Goal: Task Accomplishment & Management: Manage account settings

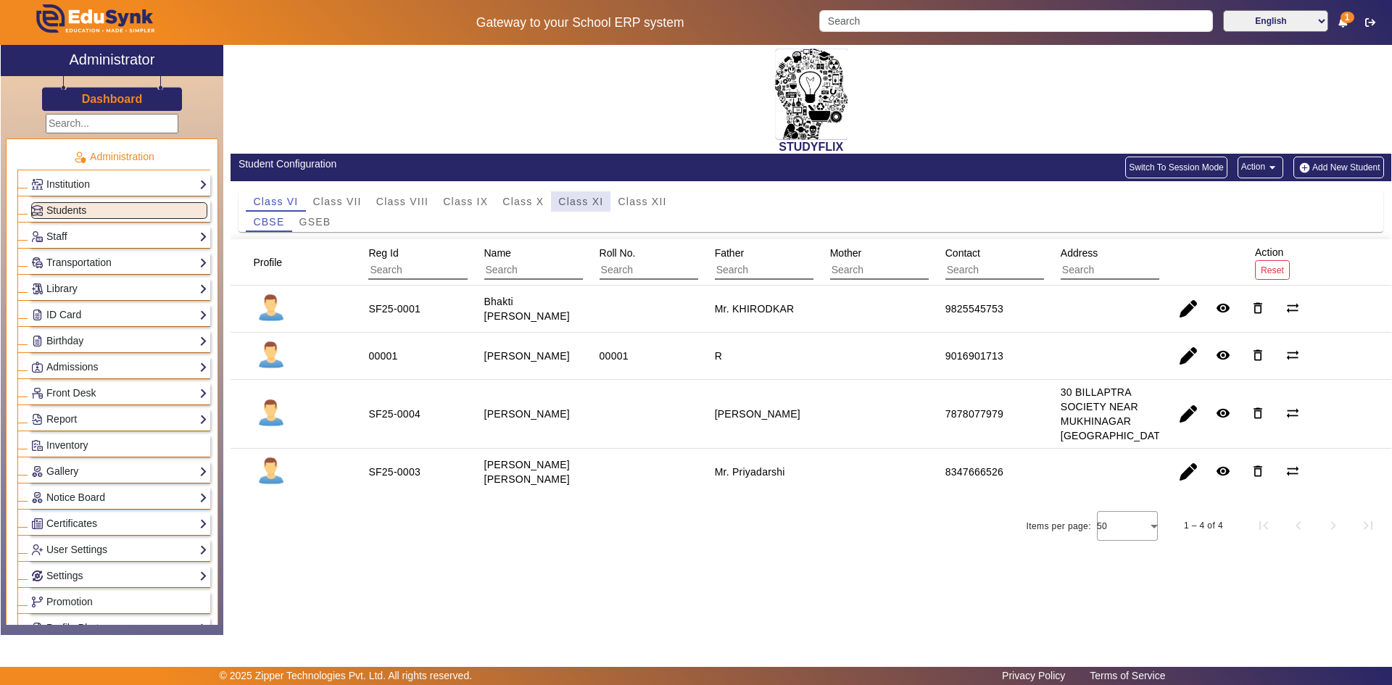
click at [572, 202] on span "Class XI" at bounding box center [580, 202] width 45 height 10
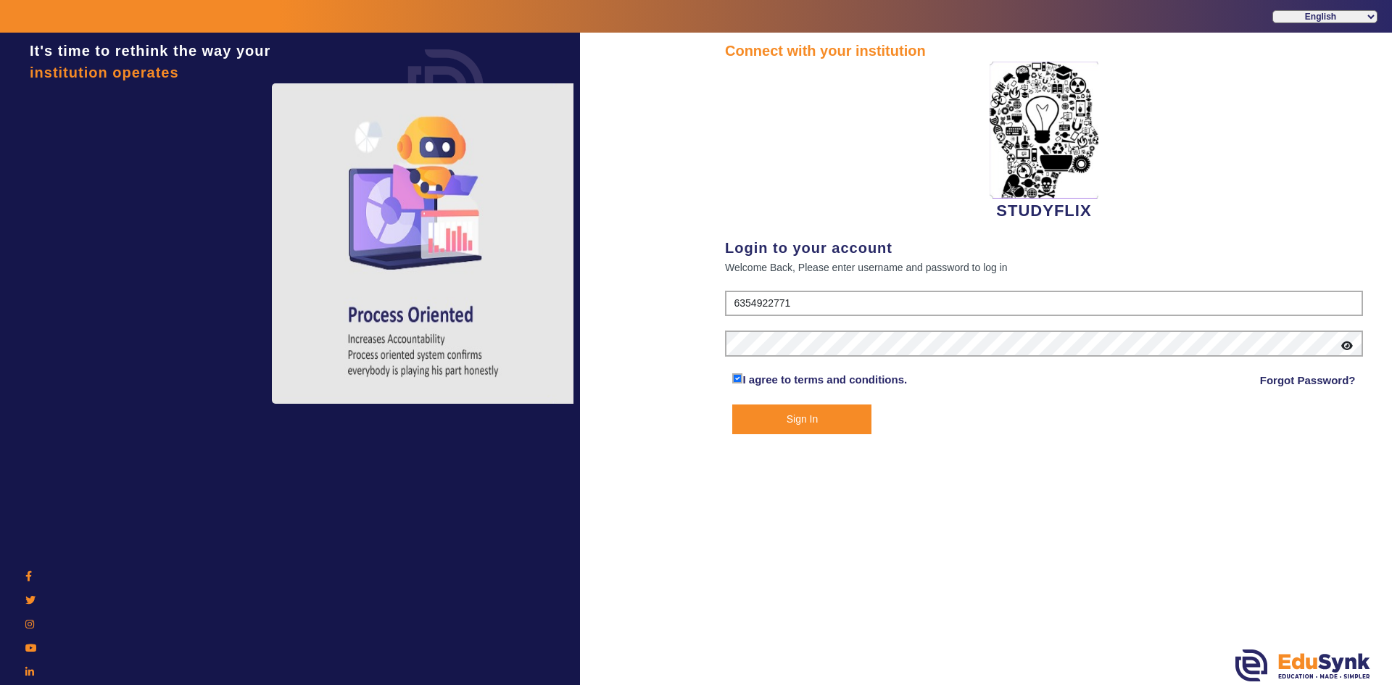
click at [839, 418] on button "Sign In" at bounding box center [801, 420] width 139 height 30
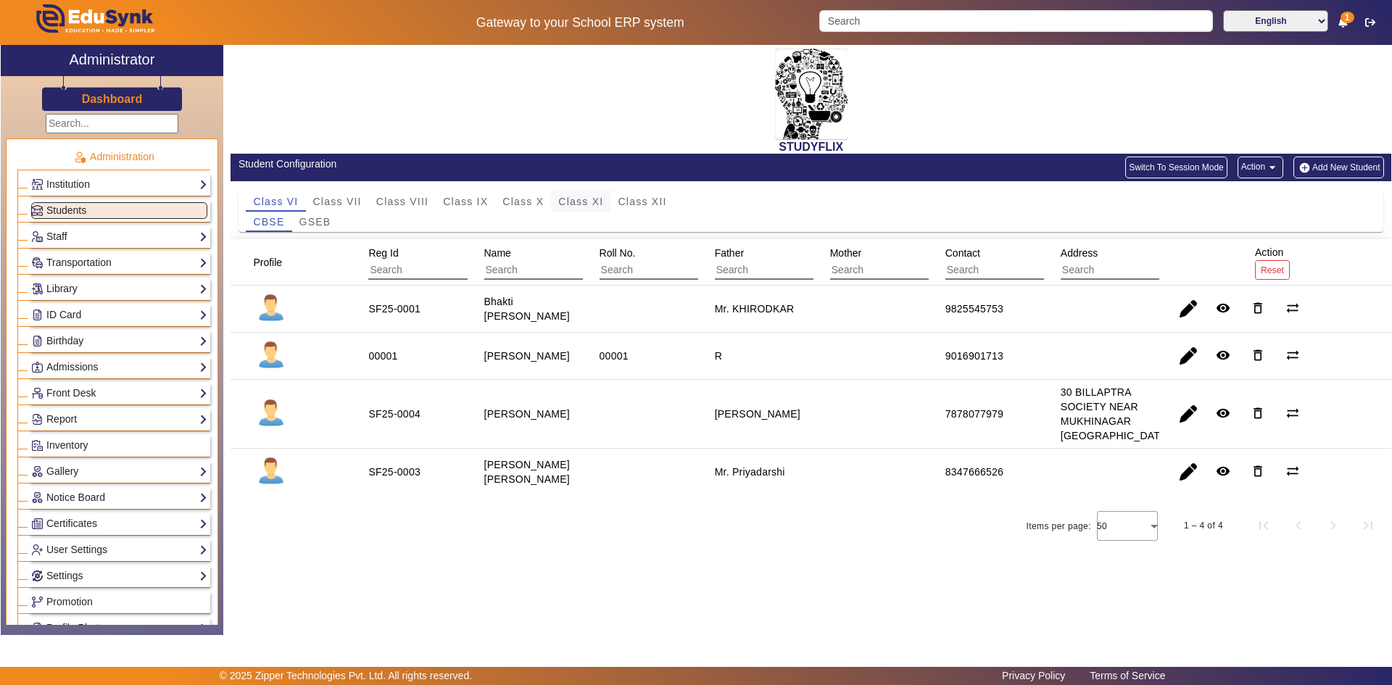
click at [583, 209] on span "Class XI" at bounding box center [580, 201] width 45 height 20
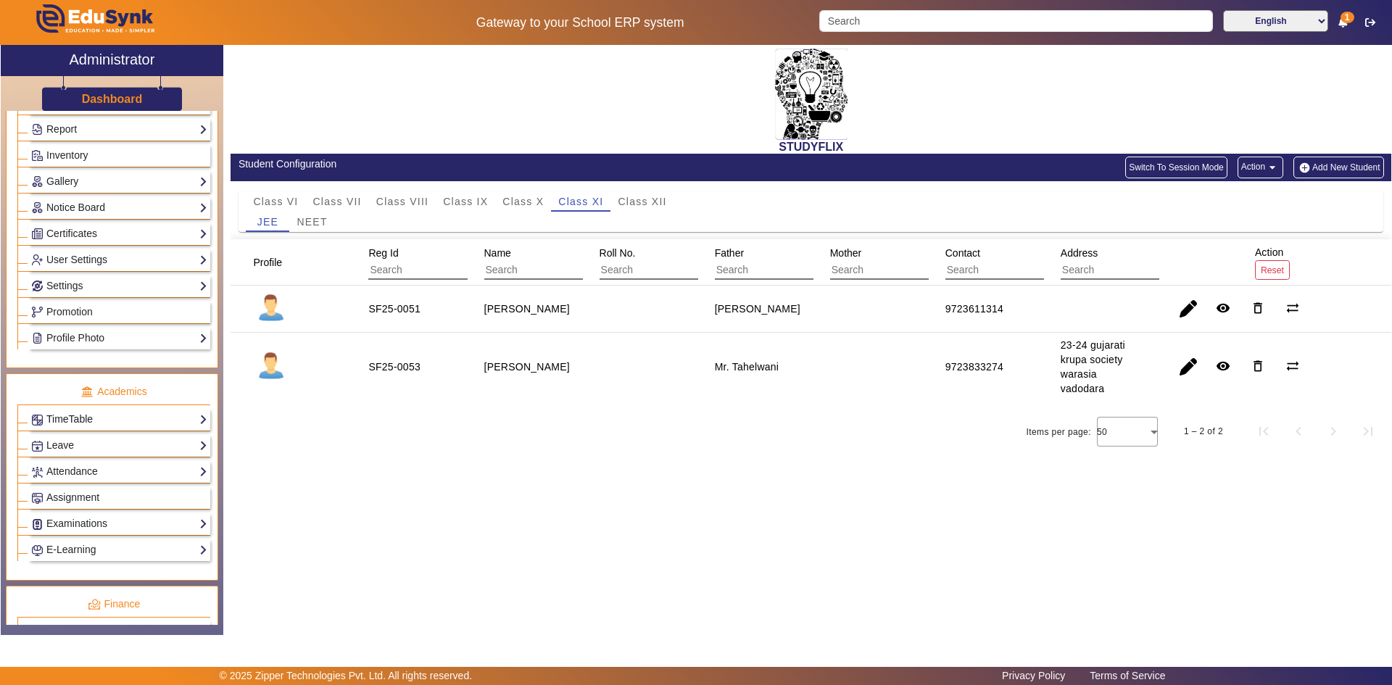
scroll to position [363, 0]
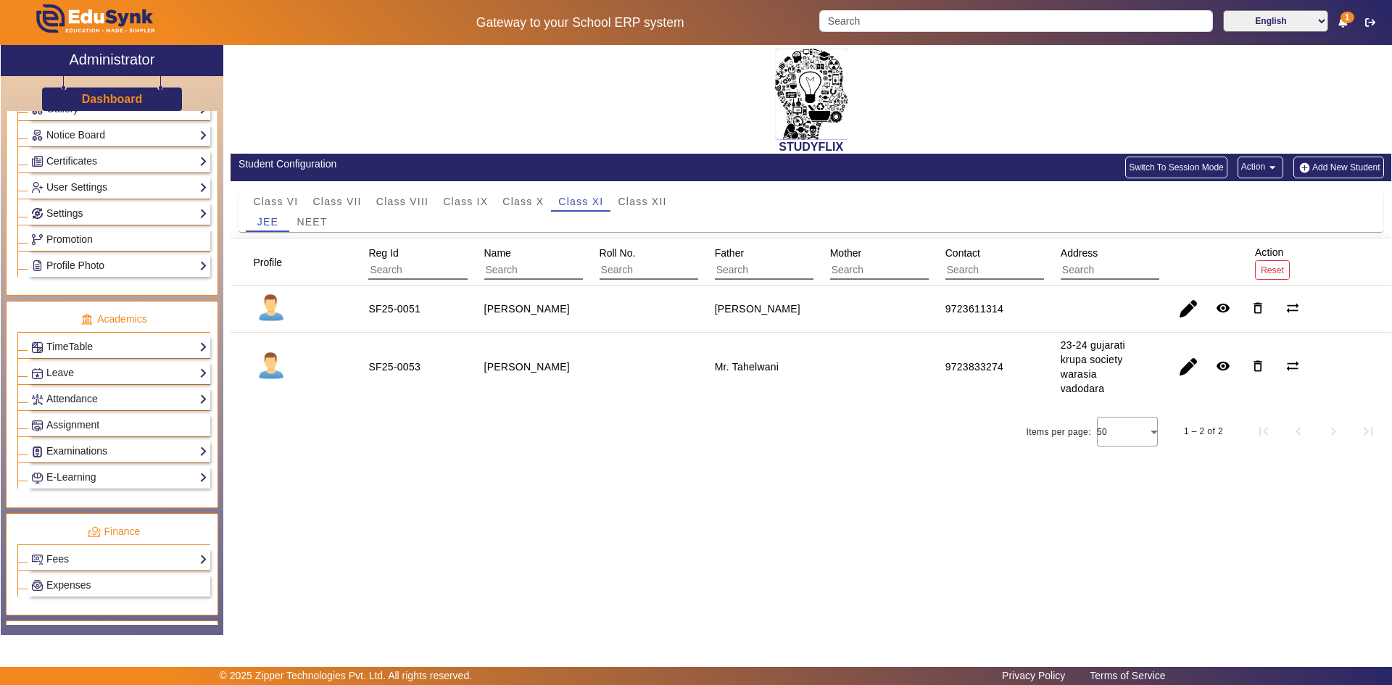
click at [57, 447] on link "Examinations" at bounding box center [119, 451] width 176 height 17
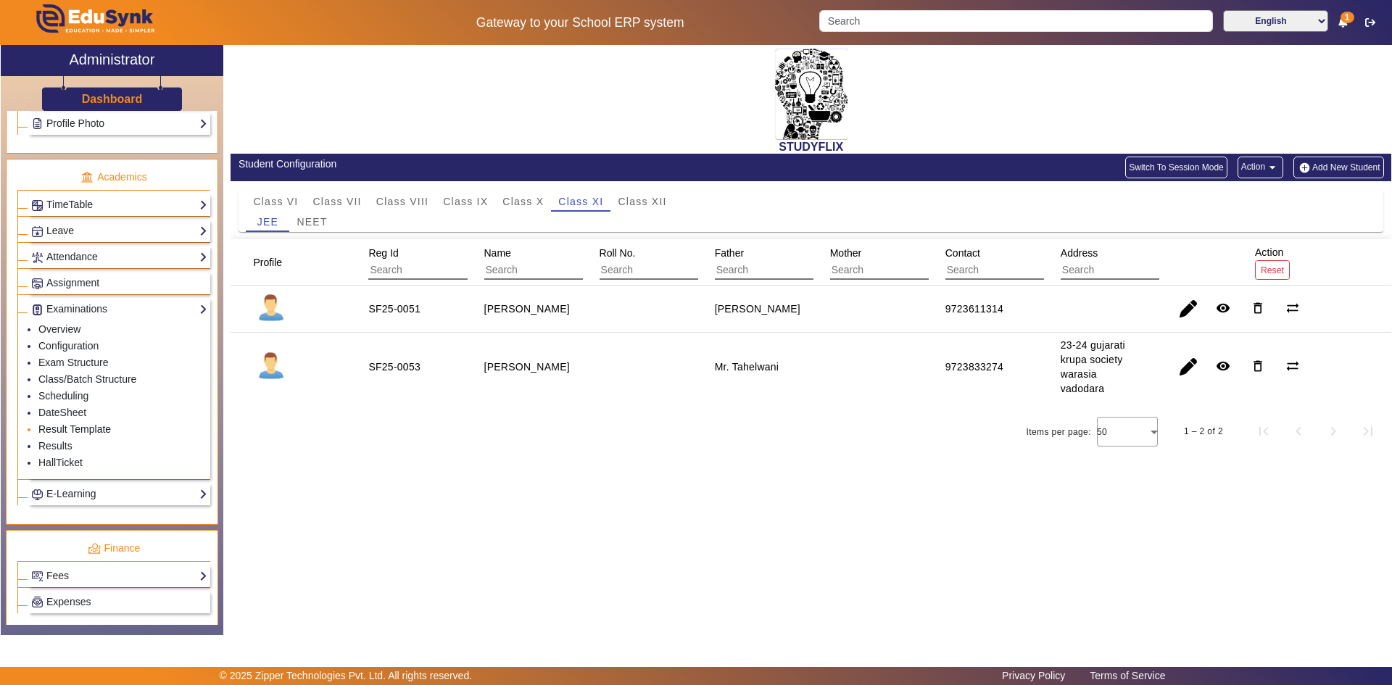
scroll to position [508, 0]
click at [65, 374] on link "Class/Batch Structure" at bounding box center [87, 377] width 98 height 12
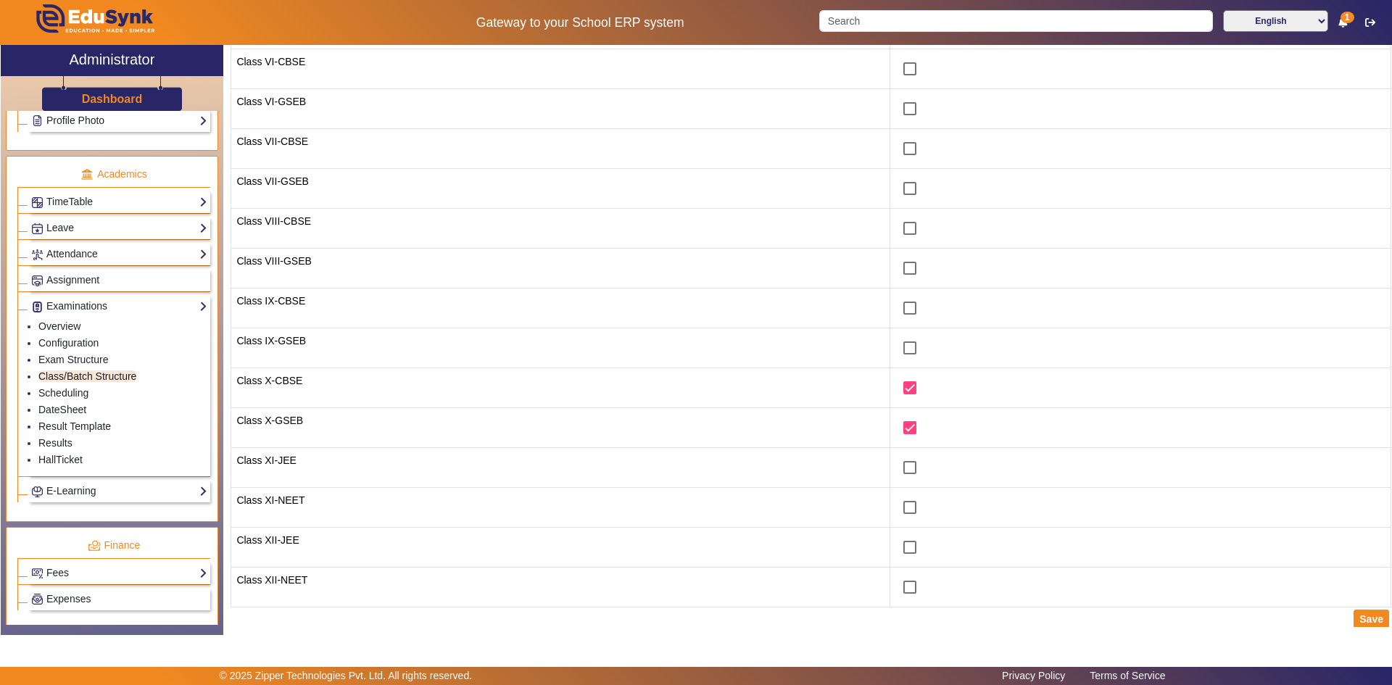
scroll to position [217, 0]
click at [66, 388] on link "Scheduling" at bounding box center [63, 393] width 50 height 12
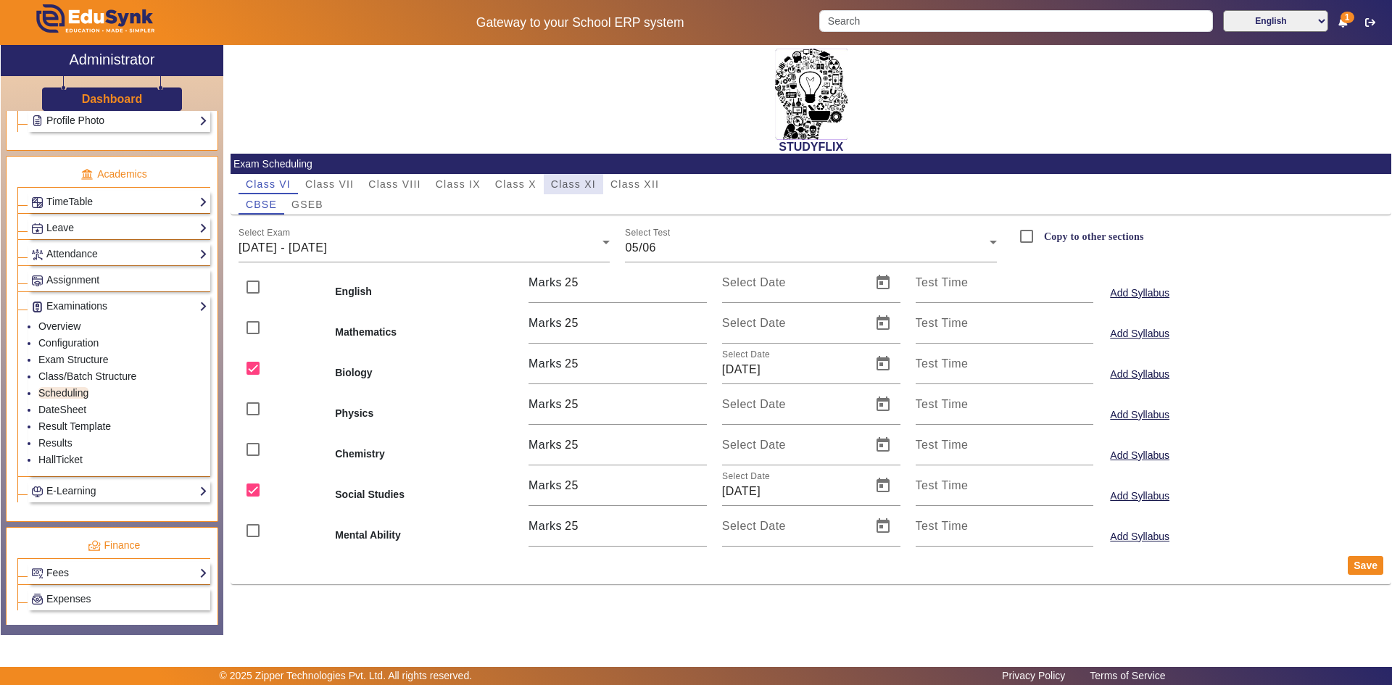
click at [551, 186] on span "Class XI" at bounding box center [573, 184] width 45 height 10
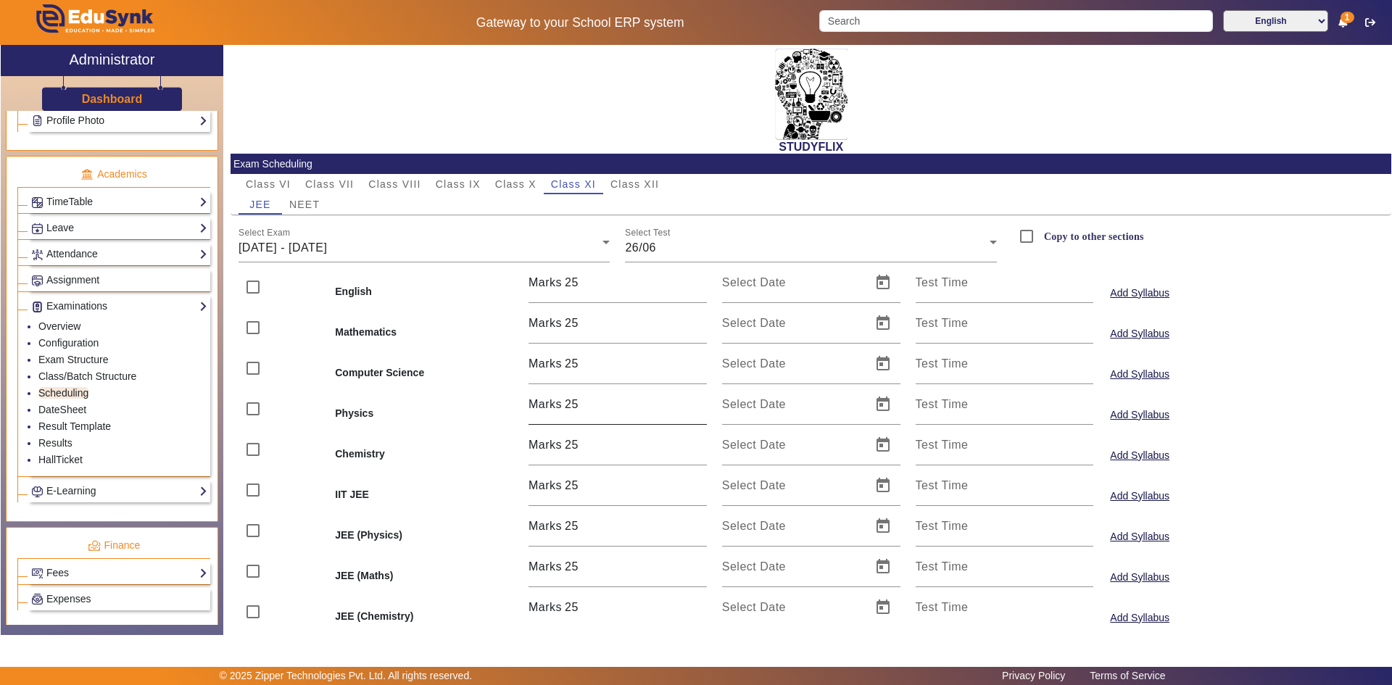
click at [590, 415] on div "25" at bounding box center [636, 404] width 142 height 41
click at [696, 401] on input "26" at bounding box center [636, 404] width 142 height 17
click at [696, 401] on input "35" at bounding box center [636, 404] width 142 height 17
click at [696, 401] on input "36" at bounding box center [636, 404] width 142 height 17
click at [696, 401] on input "37" at bounding box center [636, 404] width 142 height 17
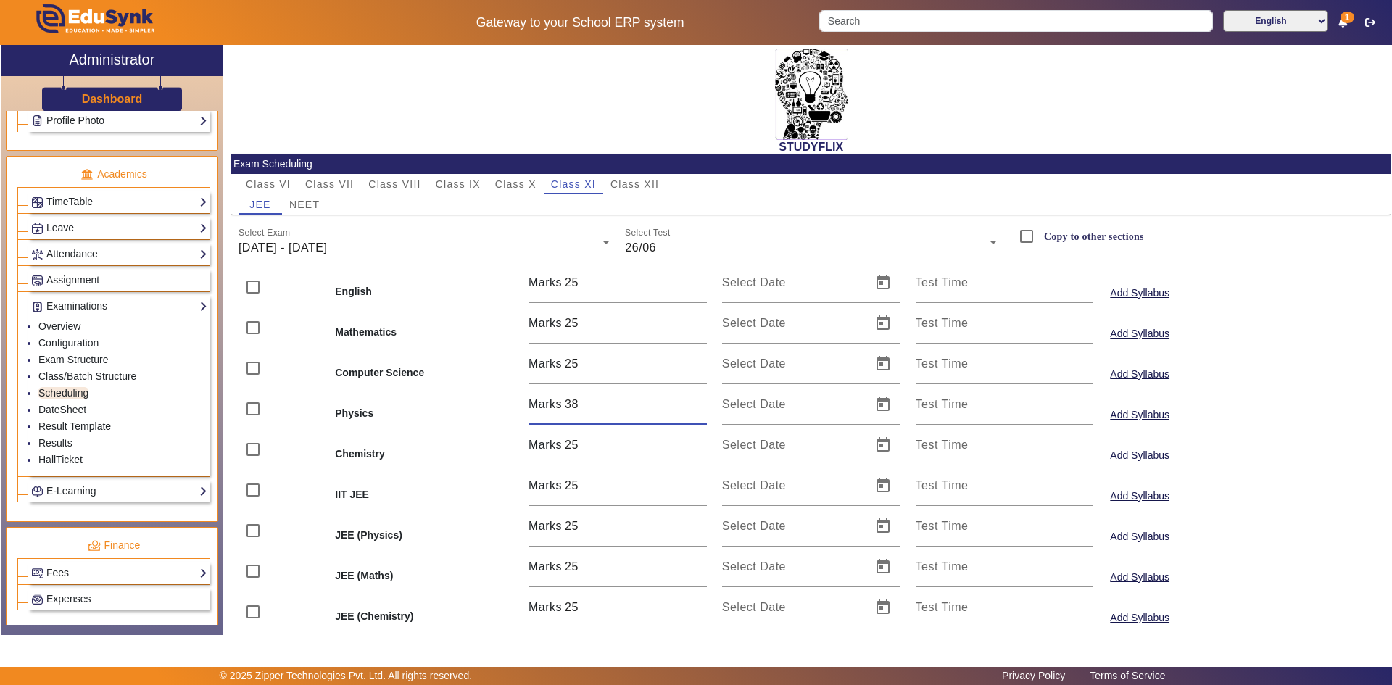
click at [696, 401] on input "38" at bounding box center [636, 404] width 142 height 17
click at [696, 401] on input "39" at bounding box center [636, 404] width 142 height 17
type input "40"
click at [696, 401] on input "40" at bounding box center [636, 404] width 142 height 17
click at [704, 447] on div "Marks 25" at bounding box center [618, 445] width 194 height 41
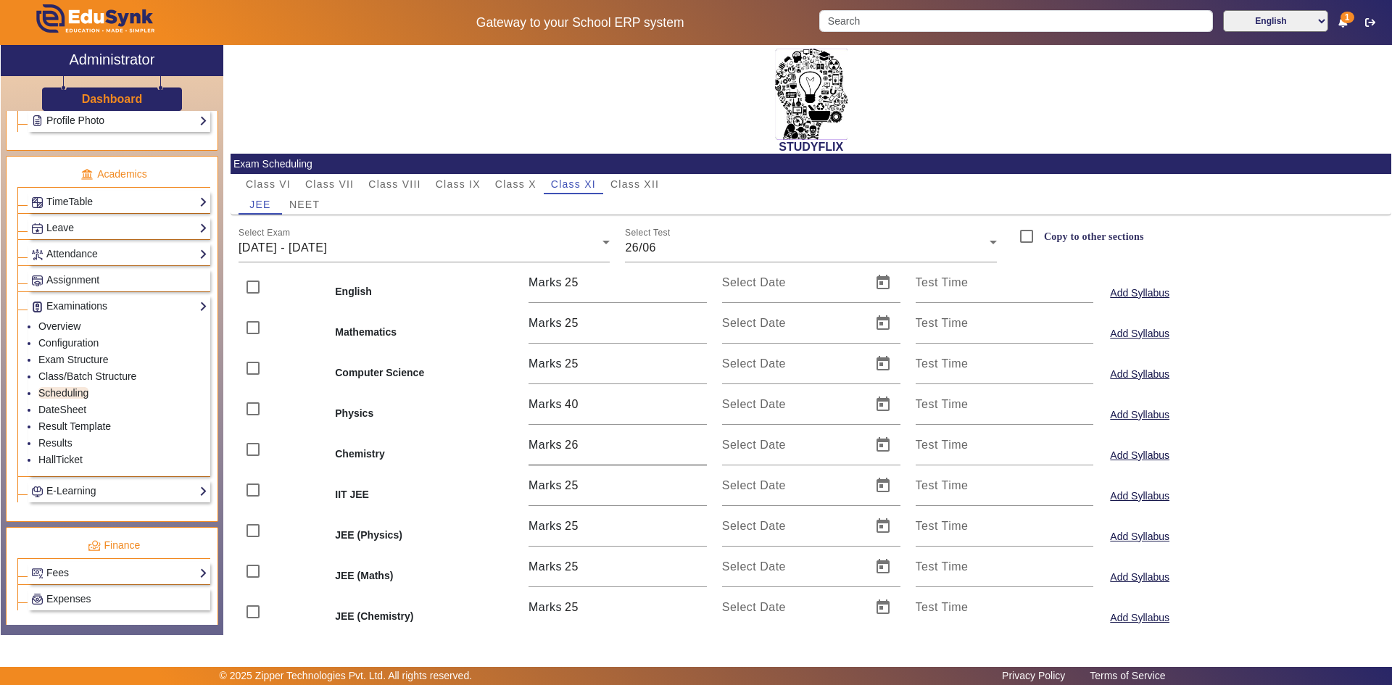
click at [698, 442] on input "26" at bounding box center [636, 445] width 142 height 17
type input "40"
click at [698, 440] on input "40" at bounding box center [636, 445] width 142 height 17
type input "26"
click at [697, 482] on input "26" at bounding box center [636, 485] width 142 height 17
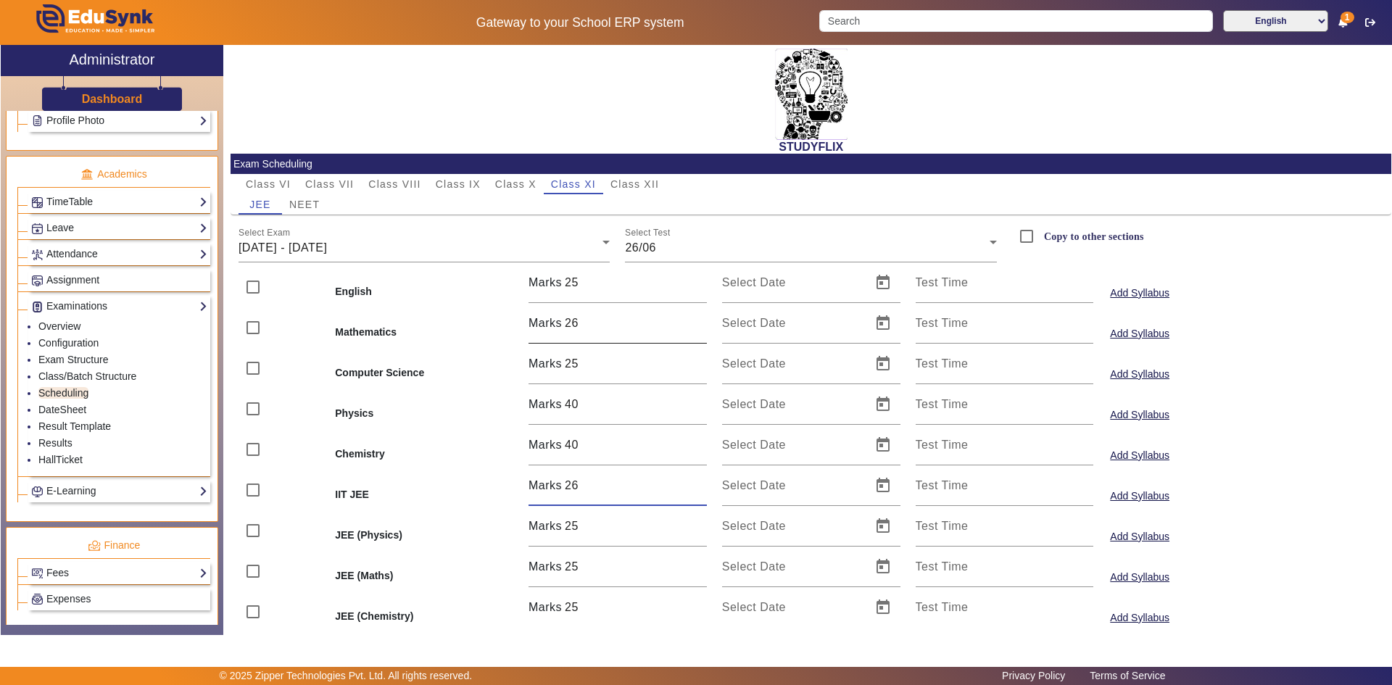
click at [697, 317] on input "26" at bounding box center [636, 323] width 142 height 17
click at [697, 317] on input "27" at bounding box center [636, 323] width 142 height 17
click at [697, 317] on input "28" at bounding box center [636, 323] width 142 height 17
click at [697, 317] on input "29" at bounding box center [636, 323] width 142 height 17
click at [697, 317] on input "30" at bounding box center [636, 323] width 142 height 17
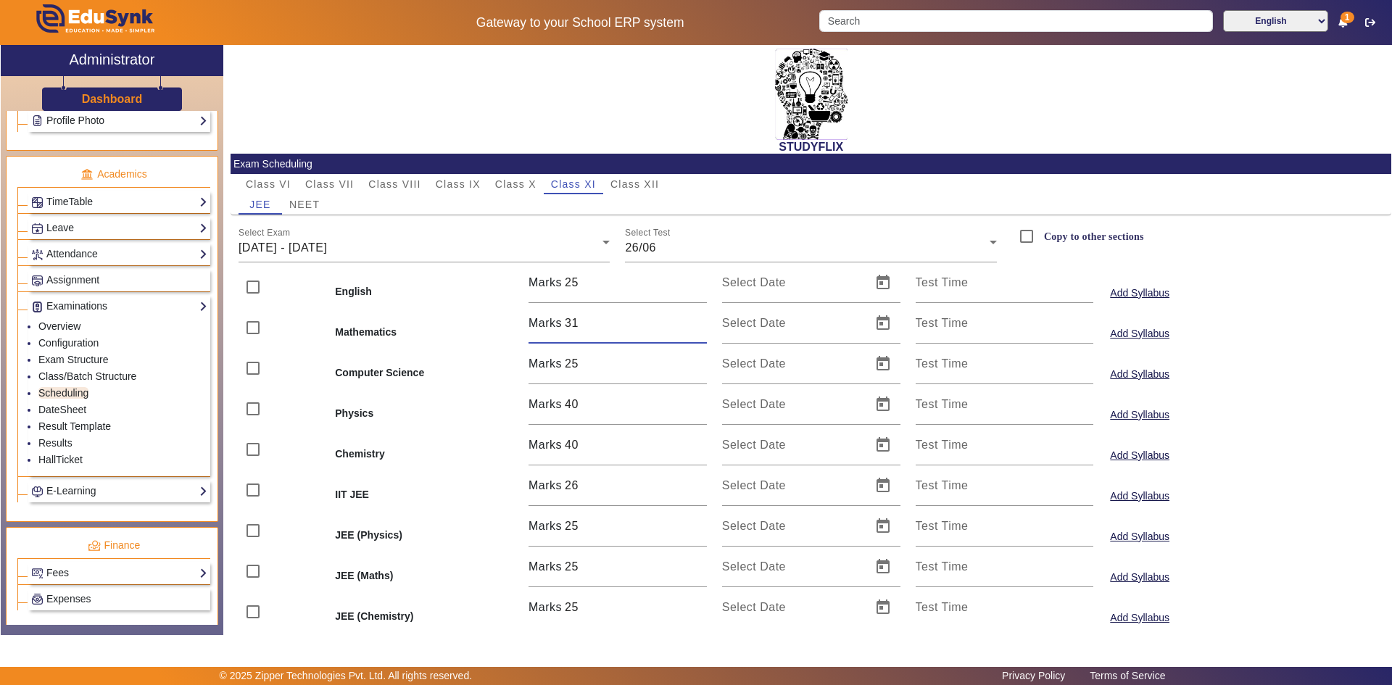
click at [697, 317] on input "31" at bounding box center [636, 323] width 142 height 17
click at [697, 317] on input "32" at bounding box center [636, 323] width 142 height 17
click at [697, 317] on input "33" at bounding box center [636, 323] width 142 height 17
click at [697, 317] on input "34" at bounding box center [636, 323] width 142 height 17
click at [697, 317] on input "35" at bounding box center [636, 323] width 142 height 17
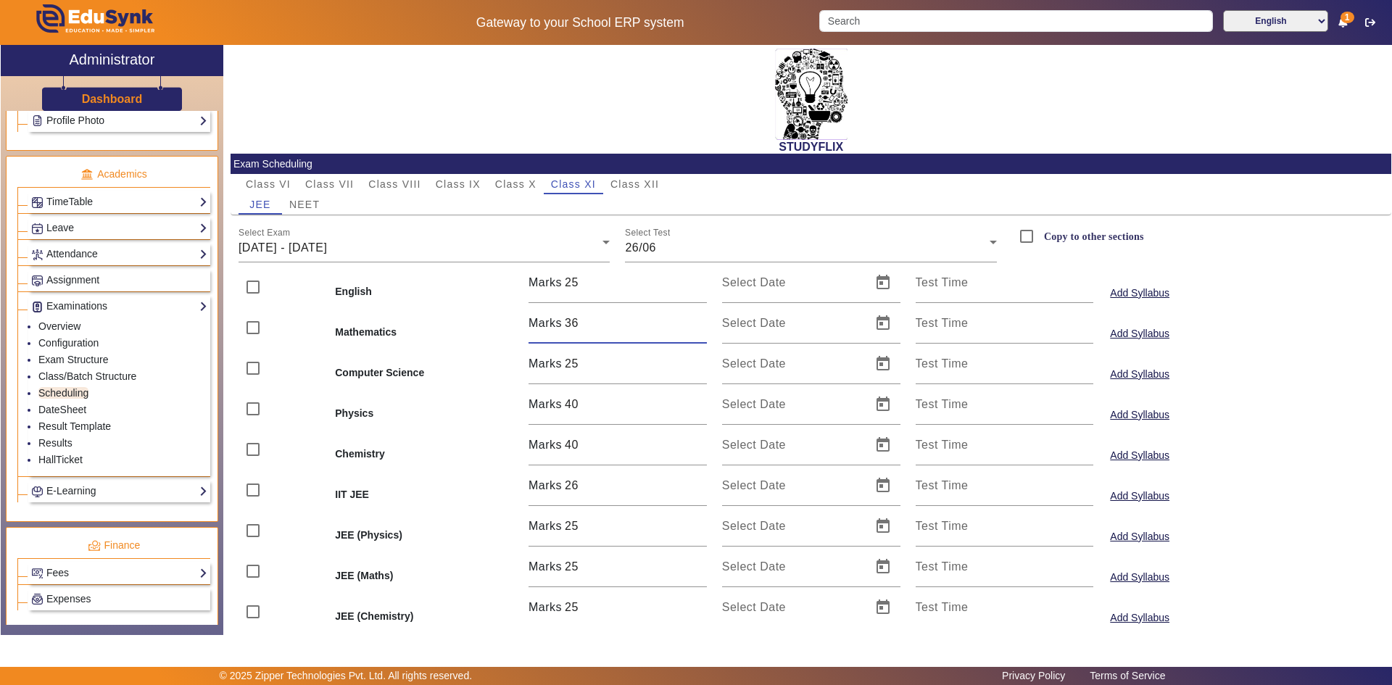
click at [697, 317] on input "36" at bounding box center [636, 323] width 142 height 17
click at [697, 317] on input "37" at bounding box center [636, 323] width 142 height 17
click at [697, 317] on input "38" at bounding box center [636, 323] width 142 height 17
click at [697, 317] on input "39" at bounding box center [636, 323] width 142 height 17
type input "40"
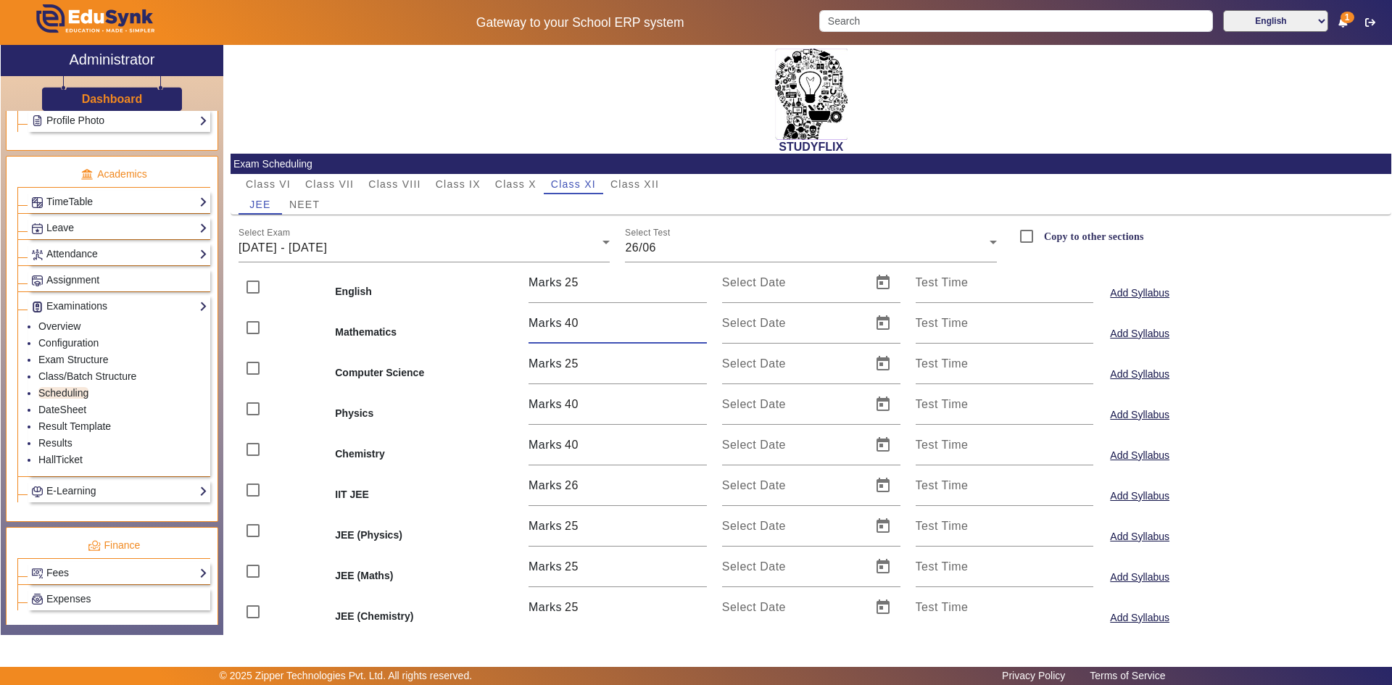
click at [697, 317] on input "40" at bounding box center [636, 323] width 142 height 17
drag, startPoint x: 743, startPoint y: 580, endPoint x: 739, endPoint y: 570, distance: 10.8
click at [742, 578] on input "Select Date" at bounding box center [792, 572] width 141 height 17
drag, startPoint x: 739, startPoint y: 570, endPoint x: 735, endPoint y: 584, distance: 14.2
click at [737, 584] on div "Select Date" at bounding box center [792, 567] width 141 height 41
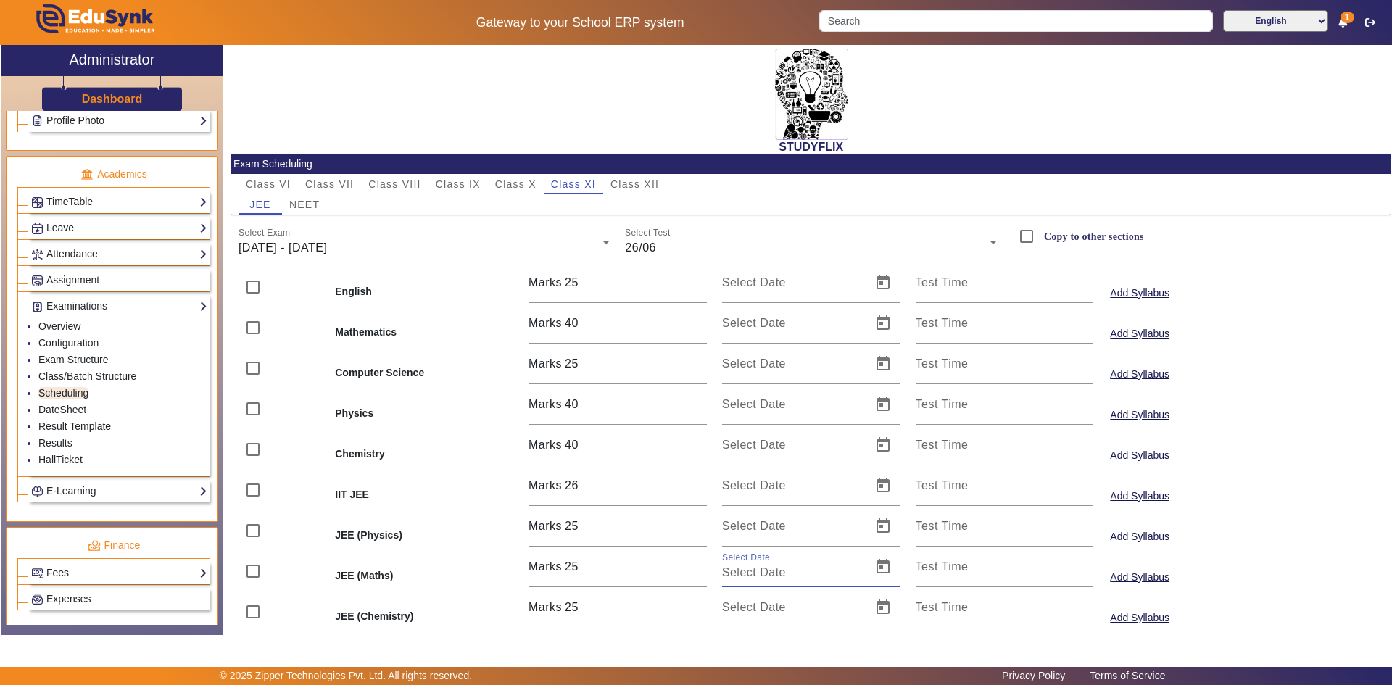
click at [711, 618] on div "Marks 25" at bounding box center [618, 607] width 194 height 41
click at [711, 618] on mat-card "Exam Scheduling Class VI Class VII Class VIII Class IX Class X Class XI Class X…" at bounding box center [811, 410] width 1161 height 512
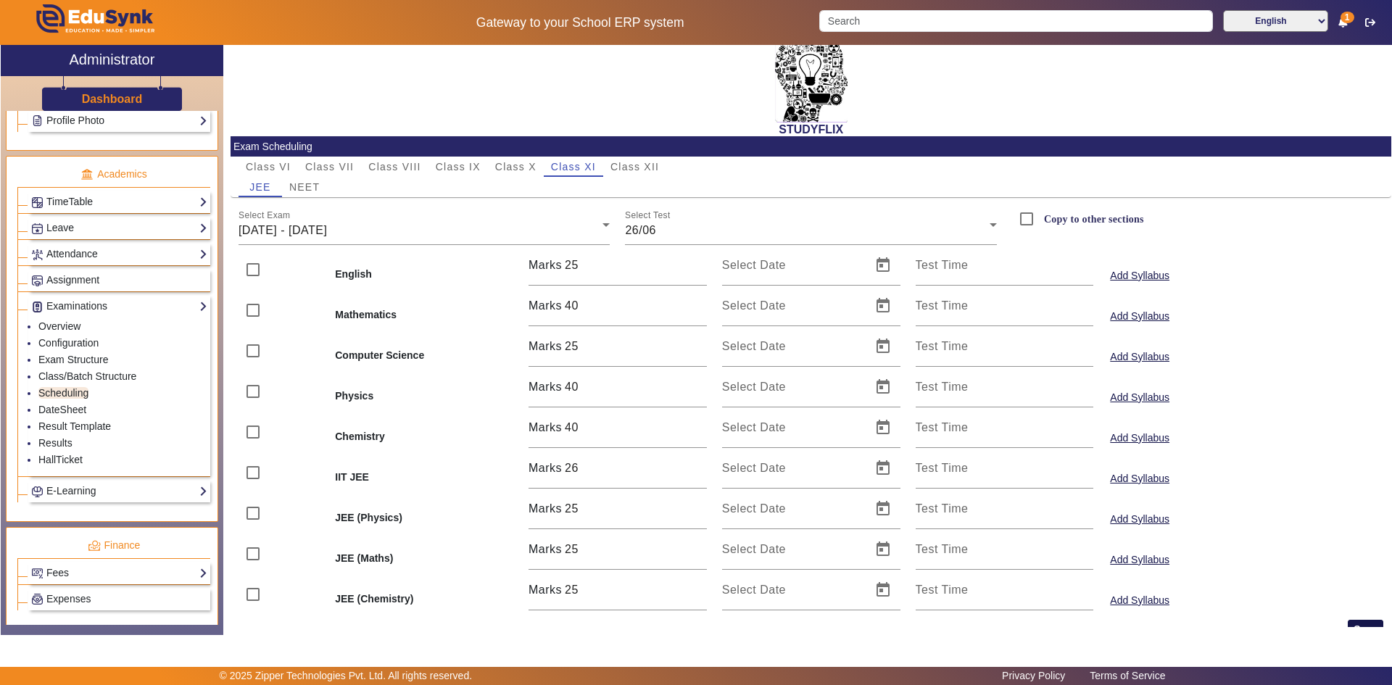
click at [1349, 623] on button "Save" at bounding box center [1366, 629] width 36 height 19
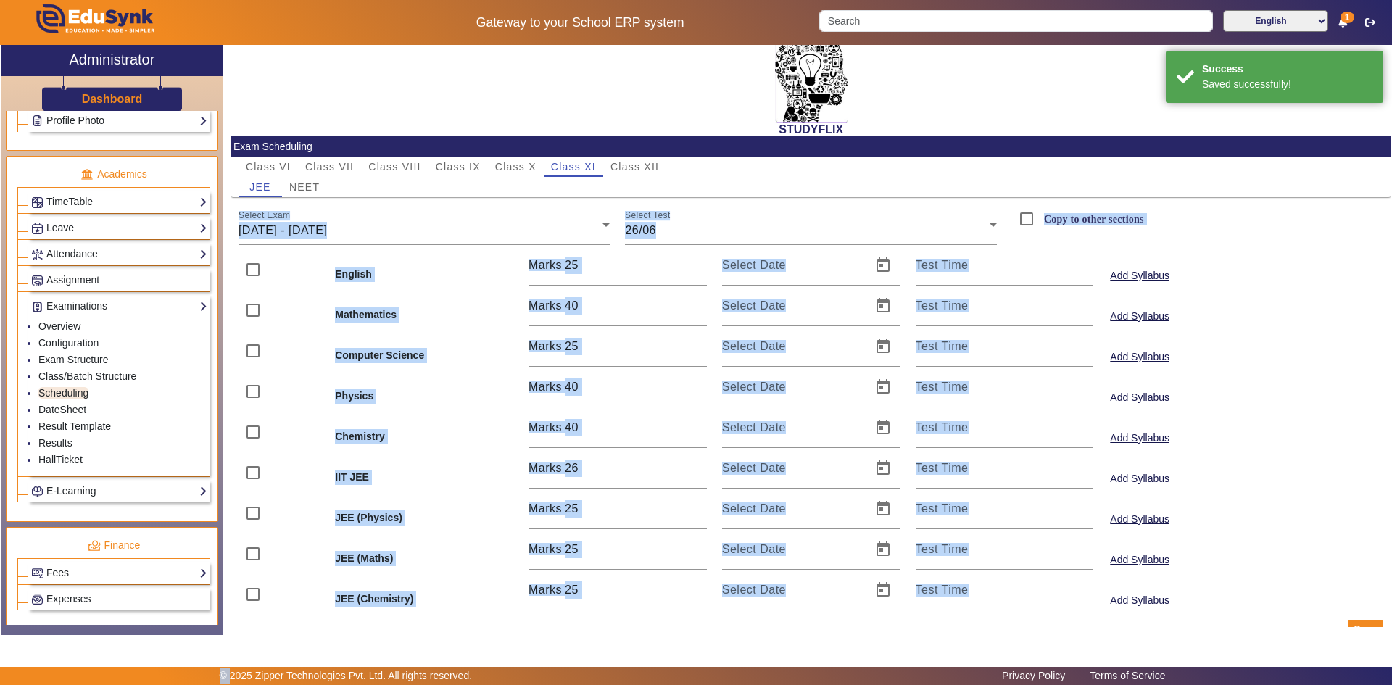
scroll to position [0, 0]
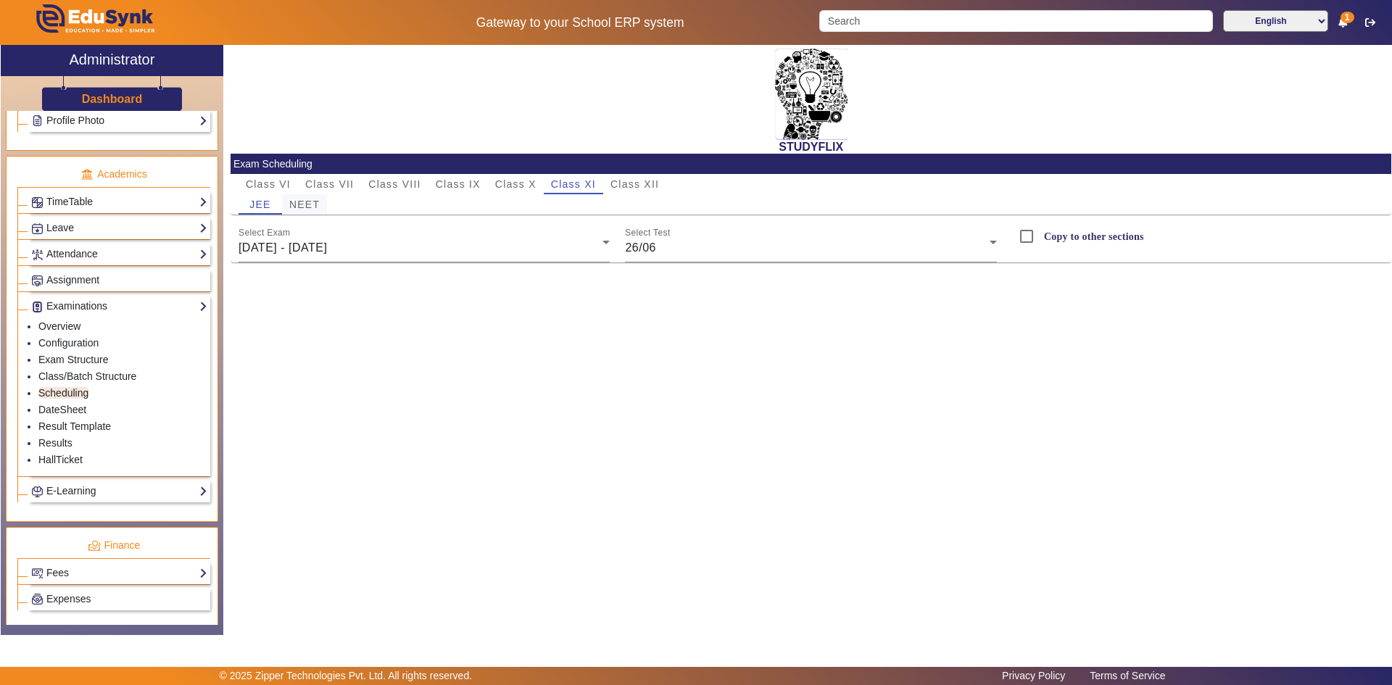
click at [299, 207] on span "NEET" at bounding box center [304, 204] width 30 height 10
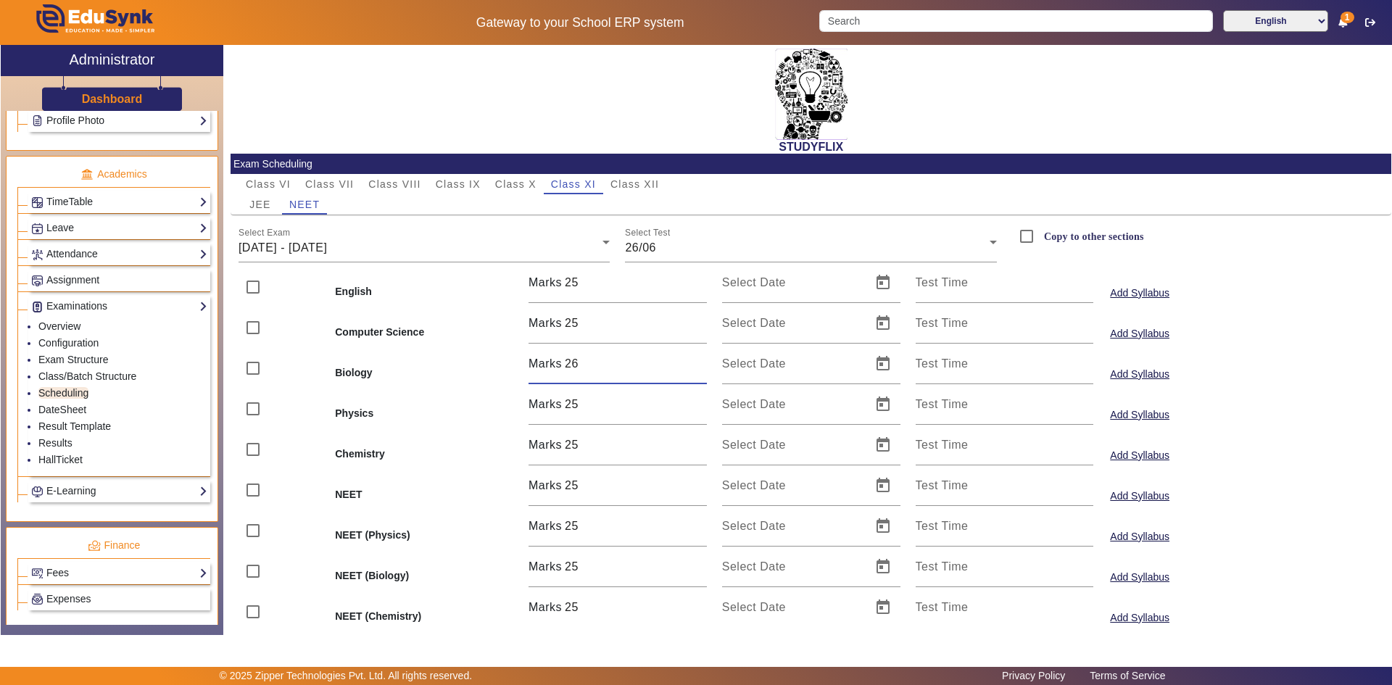
click at [698, 360] on input "26" at bounding box center [636, 363] width 142 height 17
click at [698, 360] on input "27" at bounding box center [636, 363] width 142 height 17
click at [699, 360] on input "28" at bounding box center [636, 363] width 142 height 17
click at [699, 360] on input "29" at bounding box center [636, 363] width 142 height 17
click at [699, 360] on input "30" at bounding box center [636, 363] width 142 height 17
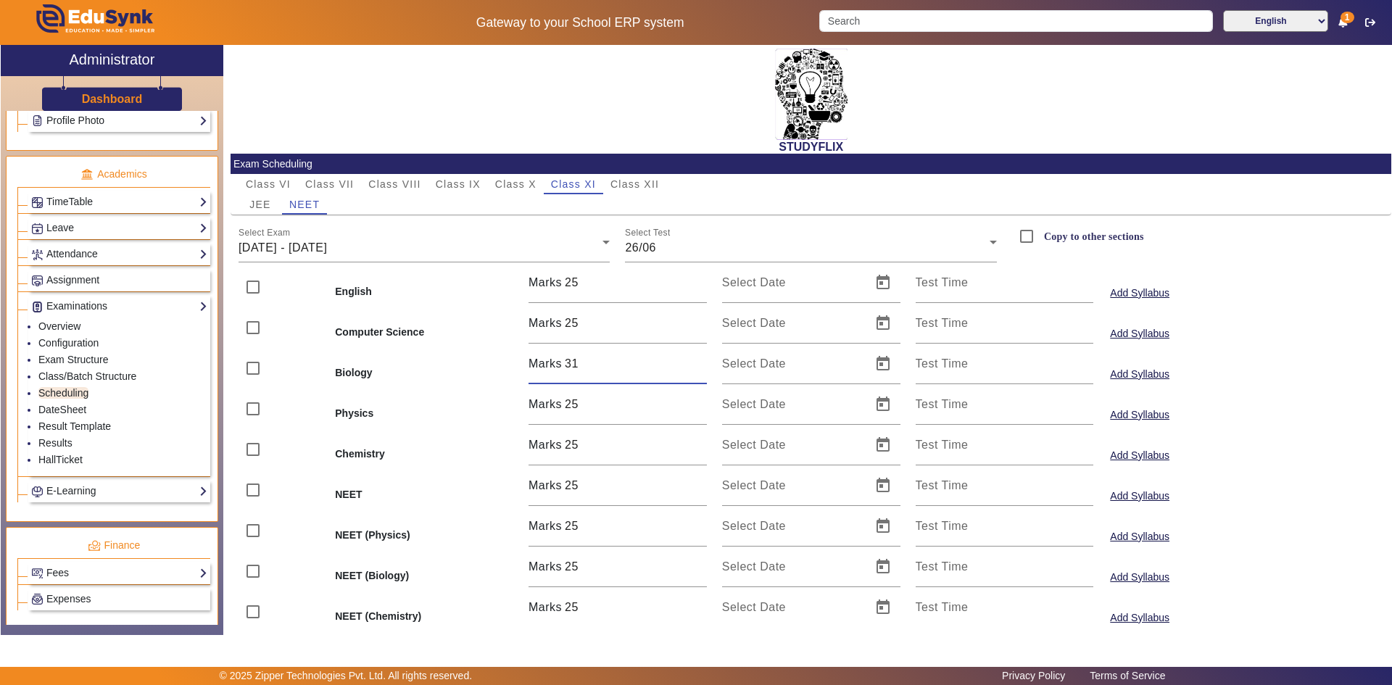
click at [699, 360] on input "31" at bounding box center [636, 363] width 142 height 17
click at [699, 360] on input "32" at bounding box center [636, 363] width 142 height 17
click at [699, 360] on input "33" at bounding box center [636, 363] width 142 height 17
click at [699, 360] on input "34" at bounding box center [636, 363] width 142 height 17
click at [699, 360] on input "35" at bounding box center [636, 363] width 142 height 17
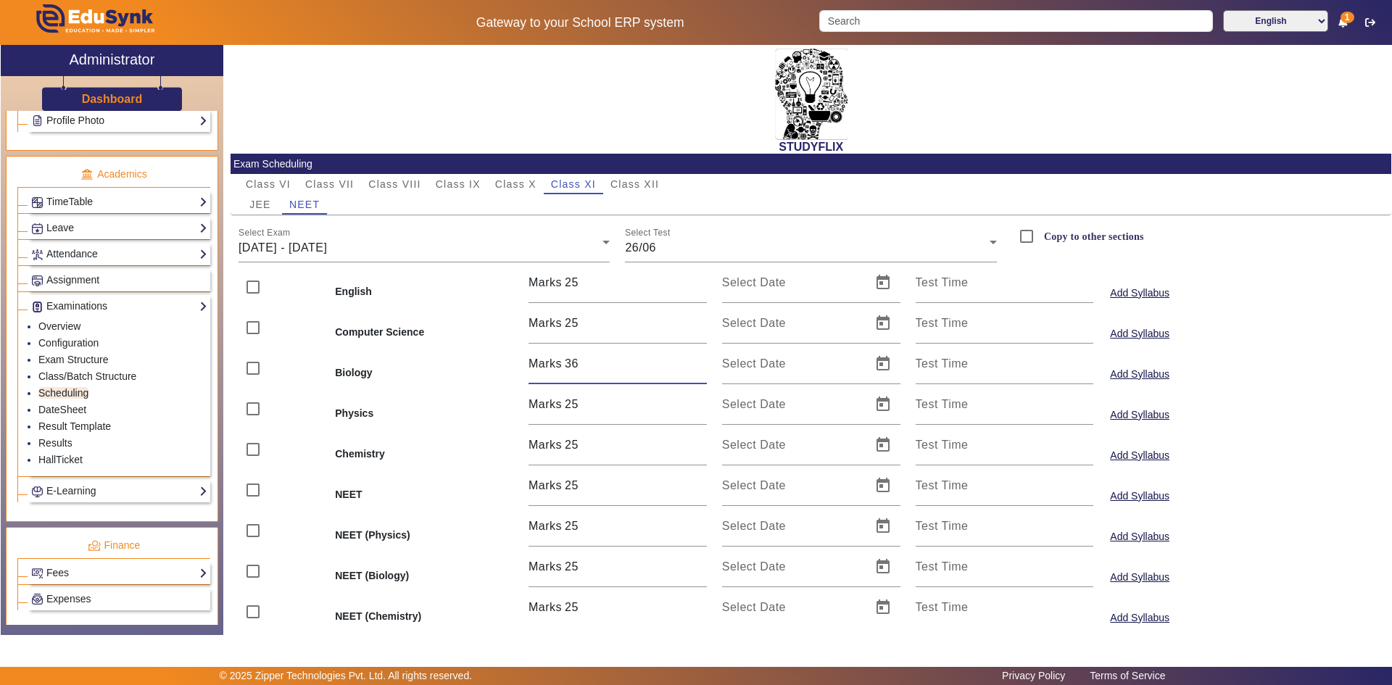
click at [699, 360] on input "36" at bounding box center [636, 363] width 142 height 17
click at [699, 360] on input "37" at bounding box center [636, 363] width 142 height 17
click at [699, 360] on input "38" at bounding box center [636, 363] width 142 height 17
click at [699, 360] on input "39" at bounding box center [636, 363] width 142 height 17
type input "40"
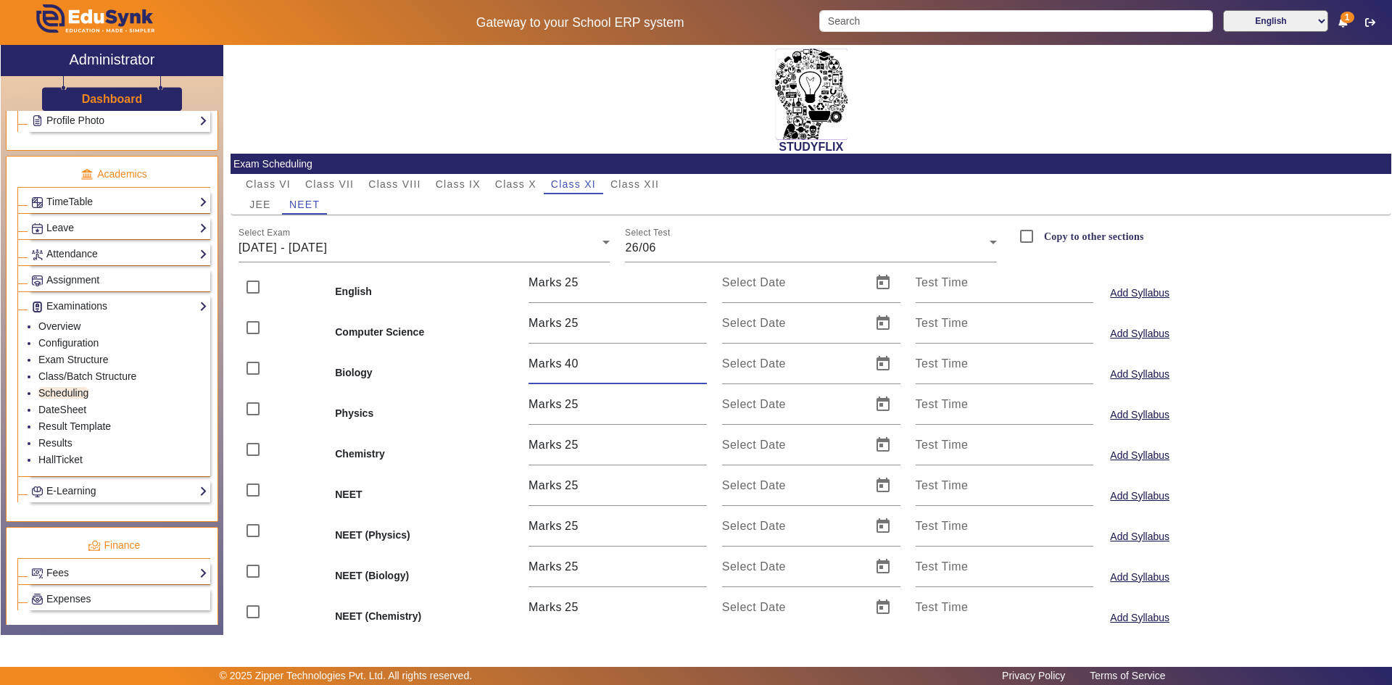
click at [699, 360] on input "40" at bounding box center [636, 363] width 142 height 17
click at [697, 402] on input "26" at bounding box center [636, 404] width 142 height 17
click at [697, 402] on input "27" at bounding box center [636, 404] width 142 height 17
click at [697, 402] on input "28" at bounding box center [636, 404] width 142 height 17
click at [697, 402] on input "29" at bounding box center [636, 404] width 142 height 17
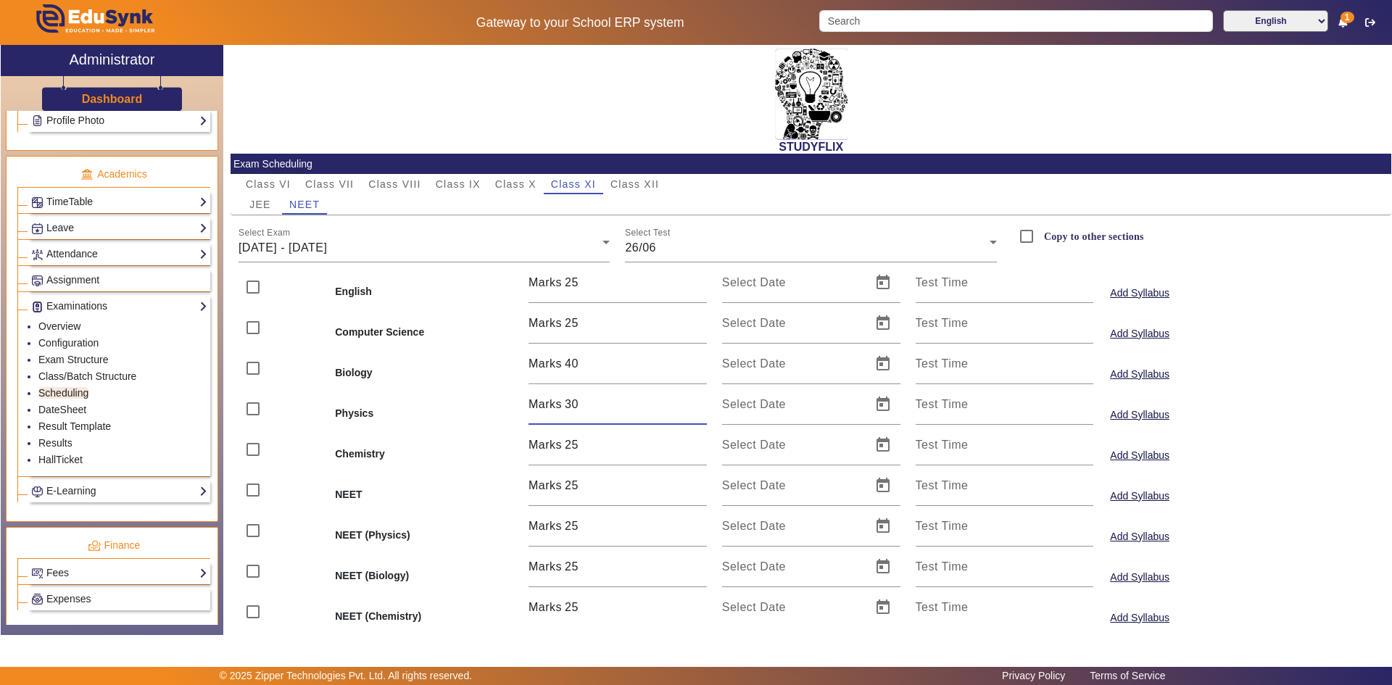
click at [697, 402] on input "30" at bounding box center [636, 404] width 142 height 17
click at [697, 402] on input "31" at bounding box center [636, 404] width 142 height 17
click at [697, 402] on input "32" at bounding box center [636, 404] width 142 height 17
click at [697, 402] on input "33" at bounding box center [636, 404] width 142 height 17
click at [697, 402] on input "34" at bounding box center [636, 404] width 142 height 17
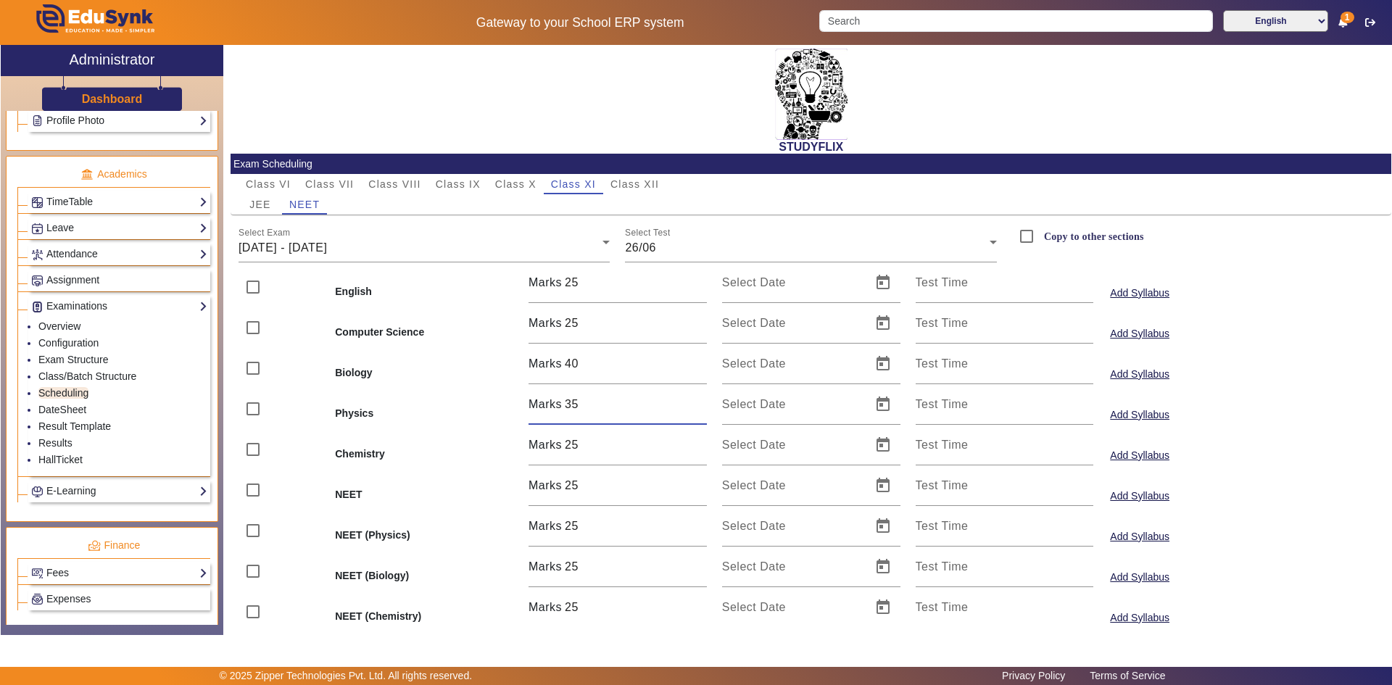
click at [697, 402] on input "35" at bounding box center [636, 404] width 142 height 17
click at [697, 402] on input "36" at bounding box center [636, 404] width 142 height 17
click at [697, 402] on input "37" at bounding box center [636, 404] width 142 height 17
click at [697, 402] on input "38" at bounding box center [636, 404] width 142 height 17
click at [697, 402] on input "39" at bounding box center [636, 404] width 142 height 17
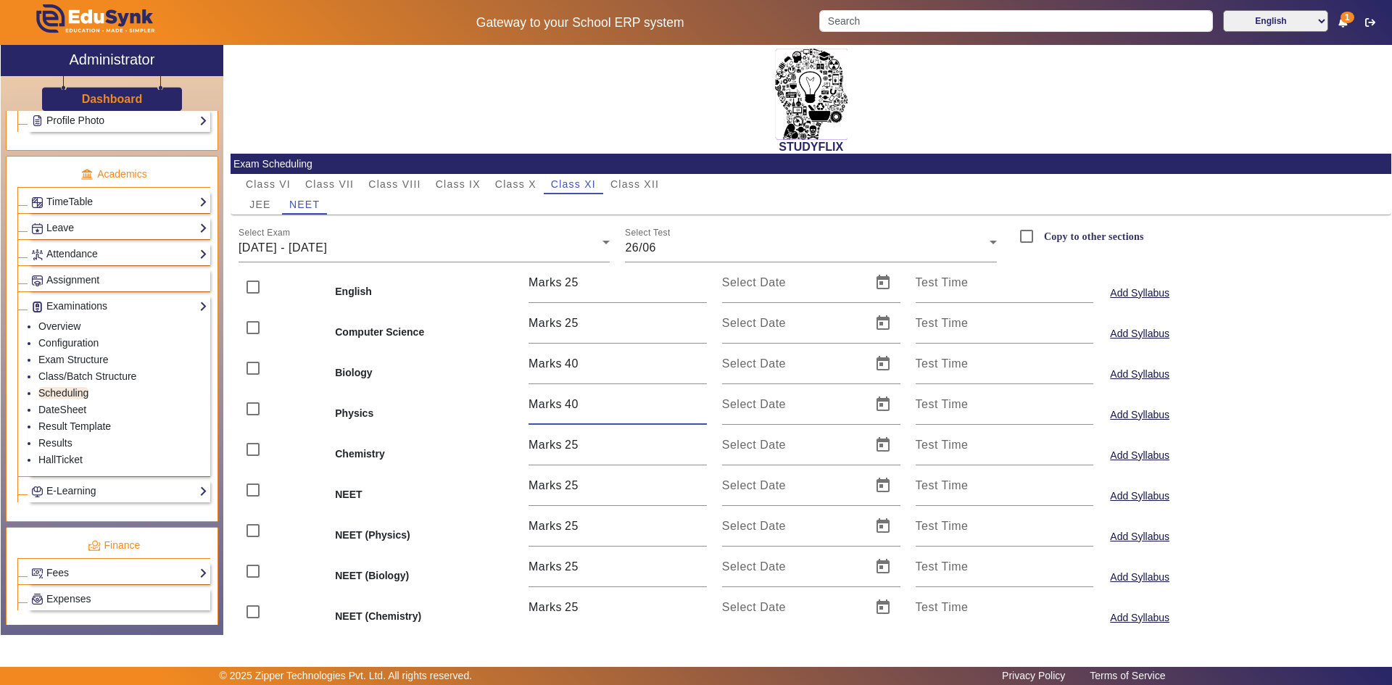
type input "40"
click at [697, 402] on input "40" at bounding box center [636, 404] width 142 height 17
click at [696, 440] on input "26" at bounding box center [636, 445] width 142 height 17
click at [696, 440] on input "27" at bounding box center [636, 445] width 142 height 17
click at [696, 440] on input "28" at bounding box center [636, 445] width 142 height 17
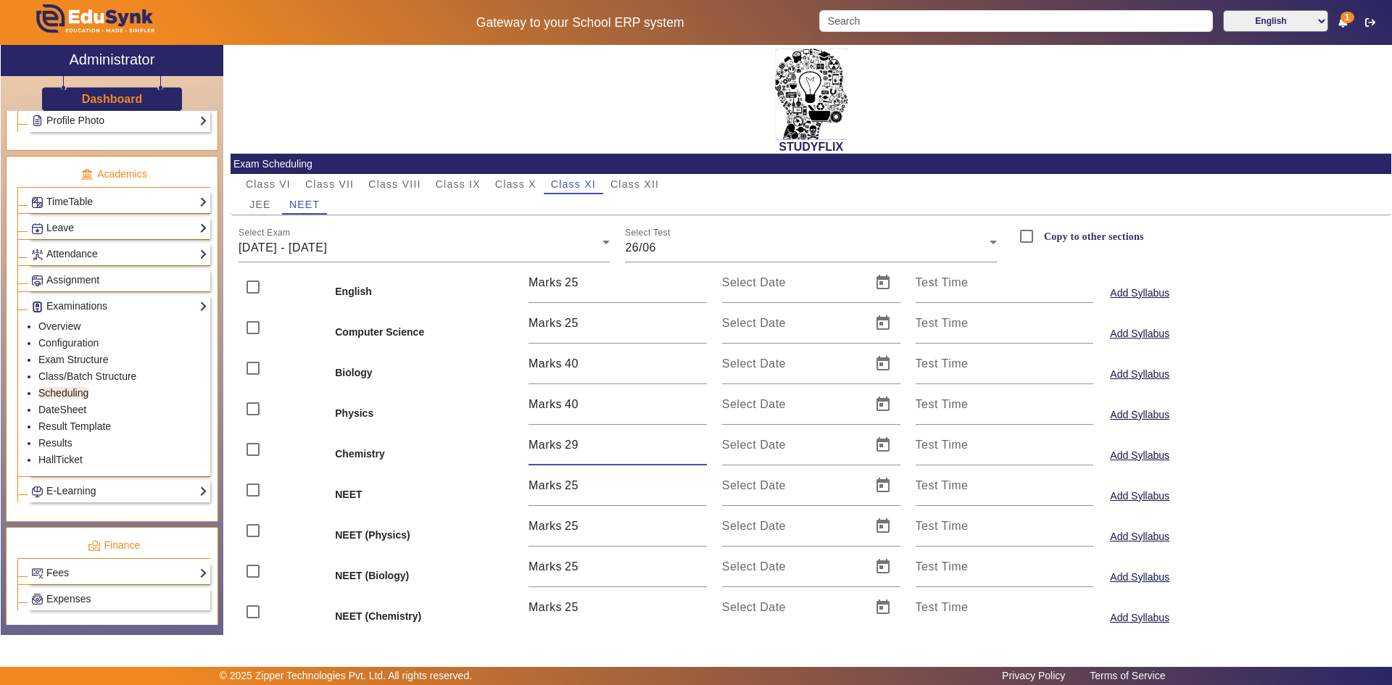
click at [696, 440] on input "29" at bounding box center [636, 445] width 142 height 17
click at [696, 440] on input "30" at bounding box center [636, 445] width 142 height 17
click at [696, 440] on input "31" at bounding box center [636, 445] width 142 height 17
click at [696, 440] on input "32" at bounding box center [636, 445] width 142 height 17
click at [696, 440] on input "33" at bounding box center [636, 445] width 142 height 17
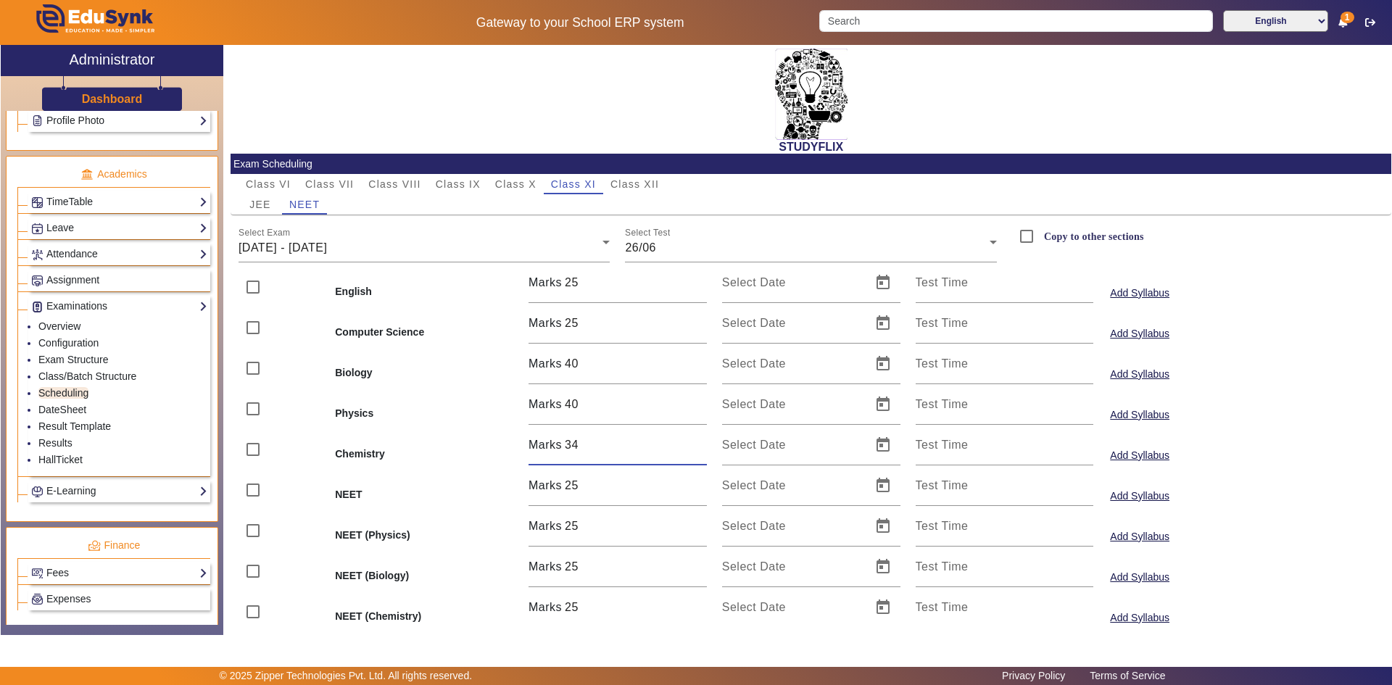
click at [696, 440] on input "34" at bounding box center [636, 445] width 142 height 17
click at [696, 440] on input "35" at bounding box center [636, 445] width 142 height 17
click at [696, 440] on input "36" at bounding box center [636, 445] width 142 height 17
click at [696, 440] on input "37" at bounding box center [636, 445] width 142 height 17
click at [696, 440] on input "38" at bounding box center [636, 445] width 142 height 17
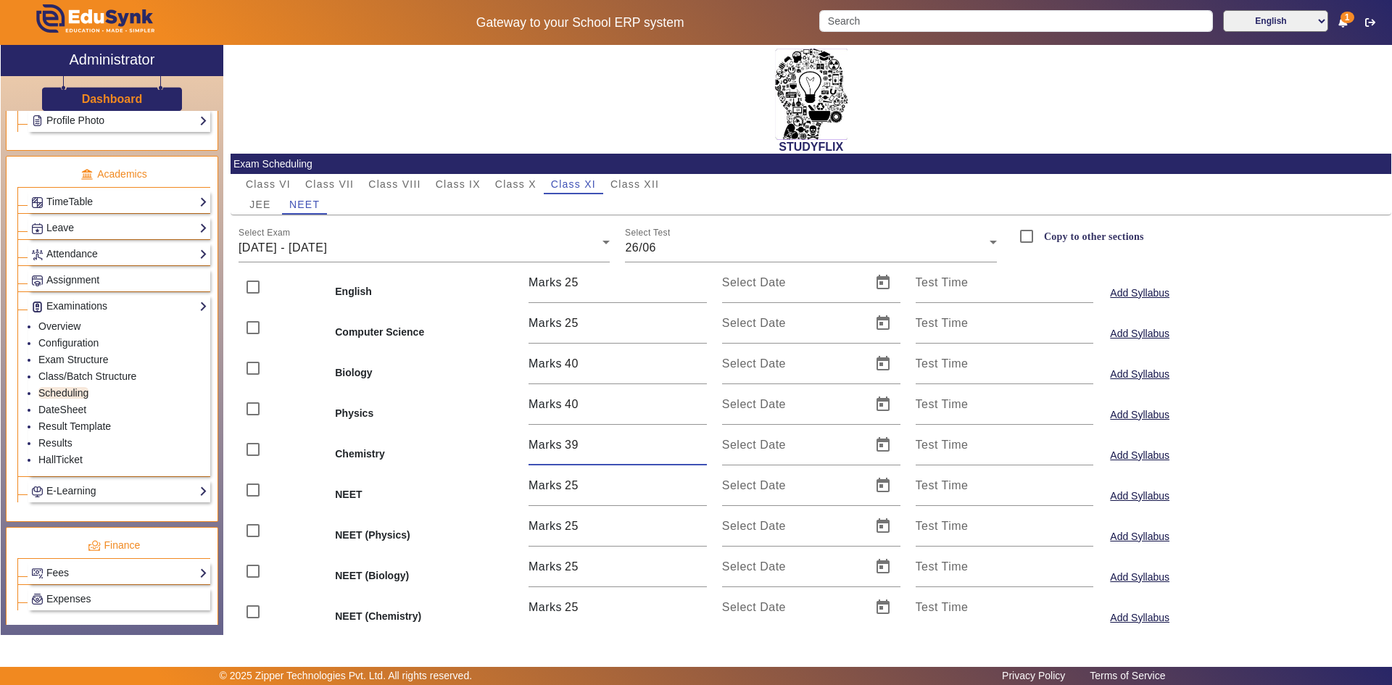
click at [696, 440] on input "39" at bounding box center [636, 445] width 142 height 17
type input "40"
click at [696, 440] on input "40" at bounding box center [636, 445] width 142 height 17
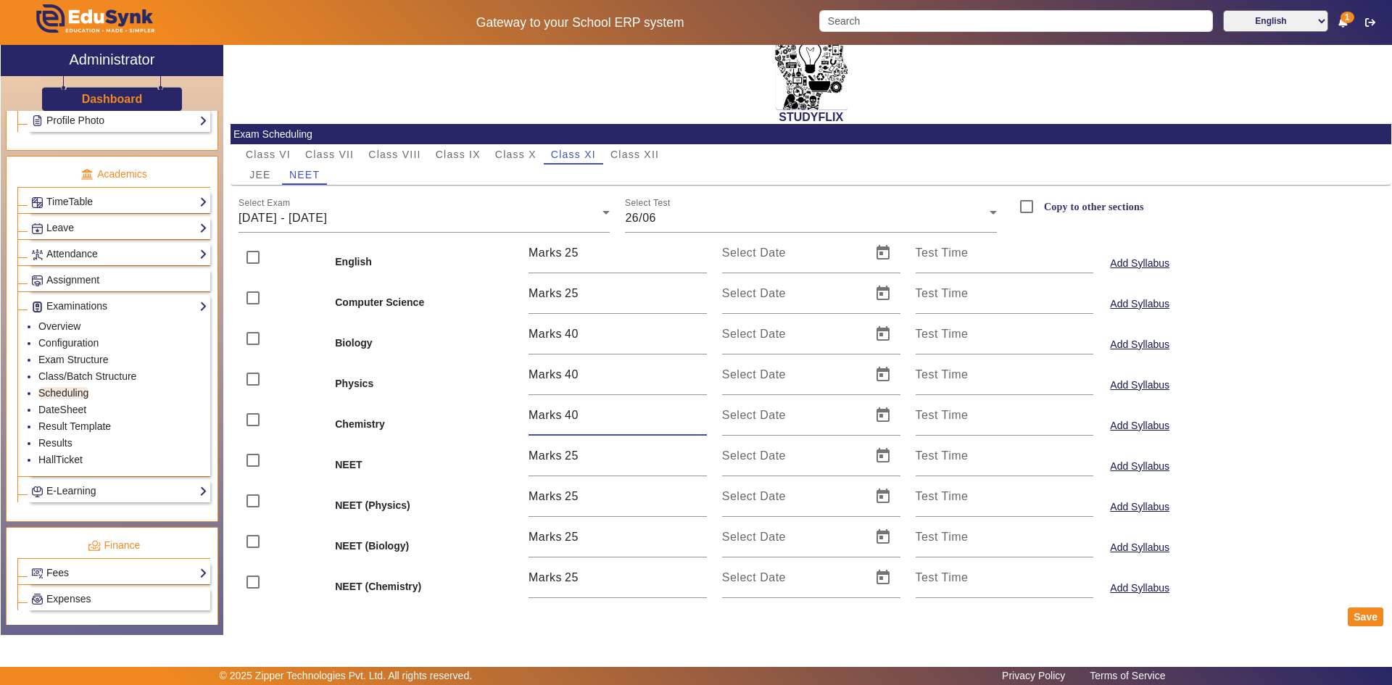
scroll to position [46, 0]
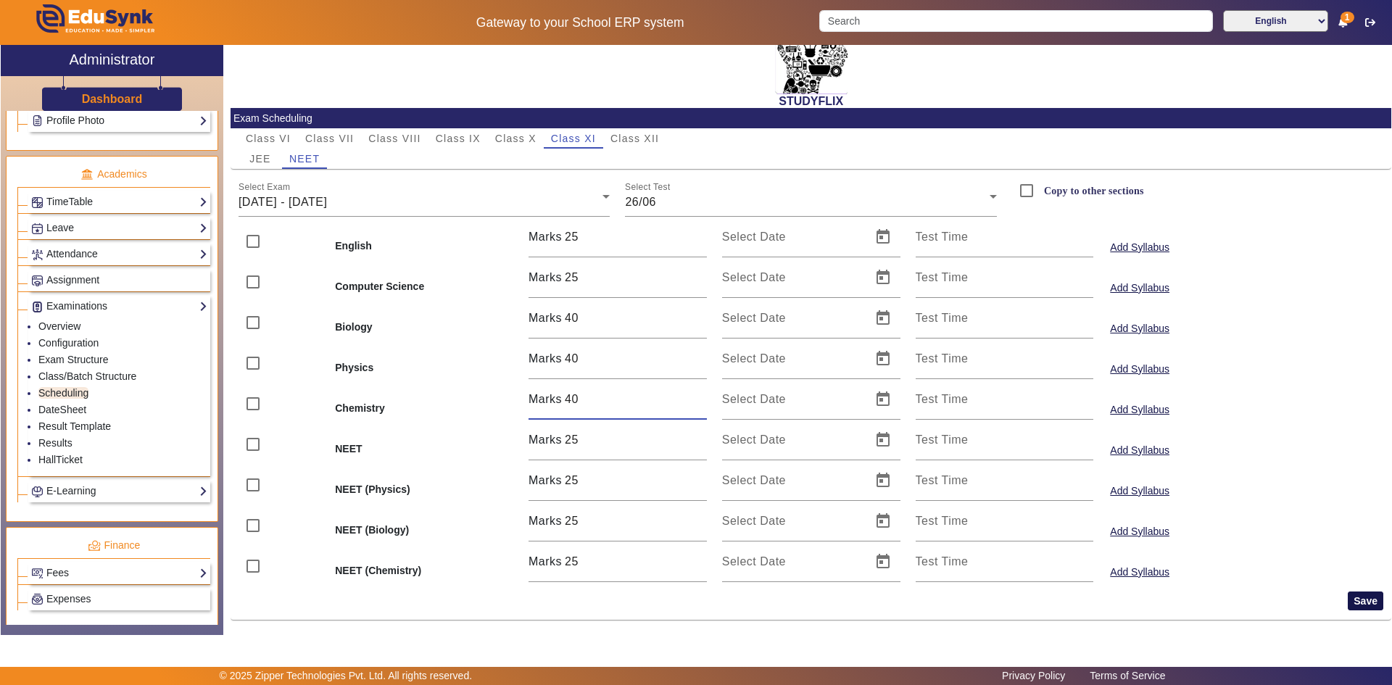
click at [1350, 602] on button "Save" at bounding box center [1366, 601] width 36 height 19
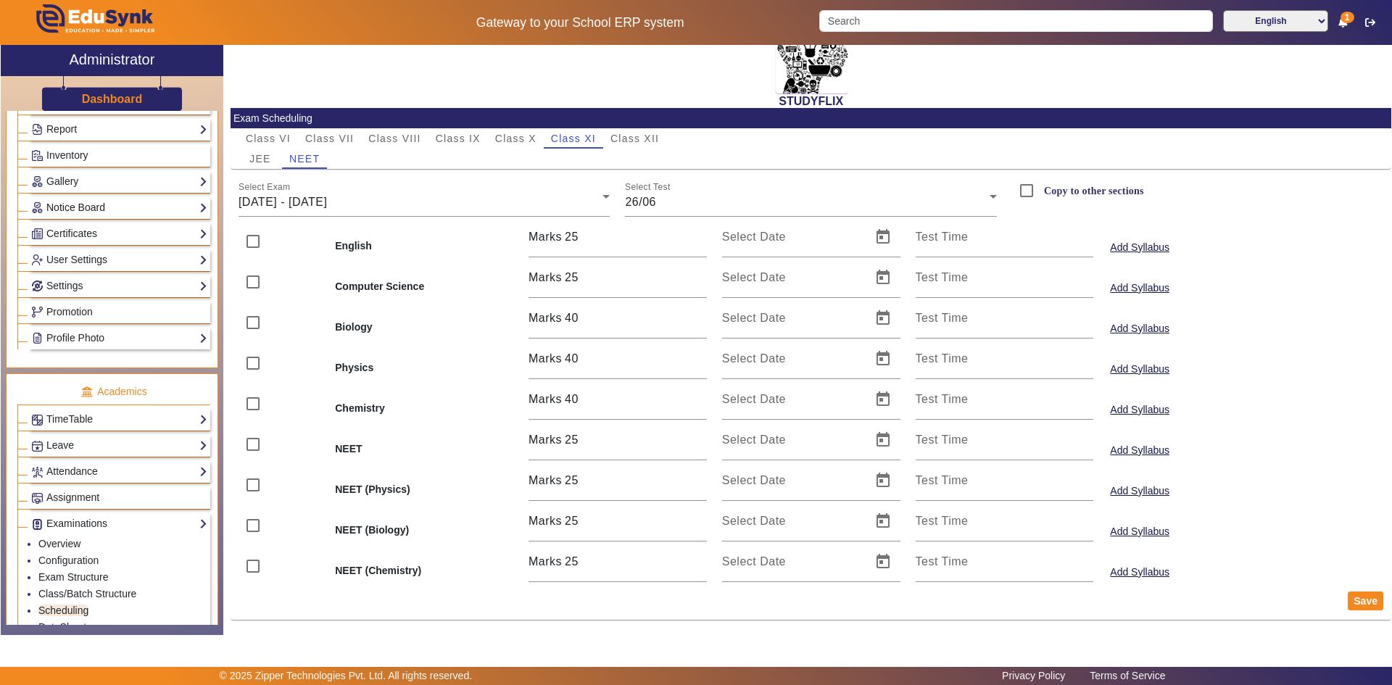
scroll to position [218, 0]
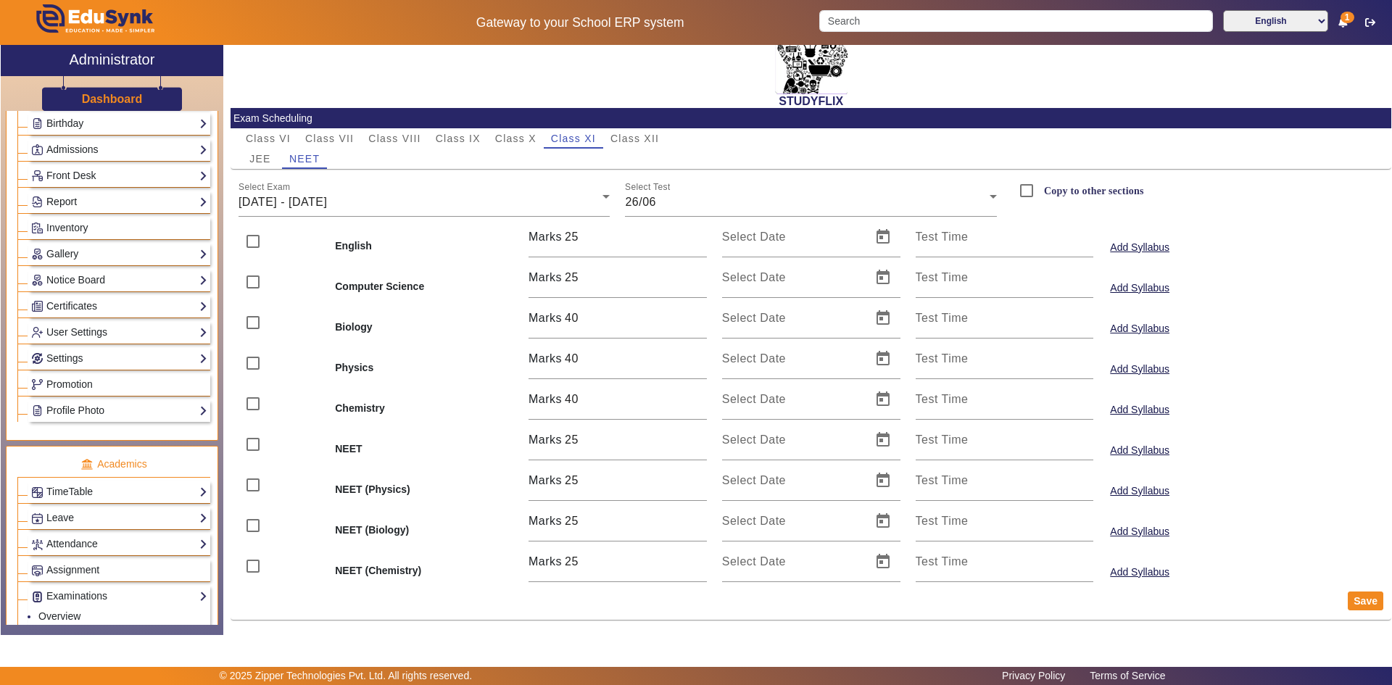
click at [82, 202] on link "Report" at bounding box center [119, 202] width 176 height 17
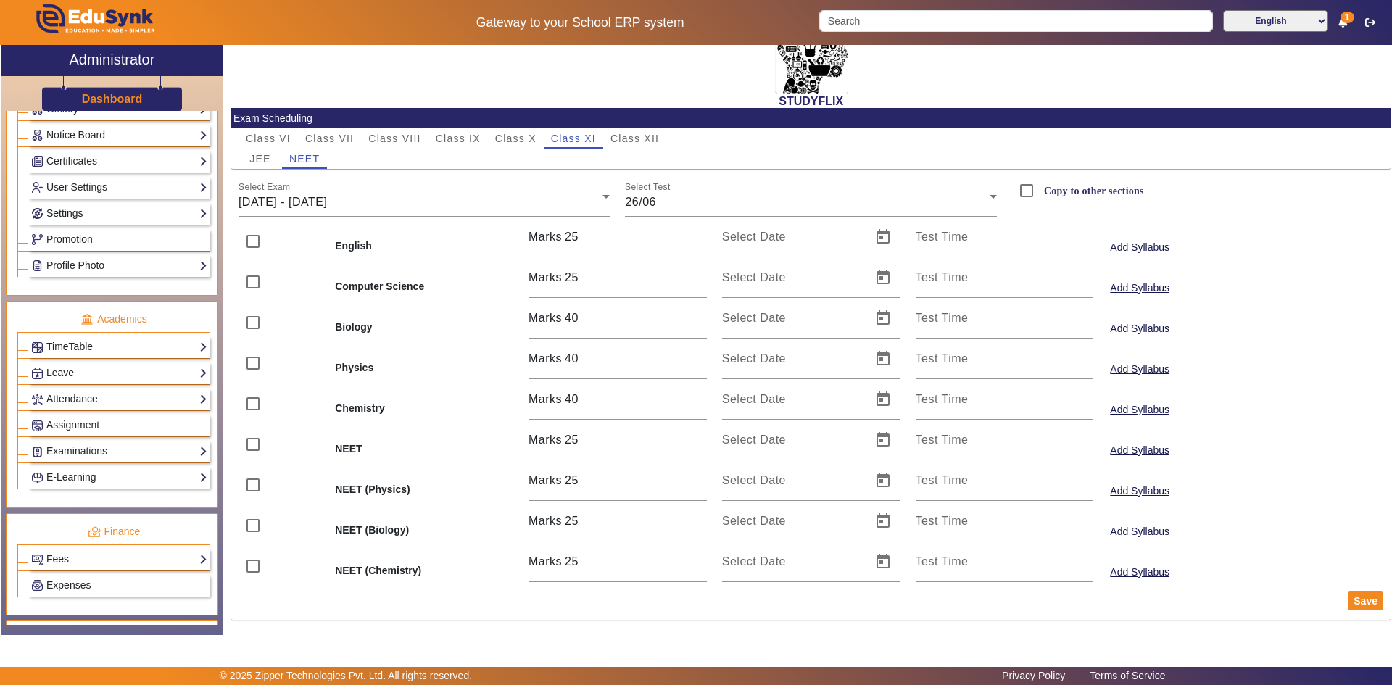
scroll to position [435, 0]
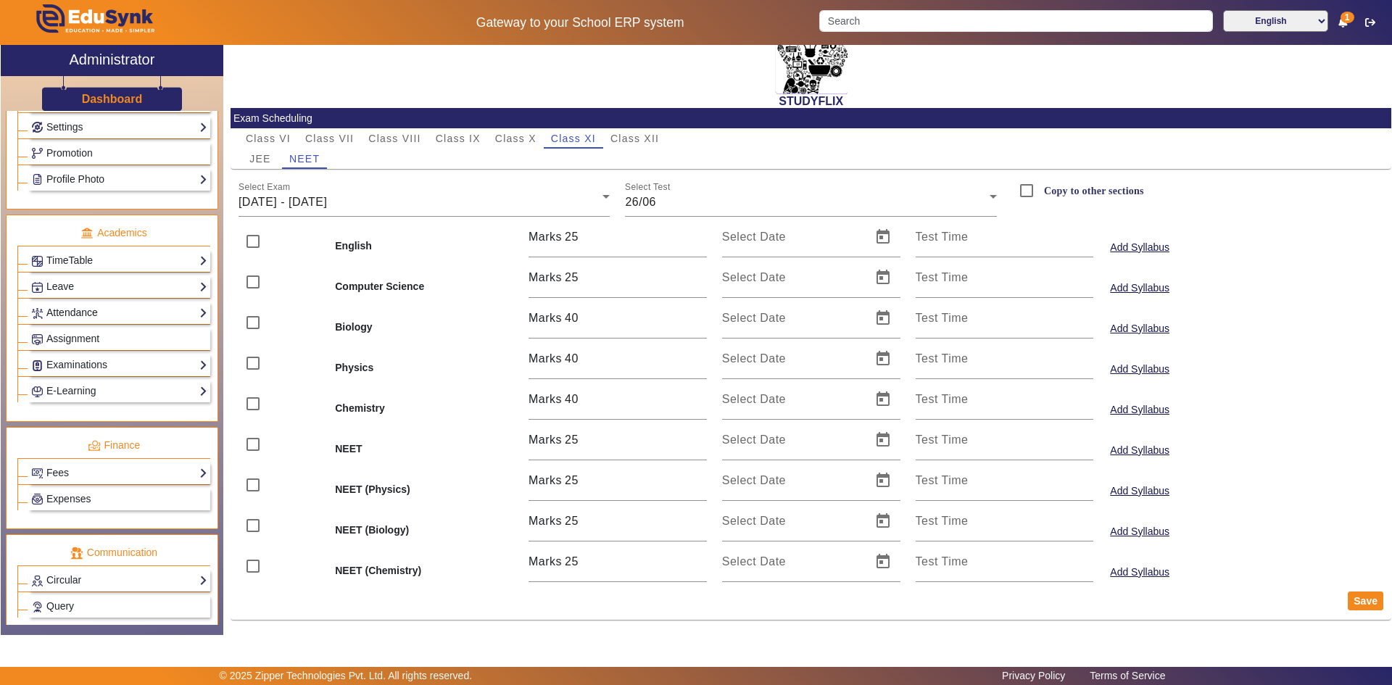
click at [85, 316] on link "Attendance" at bounding box center [119, 313] width 176 height 17
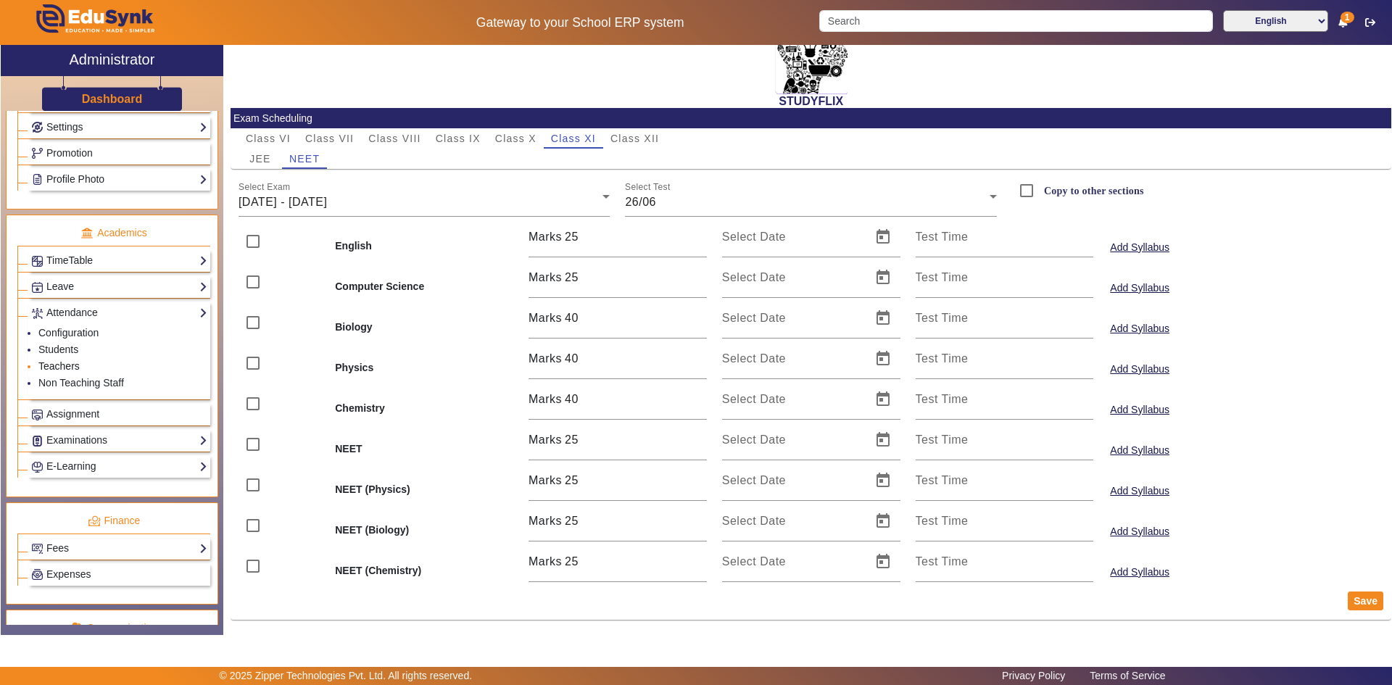
click at [66, 364] on link "Teachers" at bounding box center [58, 366] width 41 height 12
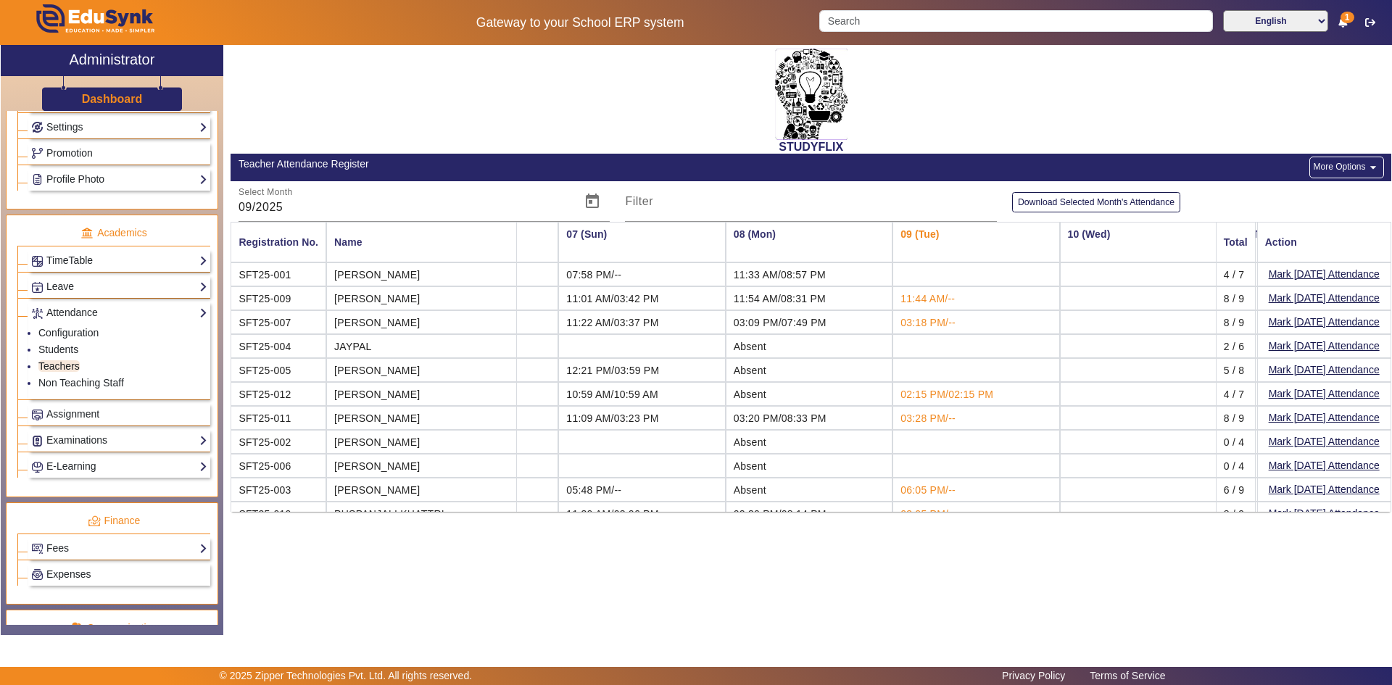
scroll to position [44, 961]
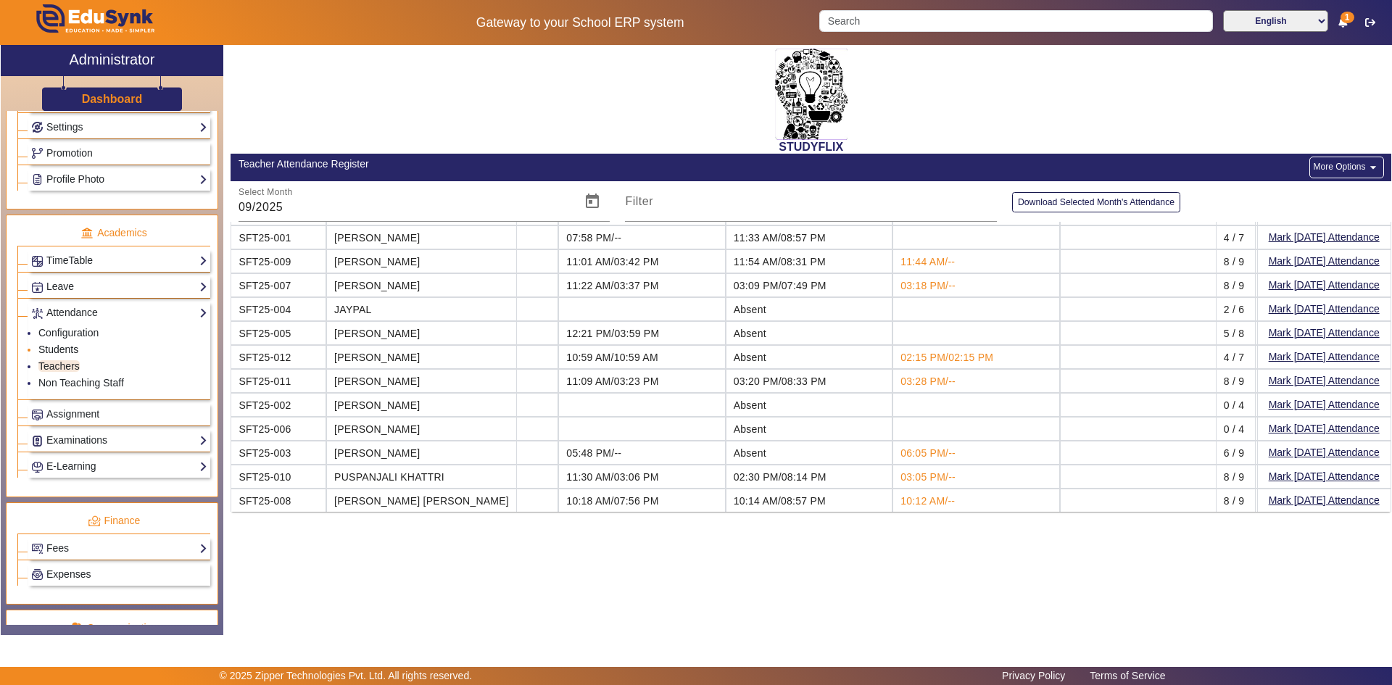
click at [72, 350] on link "Students" at bounding box center [58, 350] width 40 height 12
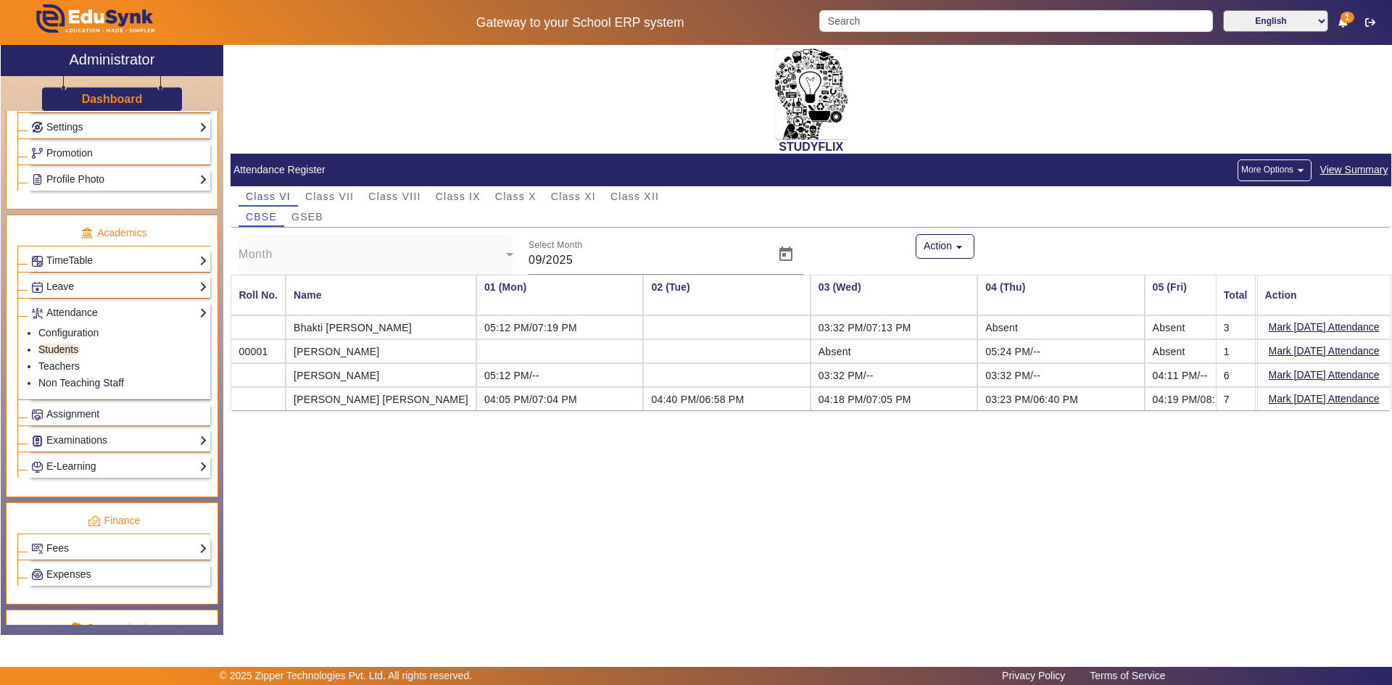
scroll to position [0, 464]
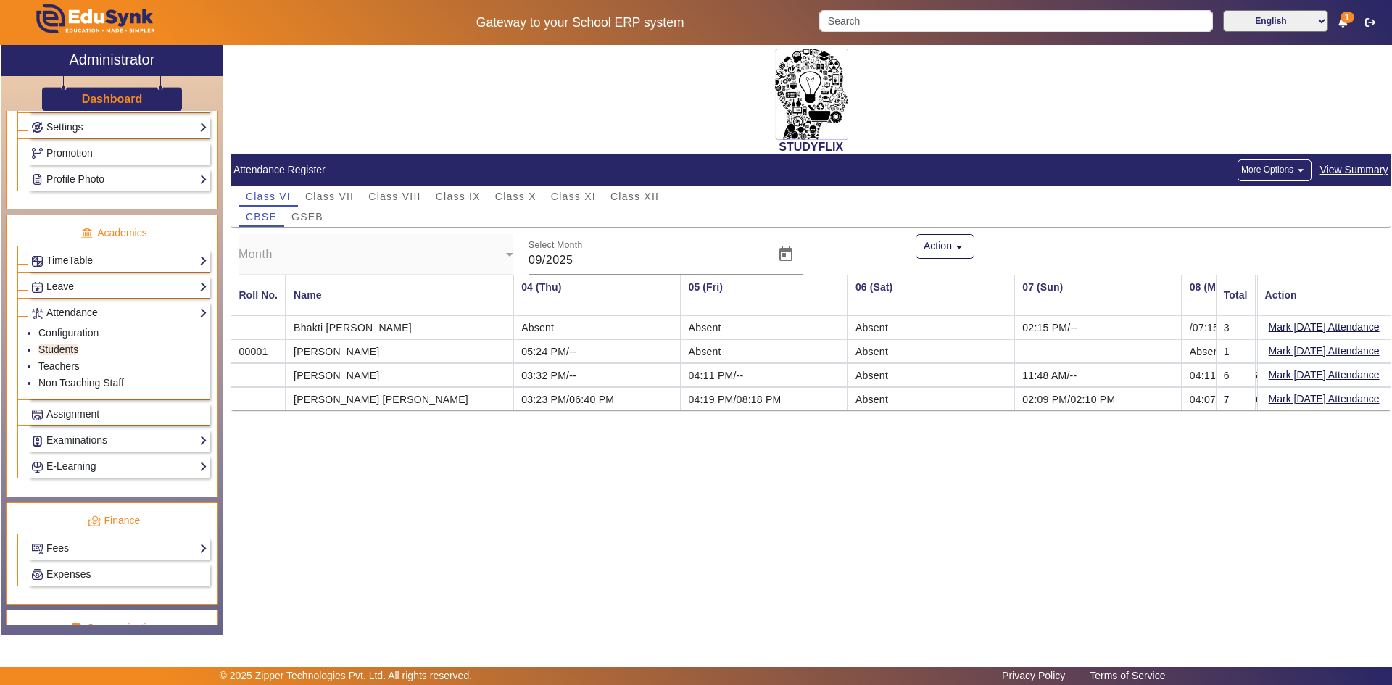
click at [1347, 172] on span "View Summary" at bounding box center [1355, 170] width 70 height 17
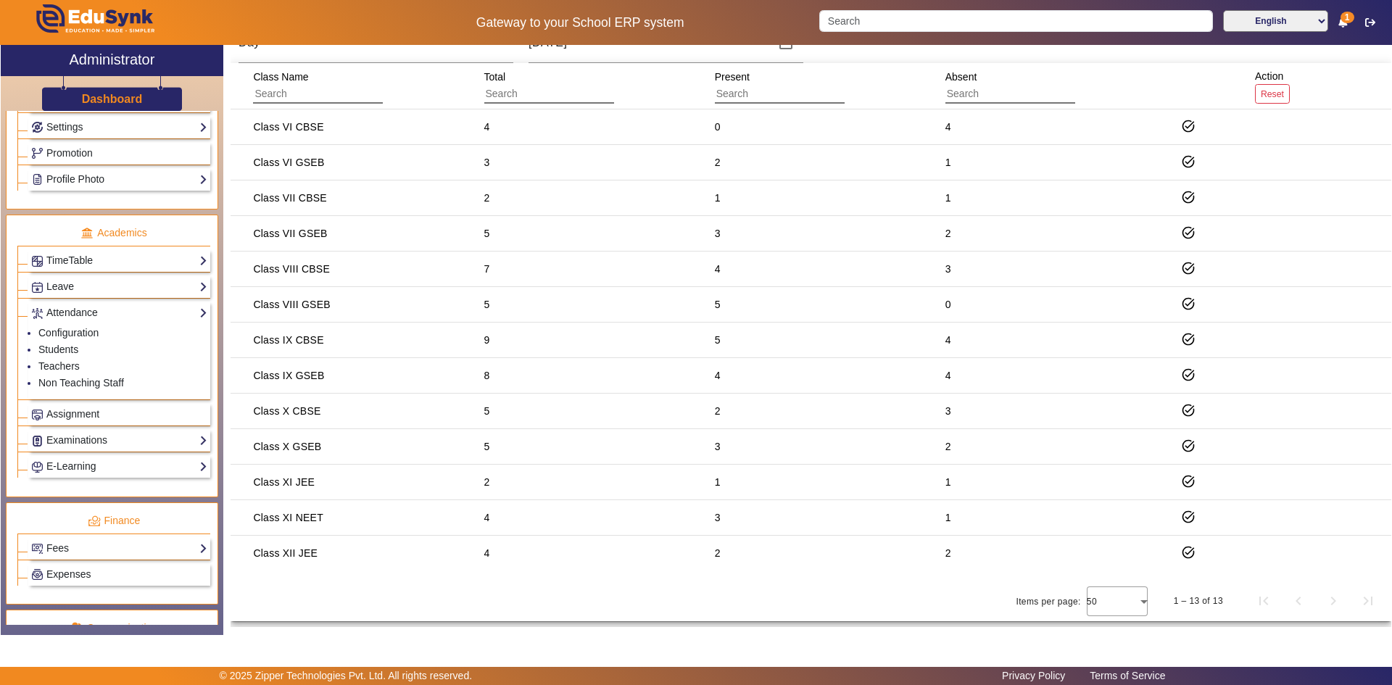
scroll to position [162, 0]
drag, startPoint x: 305, startPoint y: 265, endPoint x: 405, endPoint y: 294, distance: 103.7
click at [322, 296] on mat-table "Class Name Total Present Absent Action Reset Class VI CBSE 4 0 4 task_alt Class…" at bounding box center [811, 316] width 1161 height 508
click at [951, 271] on div "3" at bounding box center [949, 267] width 16 height 25
click at [1183, 265] on mat-icon "task_alt" at bounding box center [1188, 267] width 15 height 15
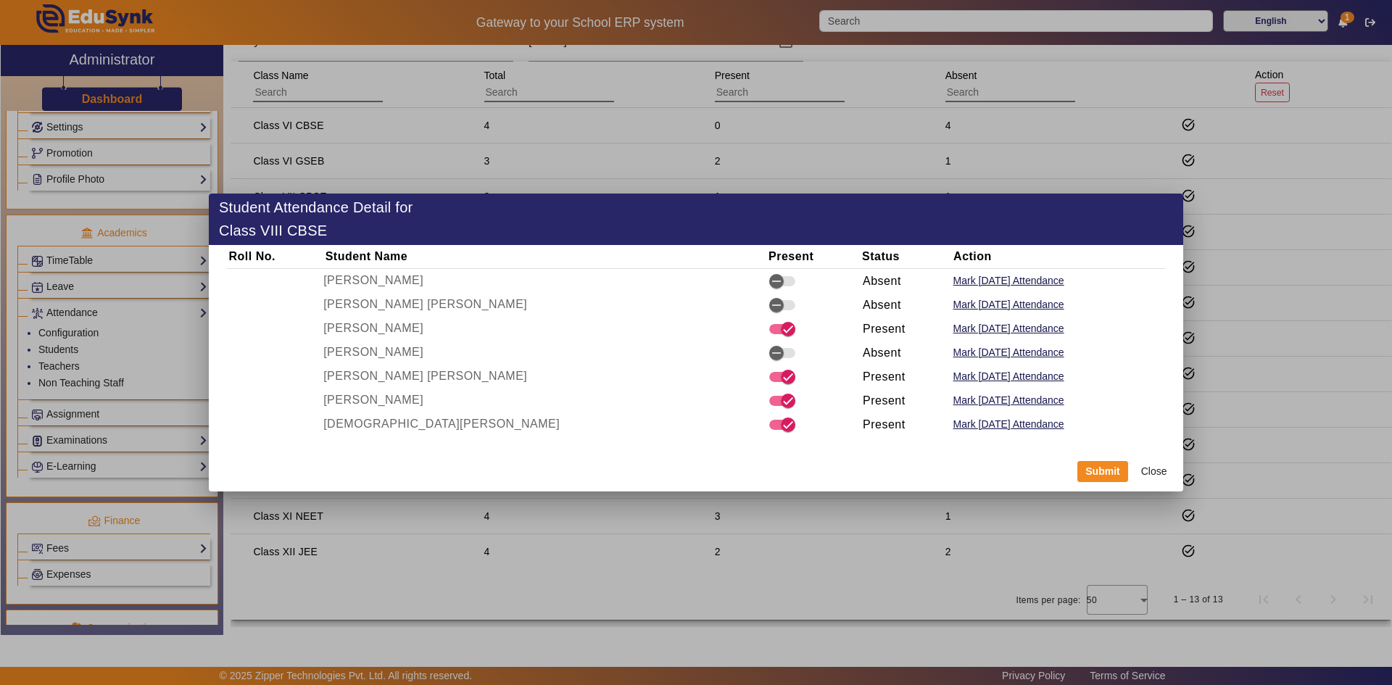
drag, startPoint x: 407, startPoint y: 350, endPoint x: 505, endPoint y: 351, distance: 97.9
click at [503, 351] on td "[PERSON_NAME]" at bounding box center [544, 353] width 443 height 24
click at [770, 351] on icon "button" at bounding box center [776, 353] width 13 height 13
click at [1116, 474] on button "Submit" at bounding box center [1103, 472] width 51 height 22
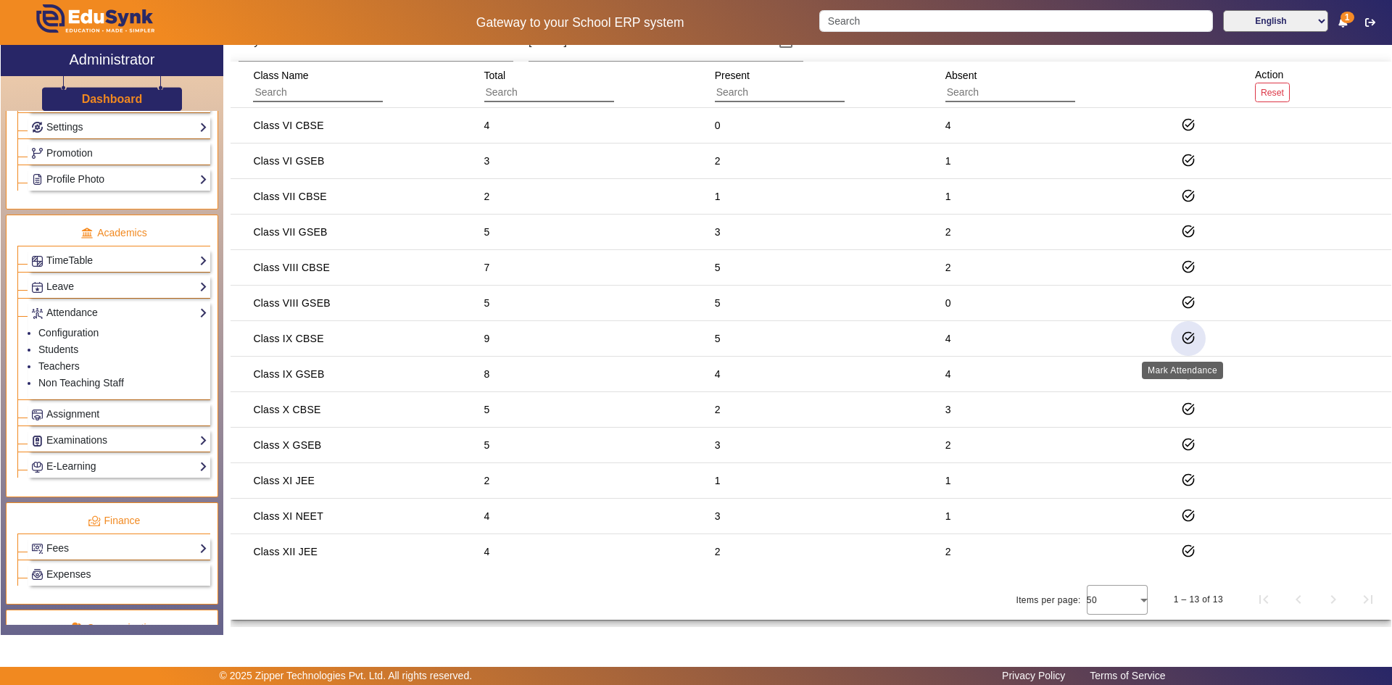
click at [1181, 335] on mat-icon "task_alt" at bounding box center [1188, 338] width 15 height 15
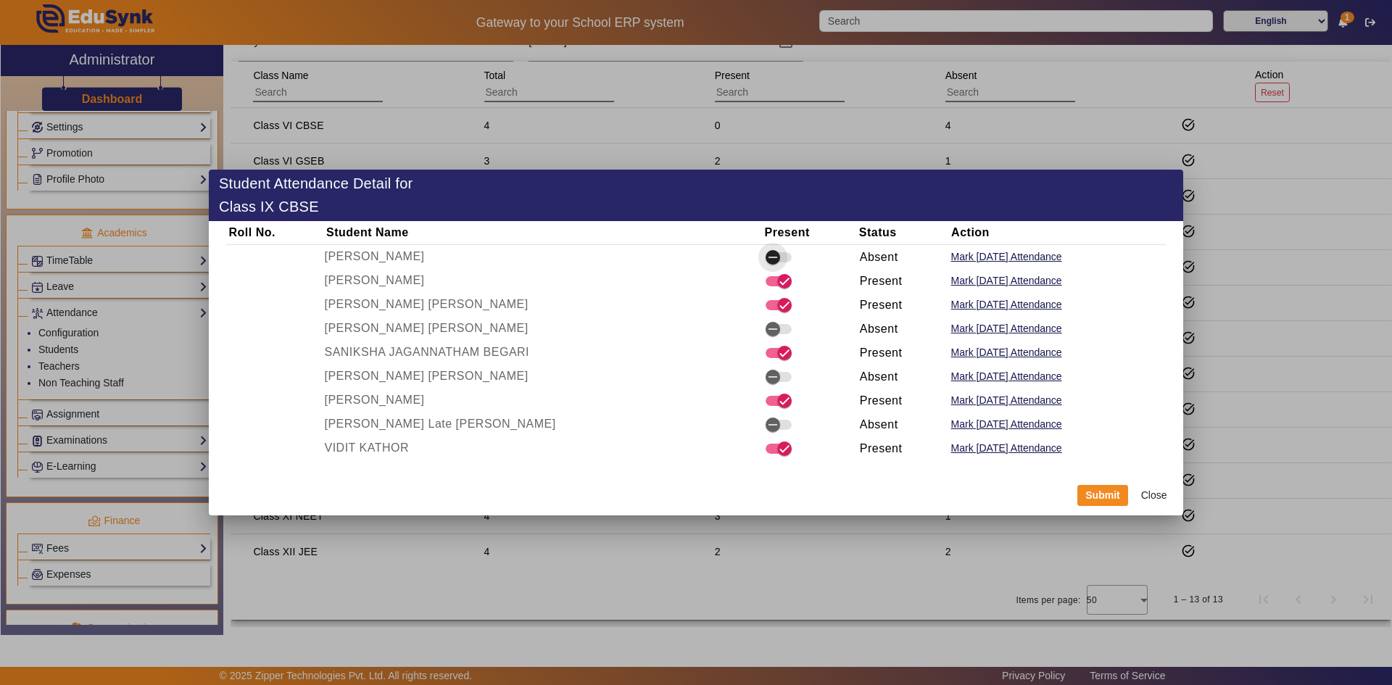
click at [766, 260] on icon "button" at bounding box center [772, 257] width 13 height 13
click at [766, 378] on icon "button" at bounding box center [772, 377] width 13 height 13
click at [770, 378] on span "button" at bounding box center [784, 377] width 29 height 29
click at [1107, 493] on button "Submit" at bounding box center [1103, 496] width 51 height 22
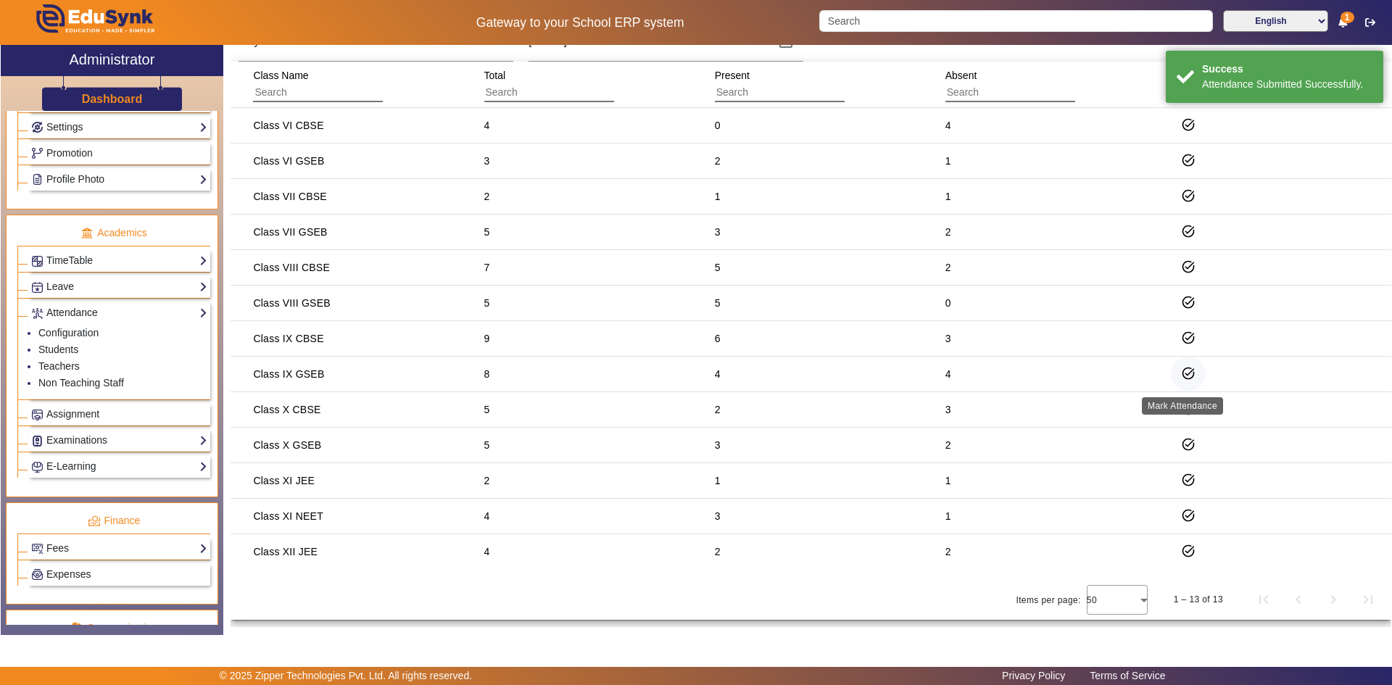
click at [1188, 373] on mat-icon "task_alt" at bounding box center [1188, 373] width 15 height 15
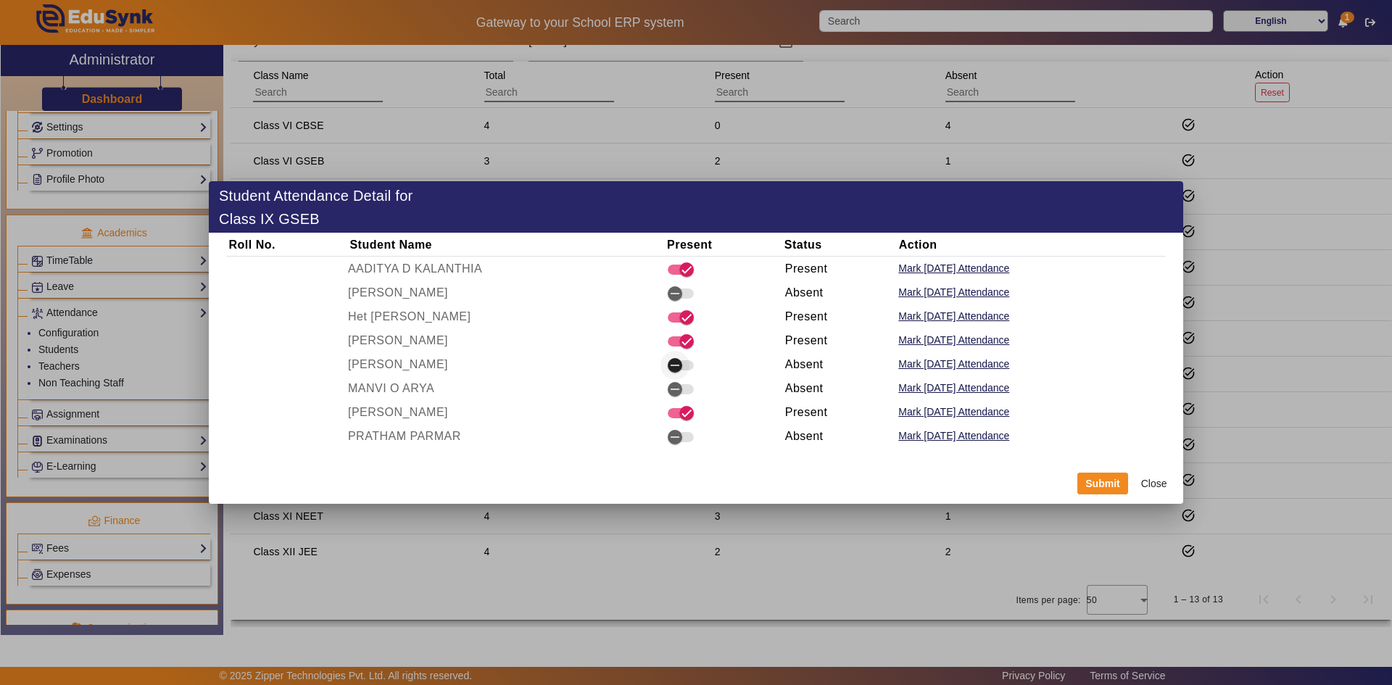
click at [676, 366] on icon "button" at bounding box center [675, 365] width 13 height 13
drag, startPoint x: 669, startPoint y: 429, endPoint x: 679, endPoint y: 429, distance: 9.4
click at [670, 429] on span "button" at bounding box center [675, 437] width 29 height 29
click at [1093, 479] on button "Submit" at bounding box center [1103, 484] width 51 height 22
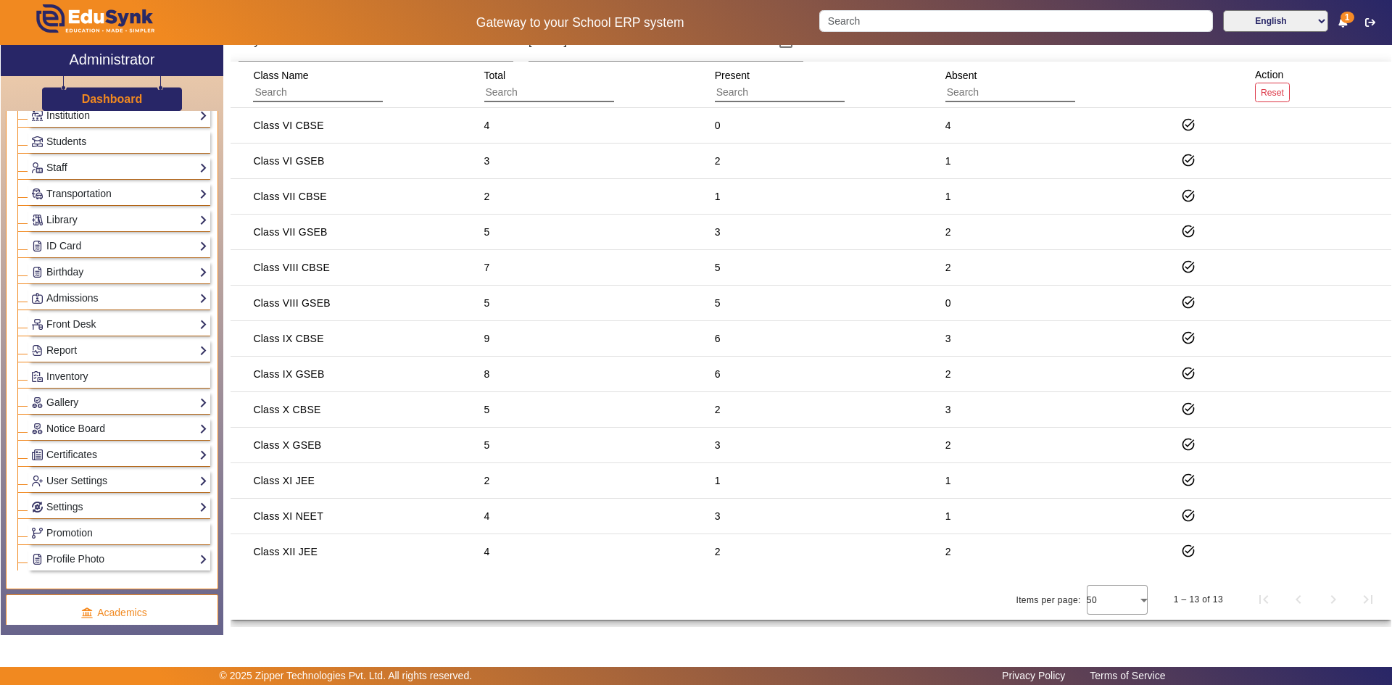
scroll to position [0, 0]
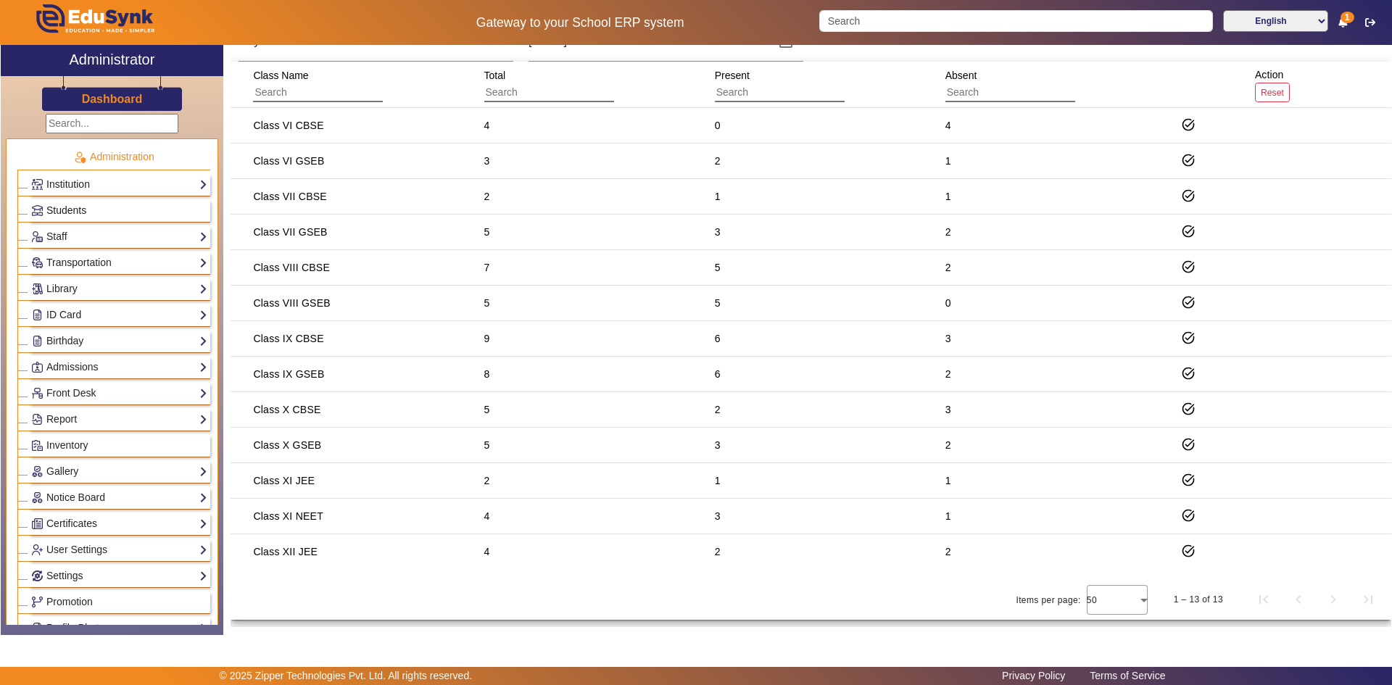
click at [70, 215] on span "Students" at bounding box center [66, 210] width 40 height 12
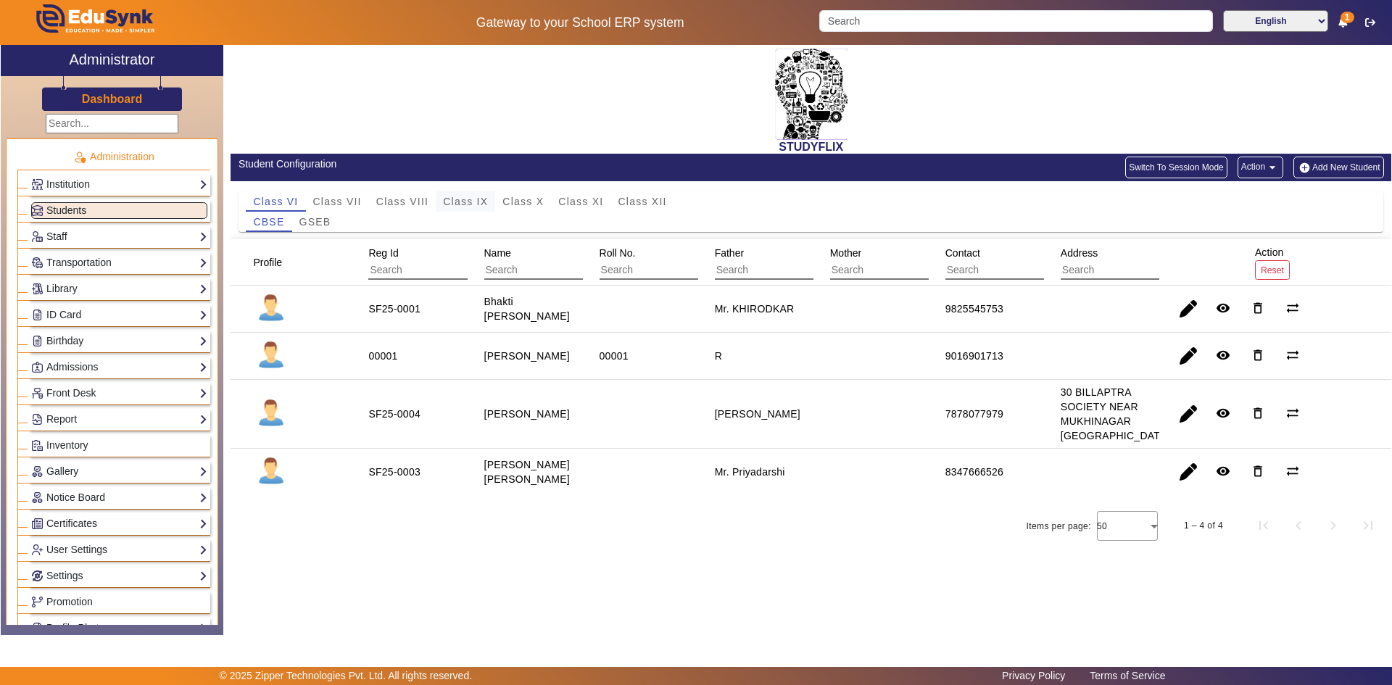
click at [472, 209] on span "Class IX" at bounding box center [465, 201] width 45 height 20
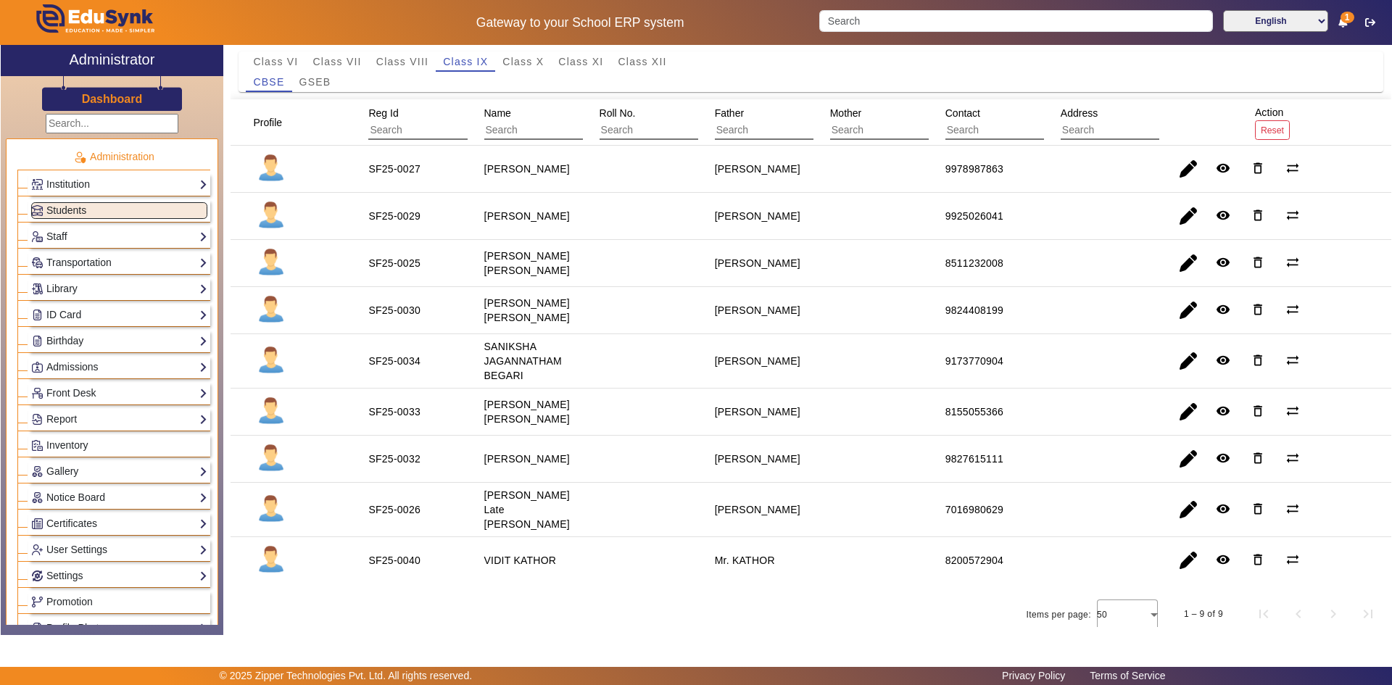
scroll to position [67, 0]
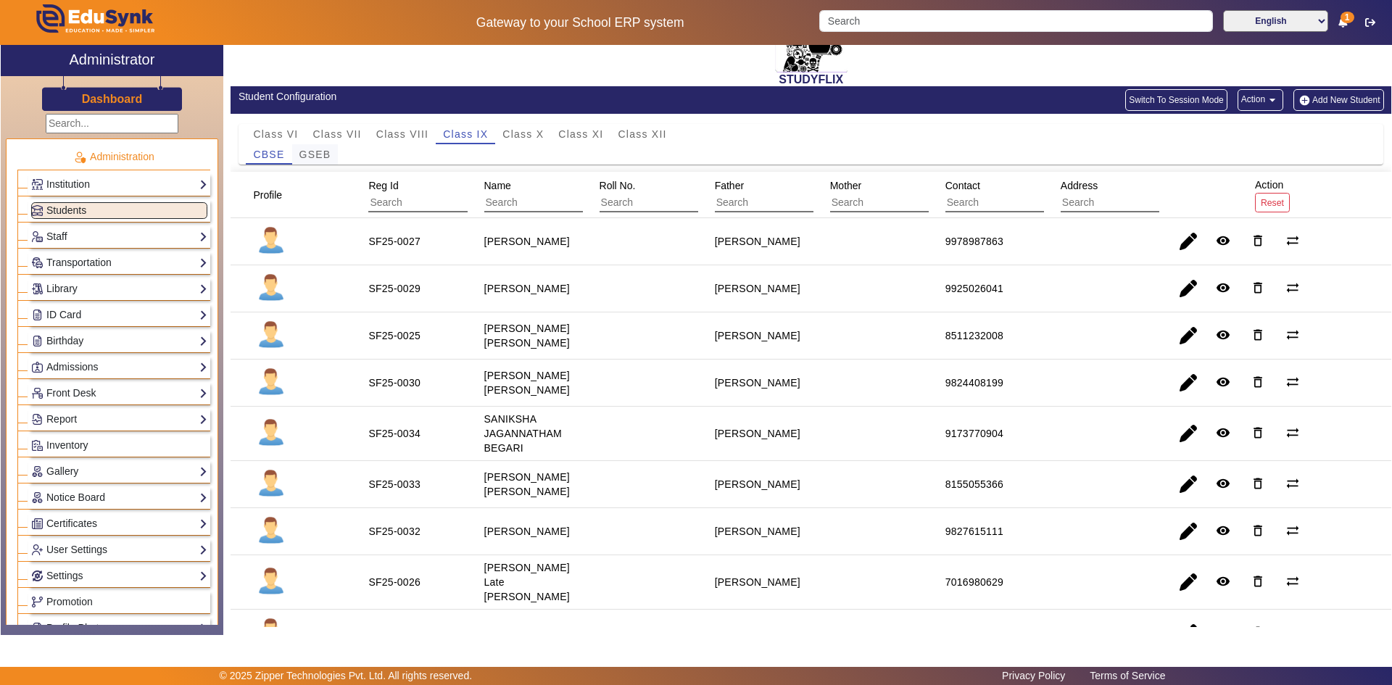
click at [324, 155] on span "GSEB" at bounding box center [315, 154] width 32 height 10
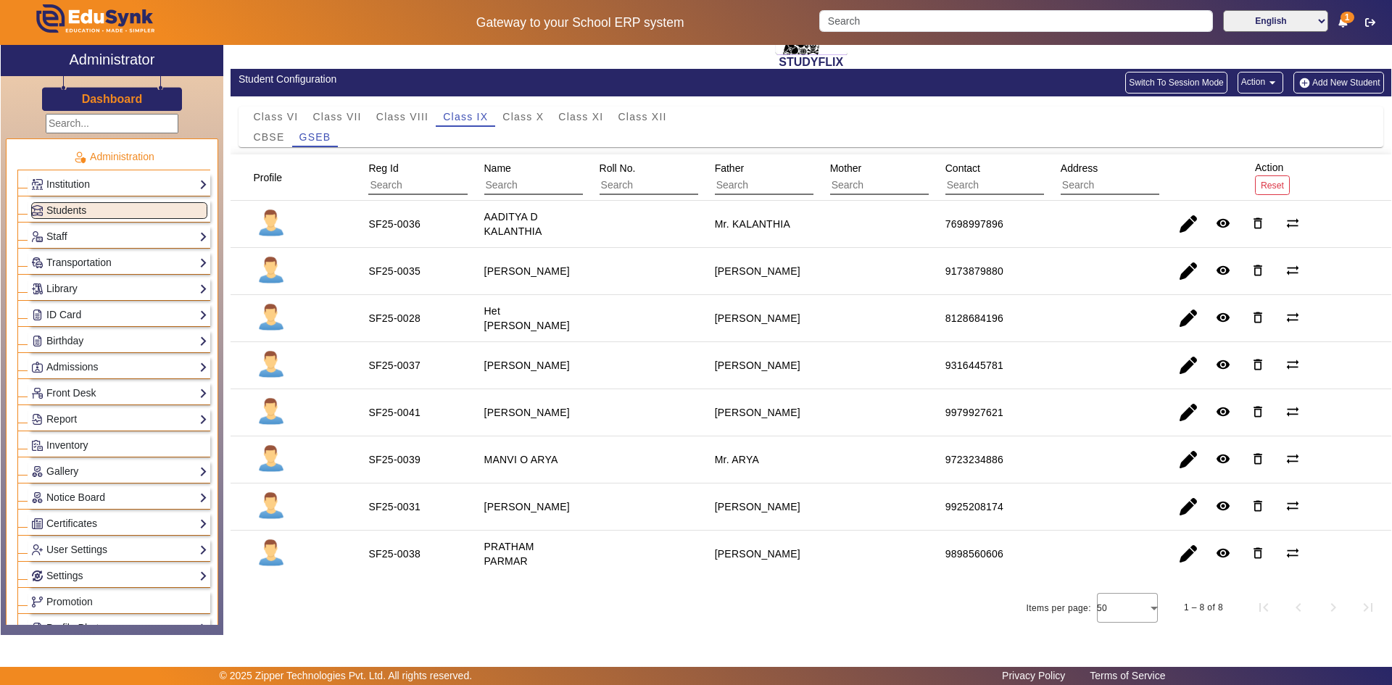
scroll to position [86, 0]
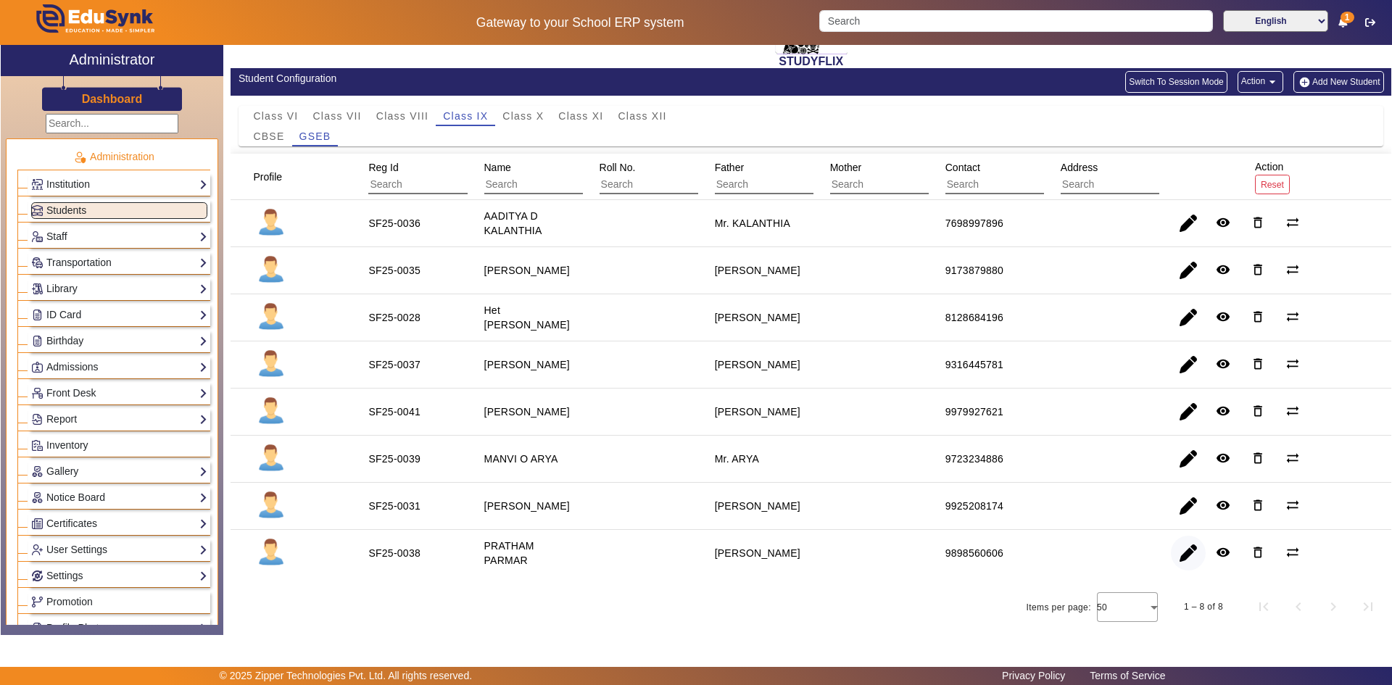
click at [1183, 556] on span "button" at bounding box center [1188, 553] width 35 height 35
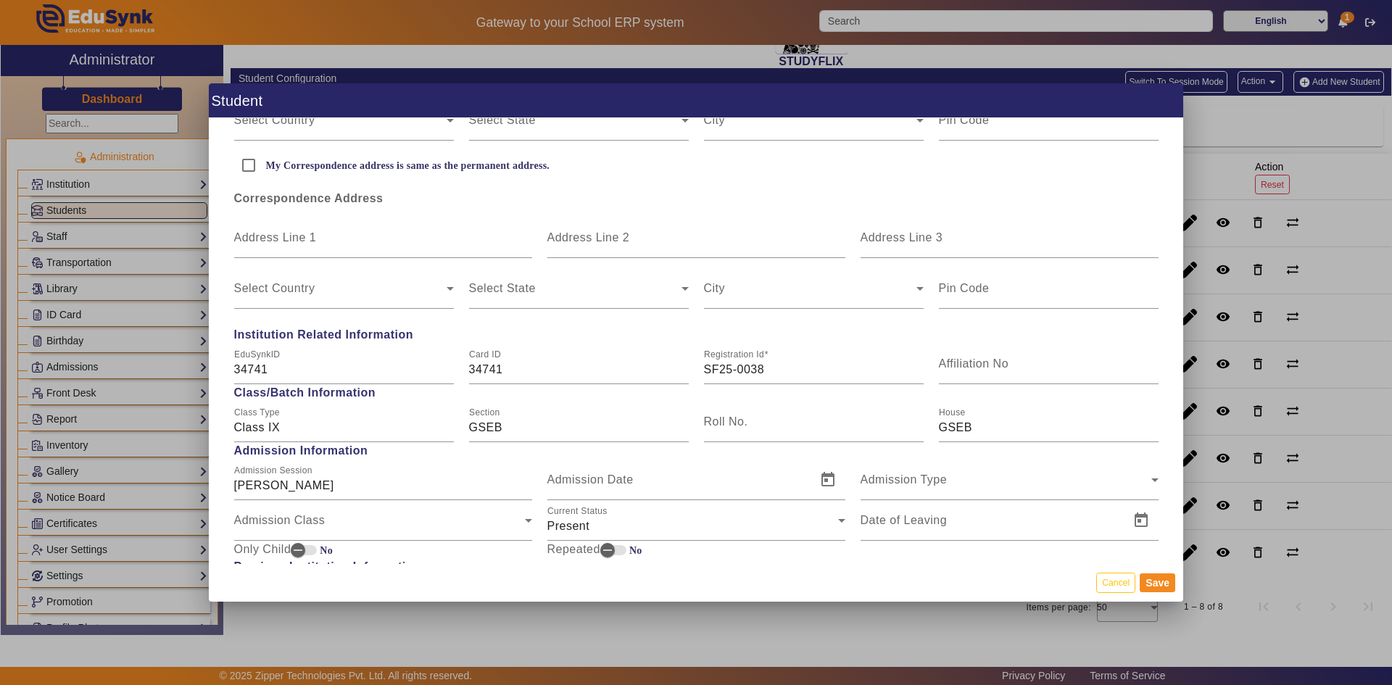
scroll to position [508, 0]
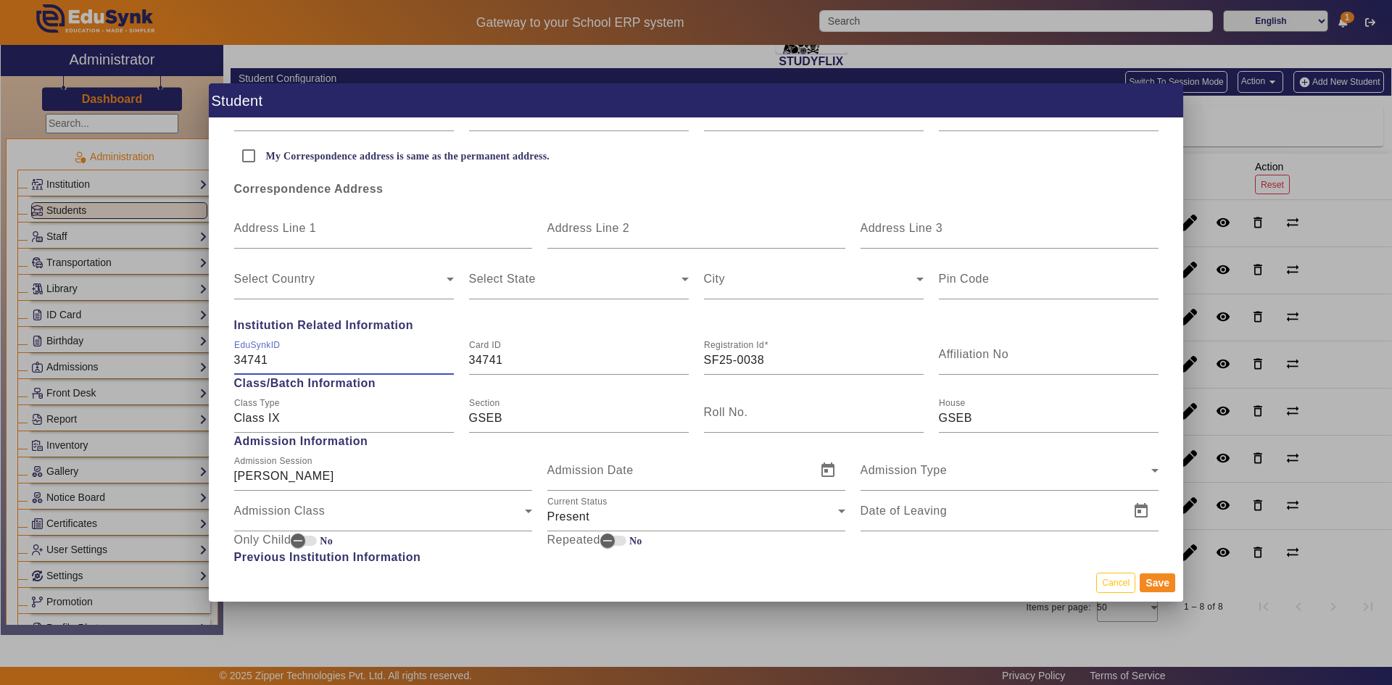
click at [307, 363] on input "34741" at bounding box center [344, 360] width 220 height 17
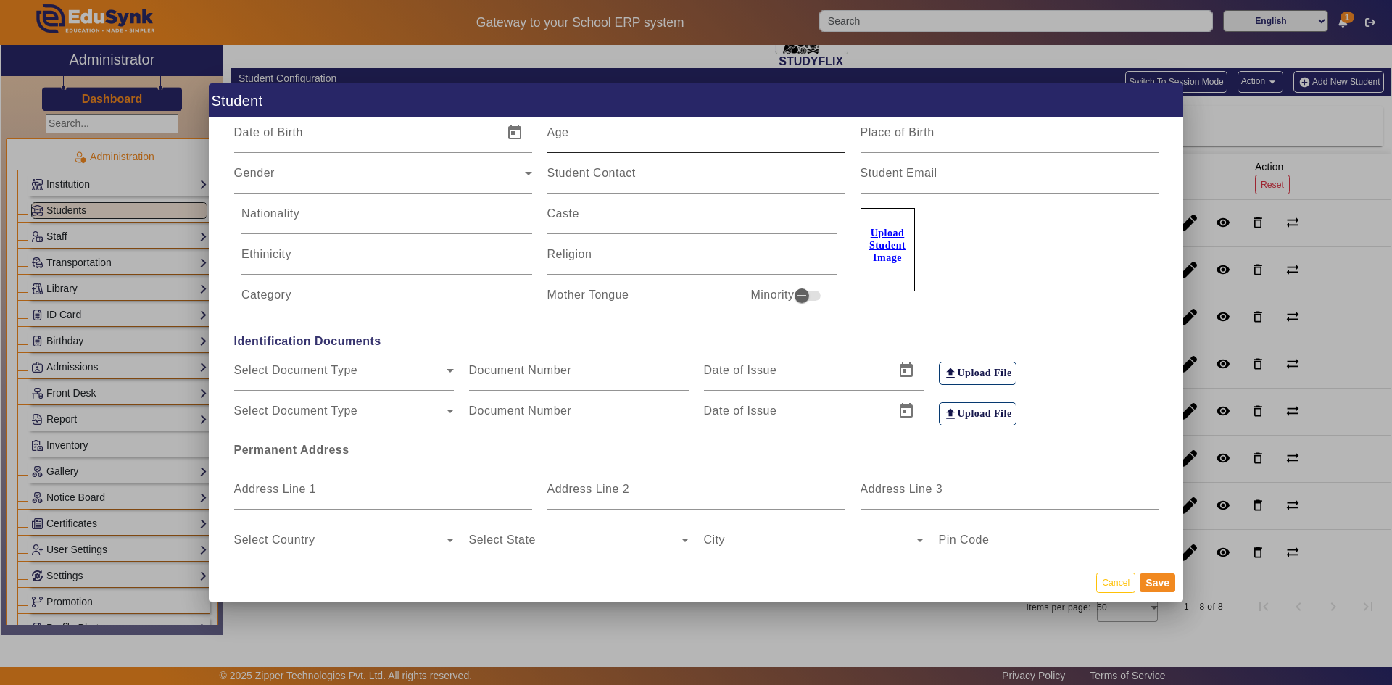
scroll to position [0, 0]
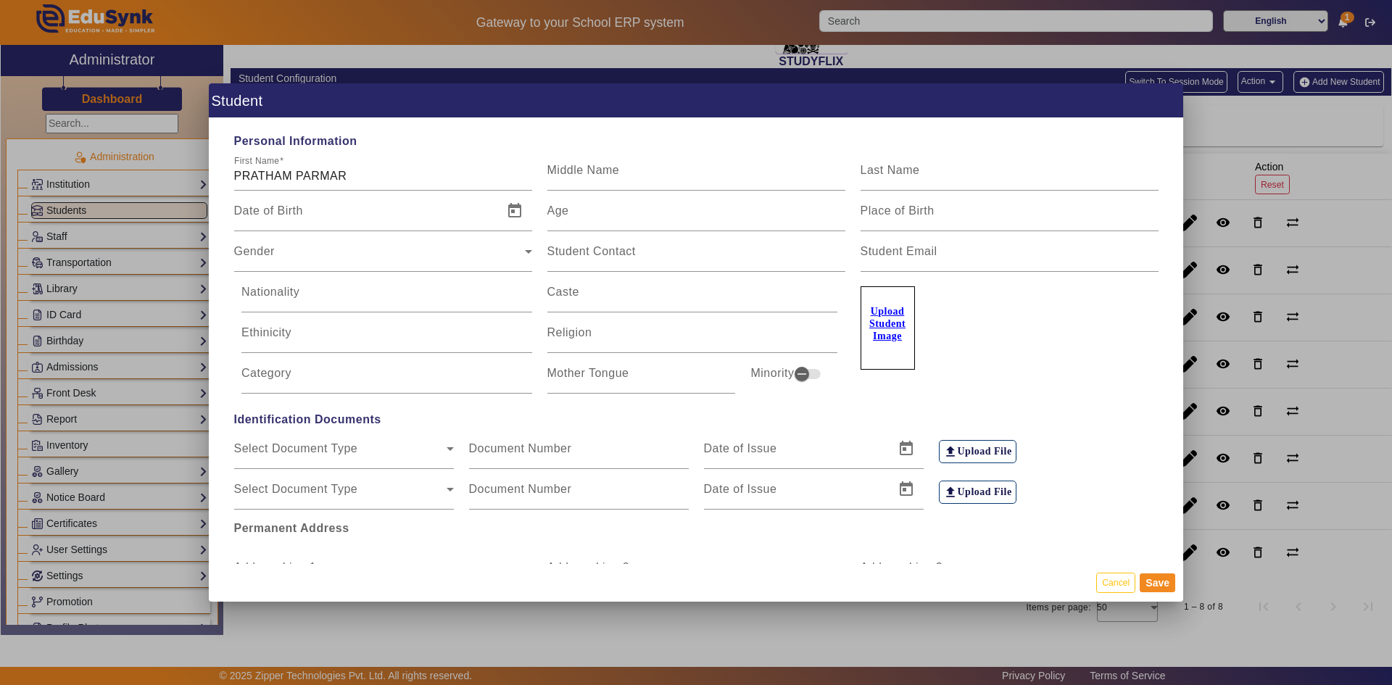
click at [1205, 160] on div at bounding box center [696, 342] width 1392 height 685
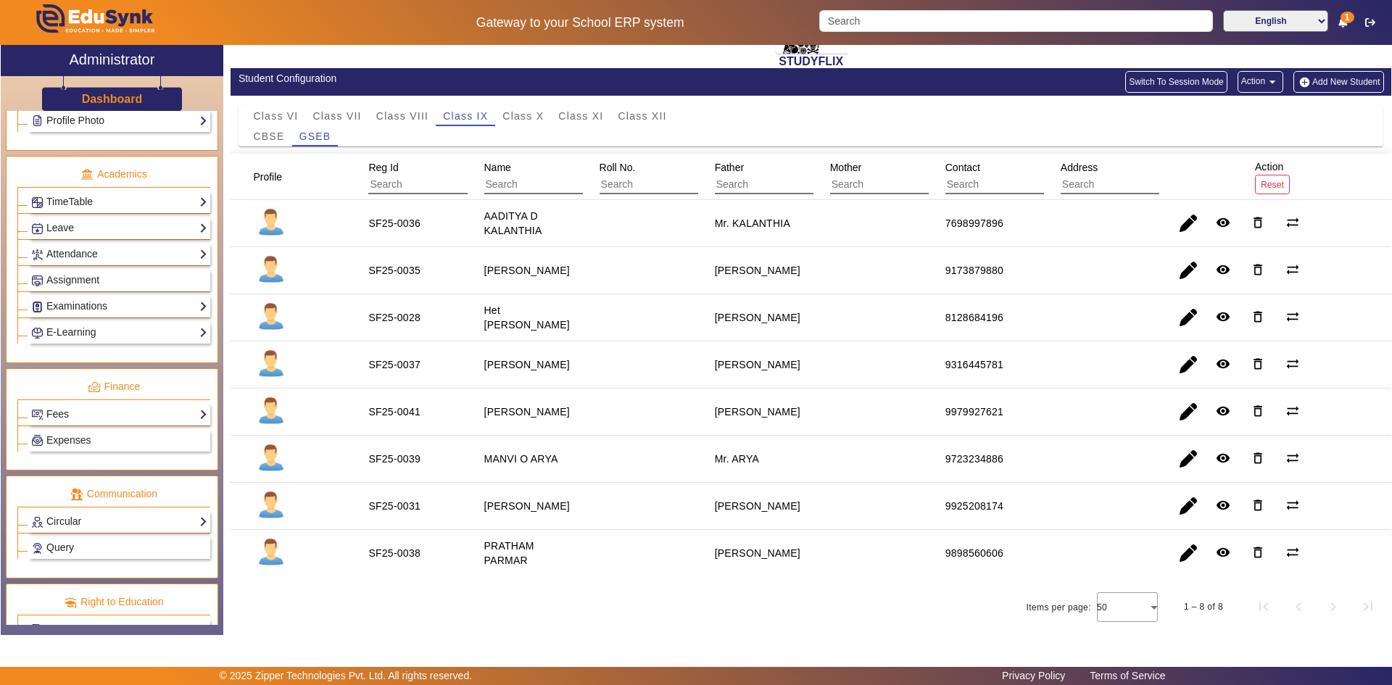
scroll to position [542, 0]
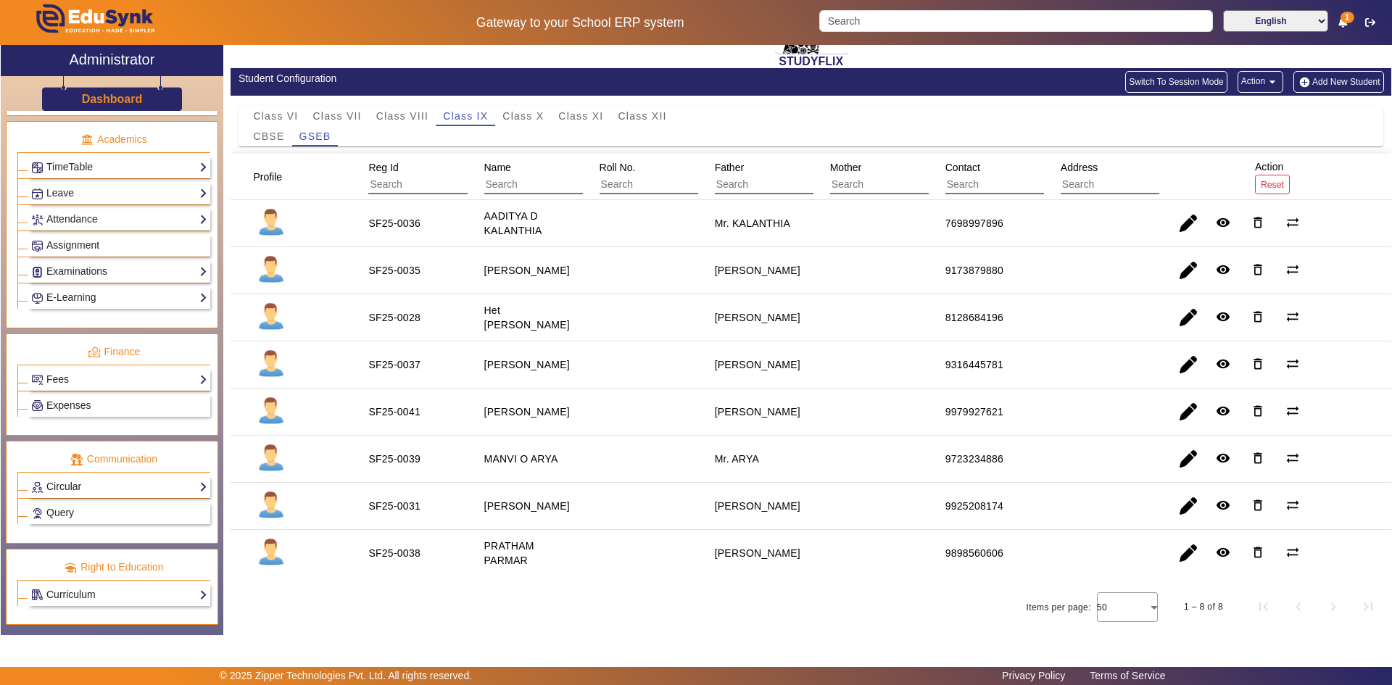
click at [70, 488] on link "Circular" at bounding box center [119, 487] width 176 height 17
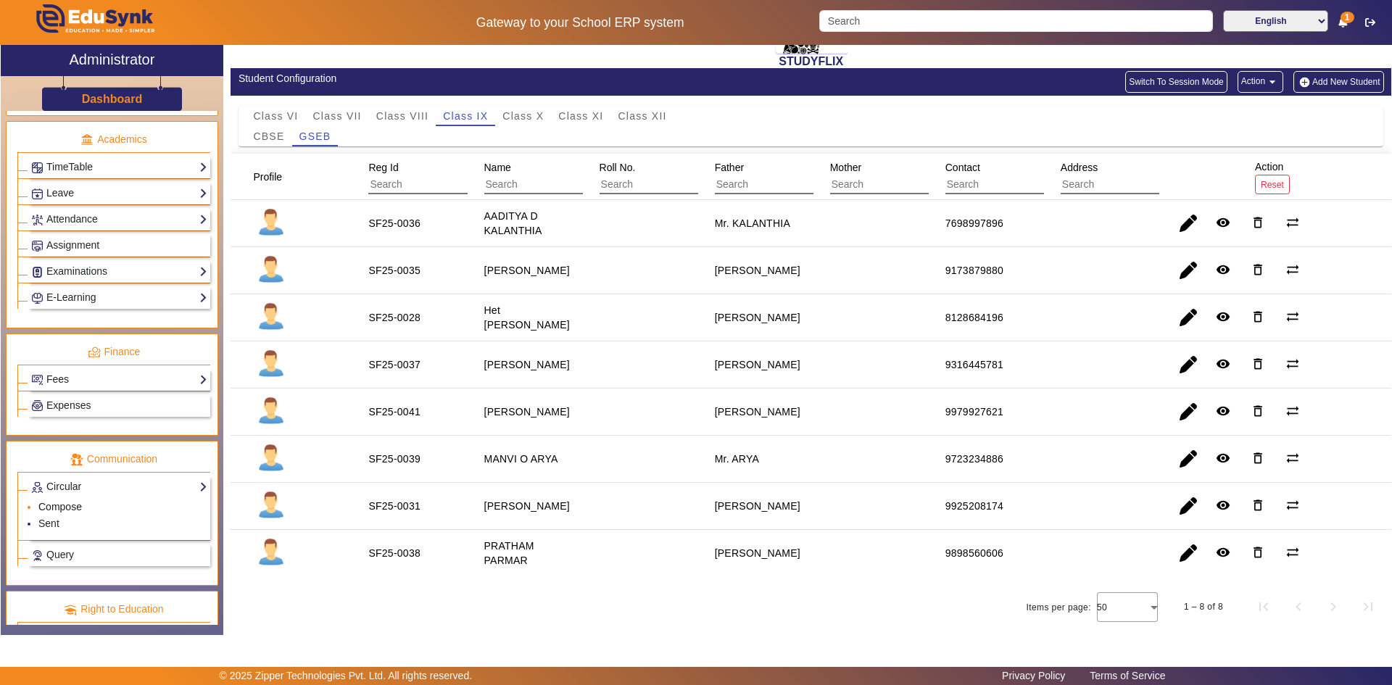
click at [46, 508] on link "Compose" at bounding box center [60, 507] width 44 height 12
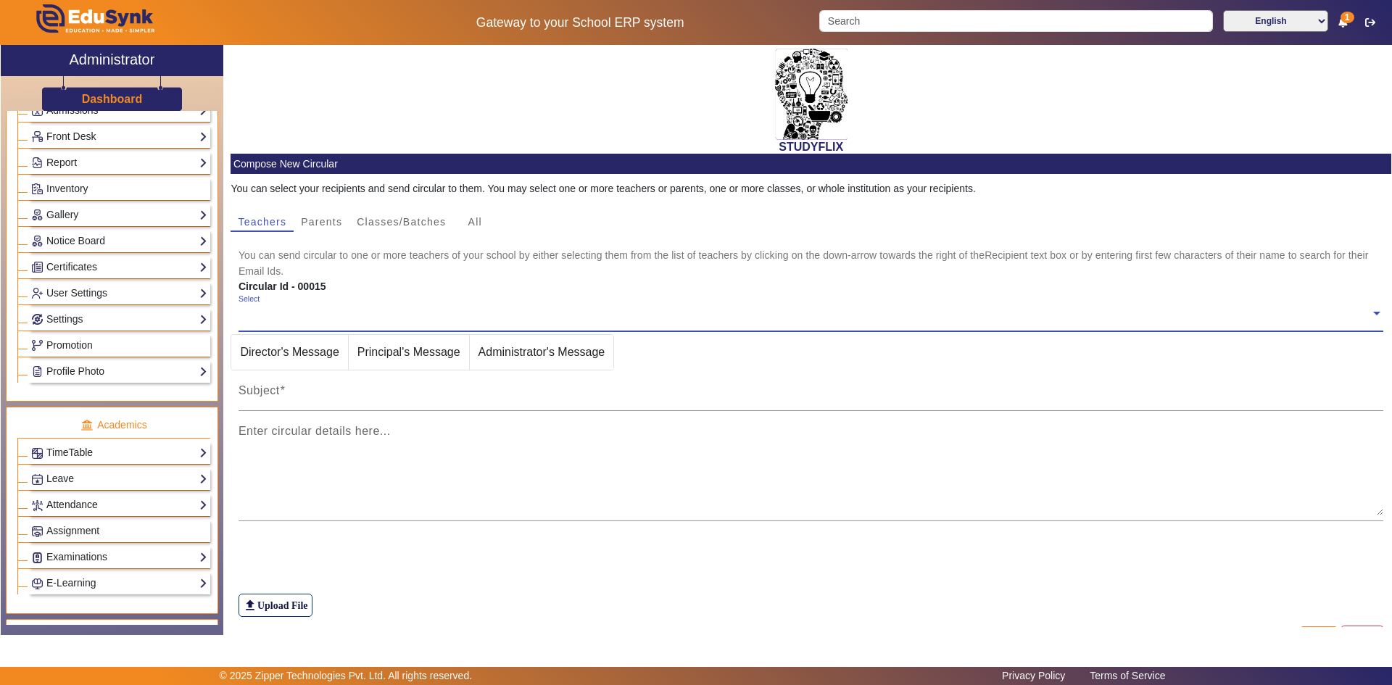
scroll to position [290, 0]
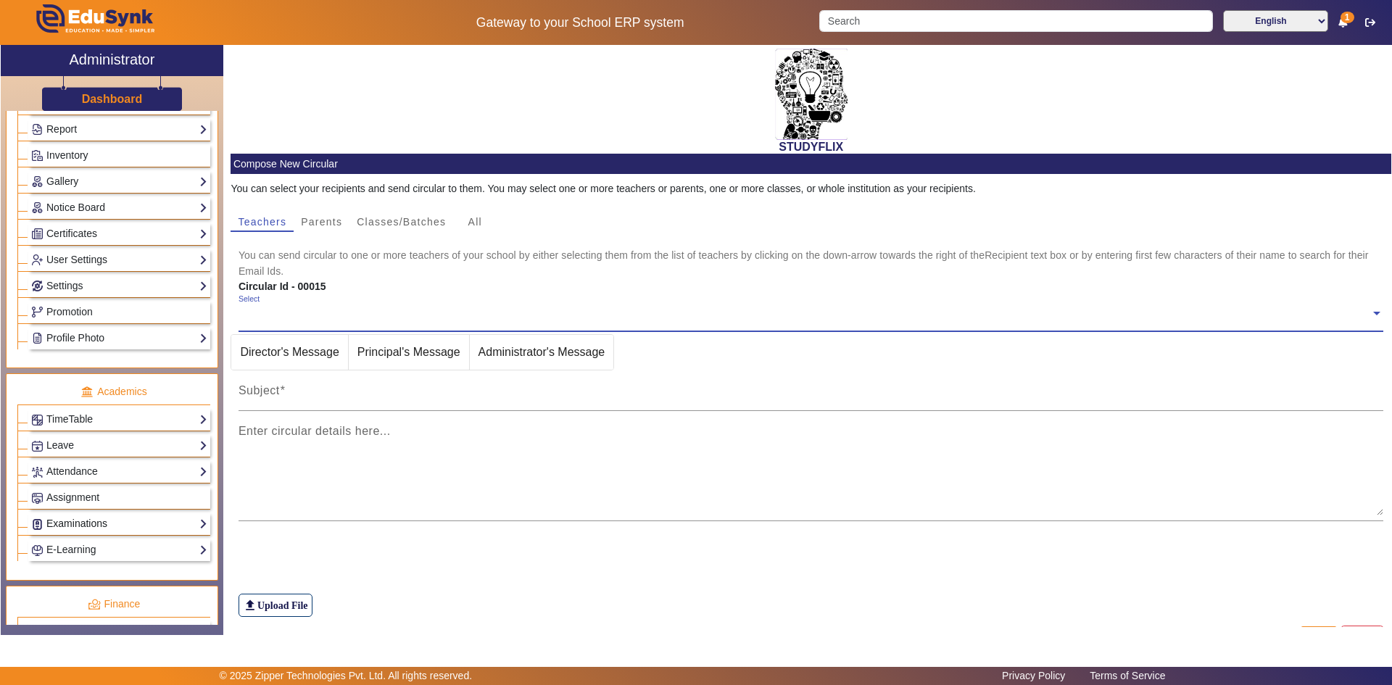
click at [61, 519] on link "Examinations" at bounding box center [119, 524] width 176 height 17
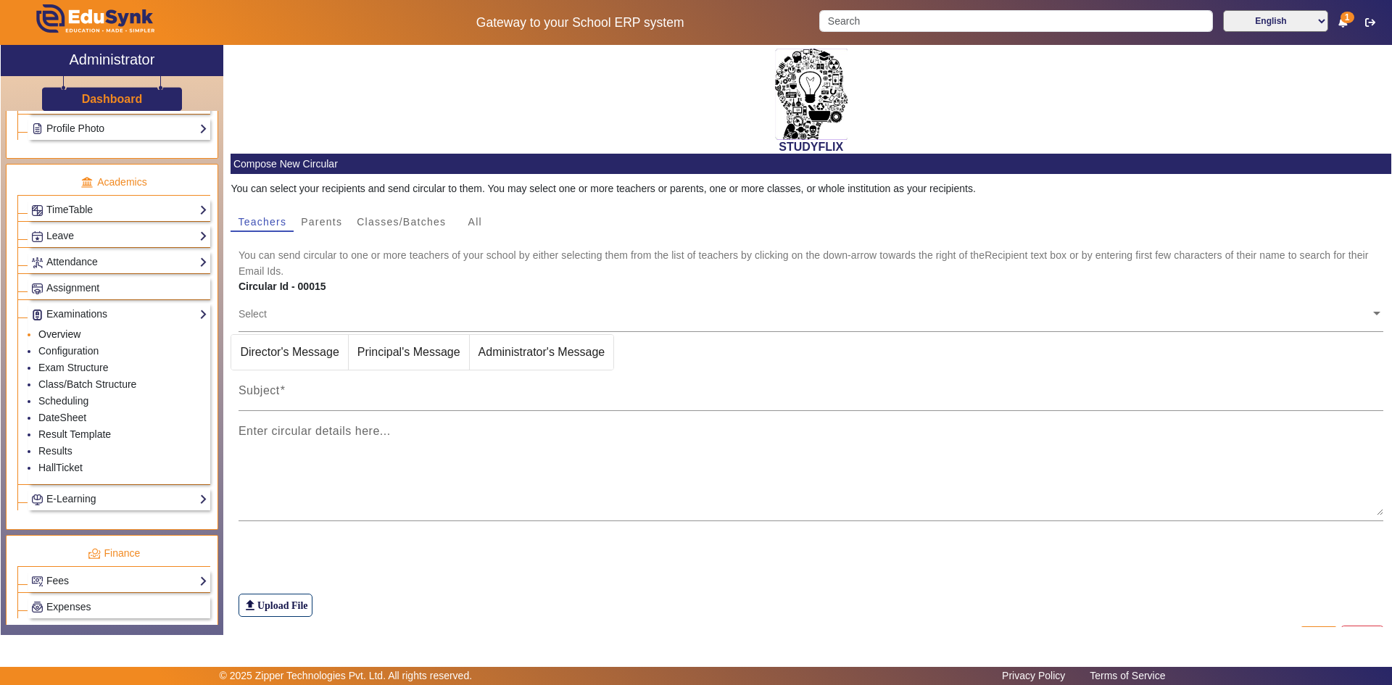
scroll to position [508, 0]
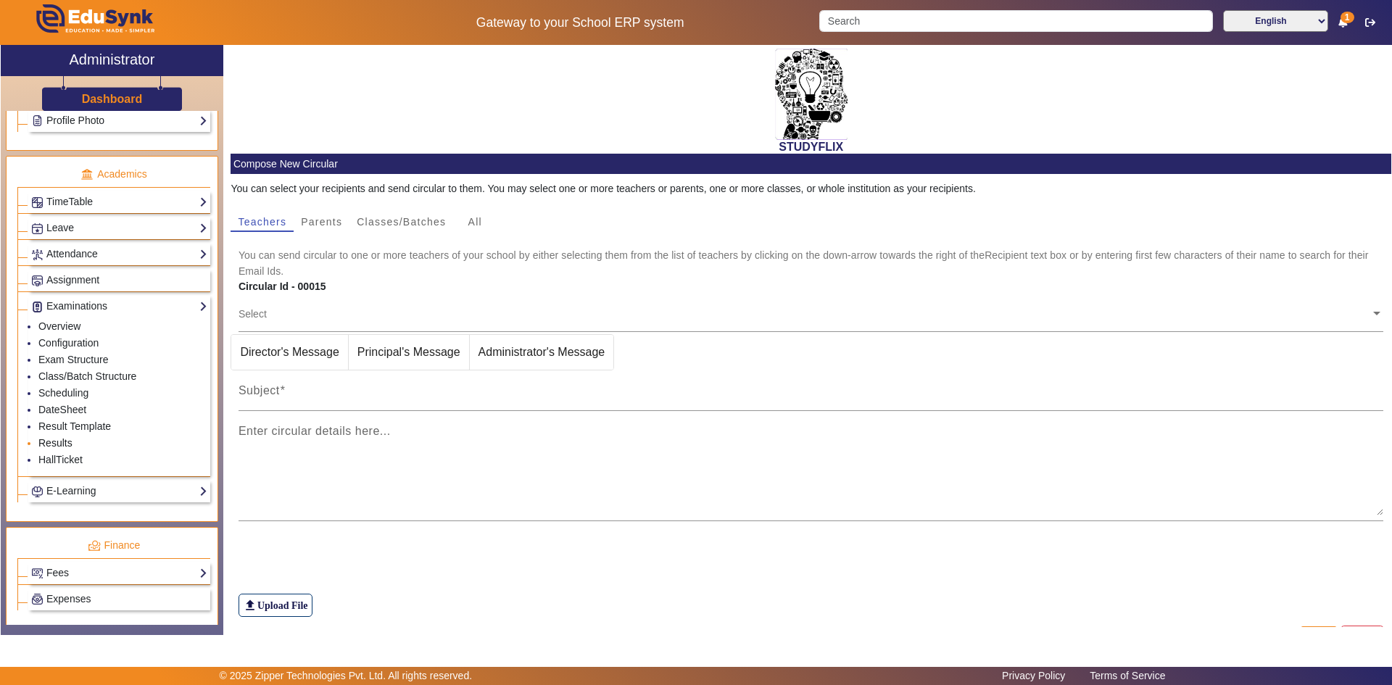
click at [58, 443] on link "Results" at bounding box center [55, 443] width 34 height 12
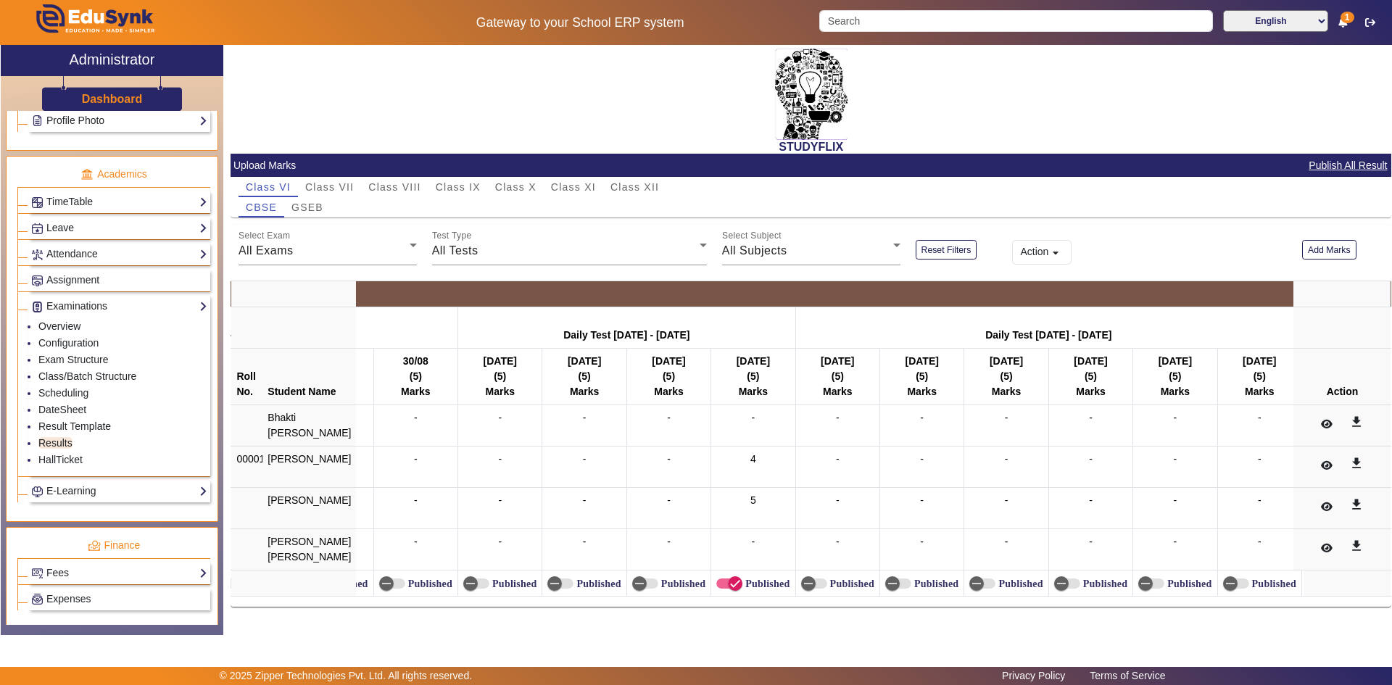
scroll to position [0, 1777]
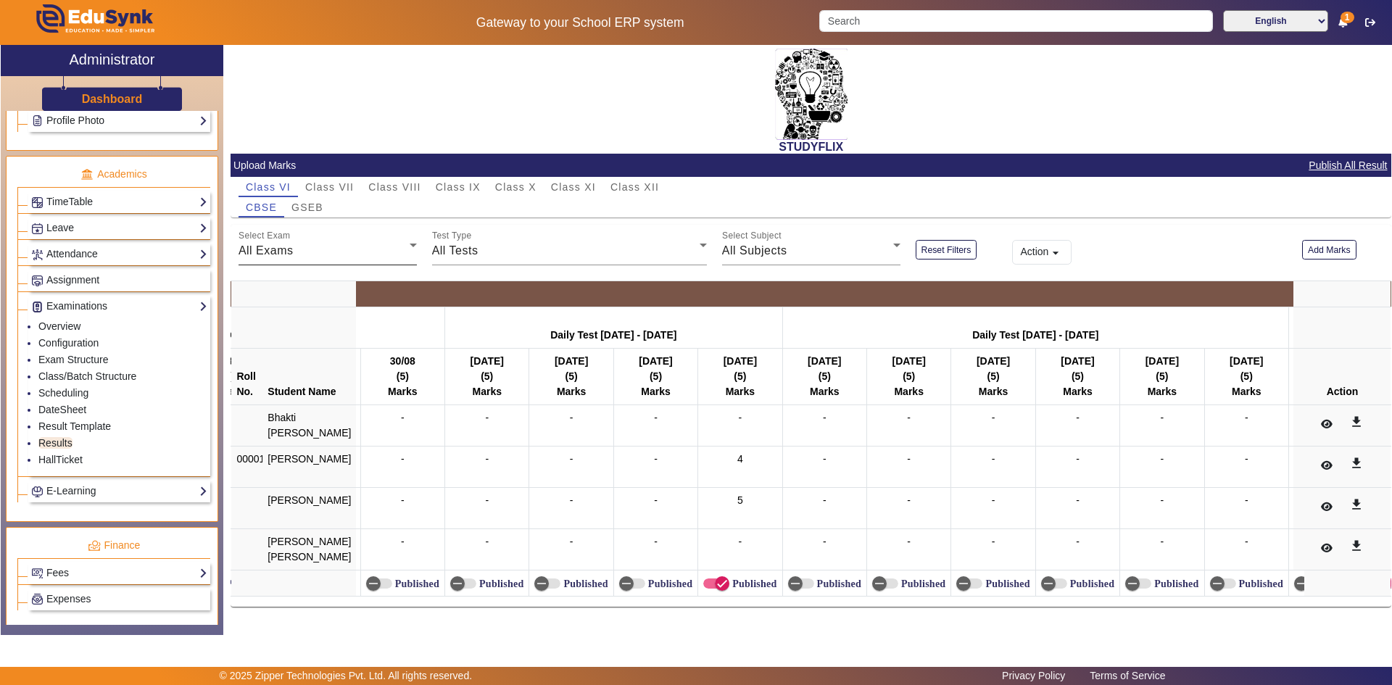
click at [313, 242] on div "All Exams" at bounding box center [324, 250] width 171 height 17
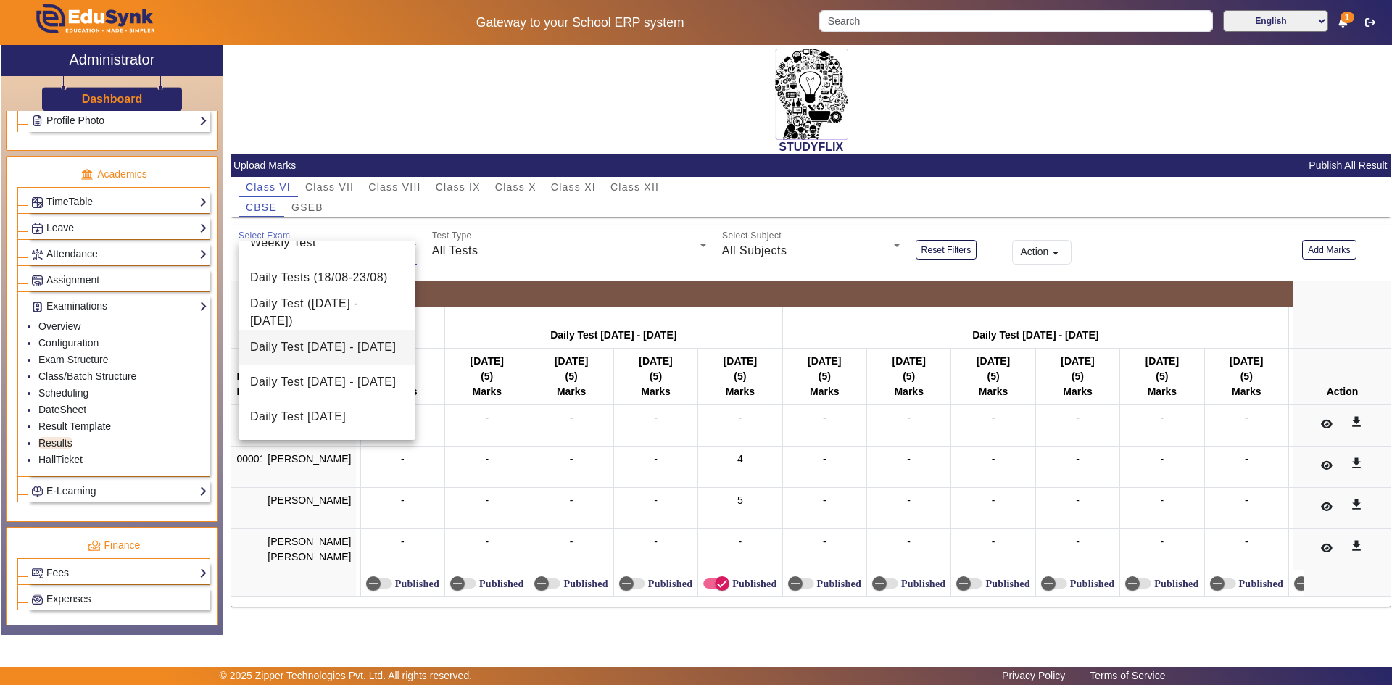
scroll to position [0, 0]
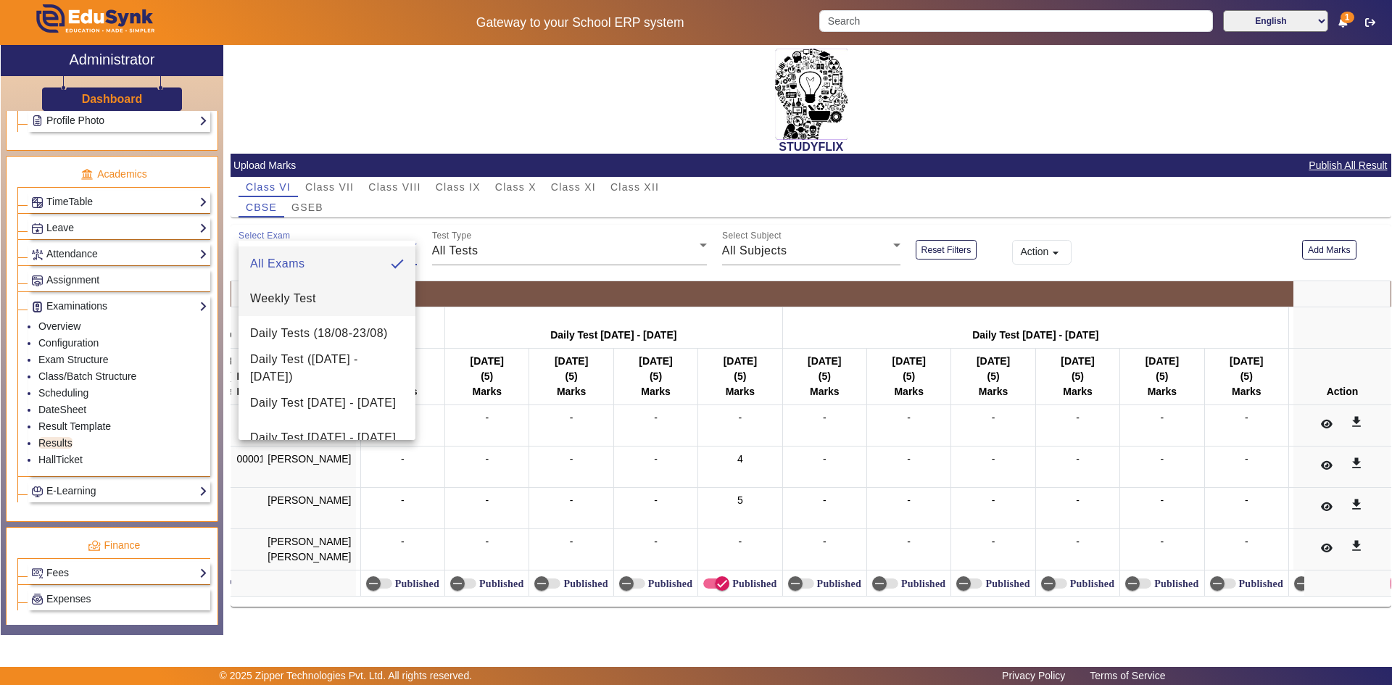
click at [297, 299] on span "Weekly Test" at bounding box center [283, 298] width 66 height 17
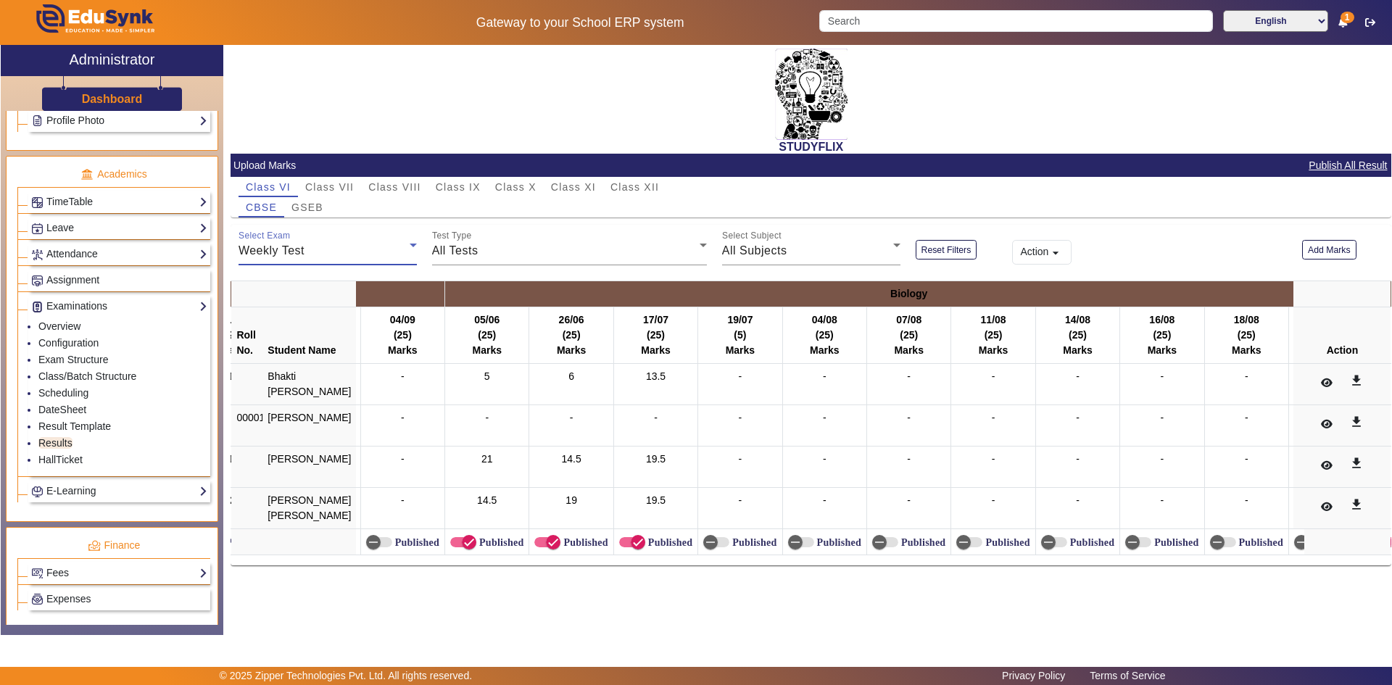
click at [326, 253] on div "Weekly Test" at bounding box center [324, 250] width 171 height 17
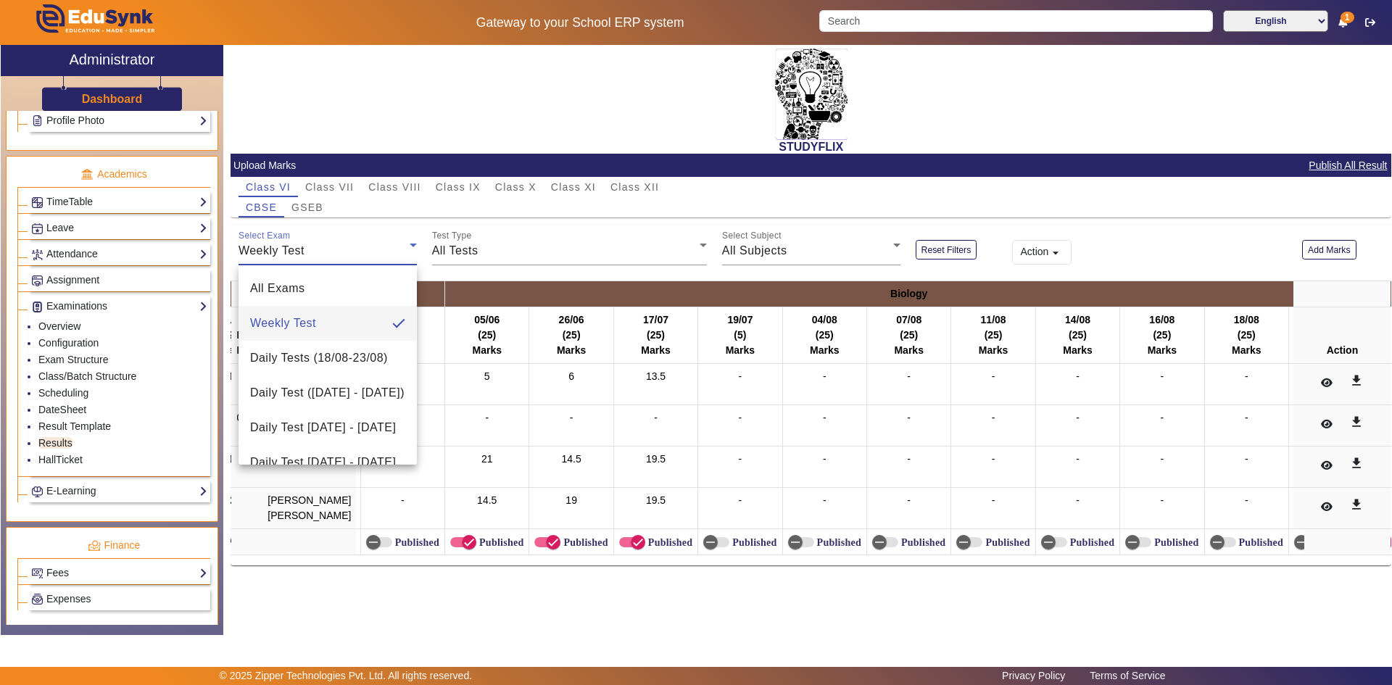
click at [449, 368] on div at bounding box center [696, 342] width 1392 height 685
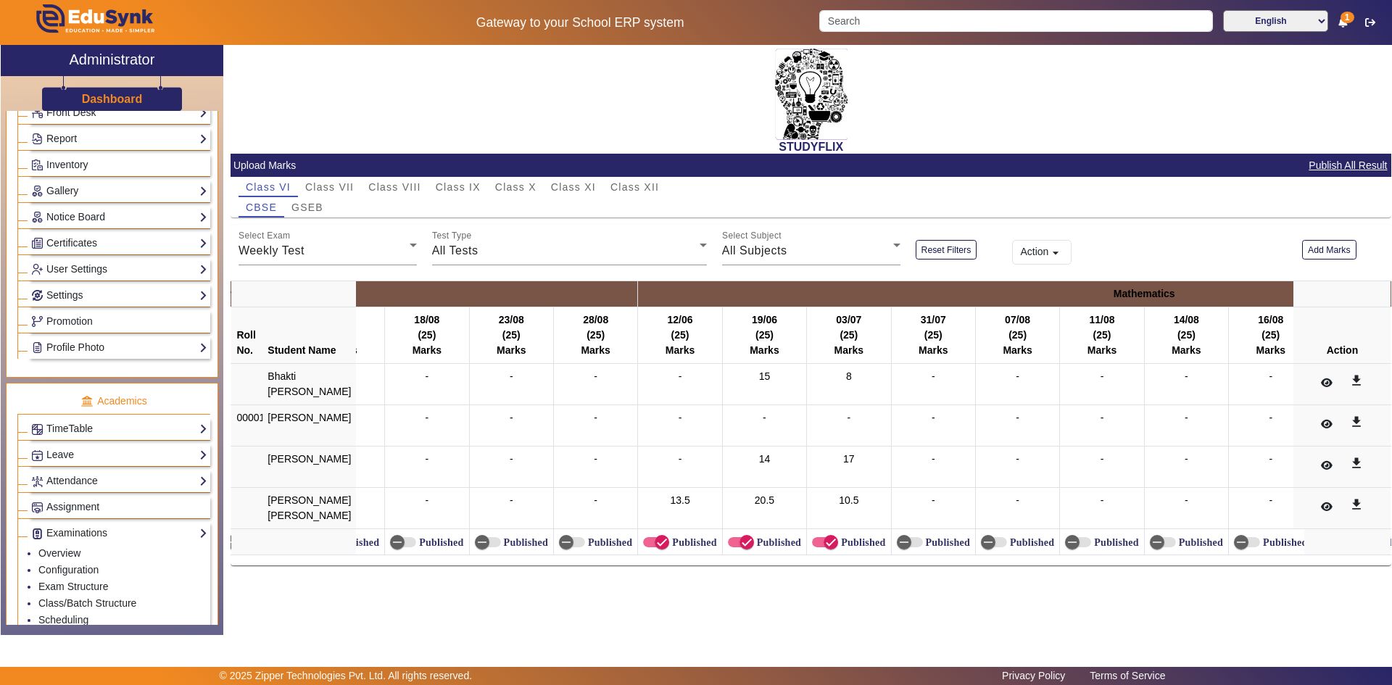
scroll to position [145, 0]
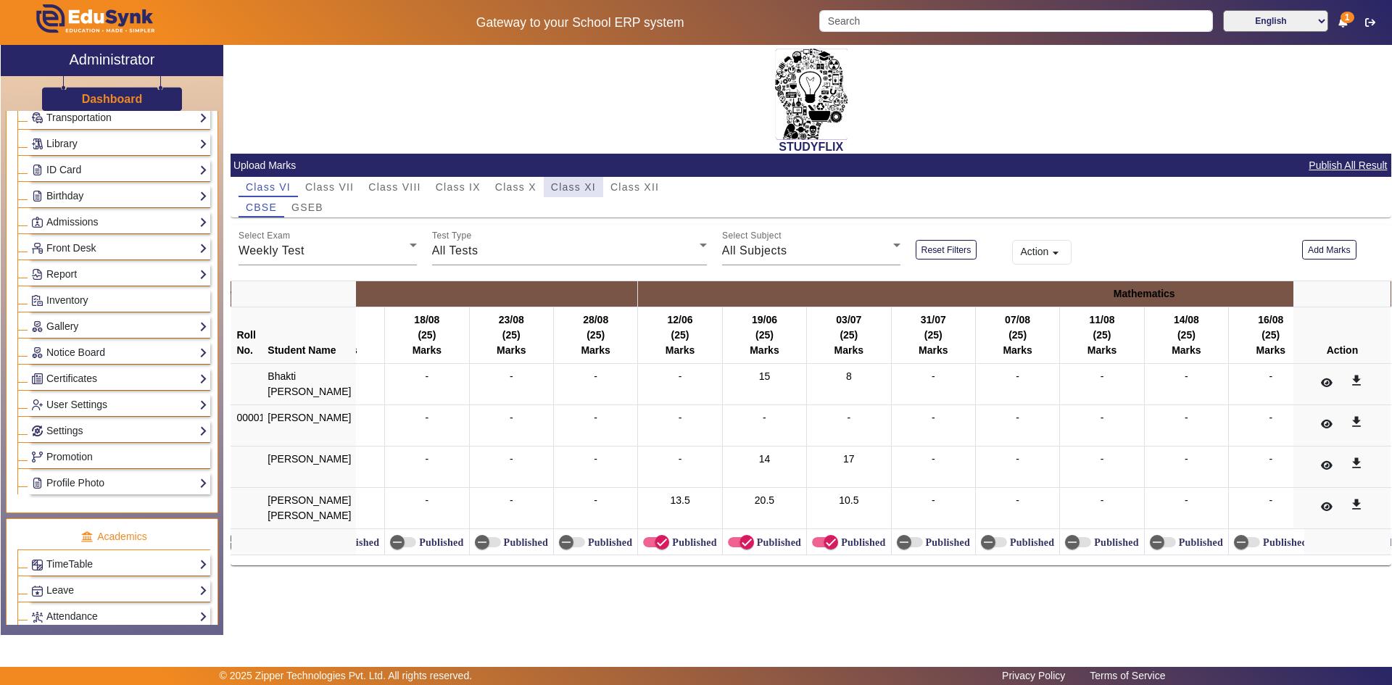
click at [575, 192] on span "Class XI" at bounding box center [573, 187] width 45 height 10
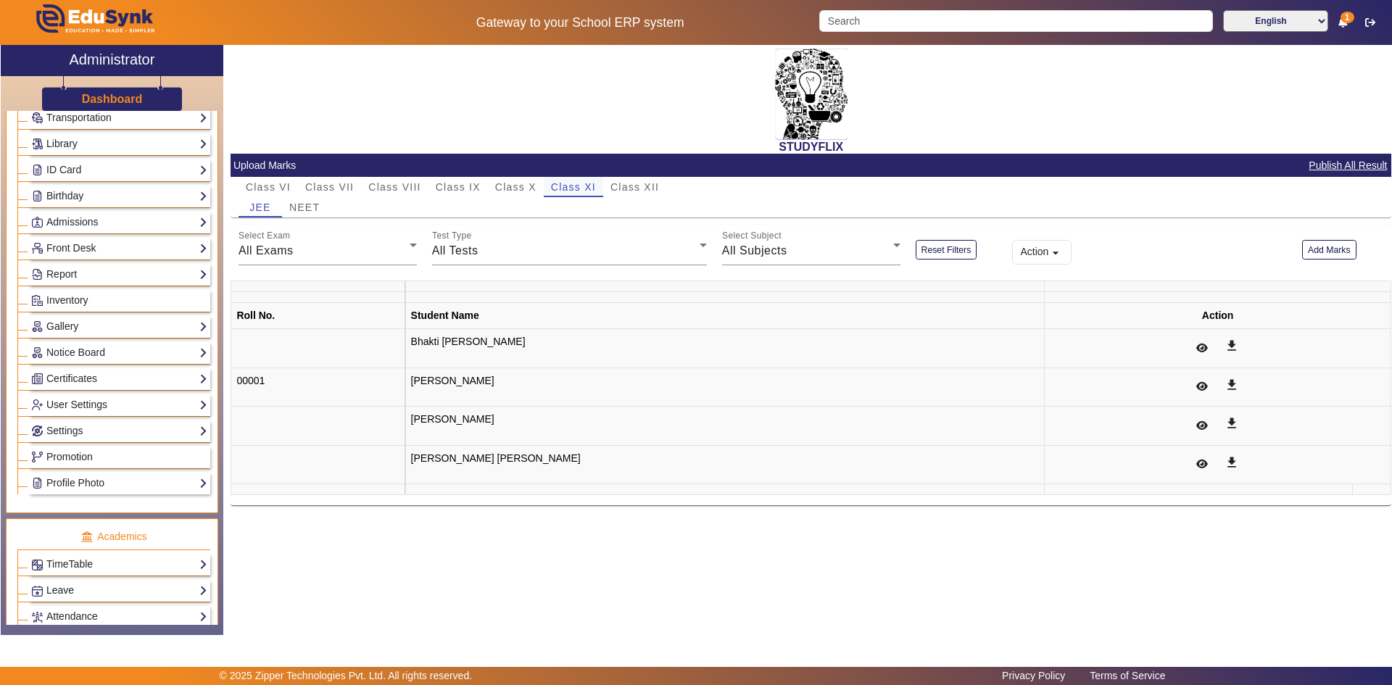
scroll to position [0, 0]
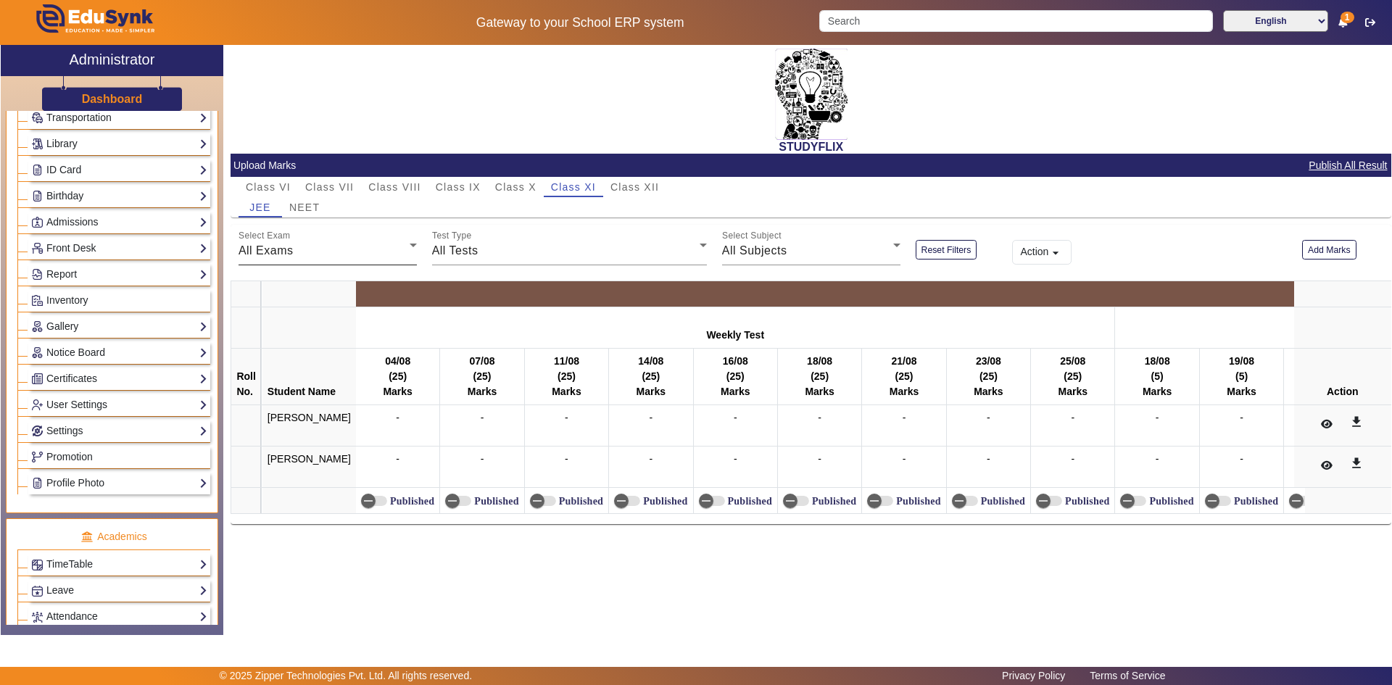
click at [321, 253] on div "All Exams" at bounding box center [324, 250] width 171 height 17
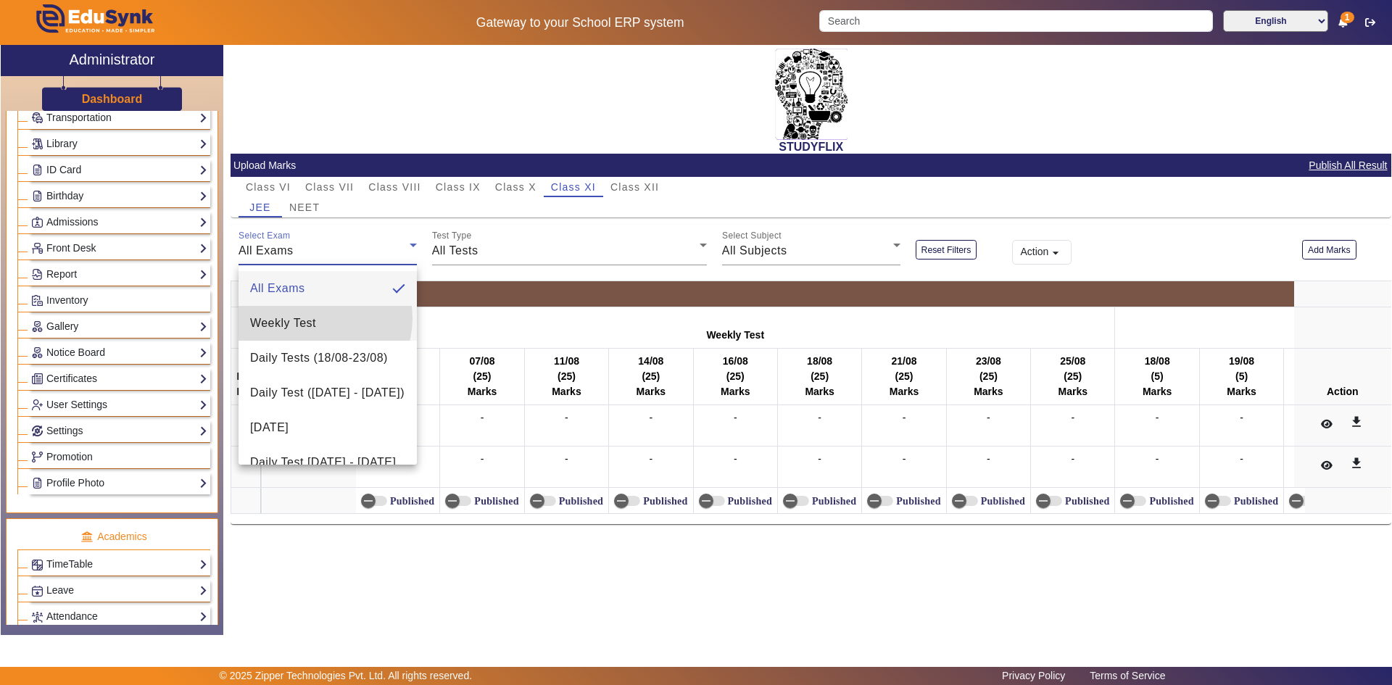
click at [314, 318] on span "Weekly Test" at bounding box center [283, 323] width 66 height 17
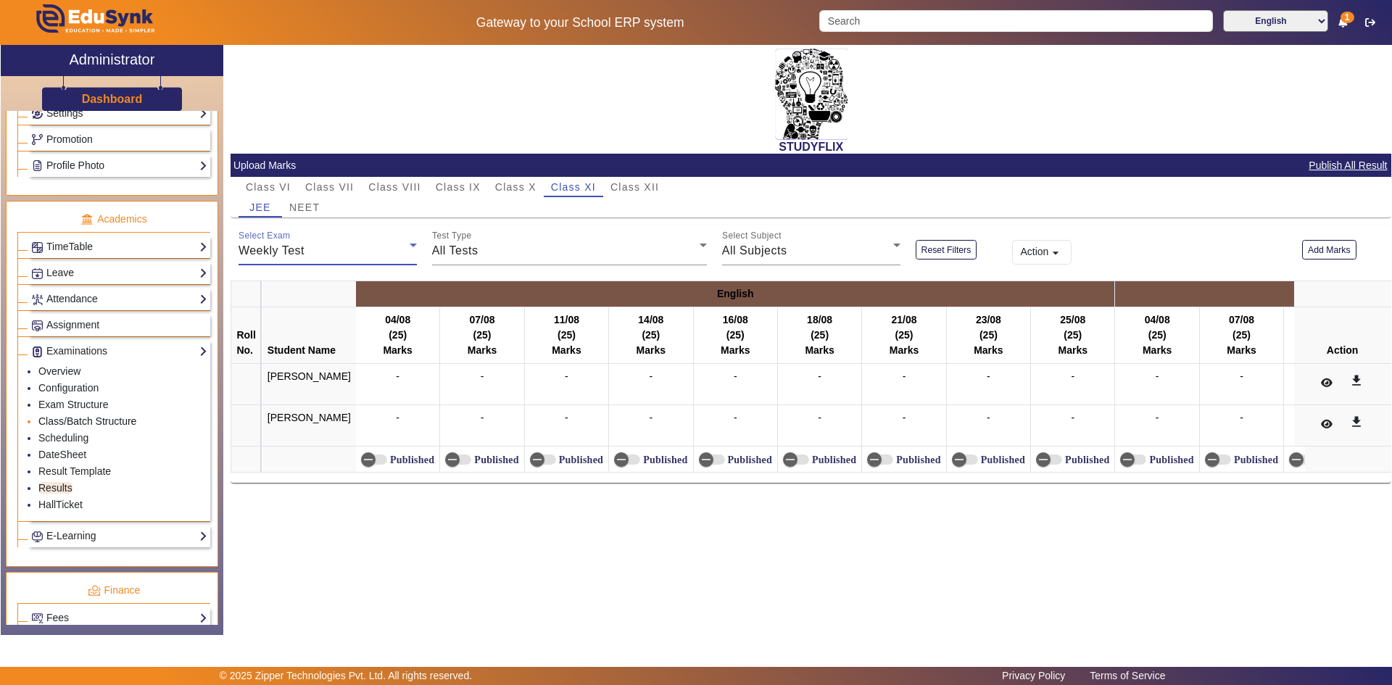
scroll to position [508, 0]
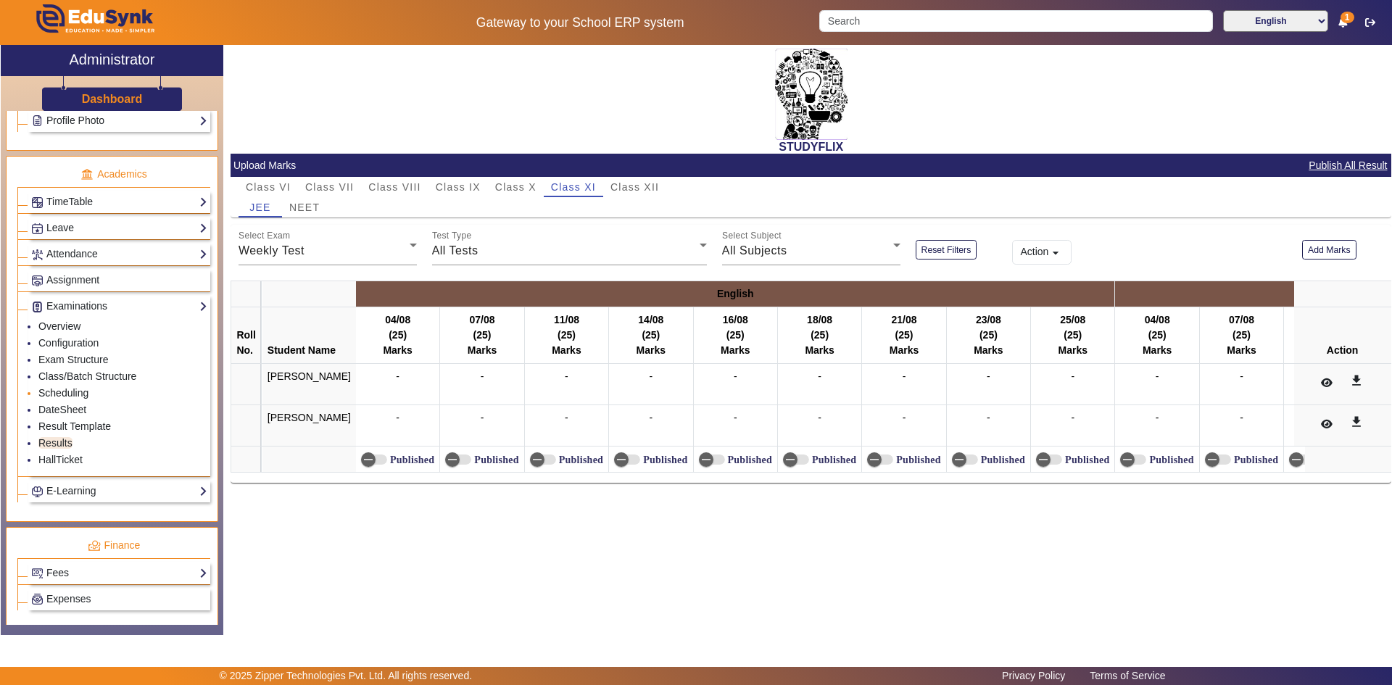
click at [73, 394] on link "Scheduling" at bounding box center [63, 393] width 50 height 12
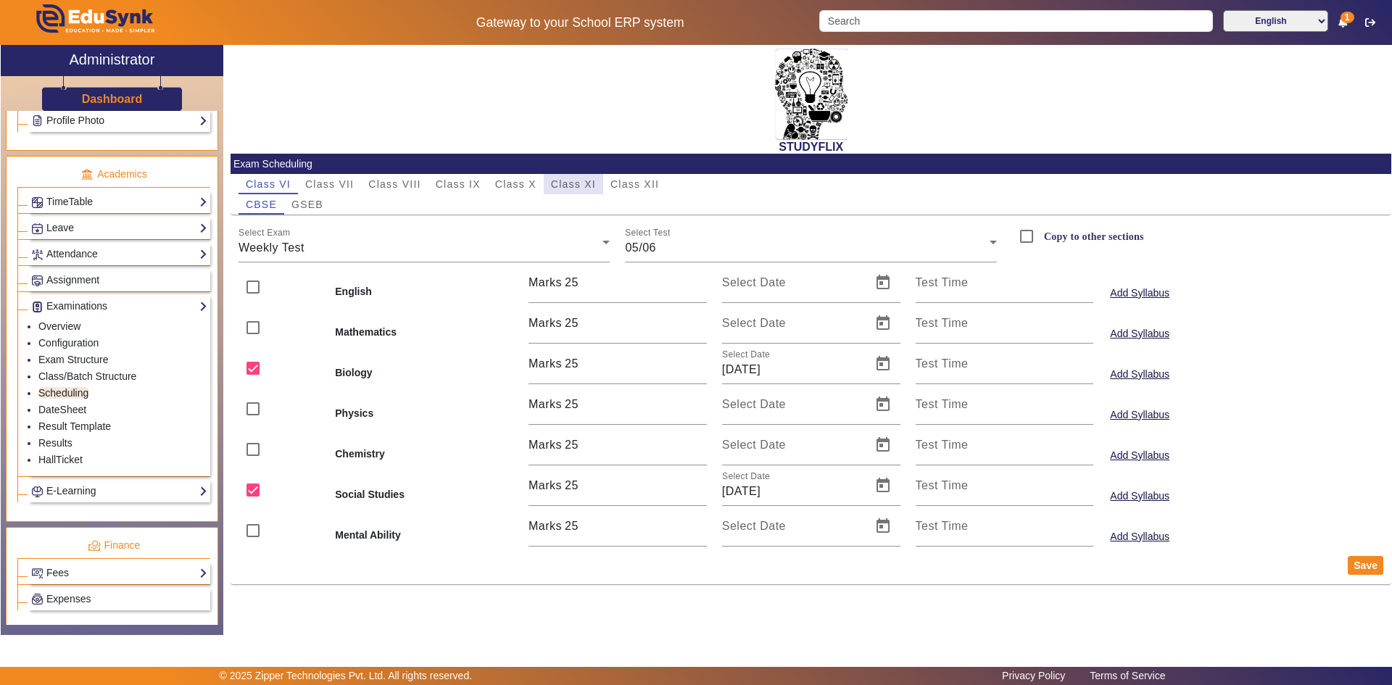
click at [569, 180] on span "Class XI" at bounding box center [573, 184] width 45 height 10
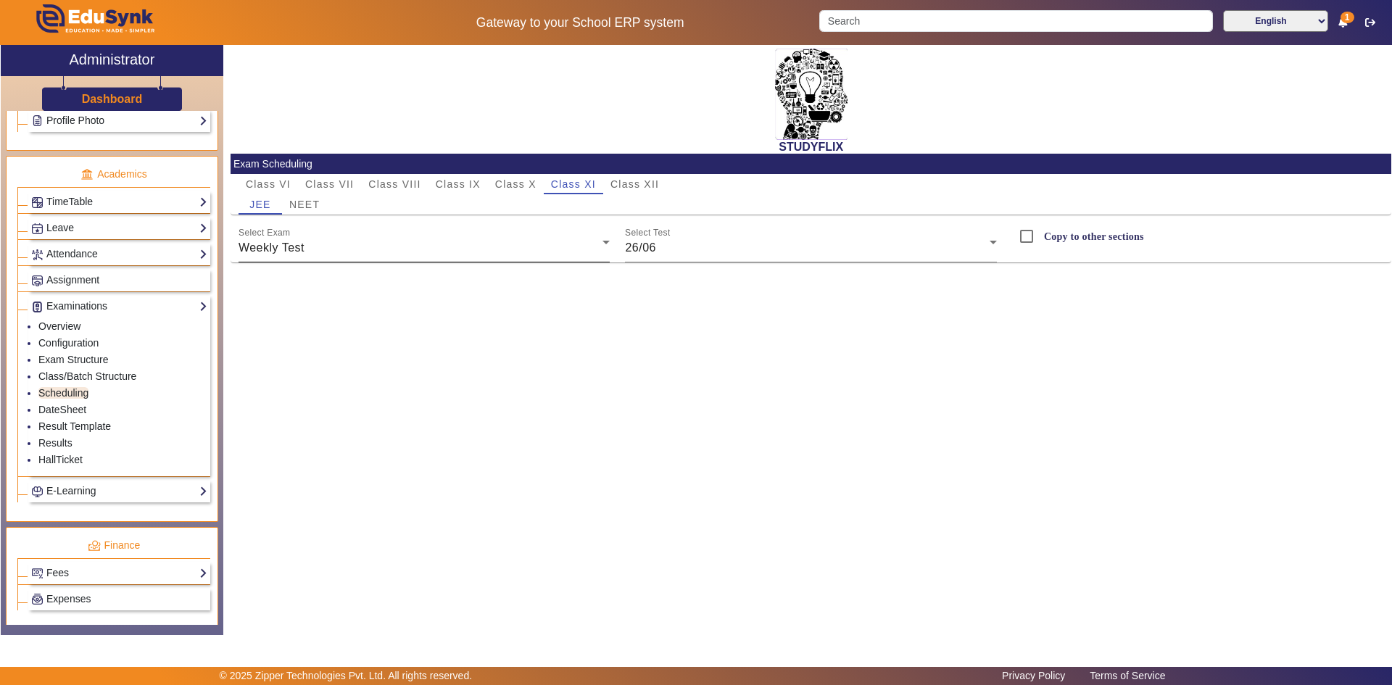
click at [376, 254] on div "Weekly Test" at bounding box center [421, 247] width 365 height 17
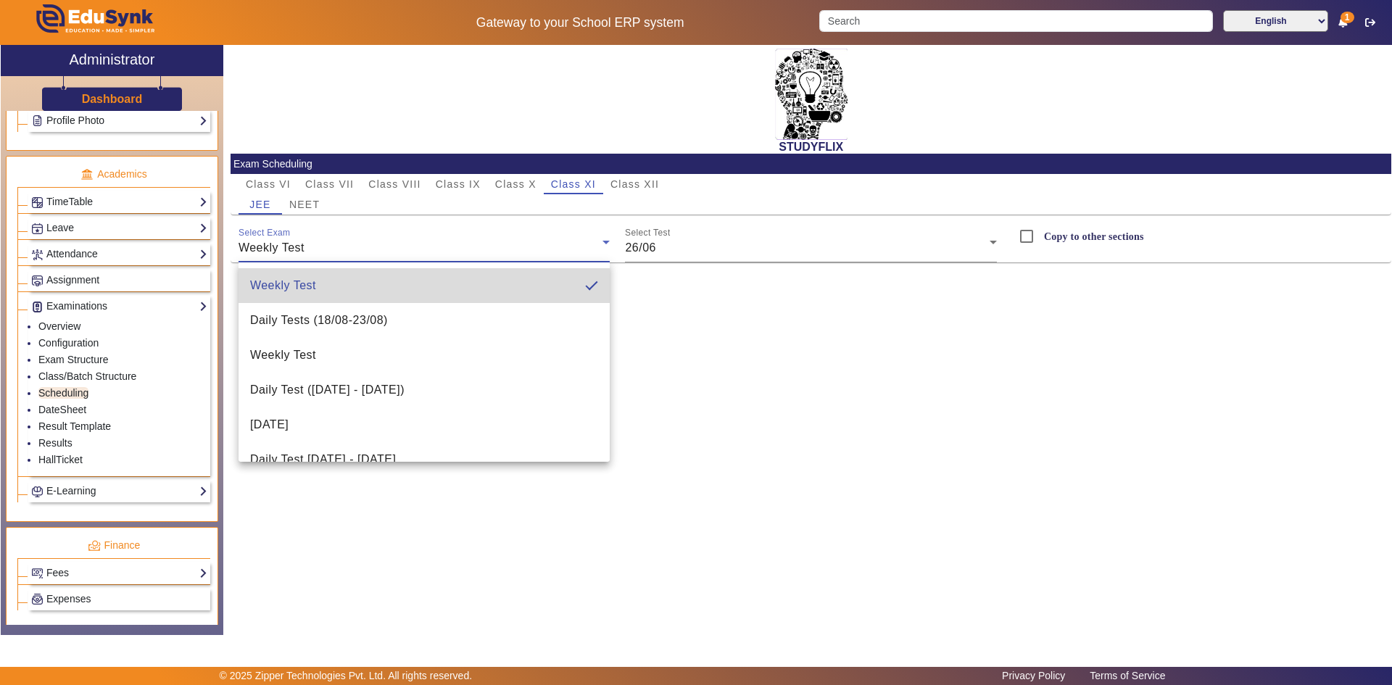
click at [585, 284] on mat-pseudo-checkbox at bounding box center [591, 285] width 13 height 13
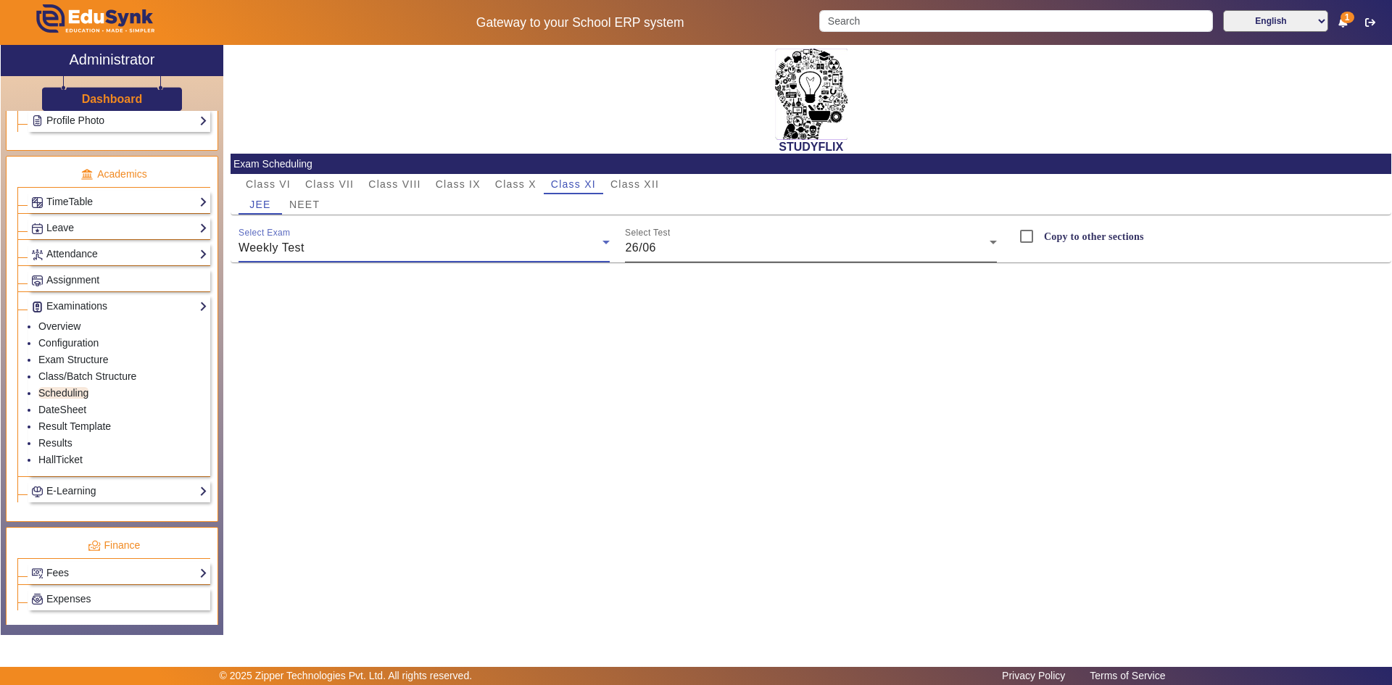
click at [675, 254] on div "26/06" at bounding box center [807, 247] width 365 height 17
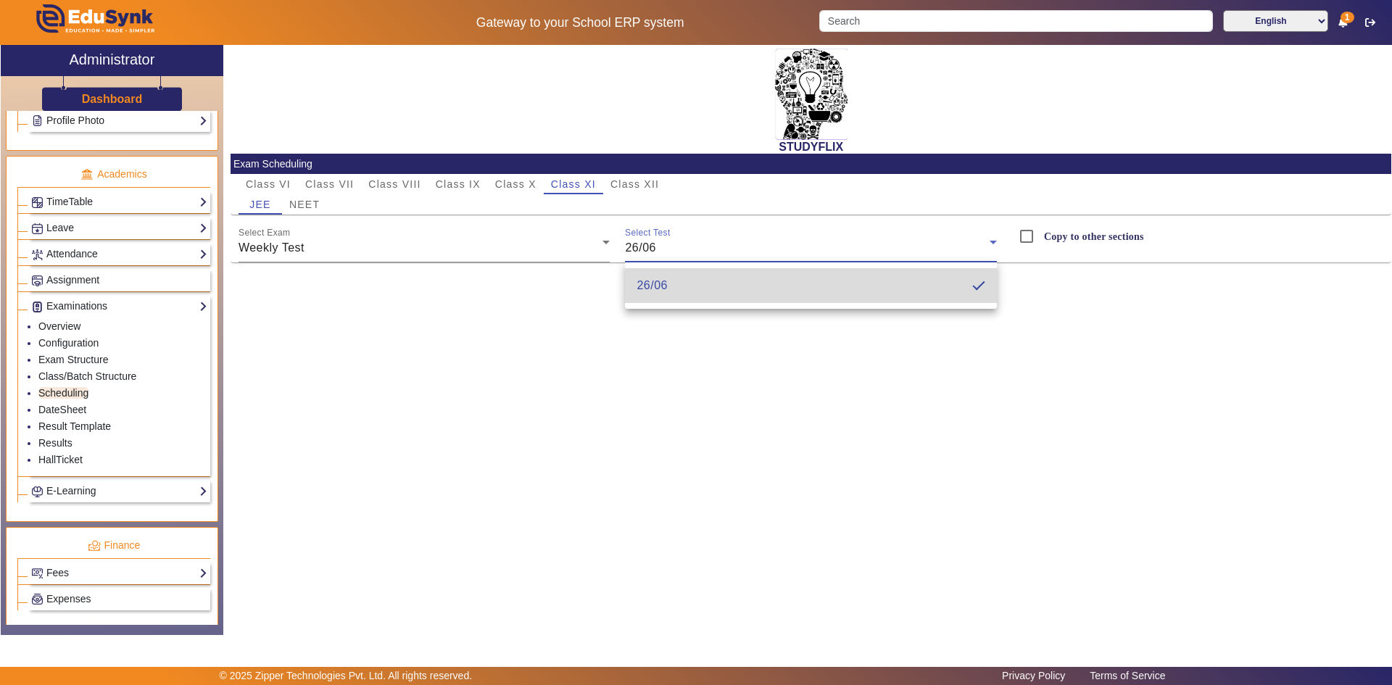
click at [799, 291] on mat-option "26/06" at bounding box center [811, 285] width 372 height 35
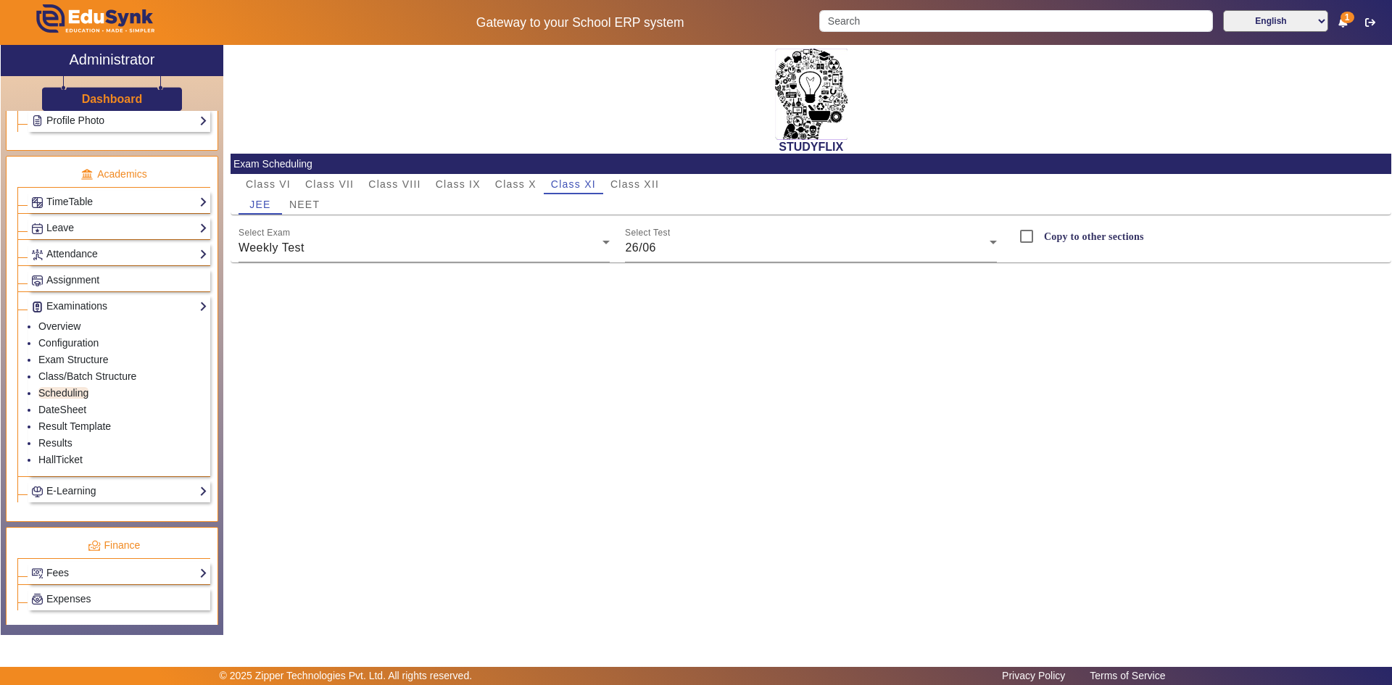
drag, startPoint x: 1018, startPoint y: 316, endPoint x: 748, endPoint y: 309, distance: 270.6
click at [1017, 317] on div "STUDYFLIX Exam Scheduling Class VI Class VII Class VIII Class IX Class X Class …" at bounding box center [807, 332] width 1168 height 575
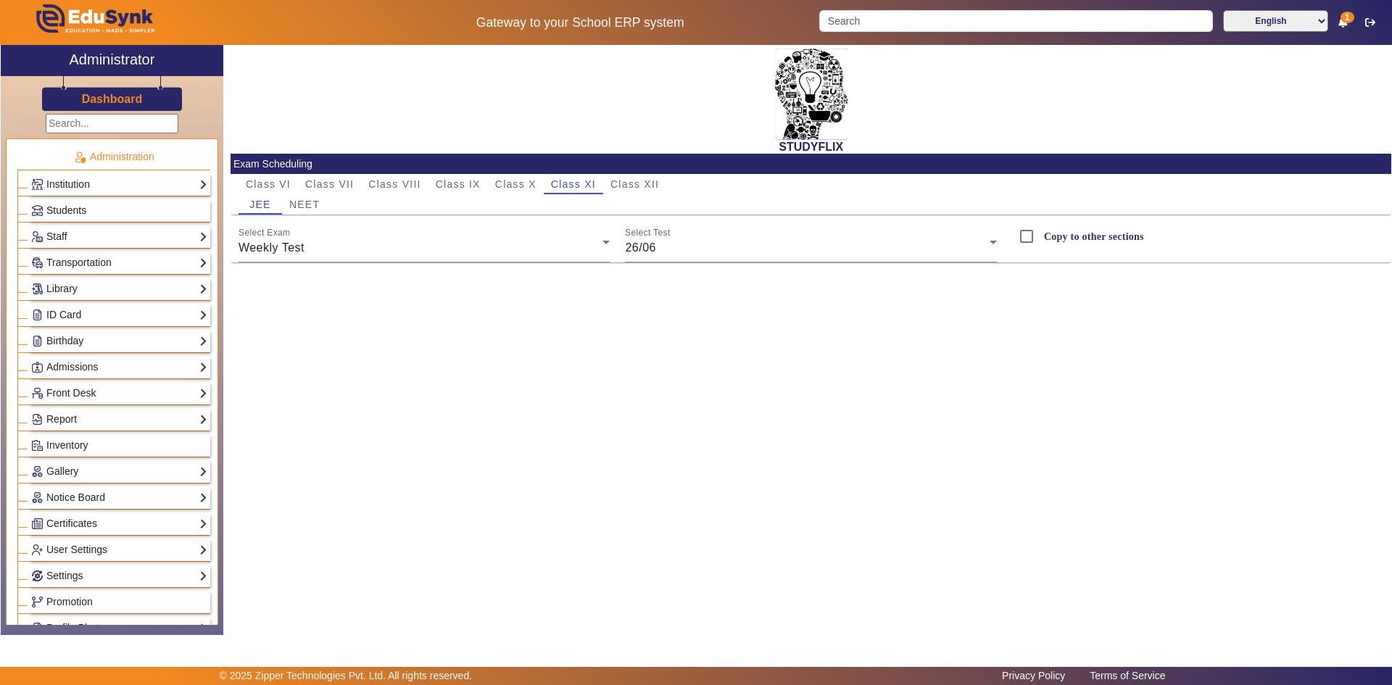
click at [67, 208] on span "Students" at bounding box center [66, 210] width 40 height 12
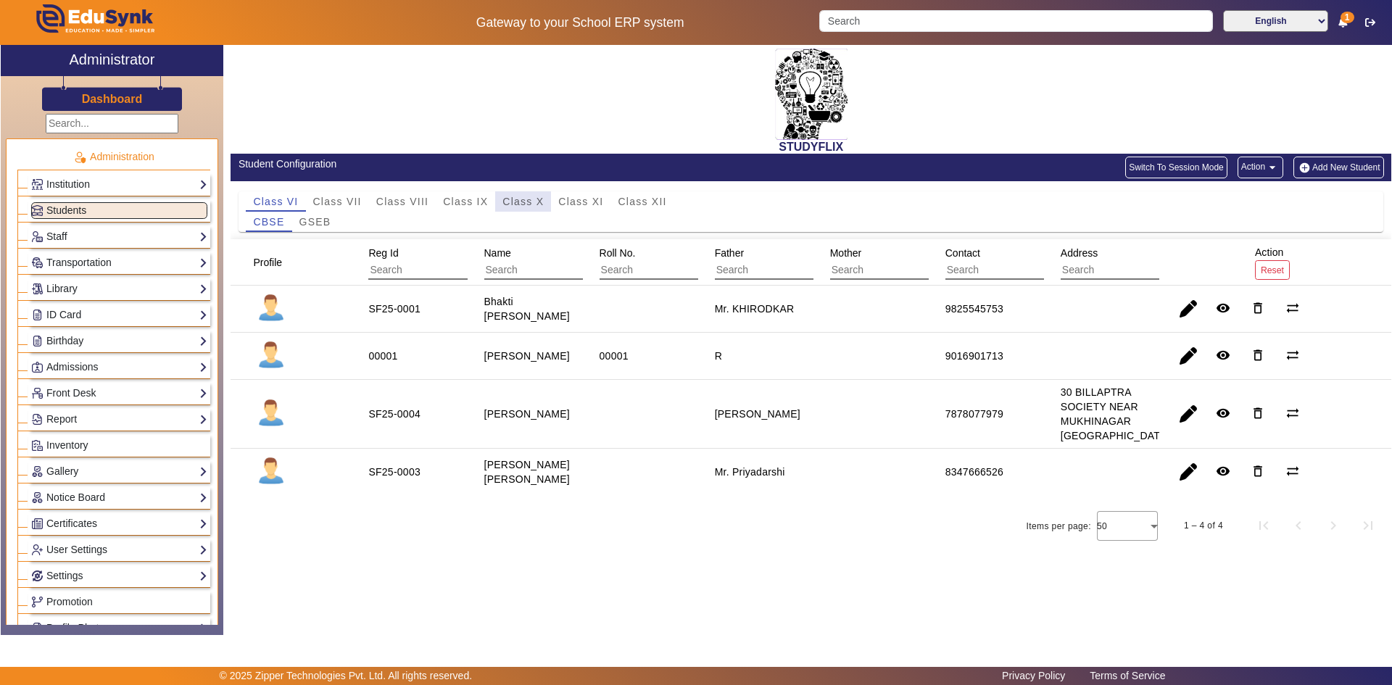
click at [518, 197] on span "Class X" at bounding box center [523, 202] width 41 height 10
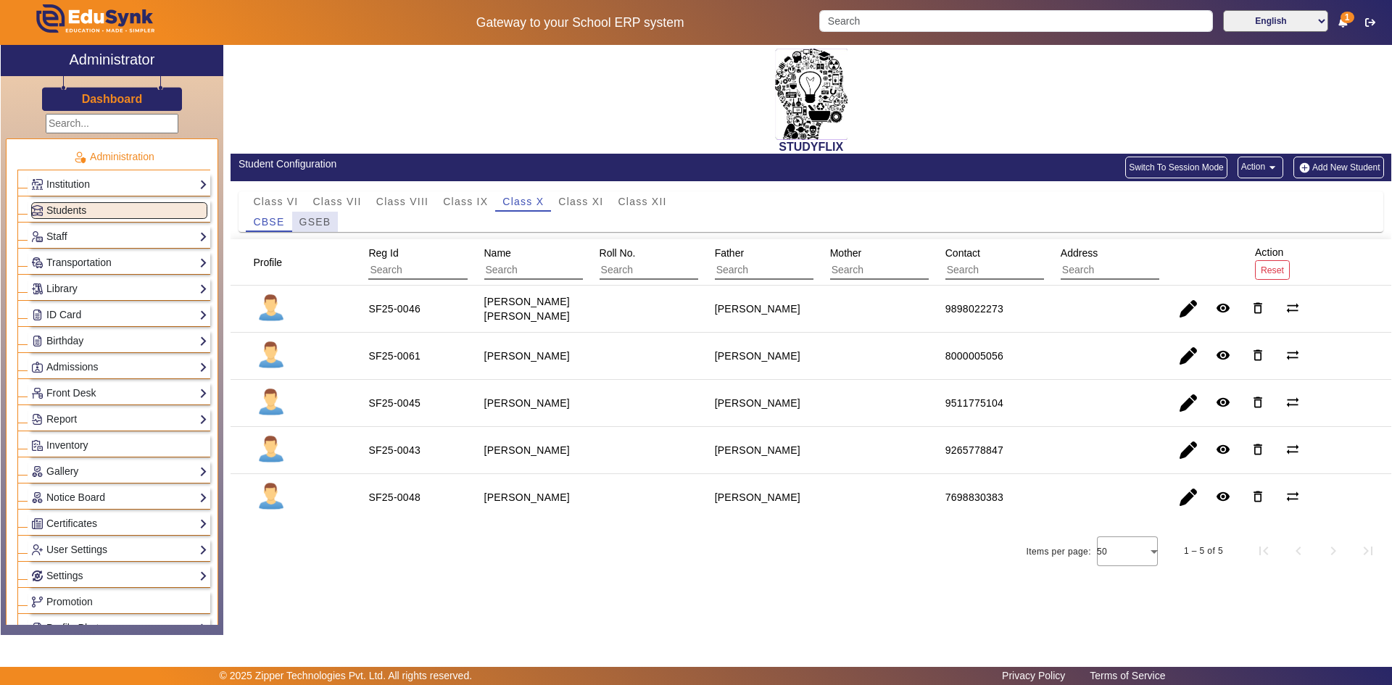
click at [312, 220] on span "GSEB" at bounding box center [315, 222] width 32 height 10
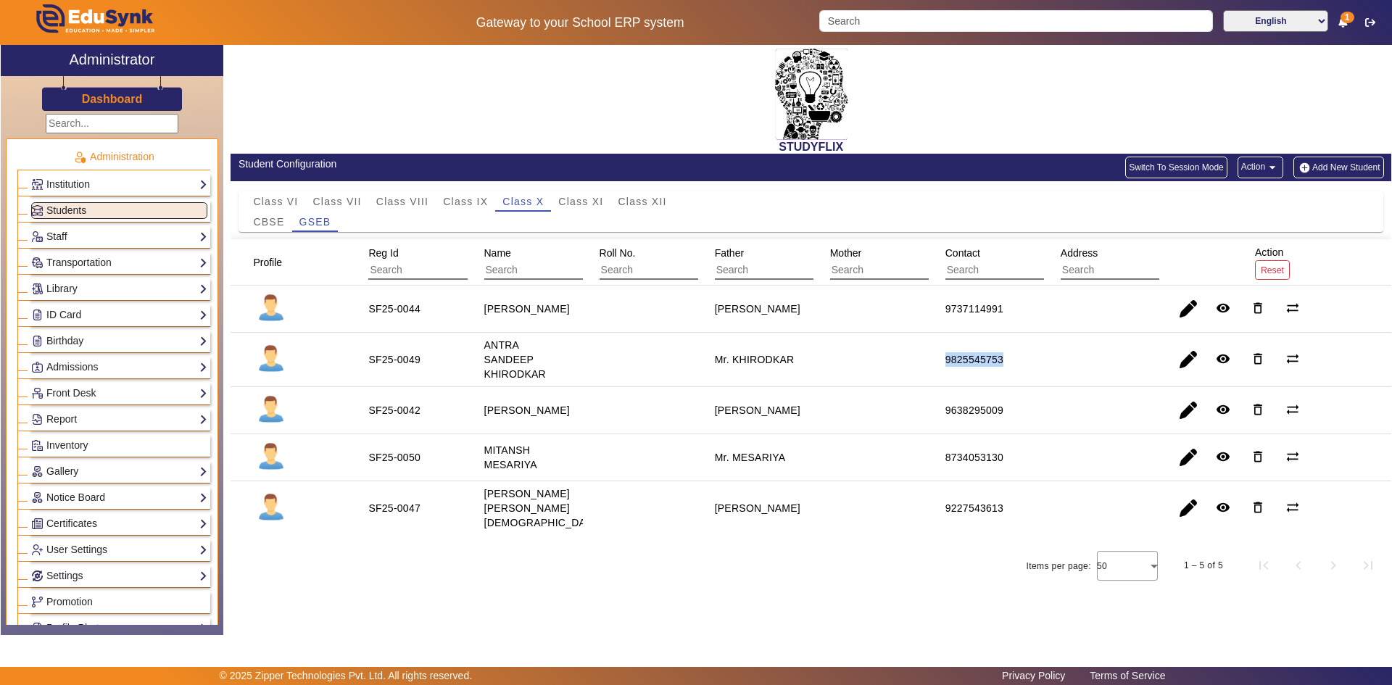
drag, startPoint x: 943, startPoint y: 359, endPoint x: 1005, endPoint y: 359, distance: 62.4
click at [1005, 359] on div "9825545753" at bounding box center [975, 359] width 68 height 25
copy div "9825545753"
click at [1187, 368] on span "button" at bounding box center [1188, 359] width 35 height 35
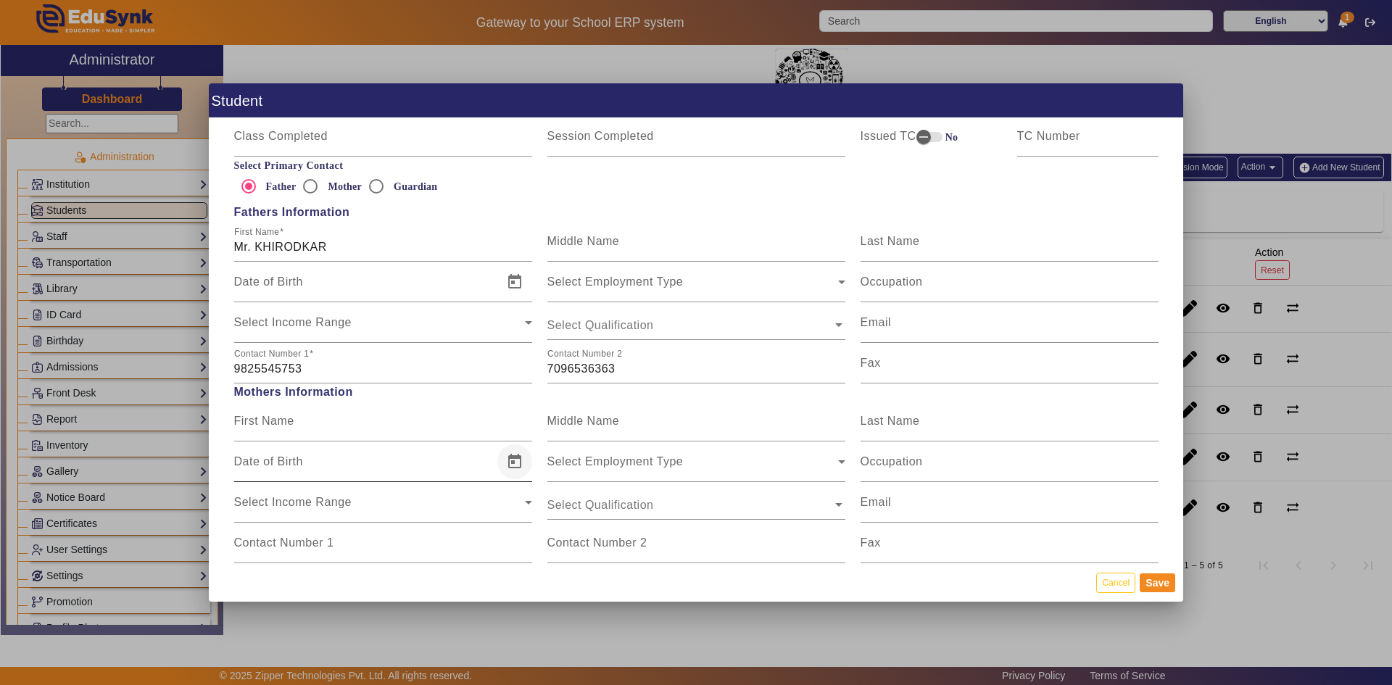
scroll to position [1015, 0]
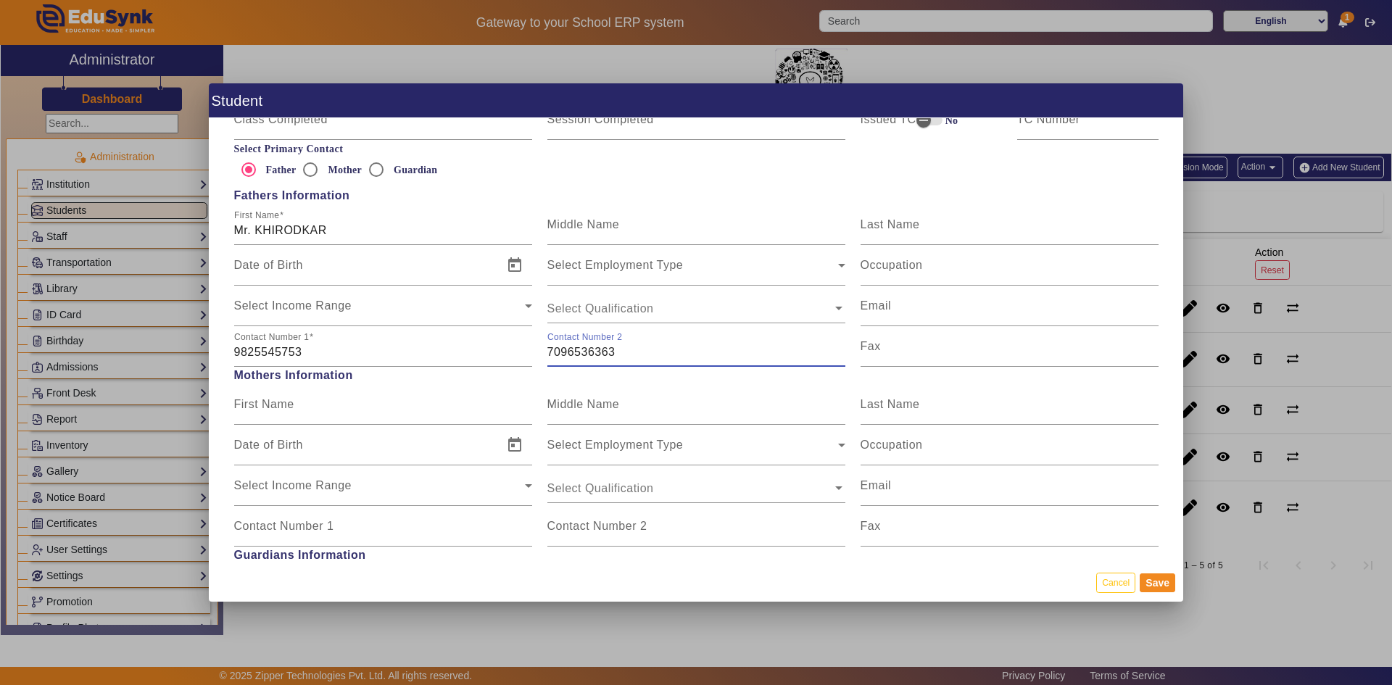
click at [569, 353] on input "7096536363" at bounding box center [696, 352] width 298 height 17
click at [616, 354] on input "7096536363" at bounding box center [696, 352] width 298 height 17
paste input "9825545753"
drag, startPoint x: 615, startPoint y: 352, endPoint x: 542, endPoint y: 352, distance: 72.5
click at [542, 352] on div "Contact Number [PHONE_NUMBER] 9825545753" at bounding box center [696, 346] width 313 height 41
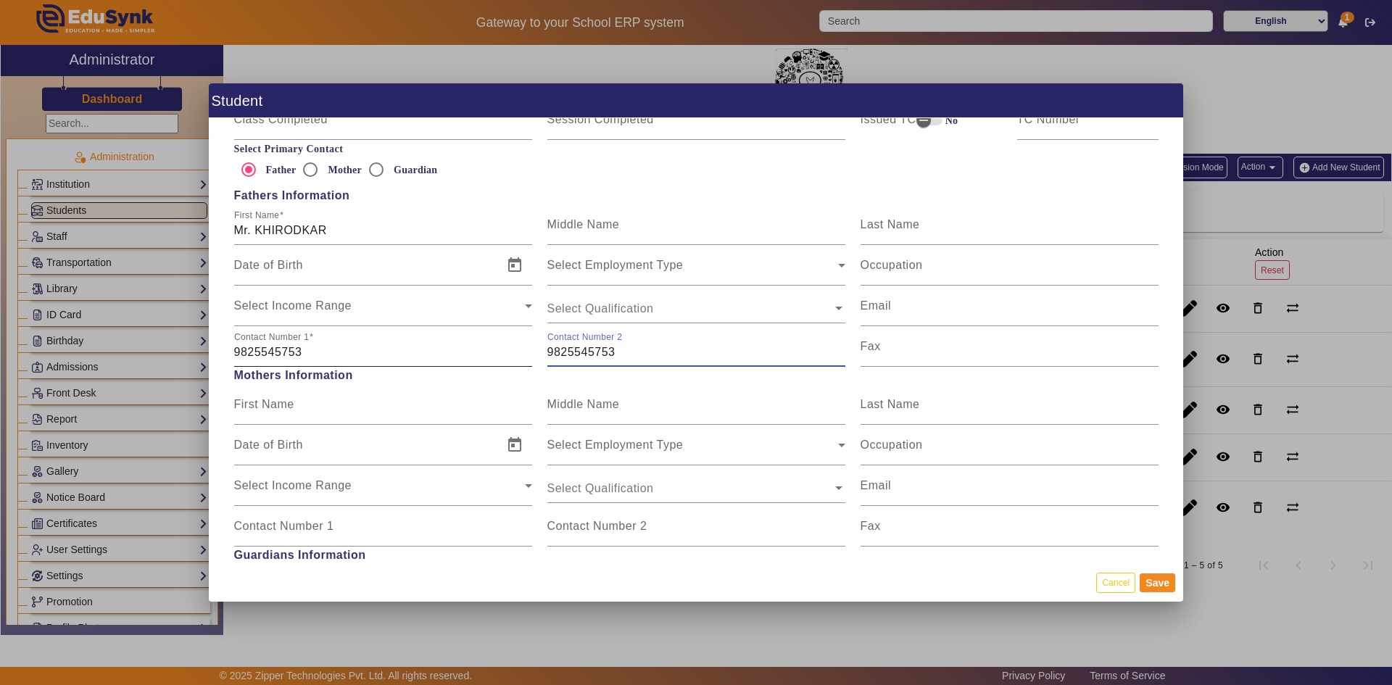
type input "9825545753"
drag, startPoint x: 339, startPoint y: 356, endPoint x: 225, endPoint y: 356, distance: 113.8
click at [225, 356] on div "Personal Information First Name ANTRA [PERSON_NAME] Middle Name Last Name Date …" at bounding box center [696, 340] width 975 height 445
paste input "7096536363"
type input "7096536363"
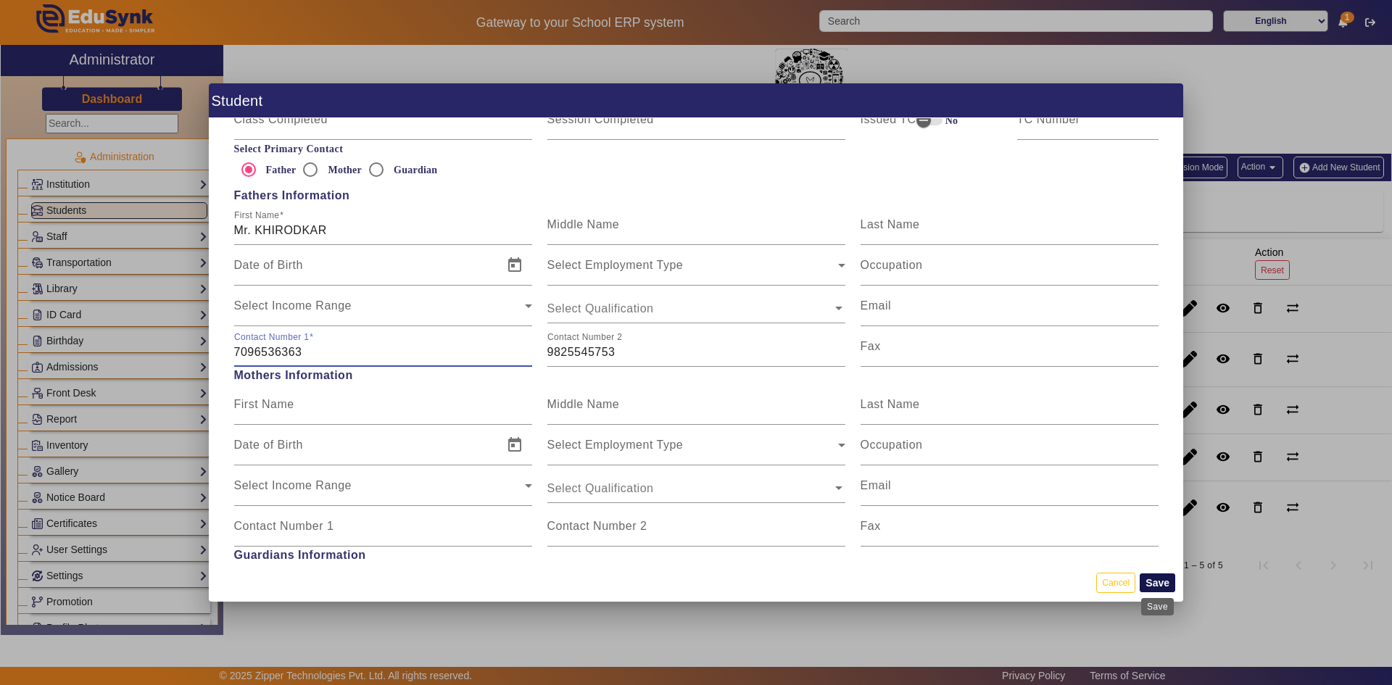
click at [1150, 582] on button "Save" at bounding box center [1158, 583] width 36 height 19
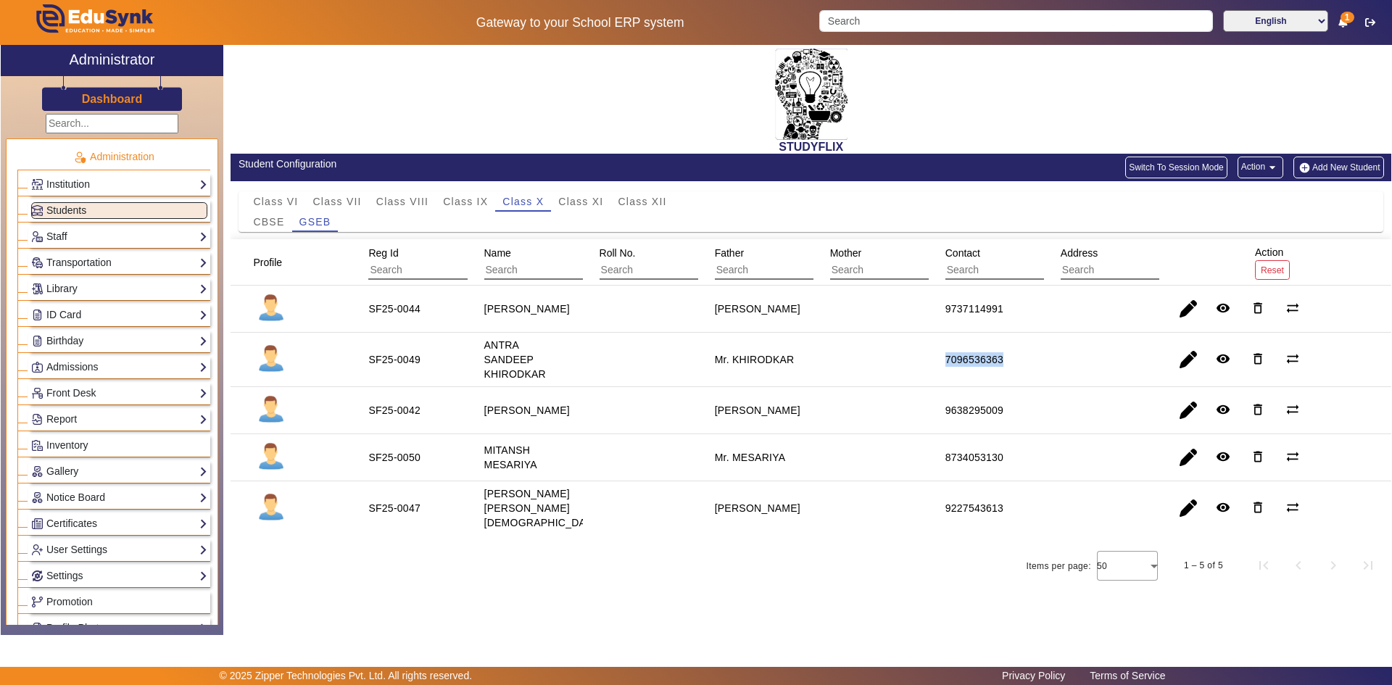
drag, startPoint x: 943, startPoint y: 362, endPoint x: 1007, endPoint y: 362, distance: 63.8
click at [1007, 362] on div "7096536363" at bounding box center [975, 359] width 68 height 25
click at [1216, 355] on mat-icon "remove_red_eye" at bounding box center [1223, 359] width 15 height 15
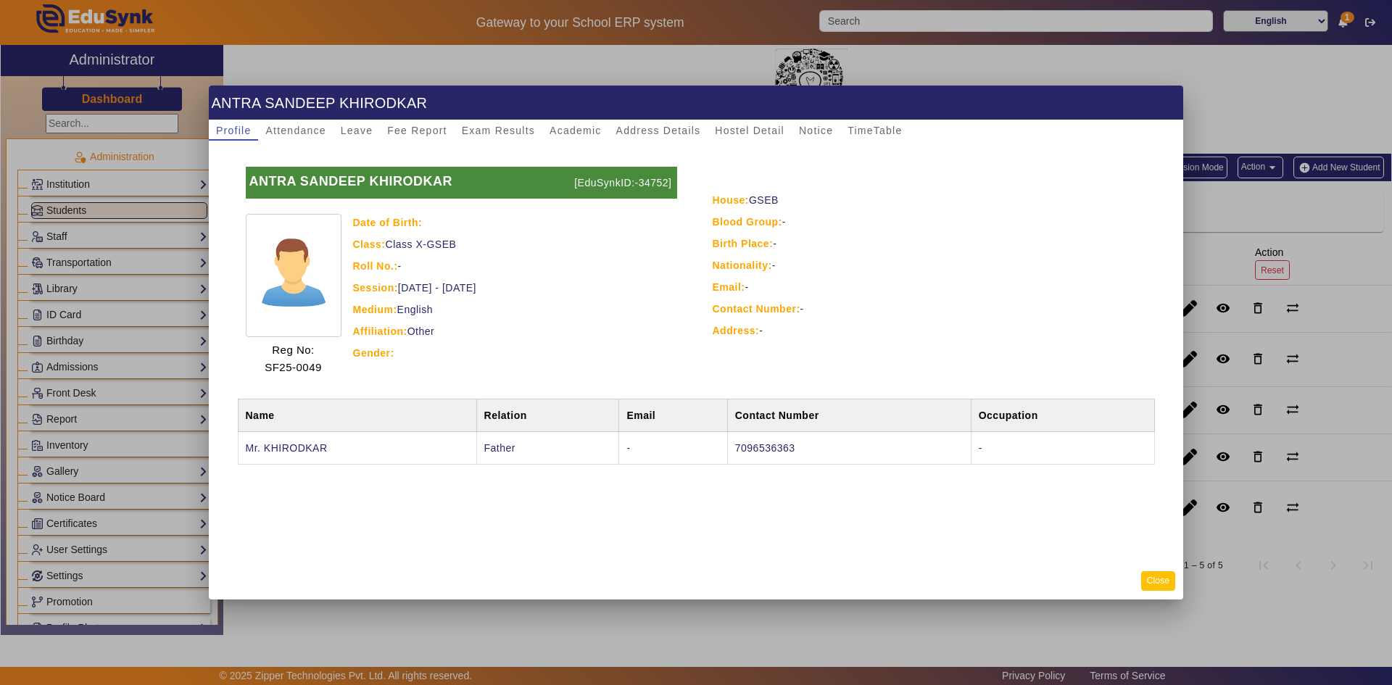
click at [1149, 584] on button "Close" at bounding box center [1158, 581] width 34 height 20
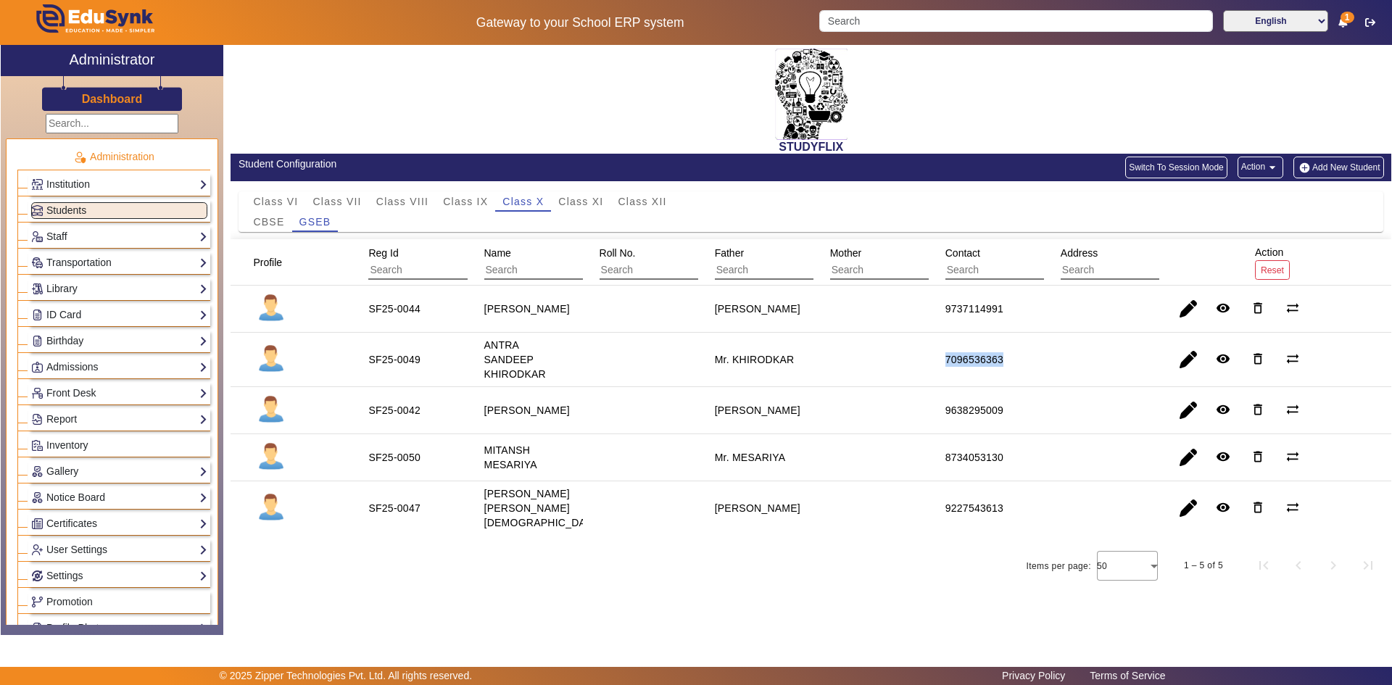
click at [1275, 168] on mat-icon "arrow_drop_down" at bounding box center [1272, 167] width 15 height 15
click at [1152, 130] on div at bounding box center [696, 342] width 1392 height 685
click at [1181, 360] on span "button" at bounding box center [1188, 359] width 35 height 35
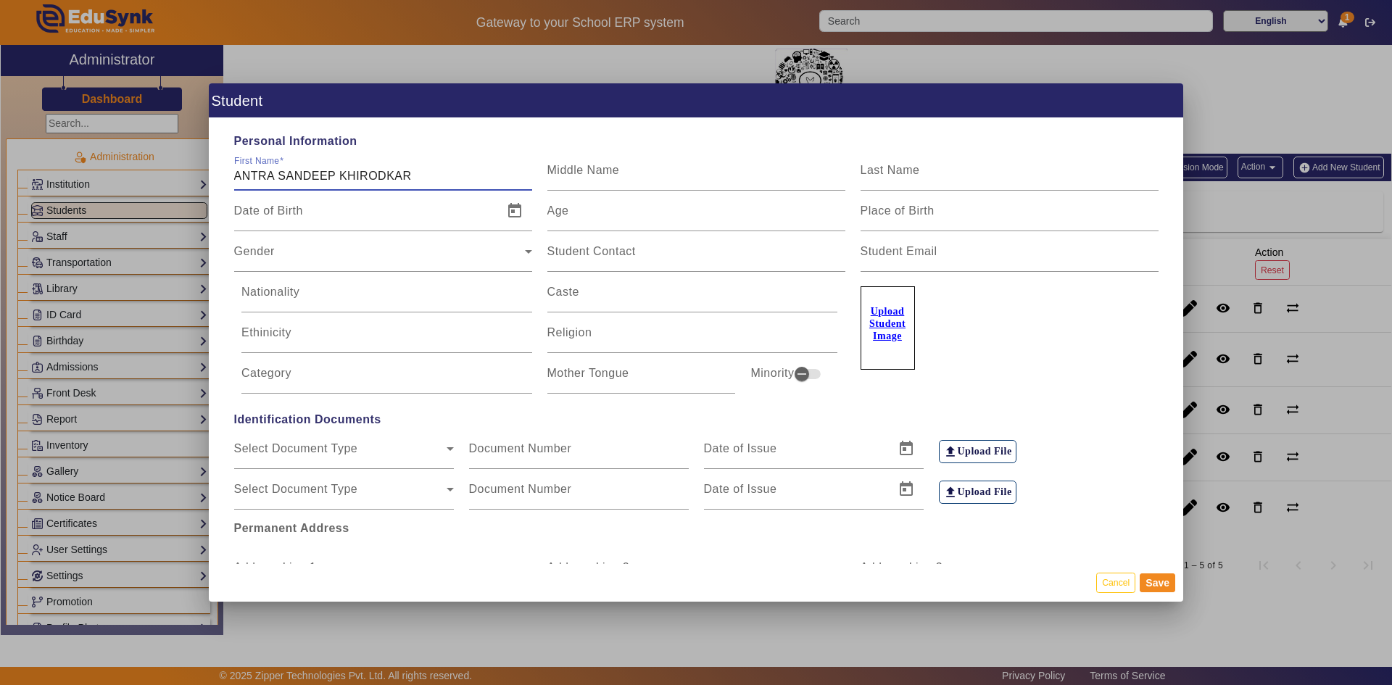
drag, startPoint x: 342, startPoint y: 175, endPoint x: 437, endPoint y: 175, distance: 95.0
click at [437, 175] on input "ANTRA SANDEEP KHIRODKAR" at bounding box center [383, 176] width 298 height 17
type input "ANTRA SANDEEP"
click at [921, 174] on input "Last Name" at bounding box center [1010, 176] width 298 height 17
paste input "[PERSON_NAME]"
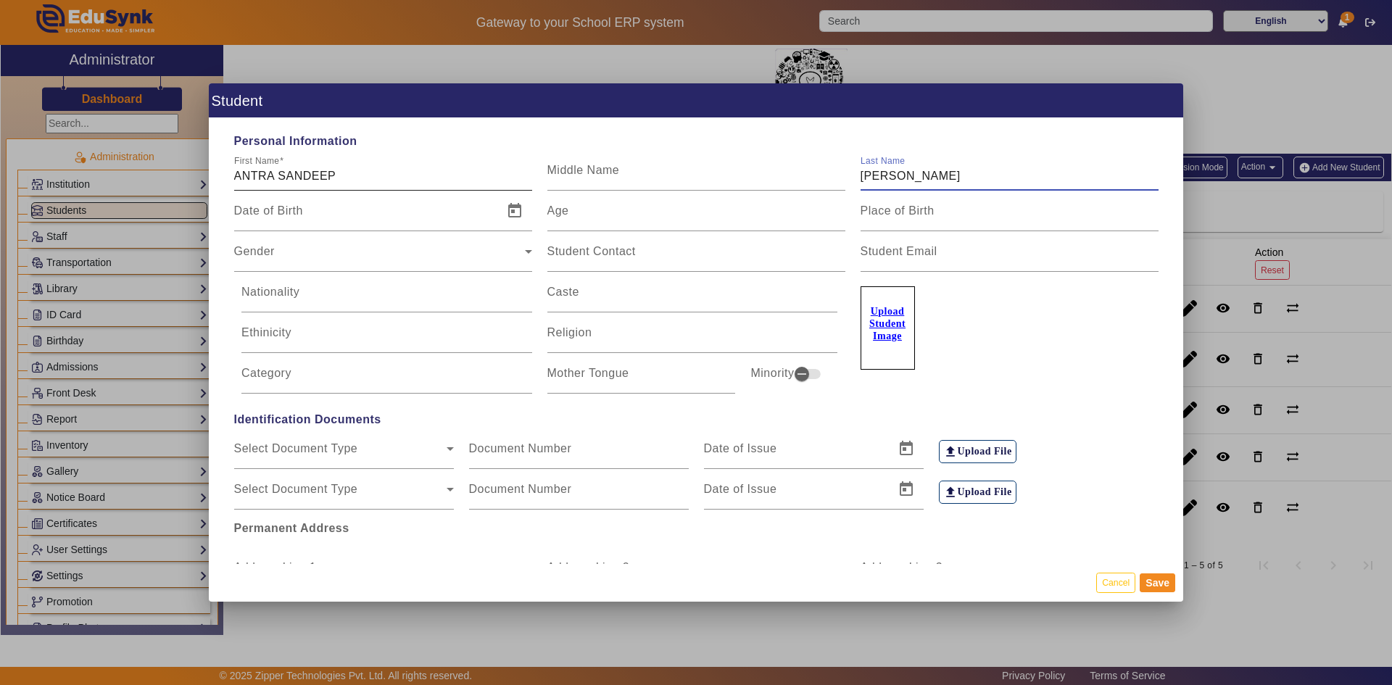
type input "[PERSON_NAME]"
drag, startPoint x: 281, startPoint y: 173, endPoint x: 344, endPoint y: 175, distance: 62.4
click at [344, 175] on input "ANTRA SANDEEP" at bounding box center [383, 176] width 298 height 17
type input "ANTRA"
click at [584, 182] on input "Middle Name" at bounding box center [696, 176] width 298 height 17
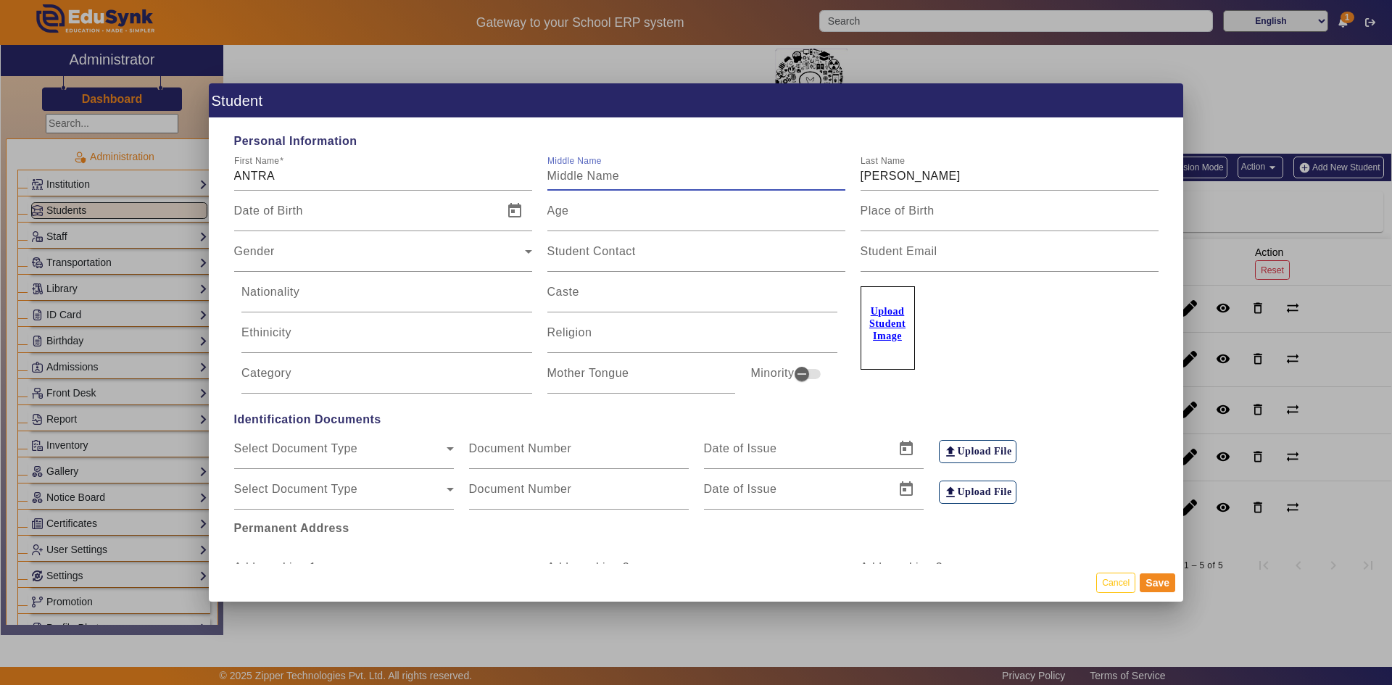
paste input "SANDEEP"
type input "SANDEEP"
click at [1152, 582] on button "Save" at bounding box center [1158, 583] width 36 height 19
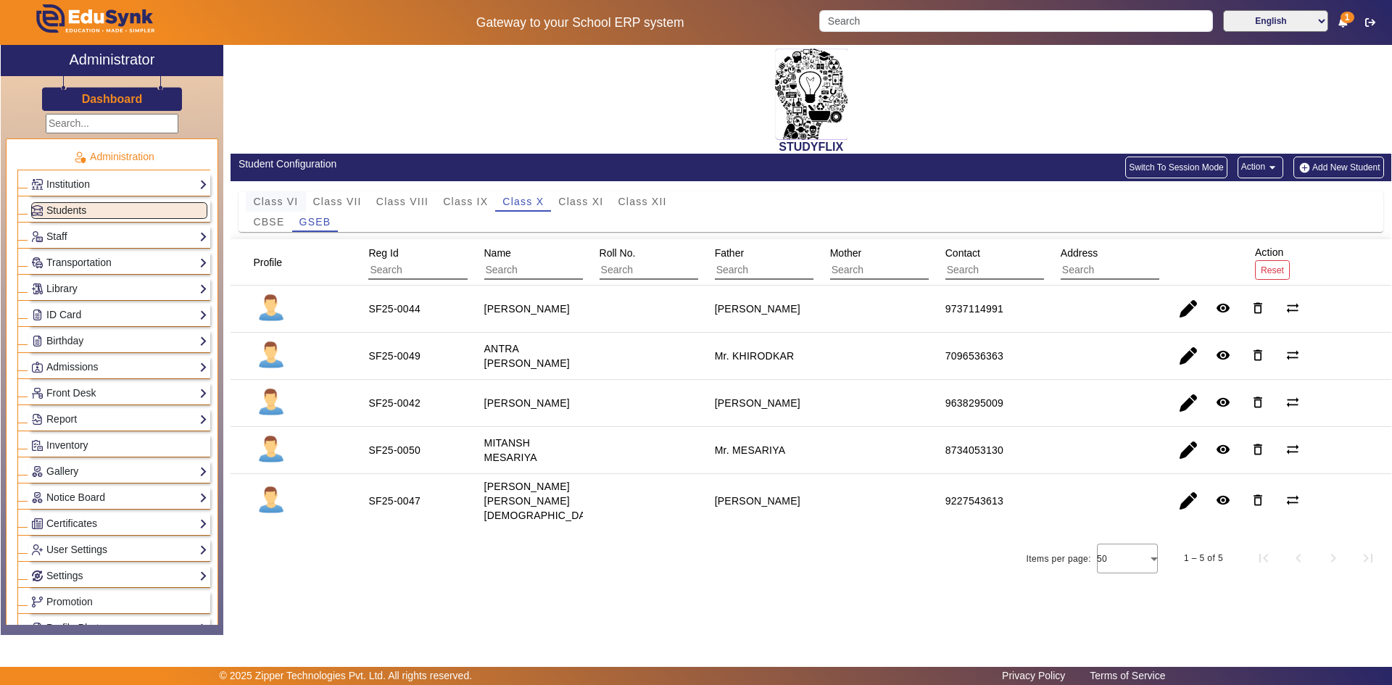
click at [295, 203] on span "Class VI" at bounding box center [275, 202] width 45 height 10
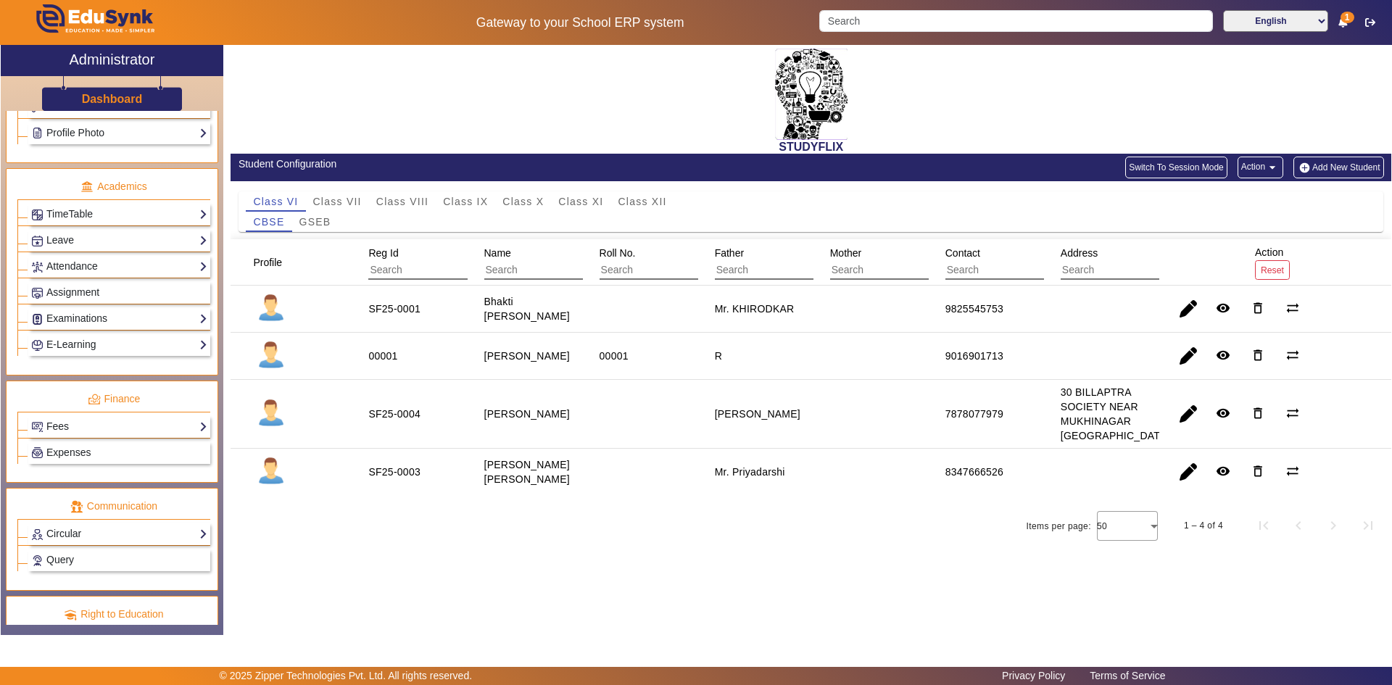
scroll to position [508, 0]
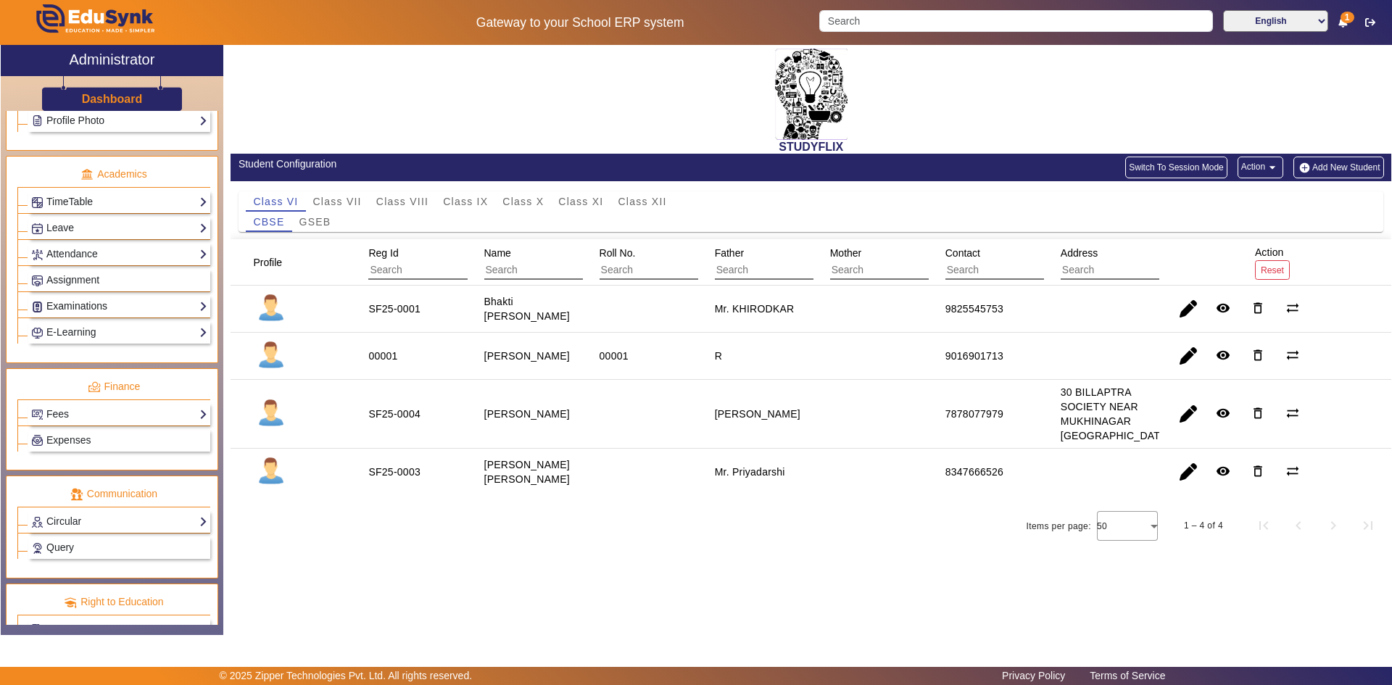
click at [68, 309] on link "Examinations" at bounding box center [119, 306] width 176 height 17
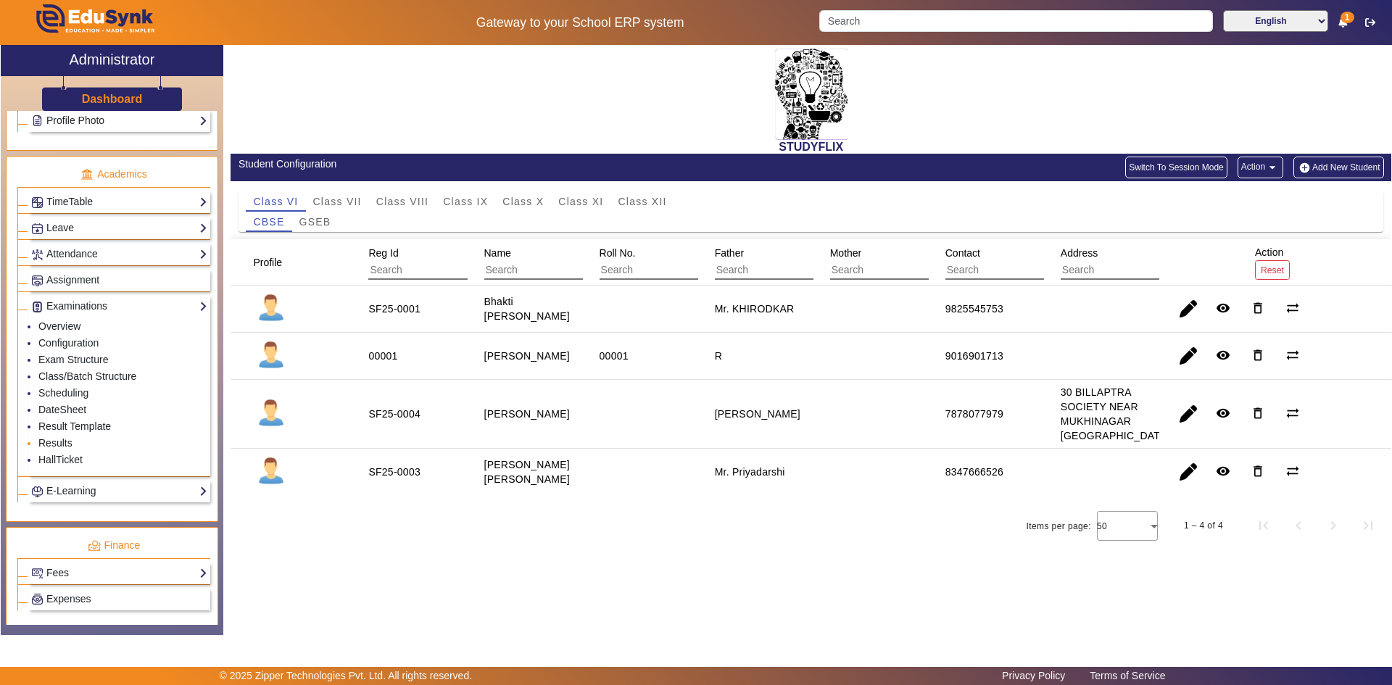
click at [49, 440] on link "Results" at bounding box center [55, 443] width 34 height 12
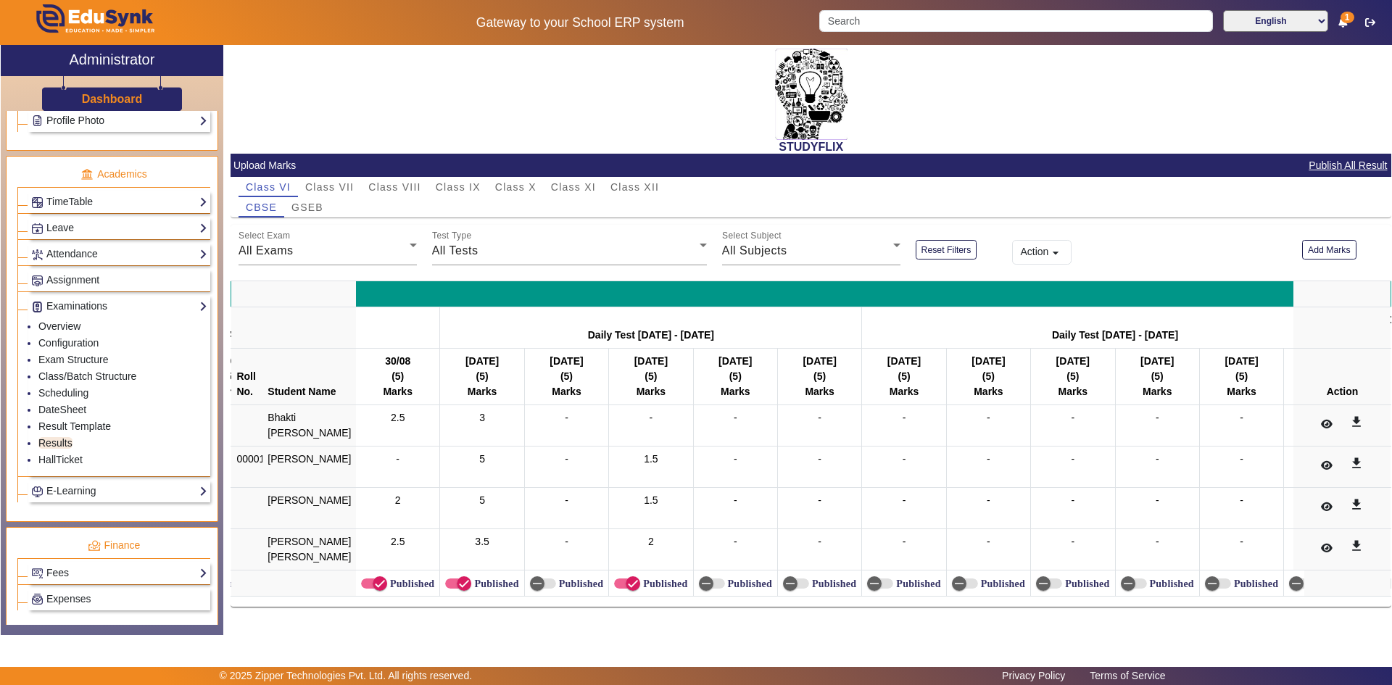
scroll to position [25, 0]
click at [319, 225] on div "Select Exam All Exams" at bounding box center [328, 245] width 178 height 41
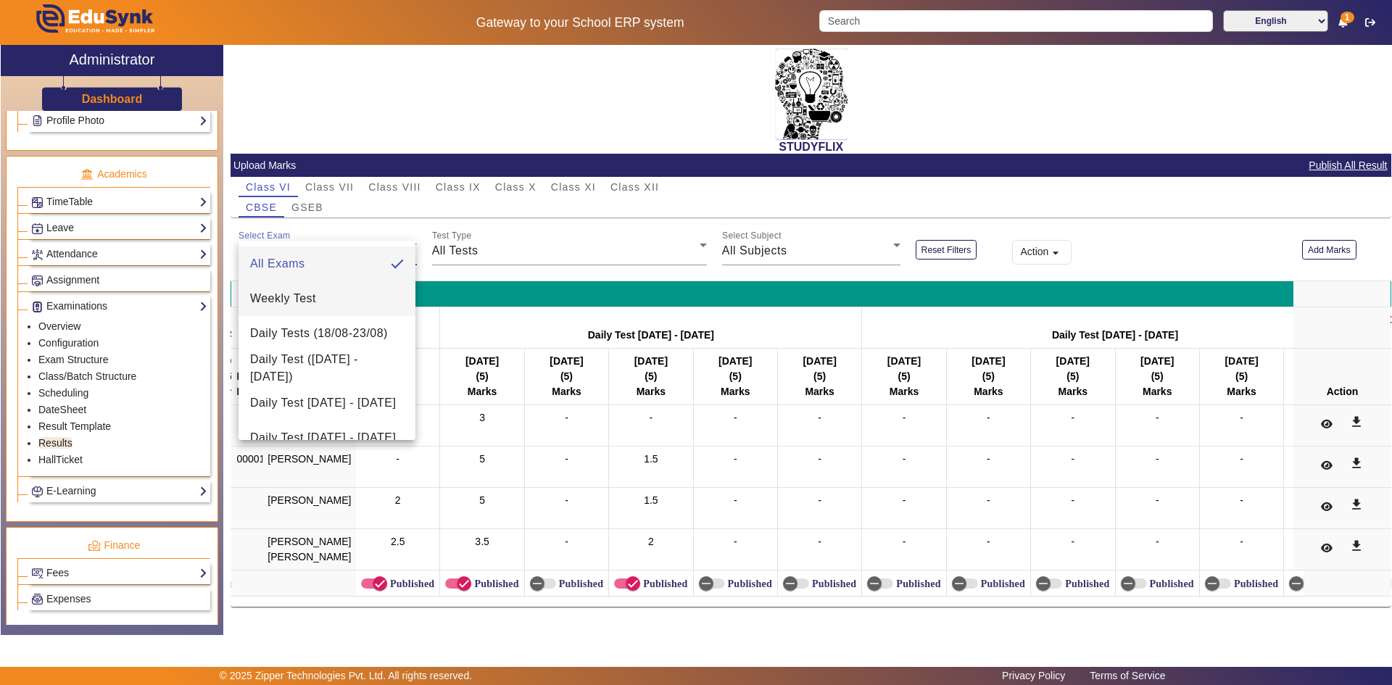
click at [289, 298] on span "Weekly Test" at bounding box center [283, 298] width 66 height 17
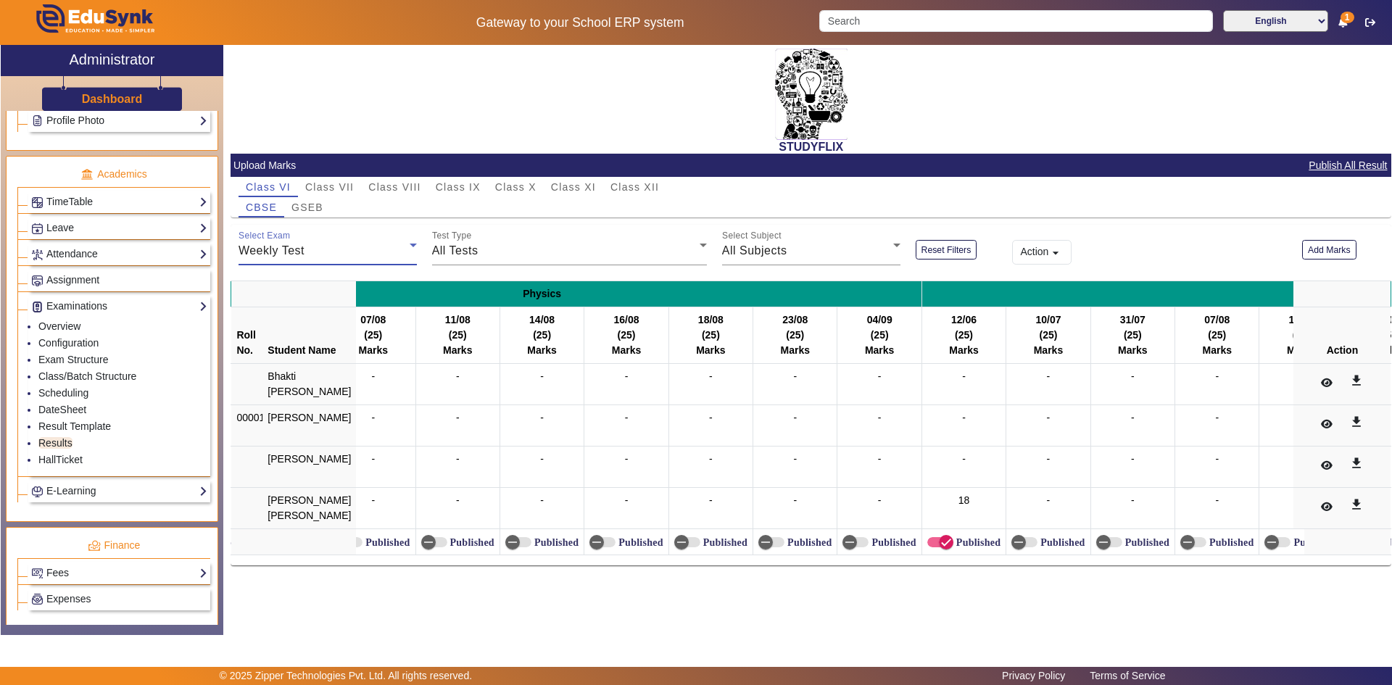
scroll to position [0, 2991]
click at [639, 186] on span "Class XII" at bounding box center [635, 187] width 49 height 10
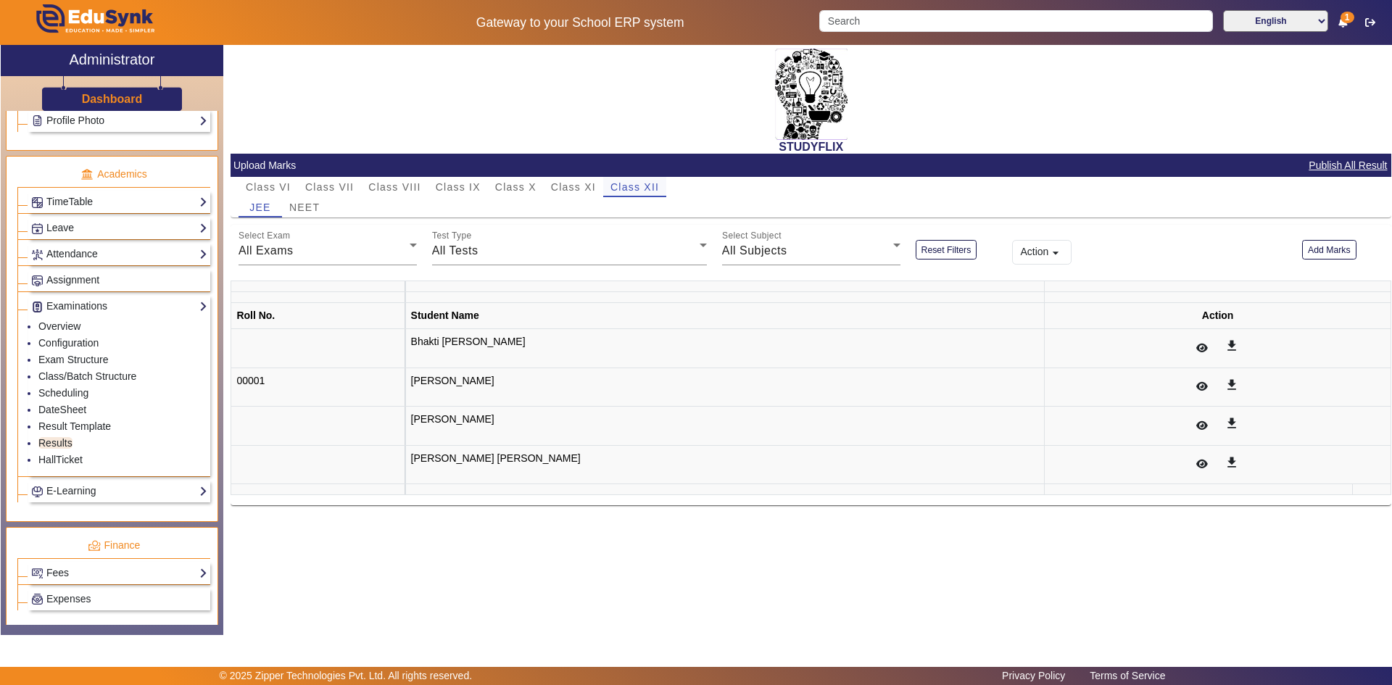
scroll to position [0, 0]
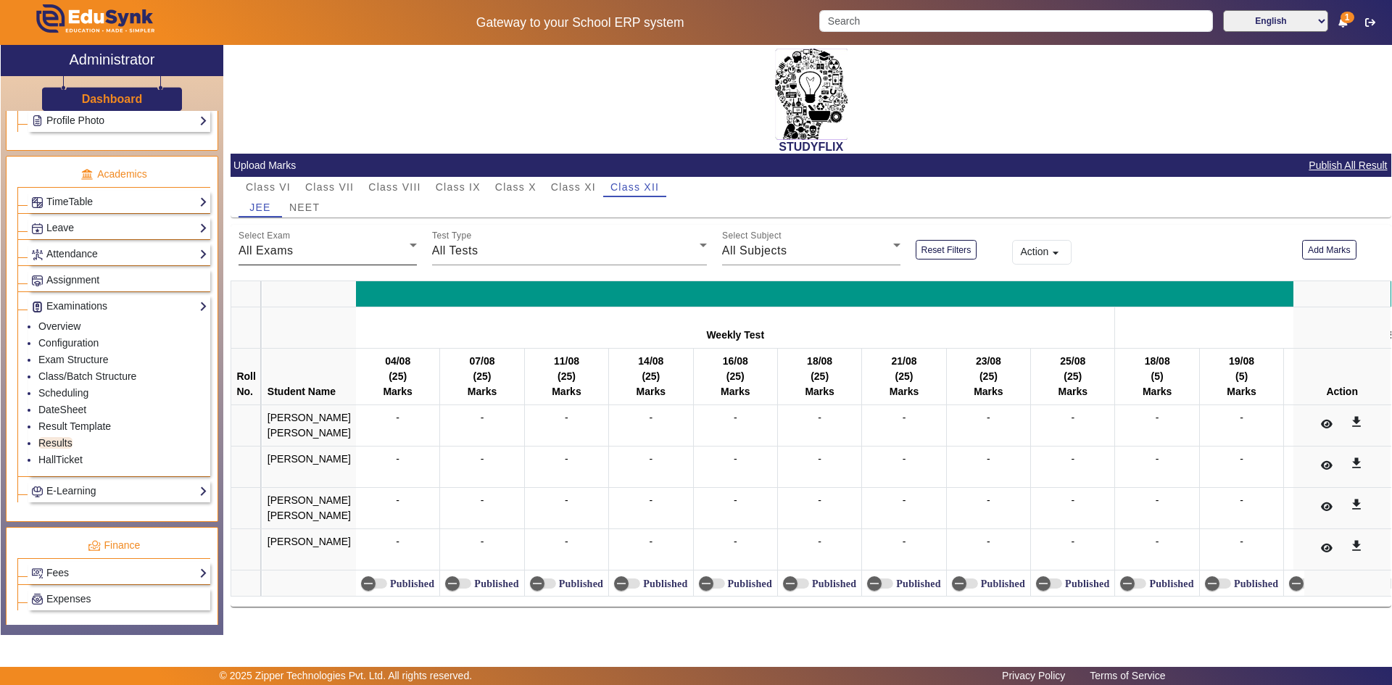
click at [292, 252] on span "All Exams" at bounding box center [266, 250] width 55 height 12
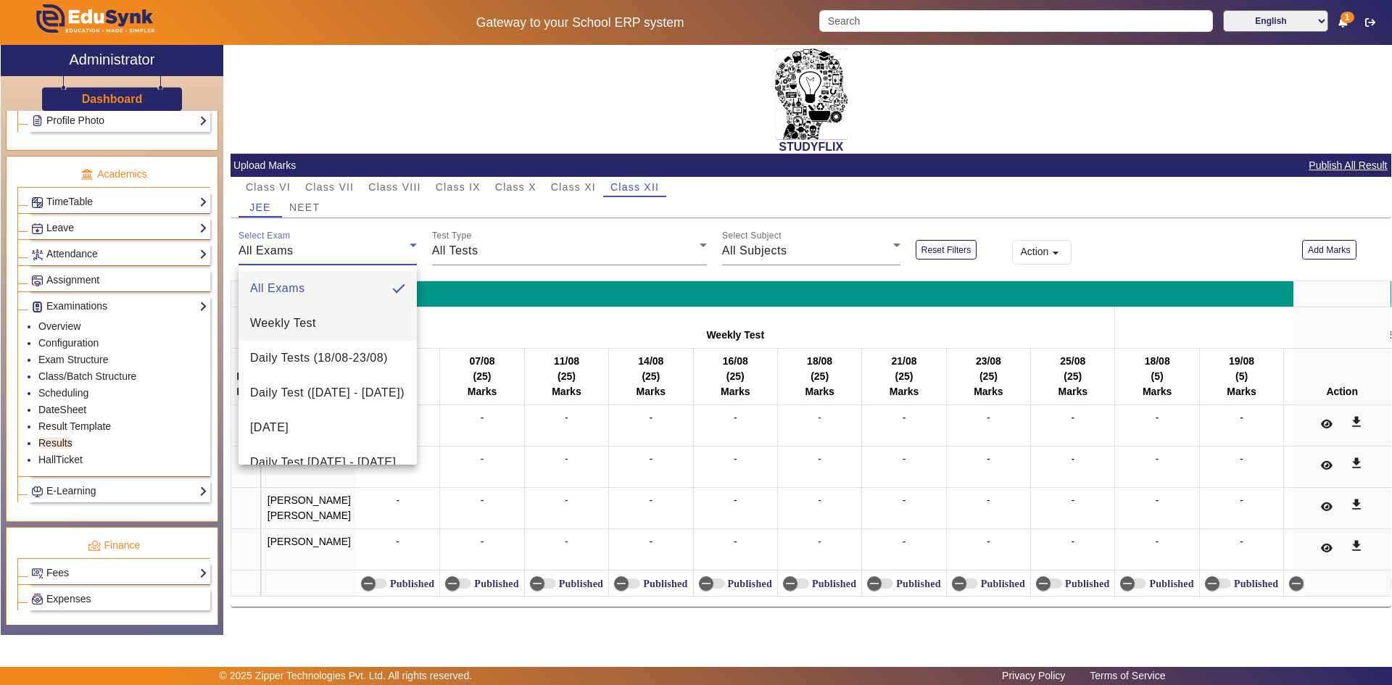
click at [288, 325] on span "Weekly Test" at bounding box center [283, 323] width 66 height 17
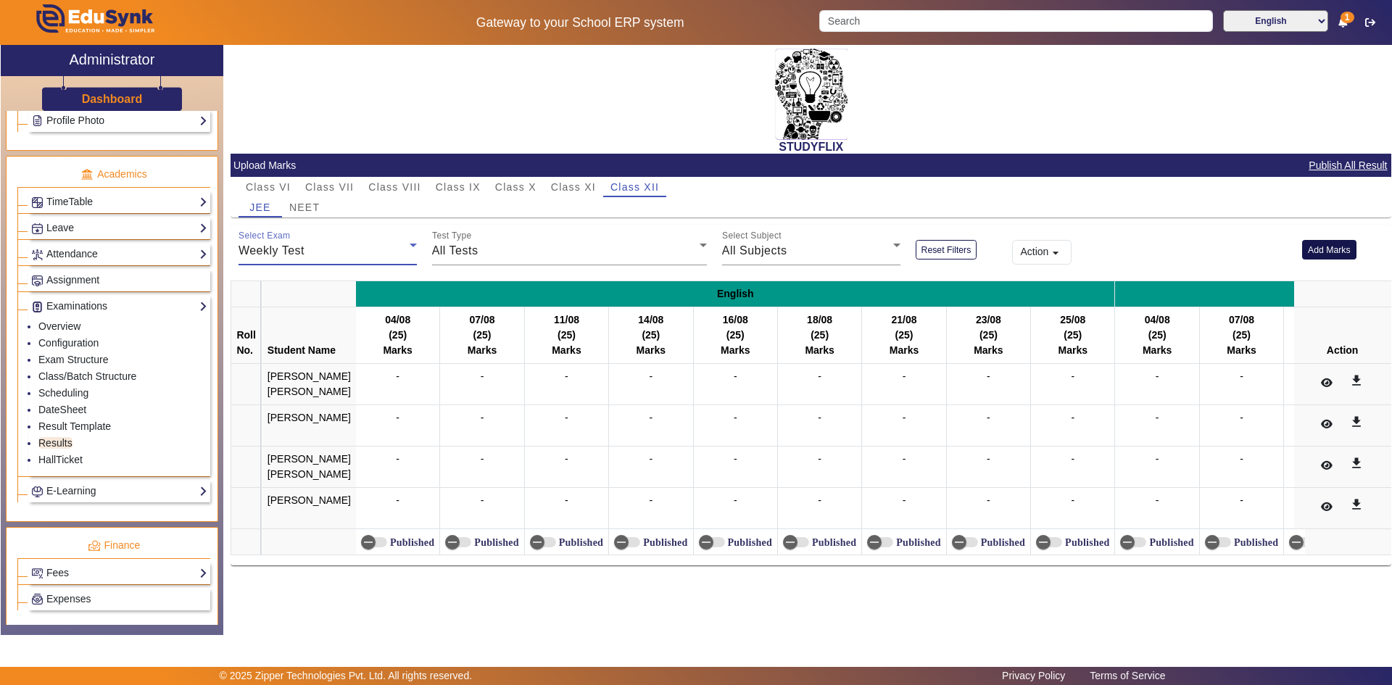
click at [1314, 252] on button "Add Marks" at bounding box center [1329, 250] width 54 height 20
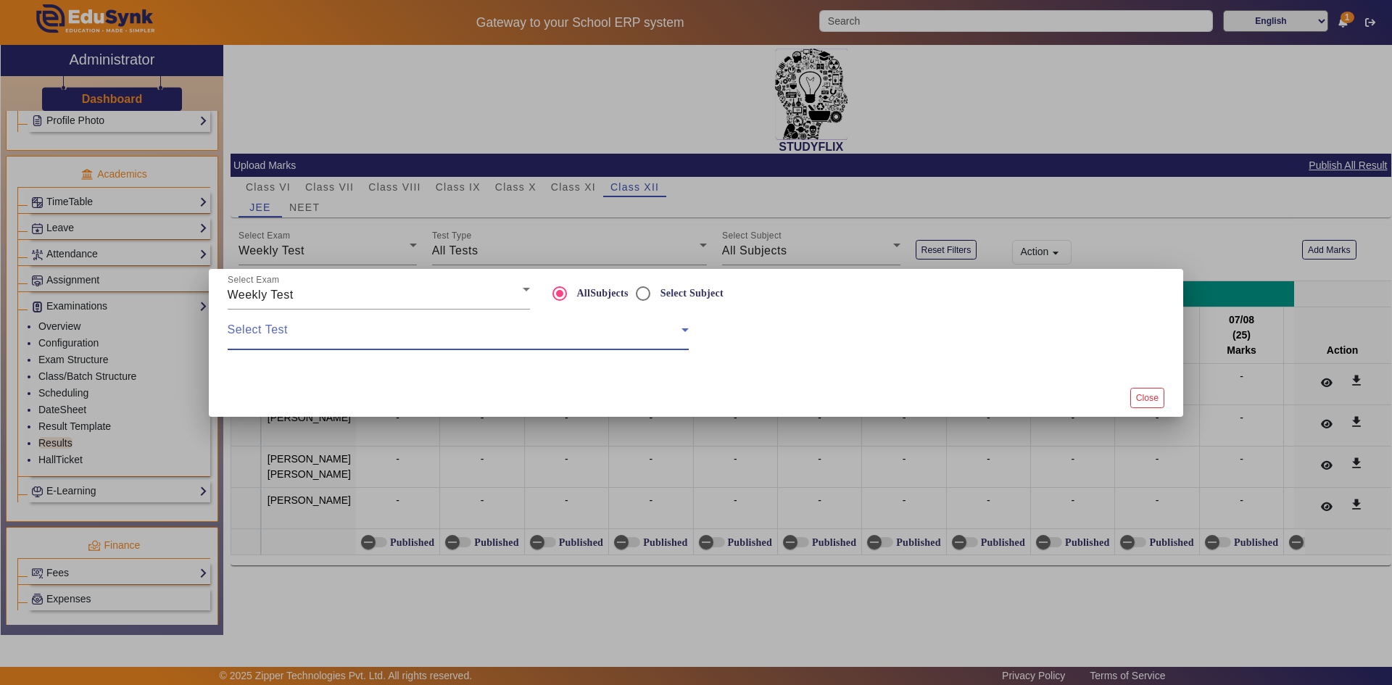
click at [455, 336] on span at bounding box center [455, 335] width 454 height 17
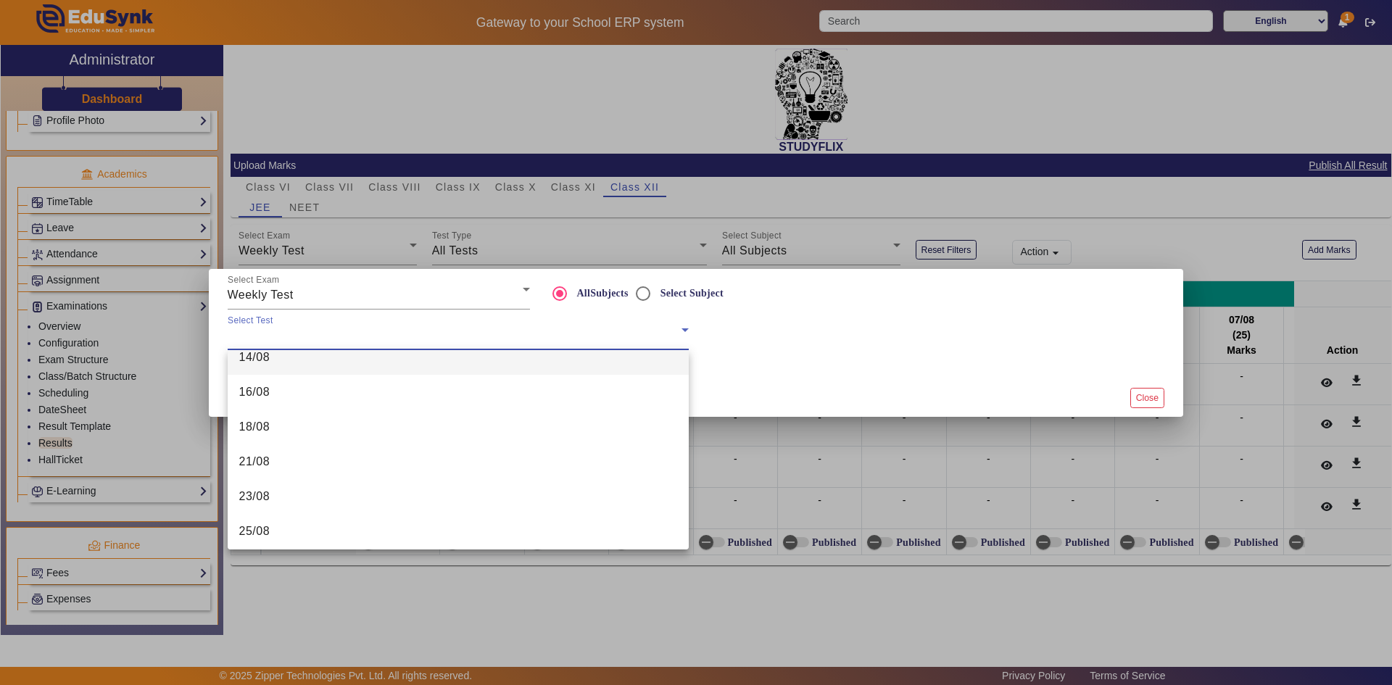
scroll to position [160, 0]
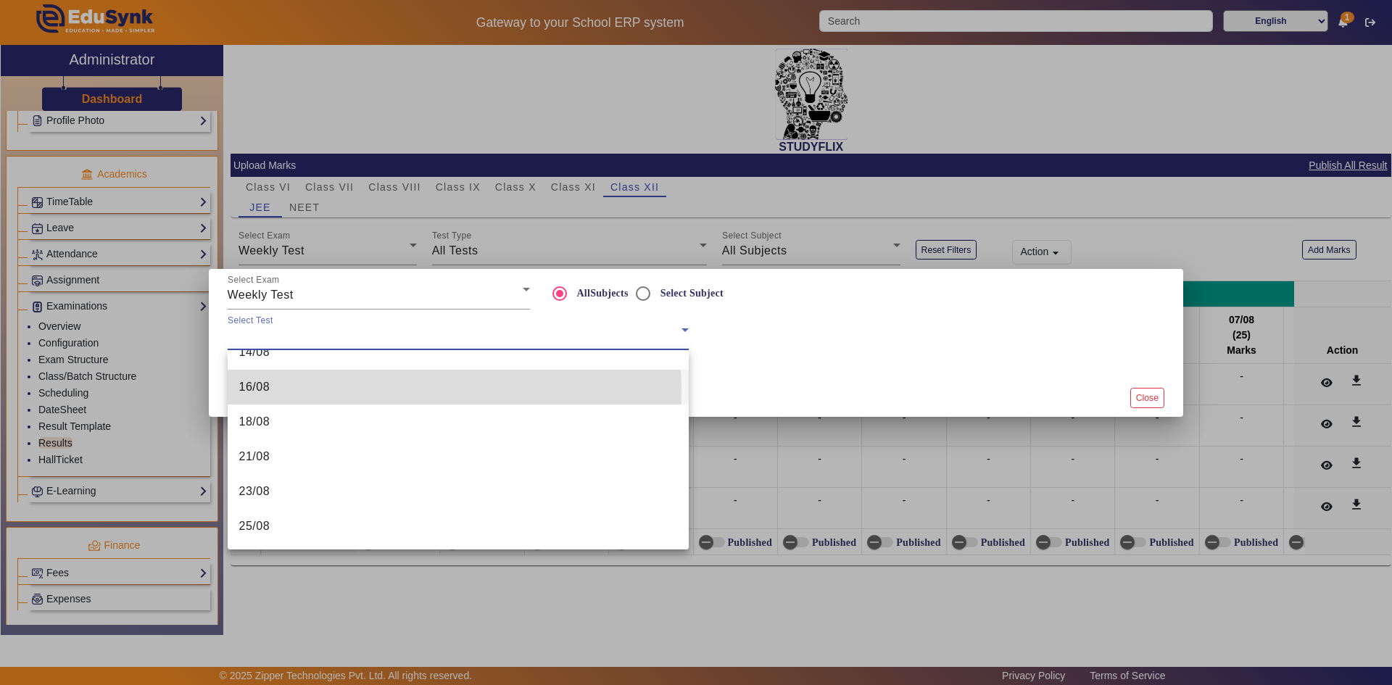
click at [280, 392] on mat-option "16/08" at bounding box center [458, 387] width 461 height 35
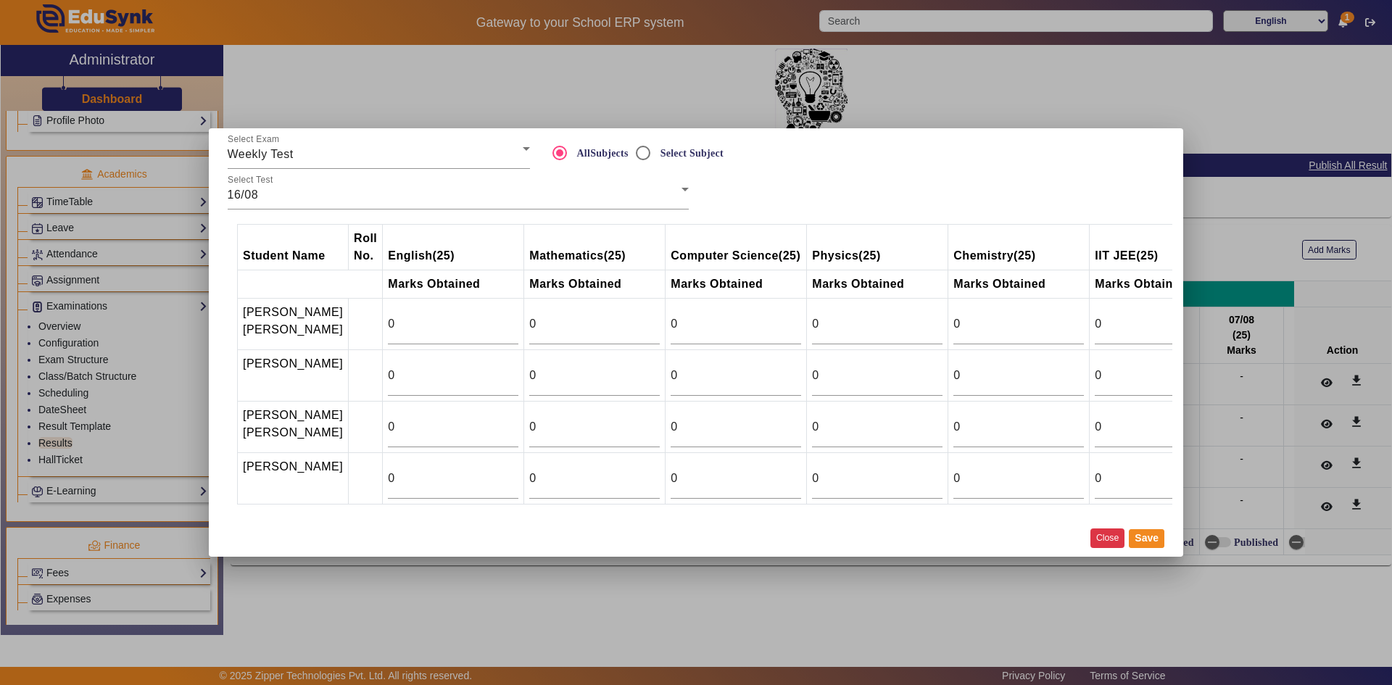
click at [1115, 548] on button "Close" at bounding box center [1108, 539] width 34 height 20
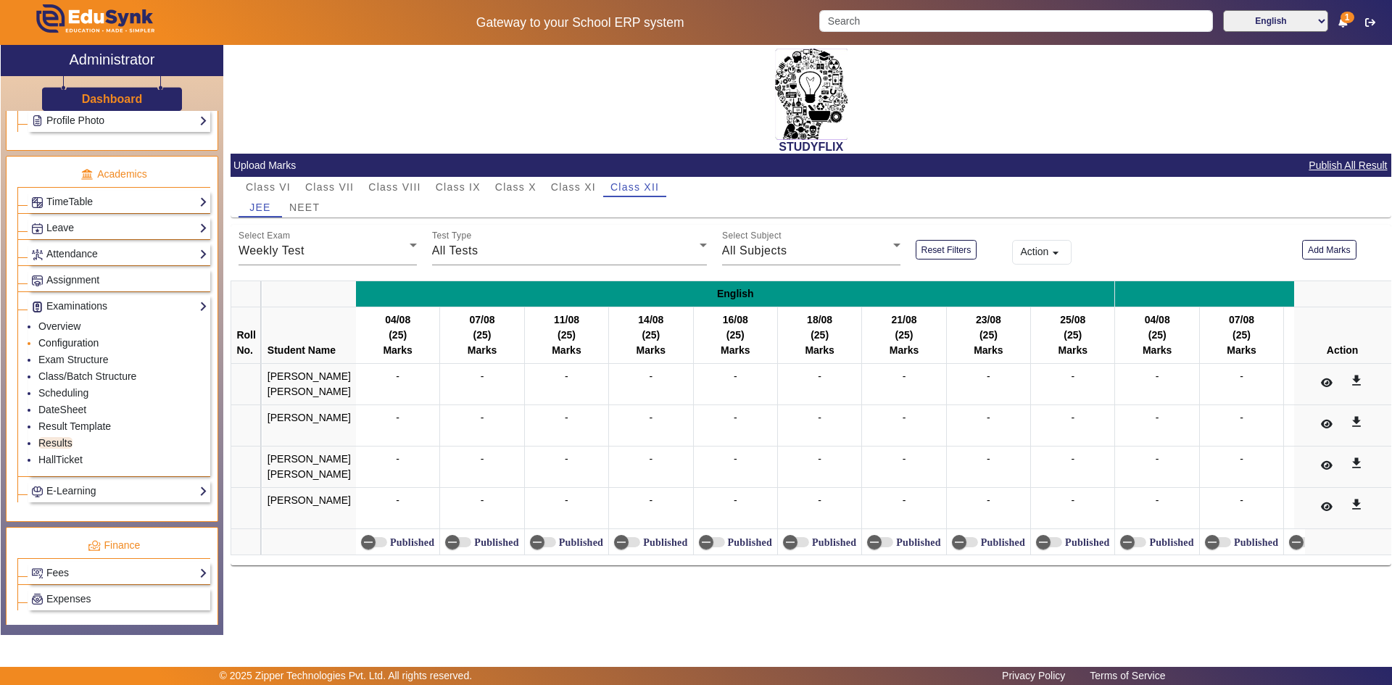
click at [70, 339] on link "Configuration" at bounding box center [68, 343] width 60 height 12
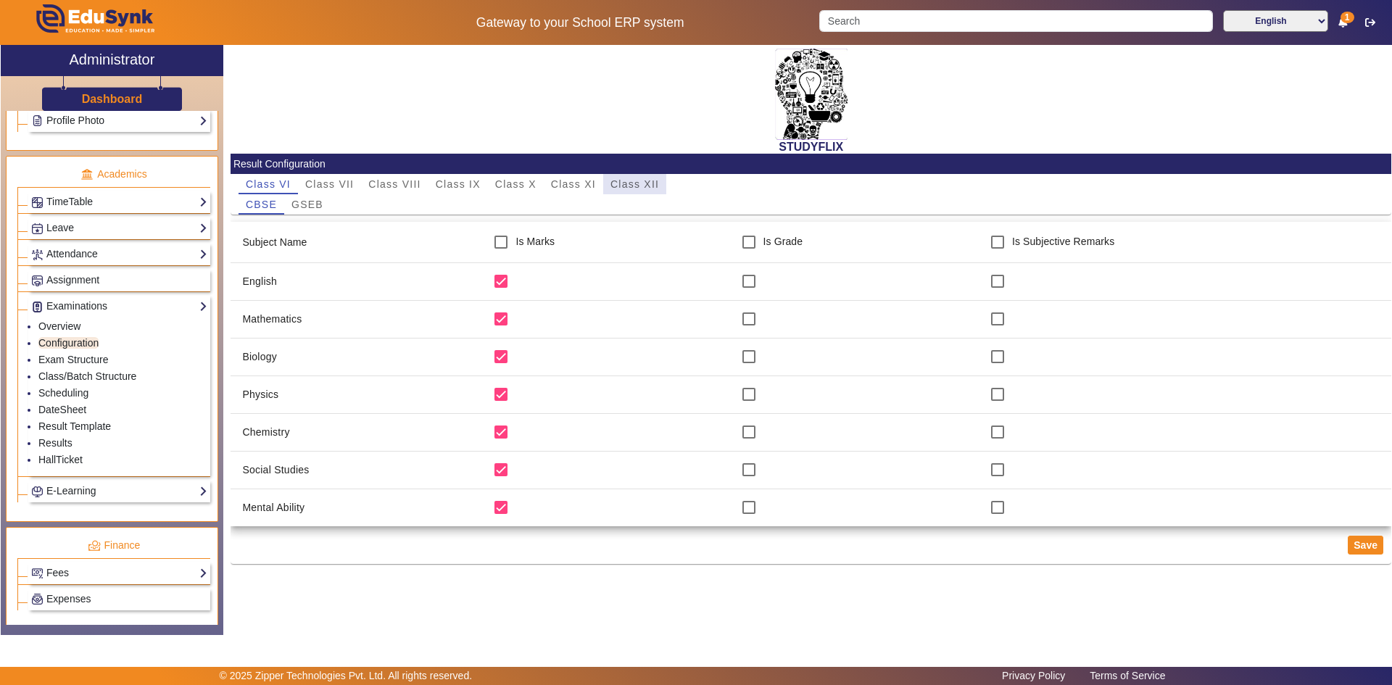
click at [622, 184] on span "Class XII" at bounding box center [635, 184] width 49 height 10
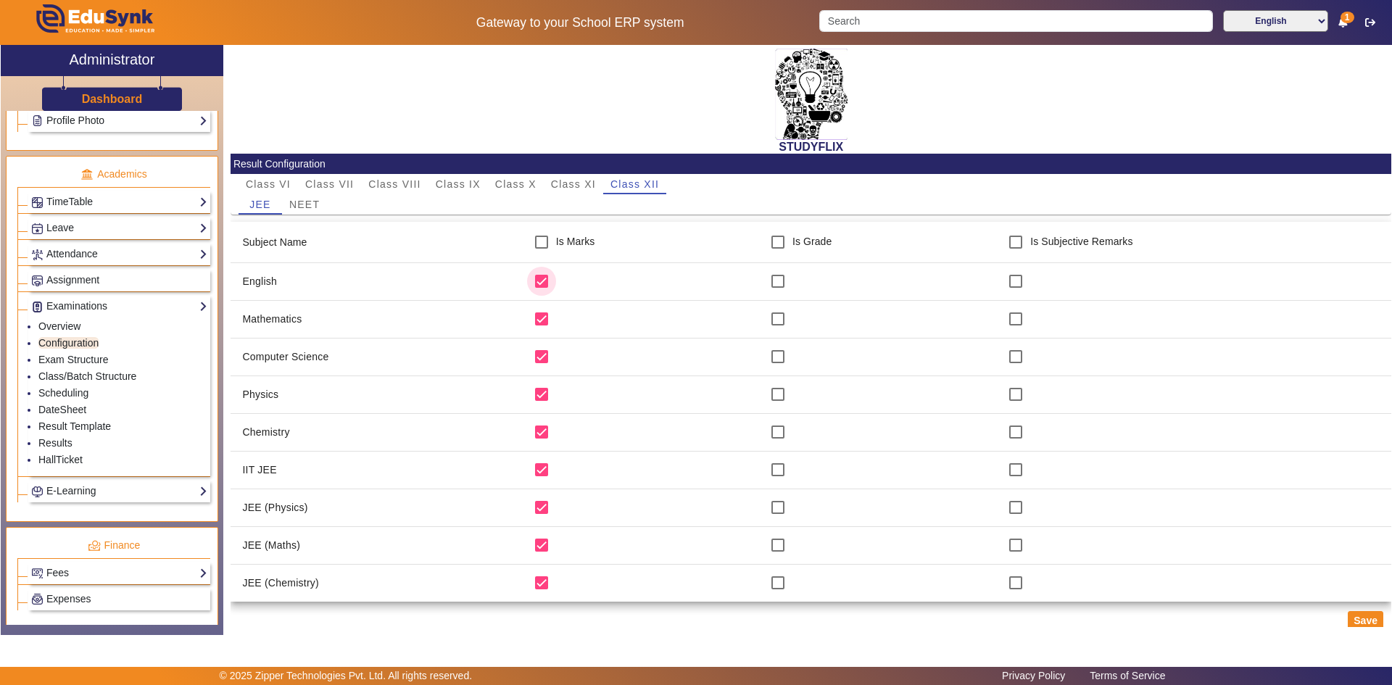
click at [533, 280] on input "checkbox" at bounding box center [541, 281] width 29 height 29
checkbox input "false"
click at [532, 356] on input "checkbox" at bounding box center [541, 356] width 29 height 29
checkbox input "false"
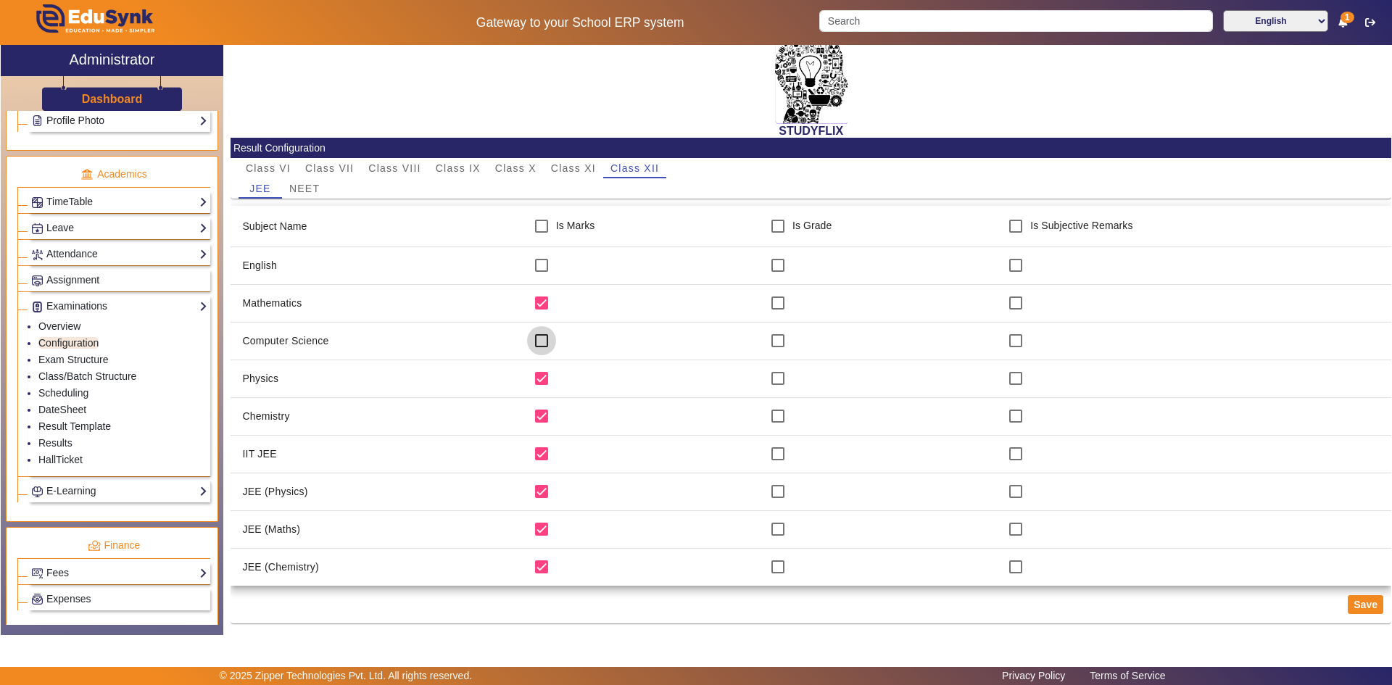
scroll to position [20, 0]
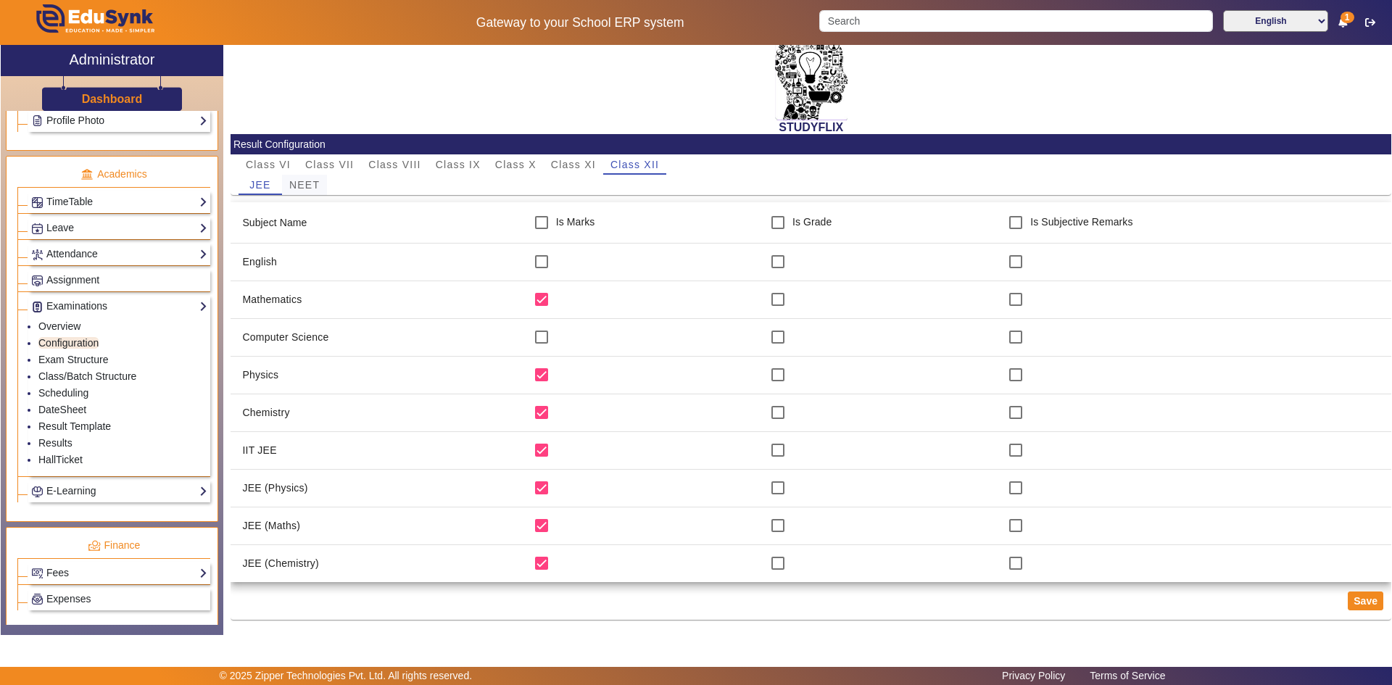
click at [300, 188] on span "NEET" at bounding box center [304, 185] width 30 height 10
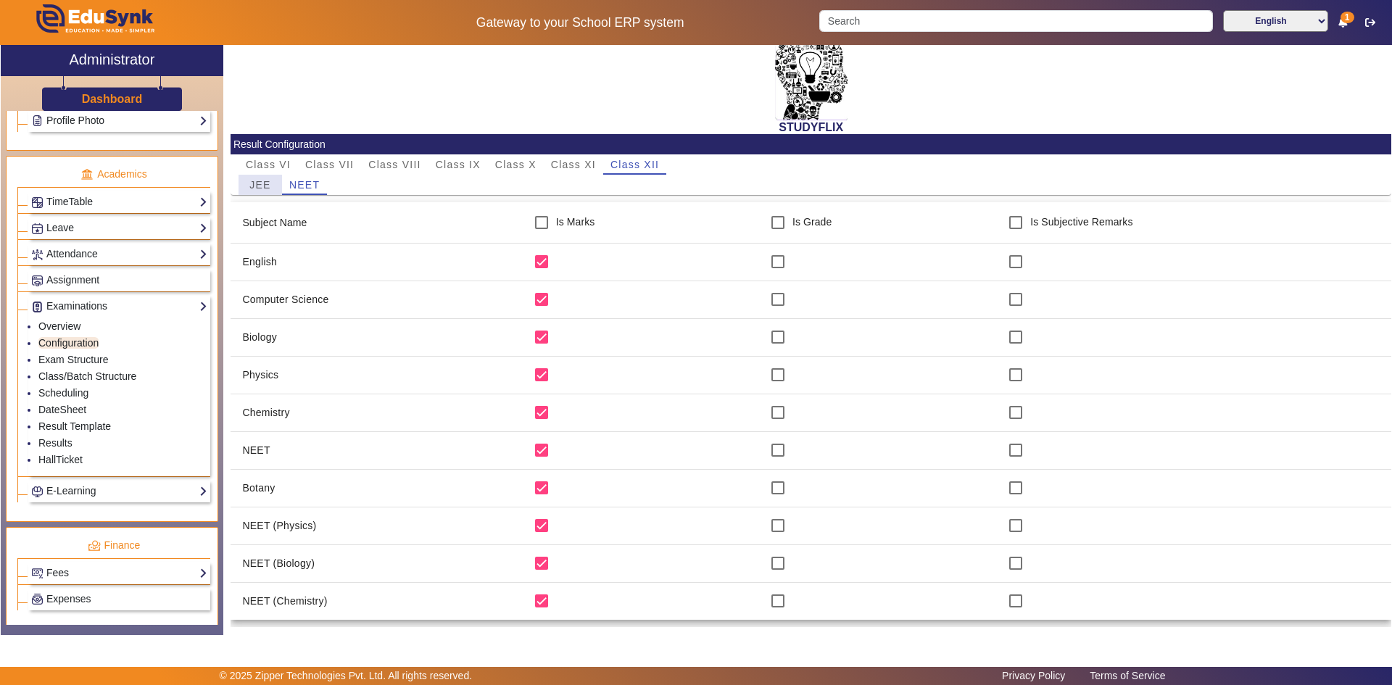
click at [268, 186] on span "JEE" at bounding box center [259, 185] width 21 height 10
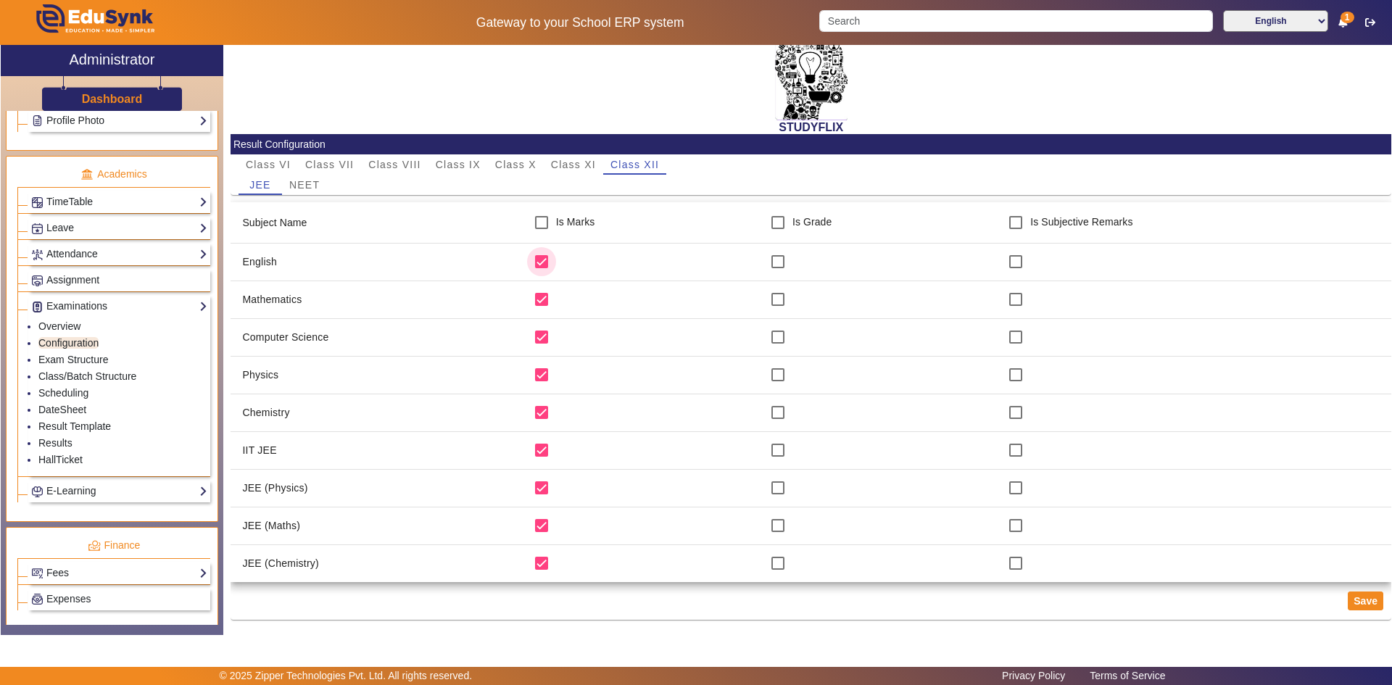
click at [537, 263] on input "checkbox" at bounding box center [541, 261] width 29 height 29
checkbox input "false"
click at [534, 334] on input "checkbox" at bounding box center [541, 337] width 29 height 29
checkbox input "false"
click at [1349, 606] on button "Save" at bounding box center [1366, 601] width 36 height 19
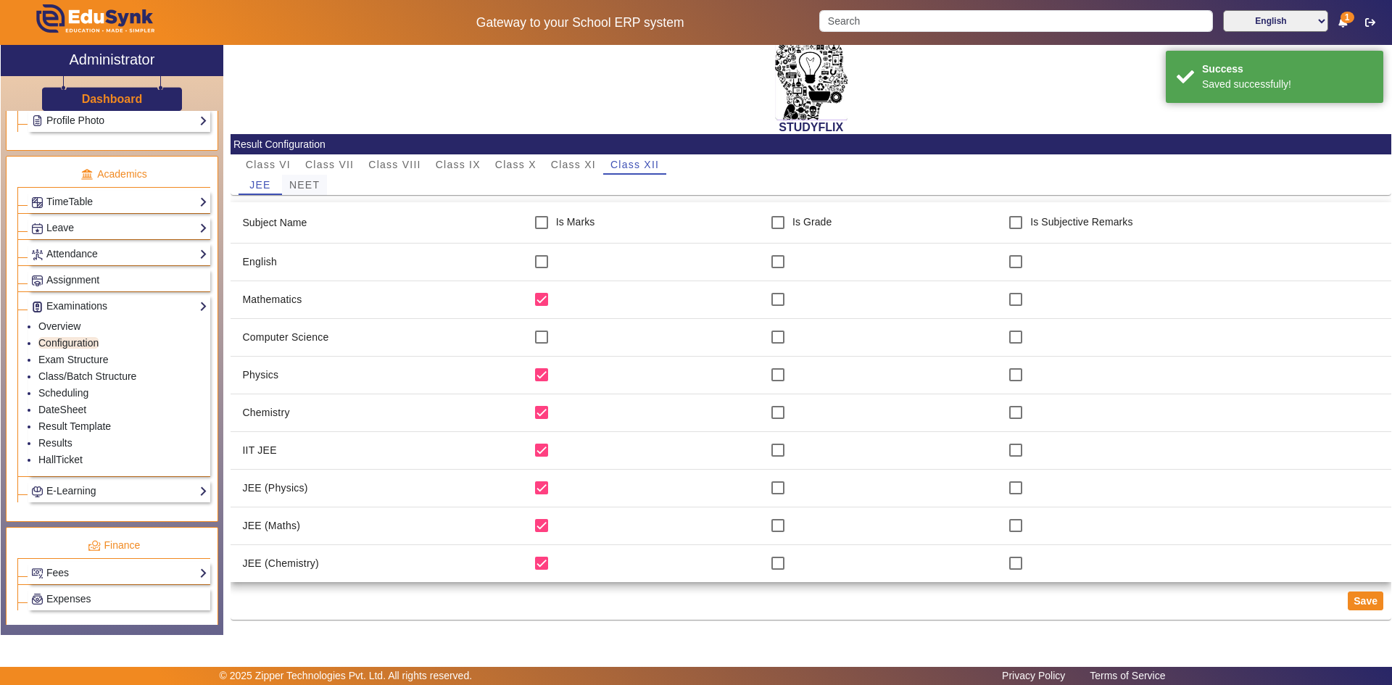
click at [305, 182] on span "NEET" at bounding box center [304, 185] width 30 height 10
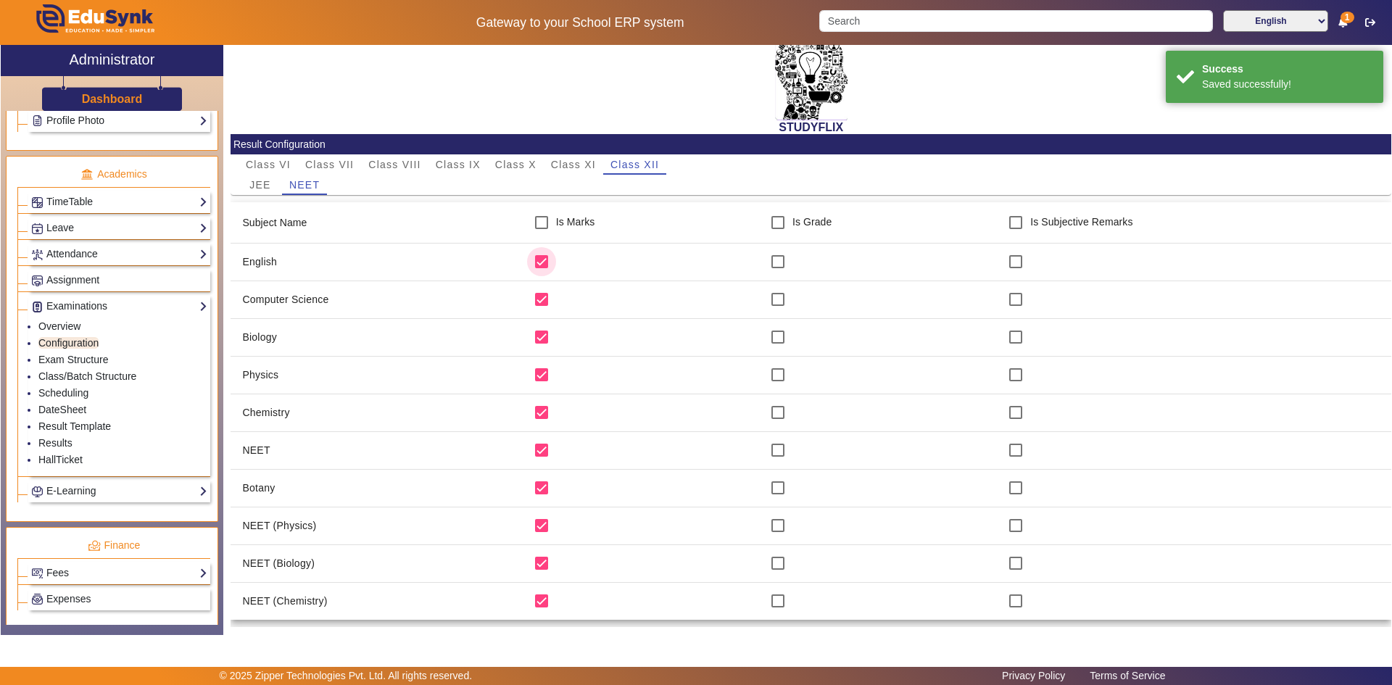
click at [533, 258] on input "checkbox" at bounding box center [541, 261] width 29 height 29
checkbox input "false"
click at [540, 299] on input "checkbox" at bounding box center [541, 299] width 29 height 29
checkbox input "false"
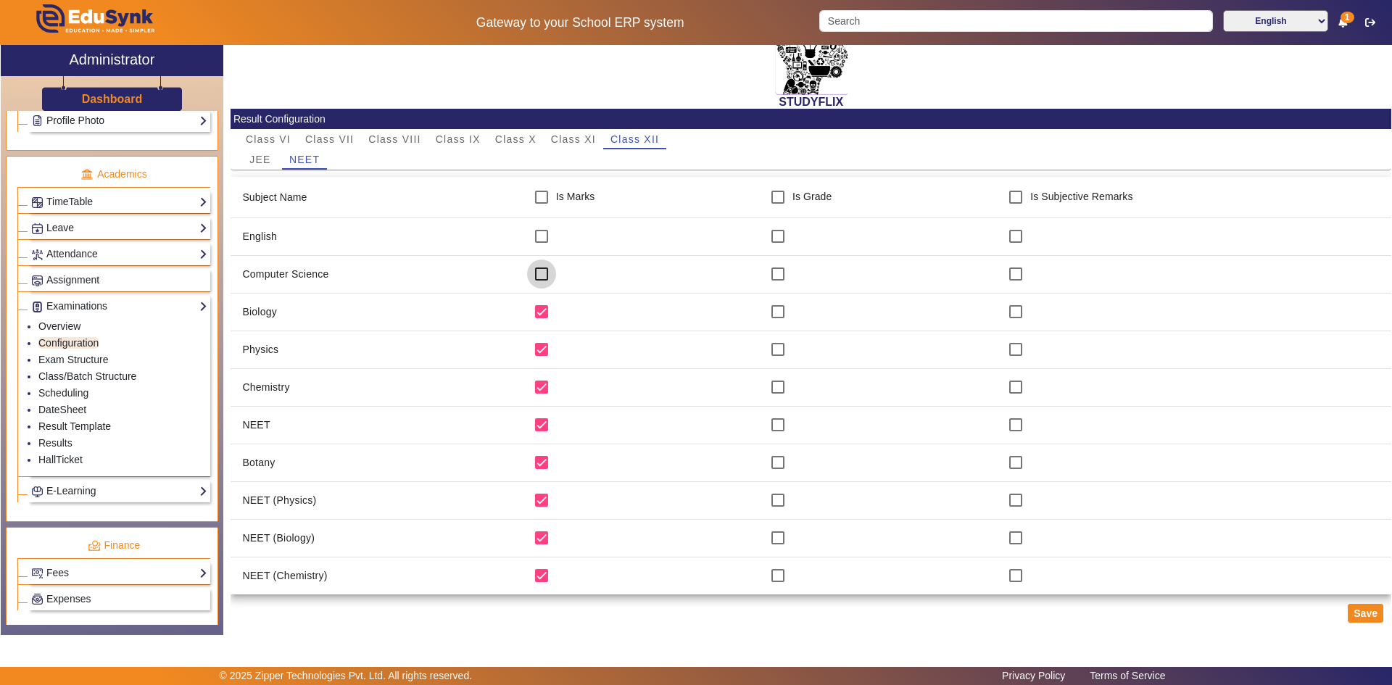
scroll to position [57, 0]
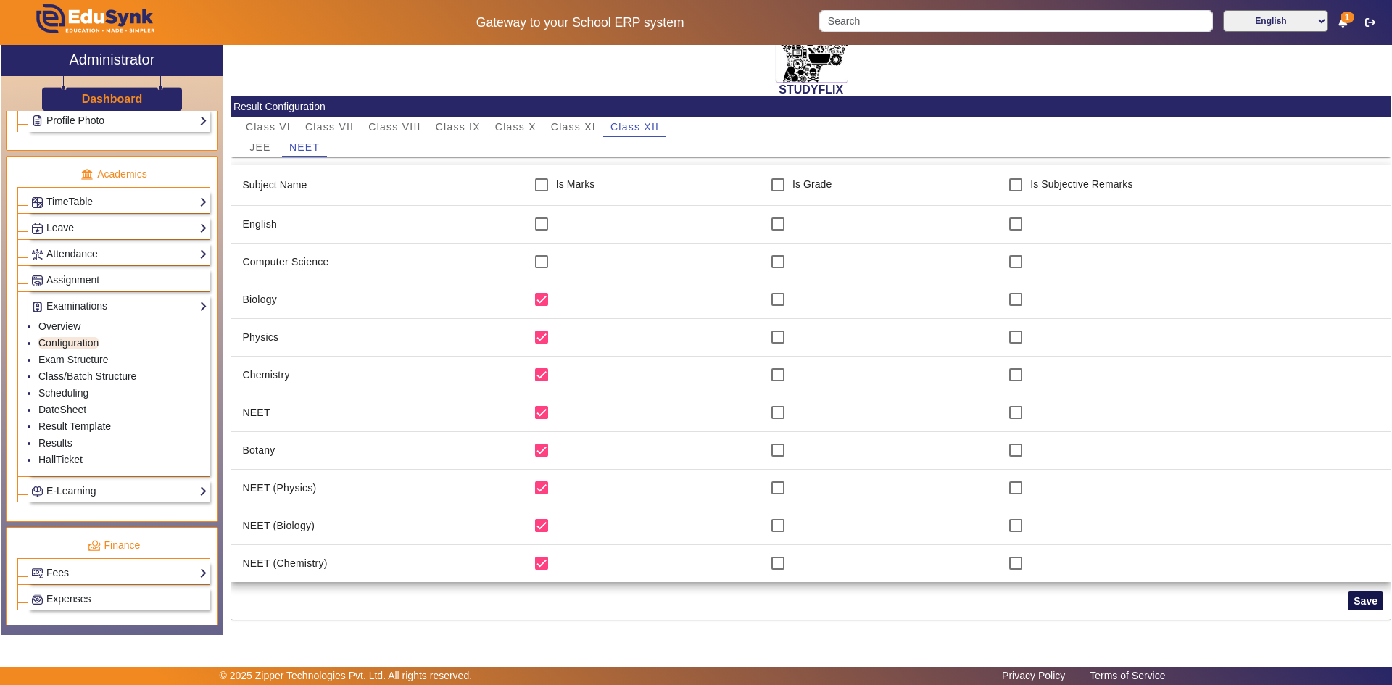
click at [1350, 598] on button "Save" at bounding box center [1366, 601] width 36 height 19
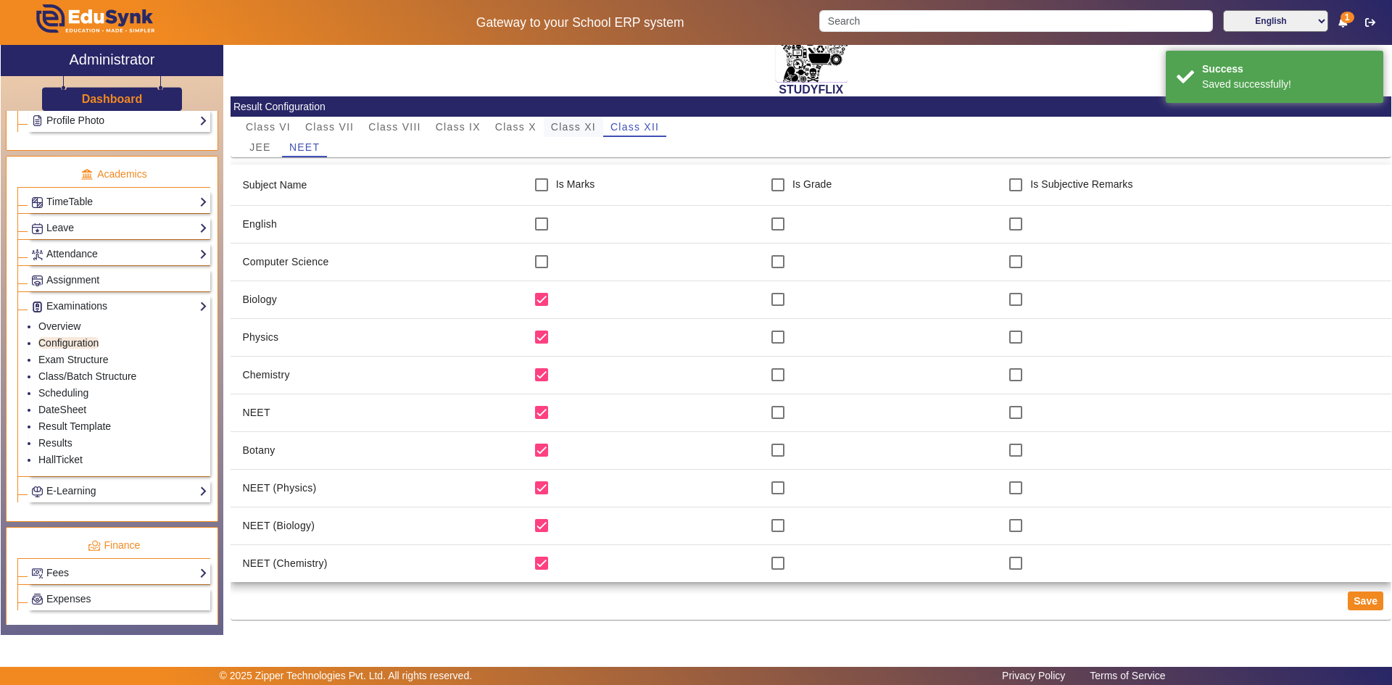
click at [584, 125] on span "Class XI" at bounding box center [573, 127] width 45 height 10
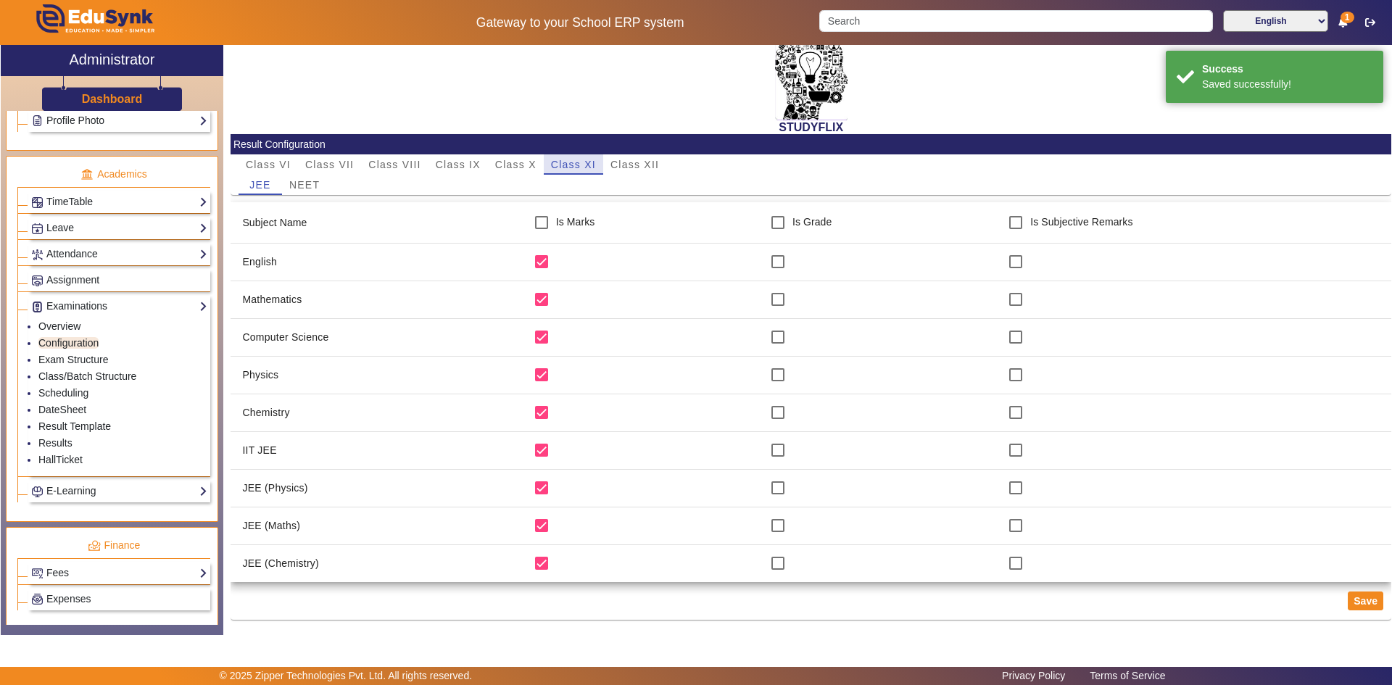
scroll to position [20, 0]
click at [534, 262] on input "checkbox" at bounding box center [541, 261] width 29 height 29
checkbox input "false"
click at [536, 336] on input "checkbox" at bounding box center [541, 337] width 29 height 29
checkbox input "false"
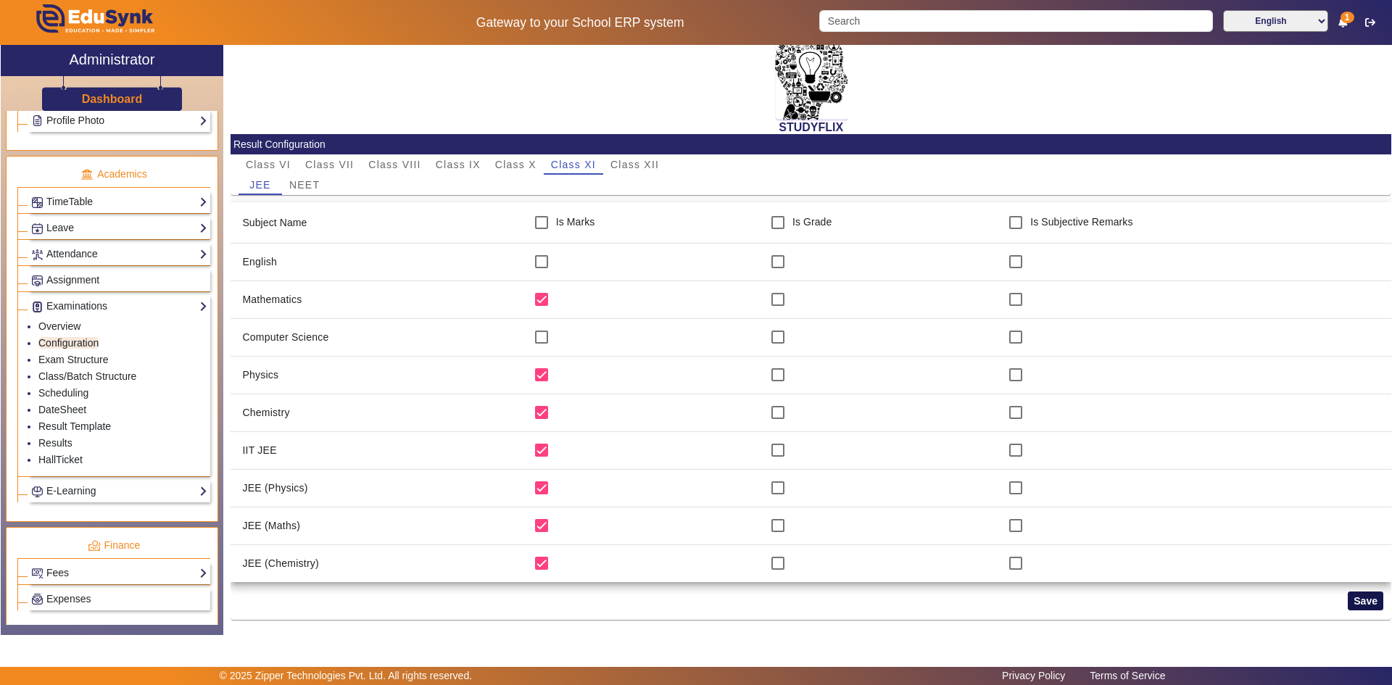
click at [1355, 608] on button "Save" at bounding box center [1366, 601] width 36 height 19
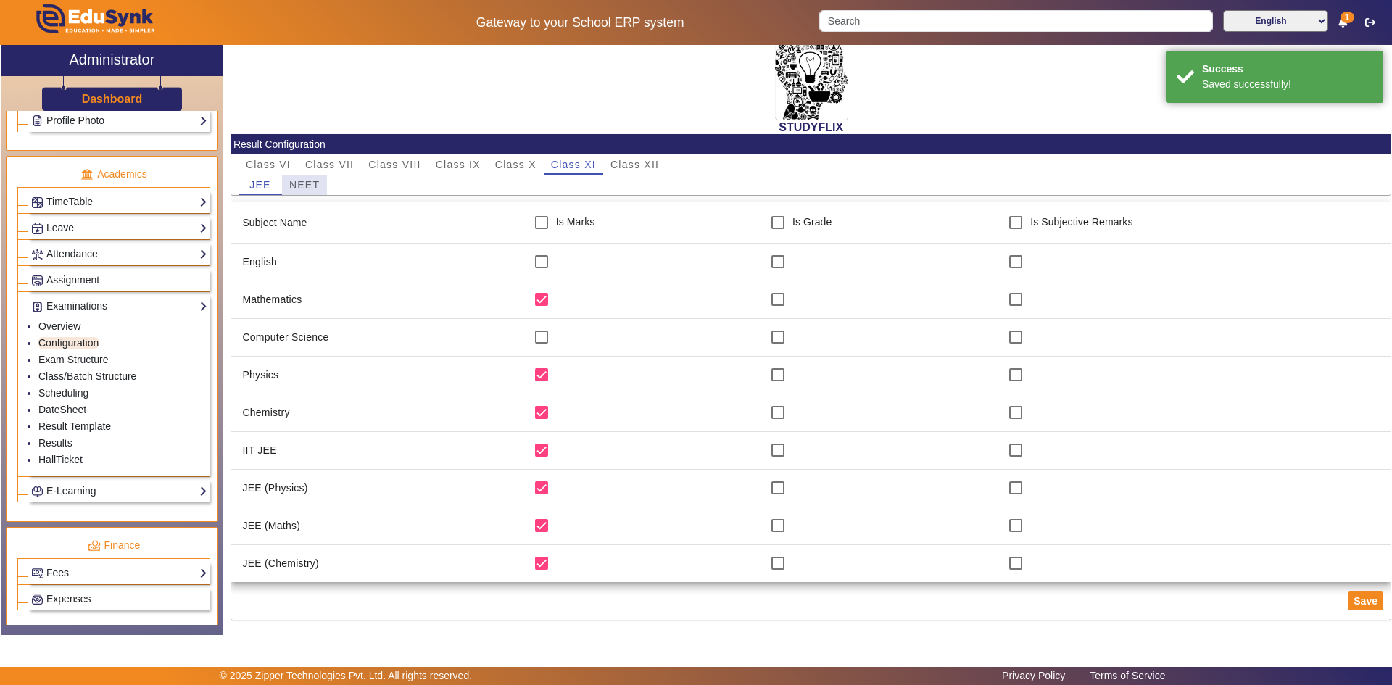
click at [300, 190] on span "NEET" at bounding box center [304, 185] width 30 height 10
click at [535, 260] on input "checkbox" at bounding box center [541, 261] width 29 height 29
checkbox input "false"
click at [531, 295] on input "checkbox" at bounding box center [541, 299] width 29 height 29
checkbox input "false"
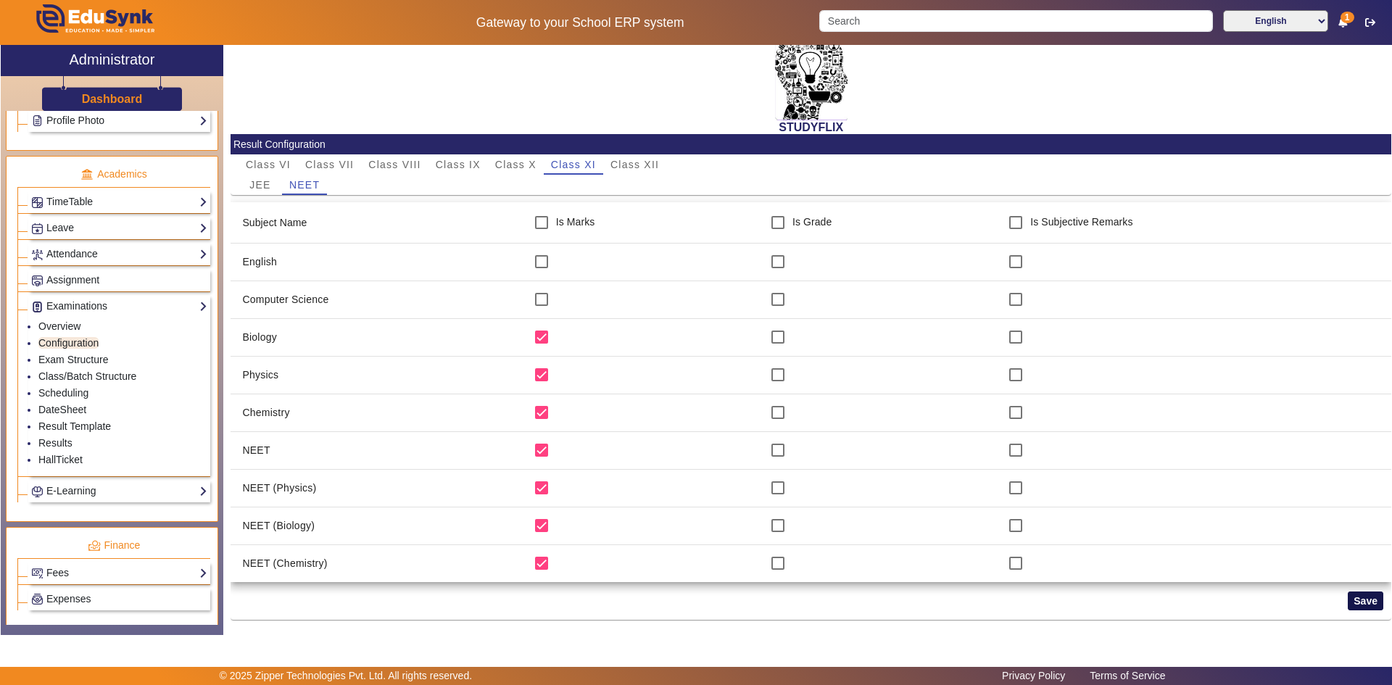
click at [1356, 598] on button "Save" at bounding box center [1366, 601] width 36 height 19
click at [59, 440] on link "Results" at bounding box center [55, 443] width 34 height 12
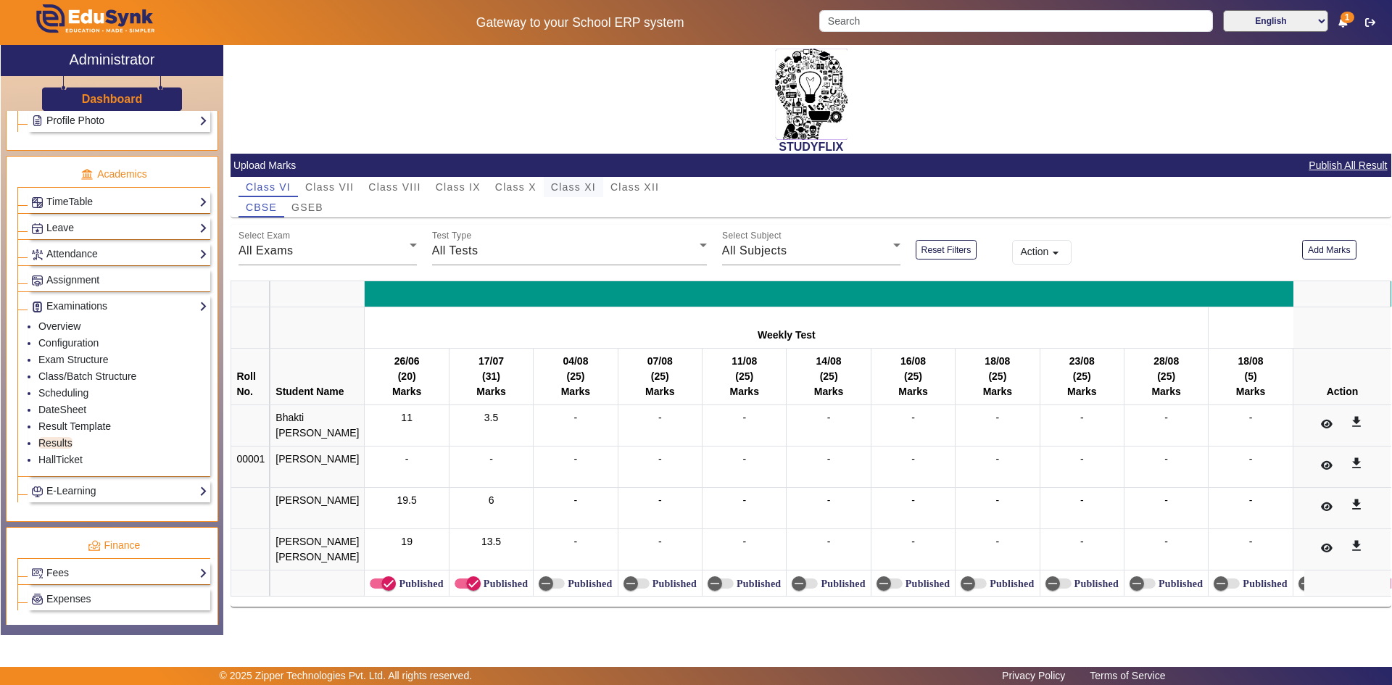
click at [578, 184] on span "Class XI" at bounding box center [573, 187] width 45 height 10
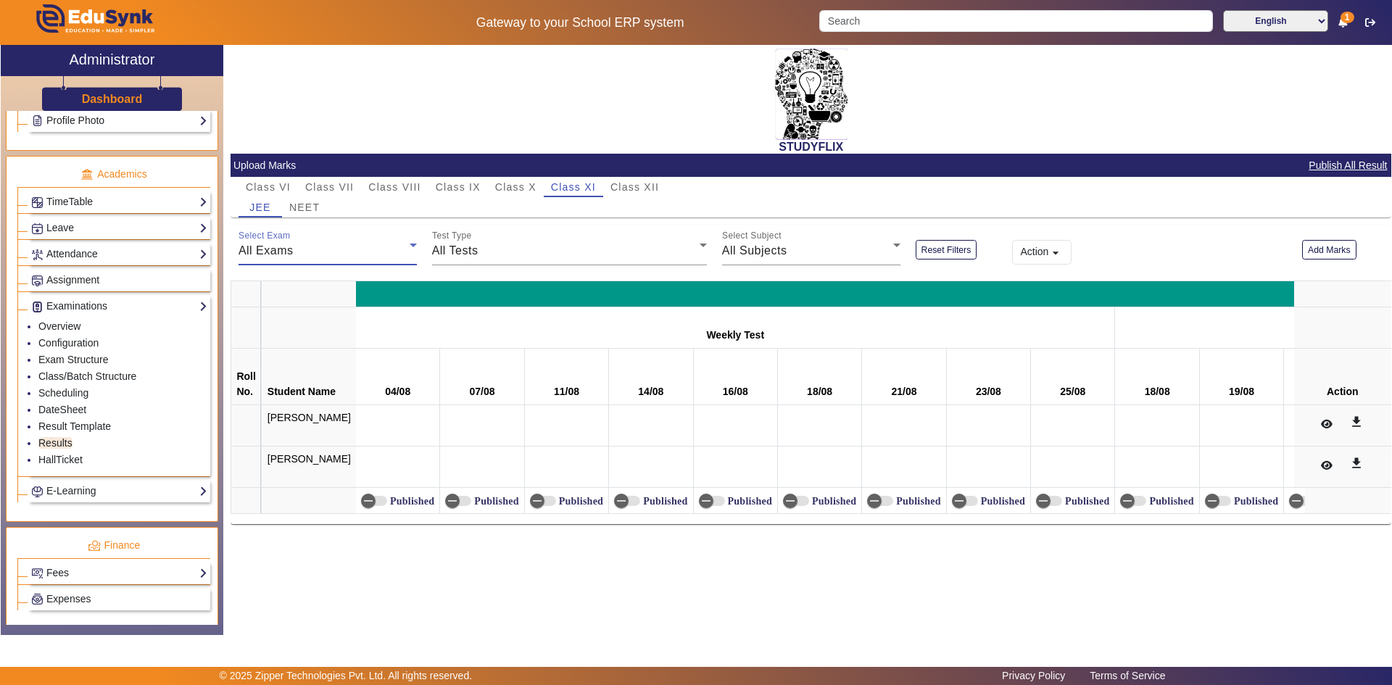
click at [314, 247] on div "All Exams" at bounding box center [324, 250] width 171 height 17
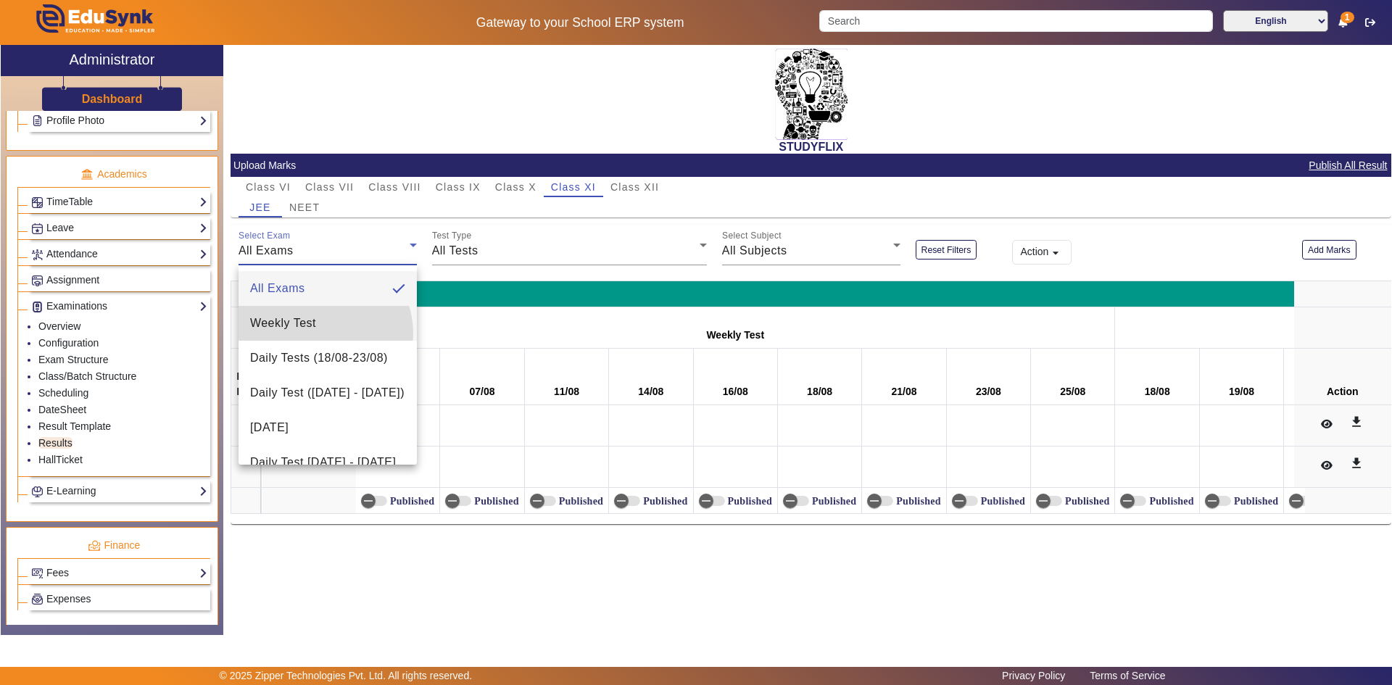
click at [321, 334] on mat-option "Weekly Test" at bounding box center [328, 323] width 178 height 35
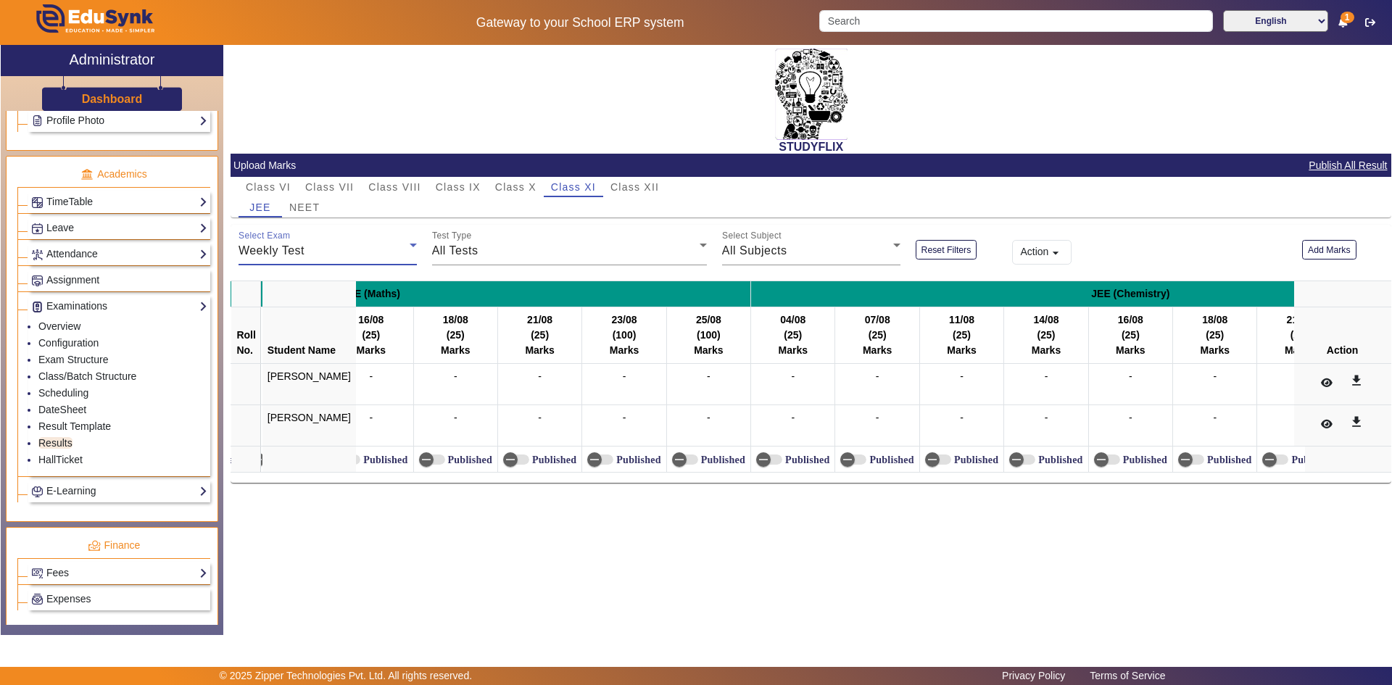
scroll to position [0, 5883]
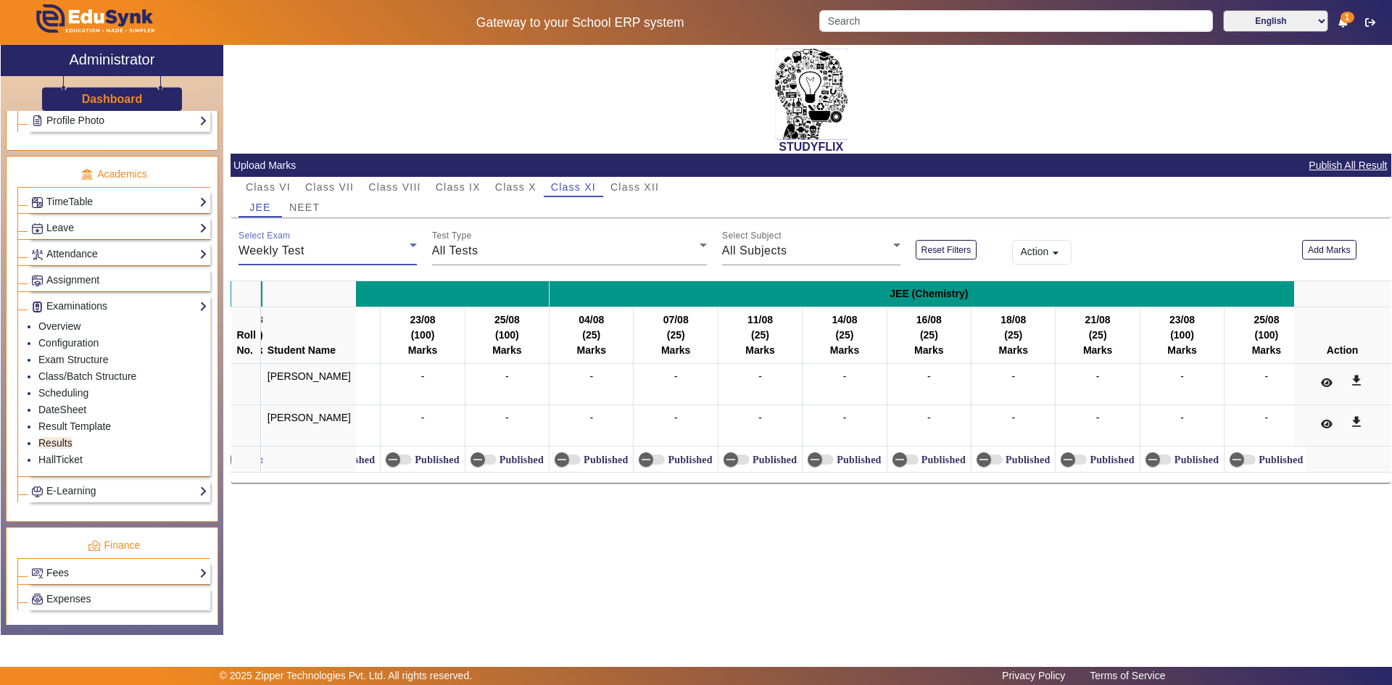
click at [313, 247] on div "Weekly Test" at bounding box center [324, 250] width 171 height 17
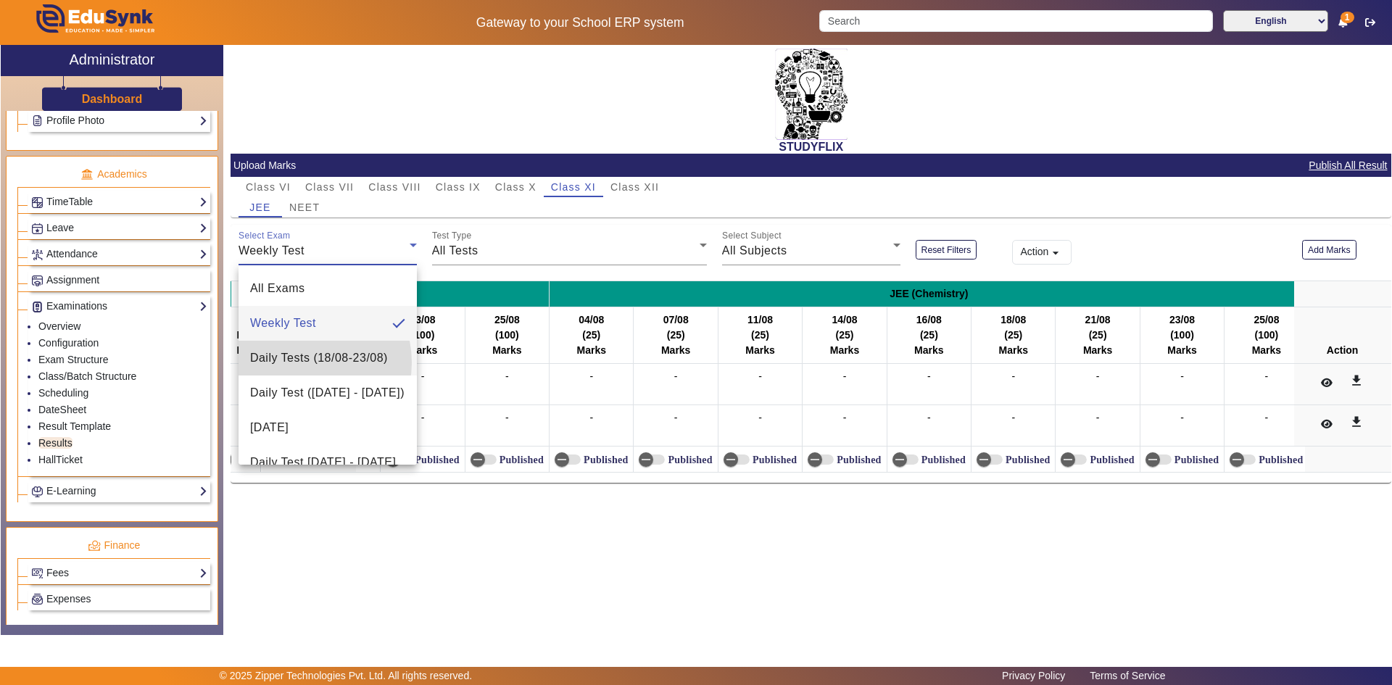
click at [305, 363] on span "Daily Tests (18/08-23/08)" at bounding box center [319, 358] width 138 height 17
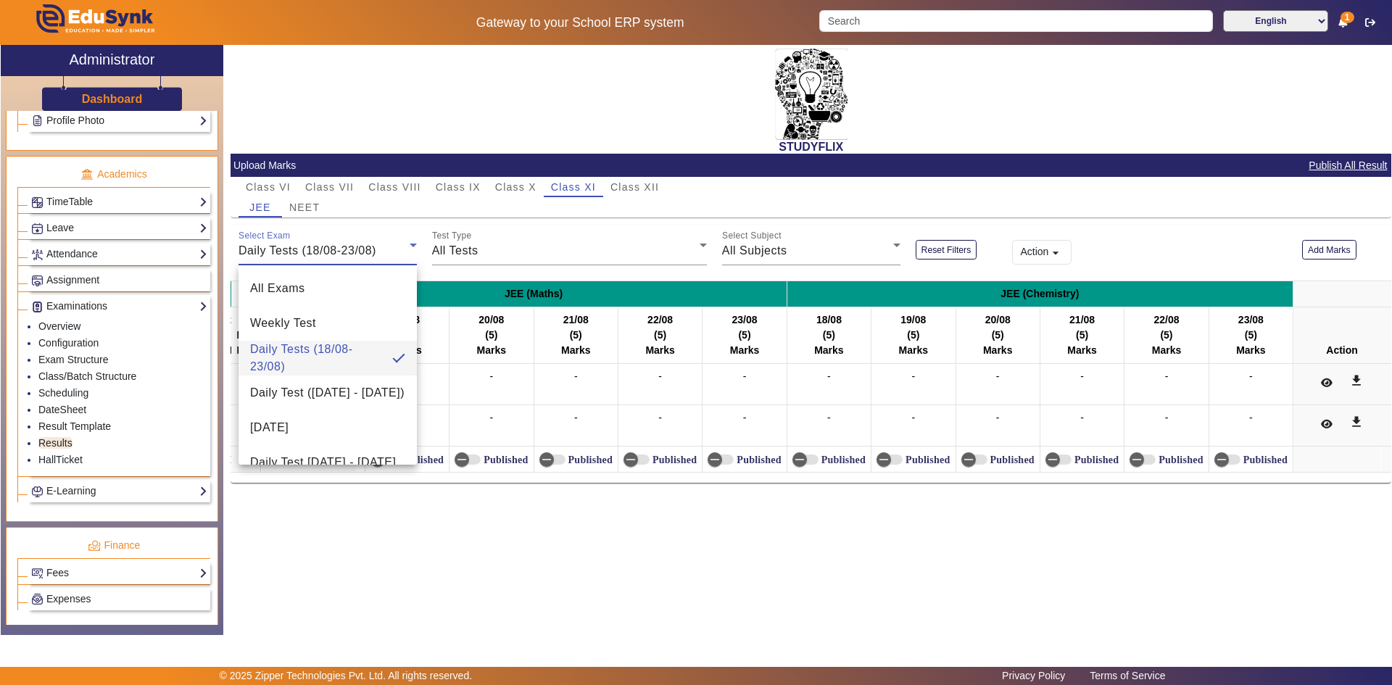
scroll to position [0, 3605]
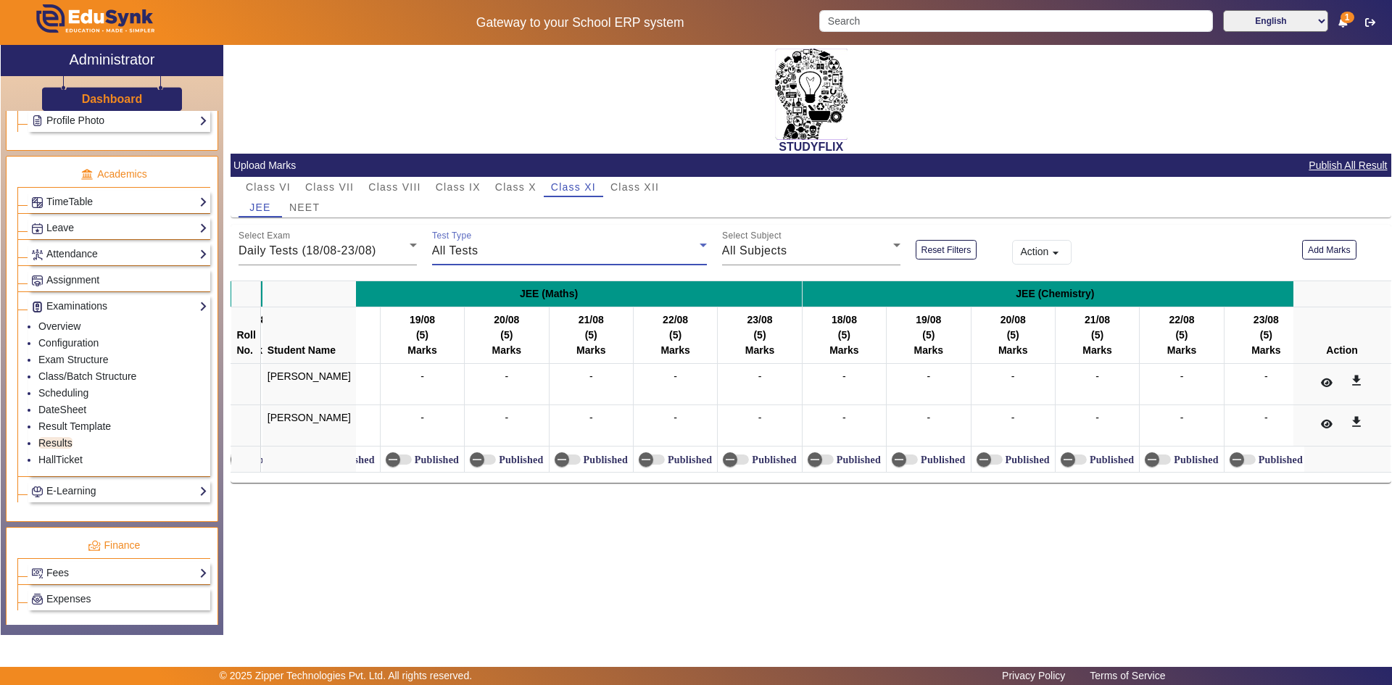
click at [495, 244] on div "All Tests" at bounding box center [566, 250] width 268 height 17
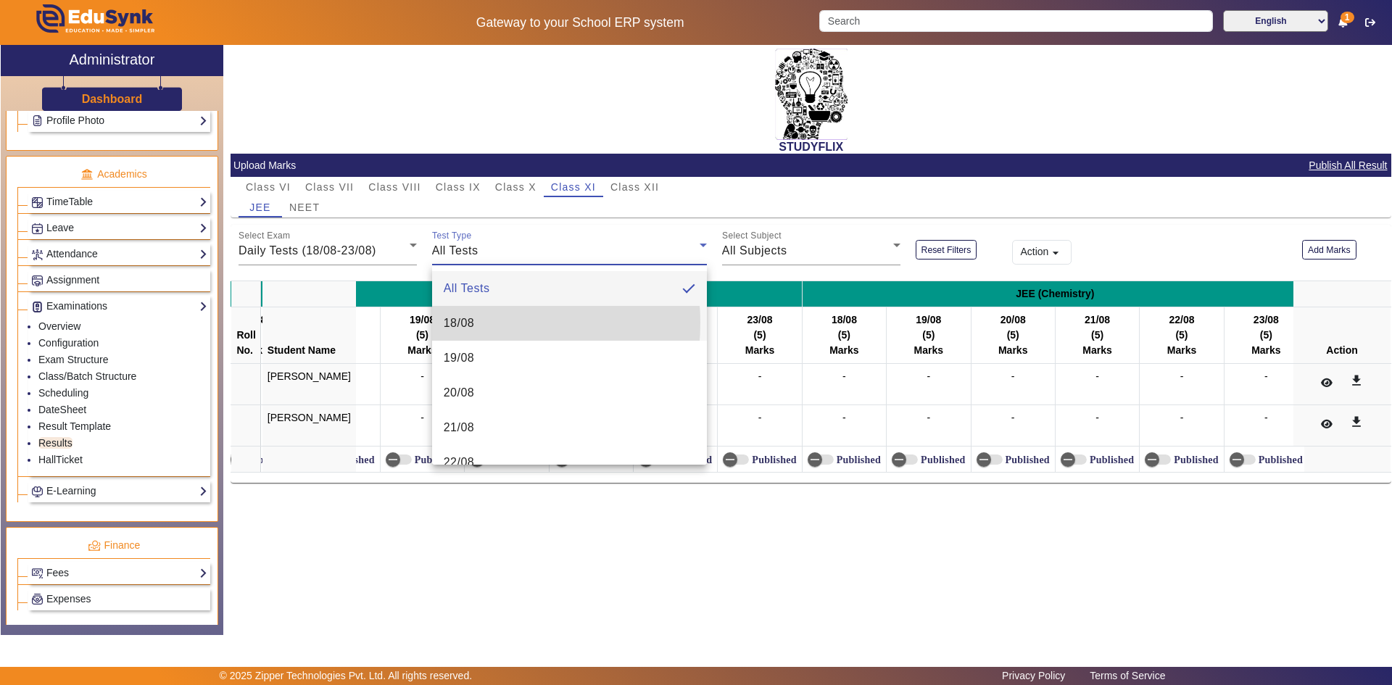
click at [474, 323] on span "18/08" at bounding box center [459, 323] width 31 height 17
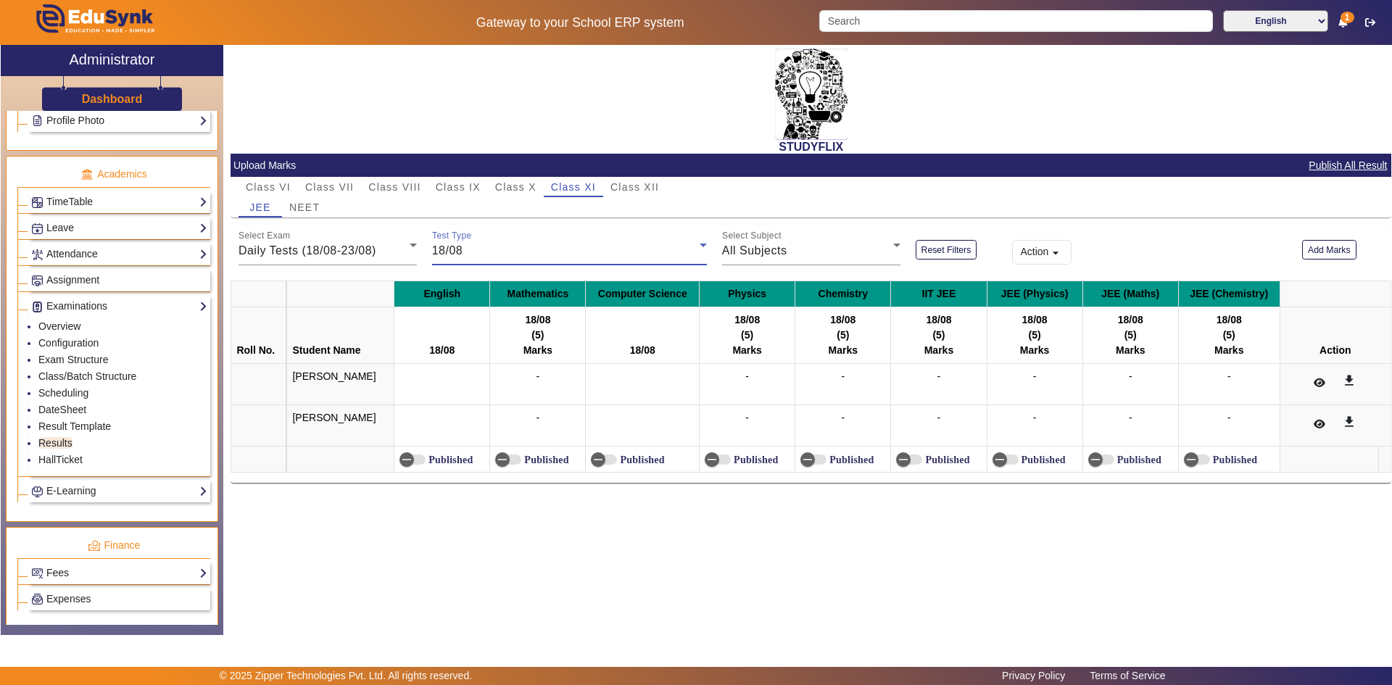
scroll to position [0, 0]
click at [506, 251] on div "18/08" at bounding box center [566, 250] width 268 height 17
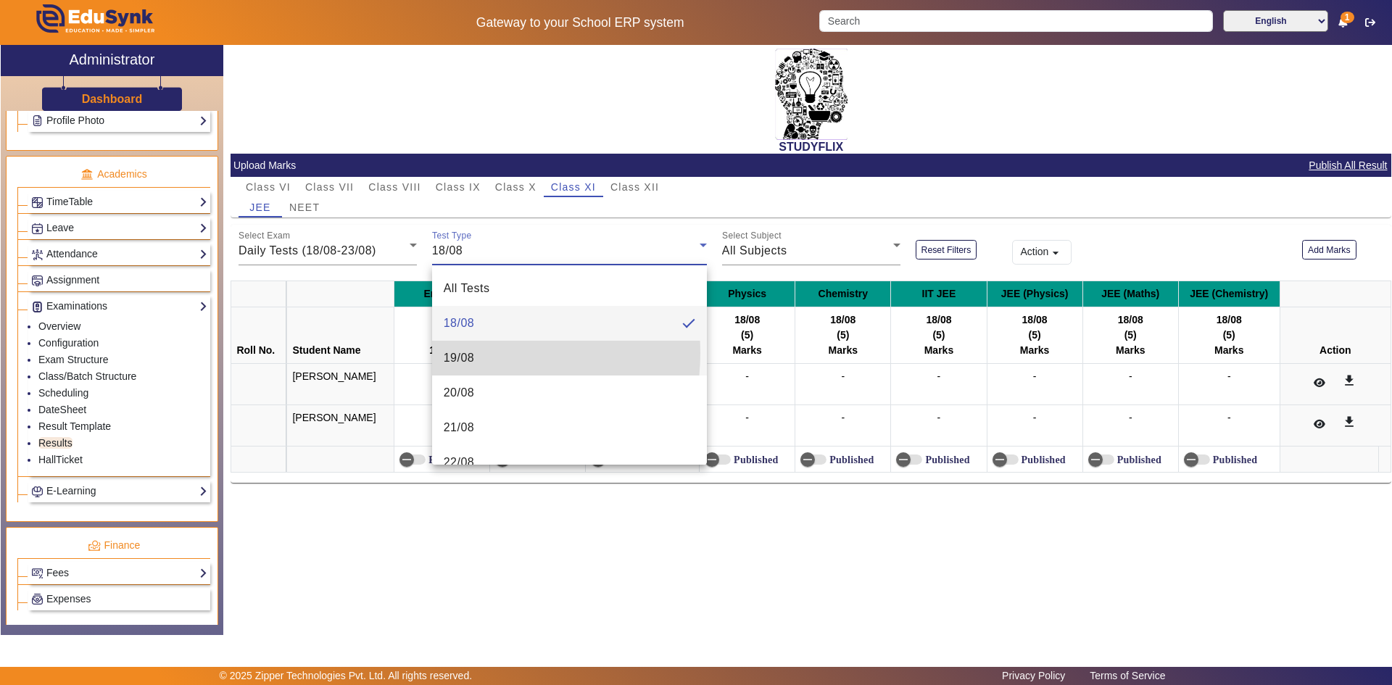
click at [474, 353] on span "19/08" at bounding box center [459, 358] width 31 height 17
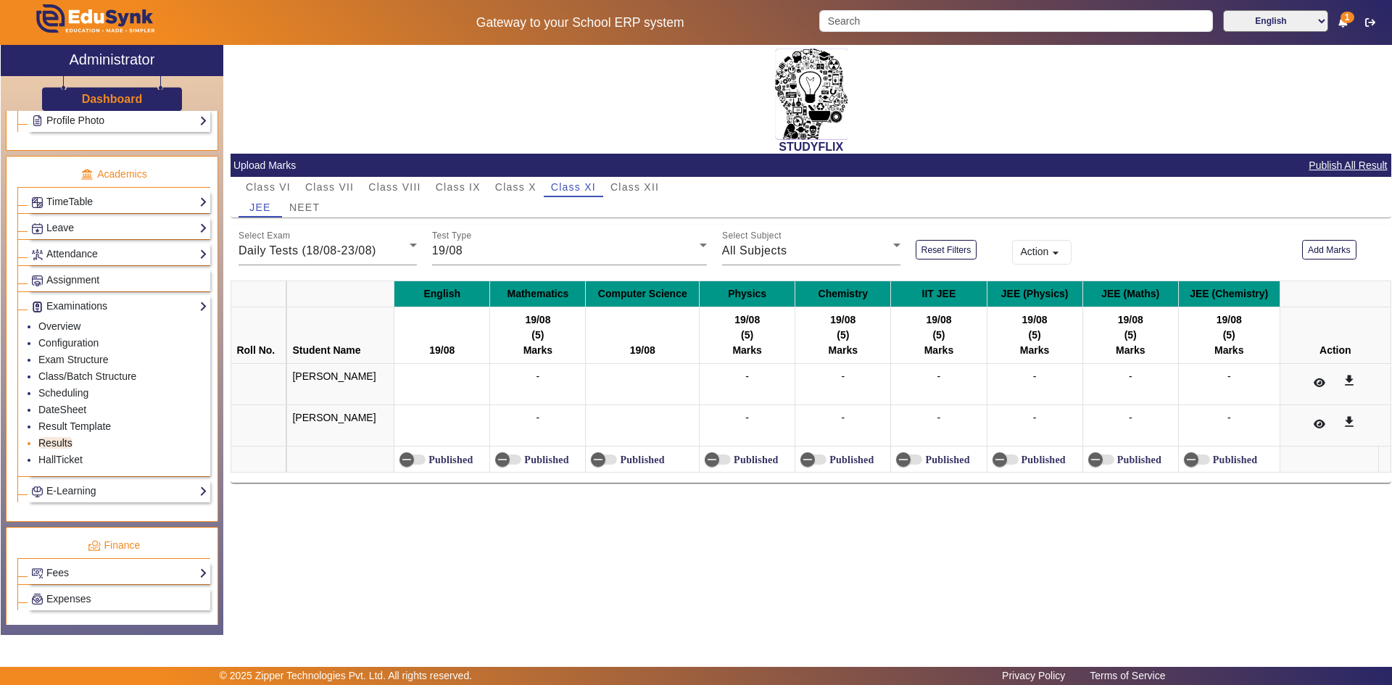
click at [58, 443] on link "Results" at bounding box center [55, 443] width 34 height 12
click at [300, 206] on span "NEET" at bounding box center [304, 207] width 30 height 10
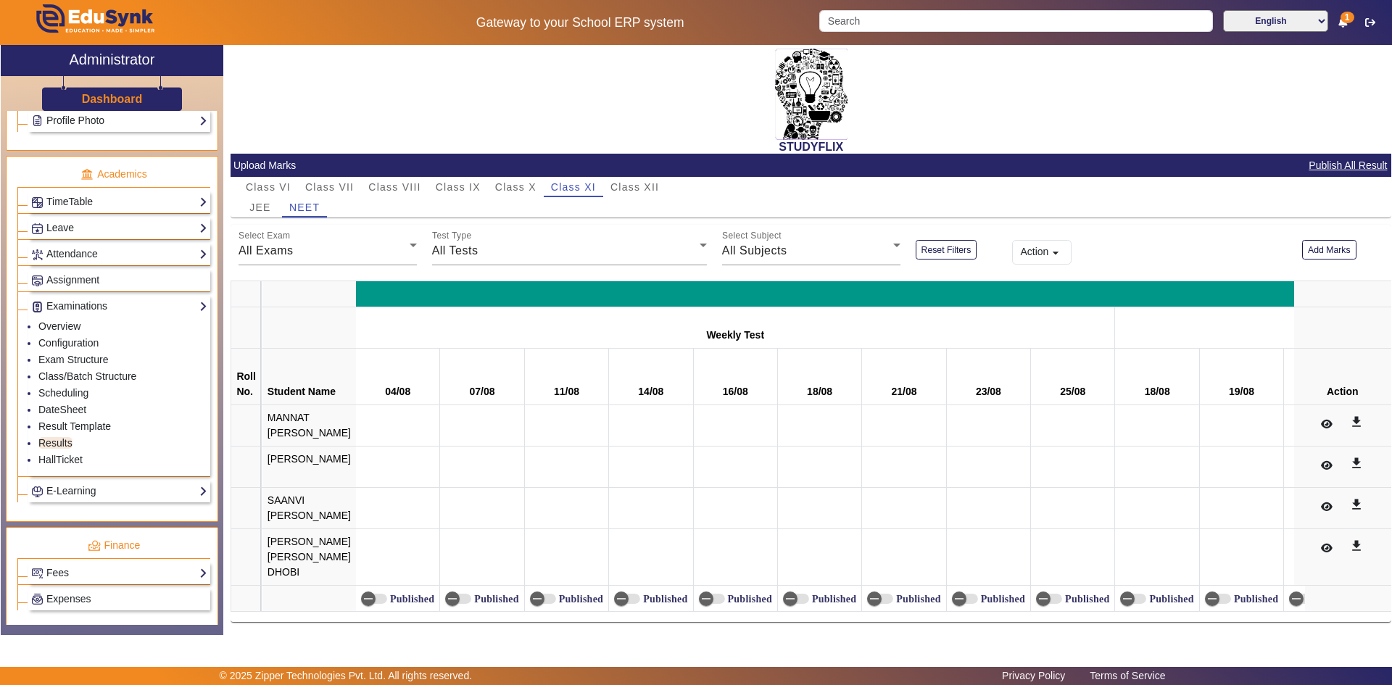
scroll to position [25, 0]
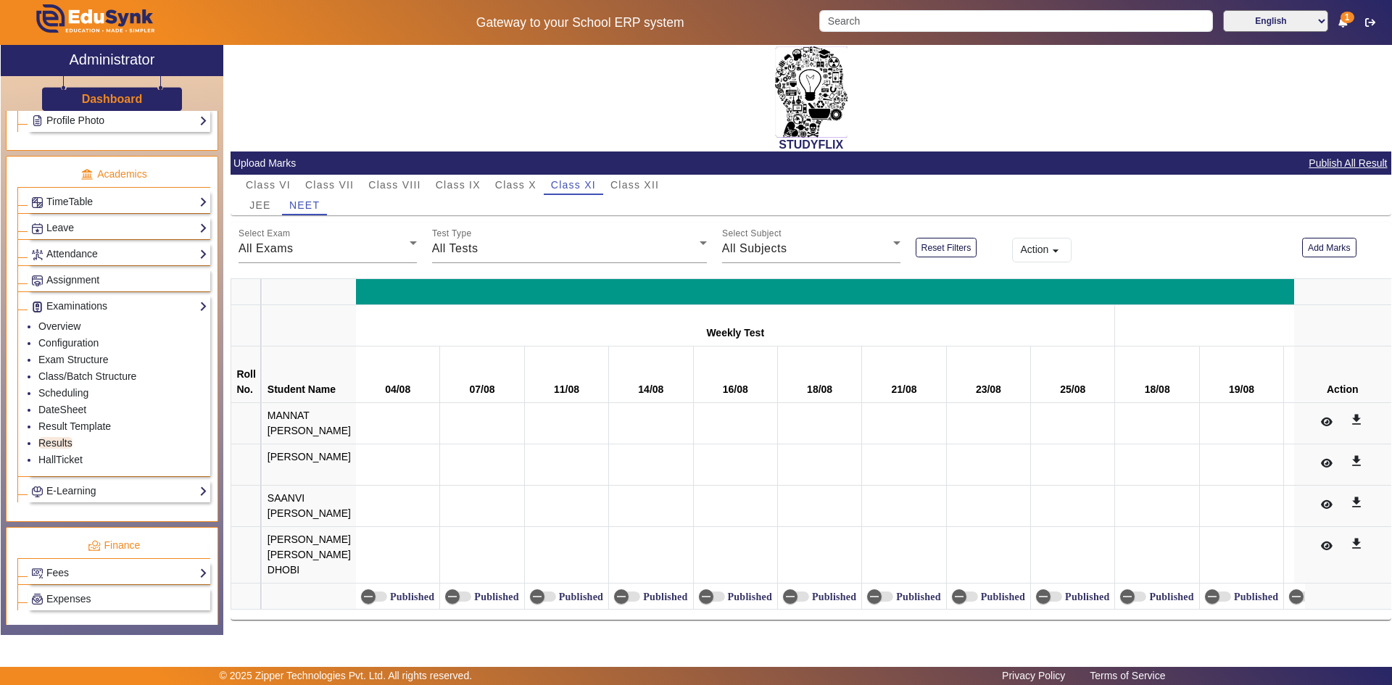
click at [524, 403] on td at bounding box center [566, 423] width 84 height 41
click at [503, 368] on th "07/08" at bounding box center [482, 375] width 84 height 57
click at [574, 357] on th "11/08" at bounding box center [566, 375] width 84 height 57
drag, startPoint x: 567, startPoint y: 366, endPoint x: 543, endPoint y: 370, distance: 24.2
click at [543, 370] on th "11/08" at bounding box center [566, 375] width 84 height 57
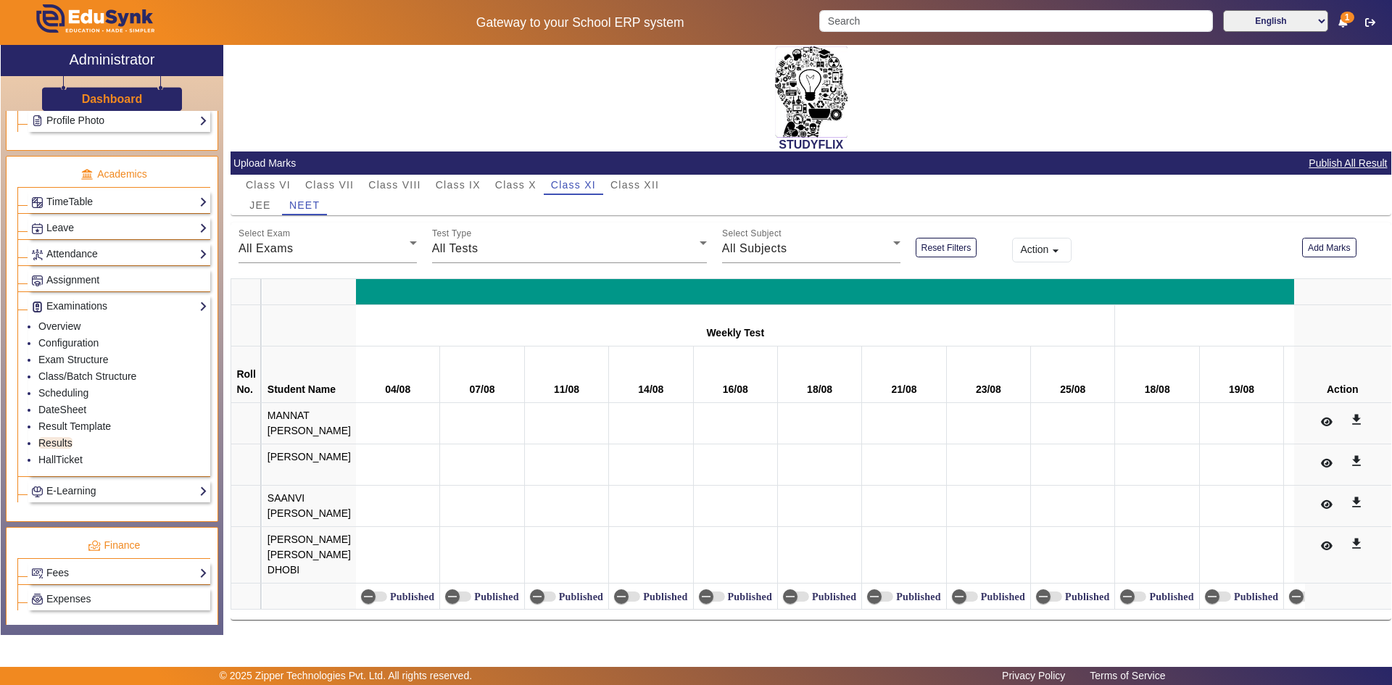
click at [614, 361] on th "14/08" at bounding box center [651, 375] width 84 height 57
click at [1307, 238] on button "Add Marks" at bounding box center [1329, 248] width 54 height 20
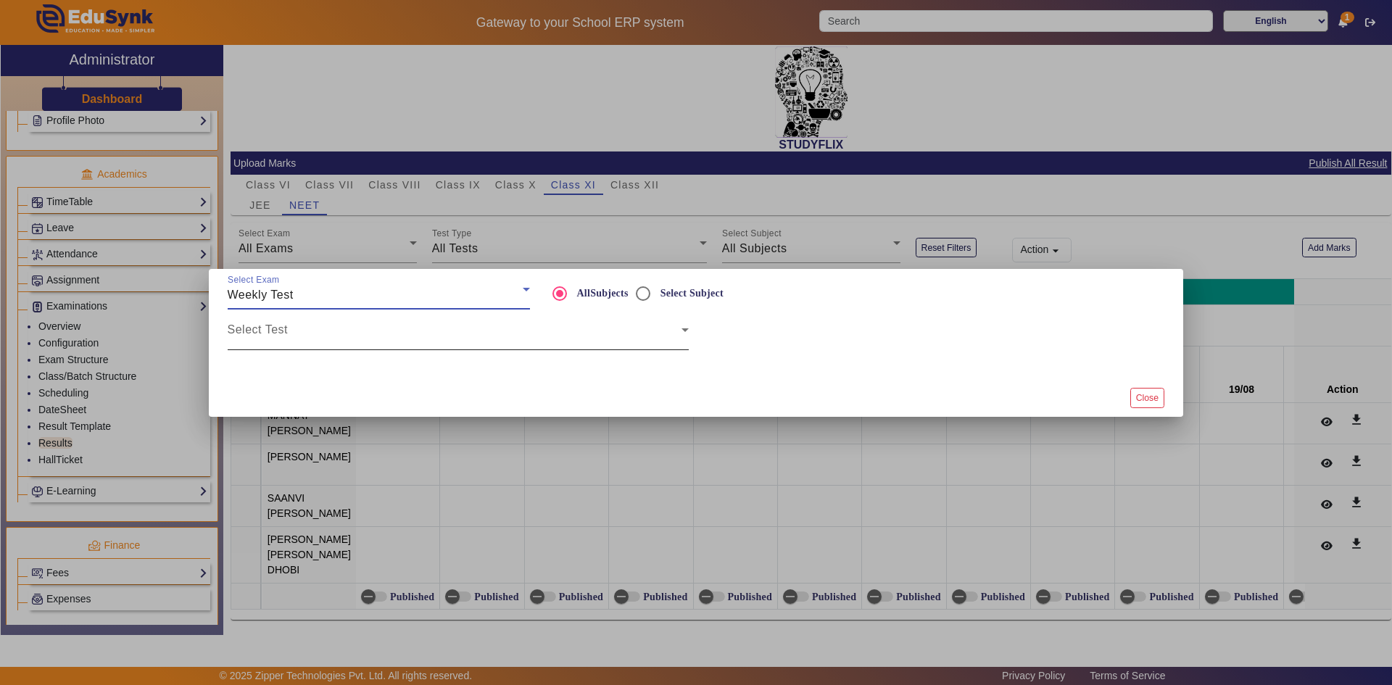
click at [363, 346] on div "Select Test" at bounding box center [458, 330] width 461 height 41
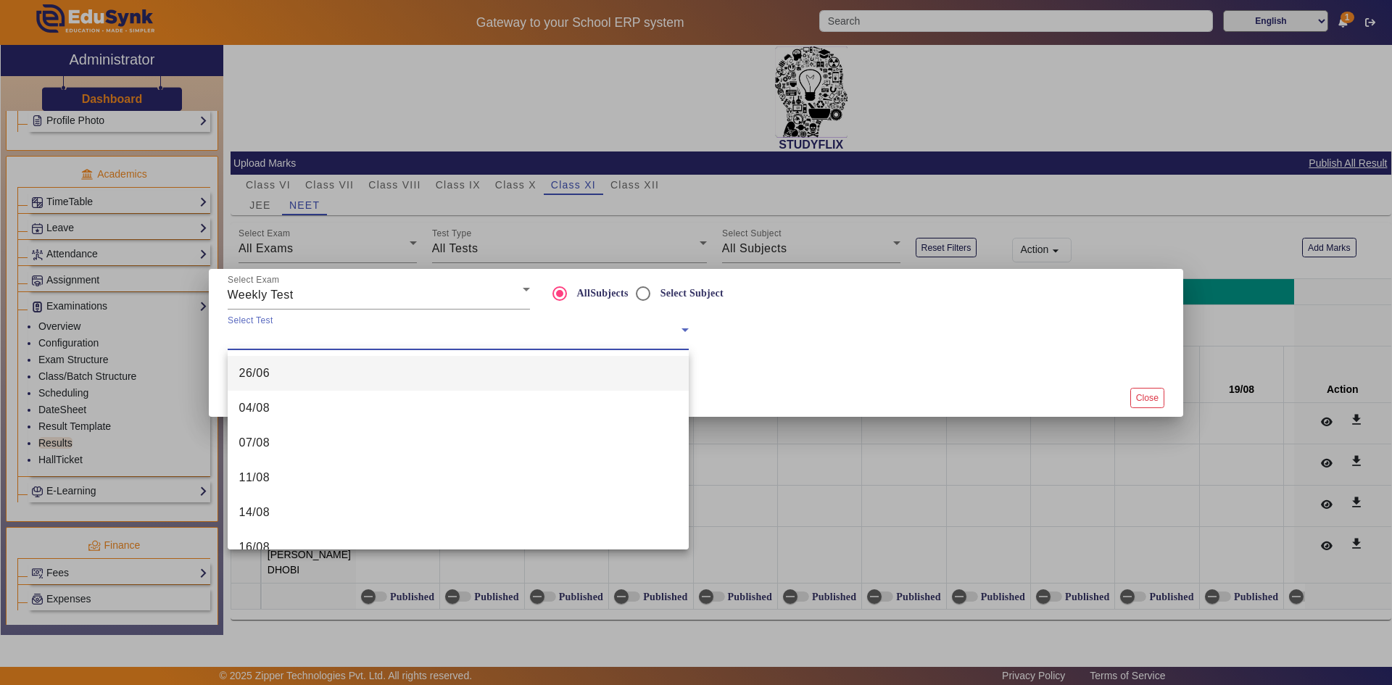
click at [330, 376] on mat-option "26/06" at bounding box center [458, 373] width 461 height 35
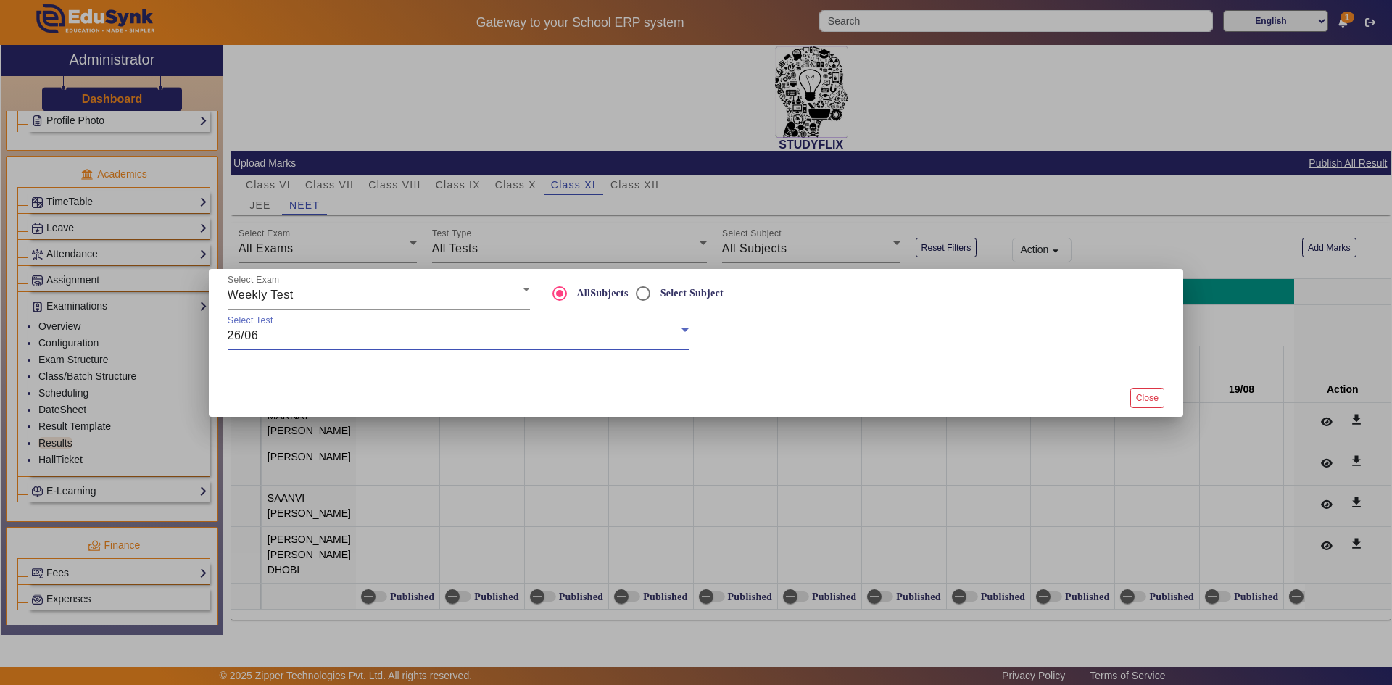
click at [809, 365] on div at bounding box center [696, 364] width 953 height 29
click at [338, 303] on div "Weekly Test" at bounding box center [375, 294] width 295 height 17
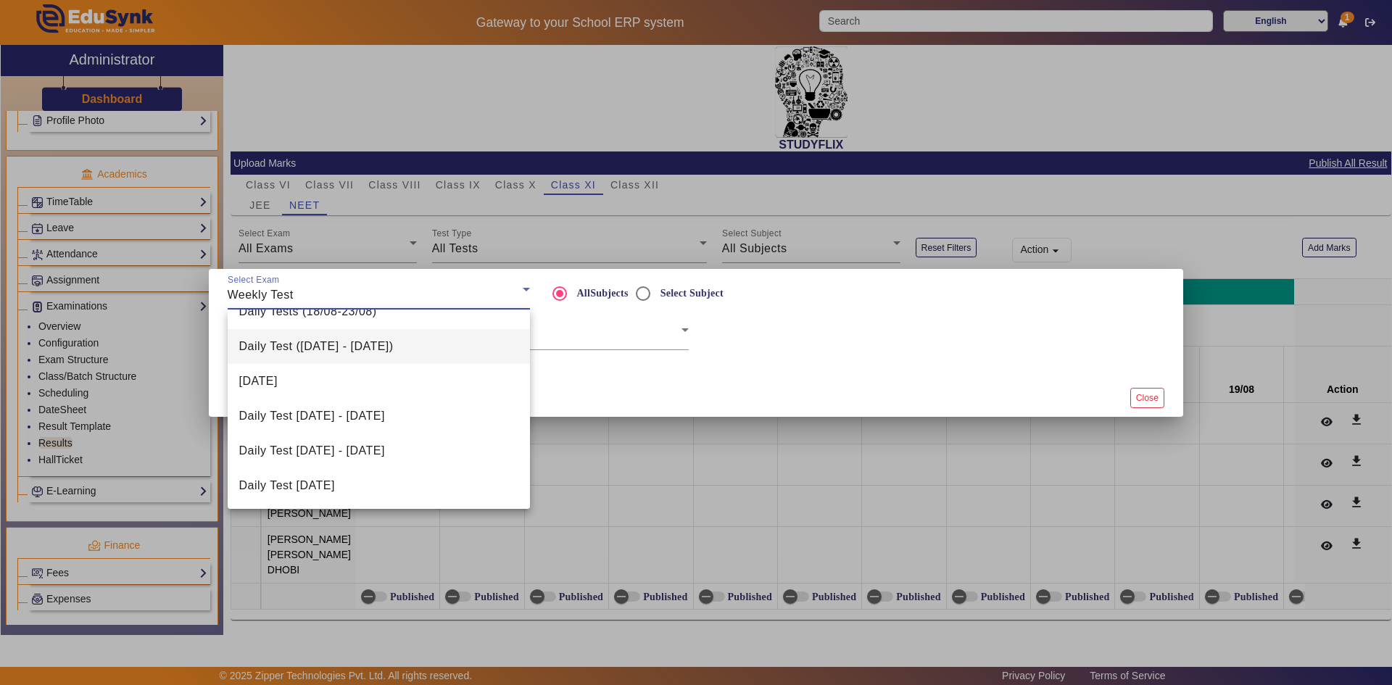
scroll to position [0, 0]
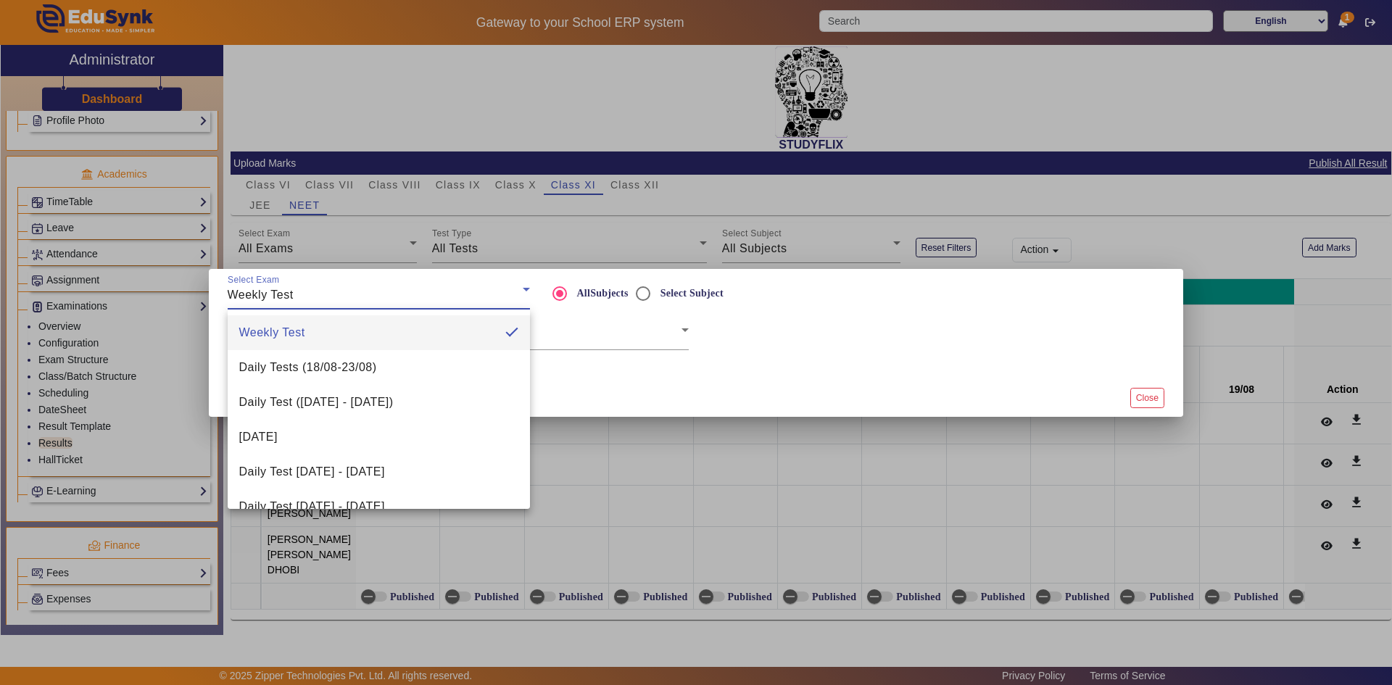
click at [313, 338] on mat-option "Weekly Test" at bounding box center [379, 332] width 302 height 35
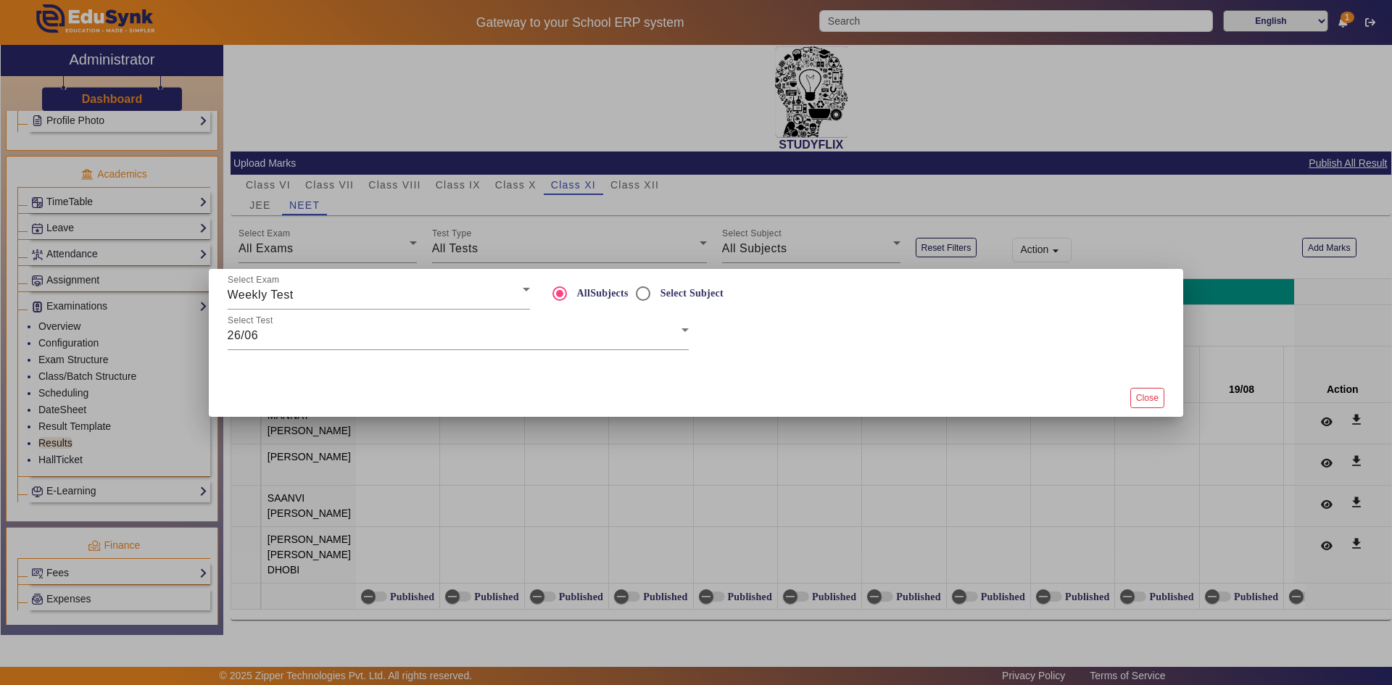
click at [558, 390] on mat-dialog-actions "Close" at bounding box center [696, 398] width 953 height 38
click at [442, 352] on div at bounding box center [696, 364] width 953 height 29
click at [689, 339] on div at bounding box center [689, 339] width 0 height 0
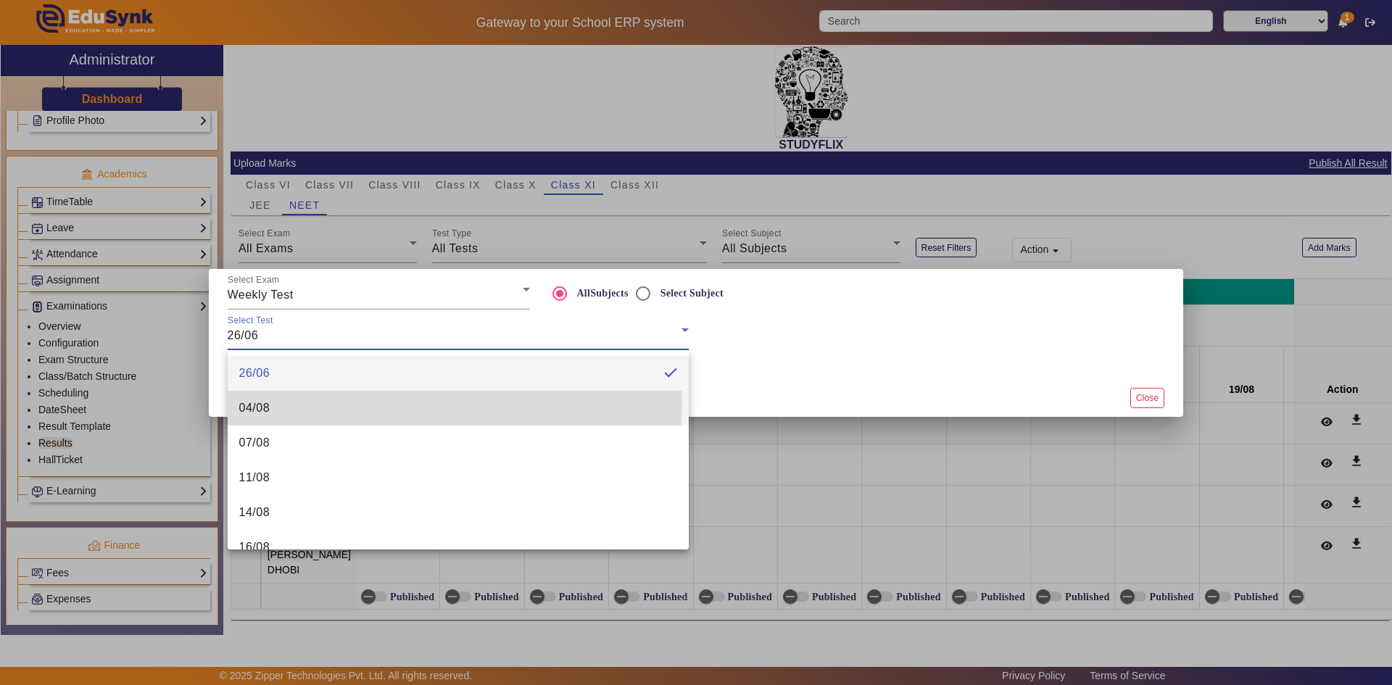
click at [394, 405] on mat-option "04/08" at bounding box center [458, 408] width 461 height 35
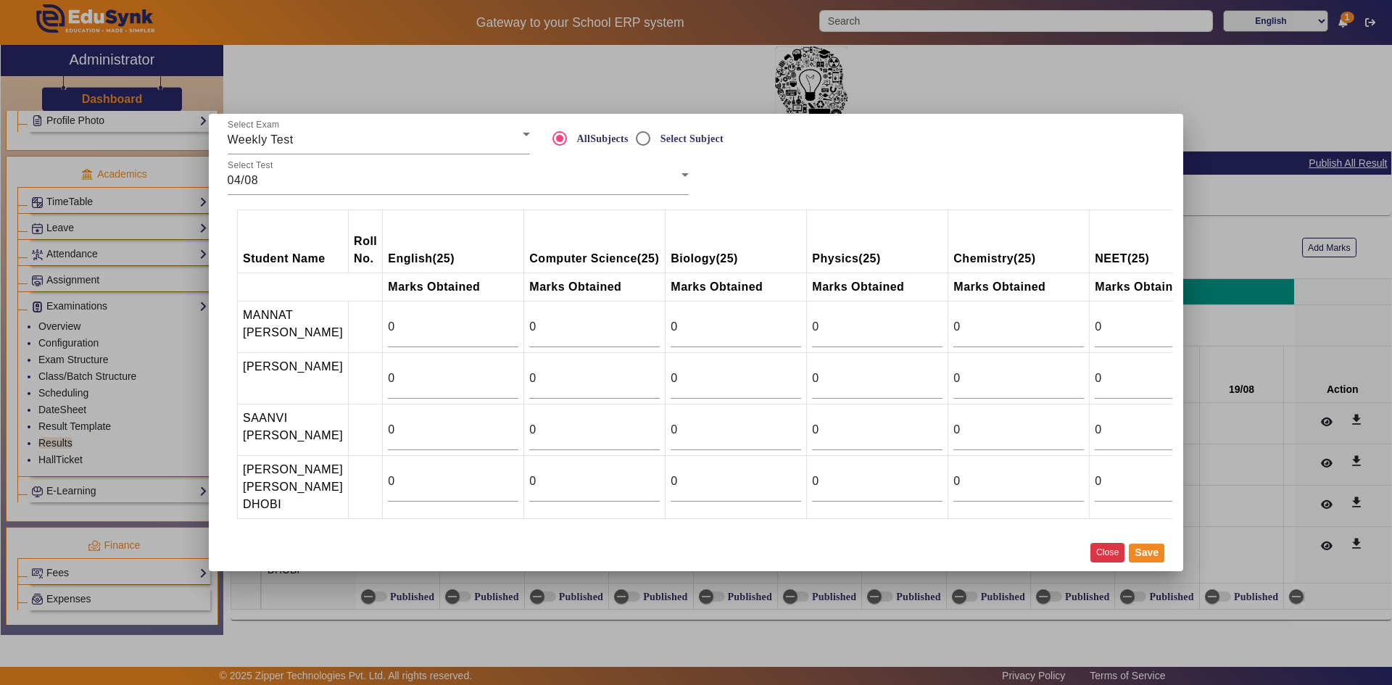
click at [1112, 563] on button "Close" at bounding box center [1108, 553] width 34 height 20
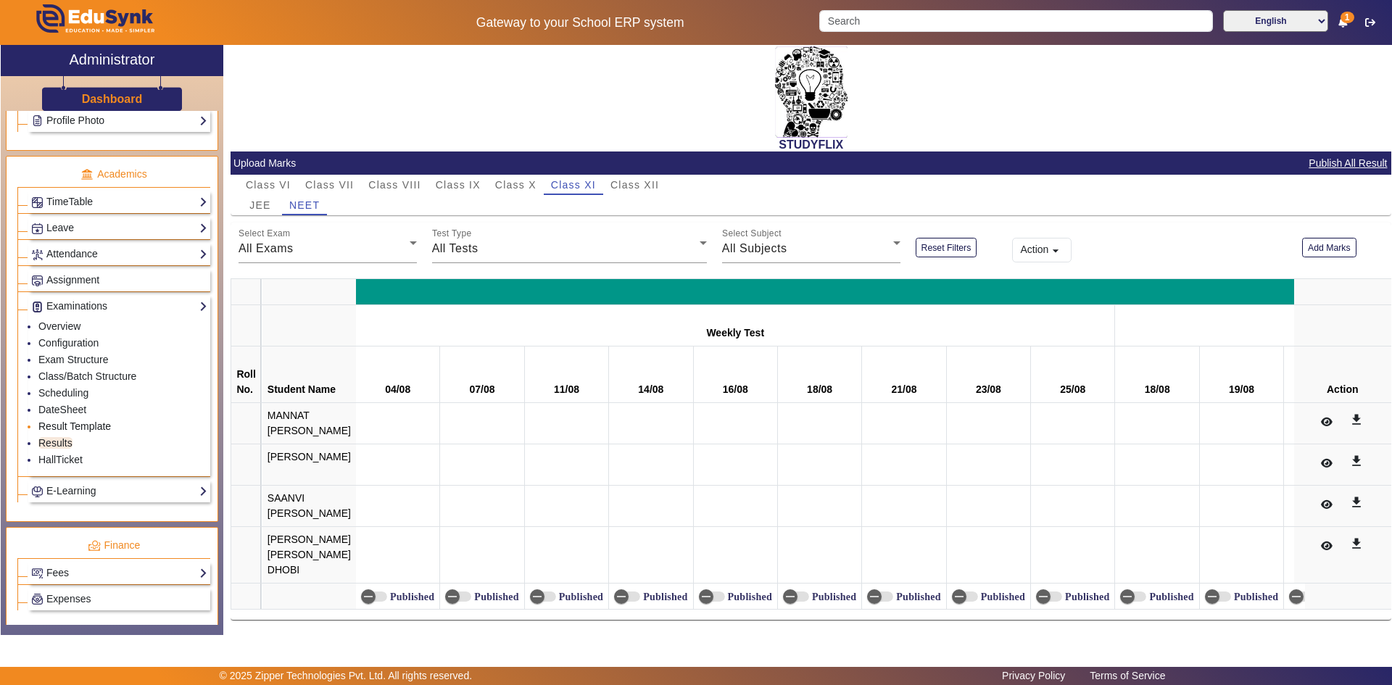
click at [62, 429] on link "Result Template" at bounding box center [74, 427] width 73 height 12
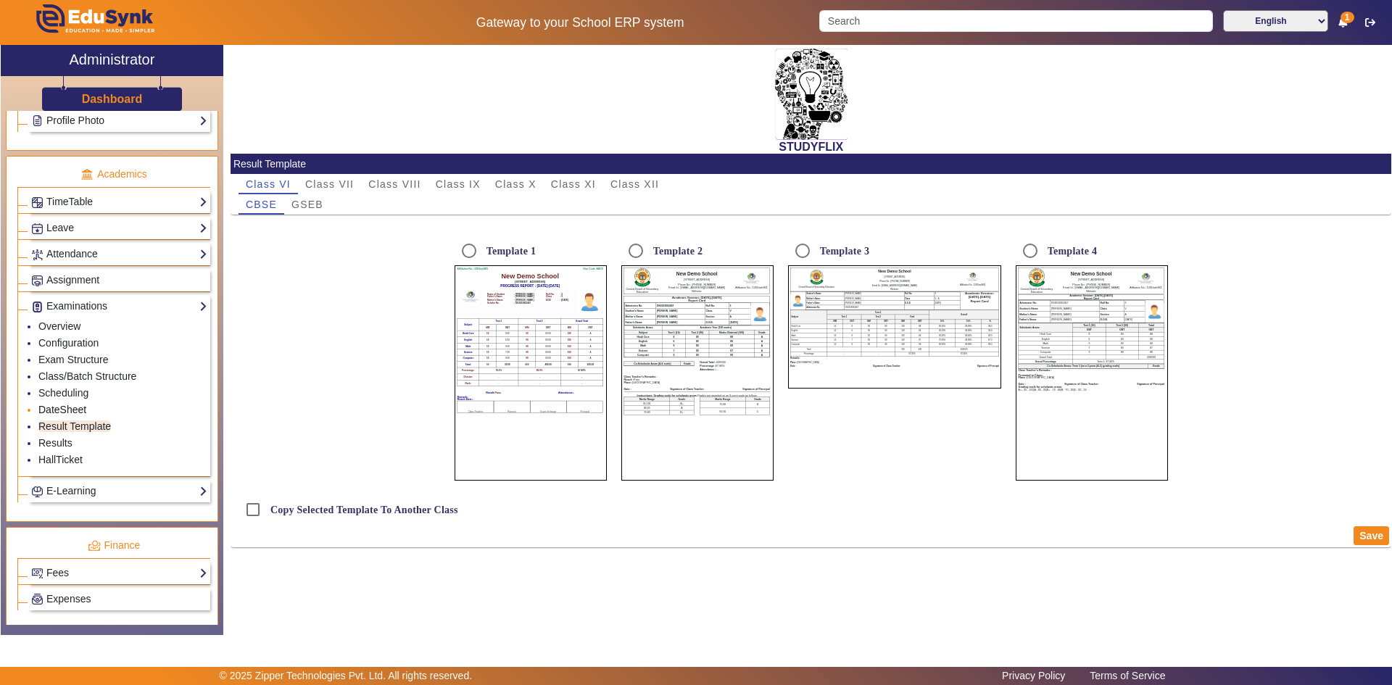
click at [63, 411] on link "DateSheet" at bounding box center [62, 410] width 48 height 12
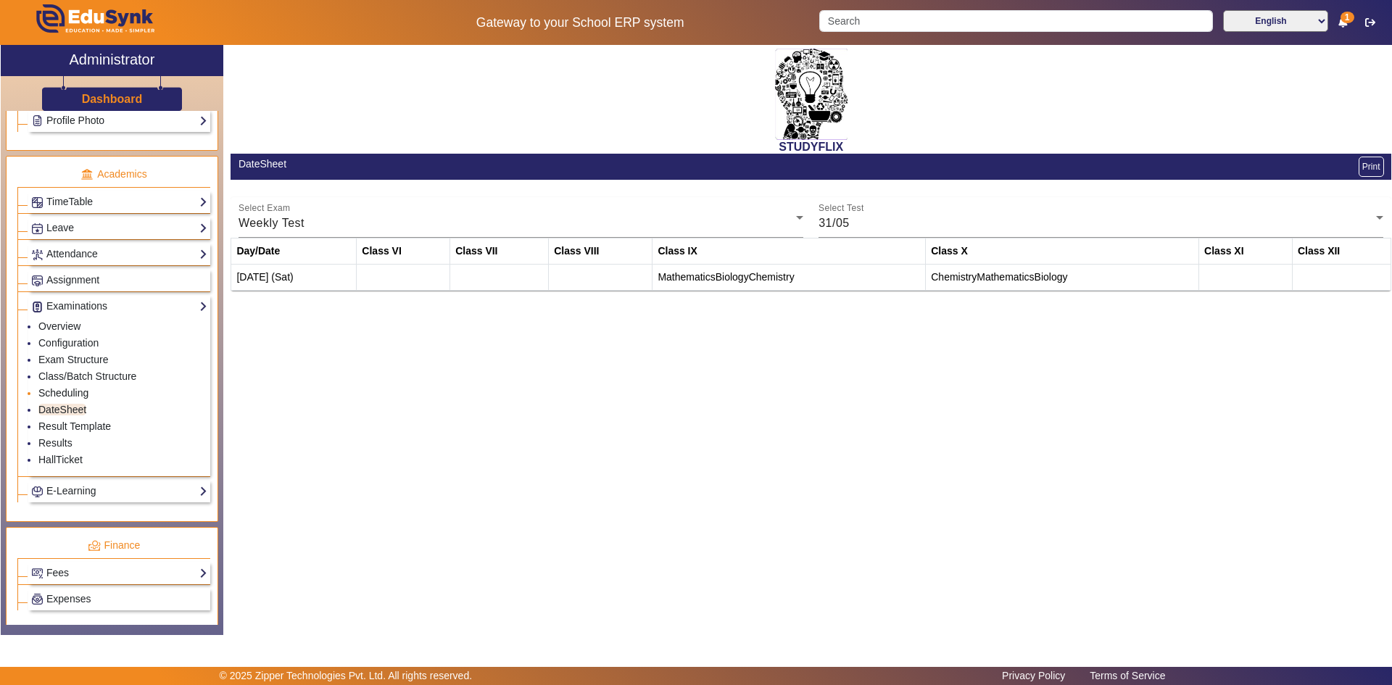
click at [74, 392] on link "Scheduling" at bounding box center [63, 393] width 50 height 12
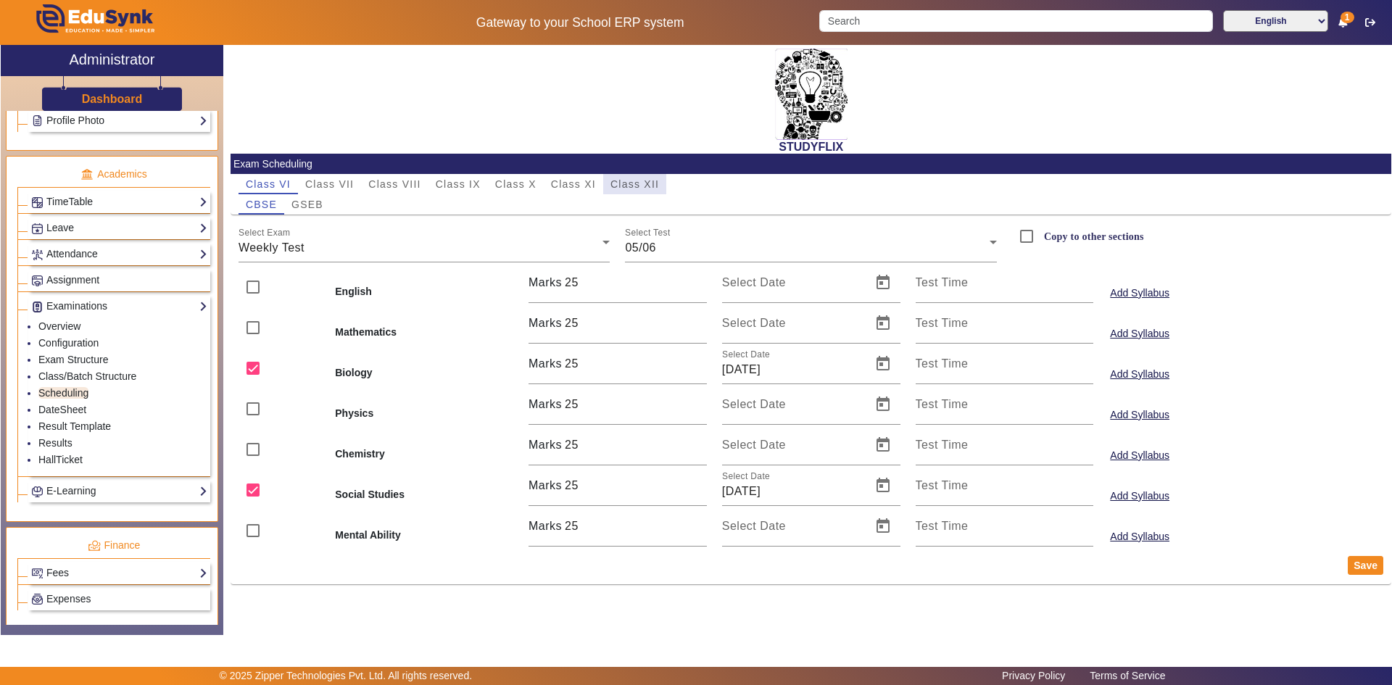
click at [630, 189] on span "Class XII" at bounding box center [635, 184] width 49 height 10
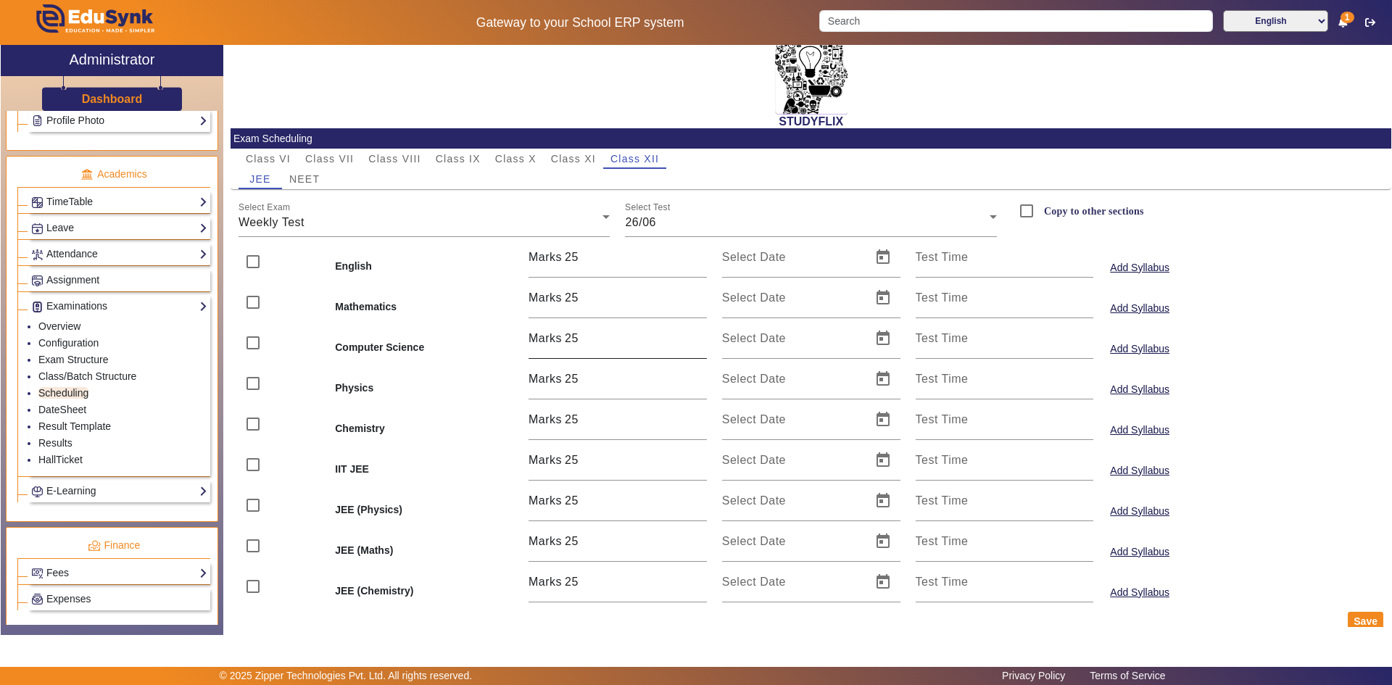
scroll to position [46, 0]
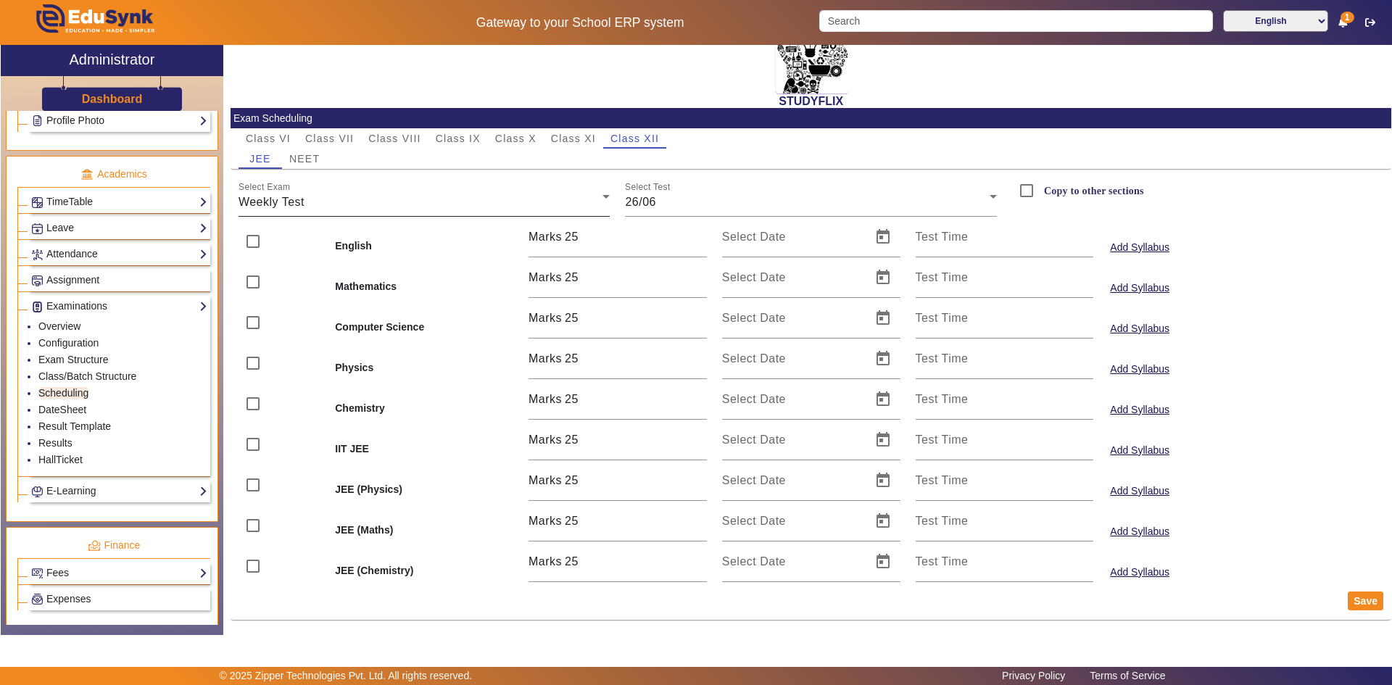
click at [350, 207] on div "Weekly Test" at bounding box center [421, 202] width 365 height 17
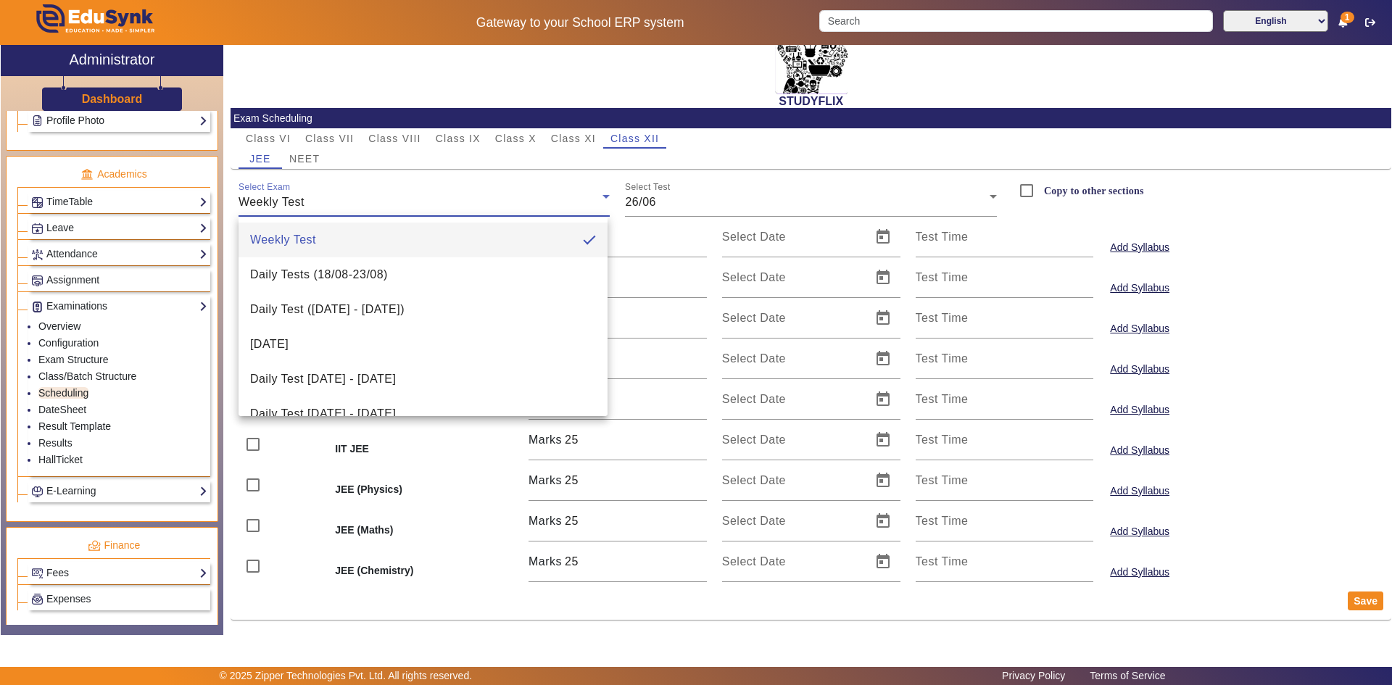
click at [350, 206] on div at bounding box center [696, 342] width 1392 height 685
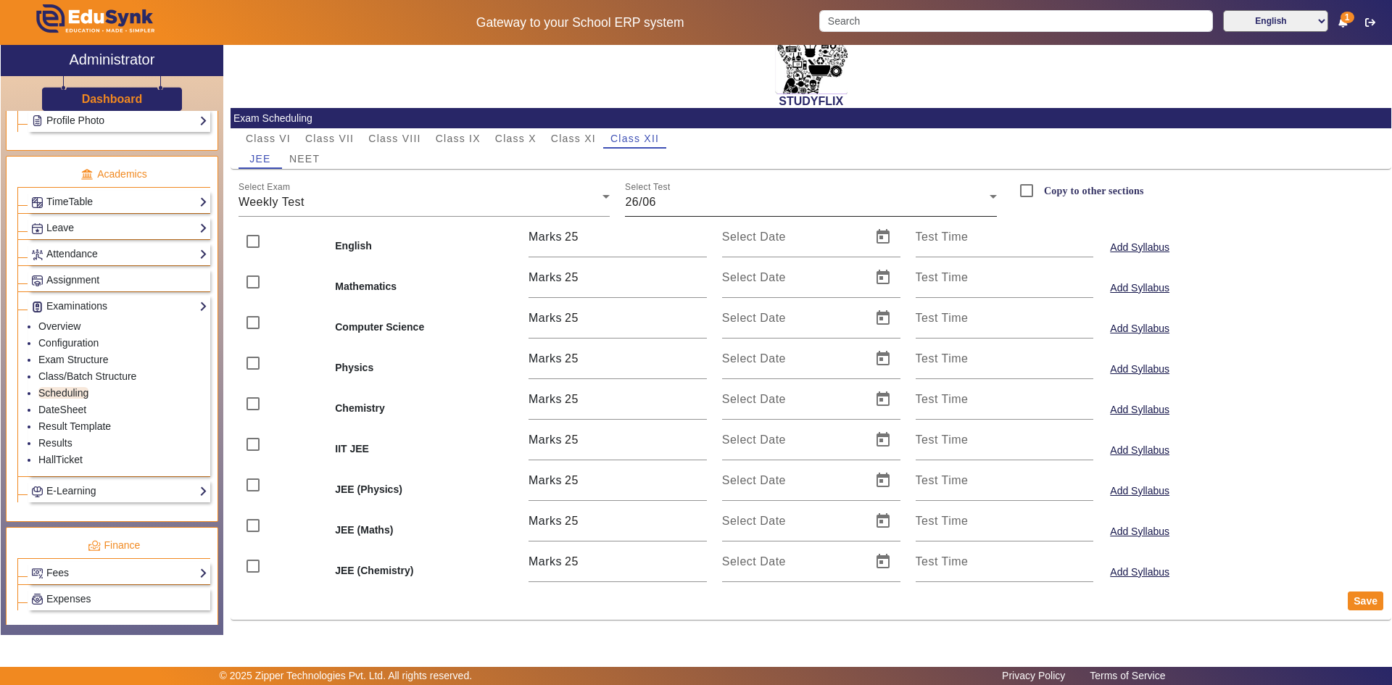
click at [682, 212] on div "Select Test 26/06" at bounding box center [811, 196] width 372 height 41
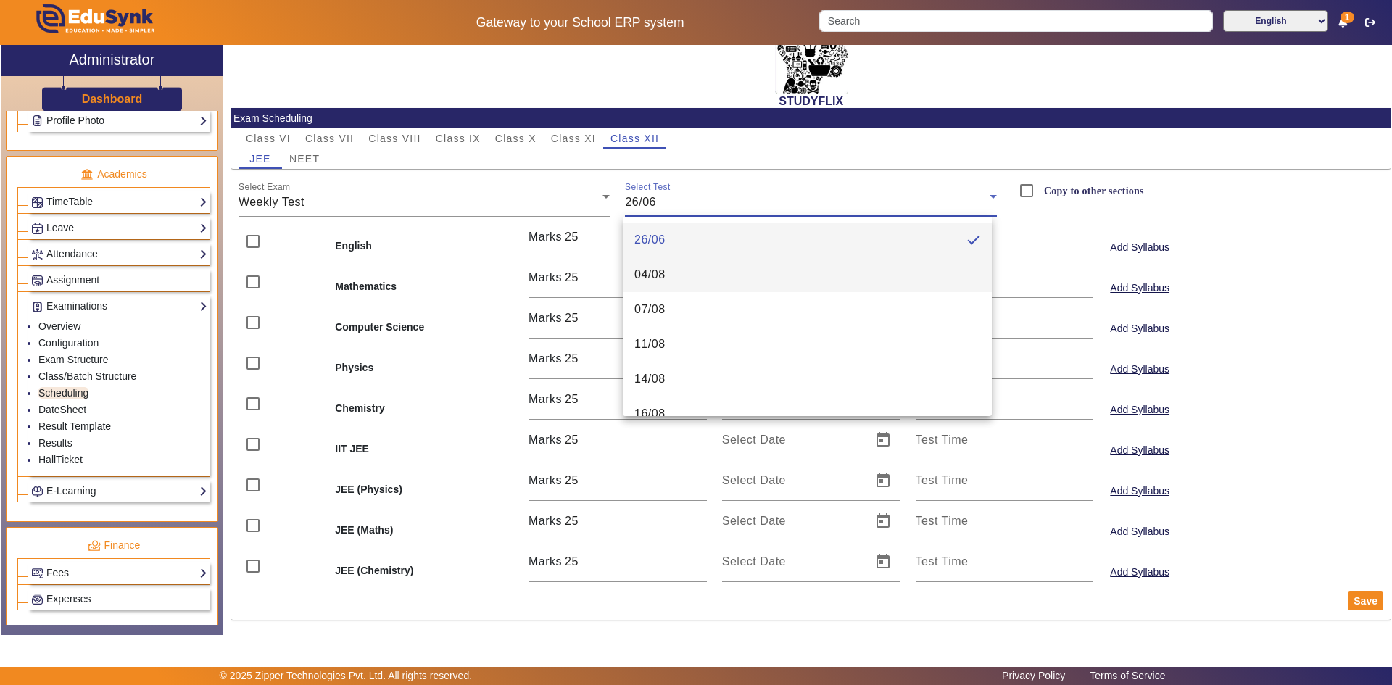
click at [660, 275] on span "04/08" at bounding box center [650, 274] width 31 height 17
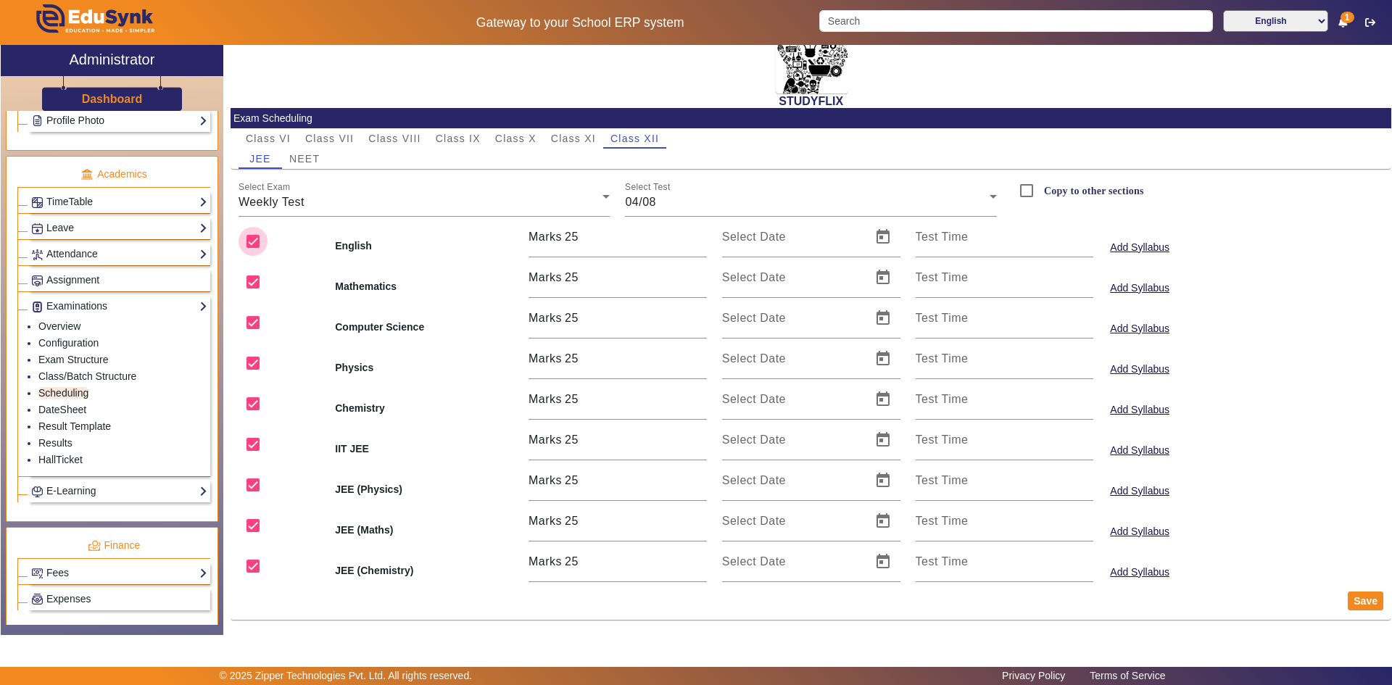
click at [252, 241] on input "checkbox" at bounding box center [253, 241] width 29 height 29
checkbox input "false"
click at [250, 321] on input "checkbox" at bounding box center [253, 322] width 29 height 29
checkbox input "false"
click at [1357, 606] on button "Save" at bounding box center [1366, 601] width 36 height 19
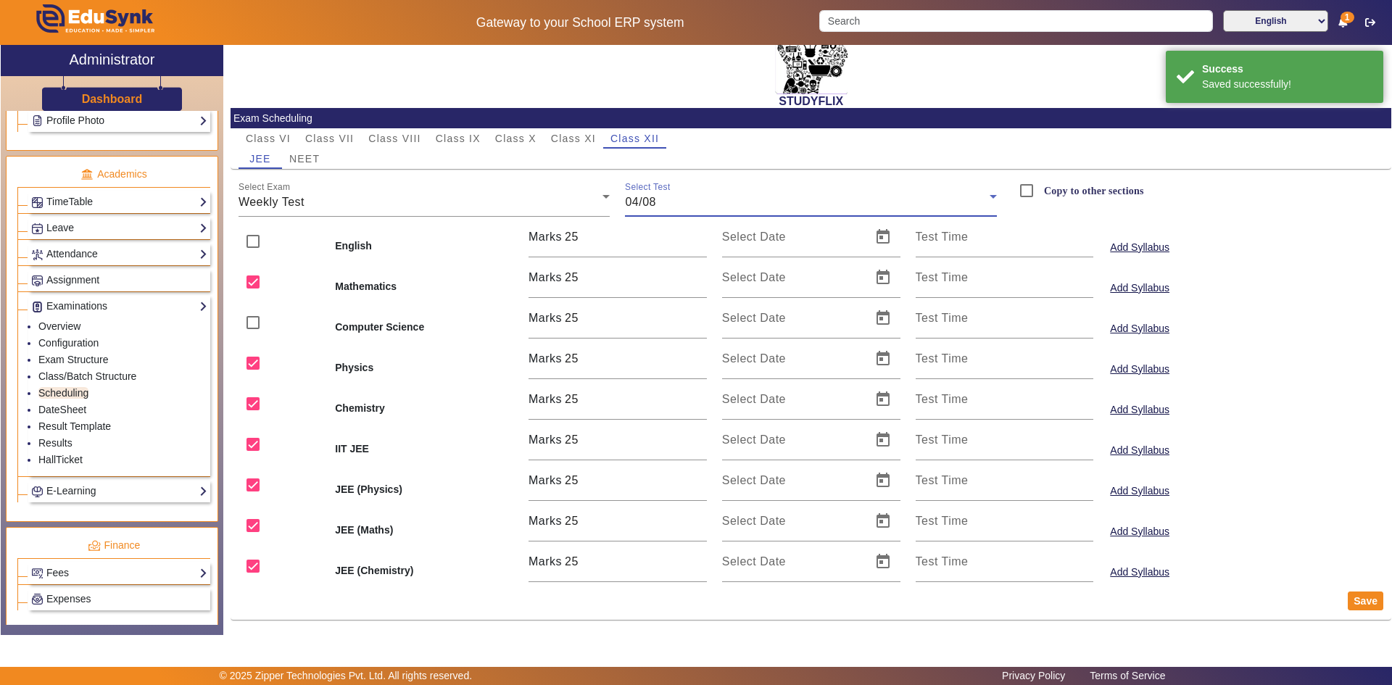
click at [669, 204] on div "04/08" at bounding box center [807, 202] width 365 height 17
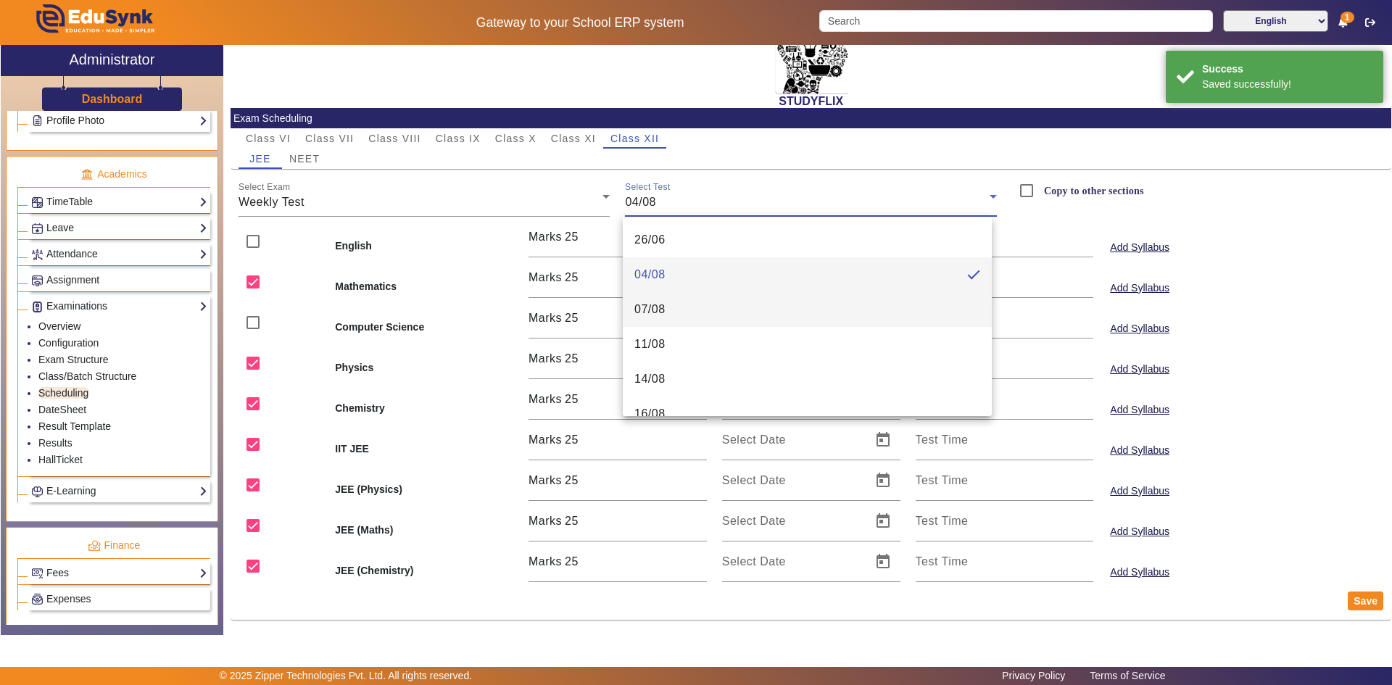
click at [661, 305] on span "07/08" at bounding box center [650, 309] width 31 height 17
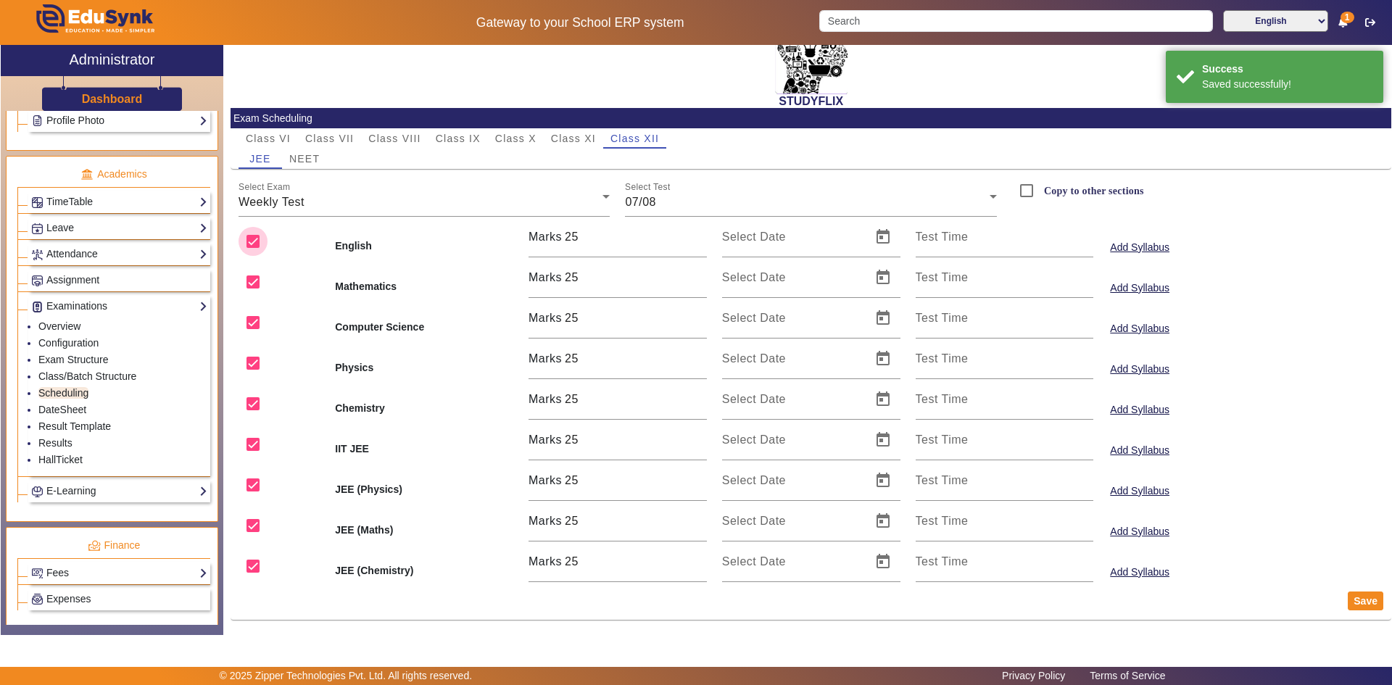
click at [259, 239] on input "checkbox" at bounding box center [253, 241] width 29 height 29
checkbox input "false"
click at [257, 323] on input "checkbox" at bounding box center [253, 322] width 29 height 29
checkbox input "false"
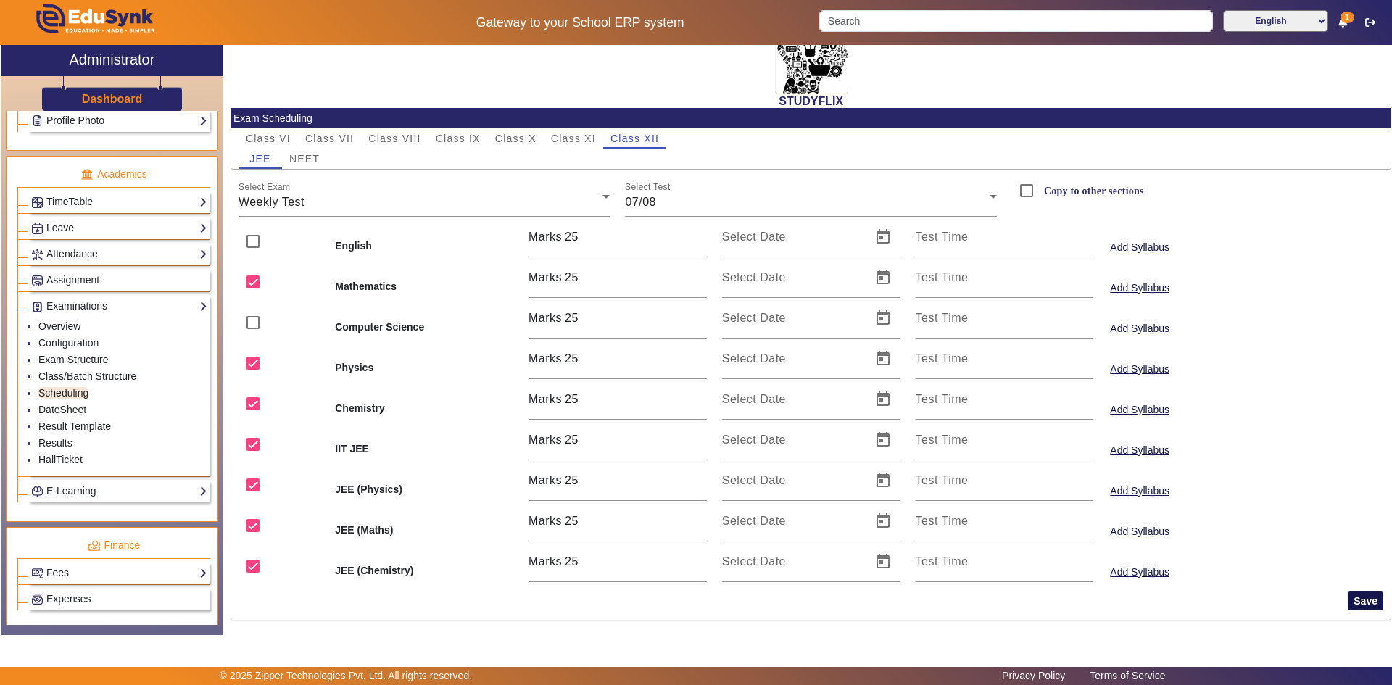
click at [1355, 604] on button "Save" at bounding box center [1366, 601] width 36 height 19
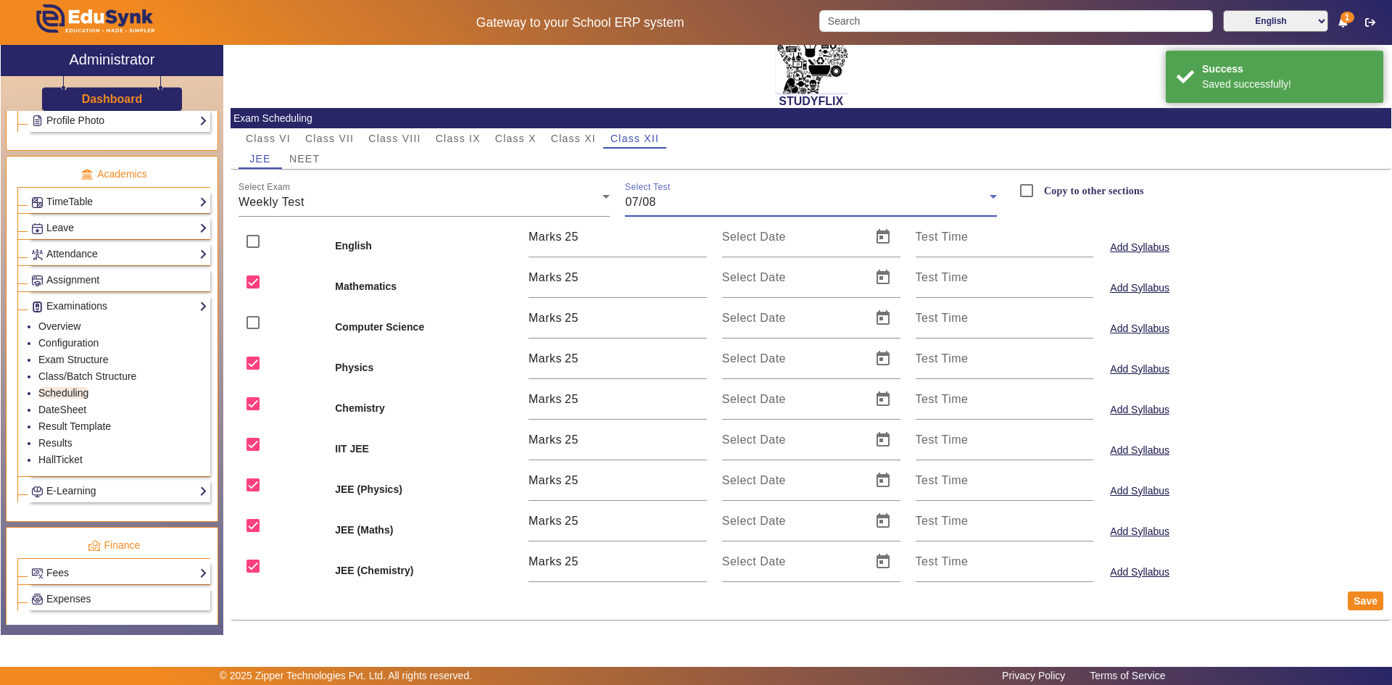
click at [642, 201] on span "07/08" at bounding box center [640, 202] width 31 height 12
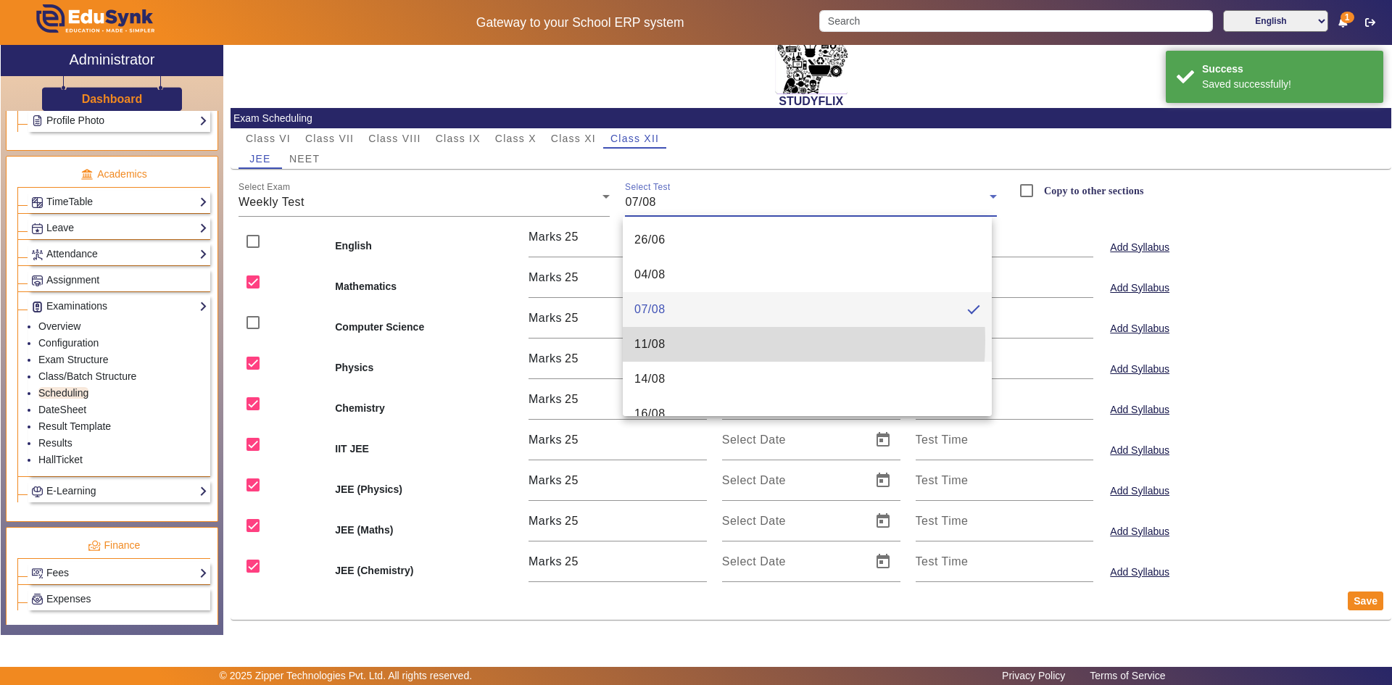
click at [660, 340] on span "11/08" at bounding box center [650, 344] width 31 height 17
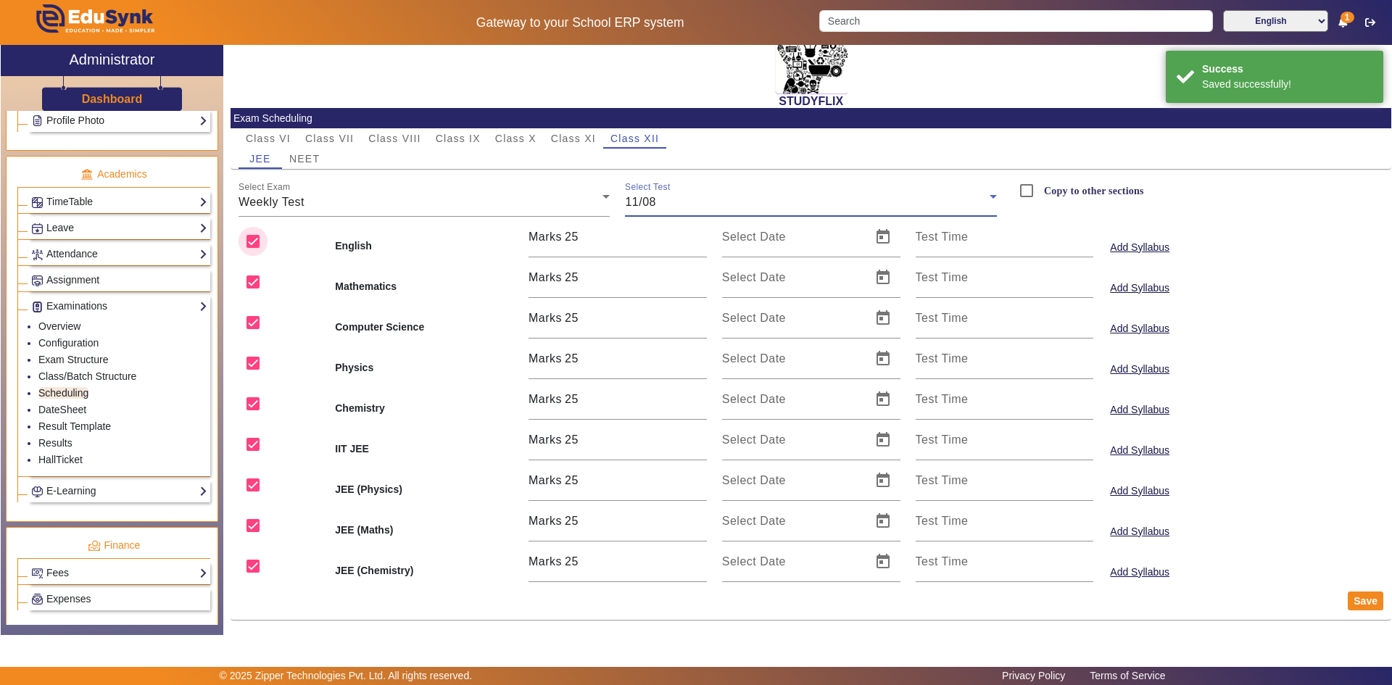
click at [253, 239] on input "checkbox" at bounding box center [253, 241] width 29 height 29
checkbox input "false"
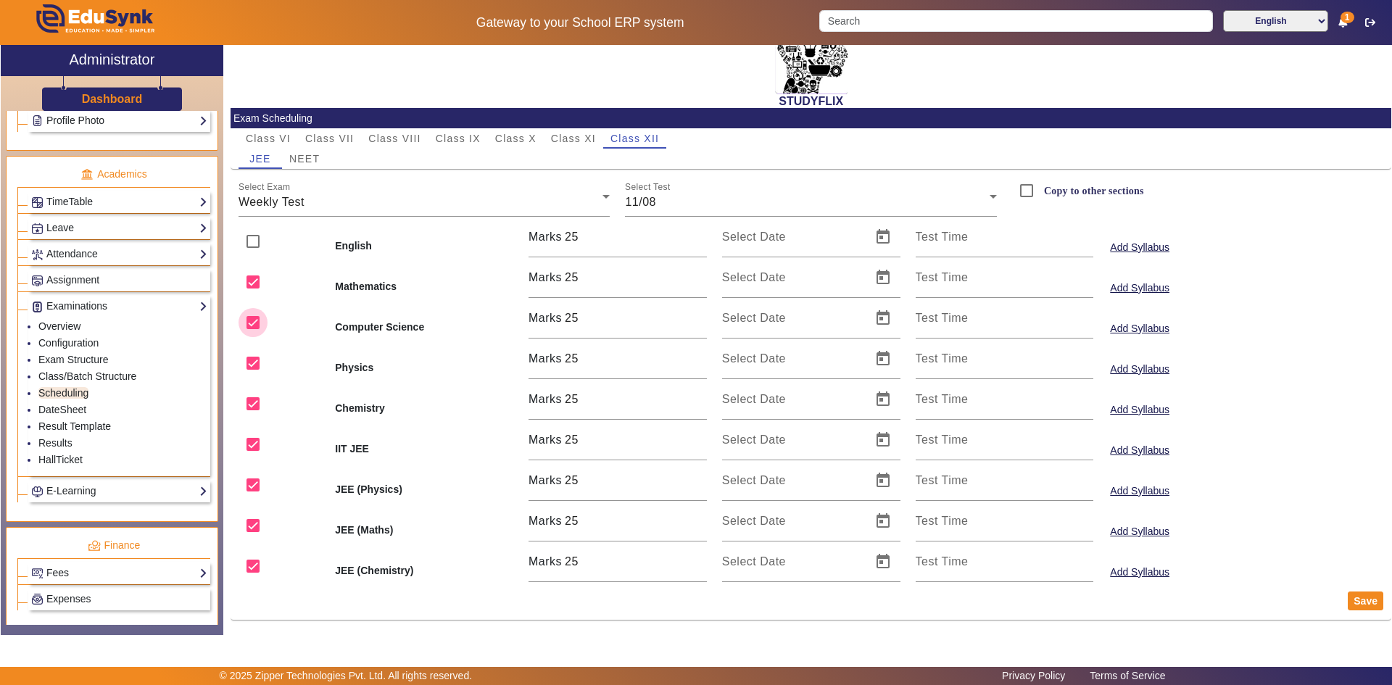
click at [255, 321] on input "checkbox" at bounding box center [253, 322] width 29 height 29
checkbox input "false"
click at [1352, 600] on button "Save" at bounding box center [1366, 601] width 36 height 19
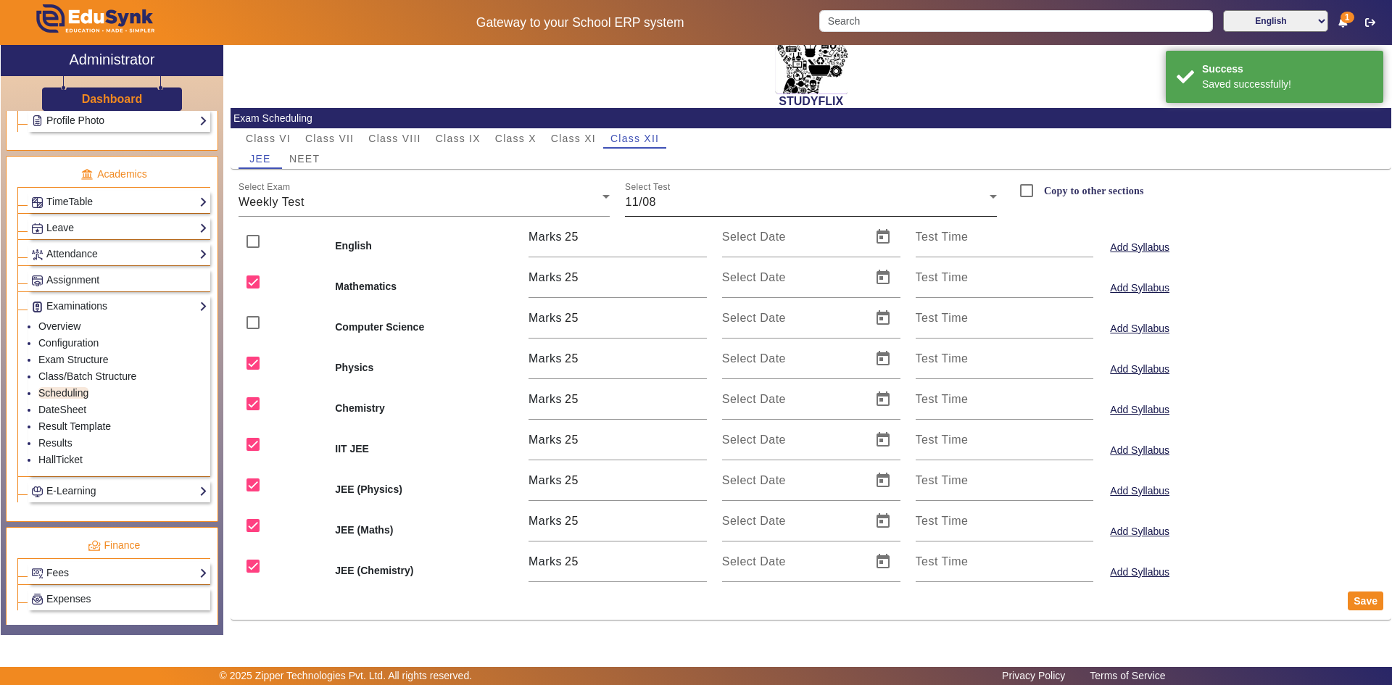
click at [667, 201] on div "11/08" at bounding box center [807, 202] width 365 height 17
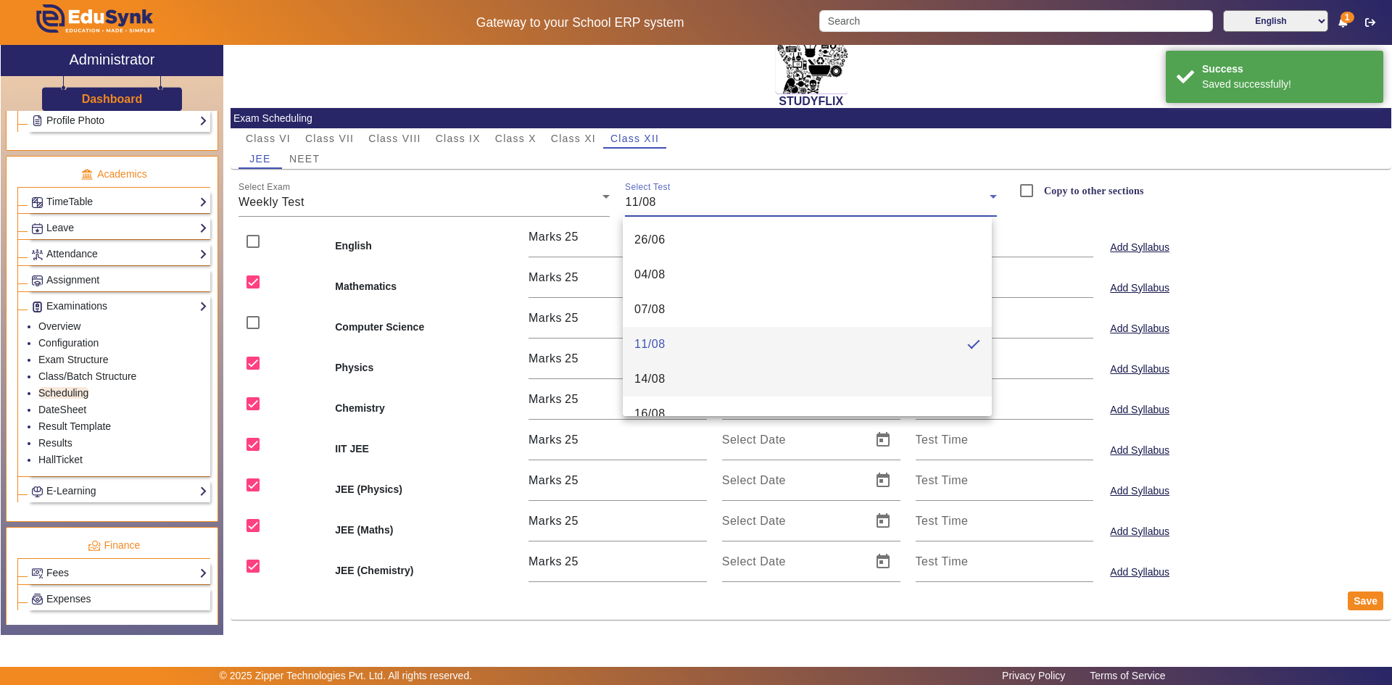
click at [658, 373] on span "14/08" at bounding box center [650, 379] width 31 height 17
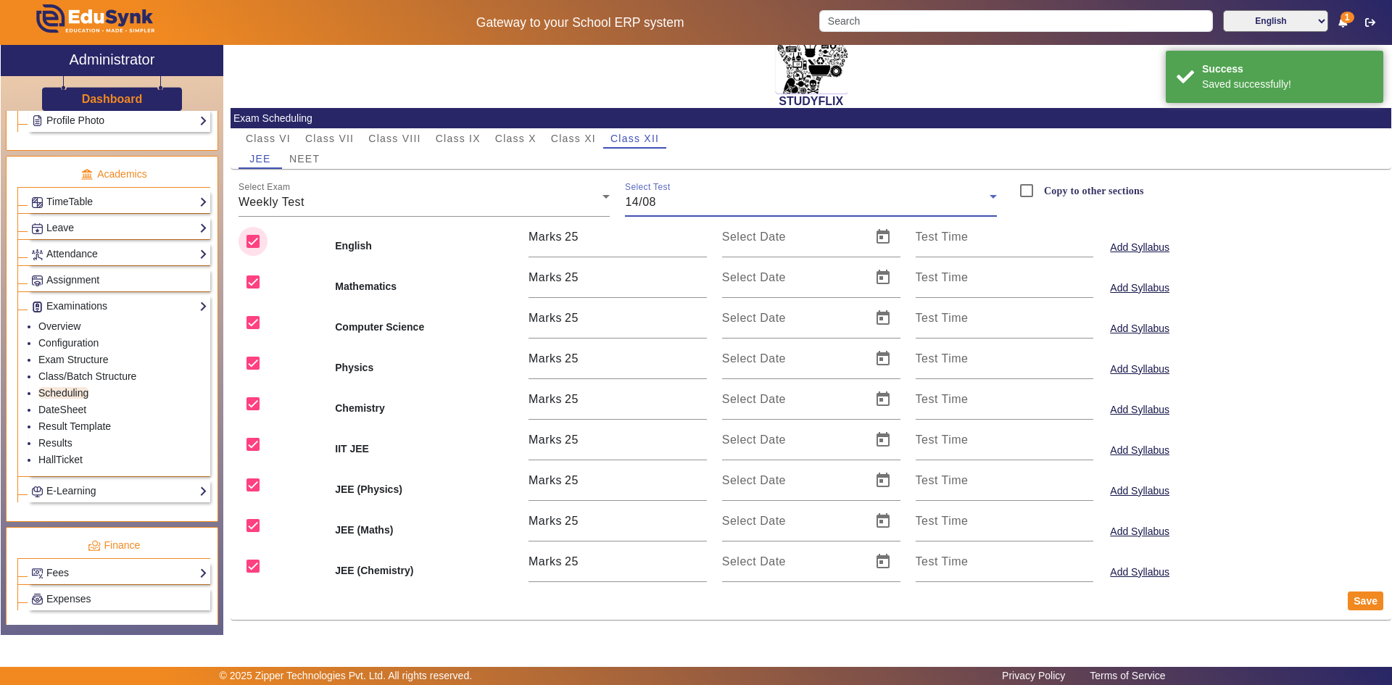
click at [251, 236] on input "checkbox" at bounding box center [253, 241] width 29 height 29
checkbox input "false"
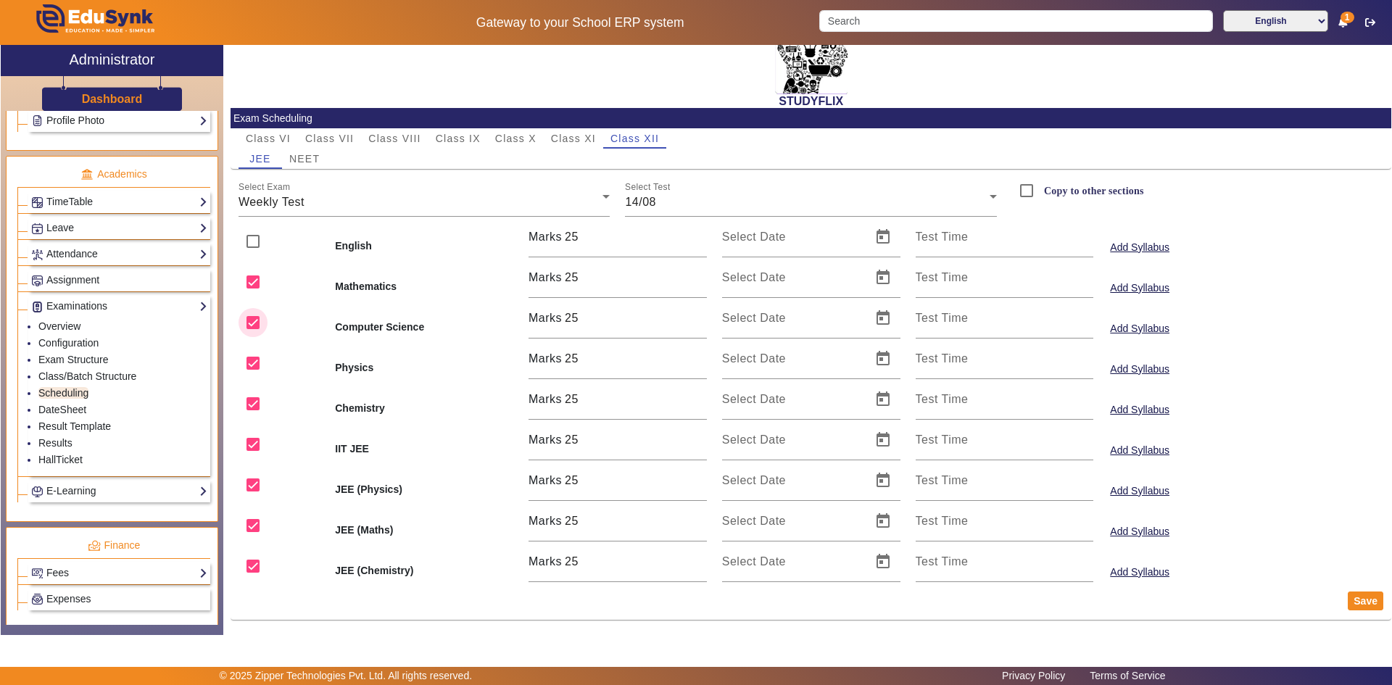
click at [248, 323] on input "checkbox" at bounding box center [253, 322] width 29 height 29
checkbox input "false"
click at [1348, 600] on button "Save" at bounding box center [1366, 601] width 36 height 19
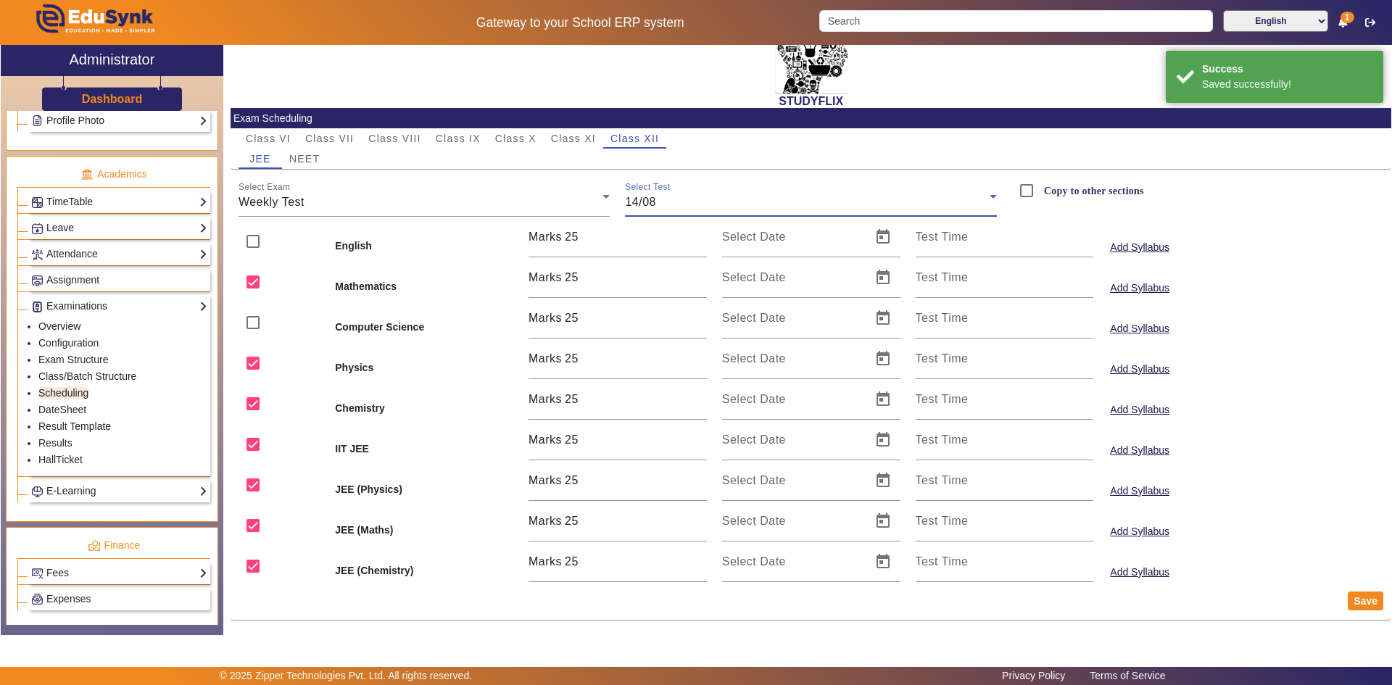
click at [643, 202] on span "14/08" at bounding box center [640, 202] width 31 height 12
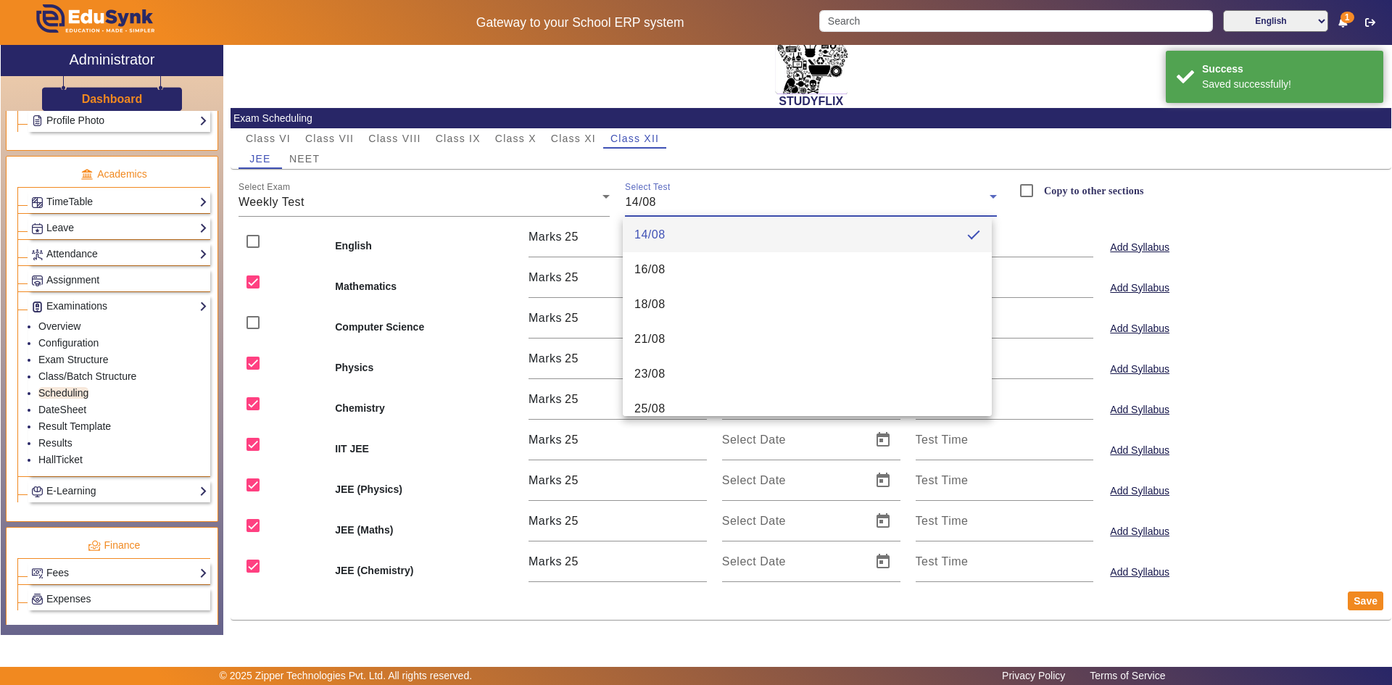
scroll to position [145, 0]
click at [666, 268] on mat-option "16/08" at bounding box center [807, 269] width 369 height 35
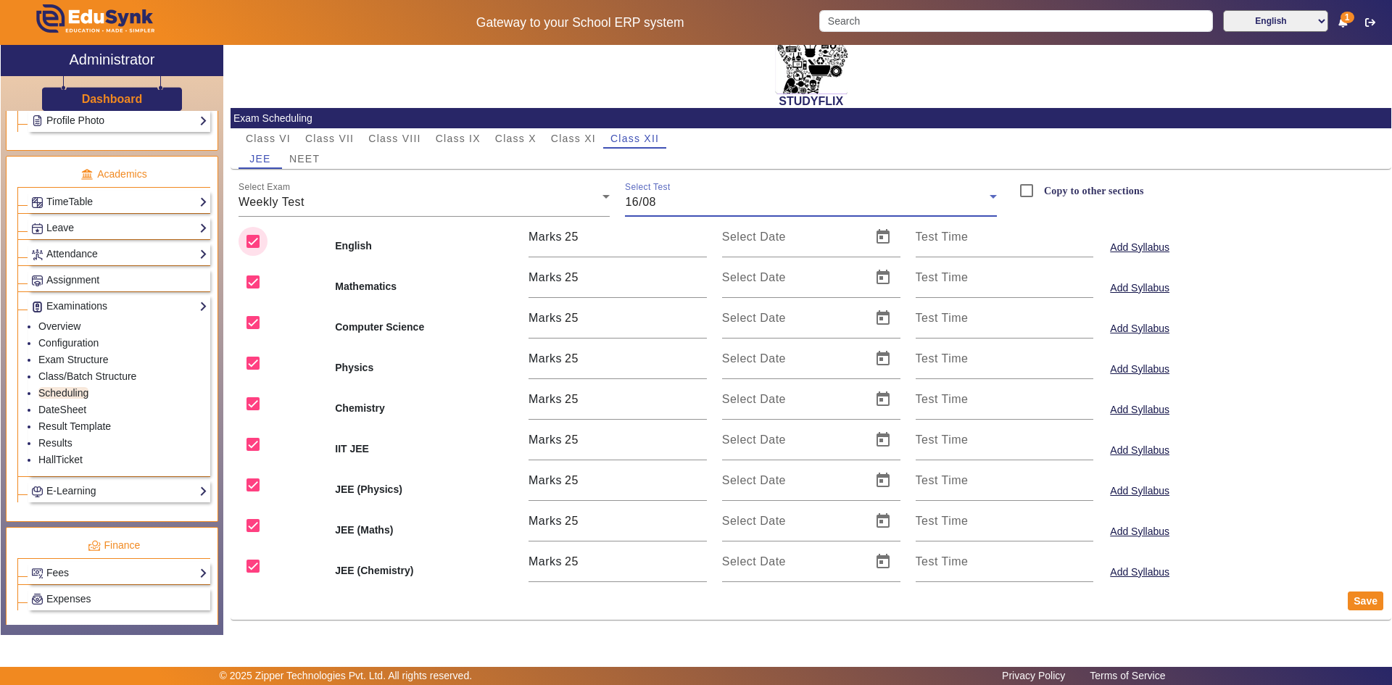
click at [251, 244] on input "checkbox" at bounding box center [253, 241] width 29 height 29
checkbox input "false"
click at [251, 323] on input "checkbox" at bounding box center [253, 322] width 29 height 29
checkbox input "false"
click at [1348, 603] on button "Save" at bounding box center [1366, 601] width 36 height 19
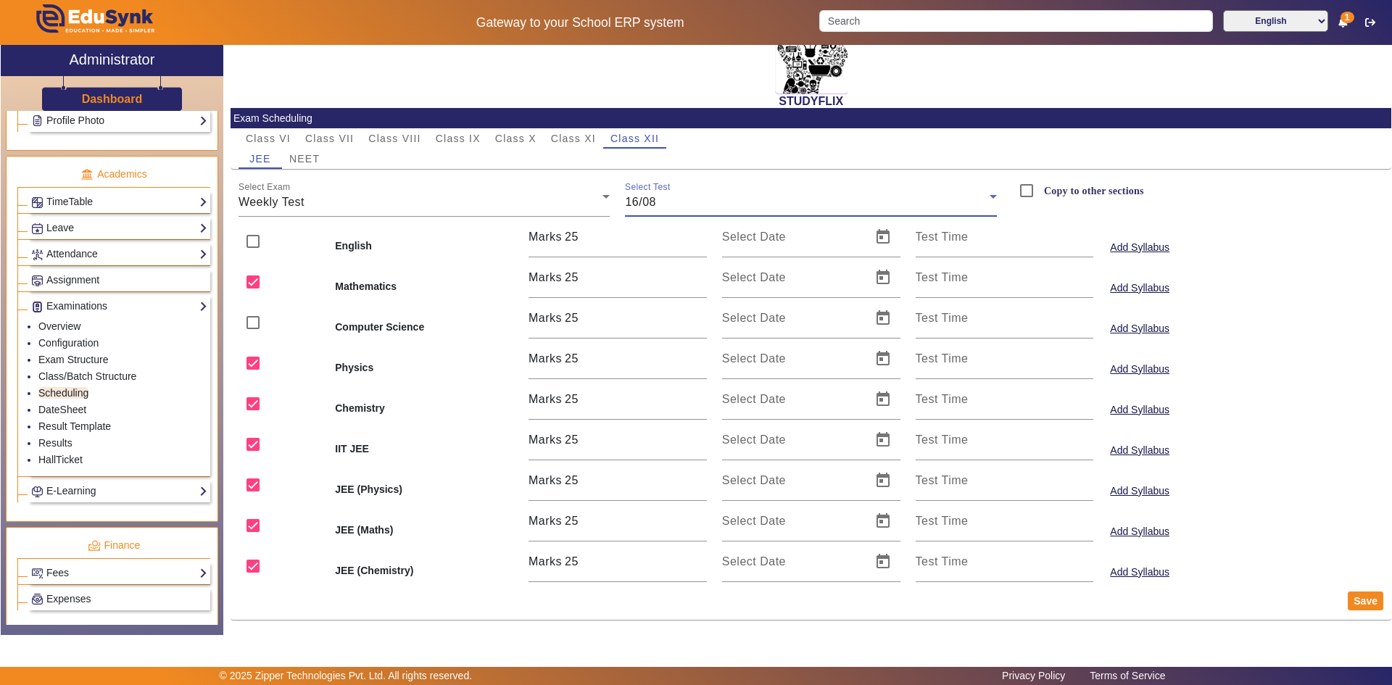
click at [656, 201] on div "16/08" at bounding box center [807, 202] width 365 height 17
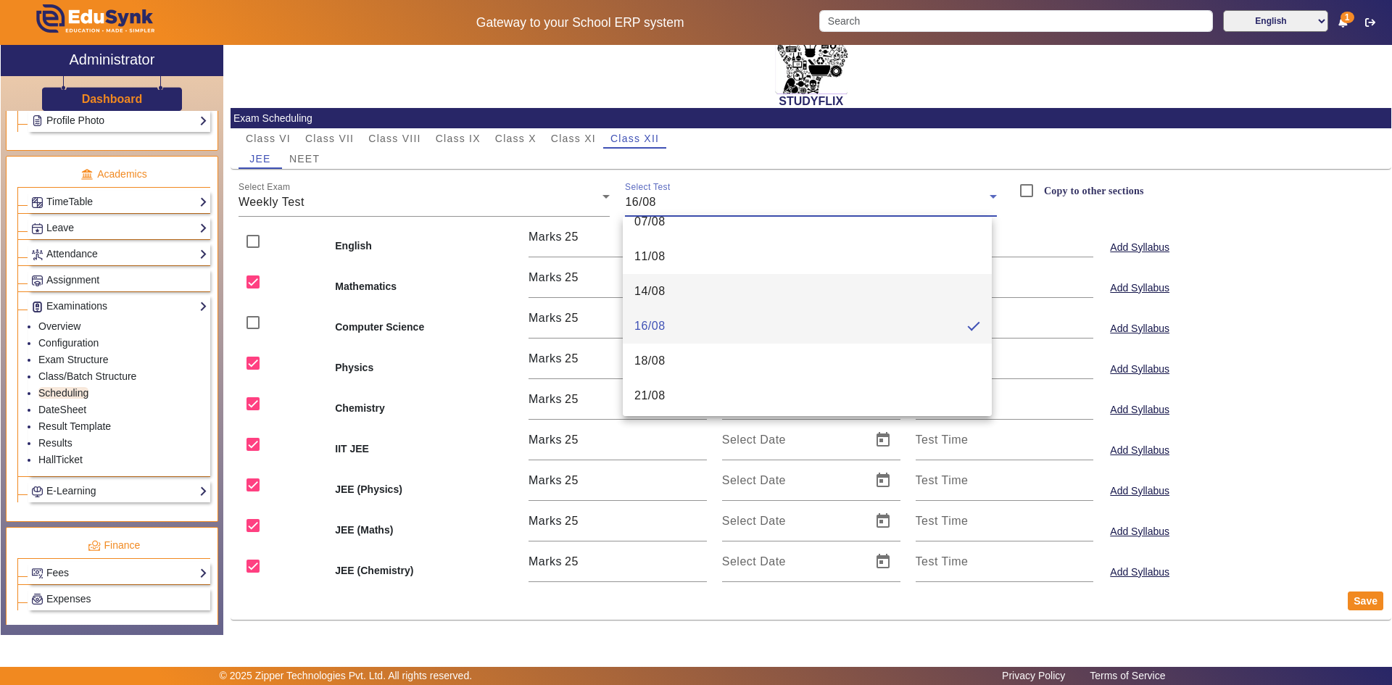
scroll to position [160, 0]
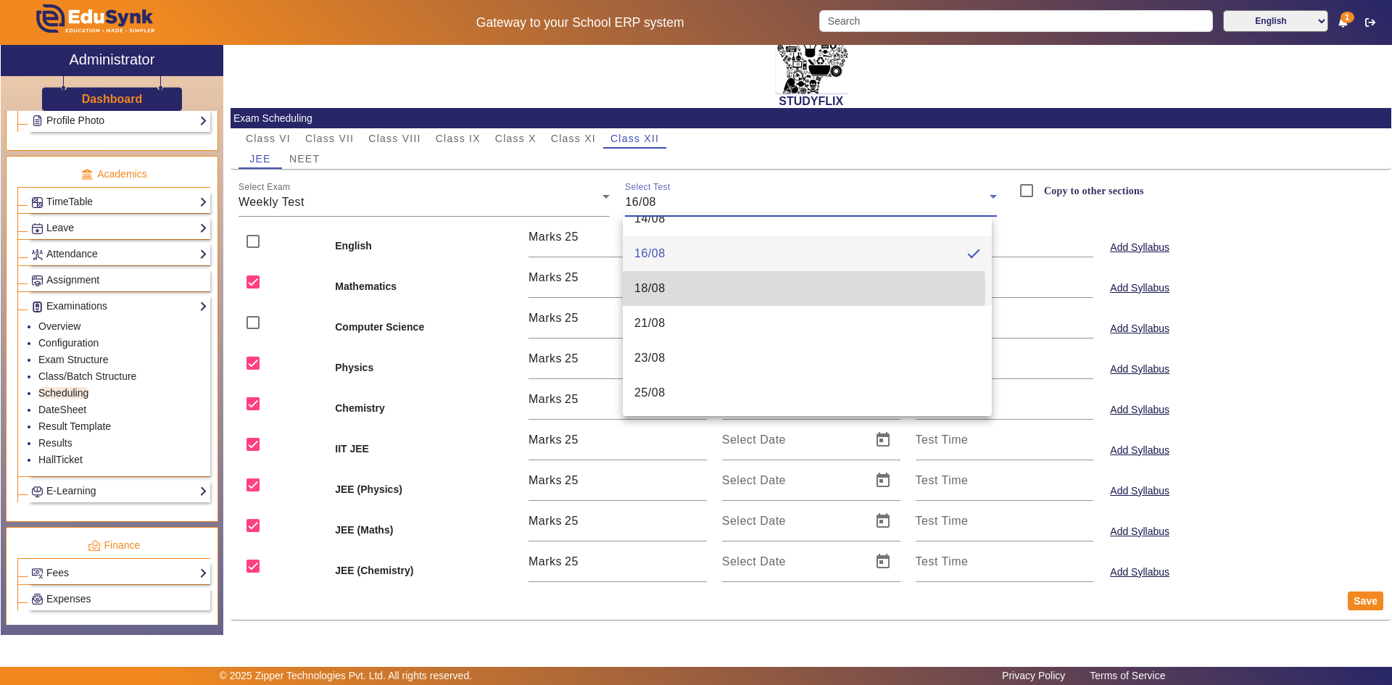
click at [665, 288] on span "18/08" at bounding box center [650, 288] width 31 height 17
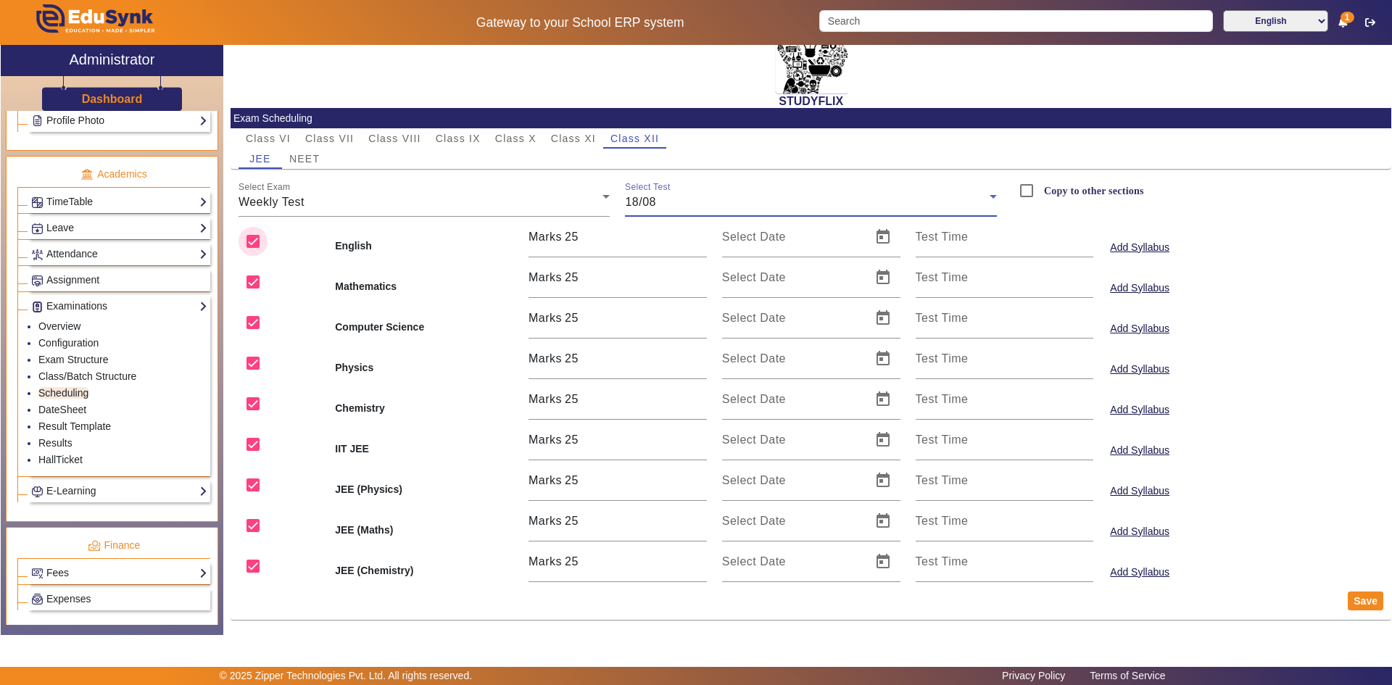
click at [260, 243] on input "checkbox" at bounding box center [253, 241] width 29 height 29
checkbox input "false"
click at [252, 318] on input "checkbox" at bounding box center [253, 322] width 29 height 29
checkbox input "false"
click at [1361, 598] on button "Save" at bounding box center [1366, 601] width 36 height 19
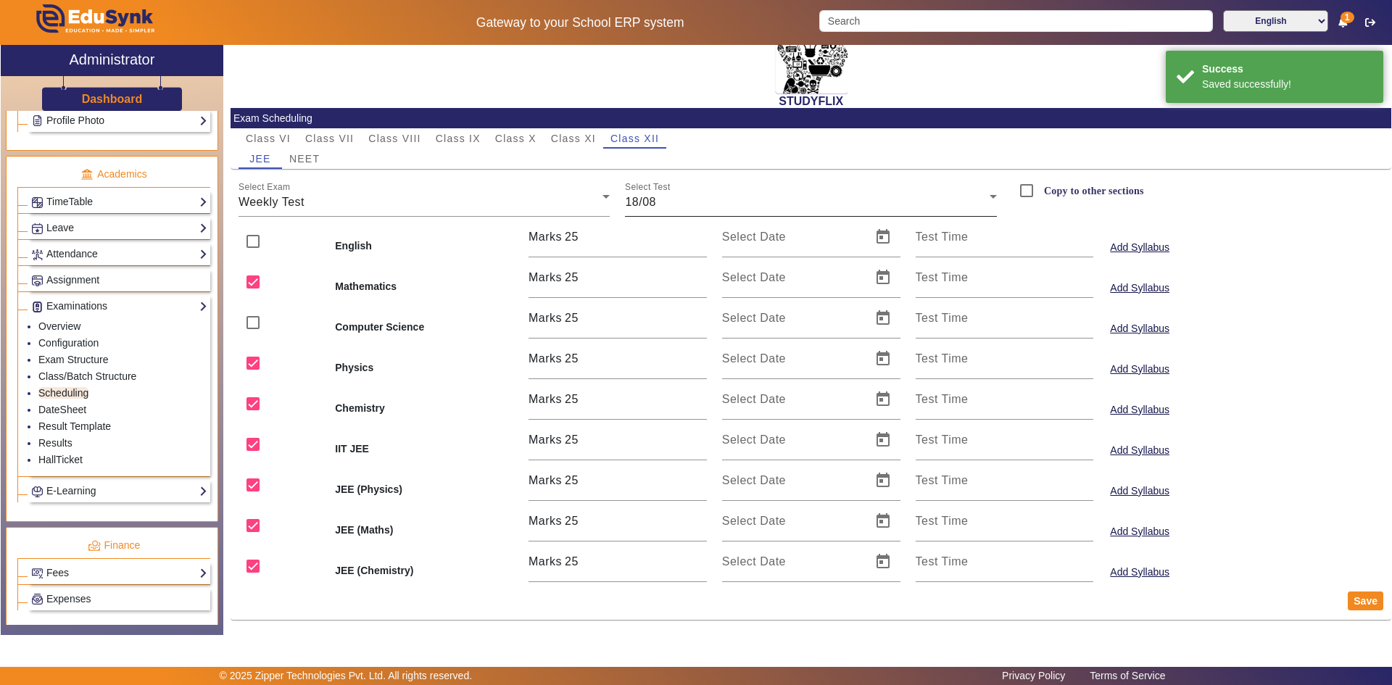
click at [648, 200] on span "18/08" at bounding box center [640, 202] width 31 height 12
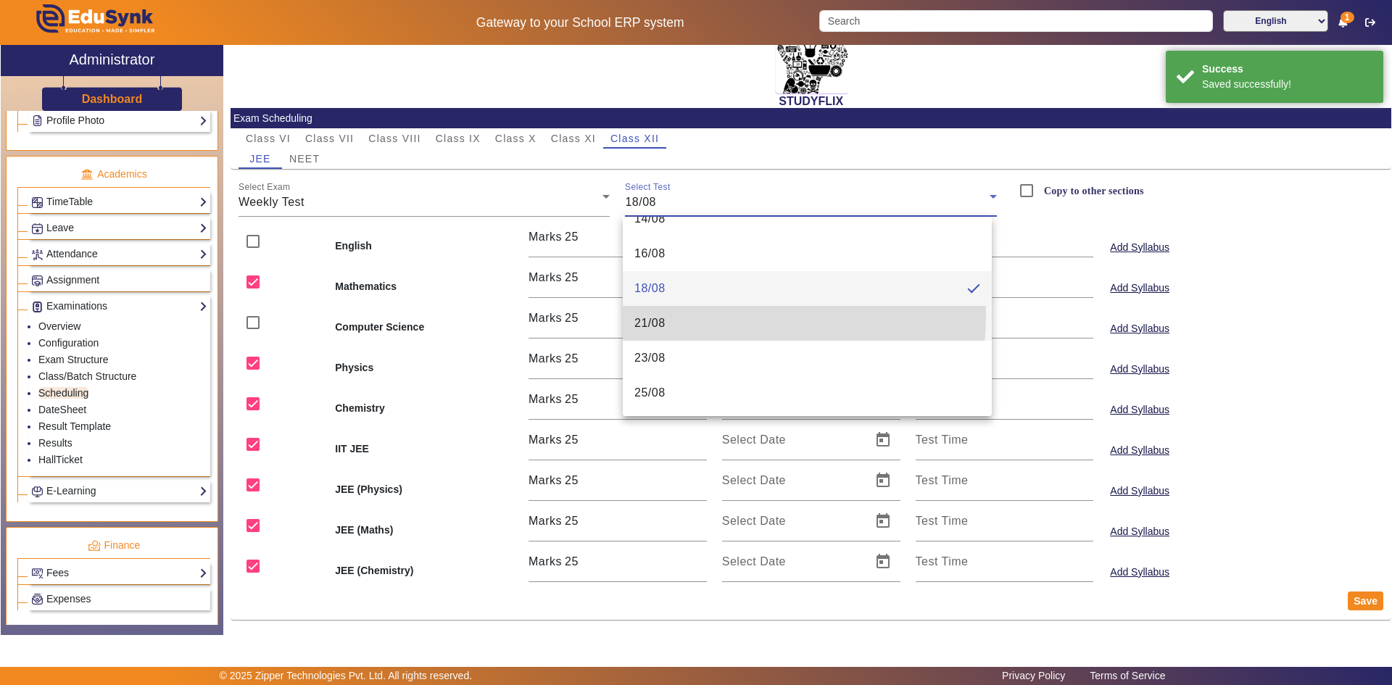
click at [656, 313] on mat-option "21/08" at bounding box center [807, 323] width 369 height 35
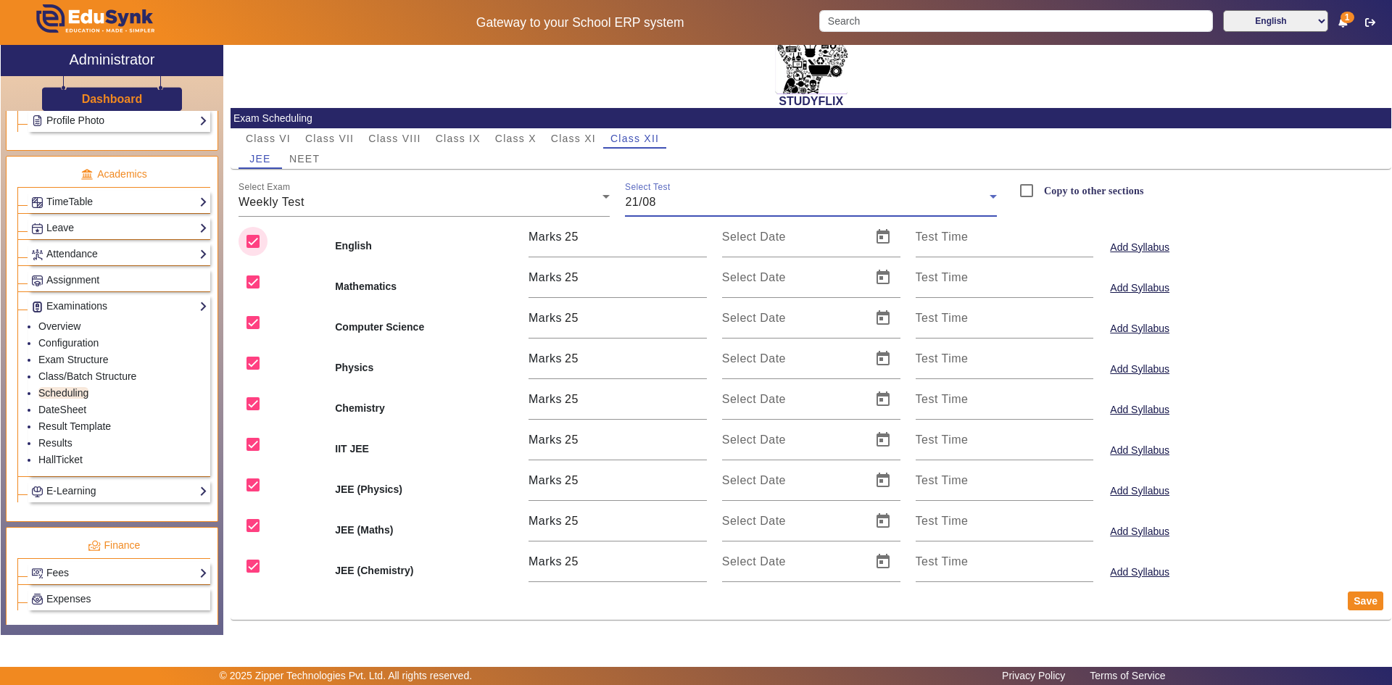
click at [257, 239] on input "checkbox" at bounding box center [253, 241] width 29 height 29
checkbox input "false"
click at [255, 320] on input "checkbox" at bounding box center [253, 322] width 29 height 29
checkbox input "false"
click at [1361, 606] on button "Save" at bounding box center [1366, 601] width 36 height 19
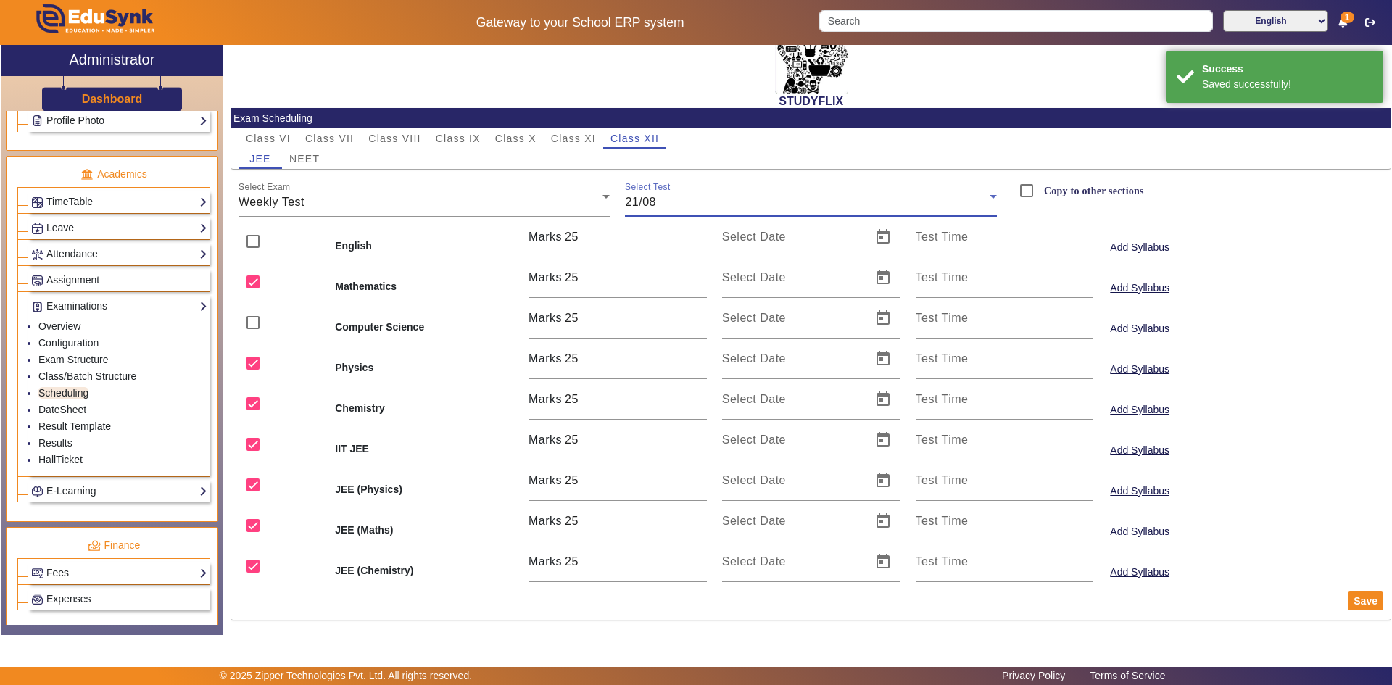
click at [633, 202] on span "21/08" at bounding box center [640, 202] width 31 height 12
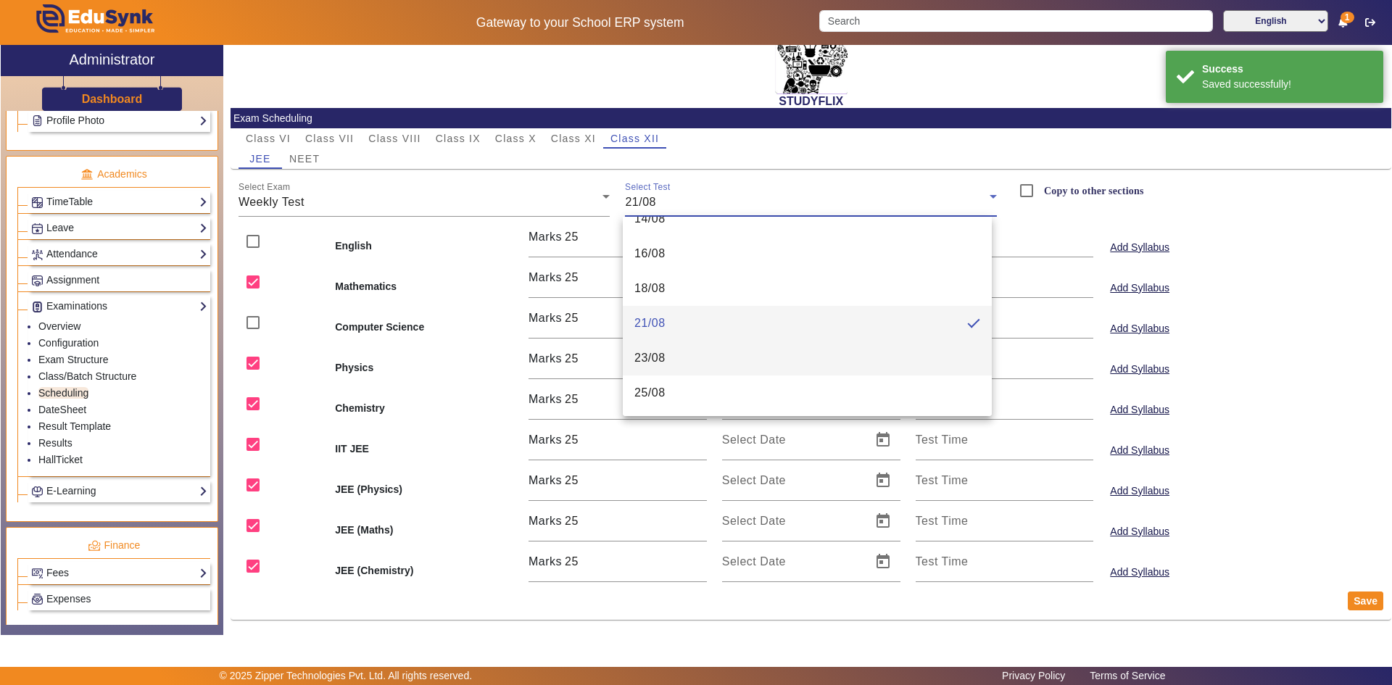
click at [660, 365] on span "23/08" at bounding box center [650, 358] width 31 height 17
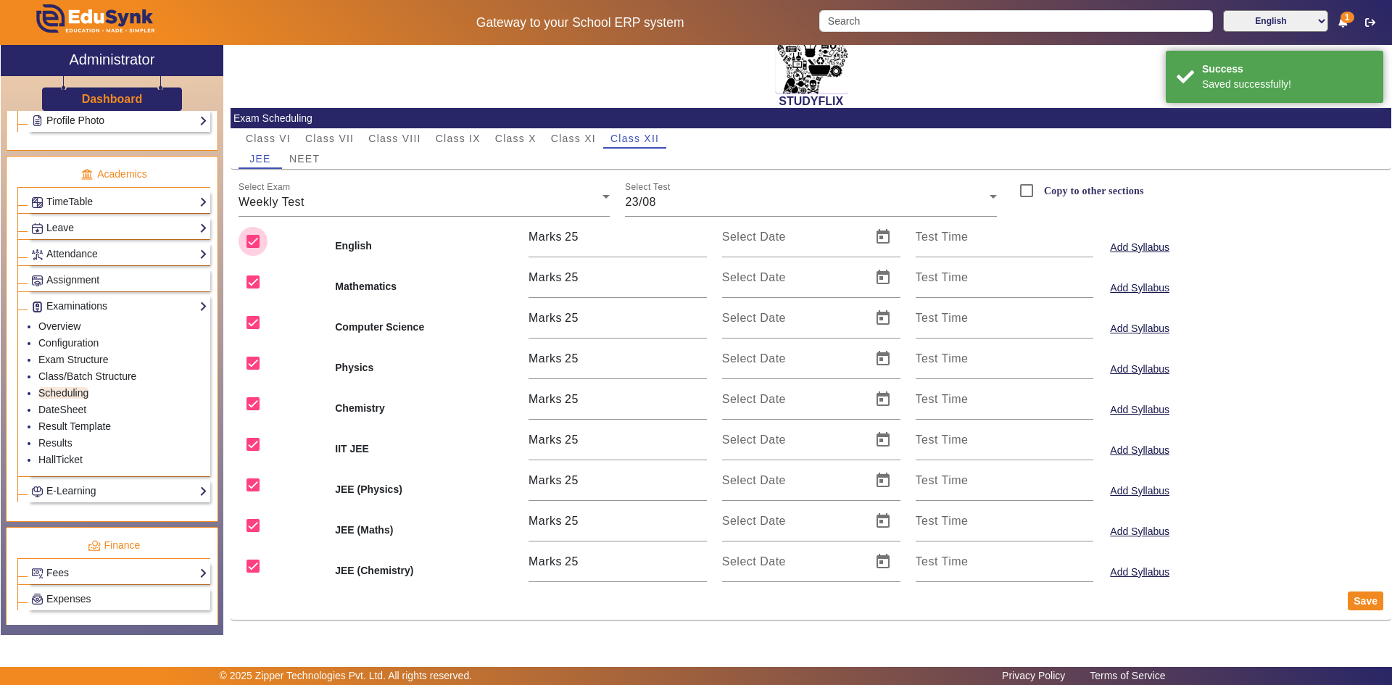
click at [257, 239] on input "checkbox" at bounding box center [253, 241] width 29 height 29
checkbox input "false"
click at [260, 319] on input "checkbox" at bounding box center [253, 322] width 29 height 29
checkbox input "false"
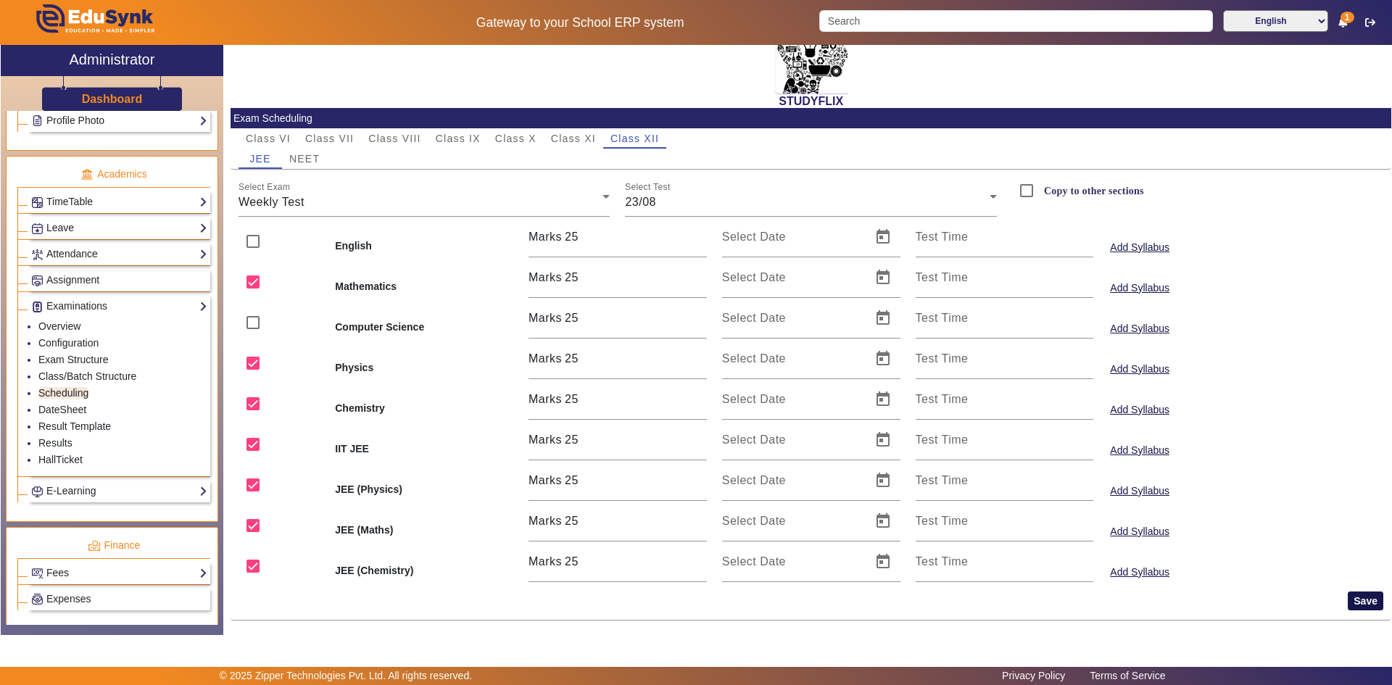
drag, startPoint x: 1367, startPoint y: 598, endPoint x: 1353, endPoint y: 598, distance: 13.8
click at [1366, 598] on button "Save" at bounding box center [1366, 601] width 36 height 19
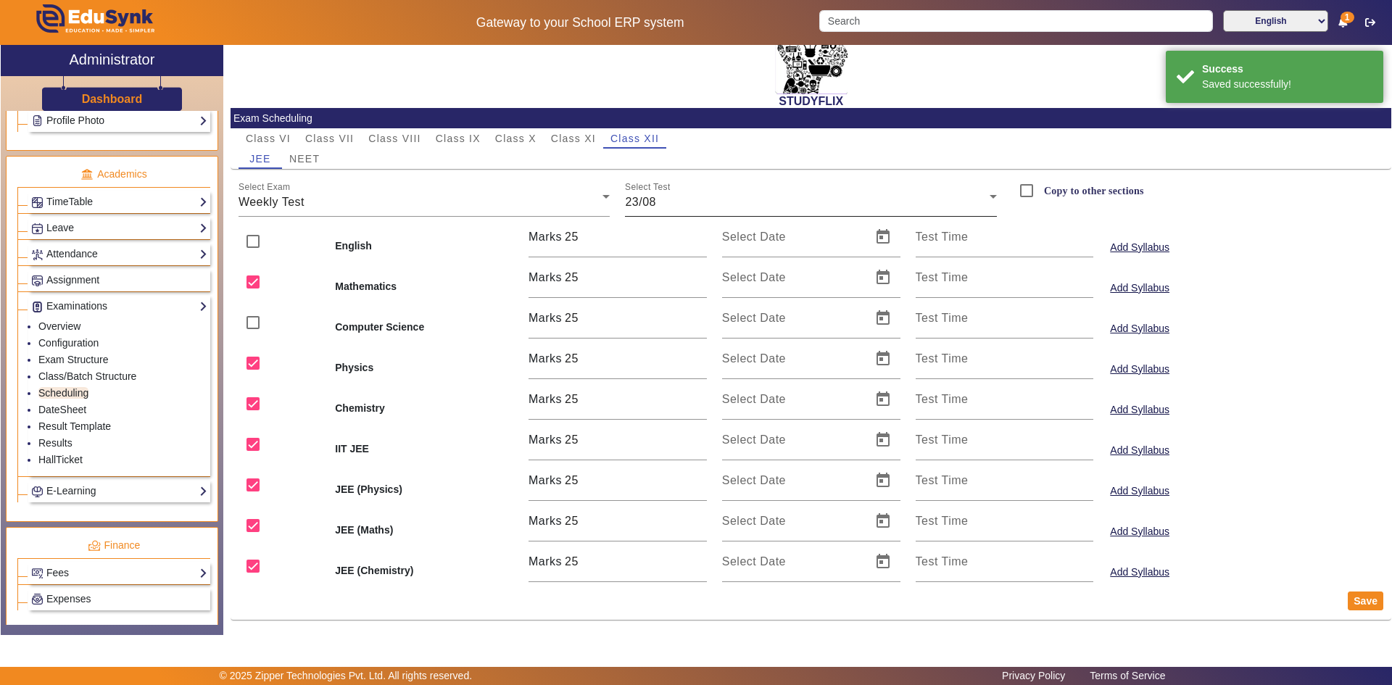
click at [721, 199] on div "23/08" at bounding box center [807, 202] width 365 height 17
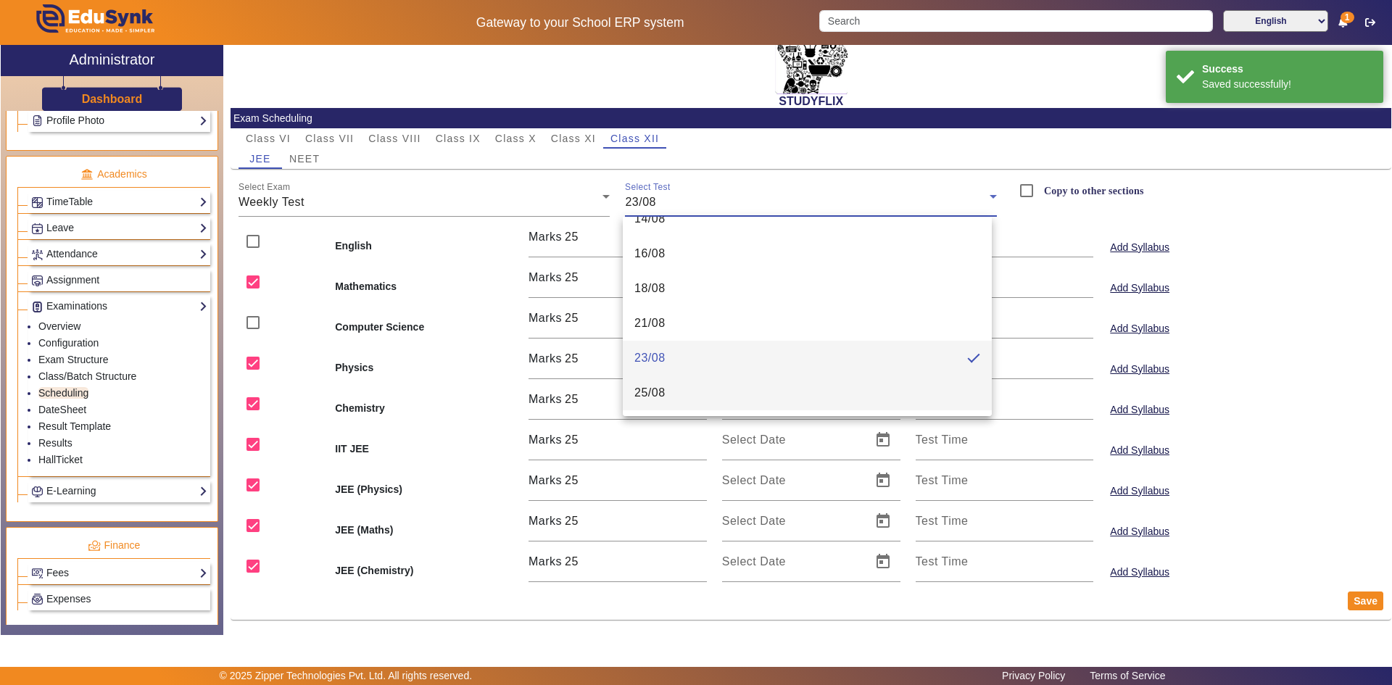
click at [666, 385] on mat-option "25/08" at bounding box center [807, 393] width 369 height 35
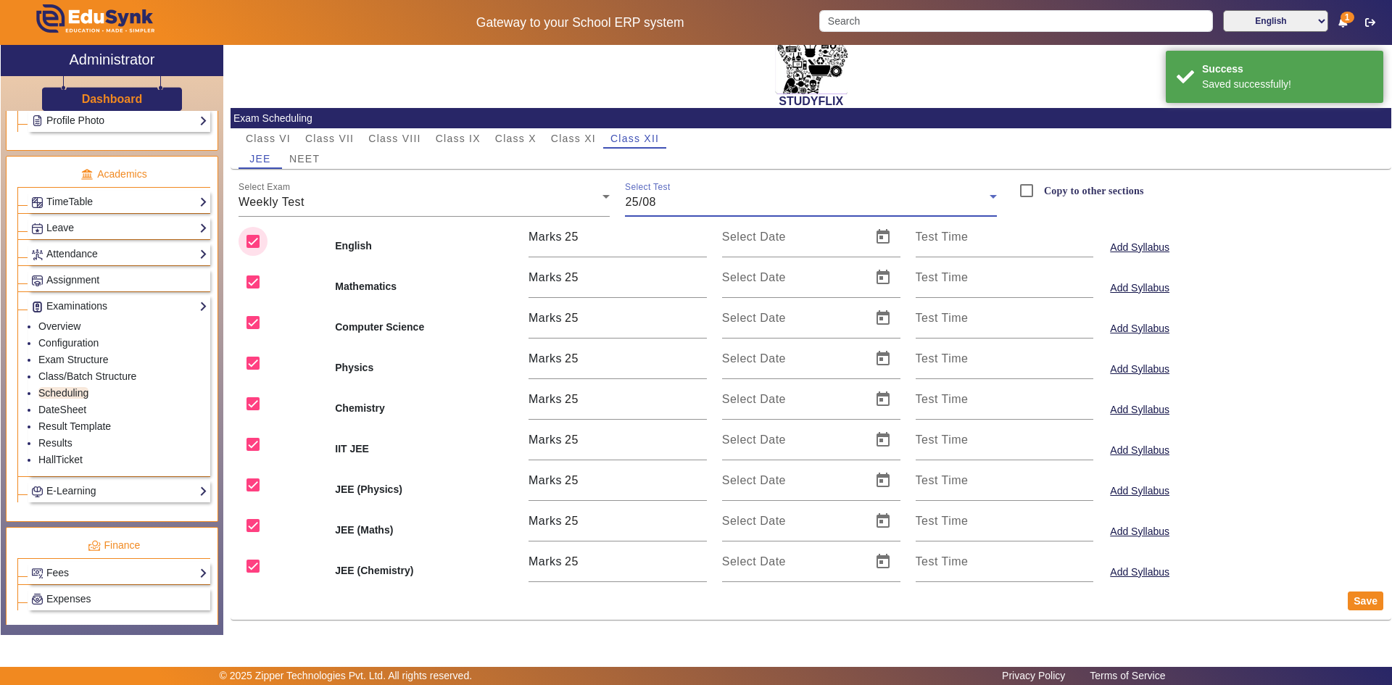
click at [257, 241] on input "checkbox" at bounding box center [253, 241] width 29 height 29
checkbox input "false"
click at [252, 316] on input "checkbox" at bounding box center [253, 322] width 29 height 29
checkbox input "false"
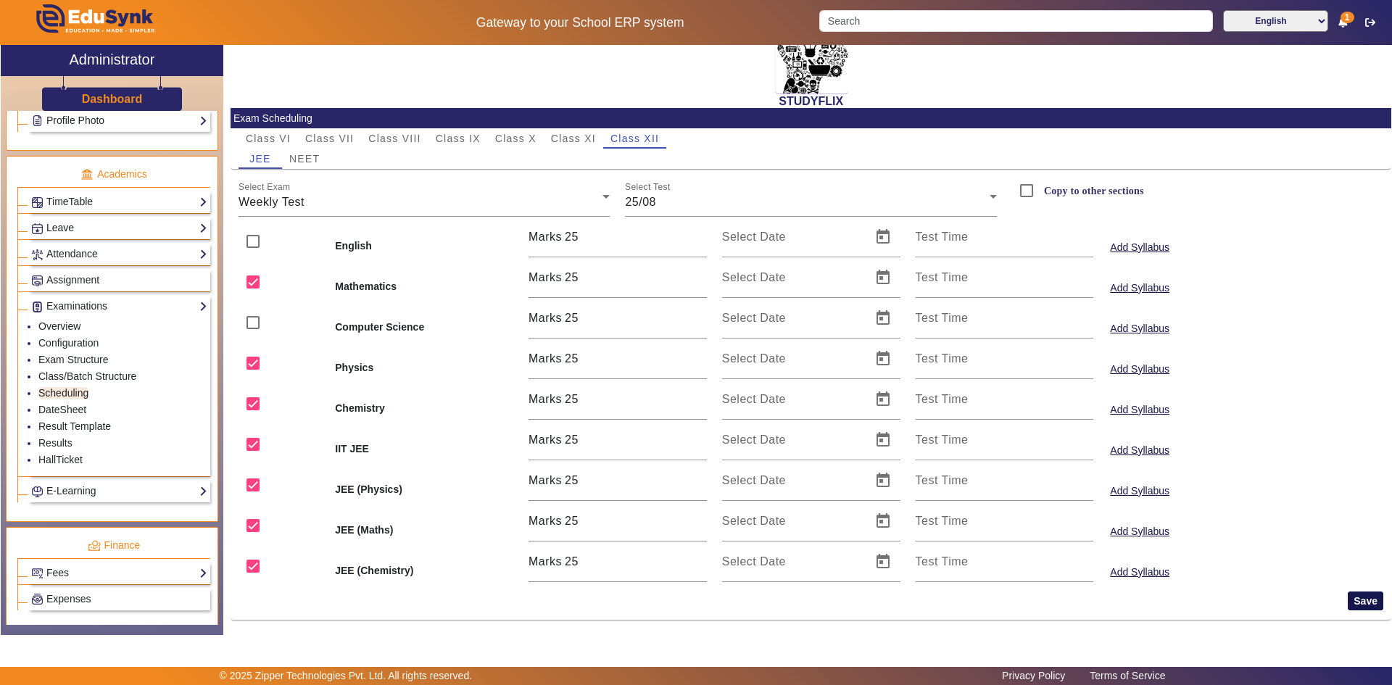
click at [1348, 600] on button "Save" at bounding box center [1366, 601] width 36 height 19
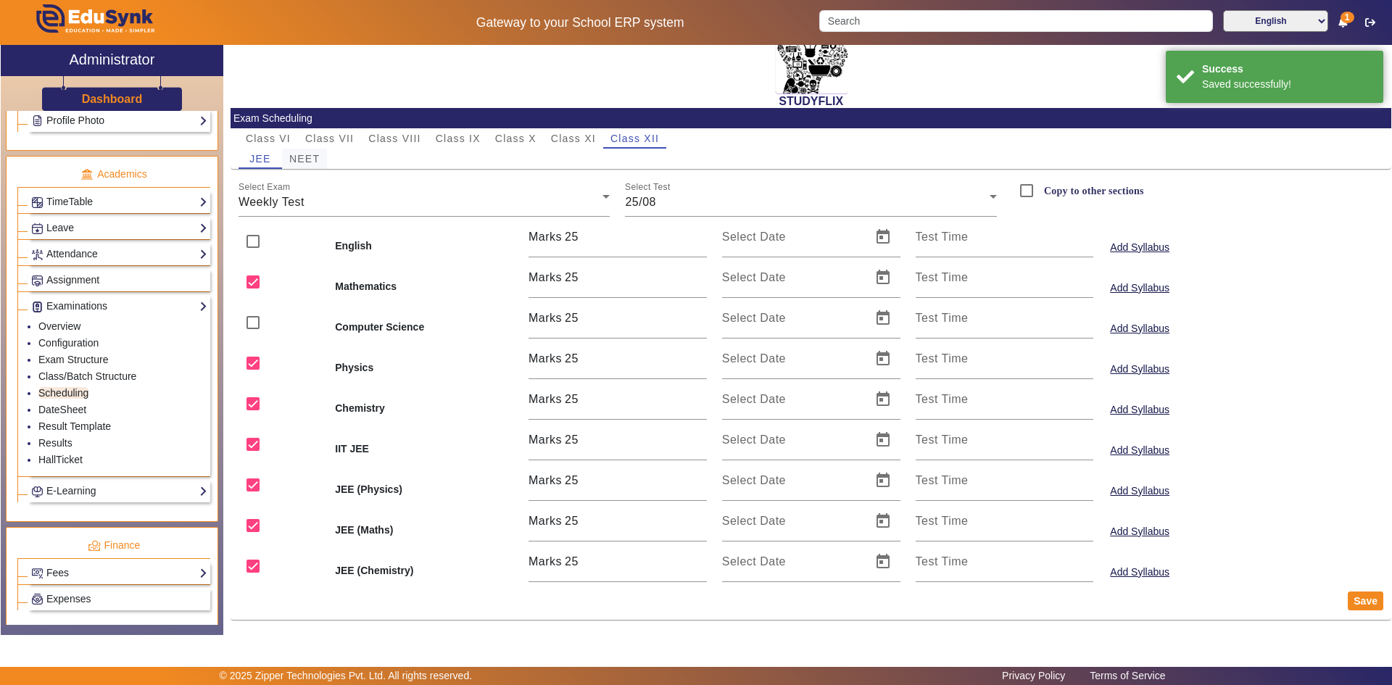
click at [306, 162] on span "NEET" at bounding box center [304, 159] width 30 height 10
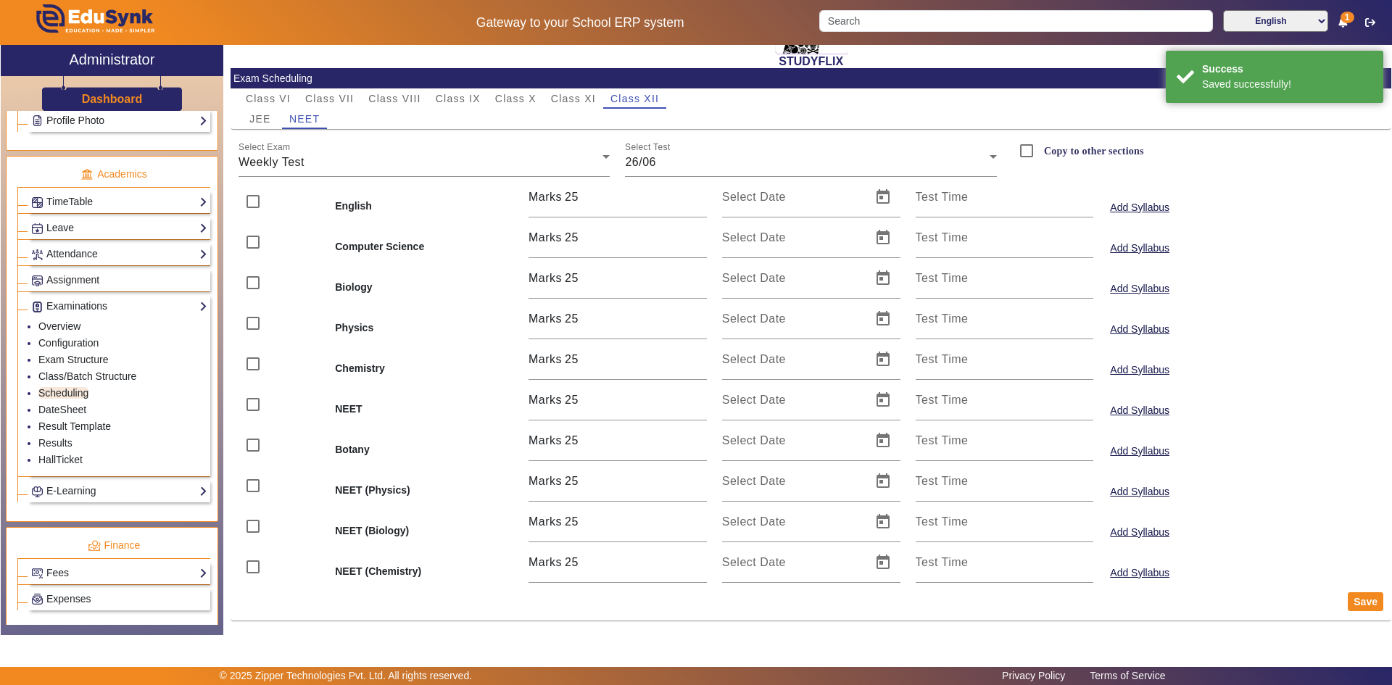
scroll to position [86, 0]
click at [648, 155] on span "26/06" at bounding box center [640, 161] width 31 height 12
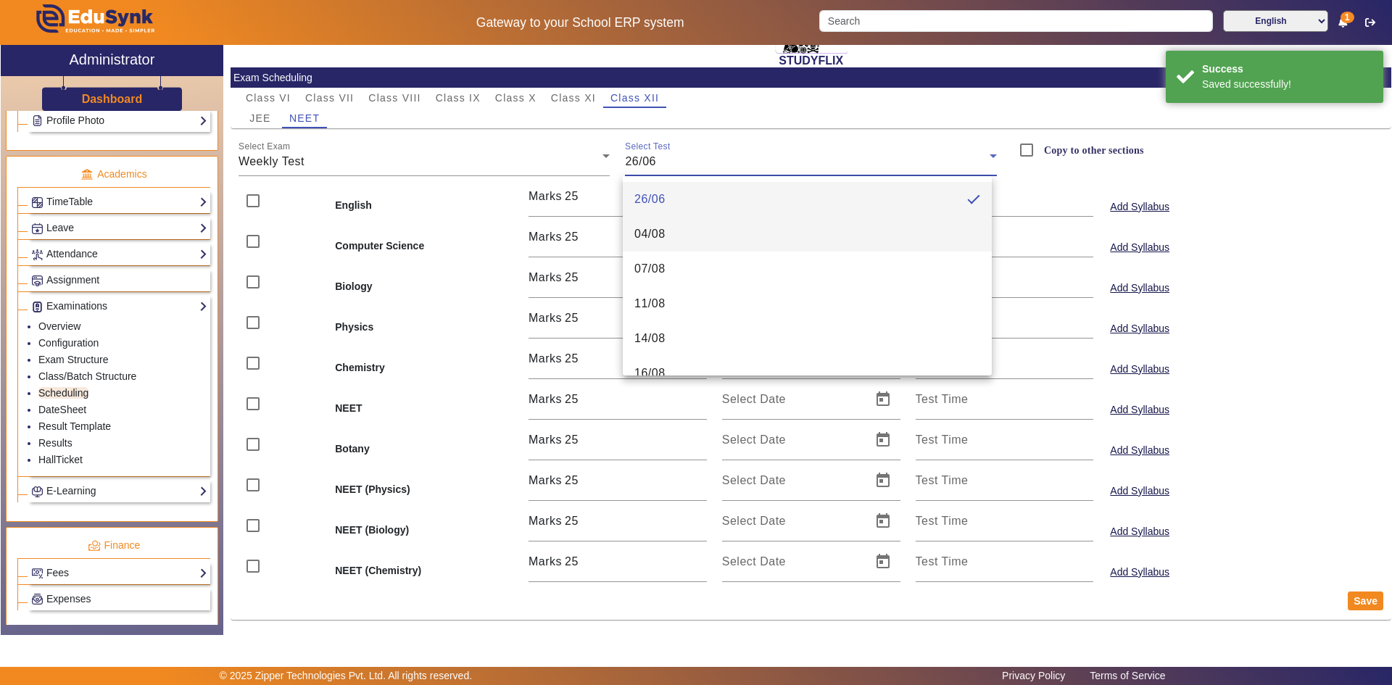
click at [656, 235] on span "04/08" at bounding box center [650, 234] width 31 height 17
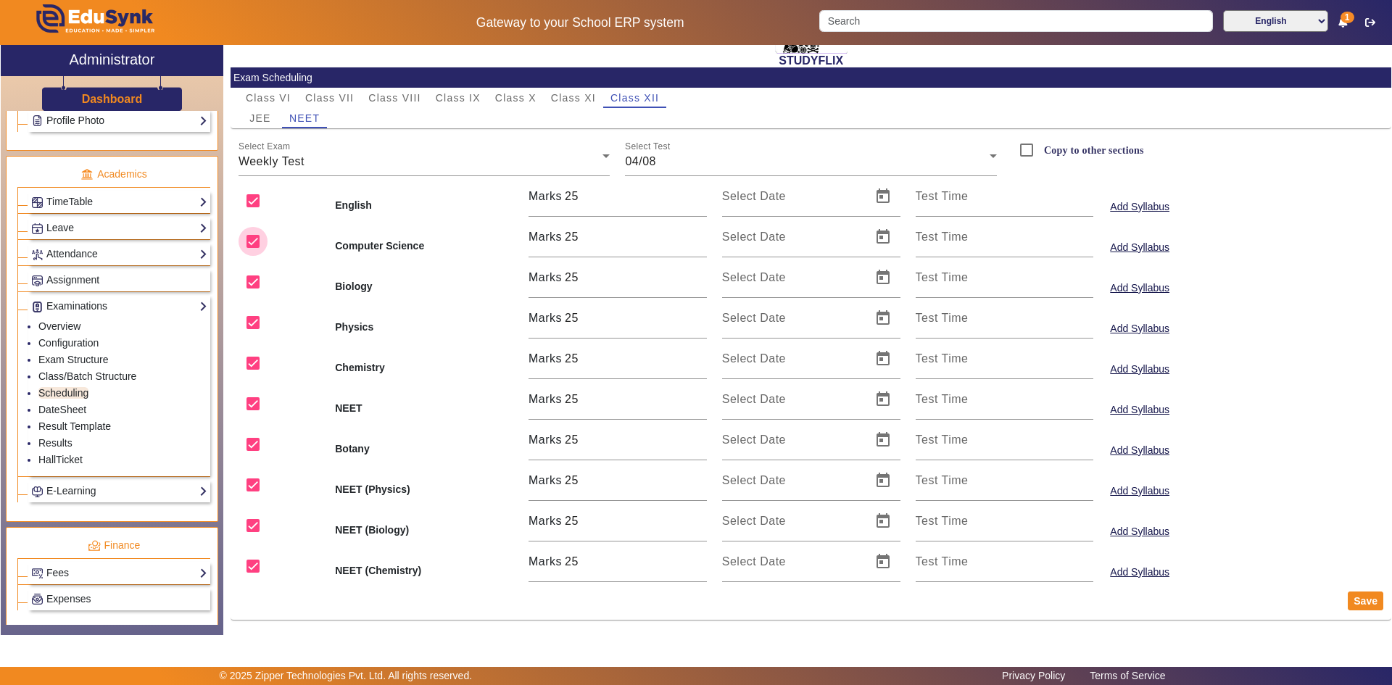
click at [252, 241] on input "checkbox" at bounding box center [253, 241] width 29 height 29
checkbox input "false"
click at [247, 204] on input "checkbox" at bounding box center [253, 200] width 29 height 29
checkbox input "false"
click at [1353, 602] on button "Save" at bounding box center [1366, 601] width 36 height 19
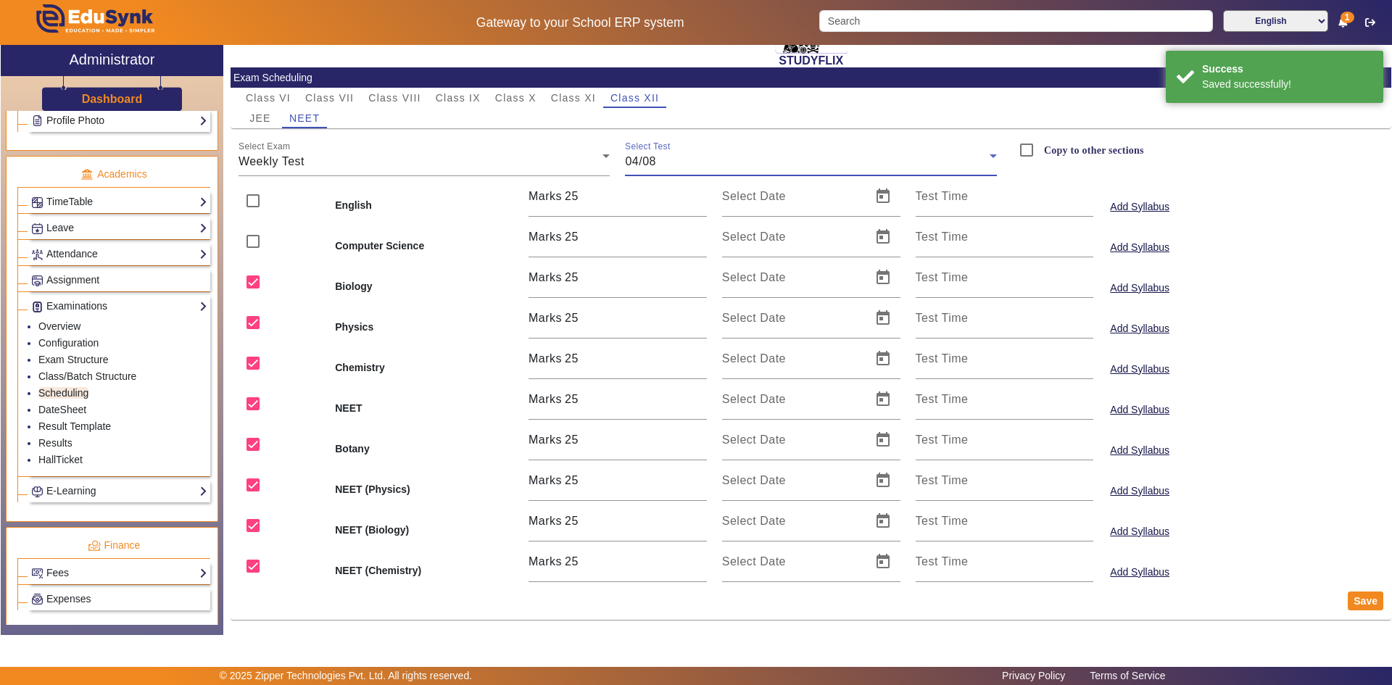
click at [671, 165] on div "04/08" at bounding box center [807, 161] width 365 height 17
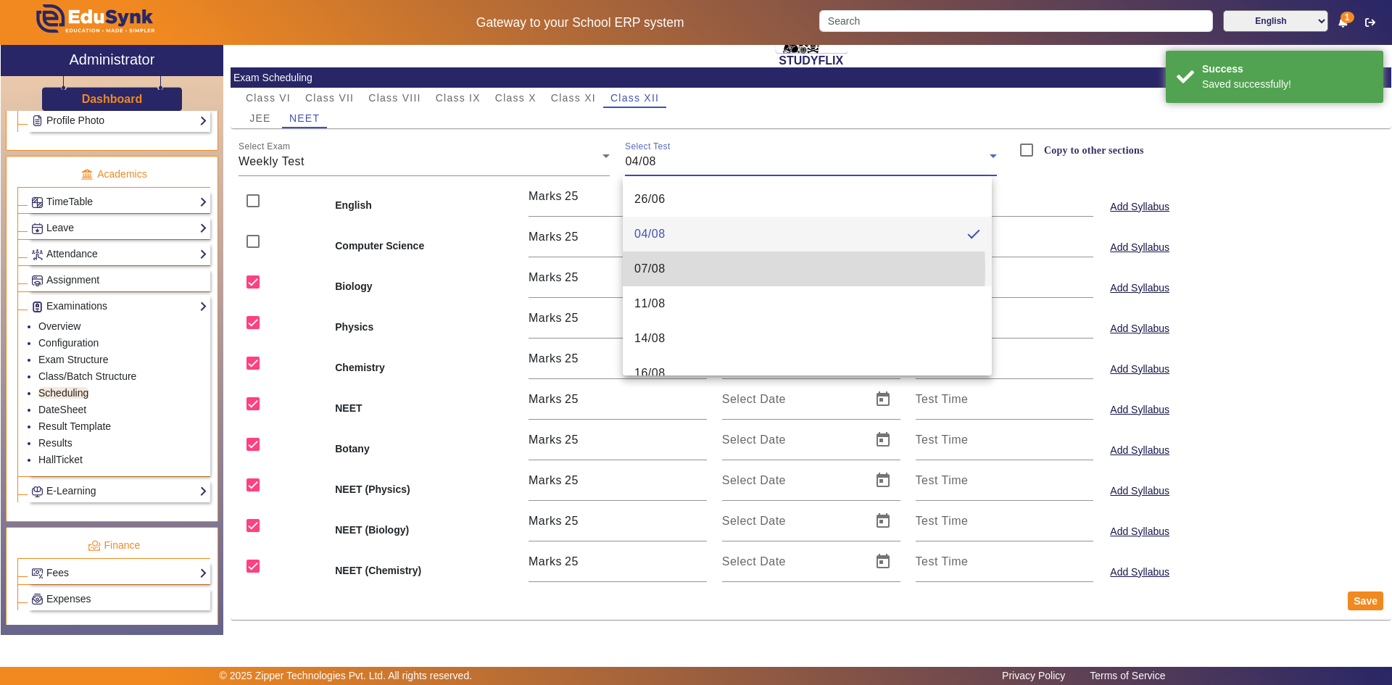
click at [658, 269] on span "07/08" at bounding box center [650, 268] width 31 height 17
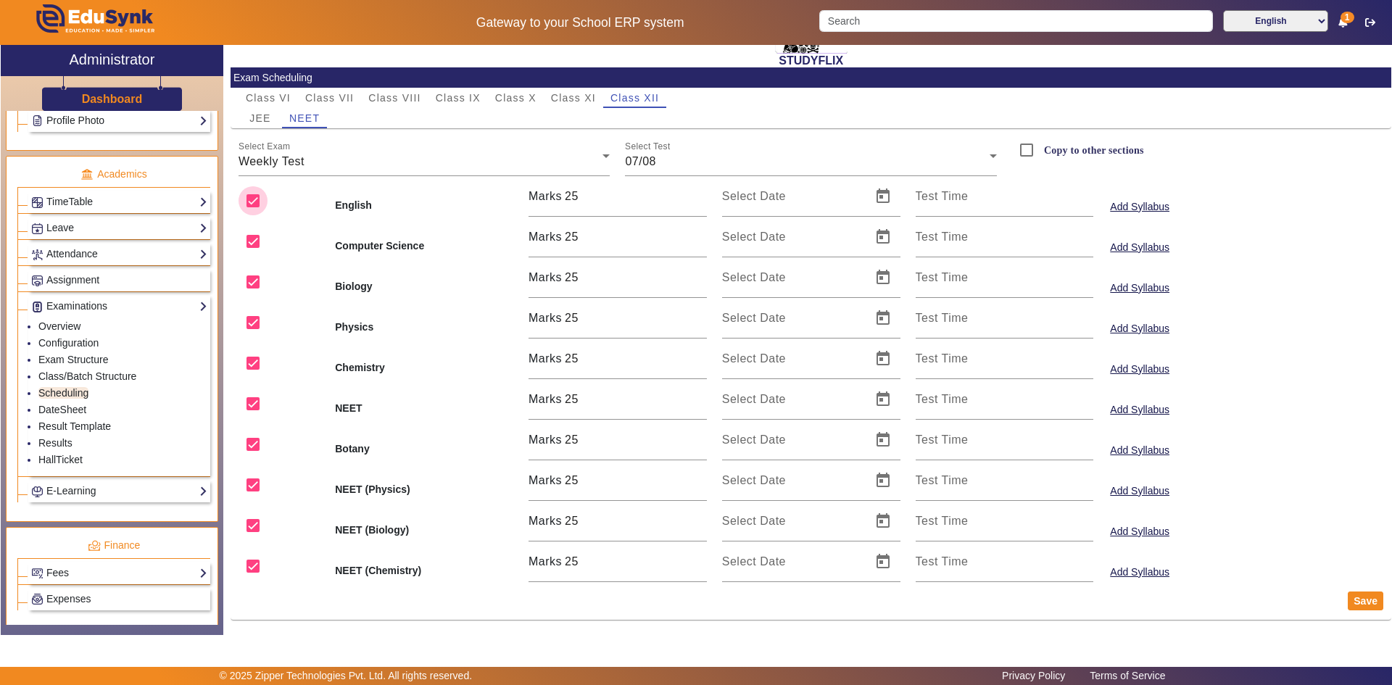
click at [247, 205] on input "checkbox" at bounding box center [253, 200] width 29 height 29
checkbox input "false"
click at [257, 239] on input "checkbox" at bounding box center [253, 241] width 29 height 29
checkbox input "false"
click at [1348, 598] on button "Save" at bounding box center [1366, 601] width 36 height 19
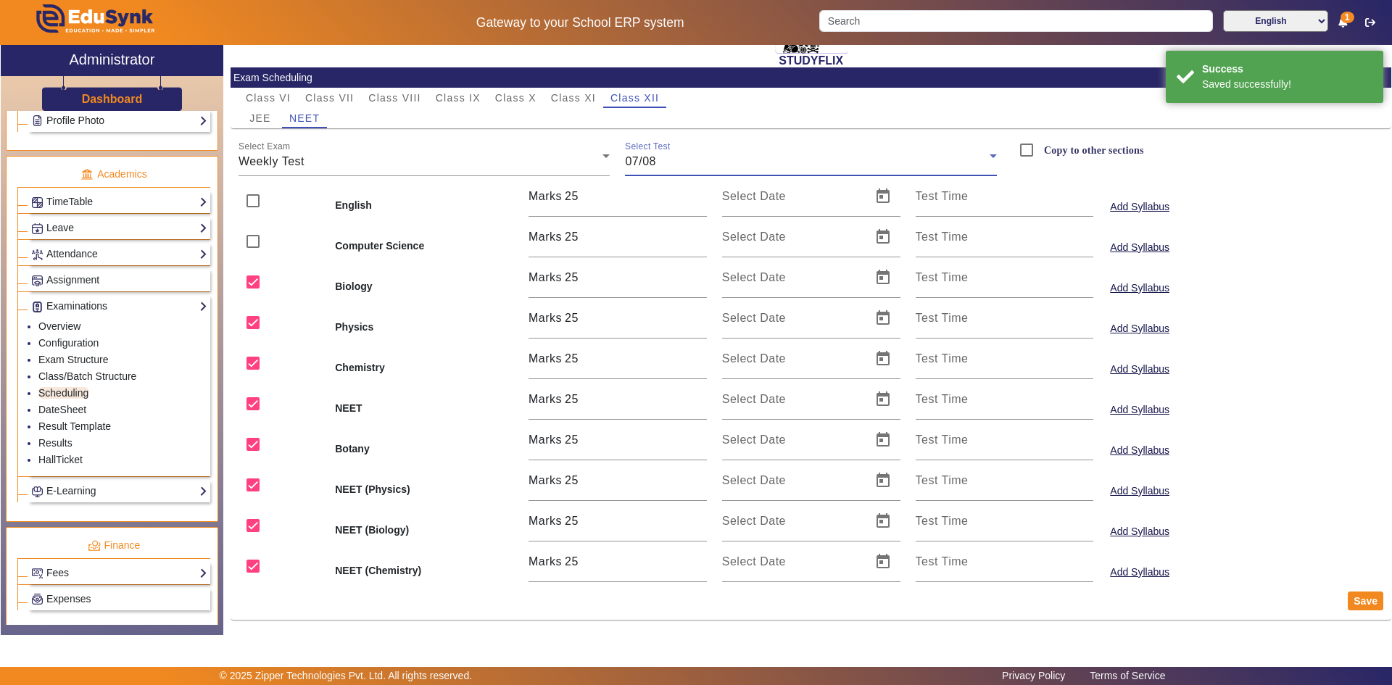
click at [630, 161] on span "07/08" at bounding box center [640, 161] width 31 height 12
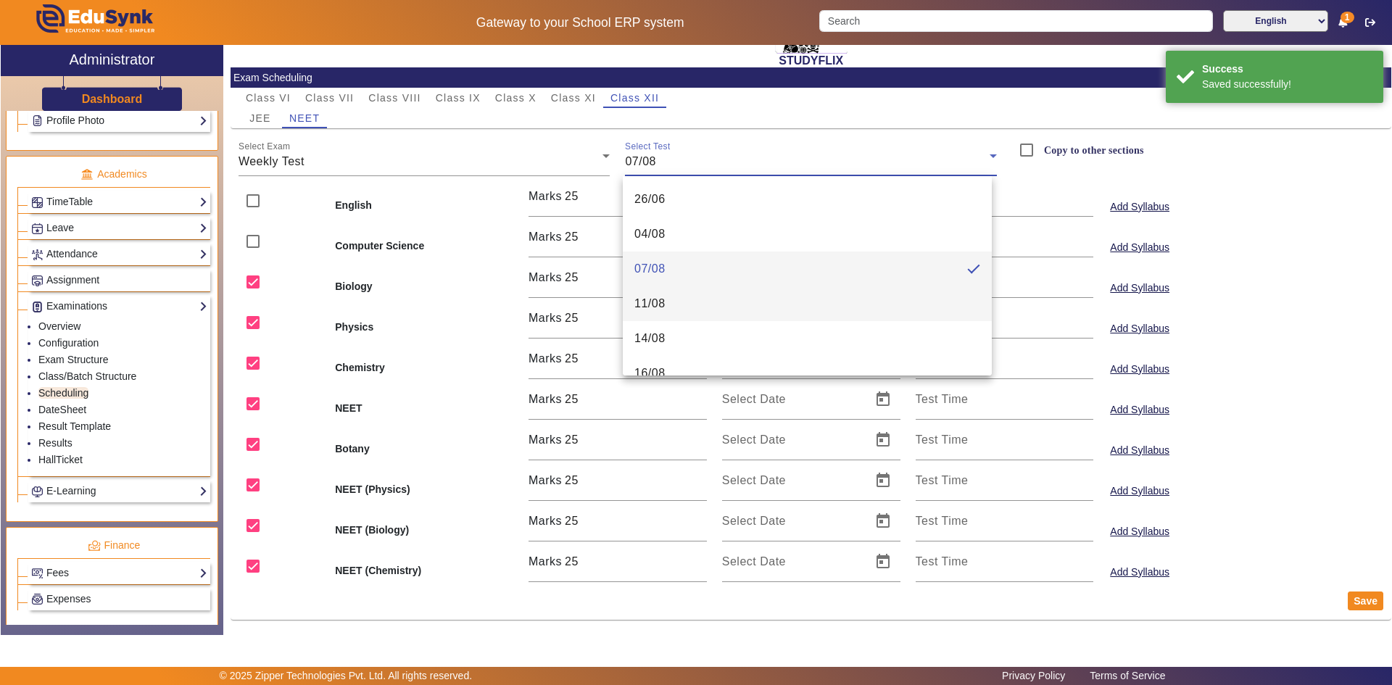
click at [656, 299] on span "11/08" at bounding box center [650, 303] width 31 height 17
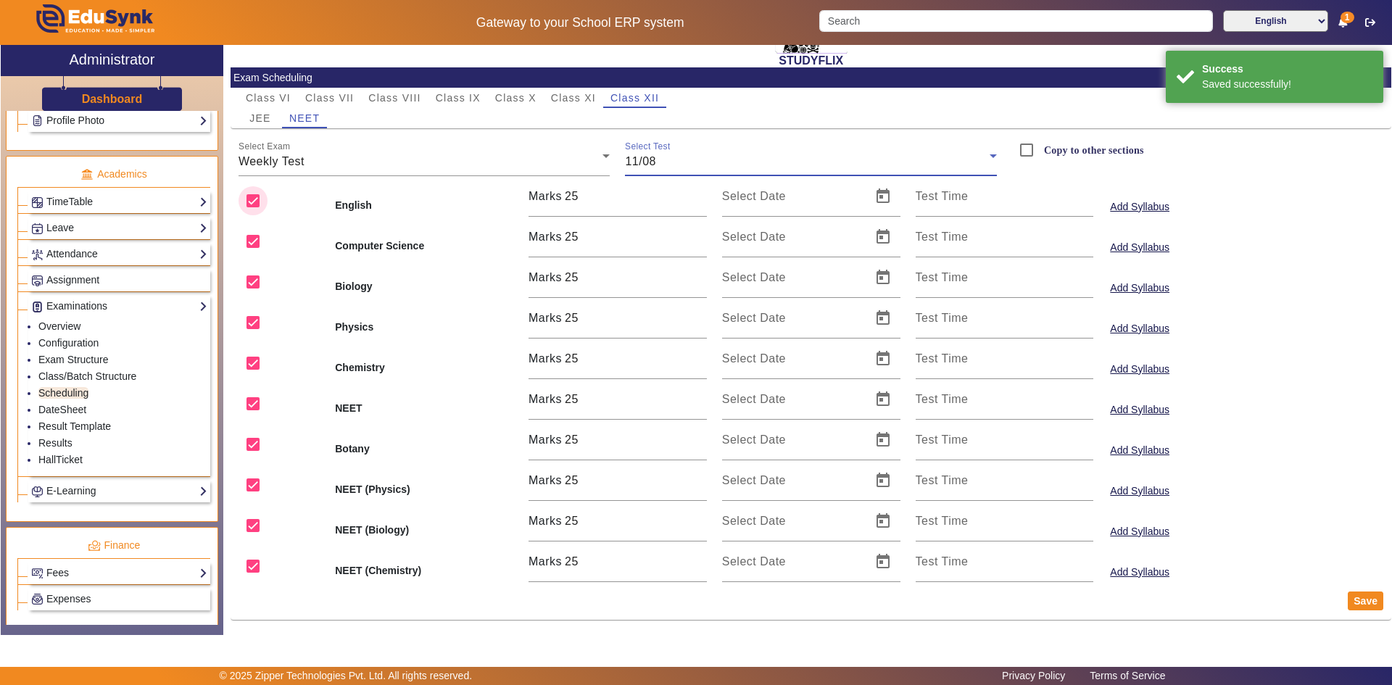
click at [256, 202] on input "checkbox" at bounding box center [253, 200] width 29 height 29
checkbox input "false"
click at [251, 245] on input "checkbox" at bounding box center [253, 241] width 29 height 29
checkbox input "false"
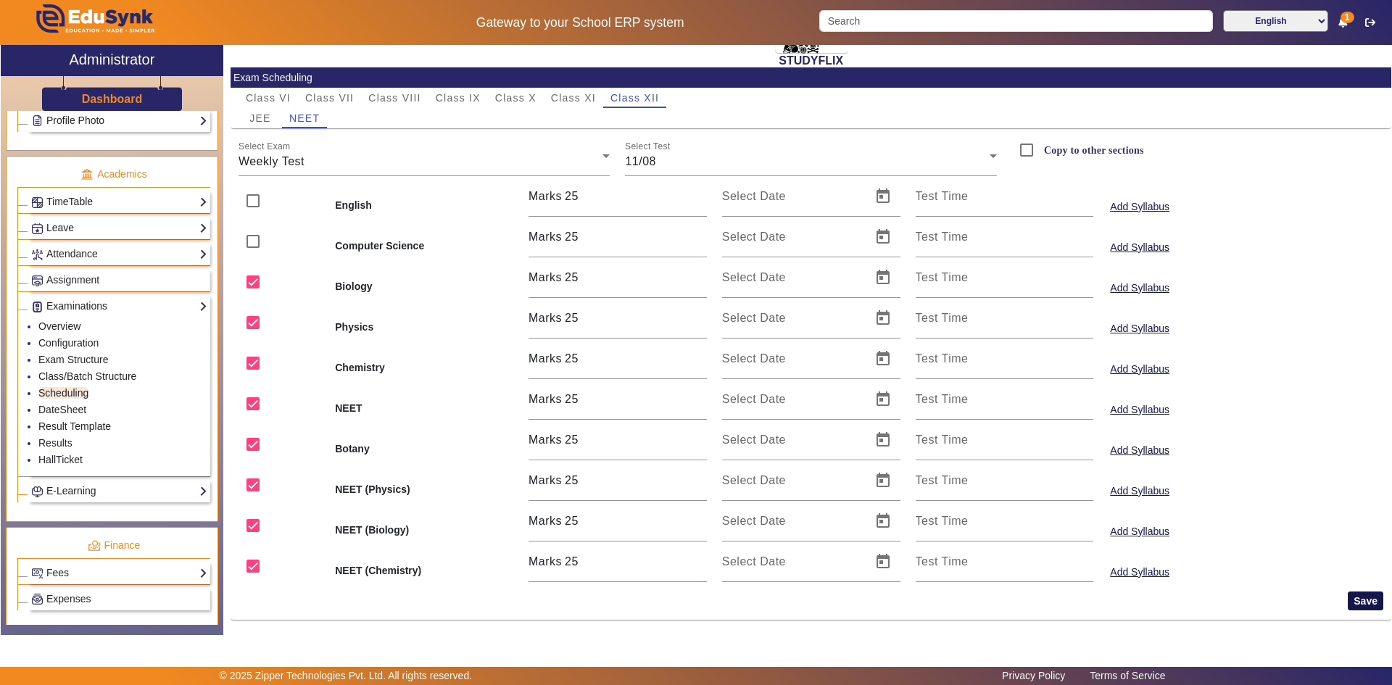
click at [1353, 602] on button "Save" at bounding box center [1366, 601] width 36 height 19
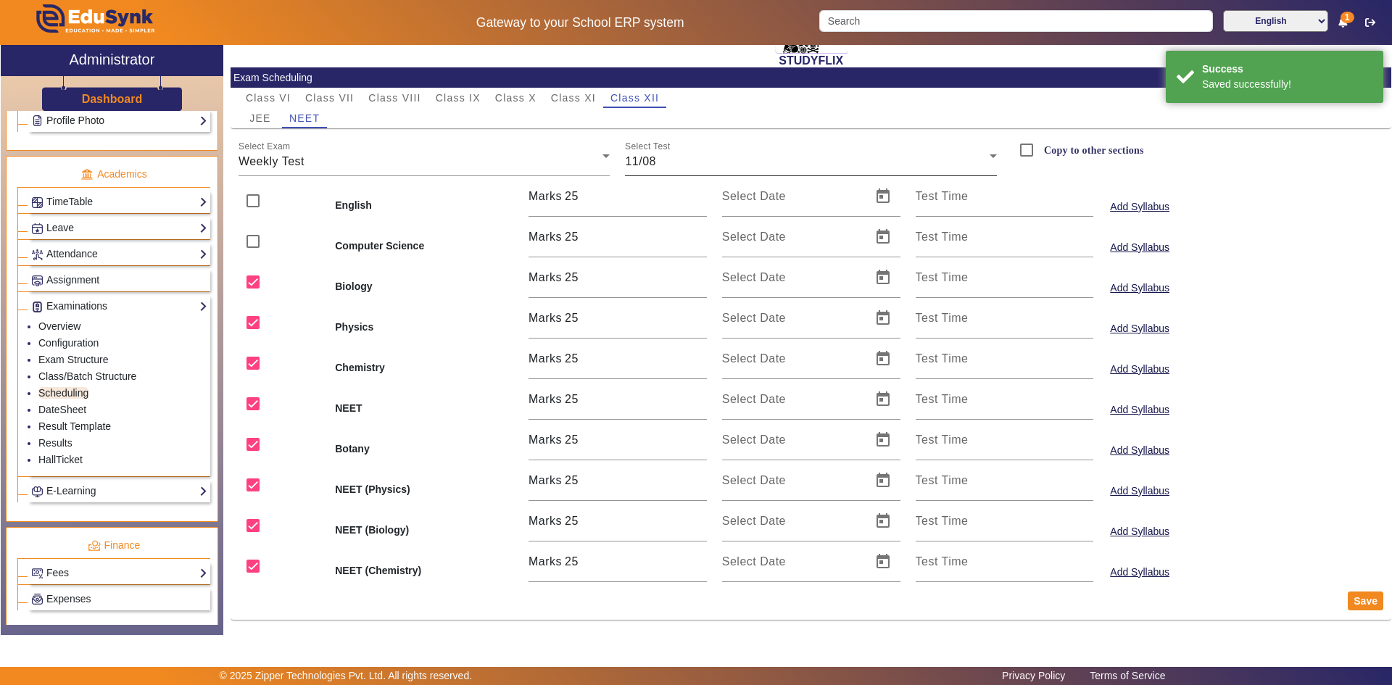
click at [639, 155] on span "11/08" at bounding box center [640, 161] width 31 height 12
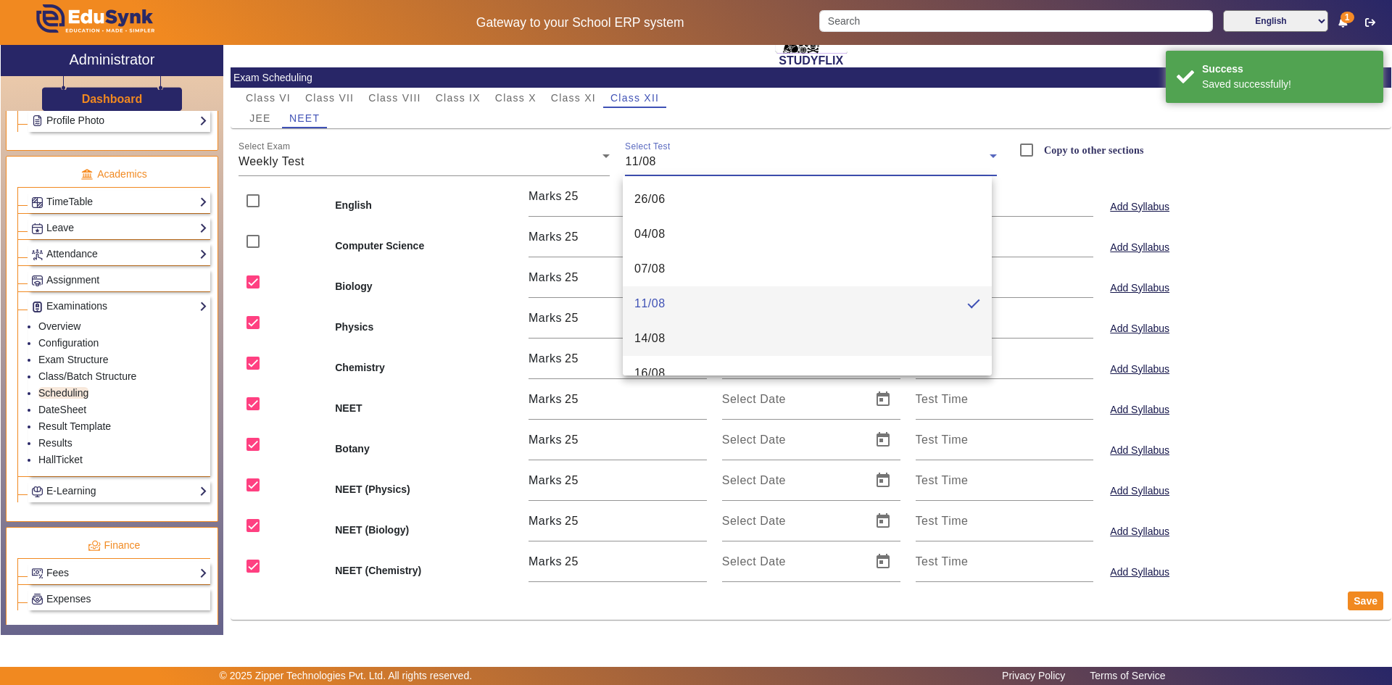
click at [648, 336] on span "14/08" at bounding box center [650, 338] width 31 height 17
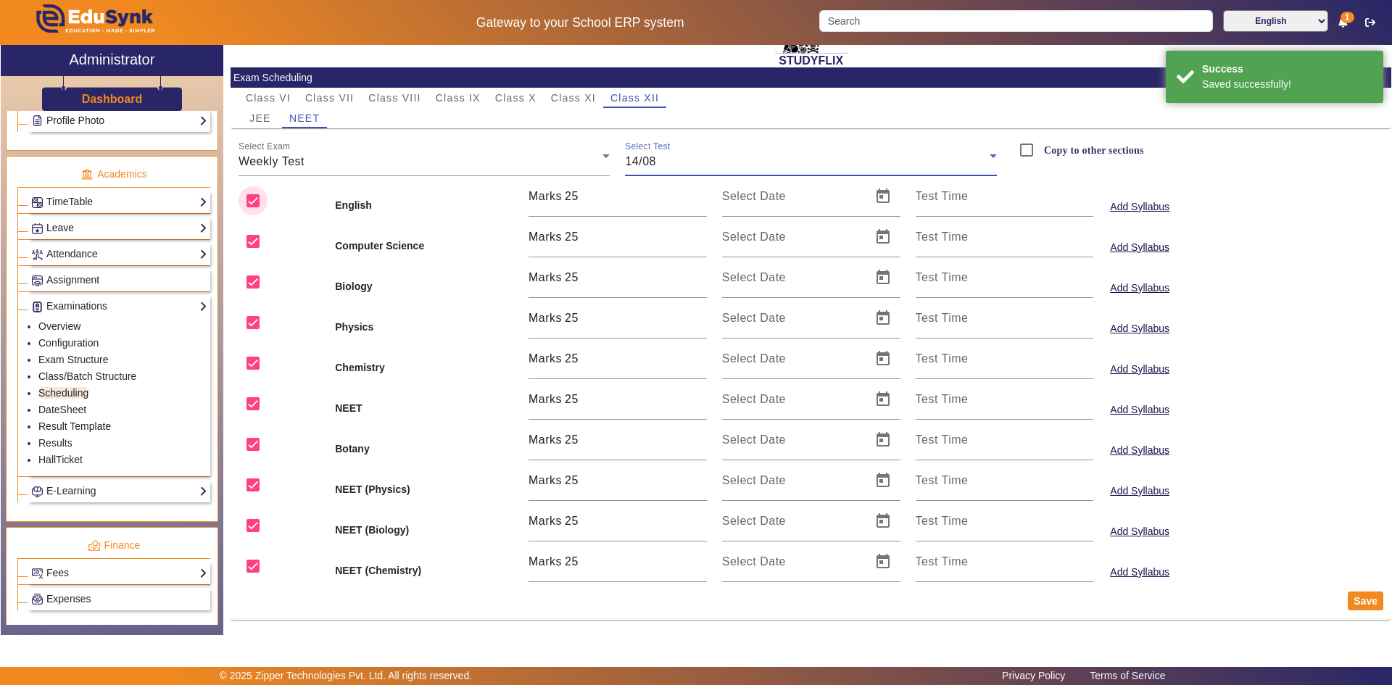
click at [252, 205] on input "checkbox" at bounding box center [253, 200] width 29 height 29
checkbox input "false"
click at [257, 239] on input "checkbox" at bounding box center [253, 241] width 29 height 29
checkbox input "false"
click at [1358, 604] on button "Save" at bounding box center [1366, 601] width 36 height 19
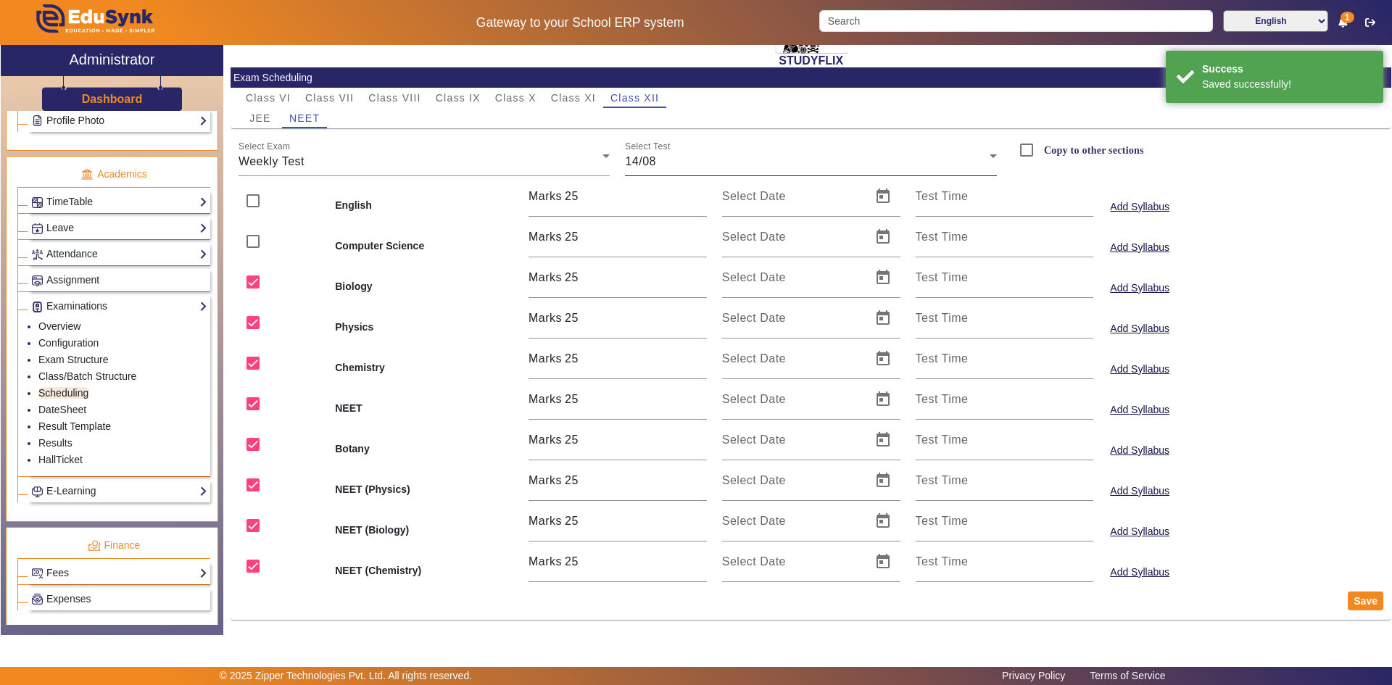
click at [686, 154] on div "14/08" at bounding box center [807, 161] width 365 height 17
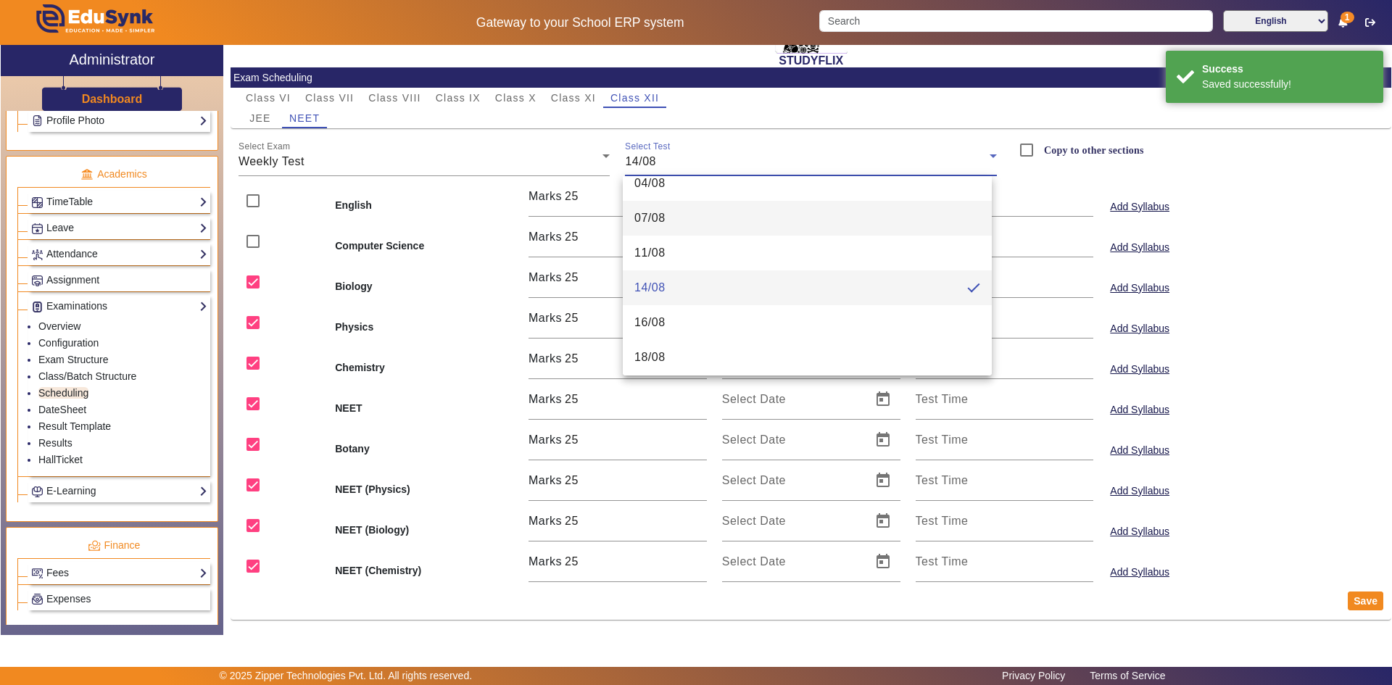
scroll to position [73, 0]
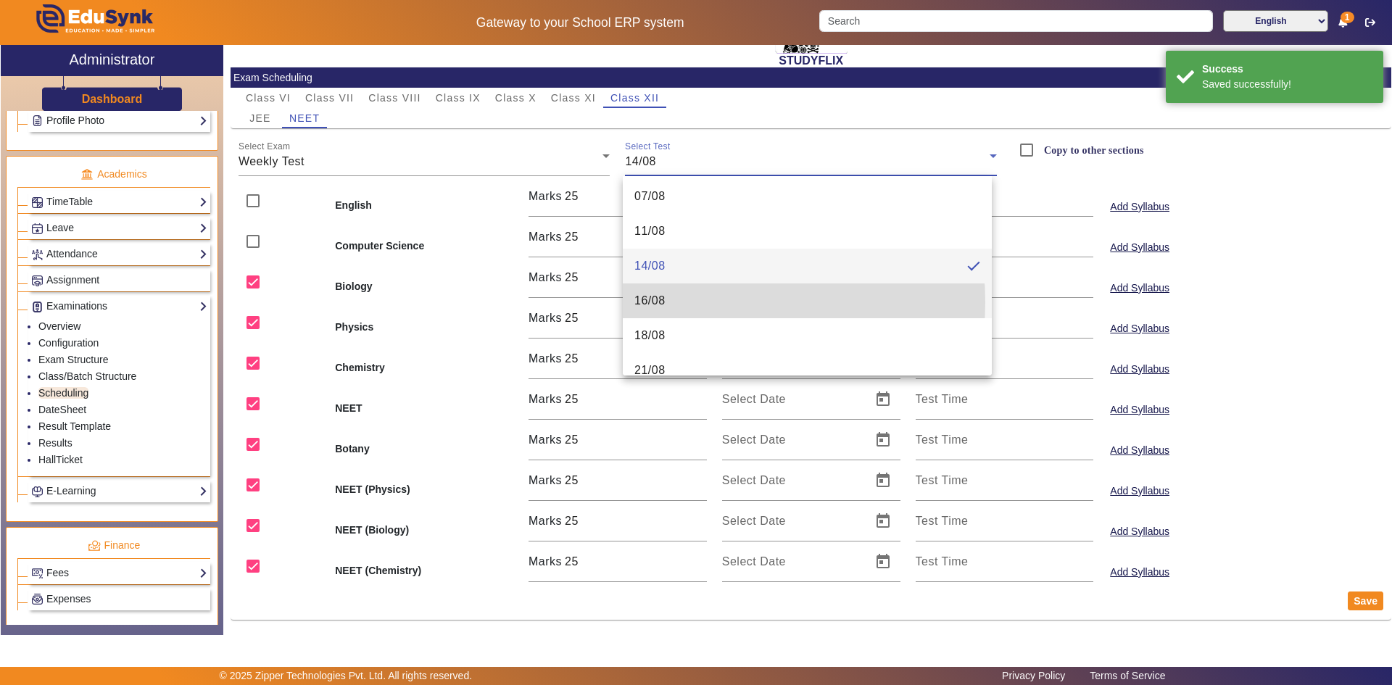
click at [671, 302] on mat-option "16/08" at bounding box center [807, 301] width 369 height 35
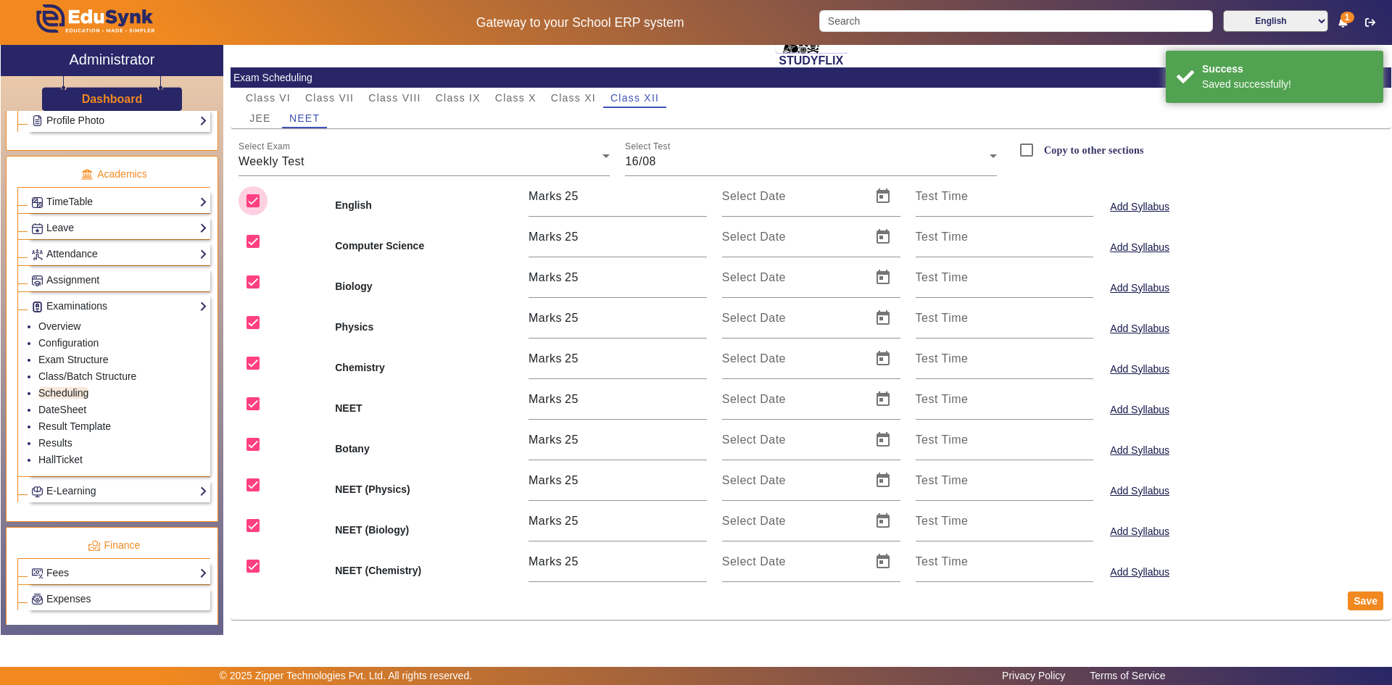
click at [253, 202] on input "checkbox" at bounding box center [253, 200] width 29 height 29
checkbox input "false"
click at [252, 236] on input "checkbox" at bounding box center [253, 241] width 29 height 29
checkbox input "false"
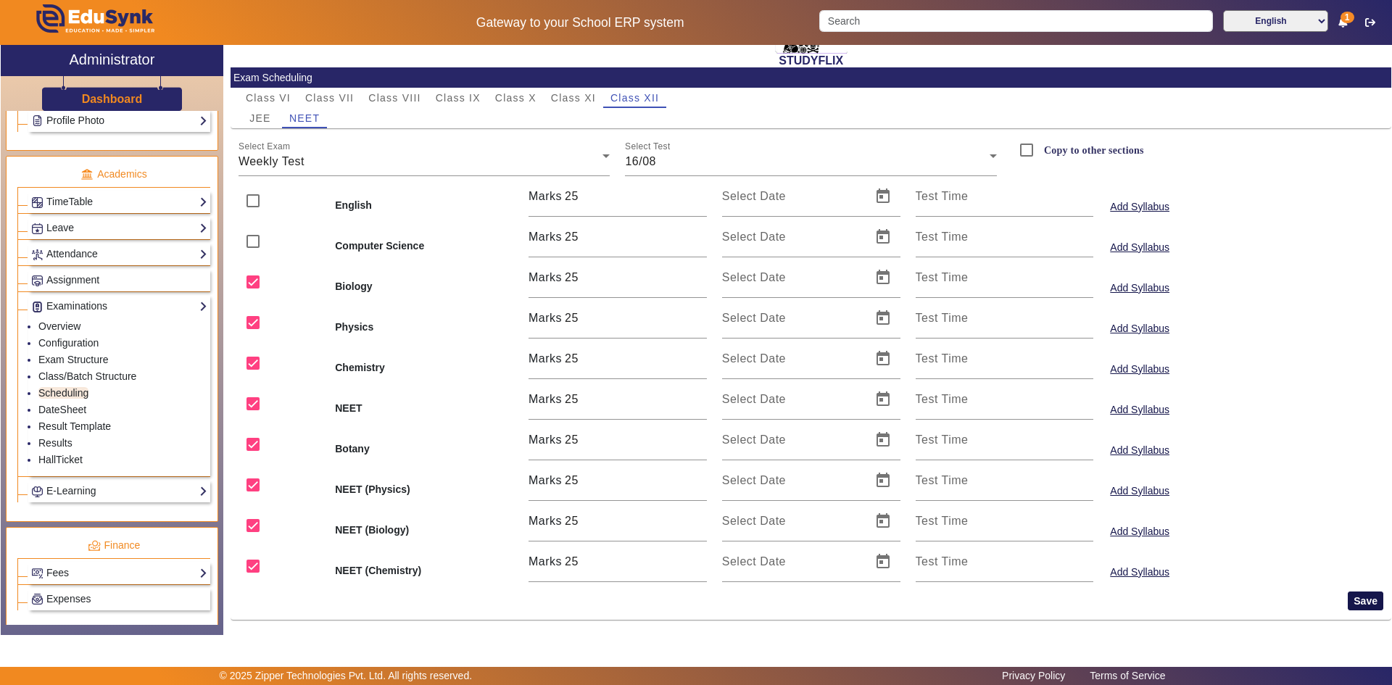
click at [1348, 603] on button "Save" at bounding box center [1366, 601] width 36 height 19
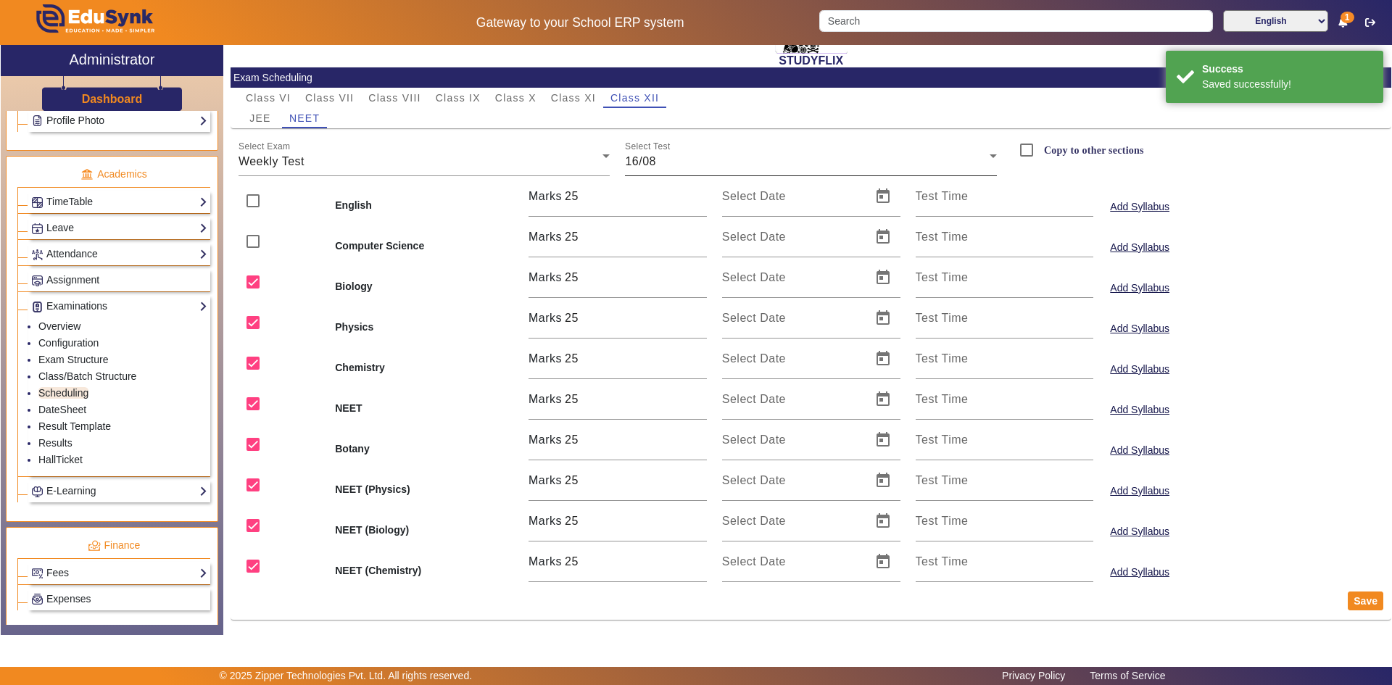
click at [666, 160] on div "16/08" at bounding box center [807, 161] width 365 height 17
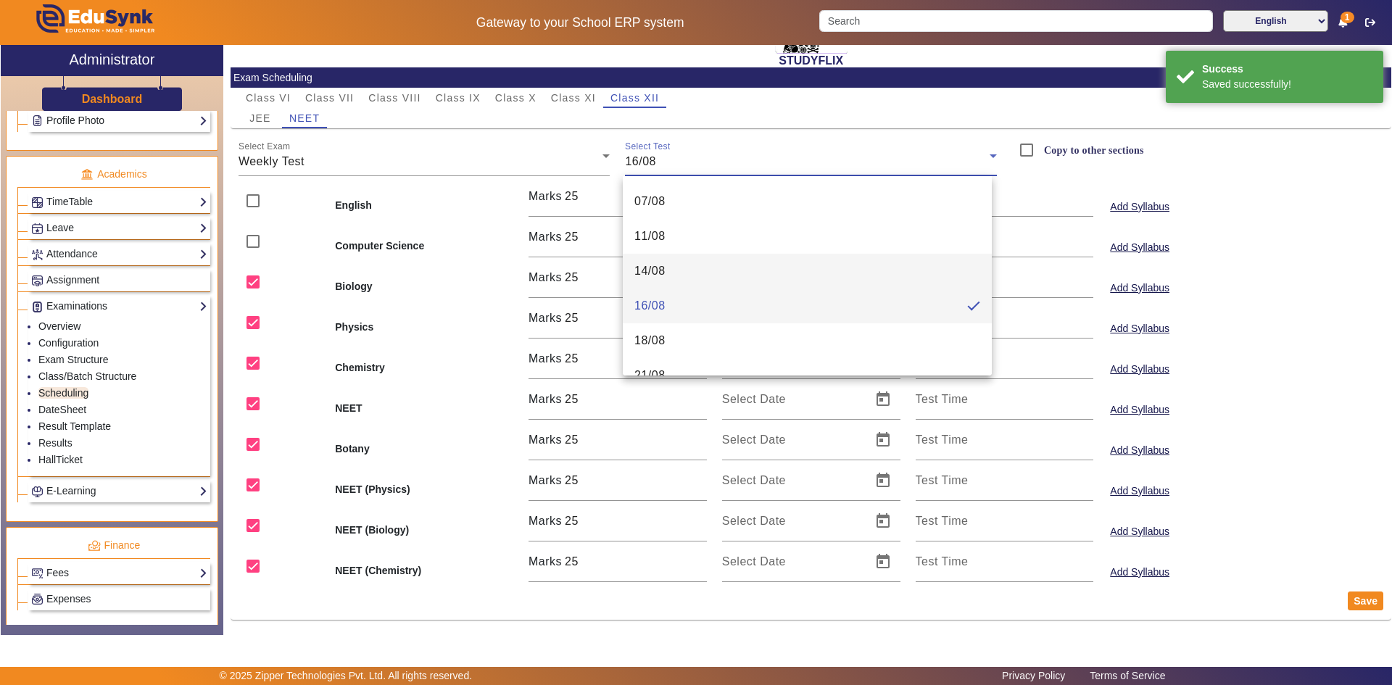
scroll to position [88, 0]
click at [677, 315] on mat-option "18/08" at bounding box center [807, 320] width 369 height 35
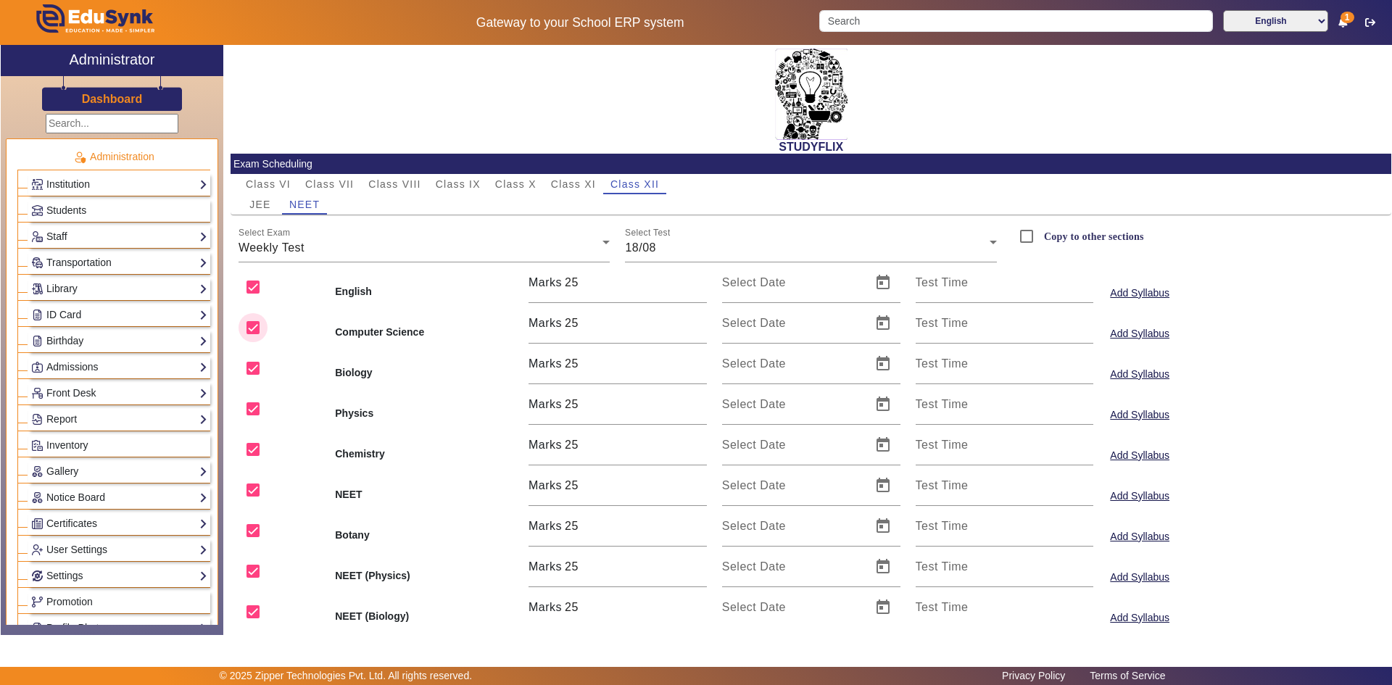
scroll to position [86, 0]
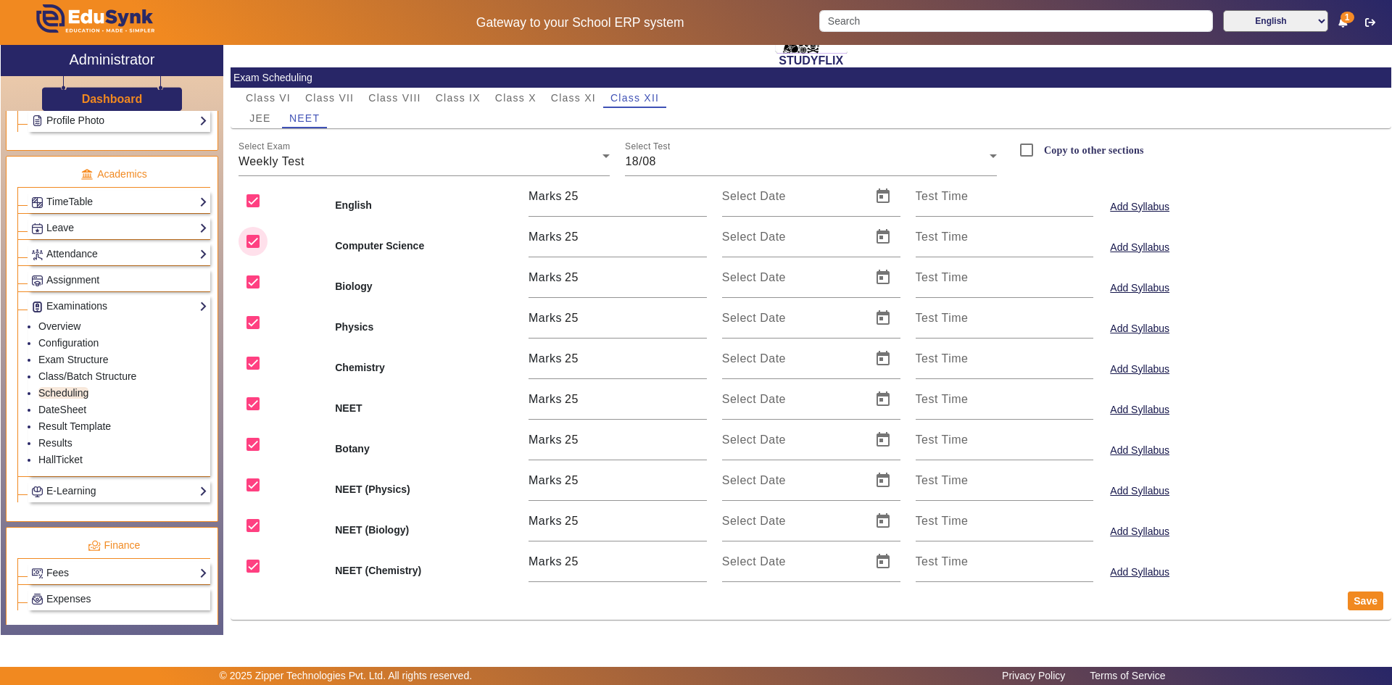
click at [247, 239] on input "checkbox" at bounding box center [253, 241] width 29 height 29
checkbox input "false"
click at [255, 199] on input "checkbox" at bounding box center [253, 200] width 29 height 29
checkbox input "false"
click at [1353, 597] on button "Save" at bounding box center [1366, 601] width 36 height 19
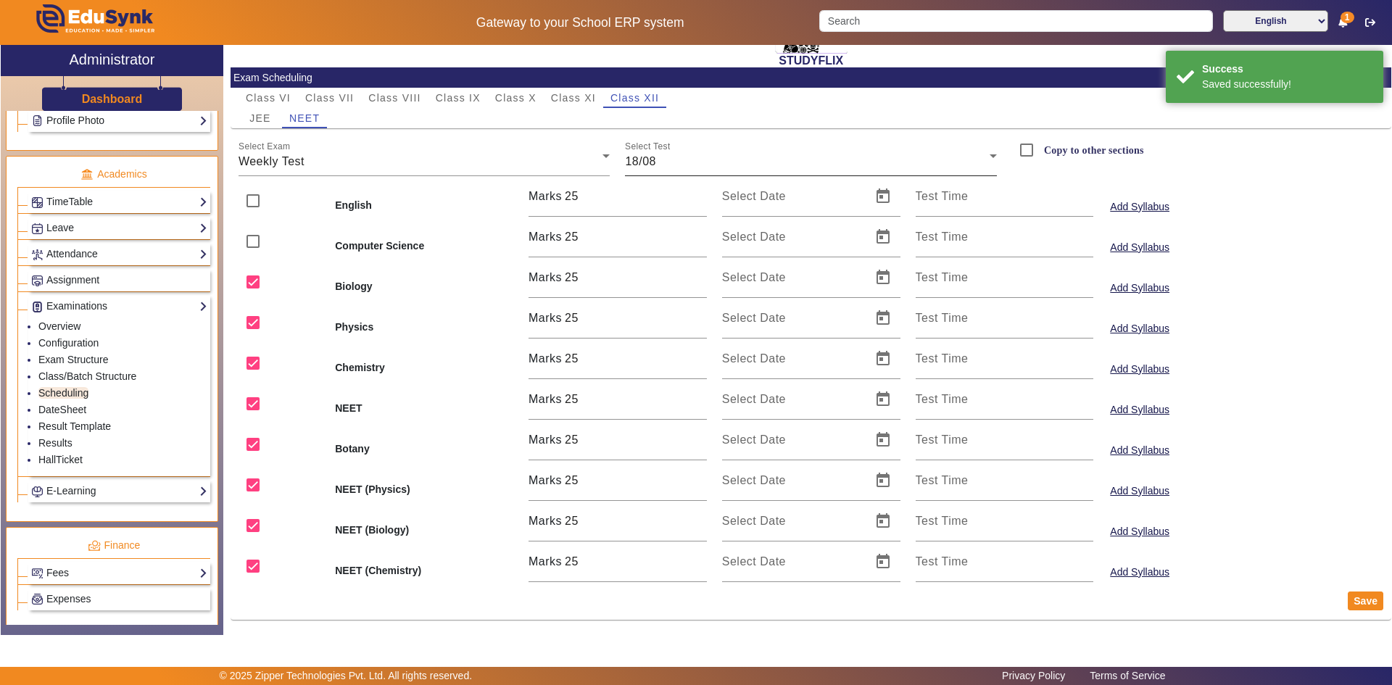
click at [654, 157] on div "18/08" at bounding box center [807, 161] width 365 height 17
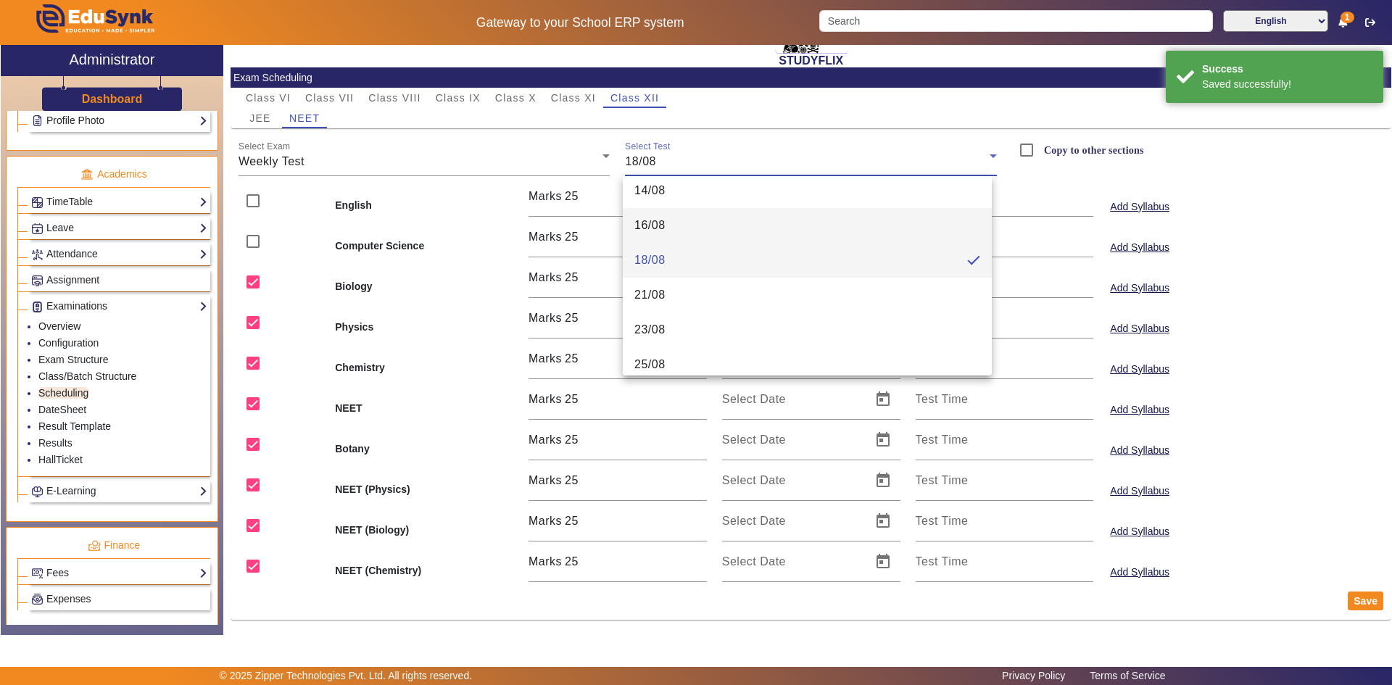
scroll to position [160, 0]
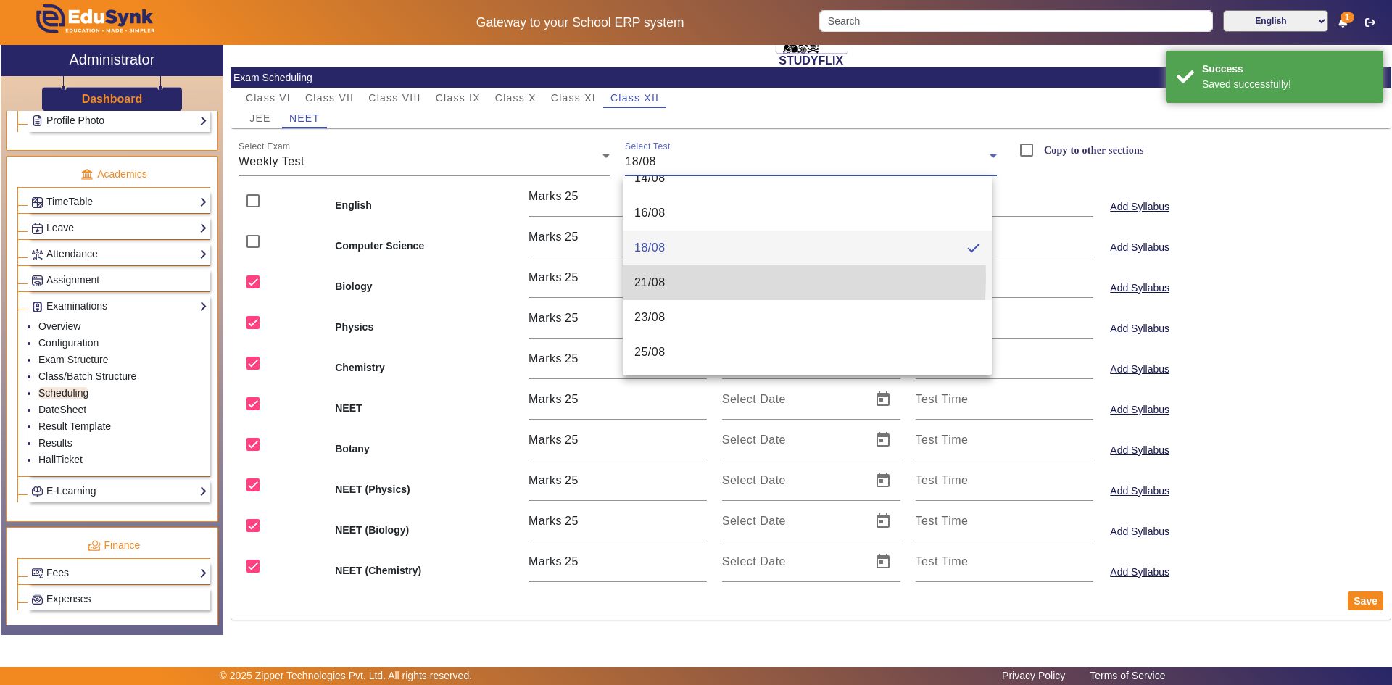
click at [652, 276] on span "21/08" at bounding box center [650, 282] width 31 height 17
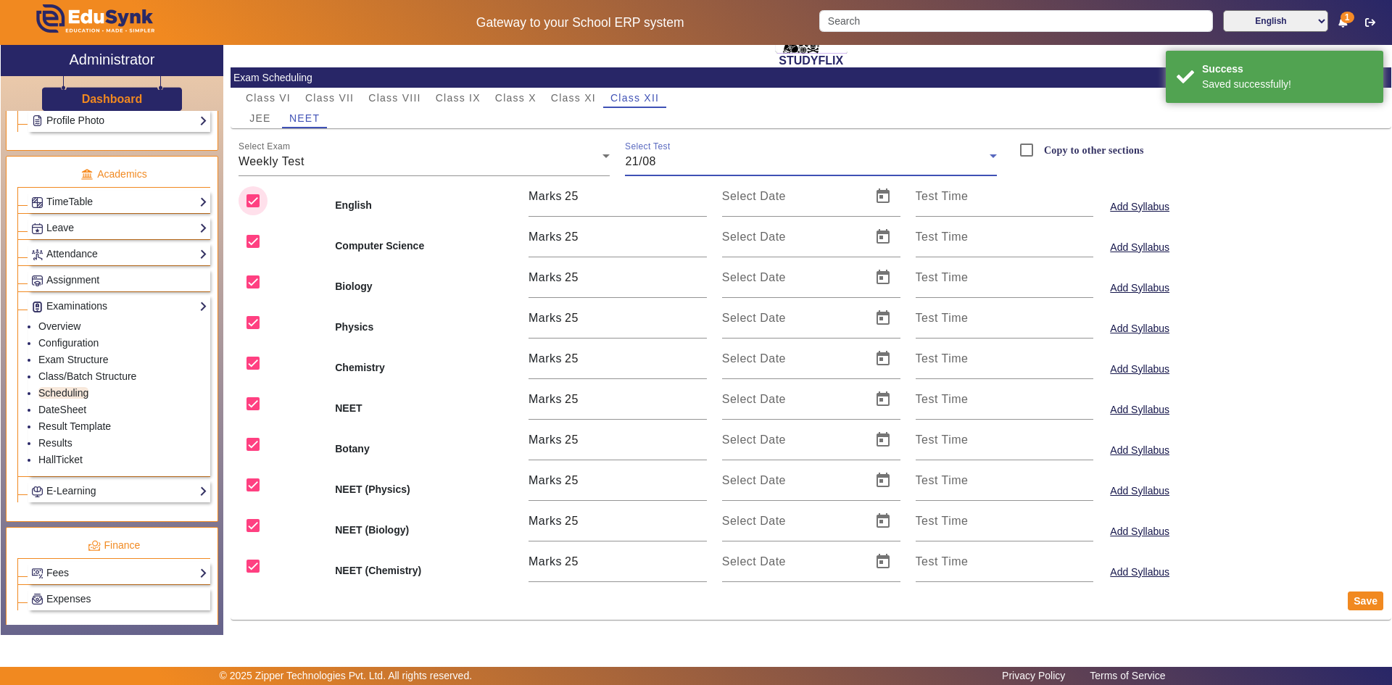
click at [256, 199] on input "checkbox" at bounding box center [253, 200] width 29 height 29
checkbox input "false"
click at [260, 240] on input "checkbox" at bounding box center [253, 241] width 29 height 29
checkbox input "false"
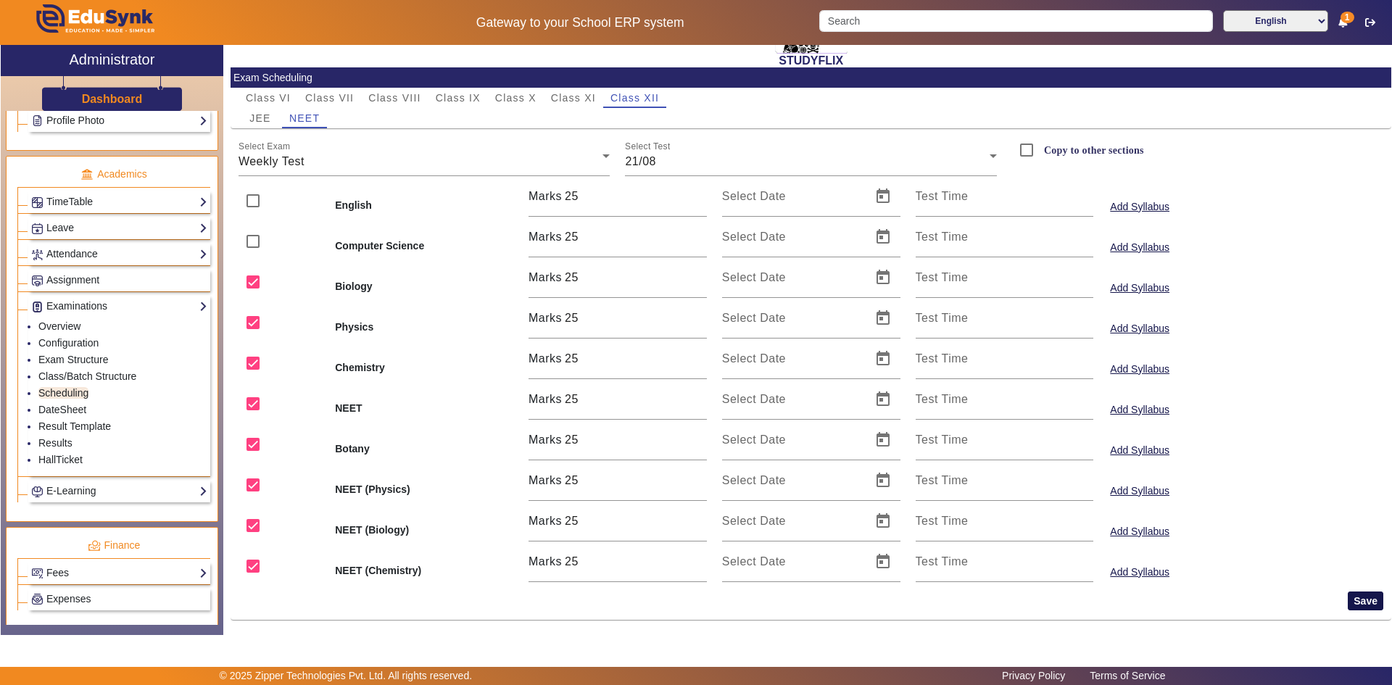
click at [1350, 601] on button "Save" at bounding box center [1366, 601] width 36 height 19
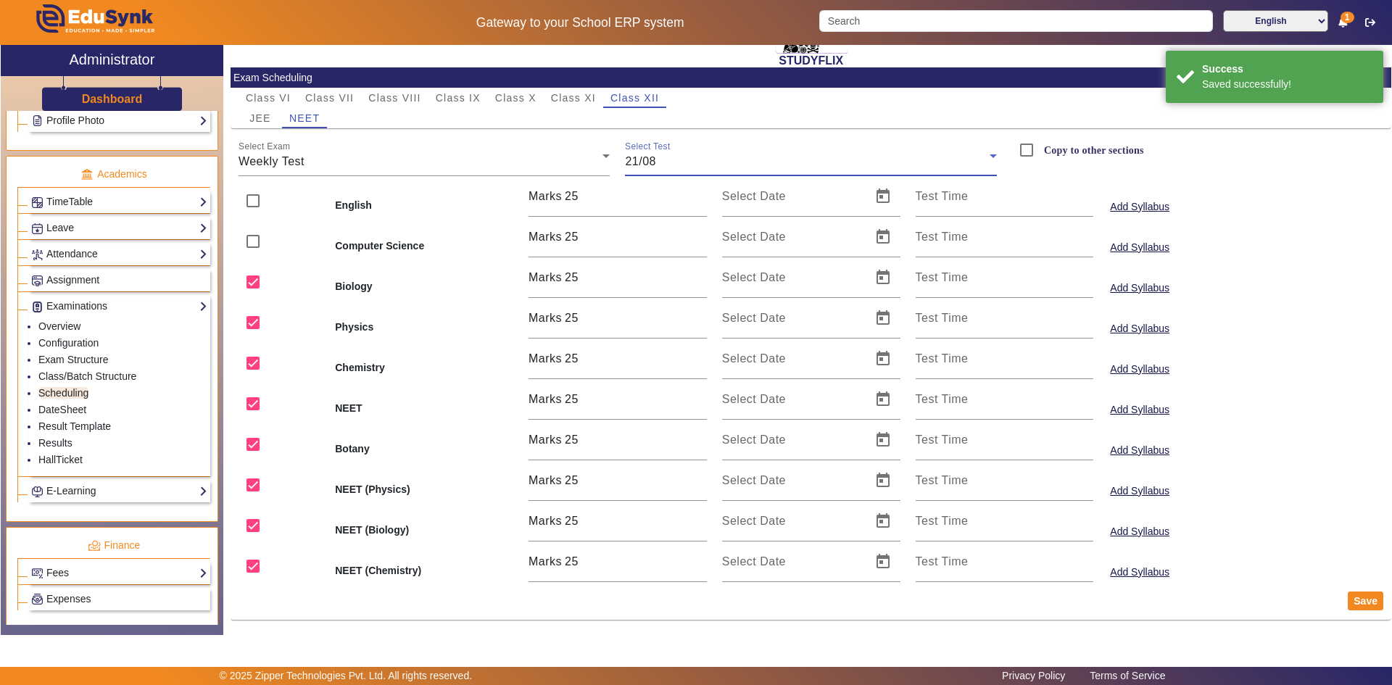
click at [669, 168] on div "21/08" at bounding box center [807, 161] width 365 height 17
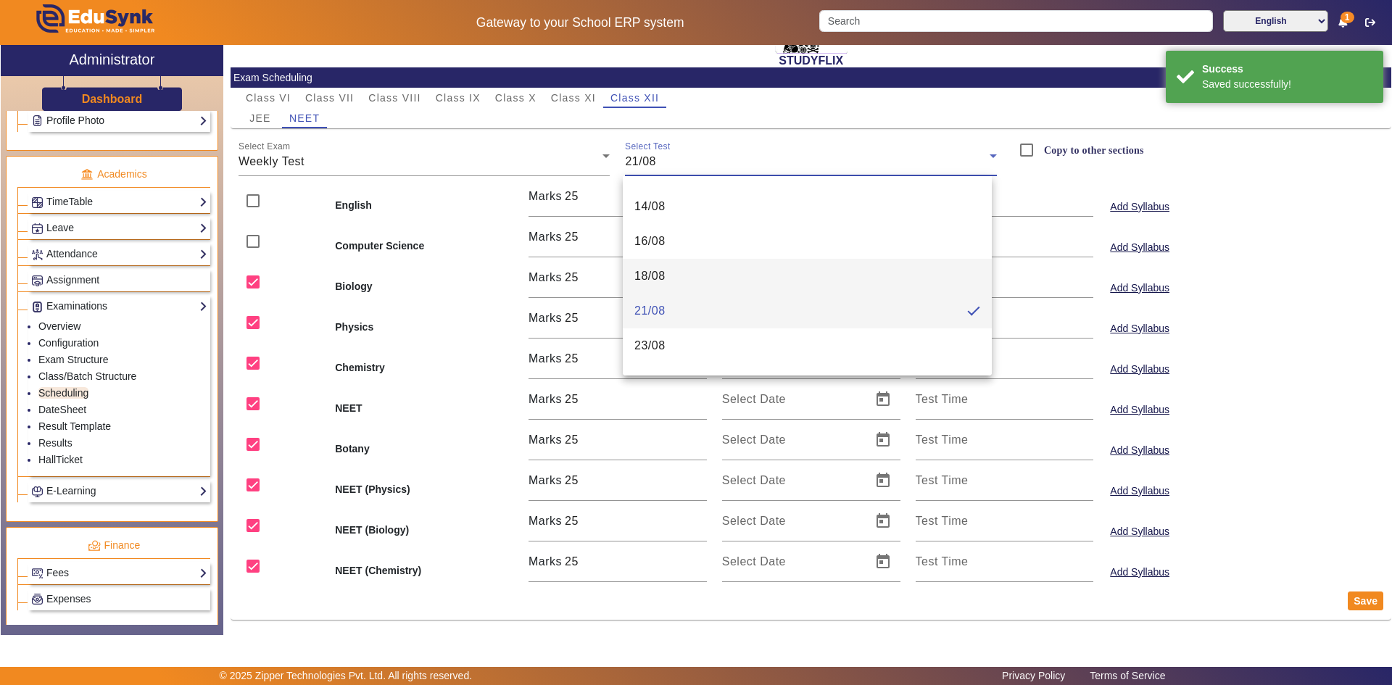
scroll to position [157, 0]
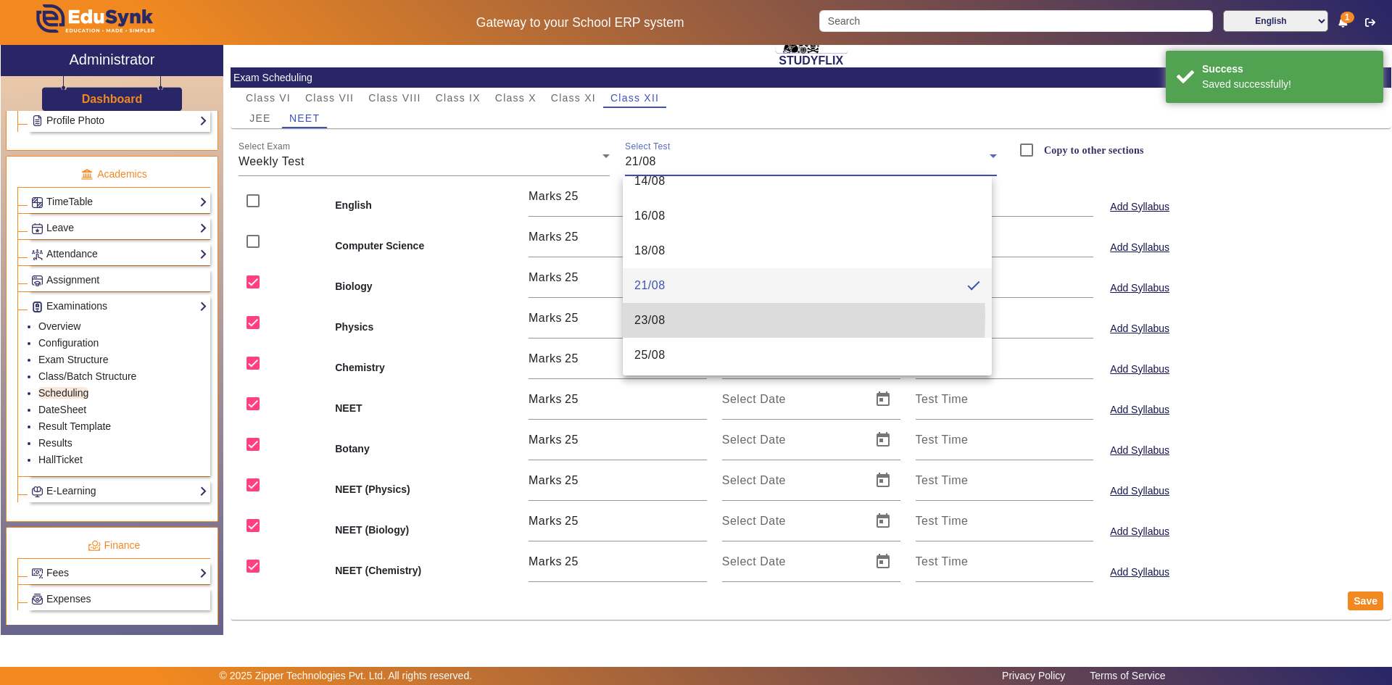
click at [647, 317] on span "23/08" at bounding box center [650, 320] width 31 height 17
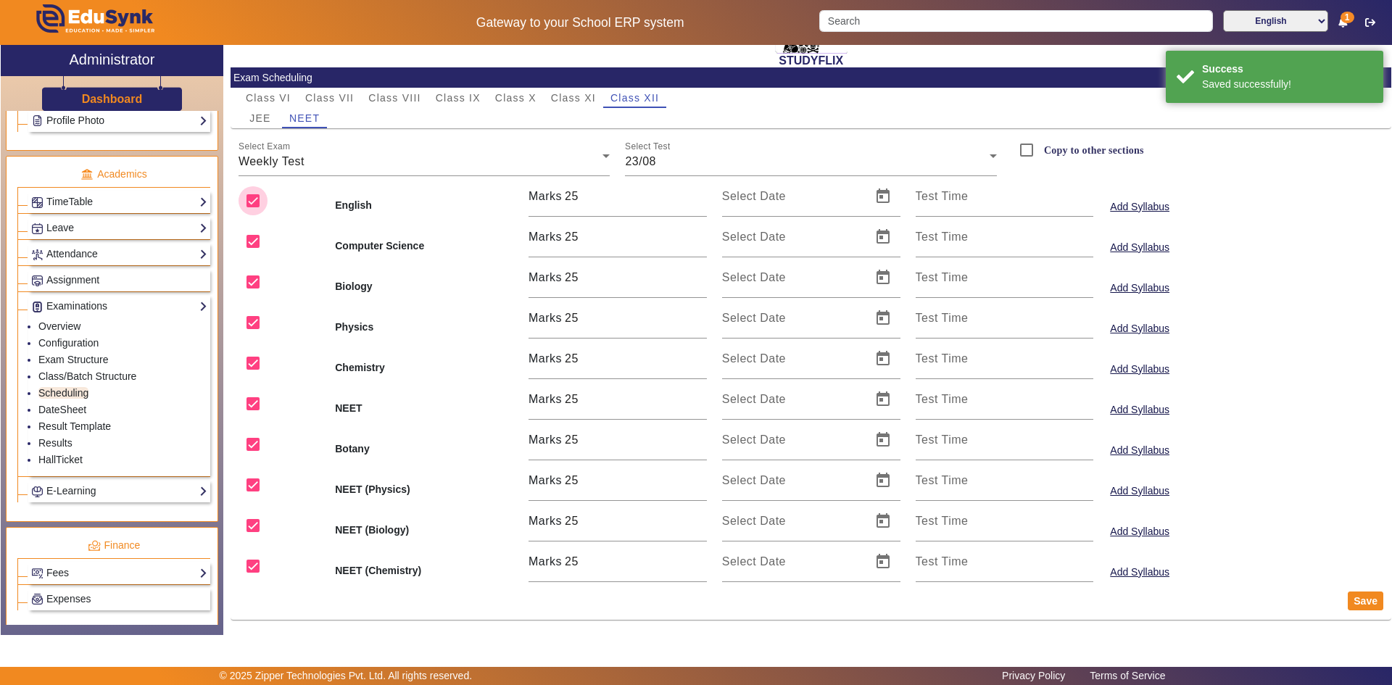
click at [249, 200] on input "checkbox" at bounding box center [253, 200] width 29 height 29
checkbox input "false"
click at [252, 241] on input "checkbox" at bounding box center [253, 241] width 29 height 29
checkbox input "false"
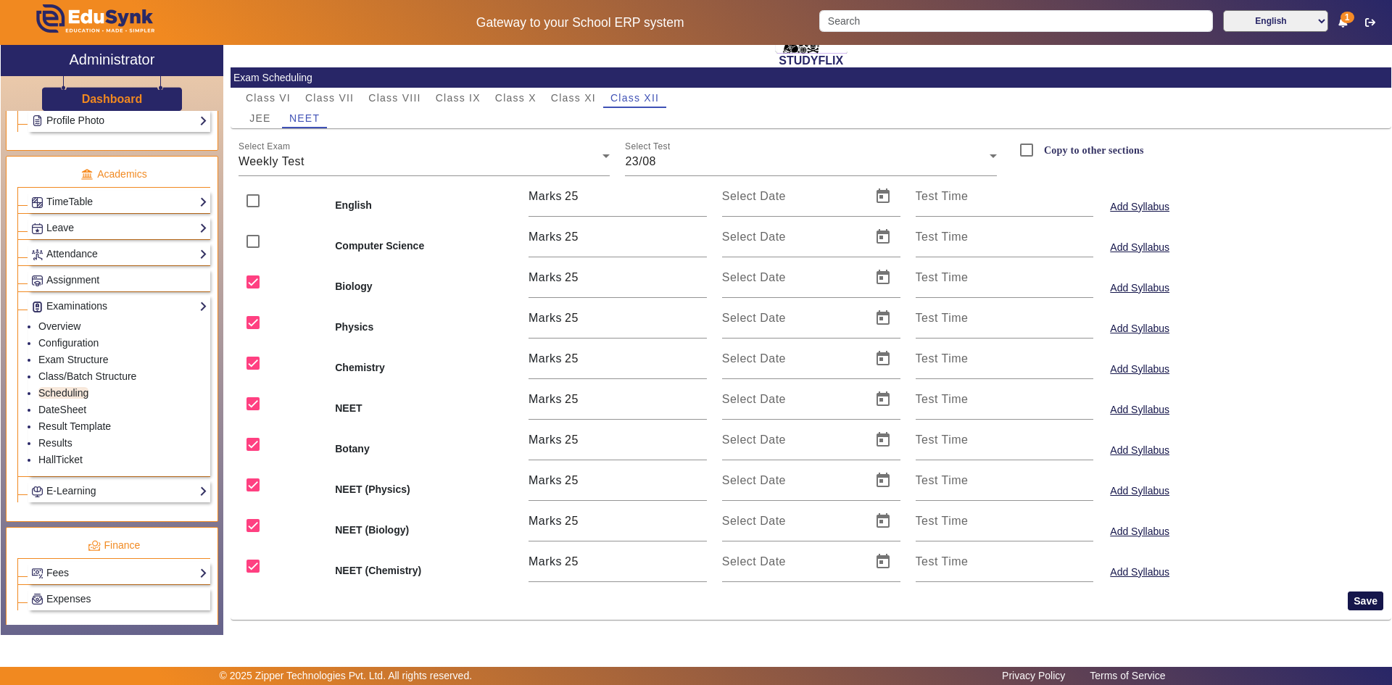
click at [1363, 600] on button "Save" at bounding box center [1366, 601] width 36 height 19
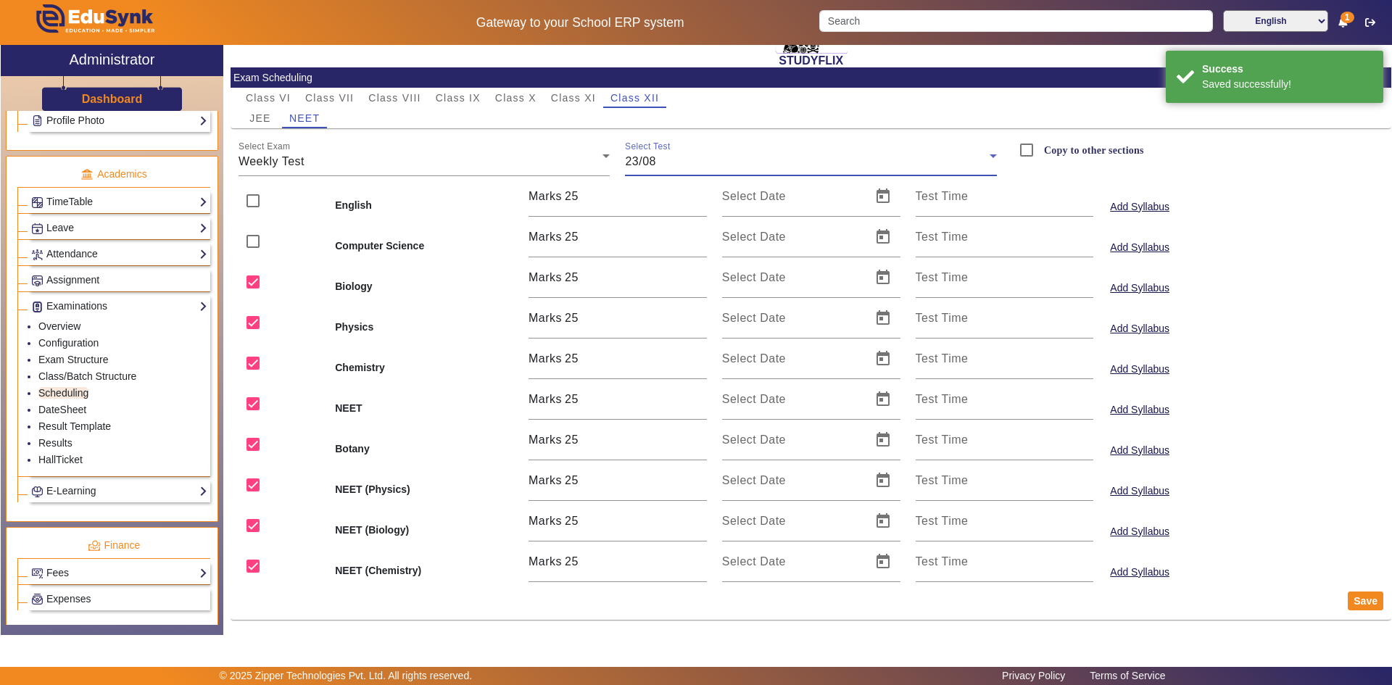
click at [637, 160] on span "23/08" at bounding box center [640, 161] width 31 height 12
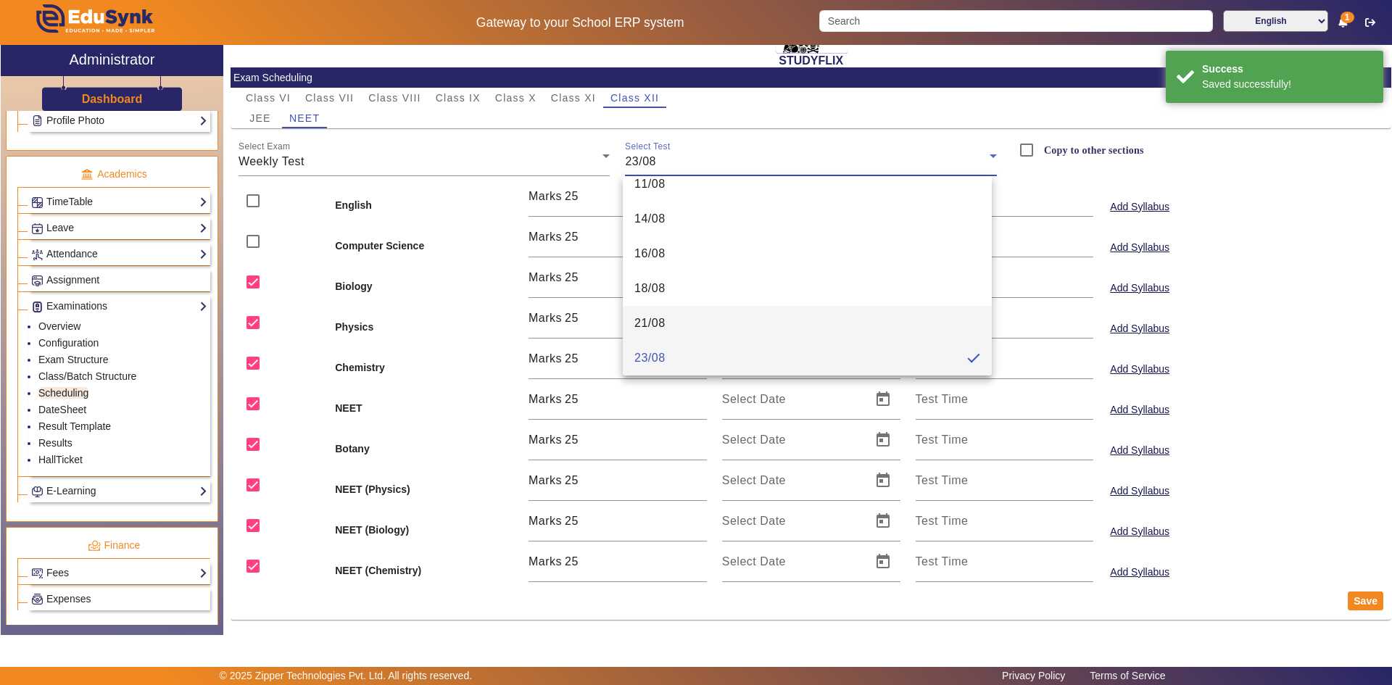
scroll to position [160, 0]
click at [654, 347] on span "25/08" at bounding box center [650, 352] width 31 height 17
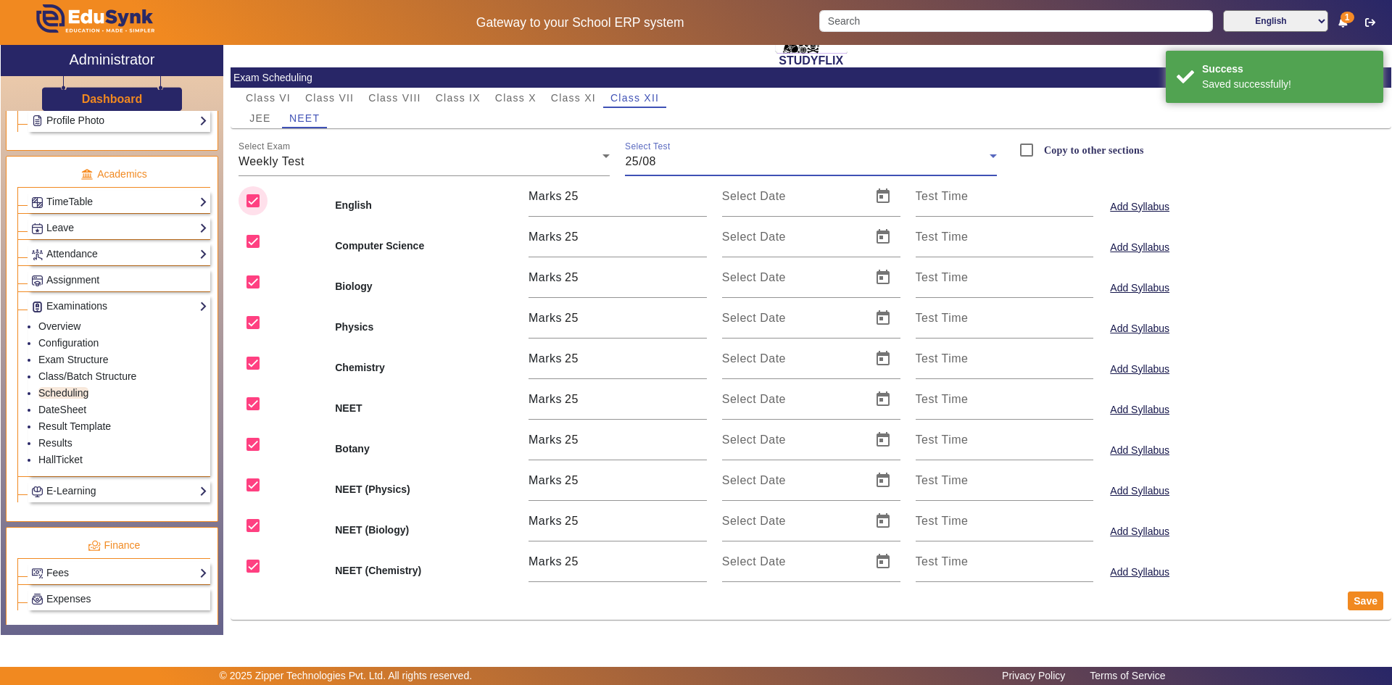
click at [249, 202] on input "checkbox" at bounding box center [253, 200] width 29 height 29
checkbox input "false"
click at [252, 247] on input "checkbox" at bounding box center [253, 241] width 29 height 29
checkbox input "false"
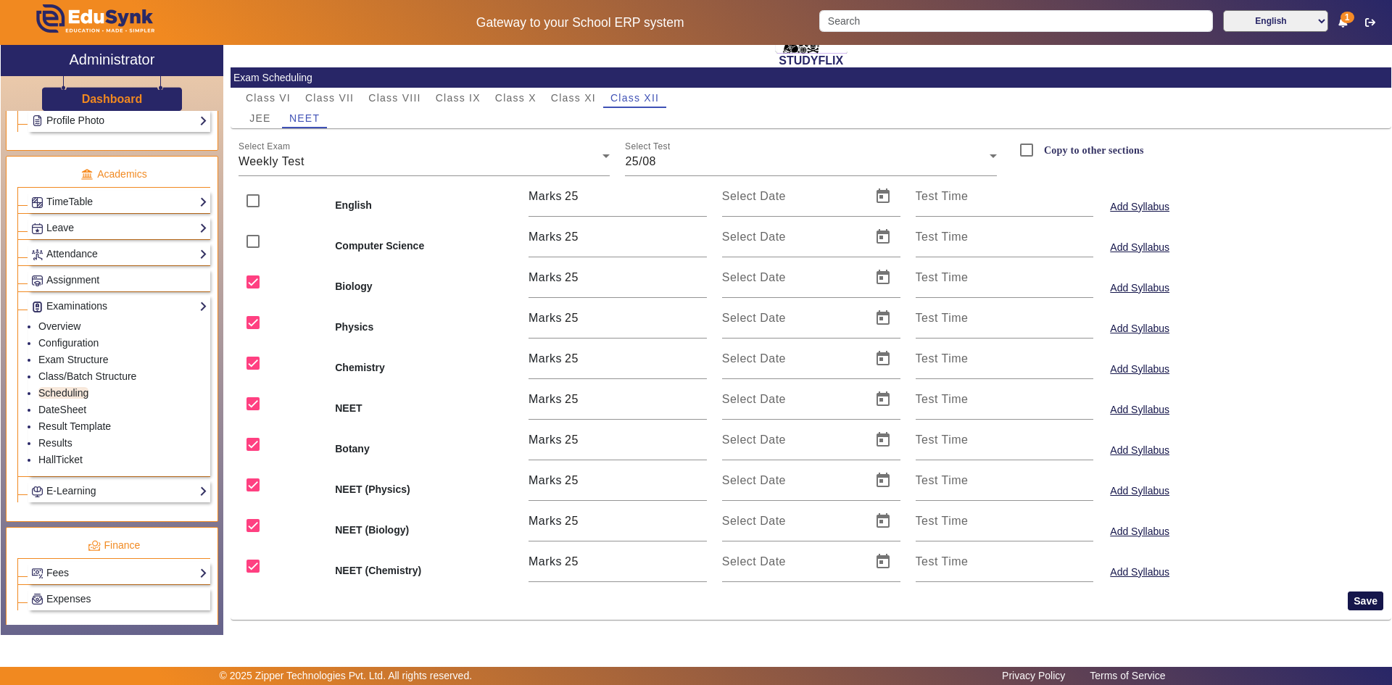
click at [1360, 602] on button "Save" at bounding box center [1366, 601] width 36 height 19
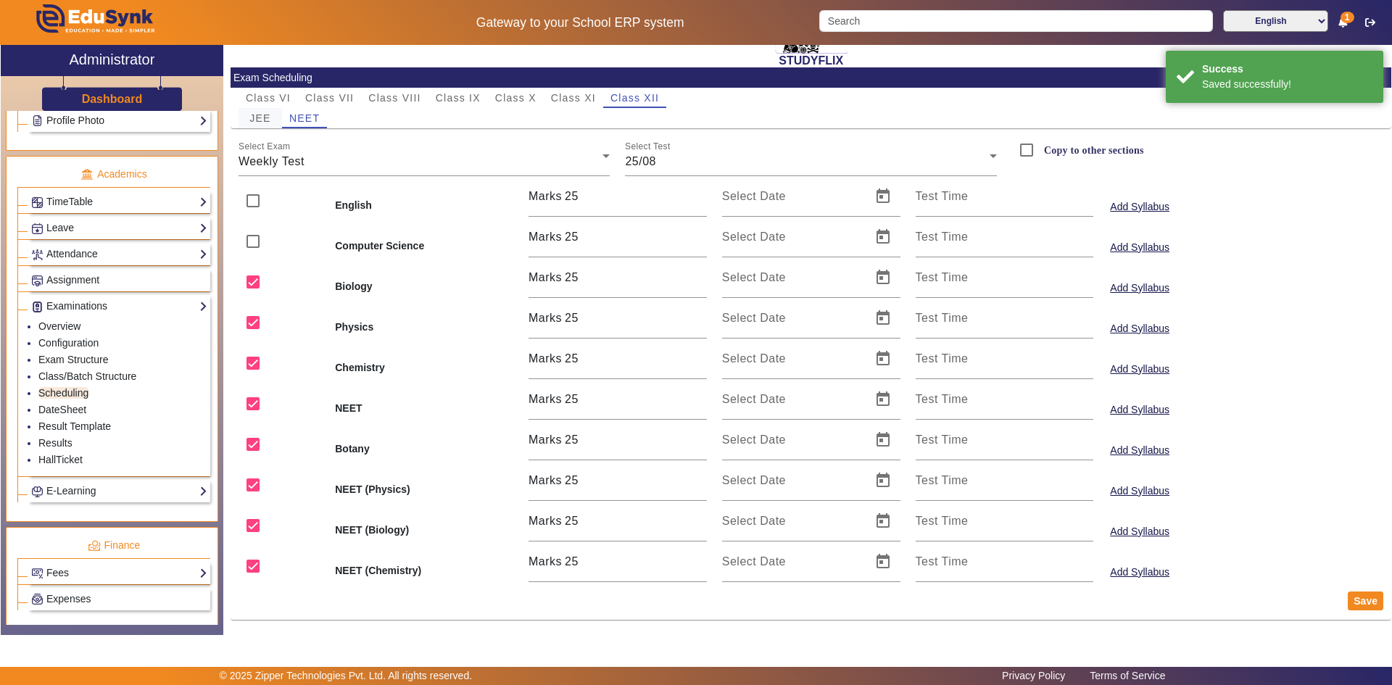
click at [270, 120] on span "JEE" at bounding box center [259, 118] width 21 height 10
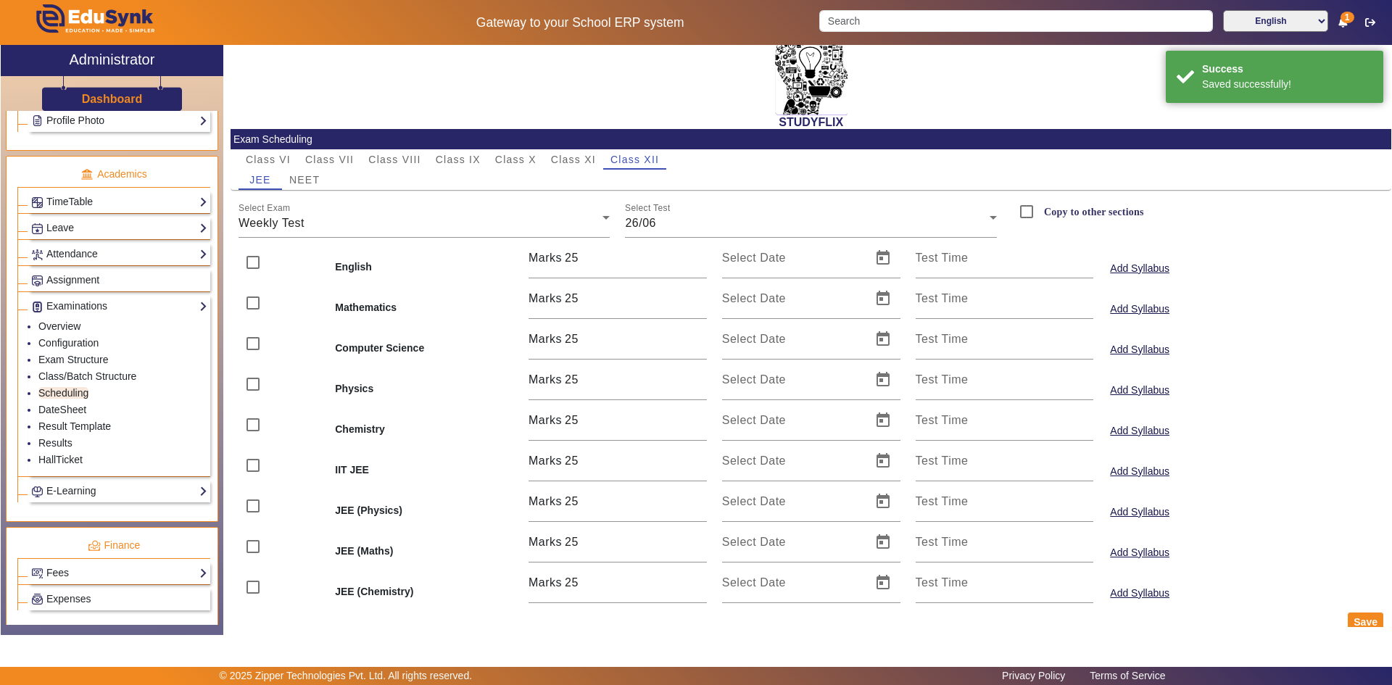
scroll to position [46, 0]
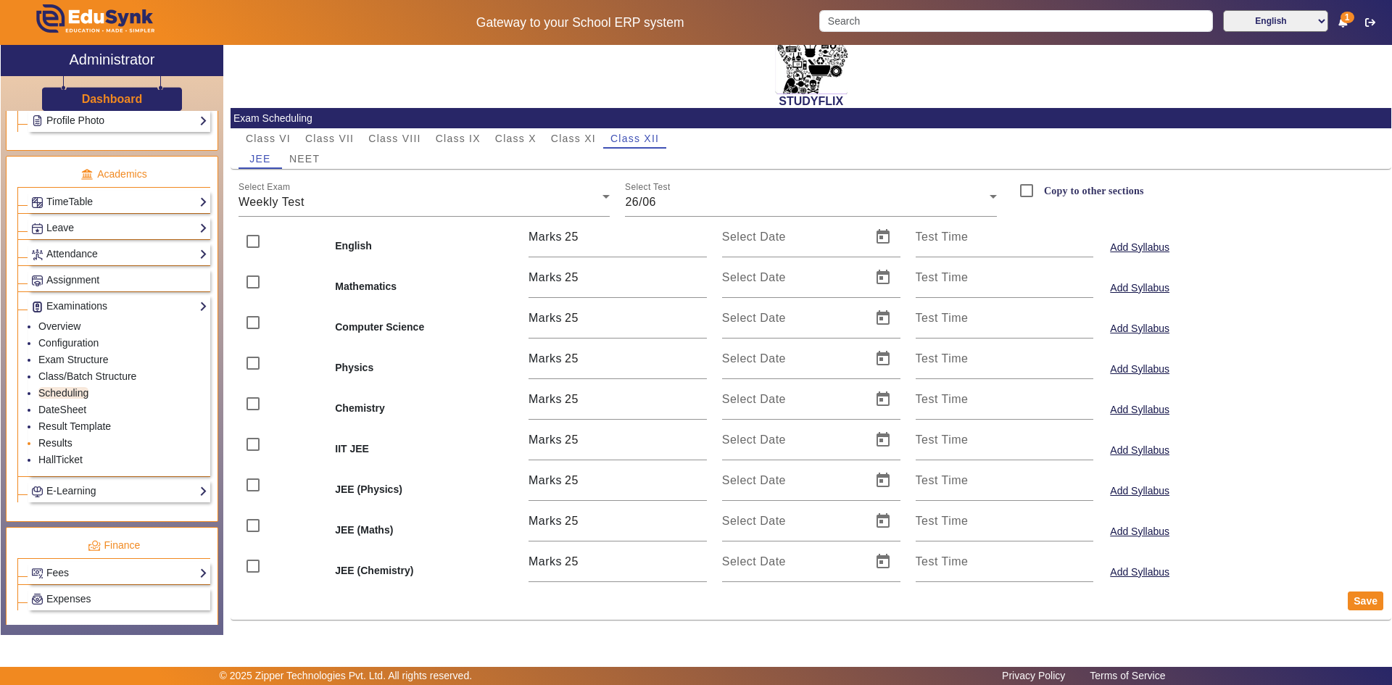
click at [70, 442] on link "Results" at bounding box center [55, 443] width 34 height 12
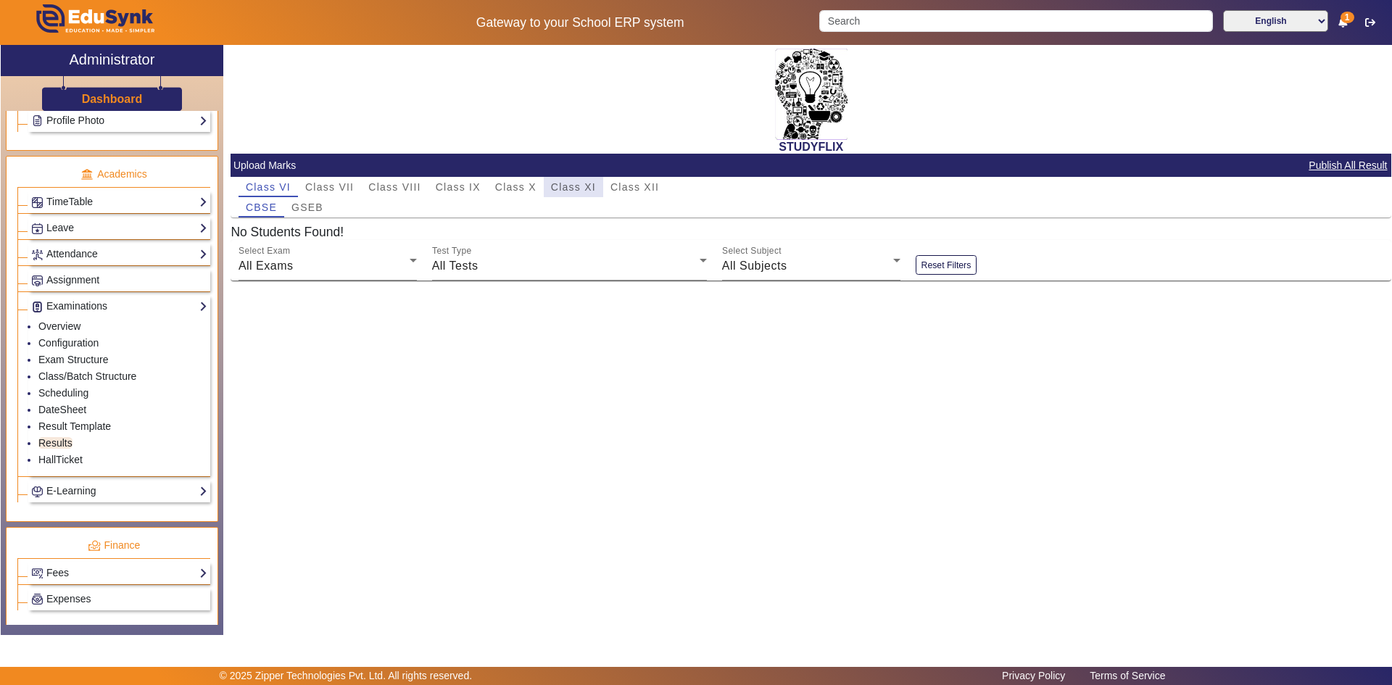
click at [596, 186] on div "Class XI" at bounding box center [573, 187] width 59 height 20
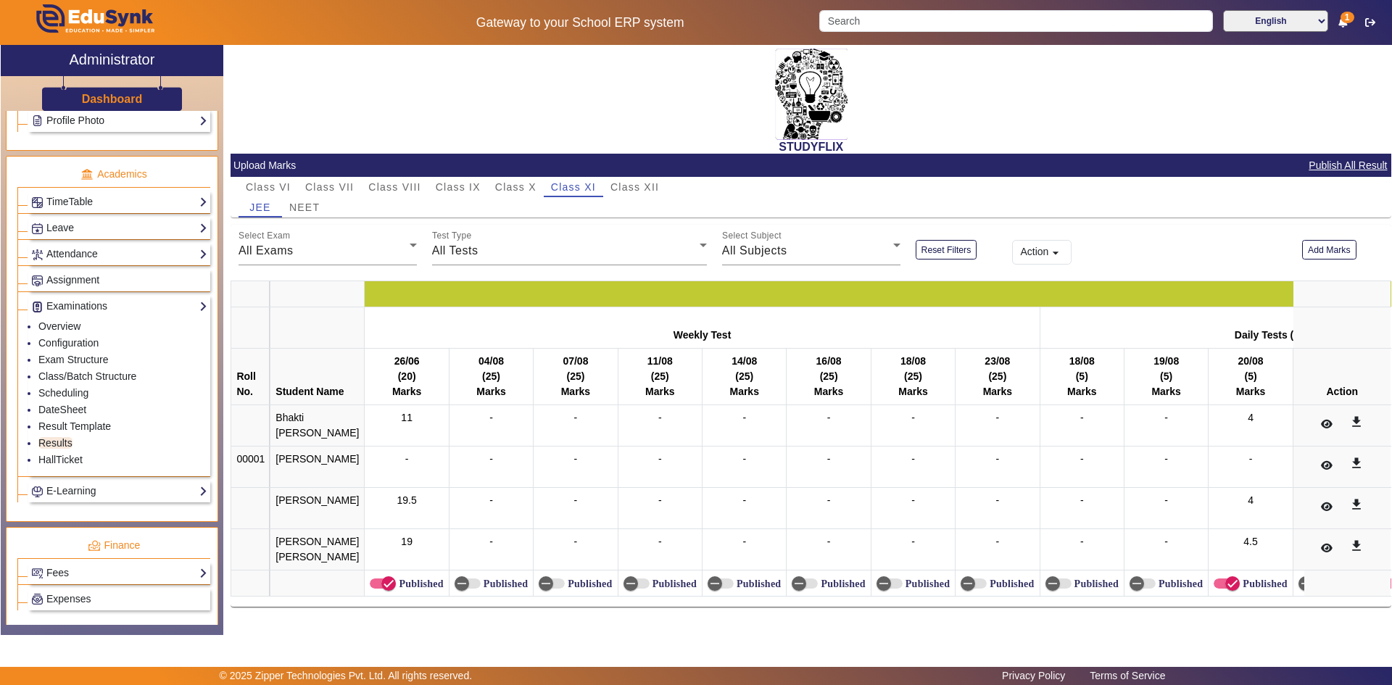
click at [335, 272] on div "English Mathematics Biology Physics Chemistry Social Studies Mental Ability Wee…" at bounding box center [811, 436] width 1161 height 342
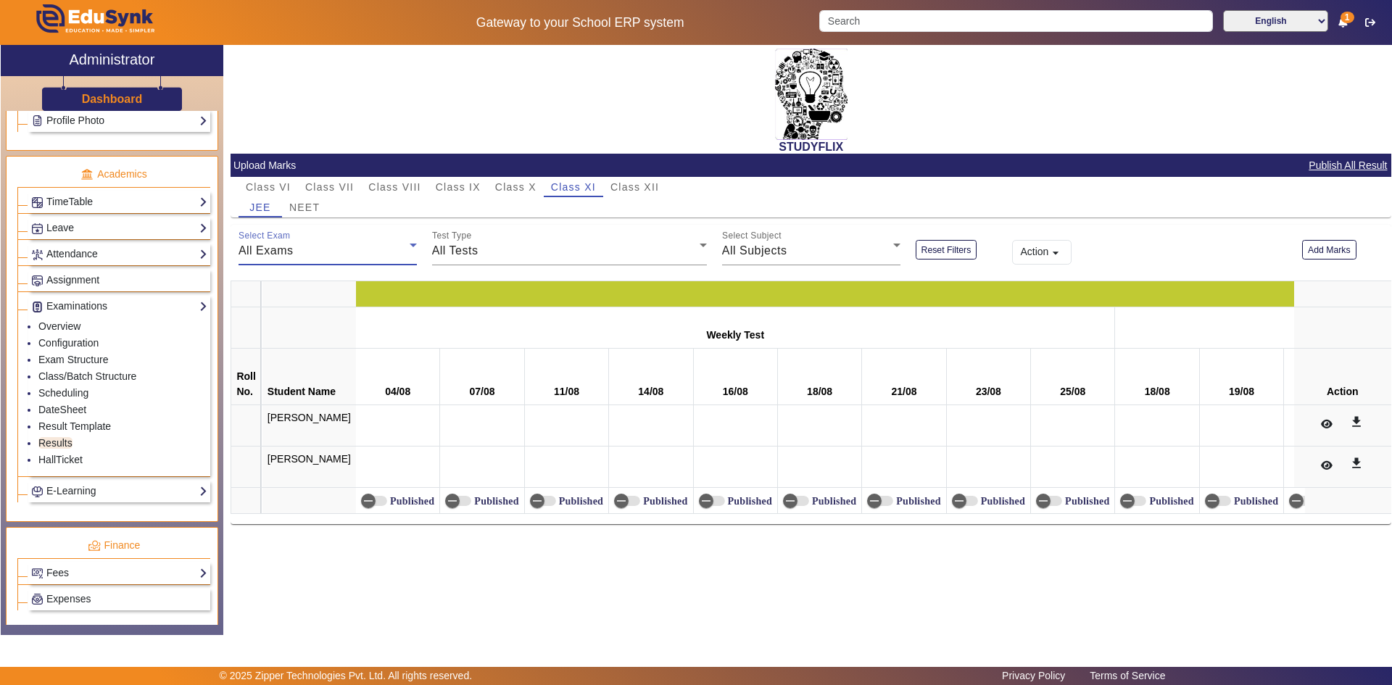
click at [332, 252] on div "All Exams" at bounding box center [324, 250] width 171 height 17
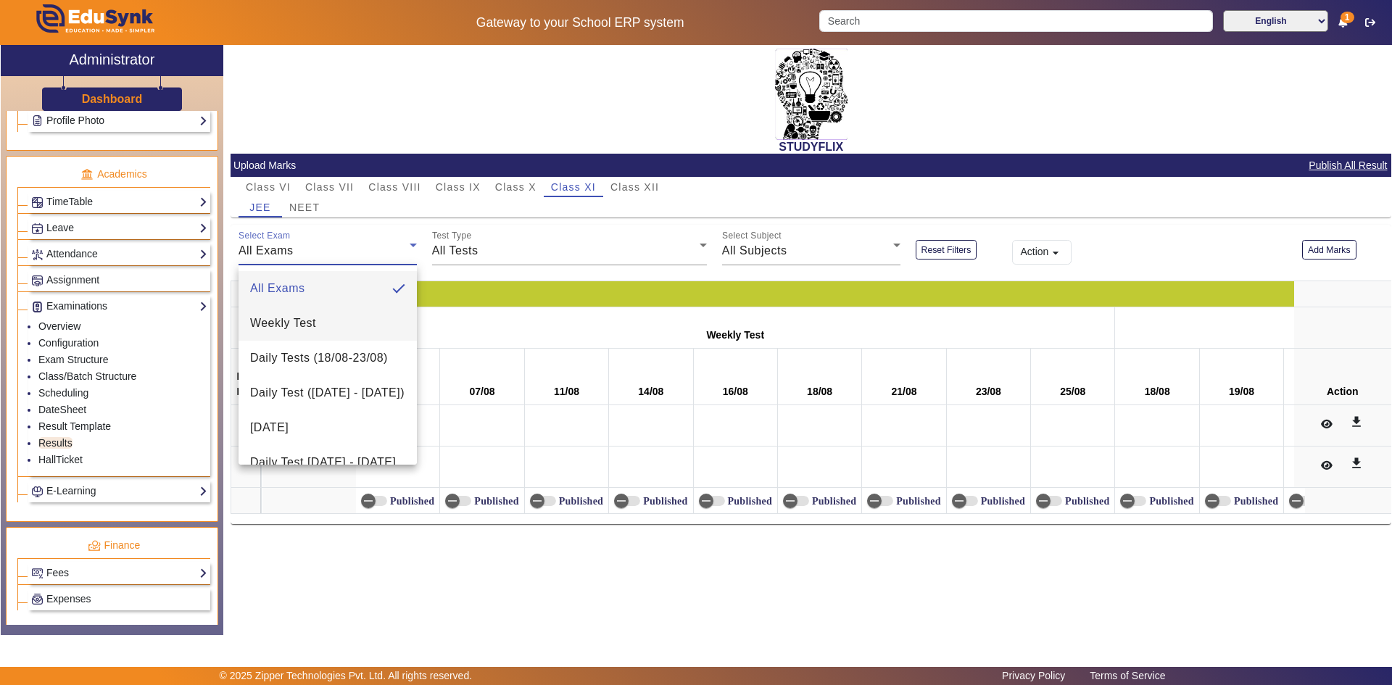
click at [295, 328] on span "Weekly Test" at bounding box center [283, 323] width 66 height 17
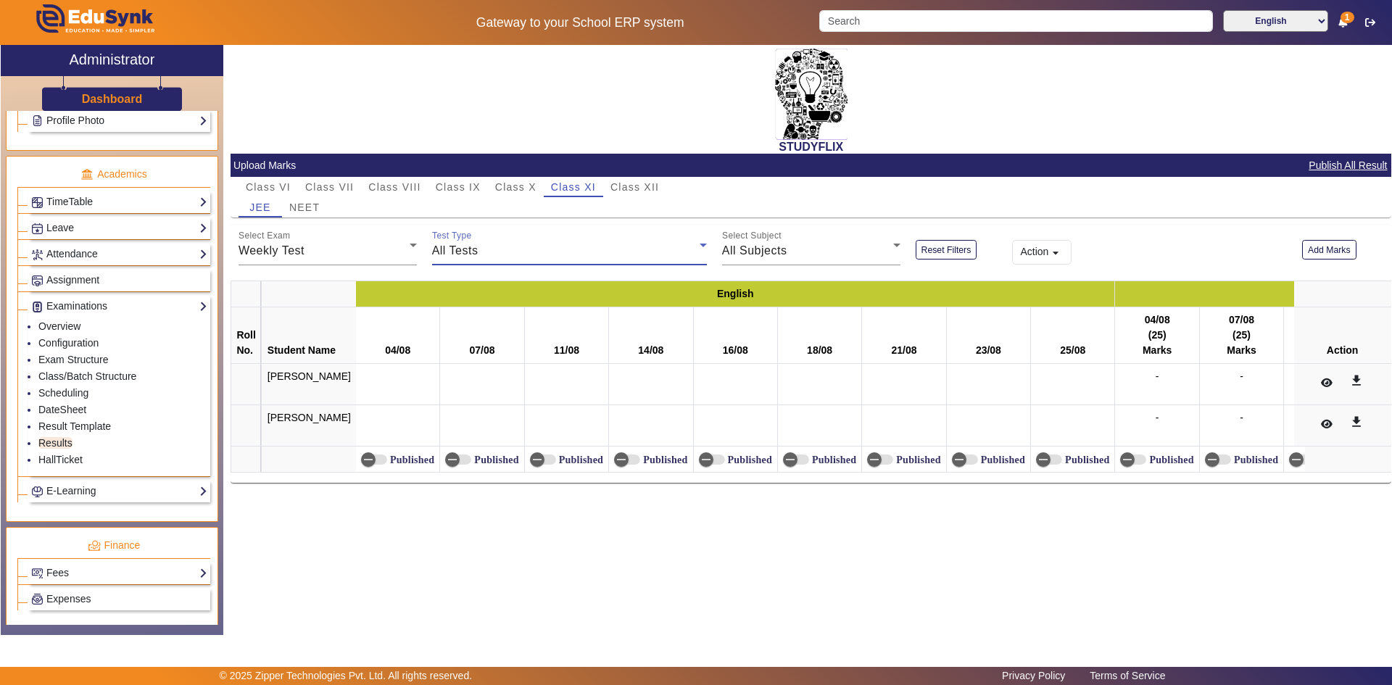
click at [465, 244] on span "All Tests" at bounding box center [455, 250] width 46 height 12
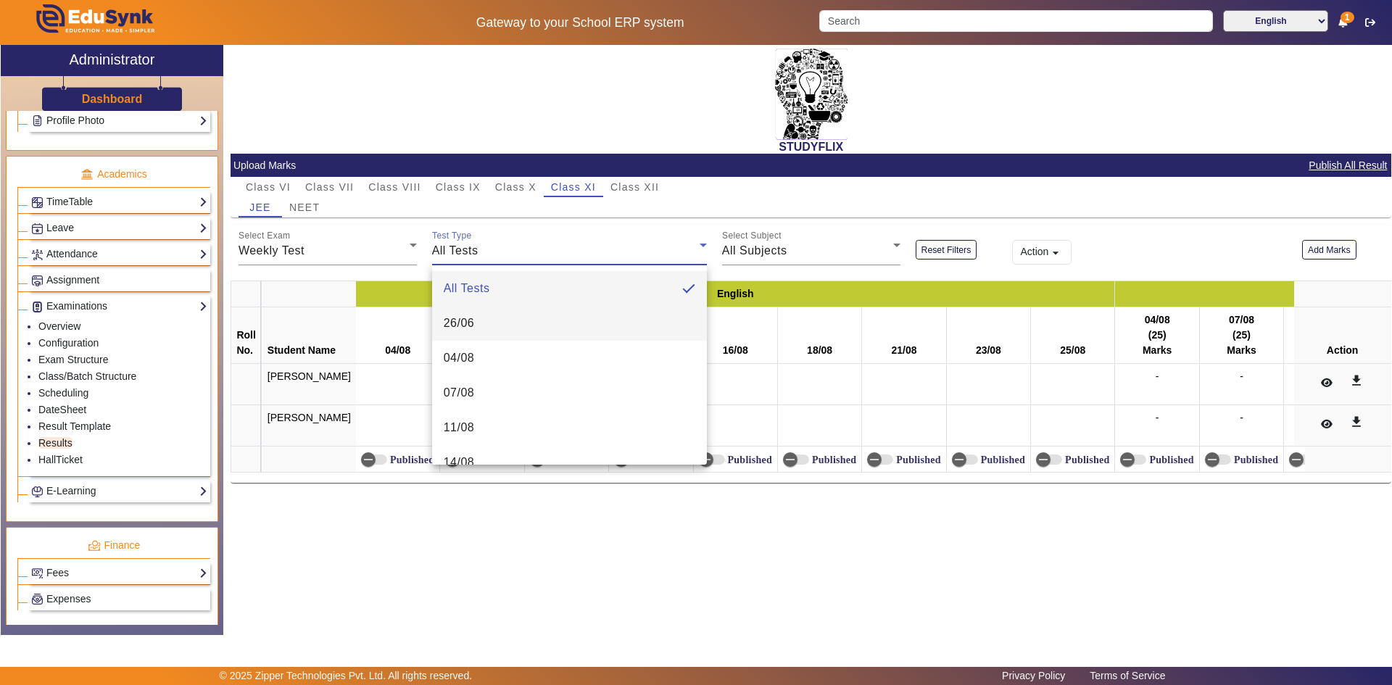
click at [485, 338] on mat-option "26/06" at bounding box center [569, 323] width 275 height 35
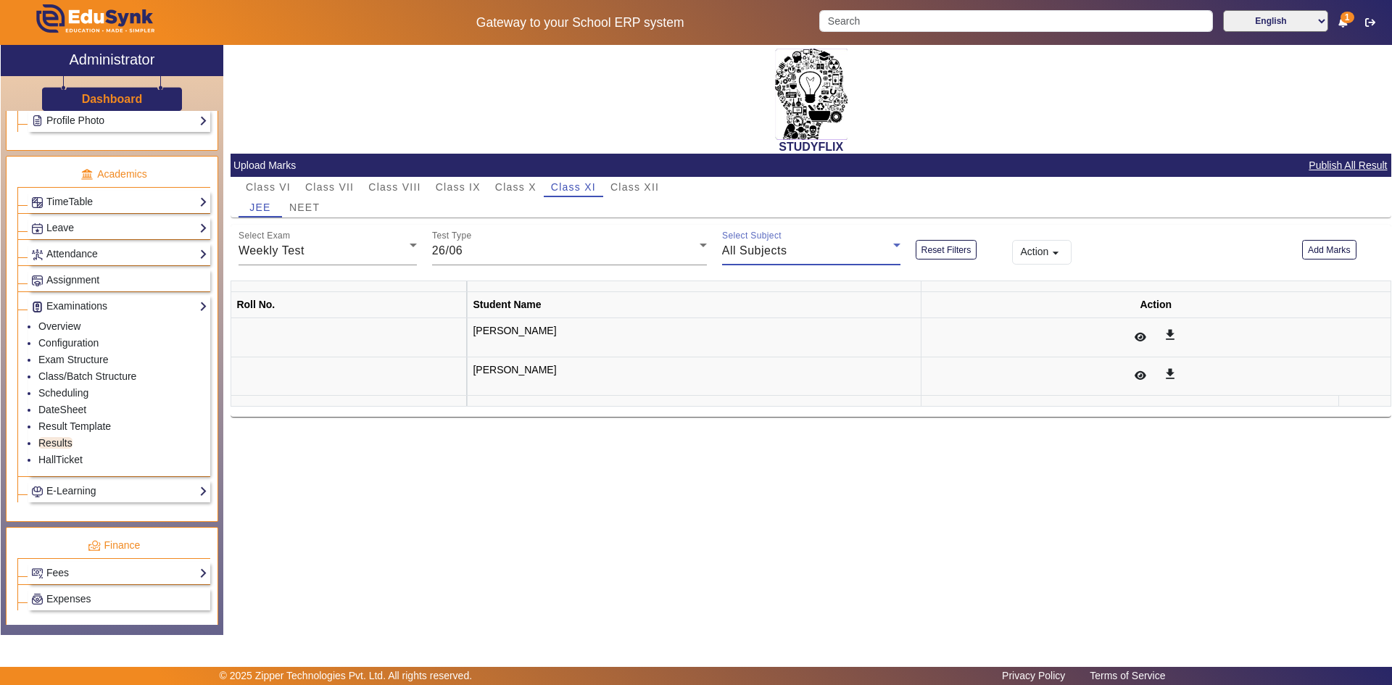
click at [753, 247] on span "All Subjects" at bounding box center [754, 250] width 65 height 12
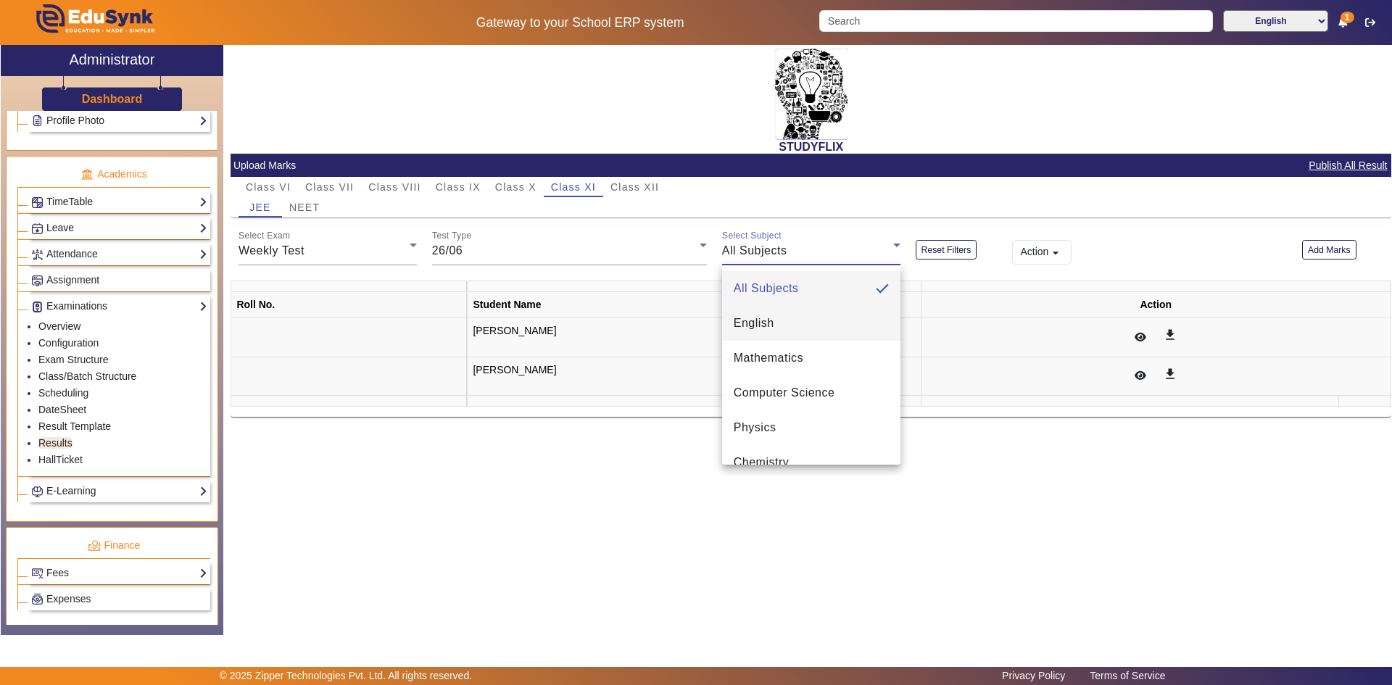
click at [793, 324] on mat-option "English" at bounding box center [811, 323] width 178 height 35
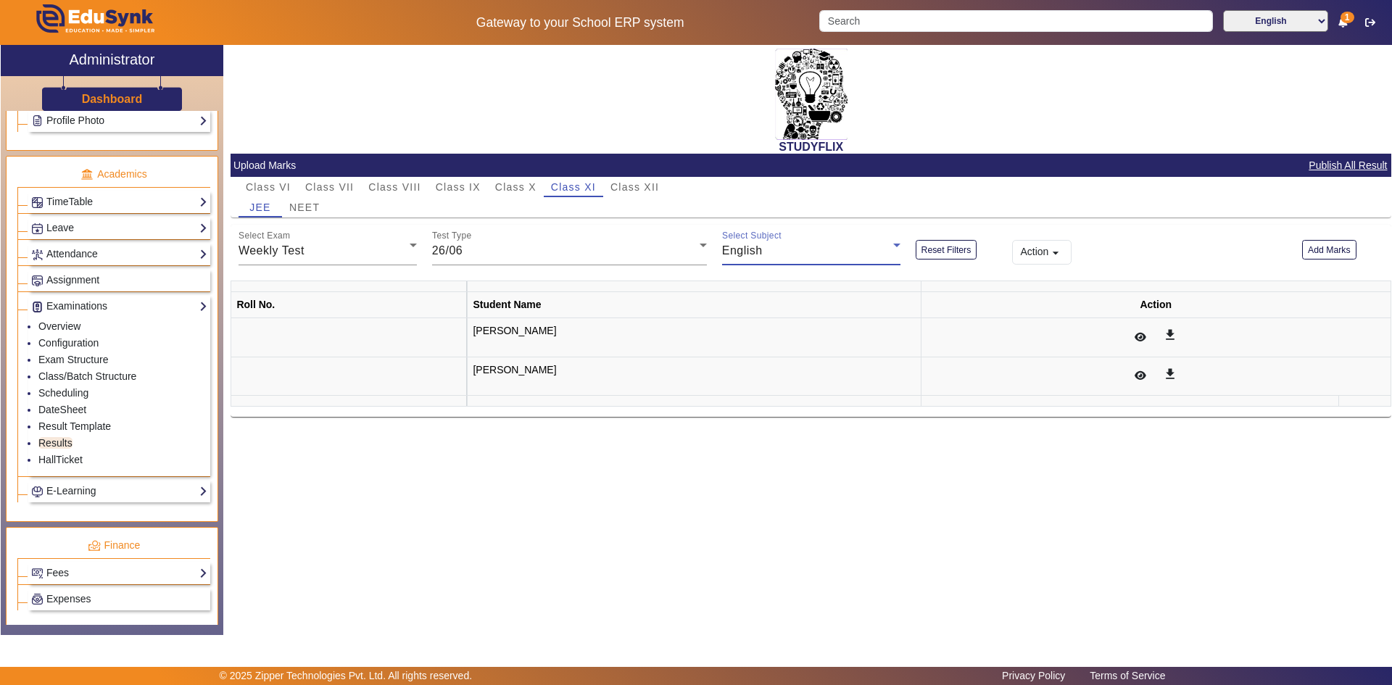
click at [686, 462] on div "STUDYFLIX Upload Marks Publish All Result Class VI Class VII Class VIII Class I…" at bounding box center [807, 332] width 1168 height 575
click at [614, 259] on div "26/06" at bounding box center [566, 250] width 268 height 17
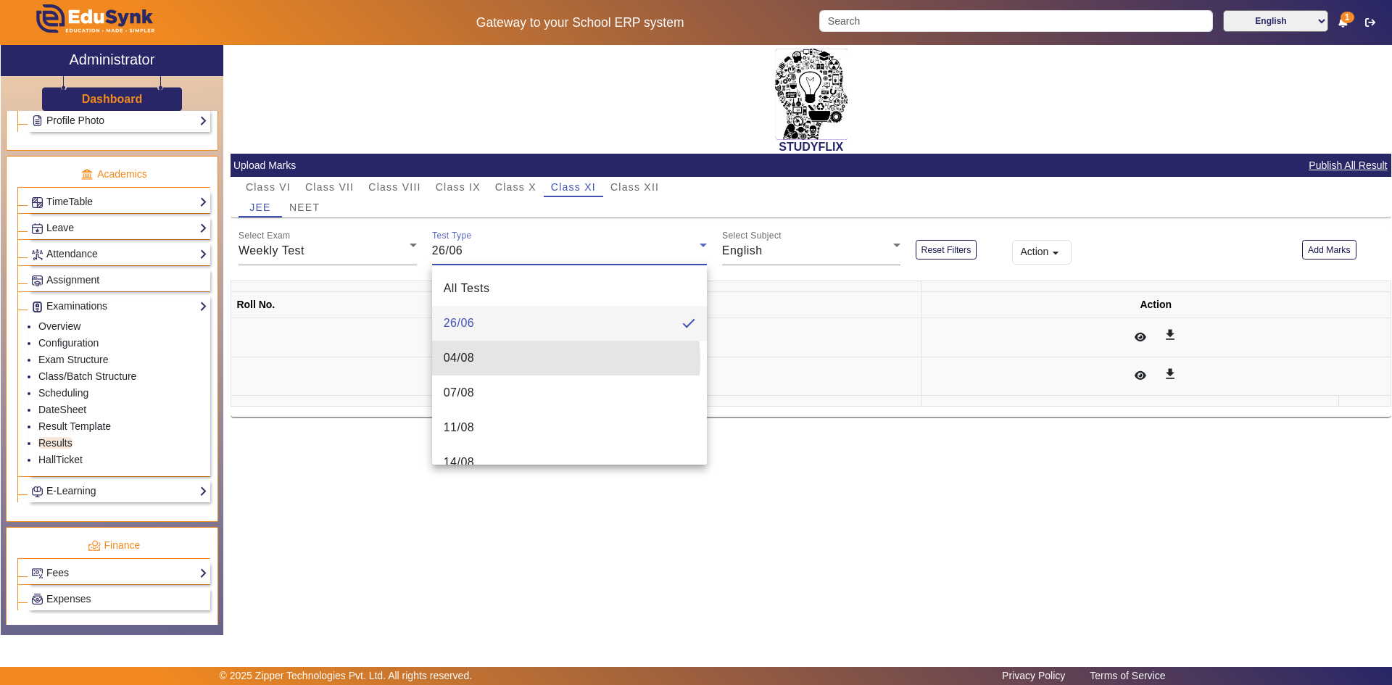
click at [528, 361] on mat-option "04/08" at bounding box center [569, 358] width 275 height 35
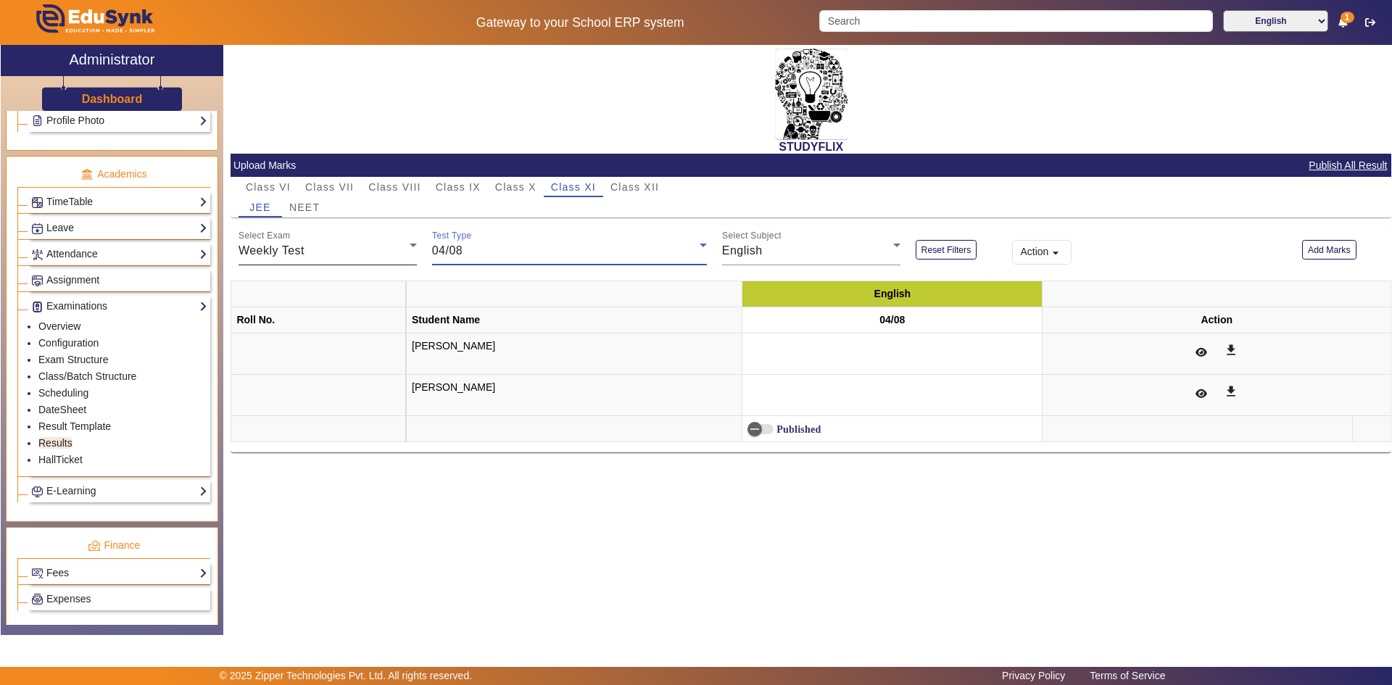
click at [276, 244] on div "Weekly Test" at bounding box center [324, 250] width 171 height 17
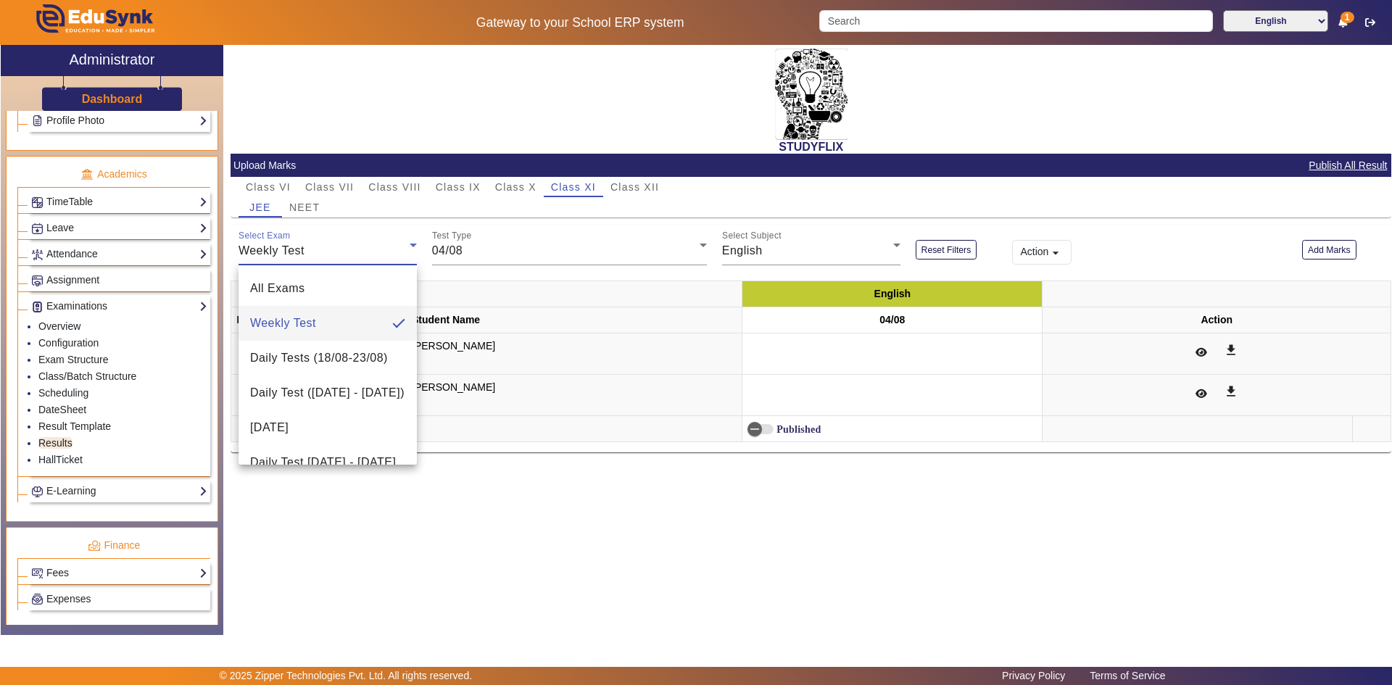
click at [276, 244] on div at bounding box center [696, 342] width 1392 height 685
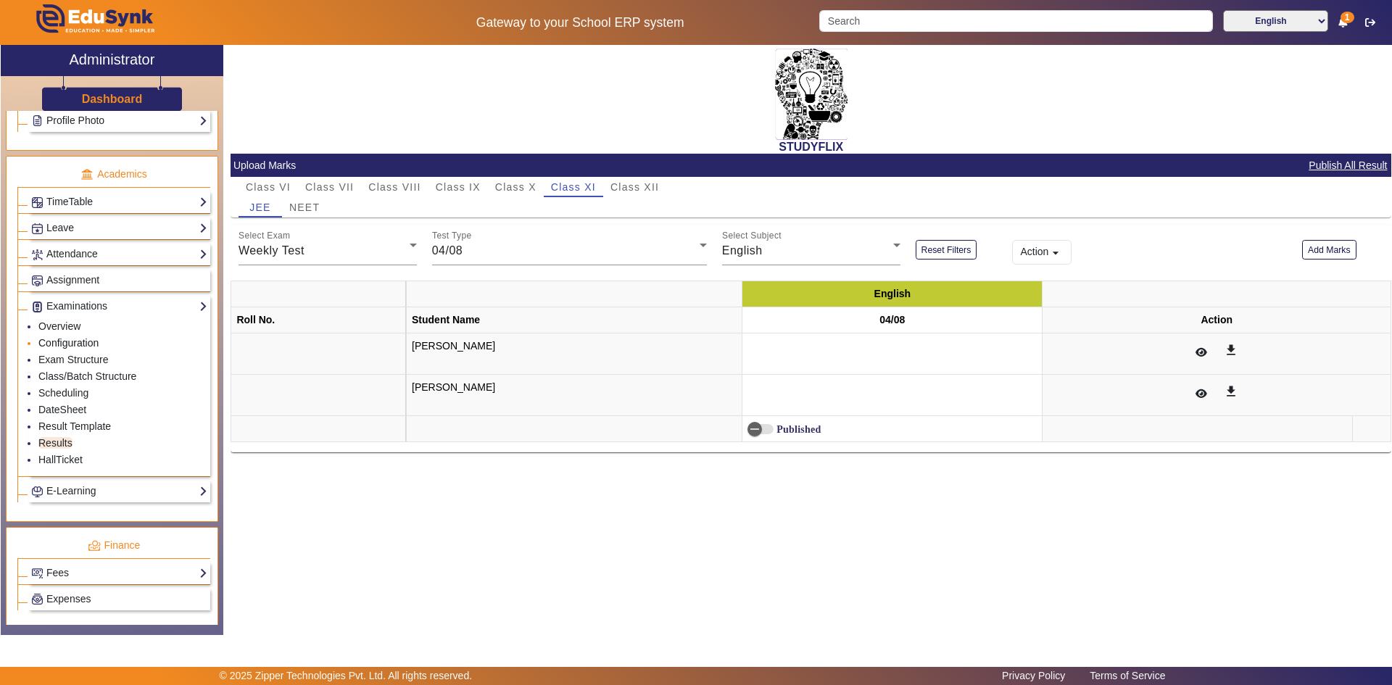
click at [71, 344] on link "Configuration" at bounding box center [68, 343] width 60 height 12
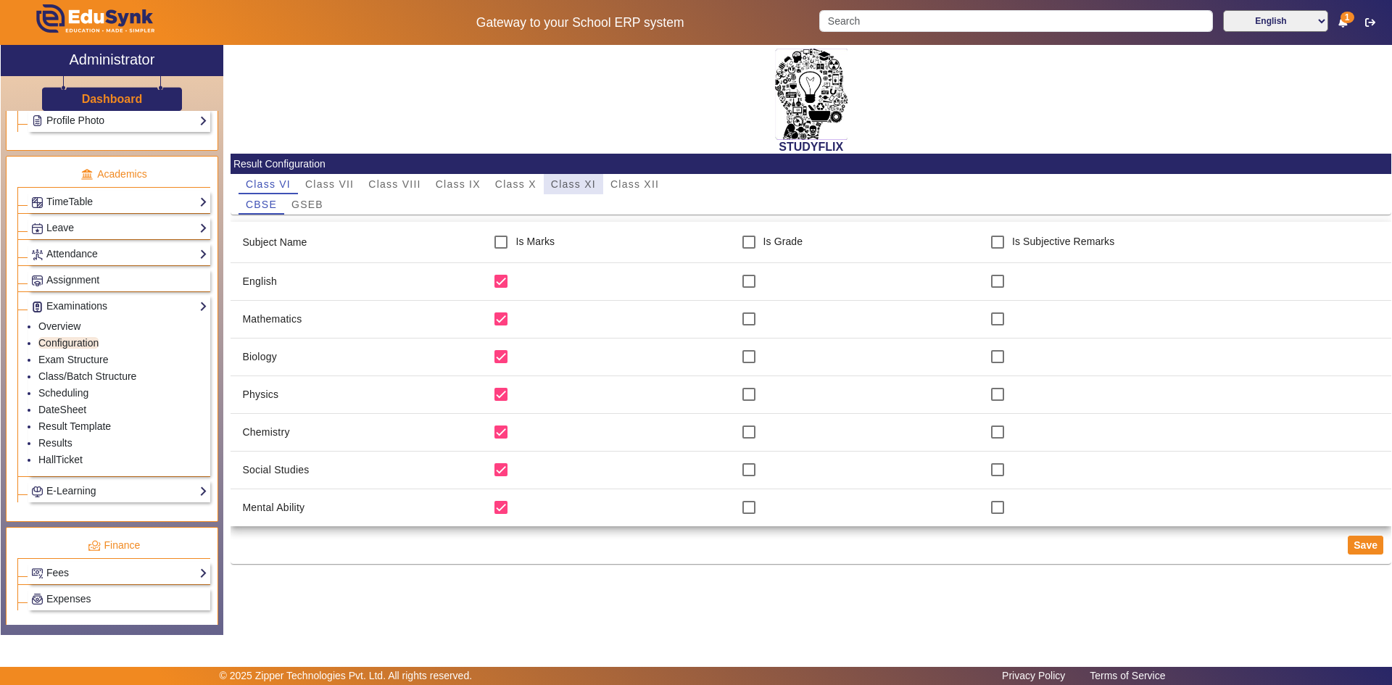
click at [580, 182] on span "Class XI" at bounding box center [573, 184] width 45 height 10
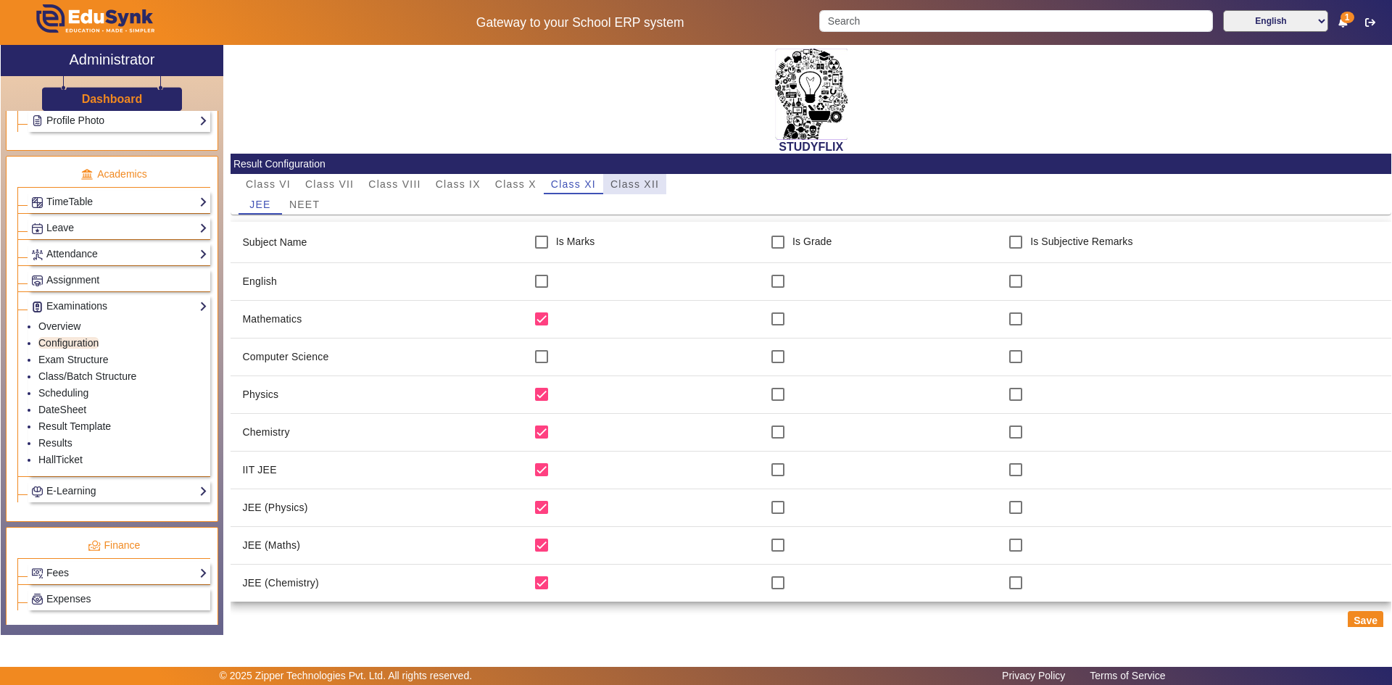
click at [628, 182] on span "Class XII" at bounding box center [635, 184] width 49 height 10
click at [69, 326] on link "Overview" at bounding box center [59, 327] width 42 height 12
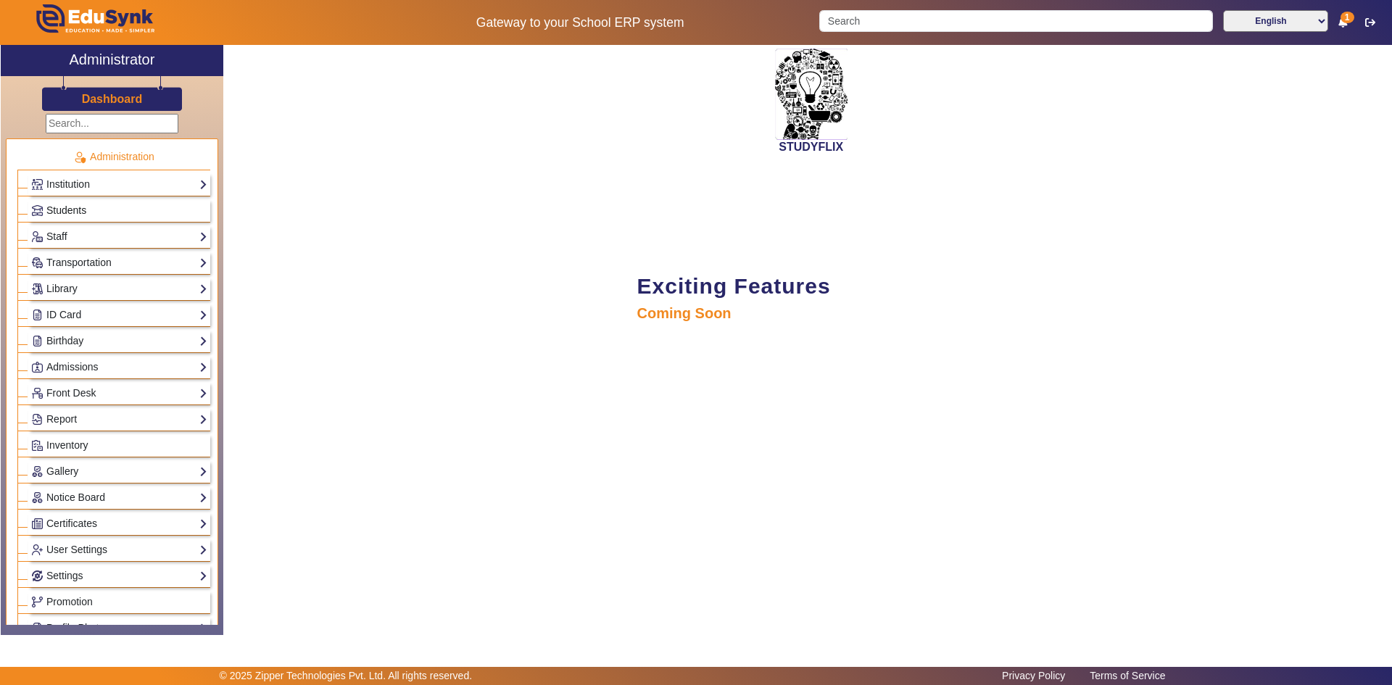
click at [65, 211] on span "Students" at bounding box center [66, 210] width 40 height 12
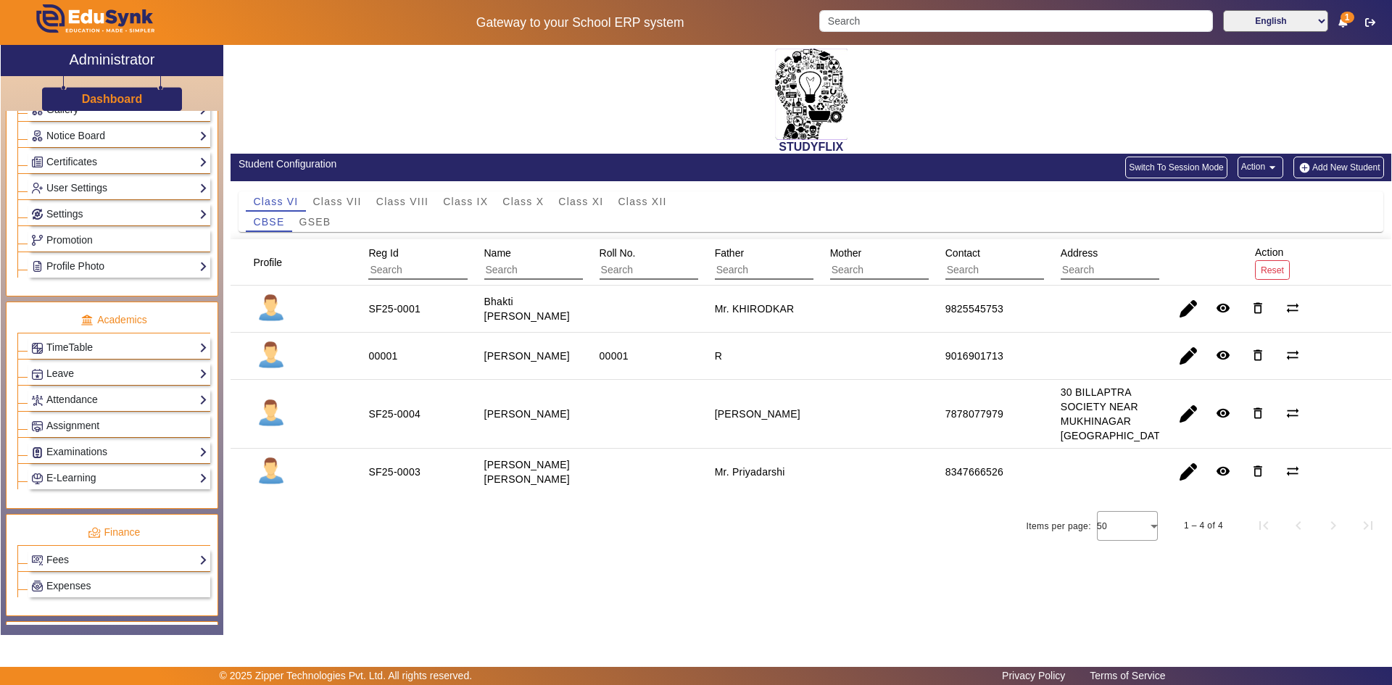
scroll to position [363, 0]
click at [66, 403] on link "Attendance" at bounding box center [119, 399] width 176 height 17
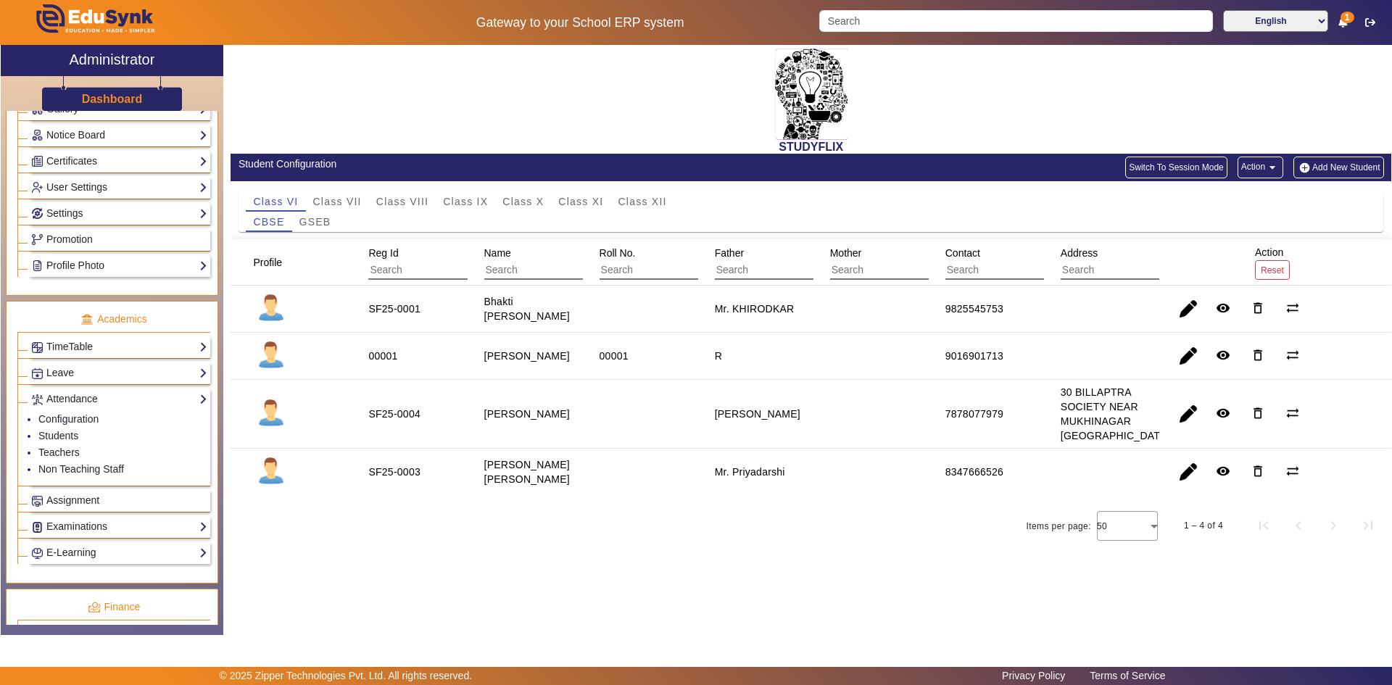
scroll to position [435, 0]
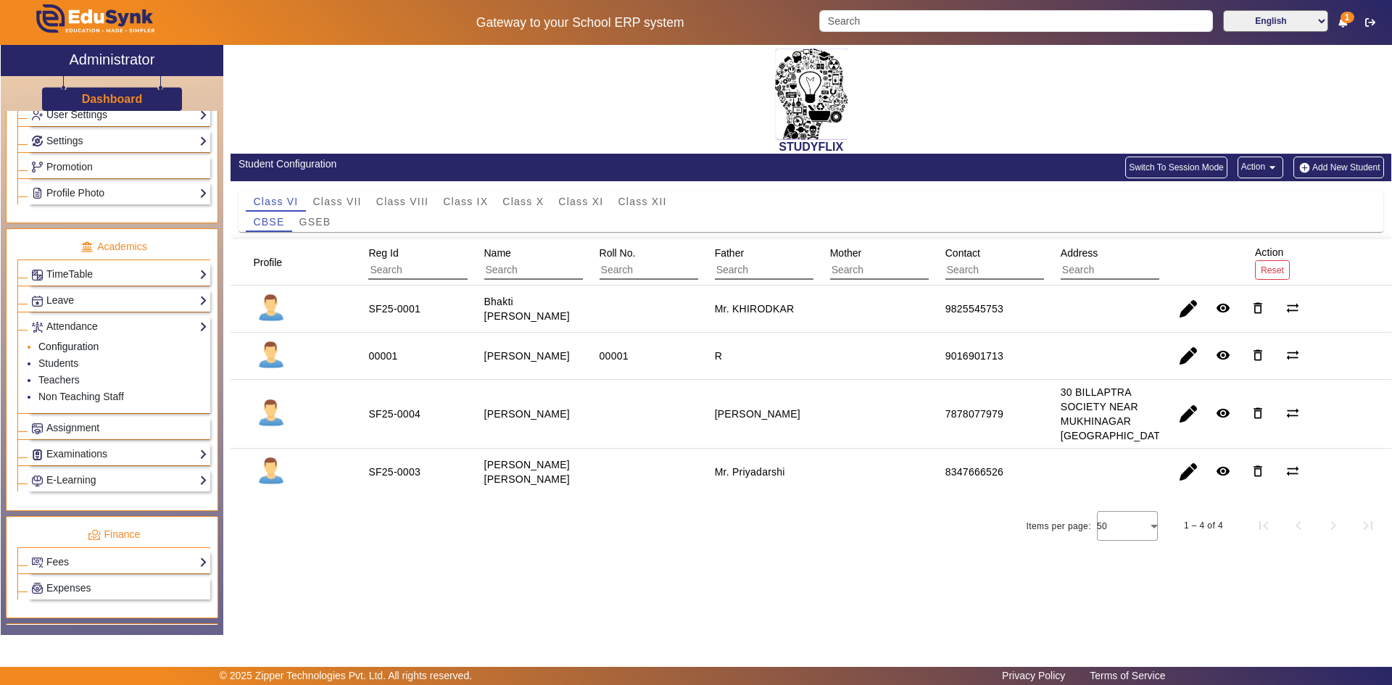
click at [91, 350] on link "Configuration" at bounding box center [68, 347] width 60 height 12
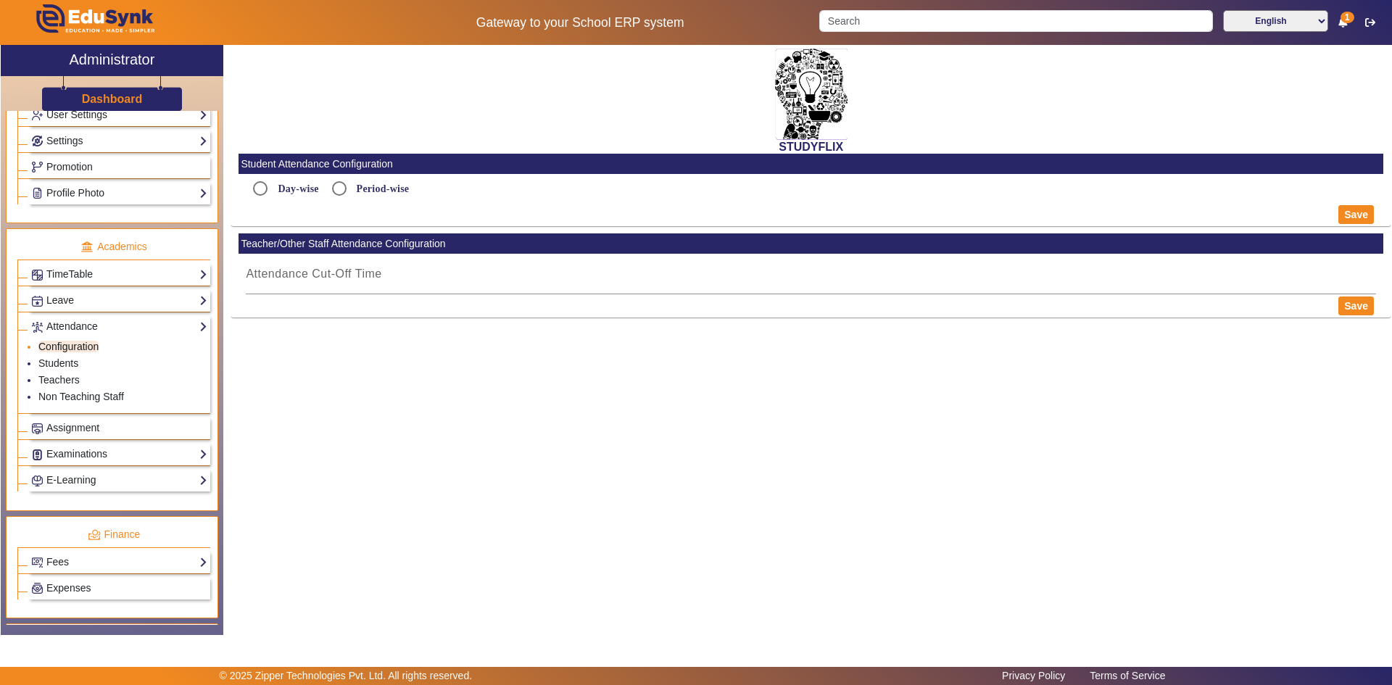
type input "6:15 PM"
radio input "true"
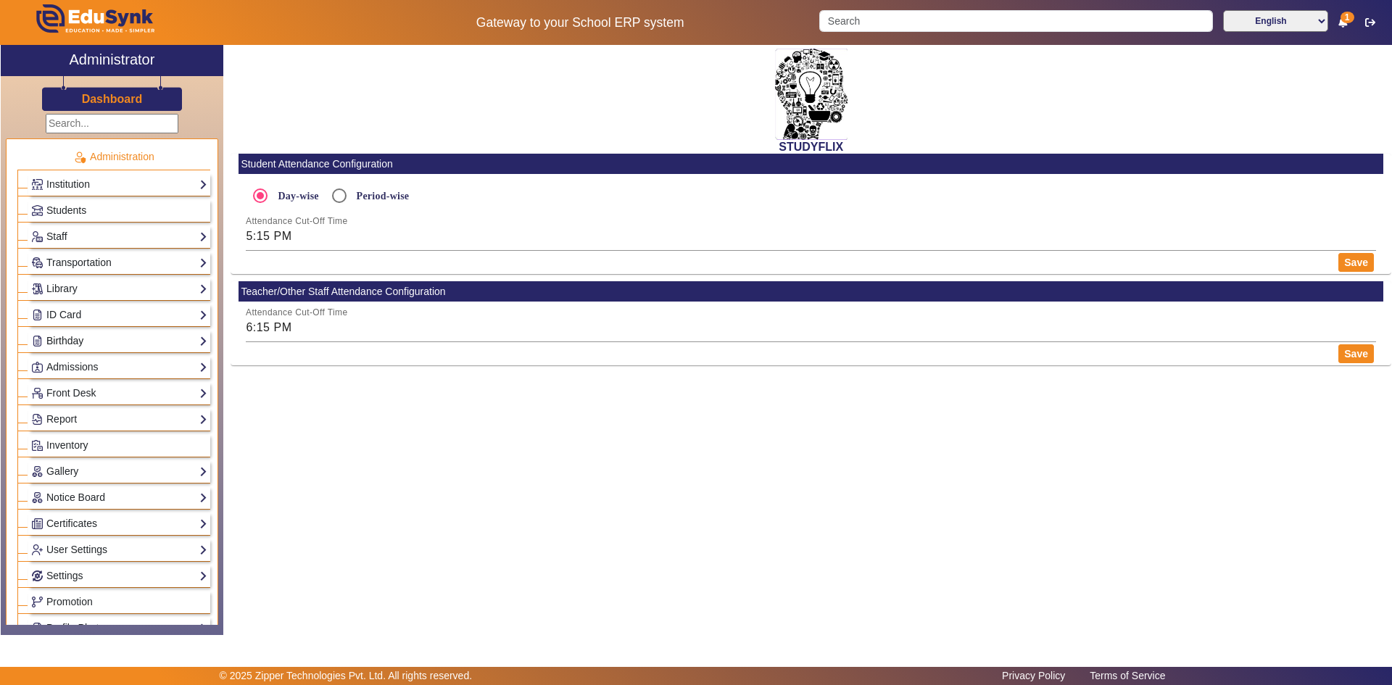
click at [62, 341] on link "Birthday" at bounding box center [119, 341] width 176 height 17
click at [53, 359] on link "Students" at bounding box center [58, 361] width 40 height 12
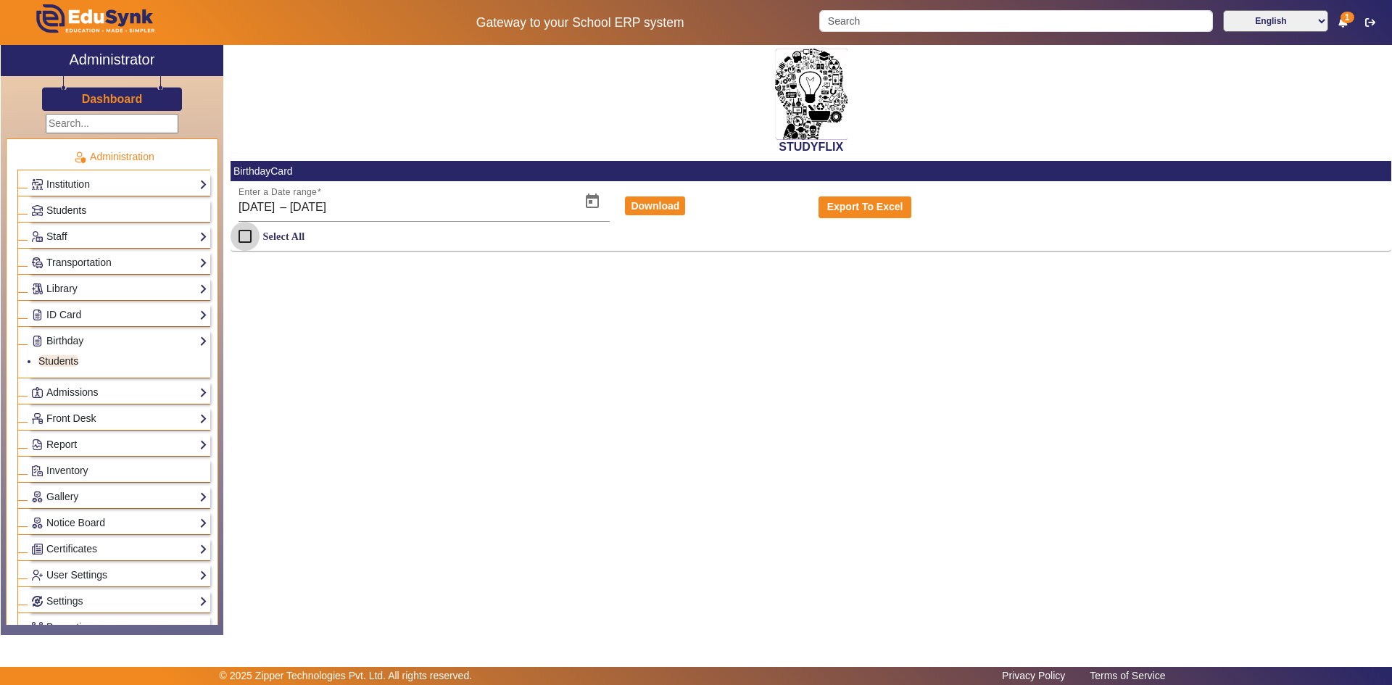
click at [241, 231] on input "Select All" at bounding box center [245, 236] width 29 height 29
checkbox input "true"
click at [298, 198] on div "Enter a Date range 09/09/2025 09/09/2025 – 16/09/2025 16/09/2025" at bounding box center [406, 201] width 334 height 41
click at [286, 210] on span "–" at bounding box center [283, 207] width 7 height 17
click at [93, 311] on link "ID Card" at bounding box center [119, 315] width 176 height 17
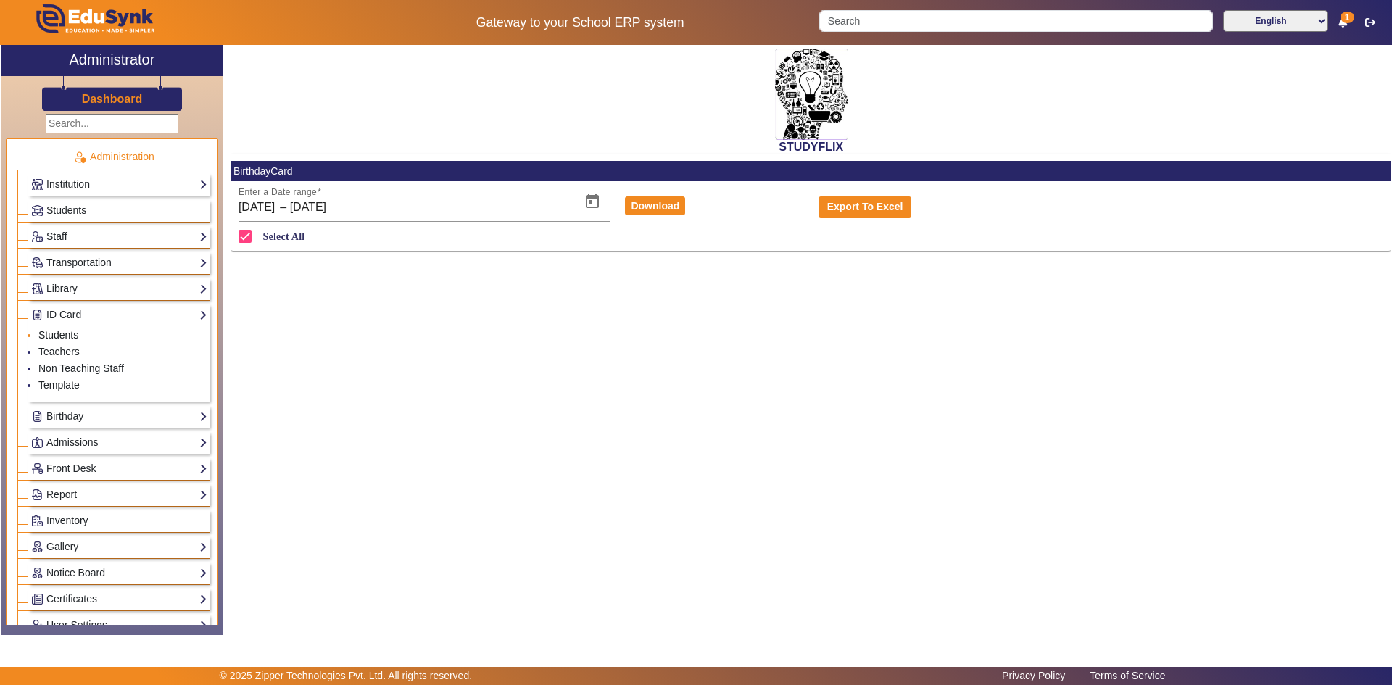
click at [52, 335] on link "Students" at bounding box center [58, 335] width 40 height 12
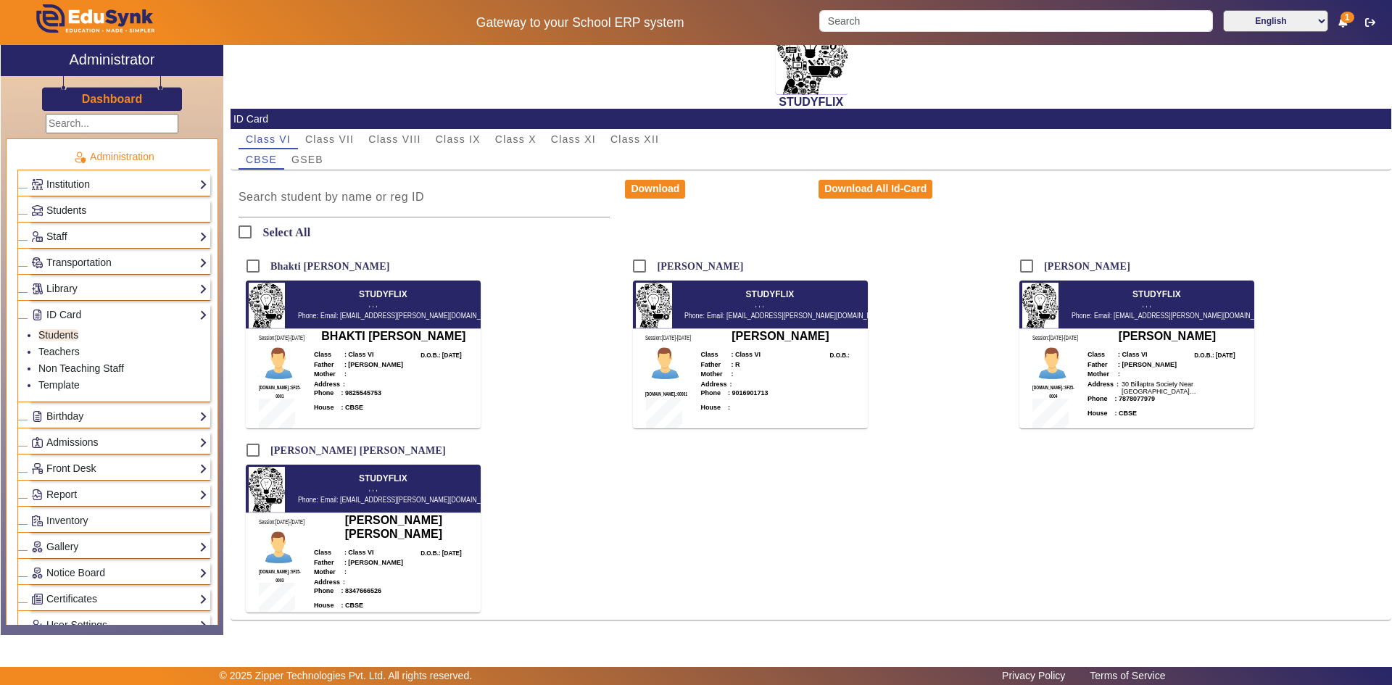
click at [62, 178] on link "Institution" at bounding box center [119, 184] width 176 height 17
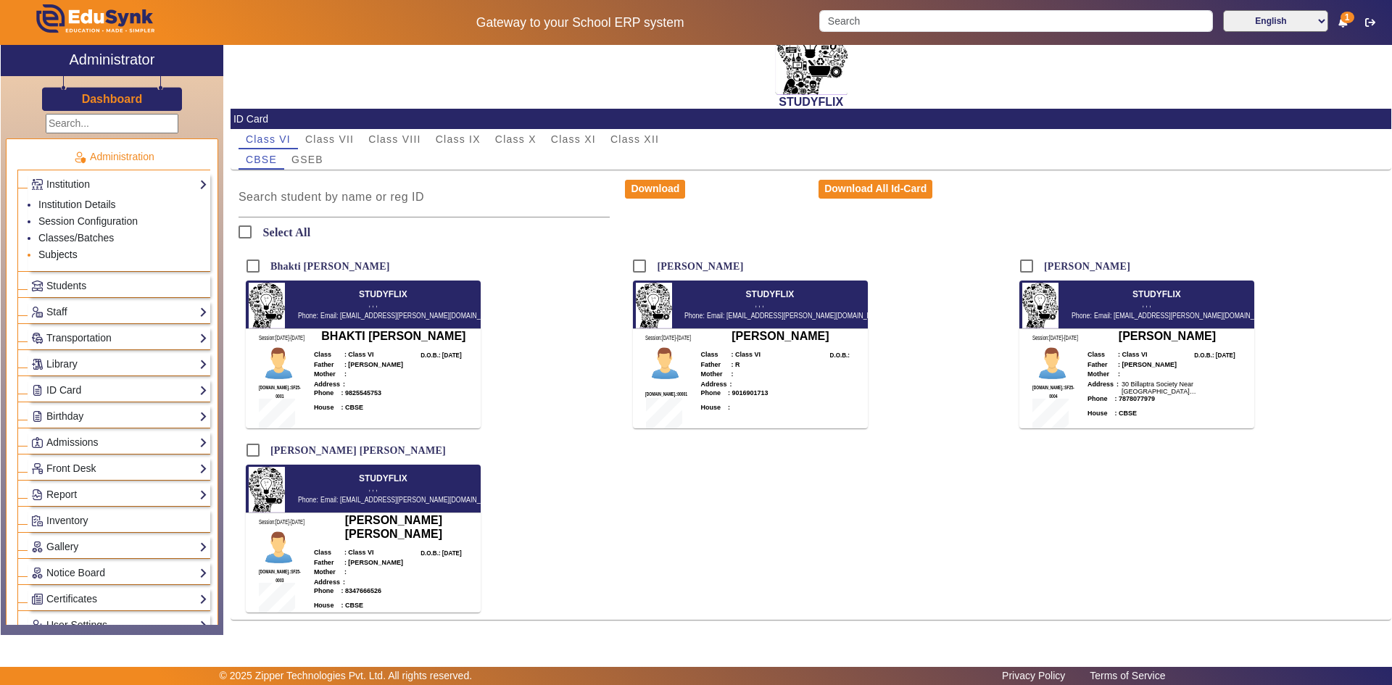
click at [51, 251] on link "Subjects" at bounding box center [57, 255] width 39 height 12
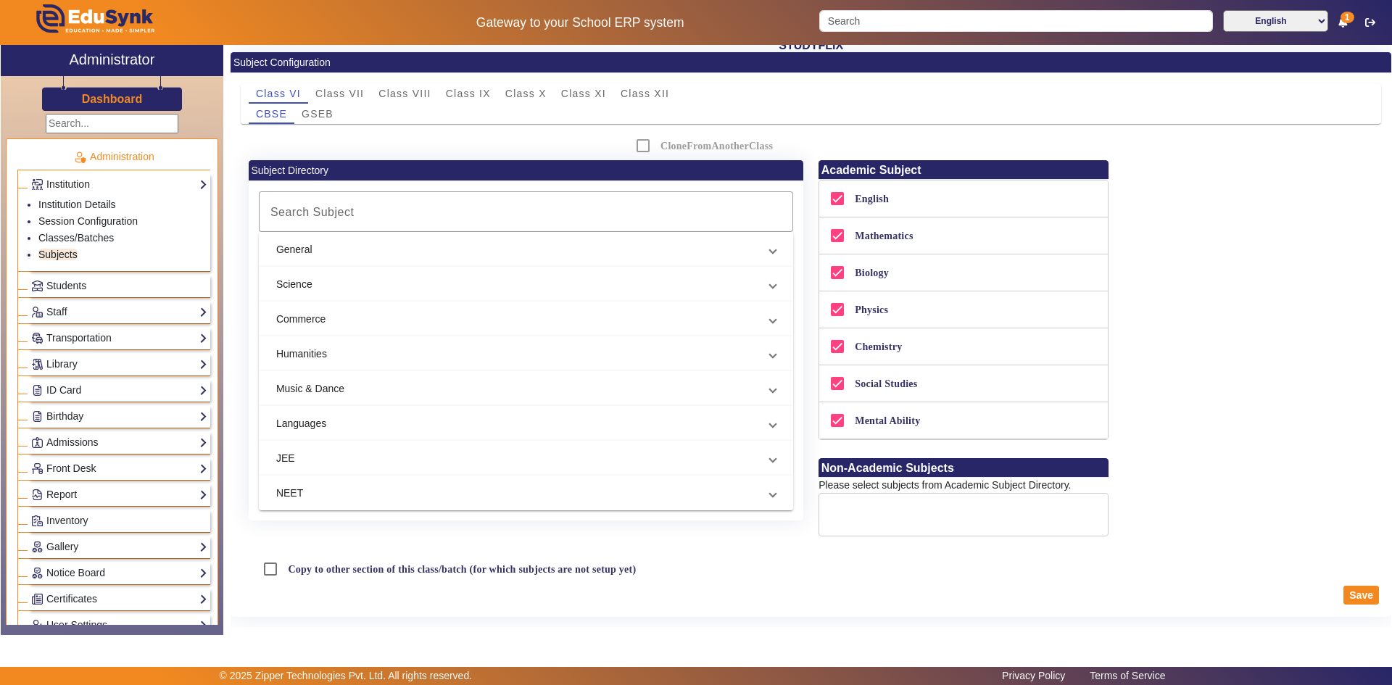
scroll to position [29, 0]
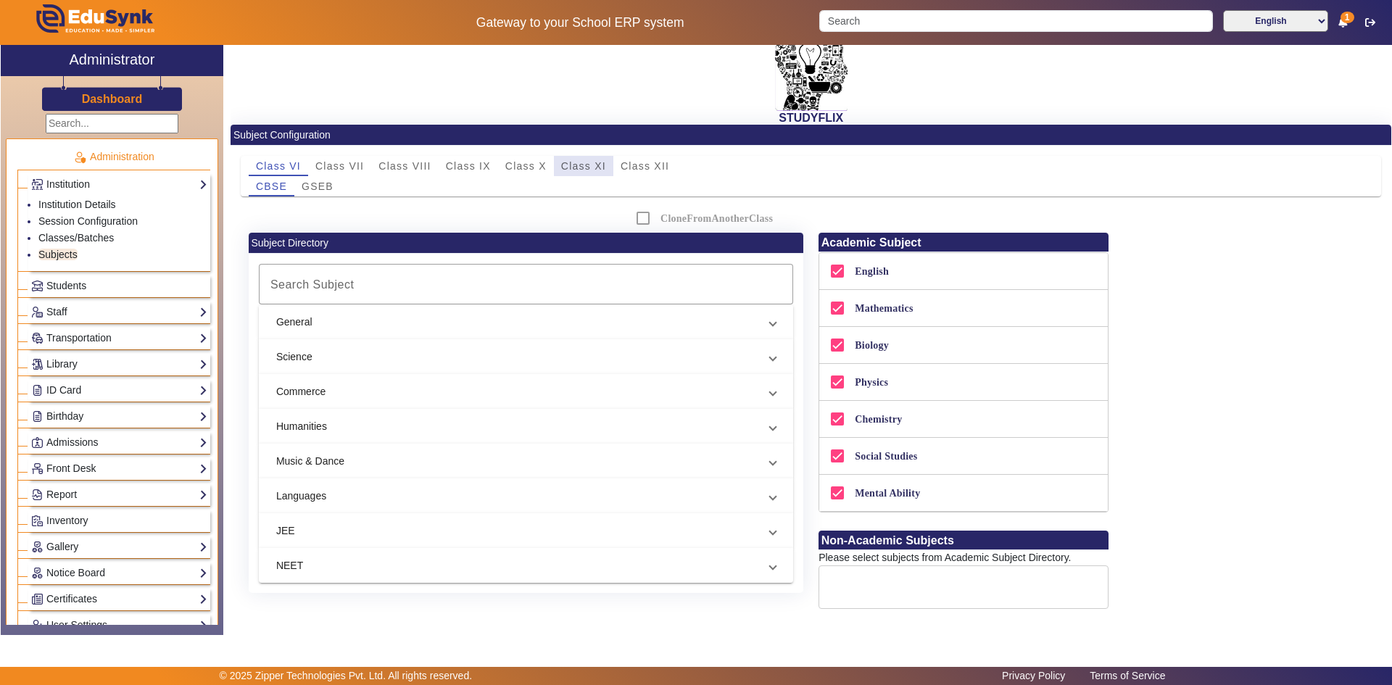
click at [603, 164] on span "Class XI" at bounding box center [583, 166] width 45 height 10
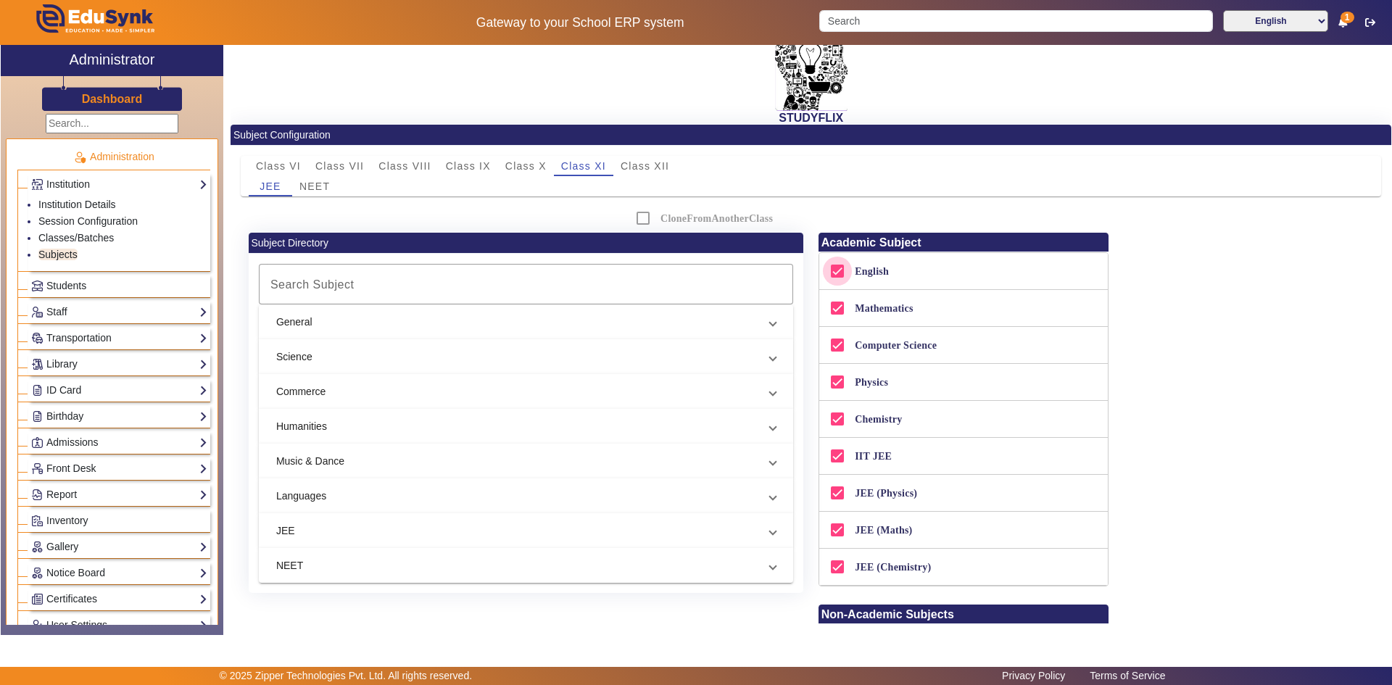
click at [837, 276] on input "English" at bounding box center [837, 271] width 29 height 29
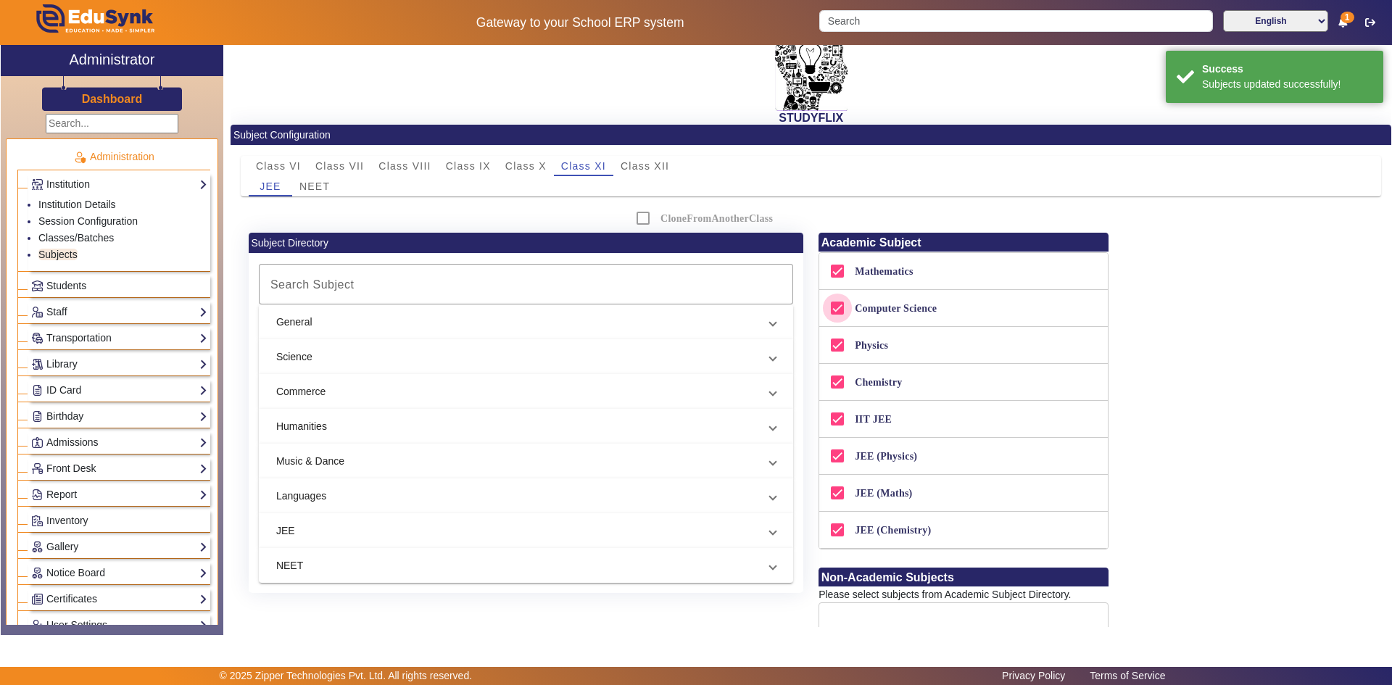
click at [833, 310] on input "Computer Science" at bounding box center [837, 308] width 29 height 29
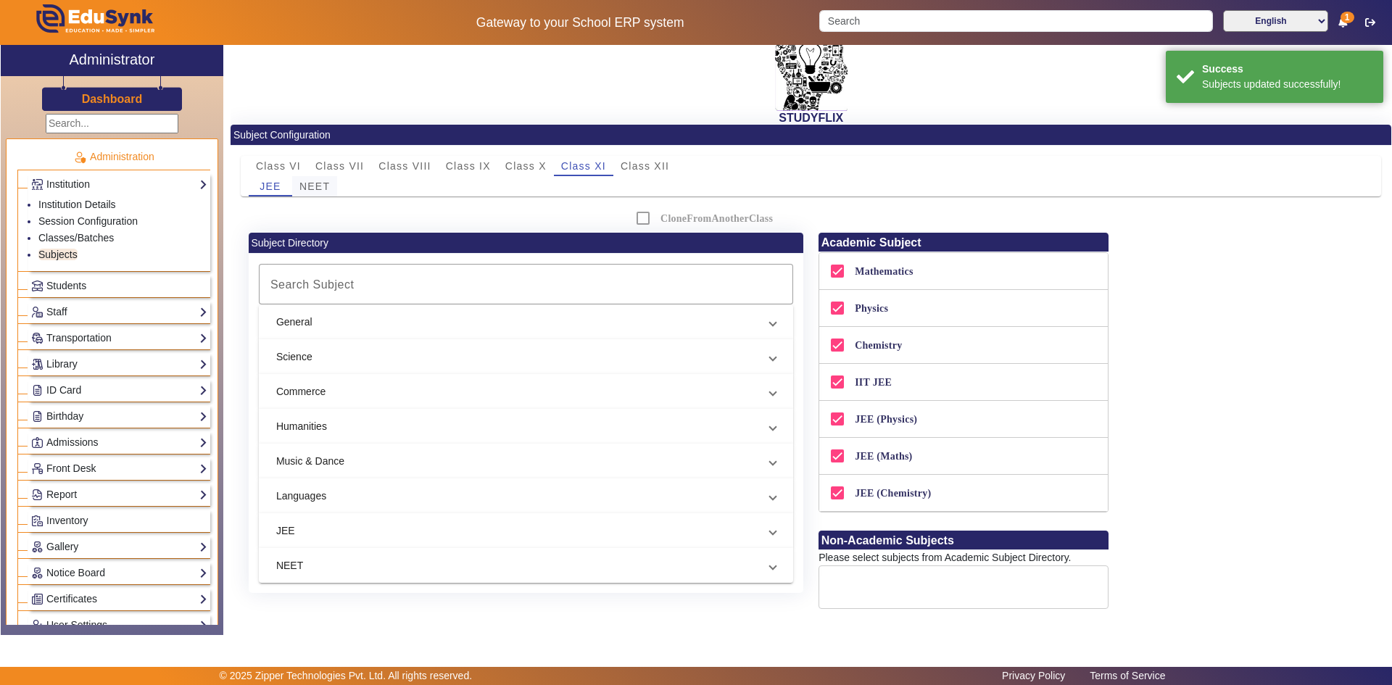
click at [304, 178] on span "NEET" at bounding box center [314, 186] width 30 height 20
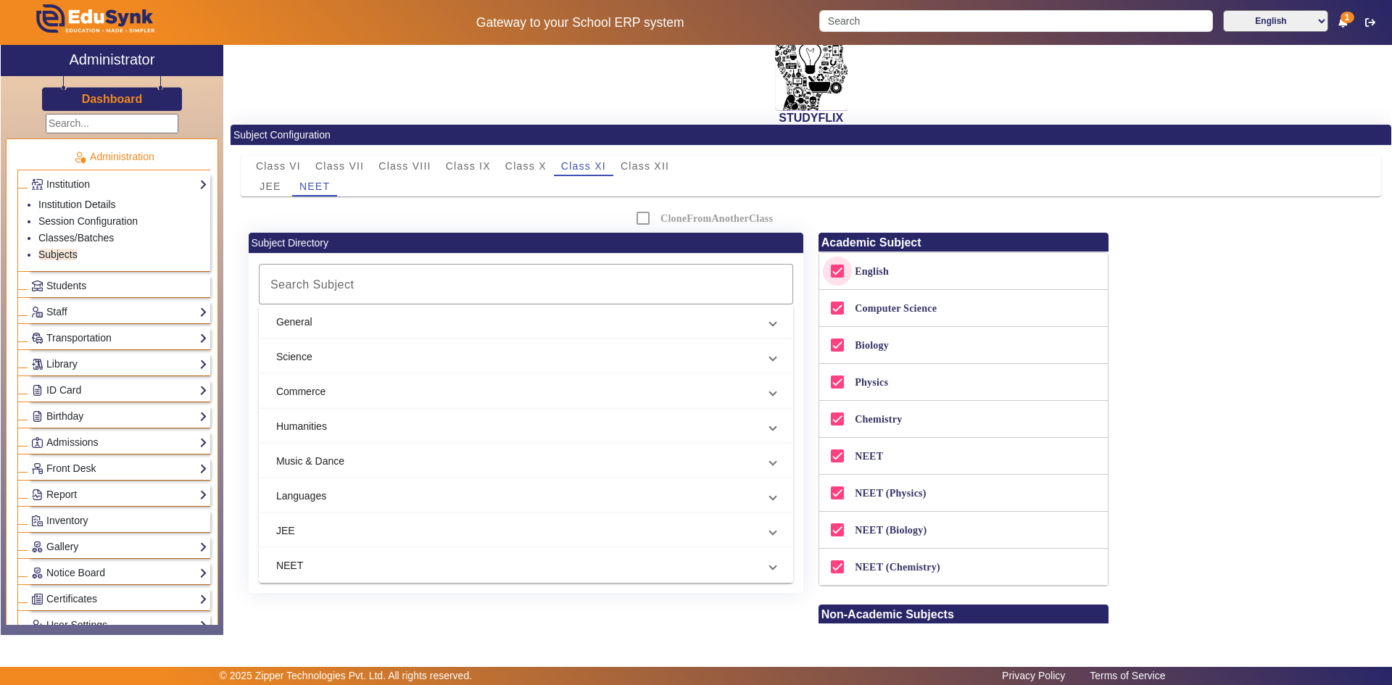
click at [839, 273] on input "English" at bounding box center [837, 271] width 29 height 29
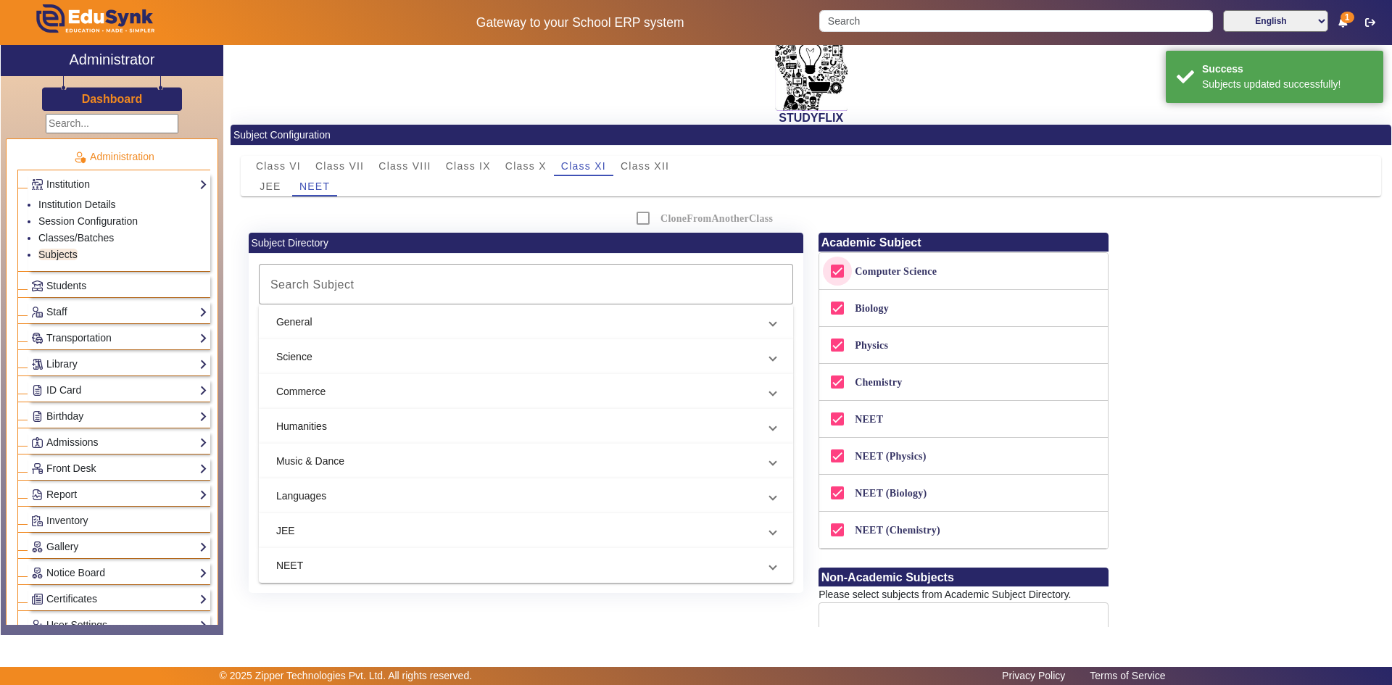
click at [839, 269] on input "Computer Science" at bounding box center [837, 271] width 29 height 29
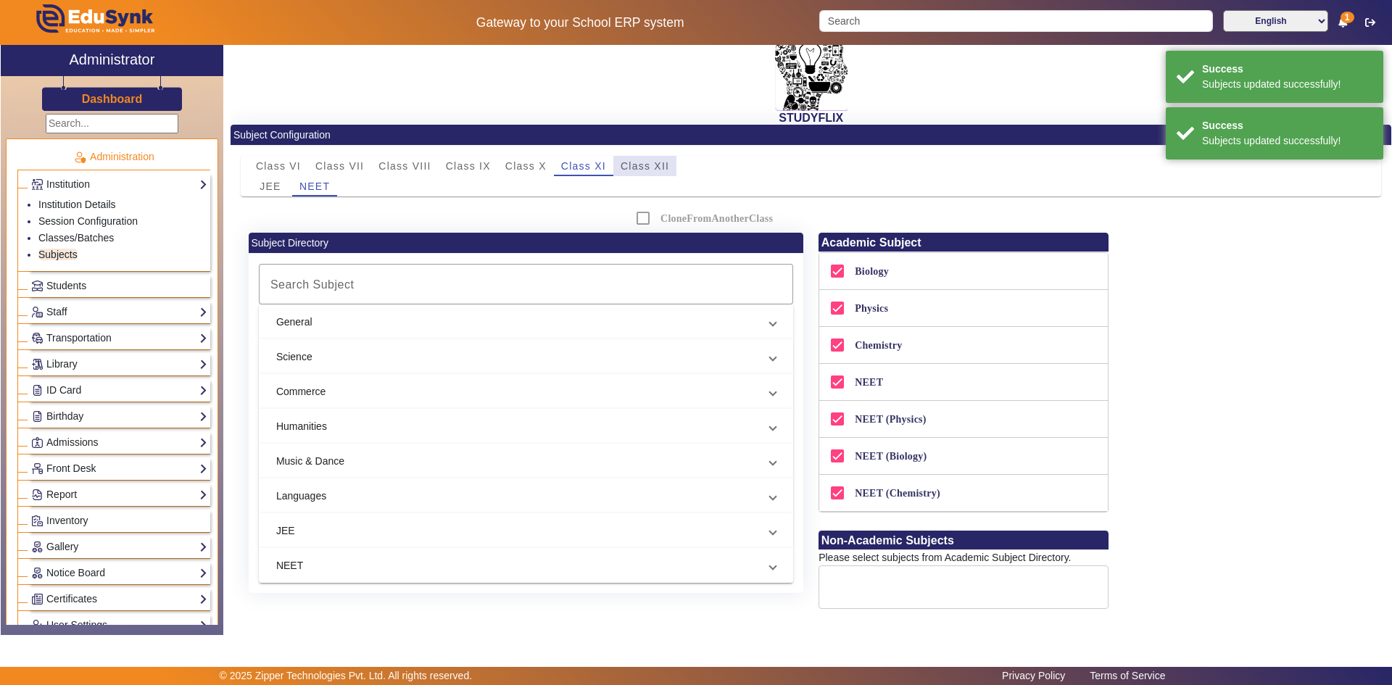
click at [630, 169] on span "Class XII" at bounding box center [645, 166] width 49 height 10
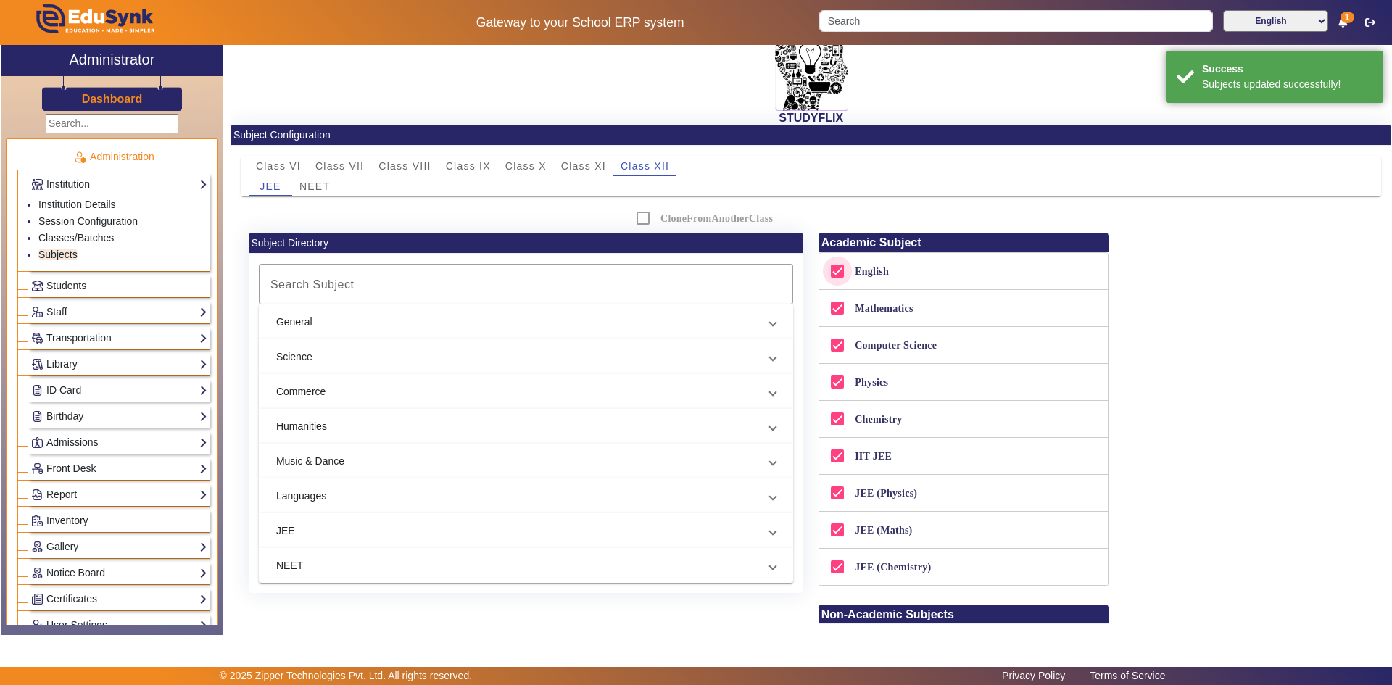
click at [834, 272] on input "English" at bounding box center [837, 271] width 29 height 29
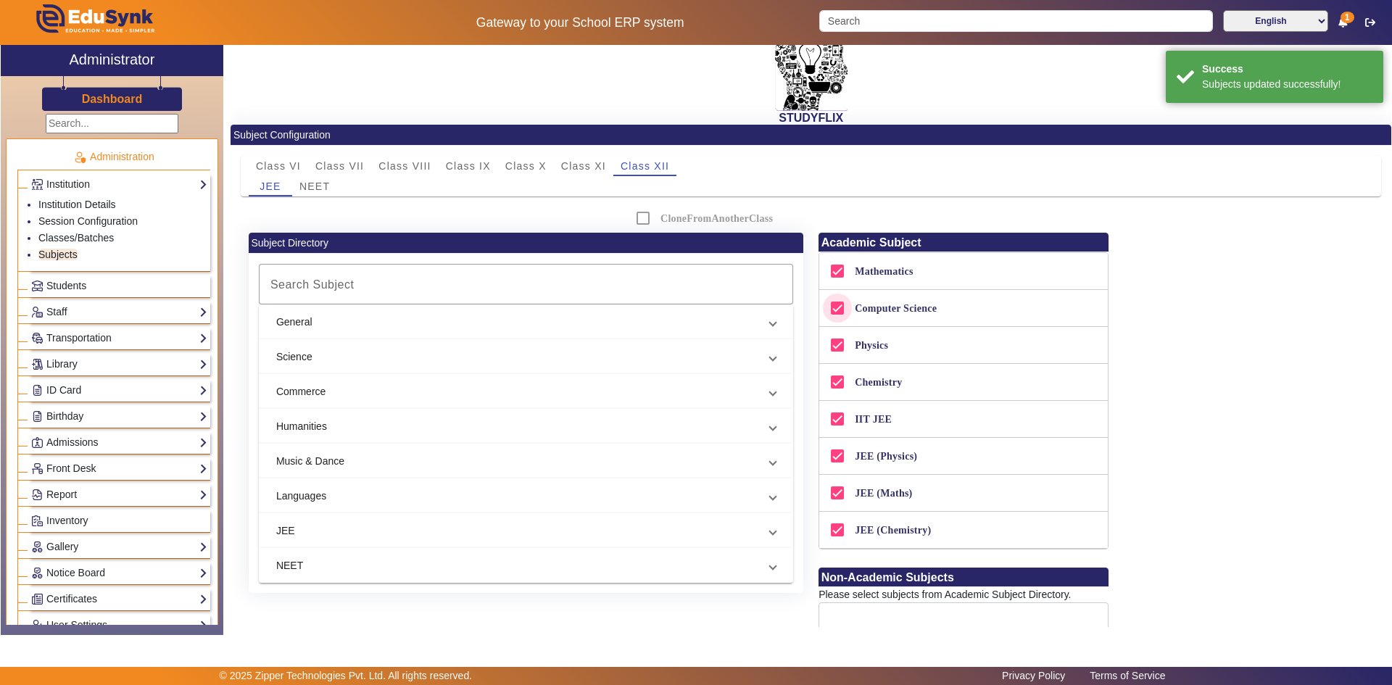
click at [834, 306] on input "Computer Science" at bounding box center [837, 308] width 29 height 29
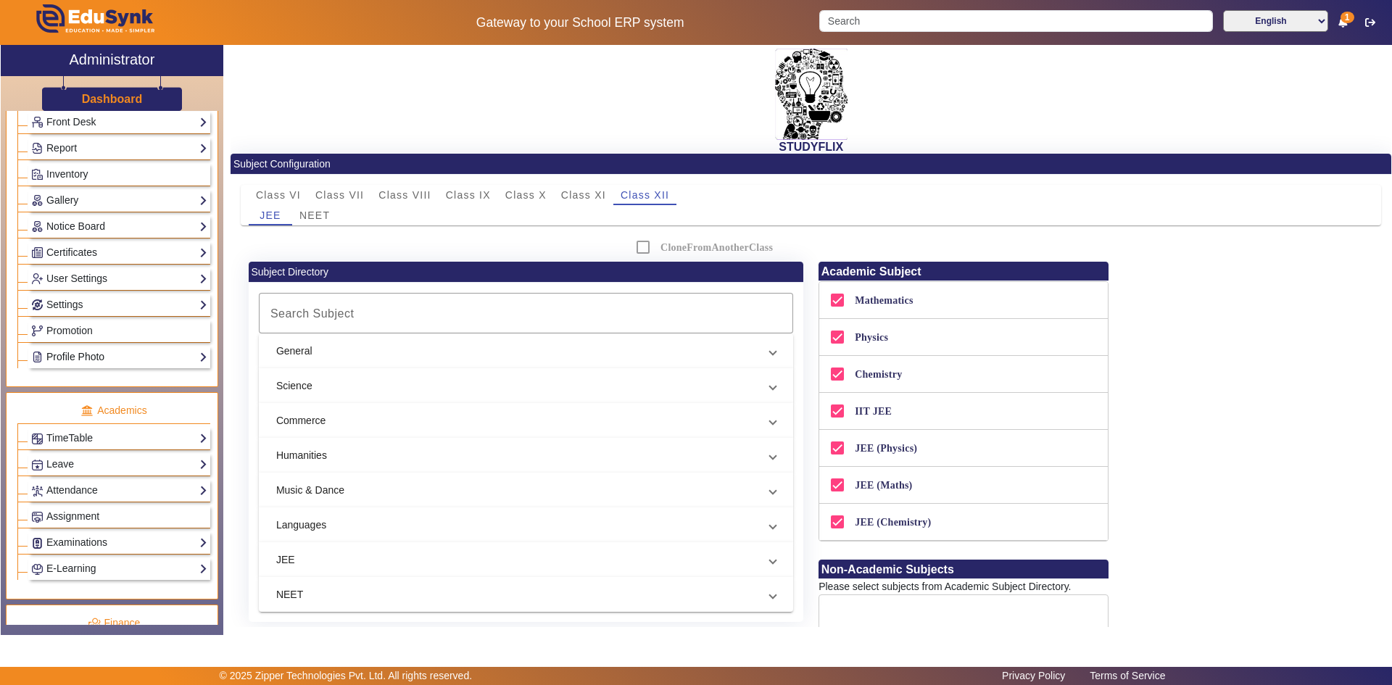
scroll to position [363, 0]
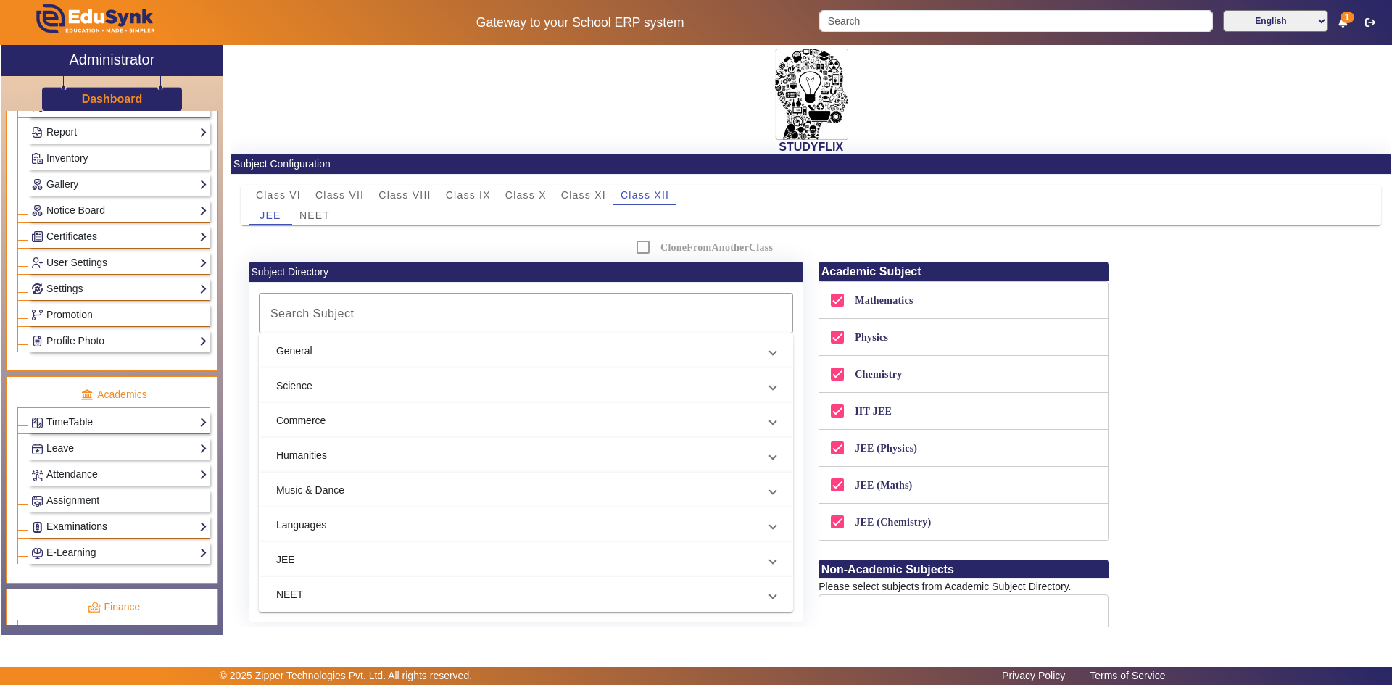
click at [60, 522] on link "Examinations" at bounding box center [119, 526] width 176 height 17
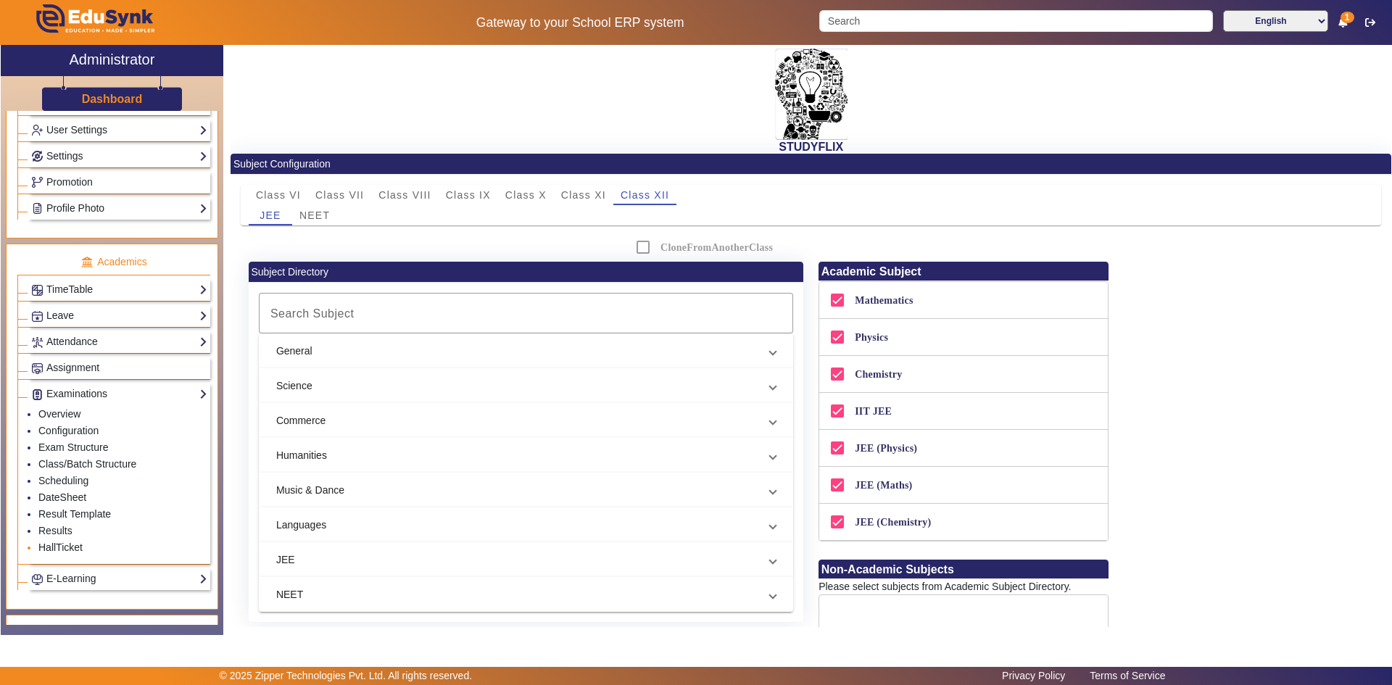
scroll to position [432, 0]
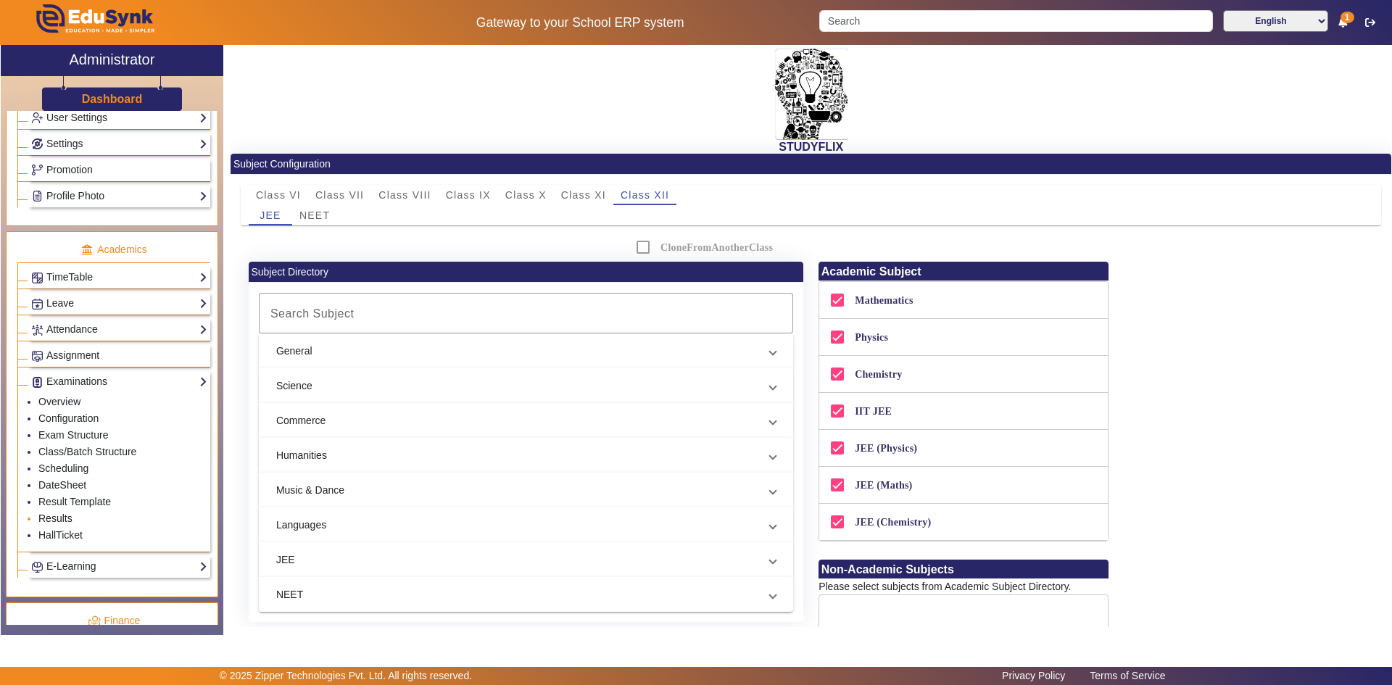
click at [52, 516] on link "Results" at bounding box center [55, 519] width 34 height 12
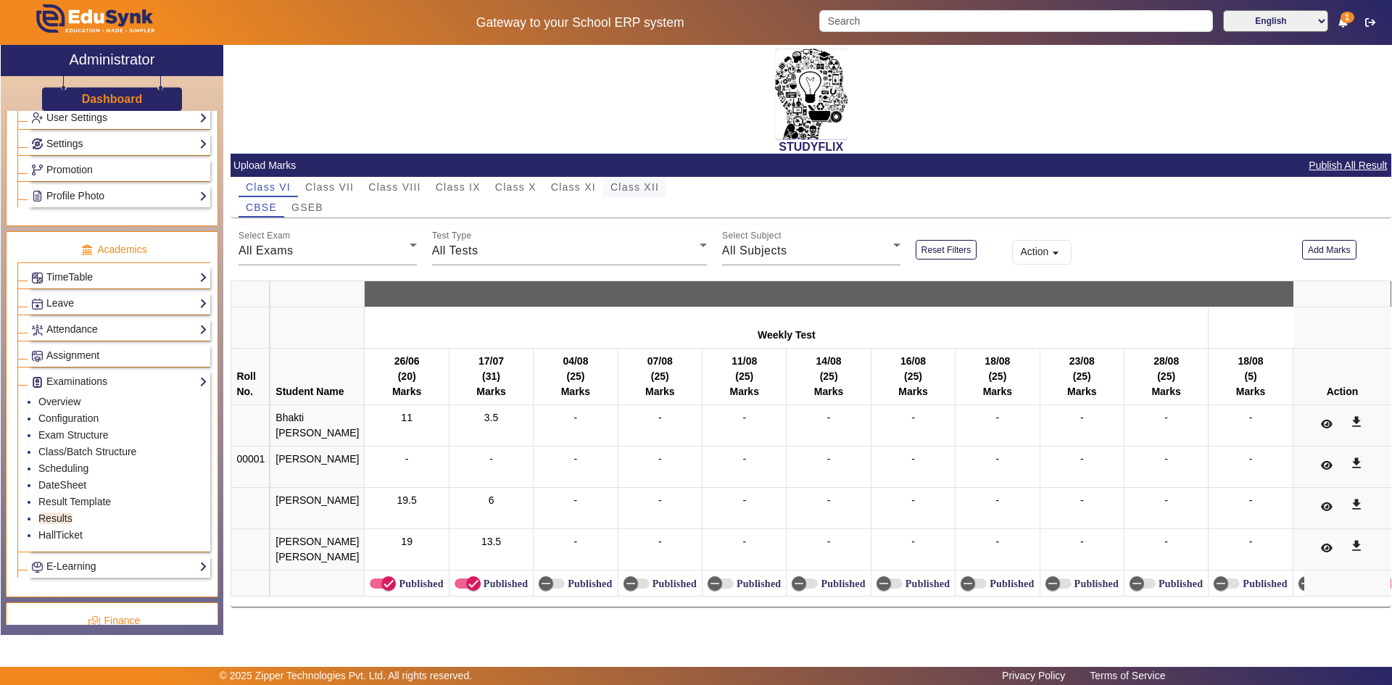
click at [635, 191] on span "Class XII" at bounding box center [635, 187] width 49 height 10
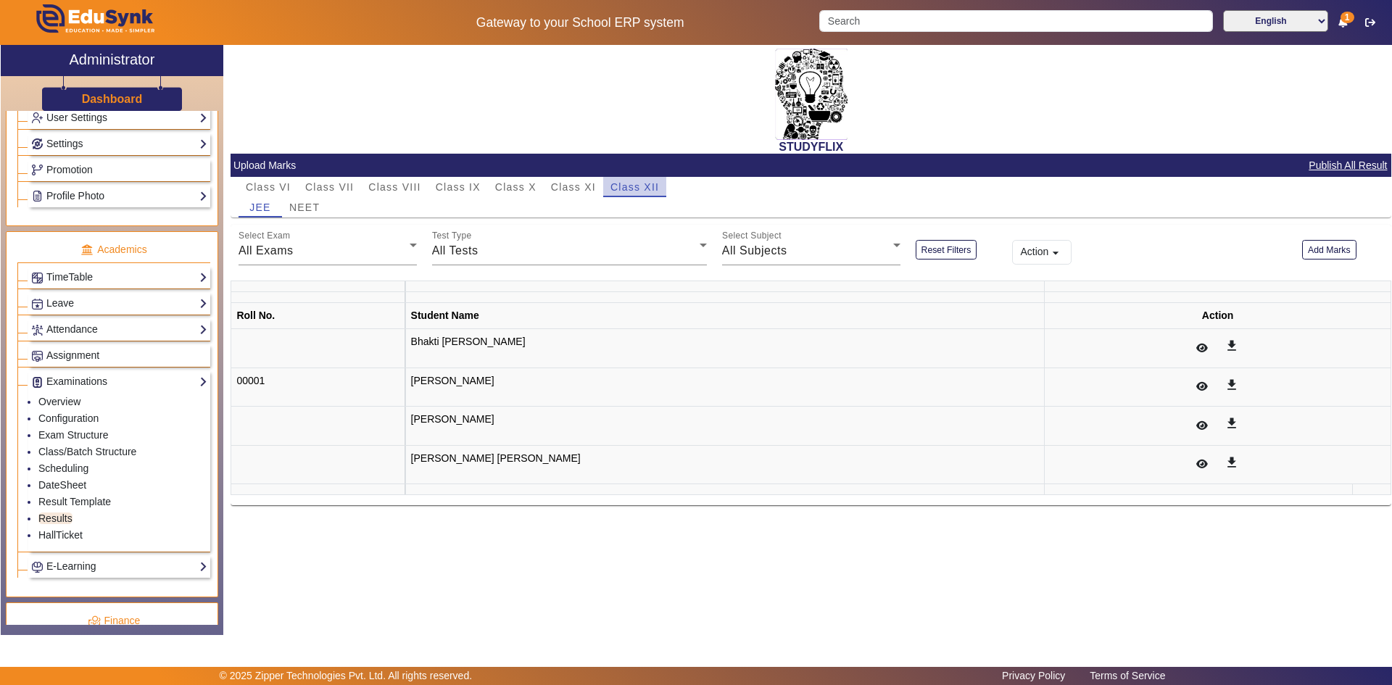
click at [637, 190] on span "Class XII" at bounding box center [635, 187] width 49 height 10
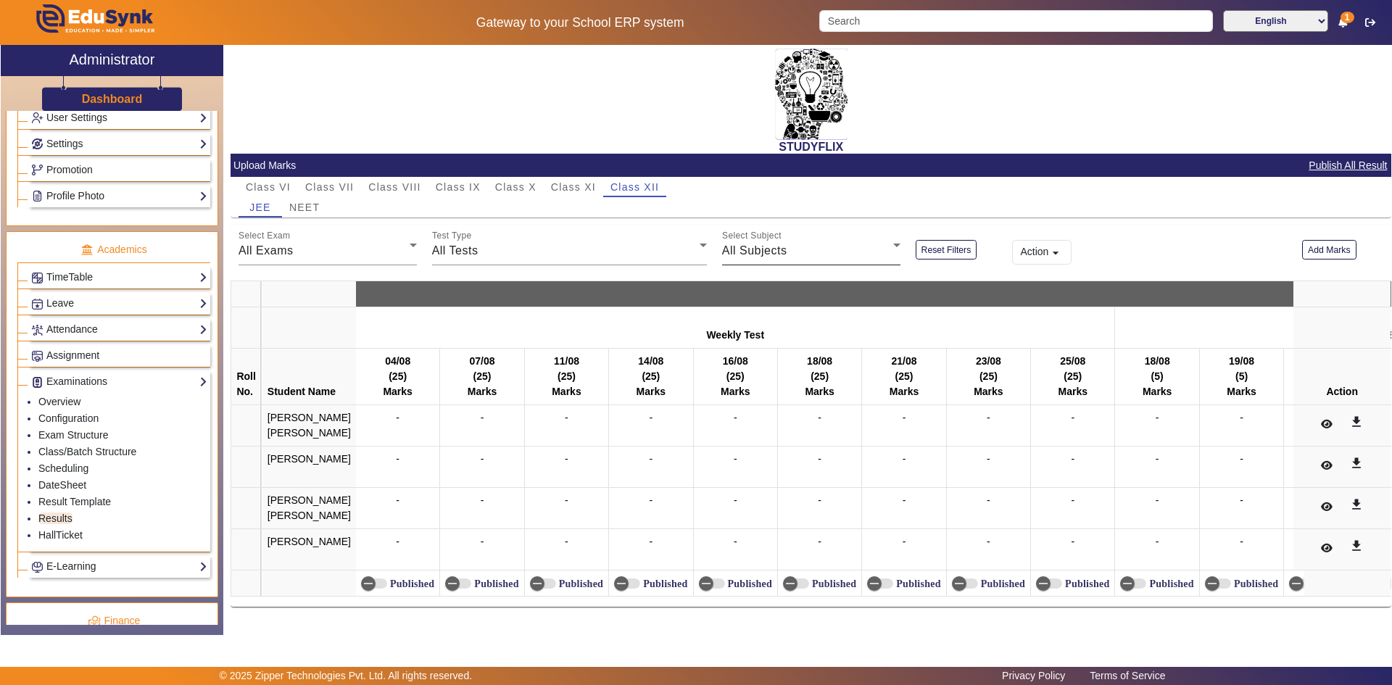
click at [849, 253] on div "All Subjects" at bounding box center [807, 250] width 171 height 17
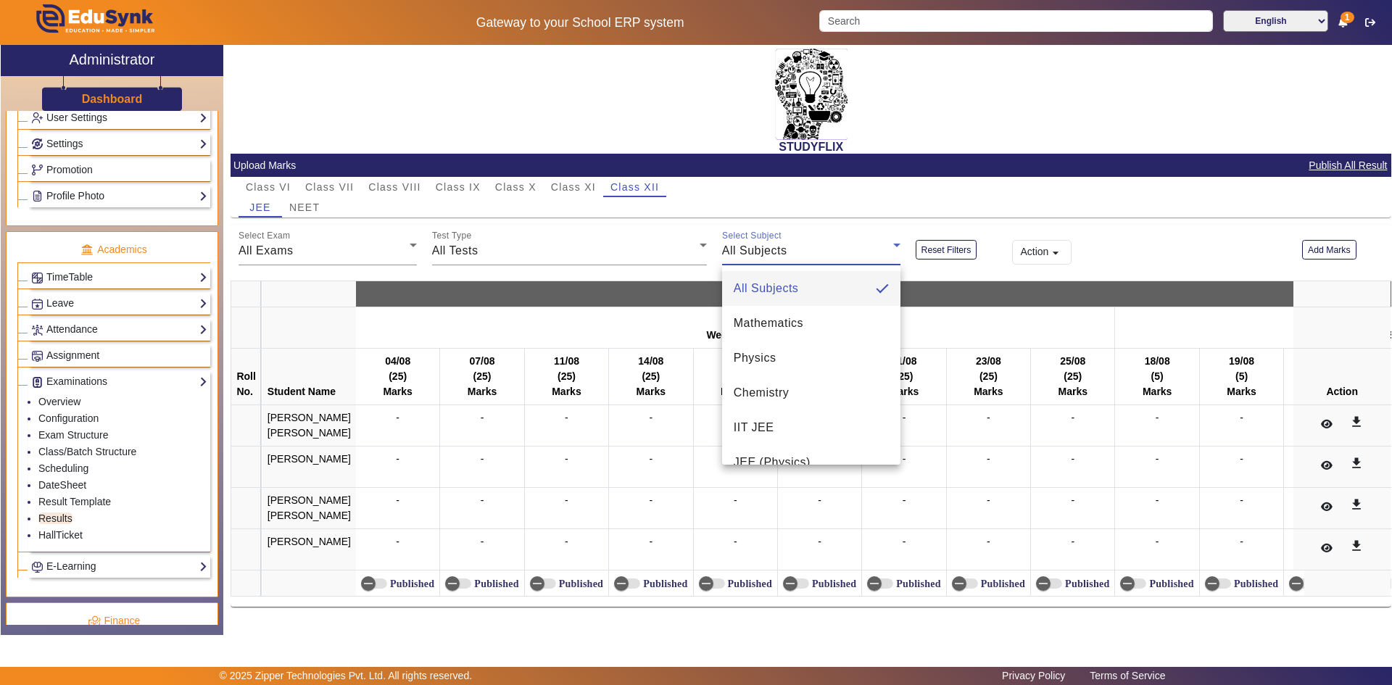
click at [843, 212] on div at bounding box center [696, 342] width 1392 height 685
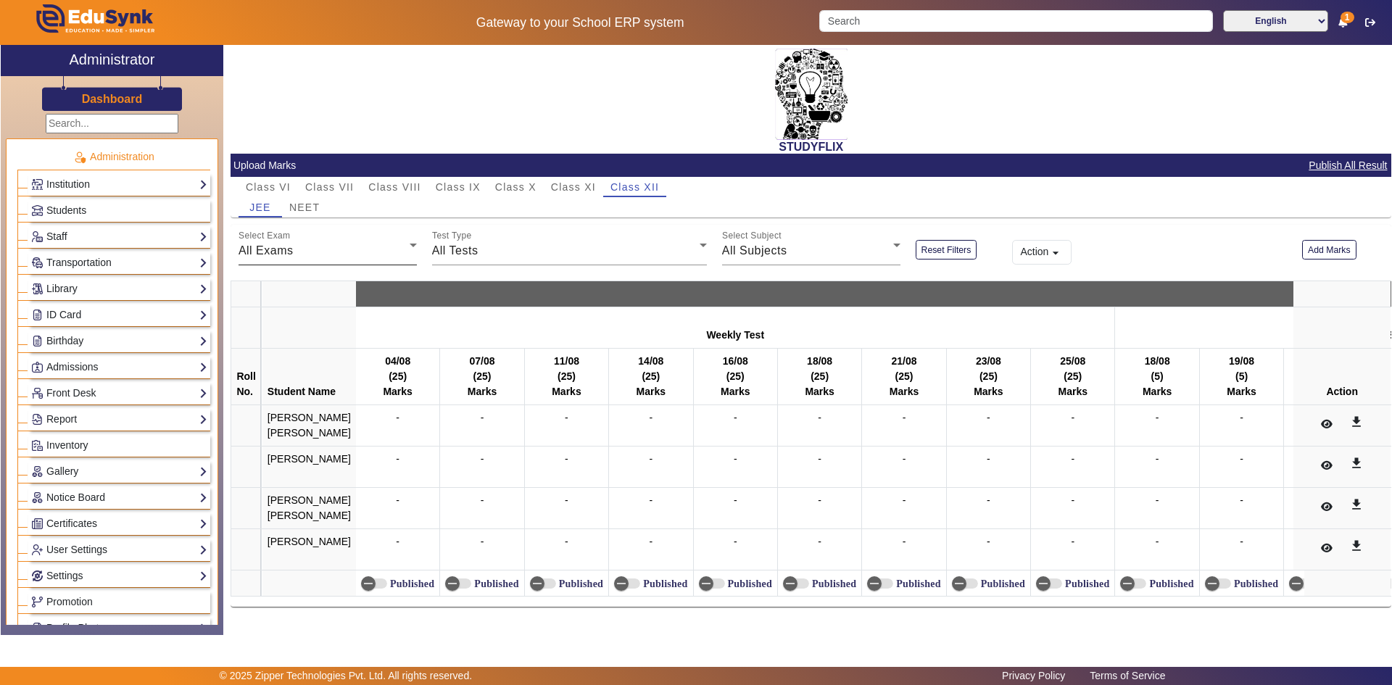
click at [313, 252] on div "All Exams" at bounding box center [324, 250] width 171 height 17
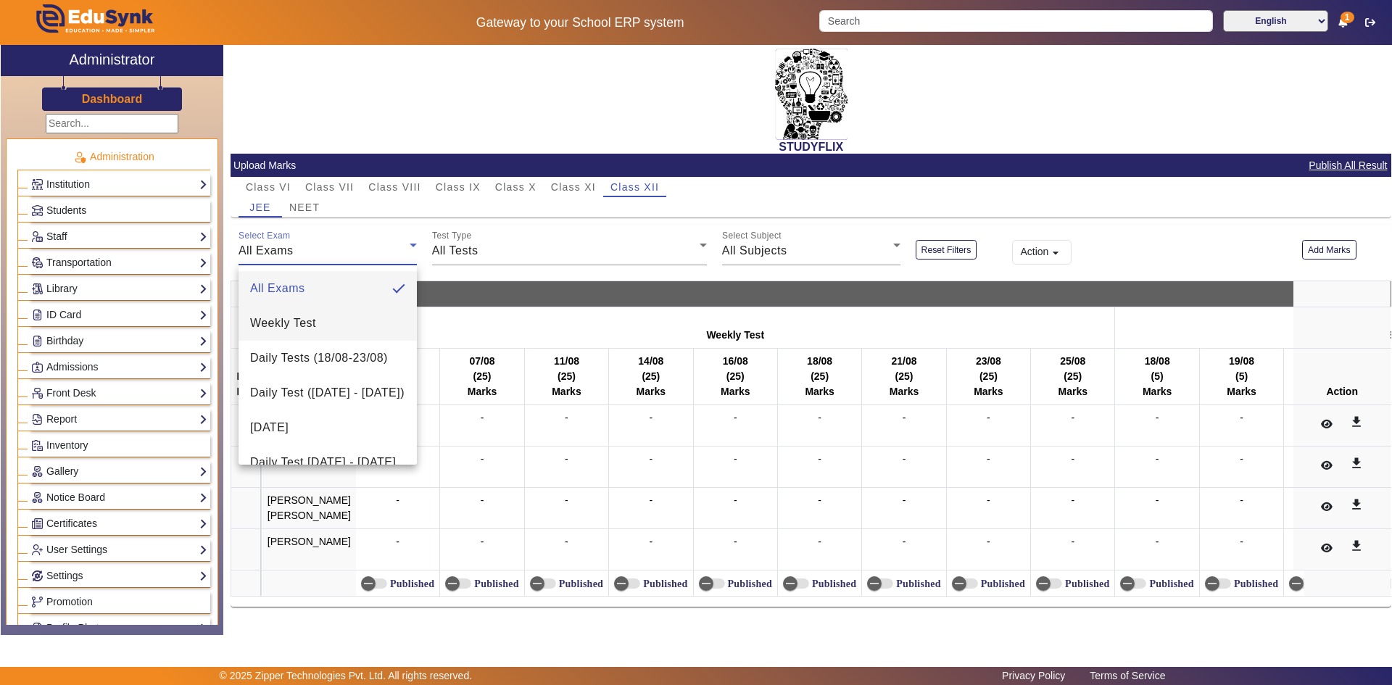
click at [292, 318] on span "Weekly Test" at bounding box center [283, 323] width 66 height 17
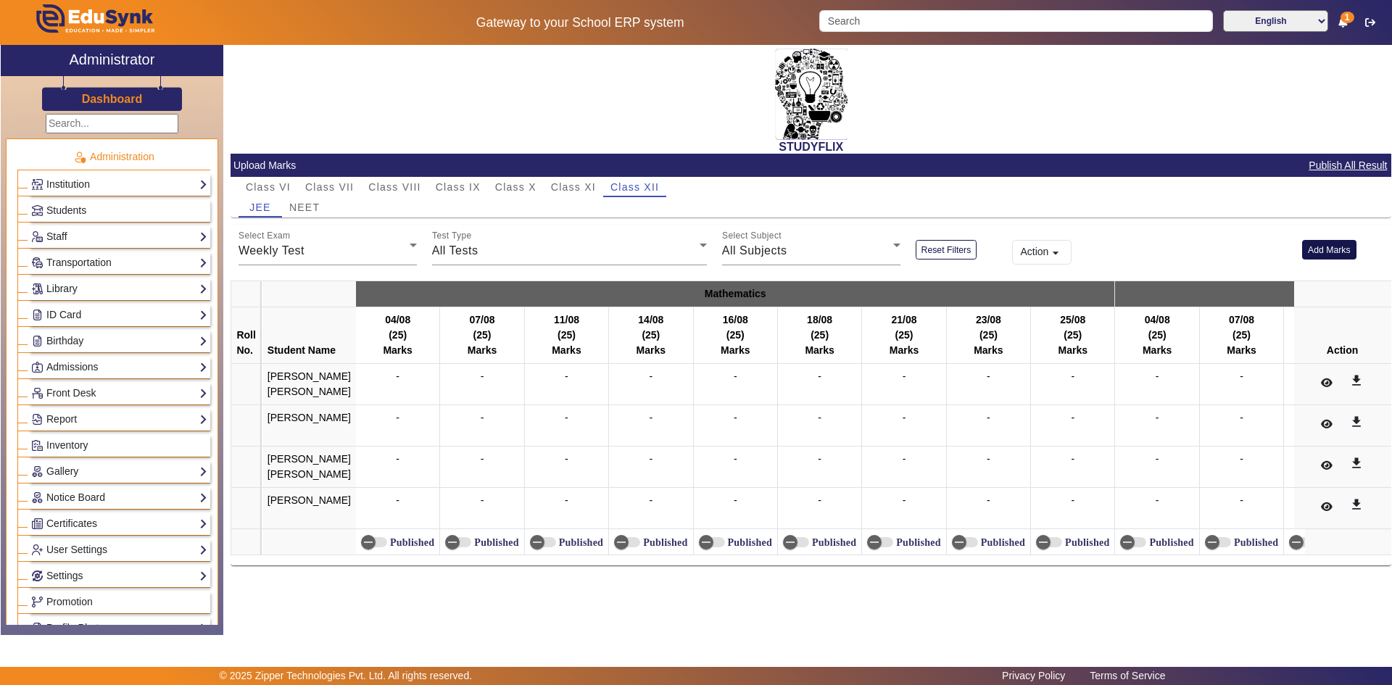
click at [1311, 252] on button "Add Marks" at bounding box center [1329, 250] width 54 height 20
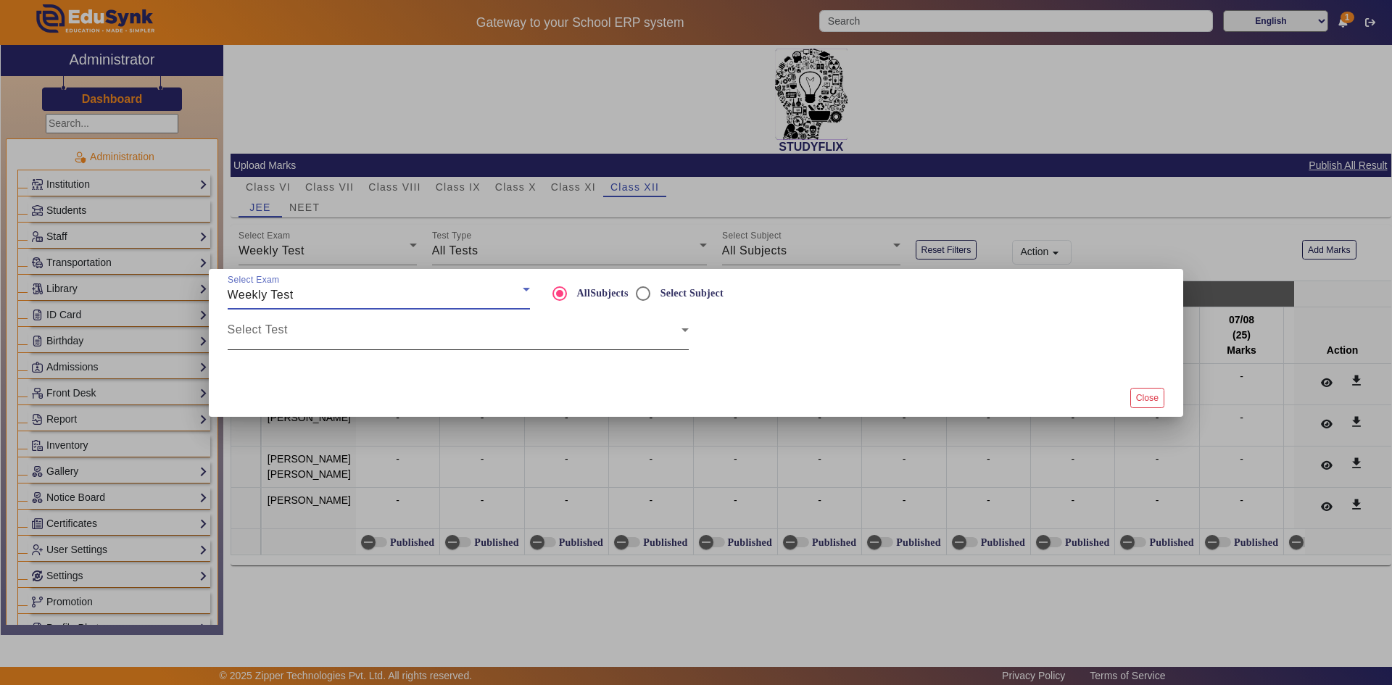
click at [284, 334] on span at bounding box center [455, 335] width 454 height 17
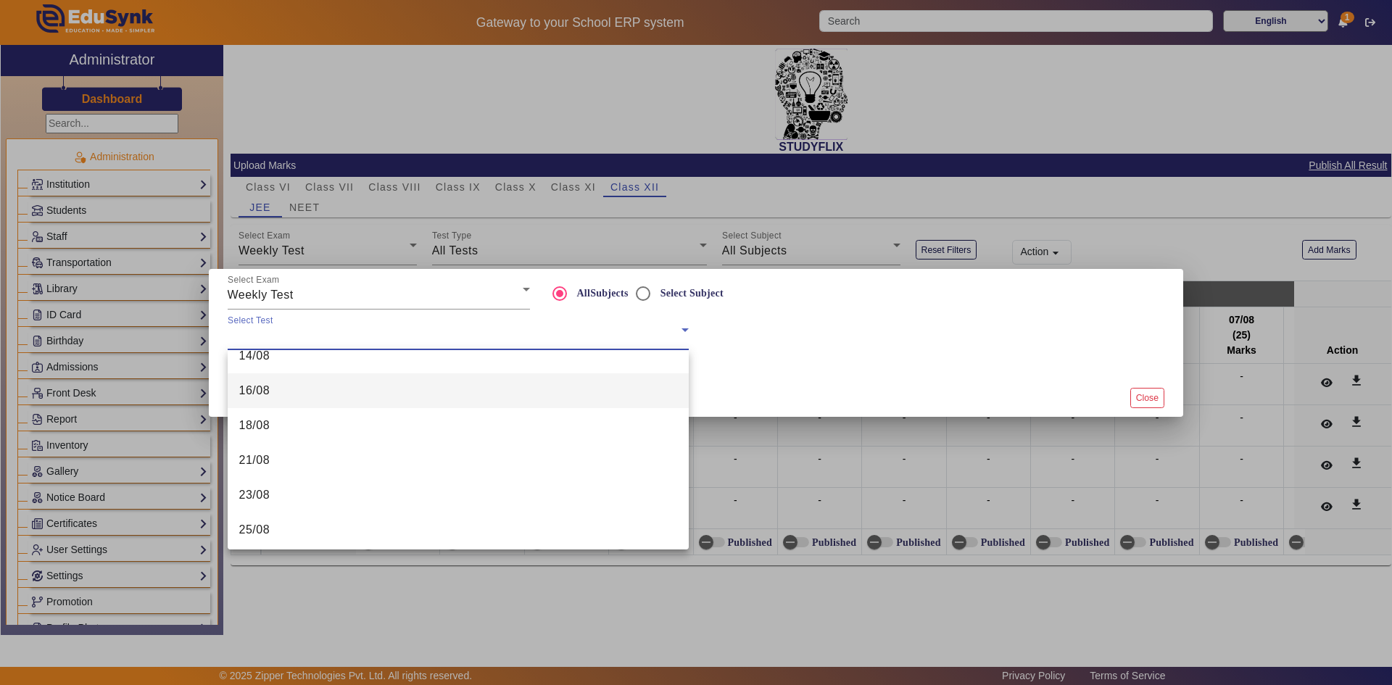
scroll to position [160, 0]
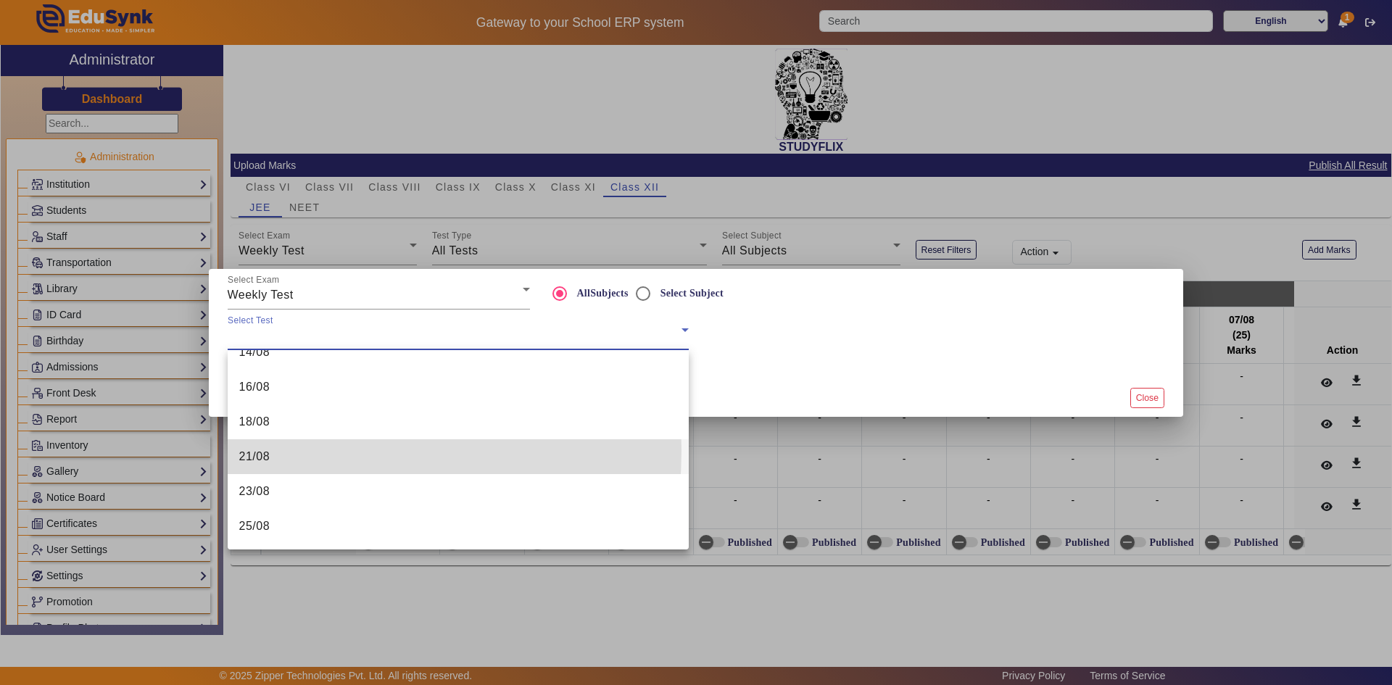
click at [259, 450] on span "21/08" at bounding box center [254, 456] width 31 height 17
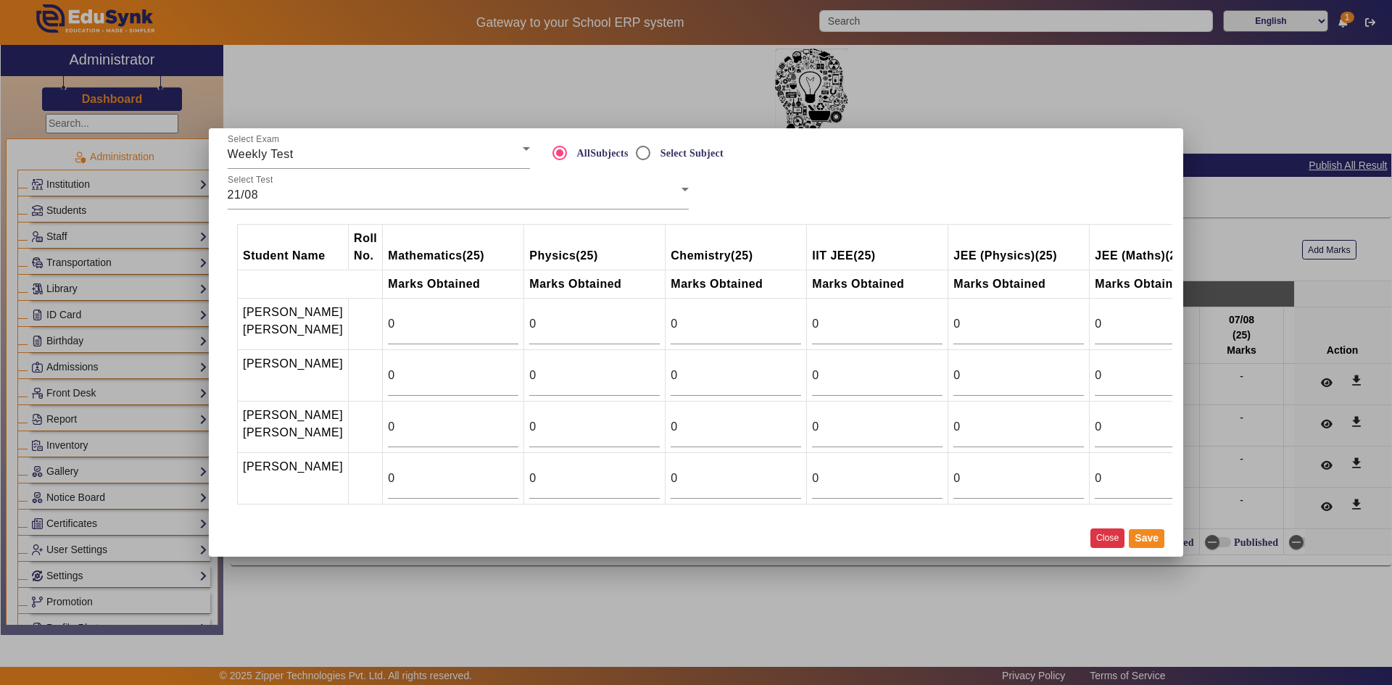
click at [1113, 548] on button "Close" at bounding box center [1108, 539] width 34 height 20
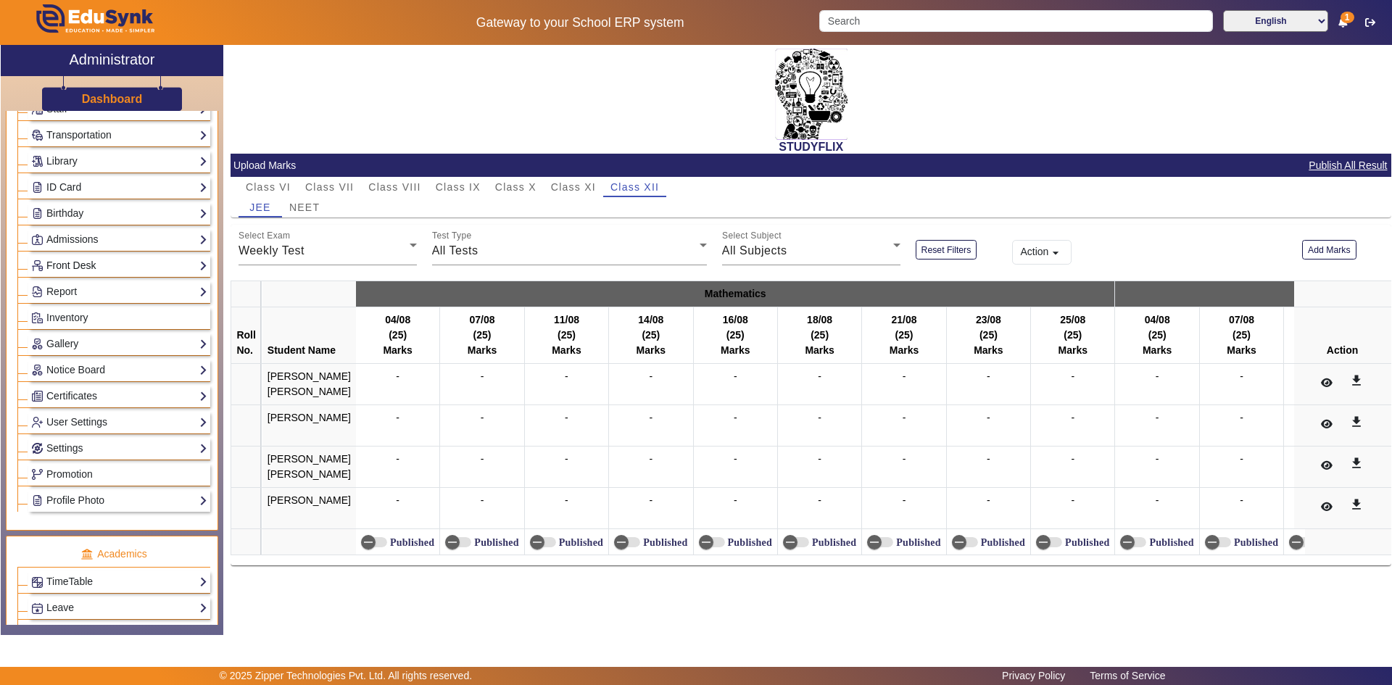
scroll to position [0, 0]
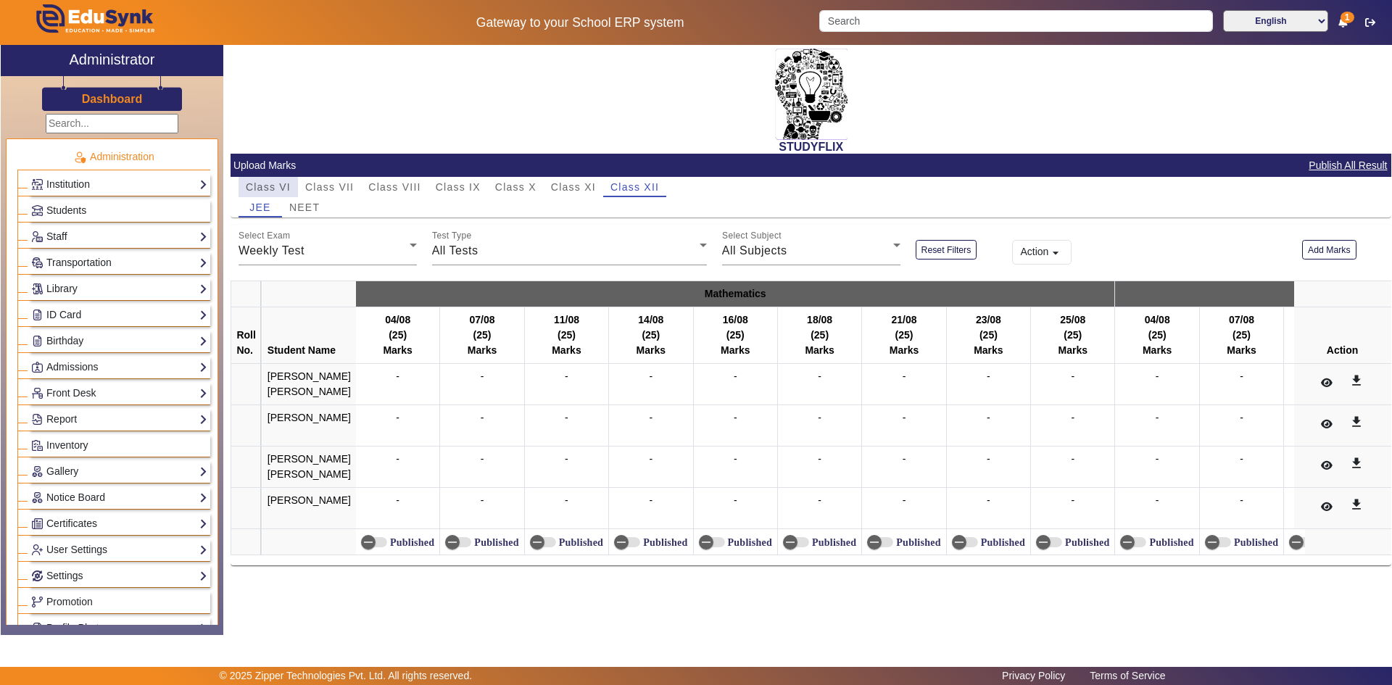
click at [284, 187] on span "Class VI" at bounding box center [268, 187] width 45 height 10
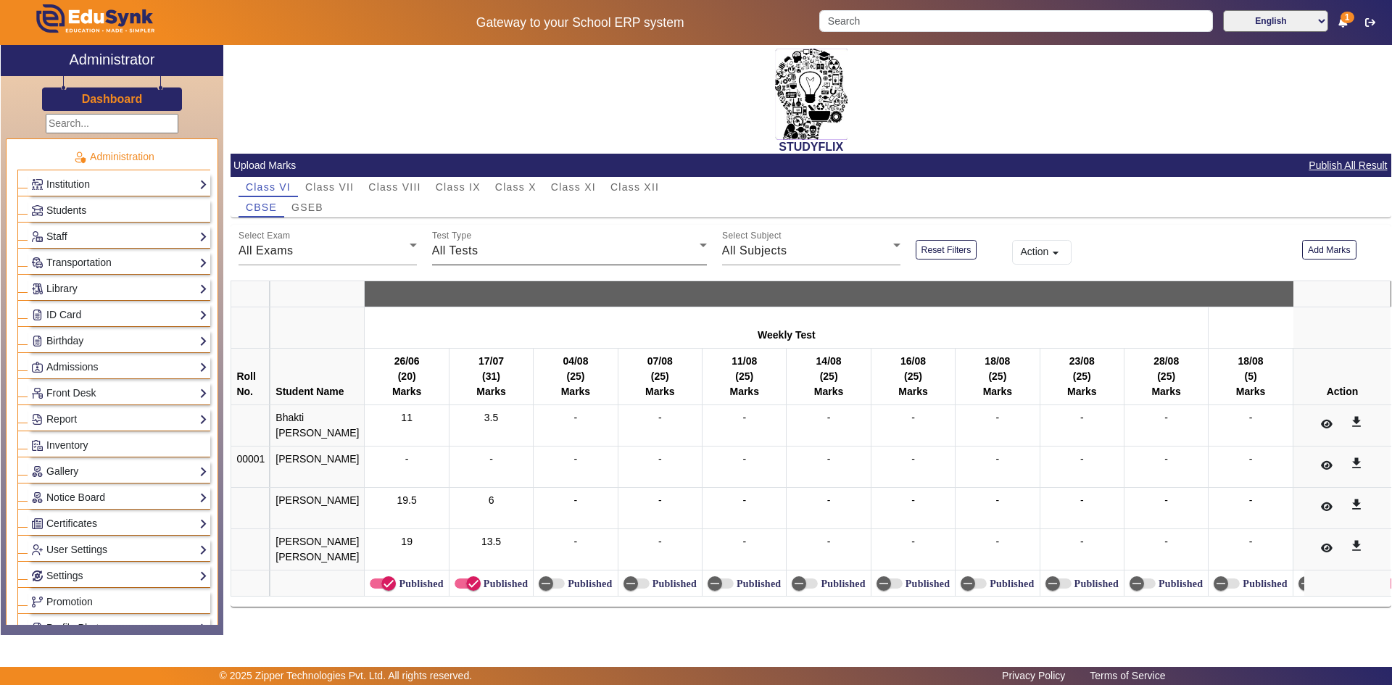
click at [487, 243] on div "All Tests" at bounding box center [566, 250] width 268 height 17
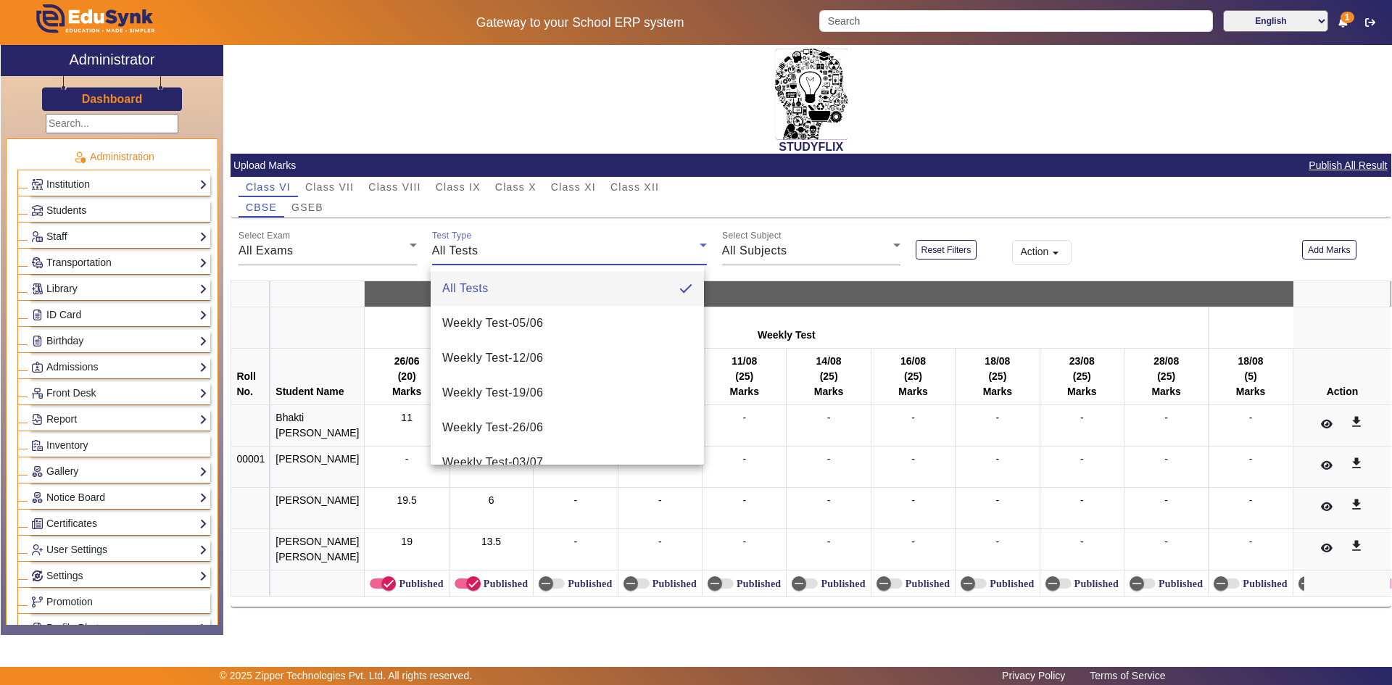
click at [753, 252] on div at bounding box center [696, 342] width 1392 height 685
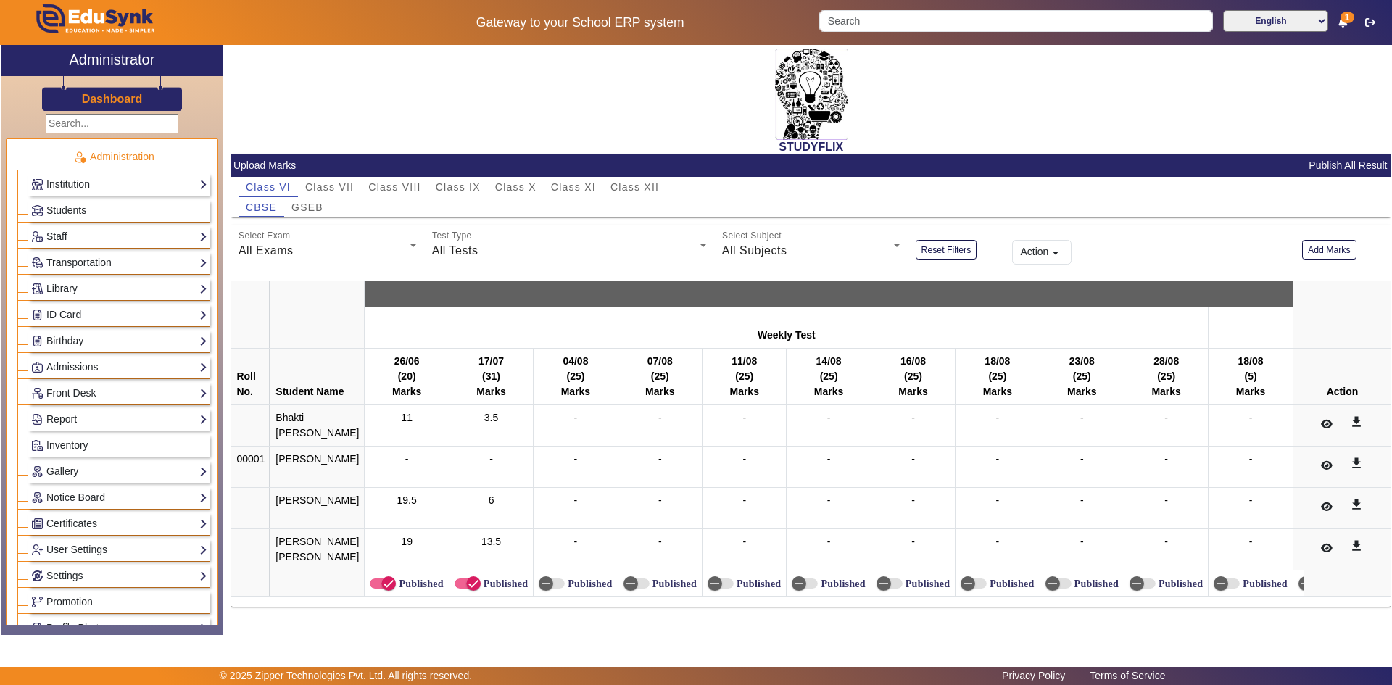
click at [753, 252] on span "All Subjects" at bounding box center [754, 250] width 65 height 12
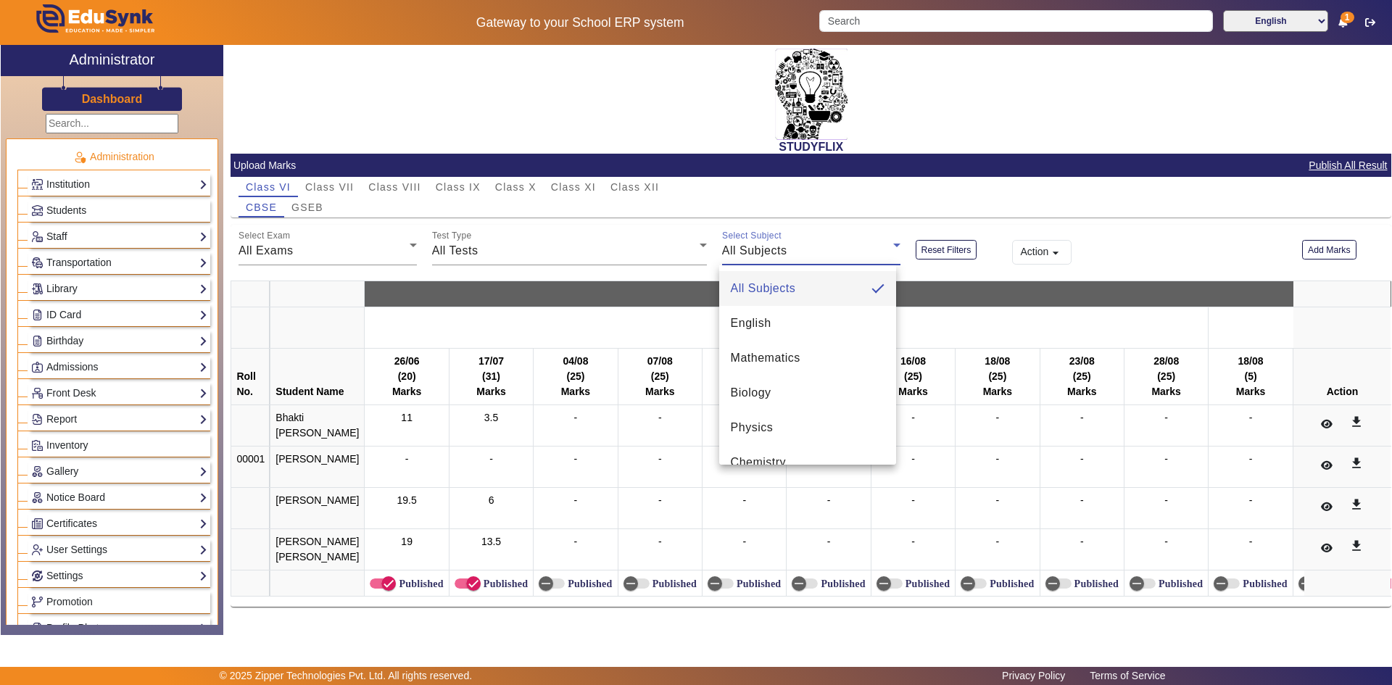
click at [648, 232] on div at bounding box center [696, 342] width 1392 height 685
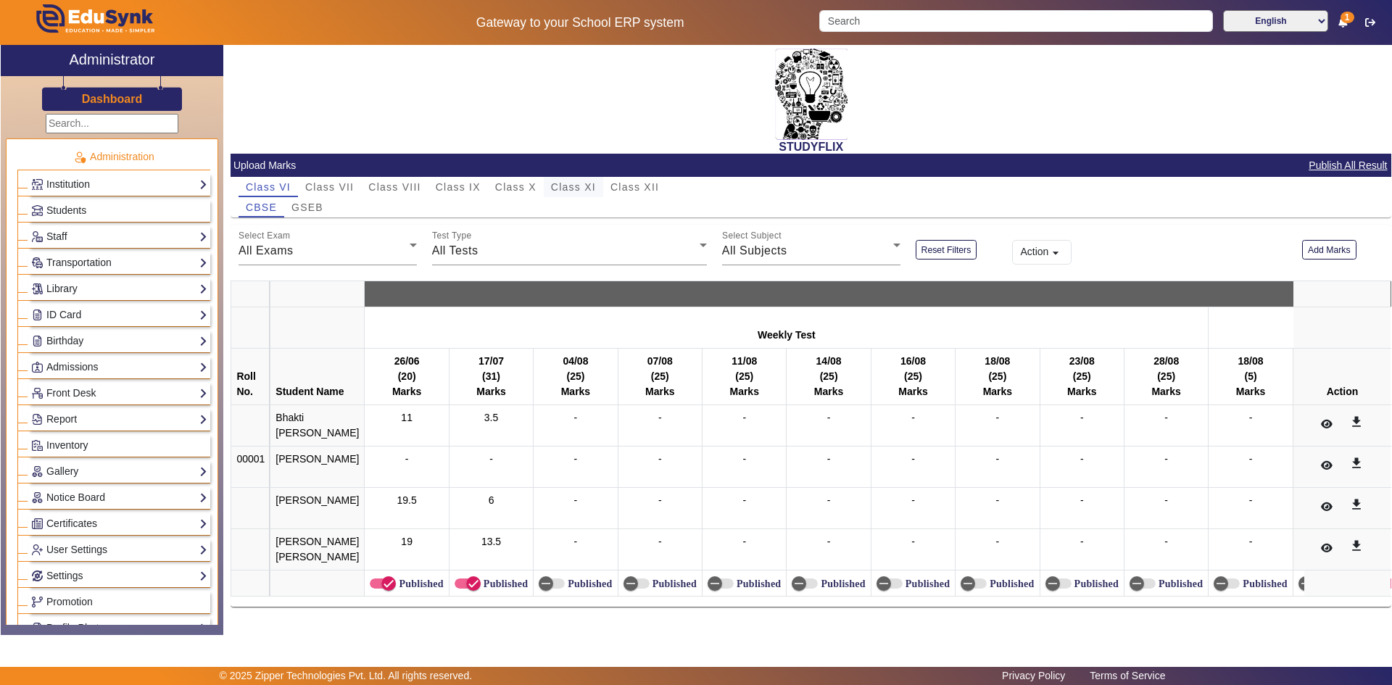
click at [633, 182] on span "Class XII" at bounding box center [635, 187] width 49 height 10
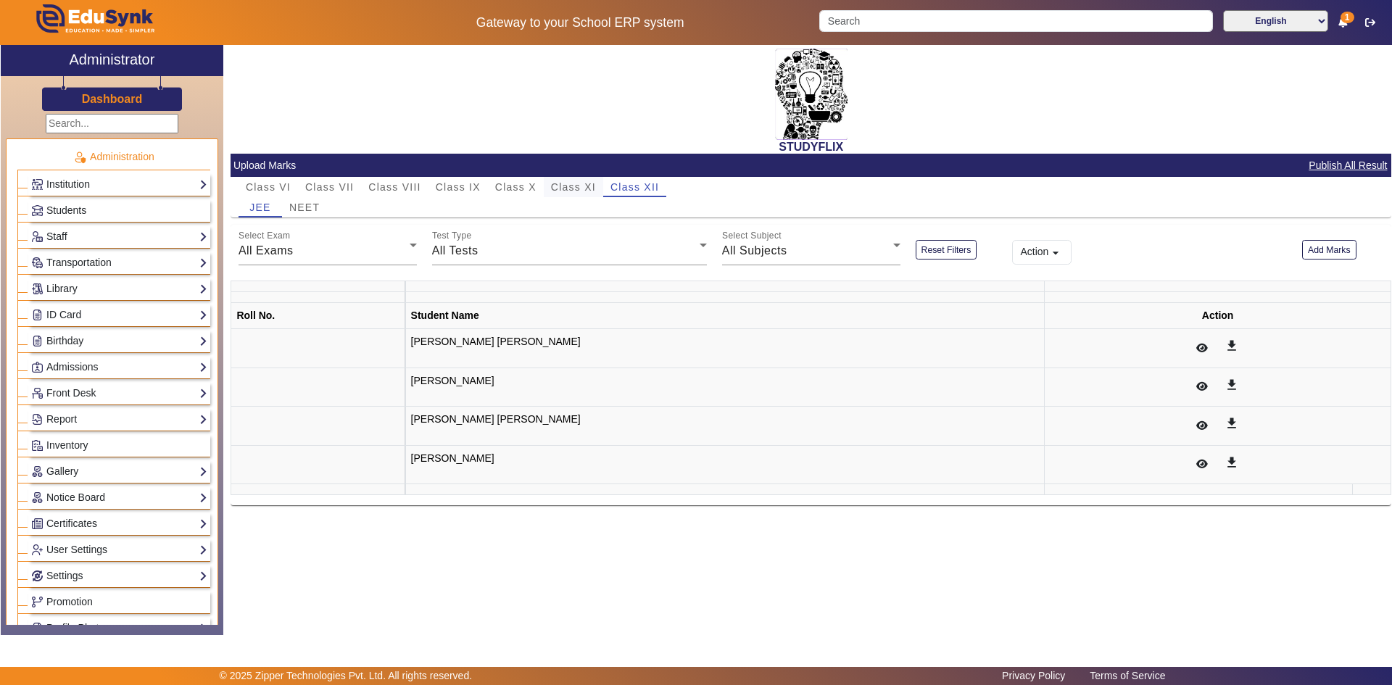
click at [571, 186] on span "Class XI" at bounding box center [573, 187] width 45 height 10
click at [625, 187] on span "Class XII" at bounding box center [635, 187] width 49 height 10
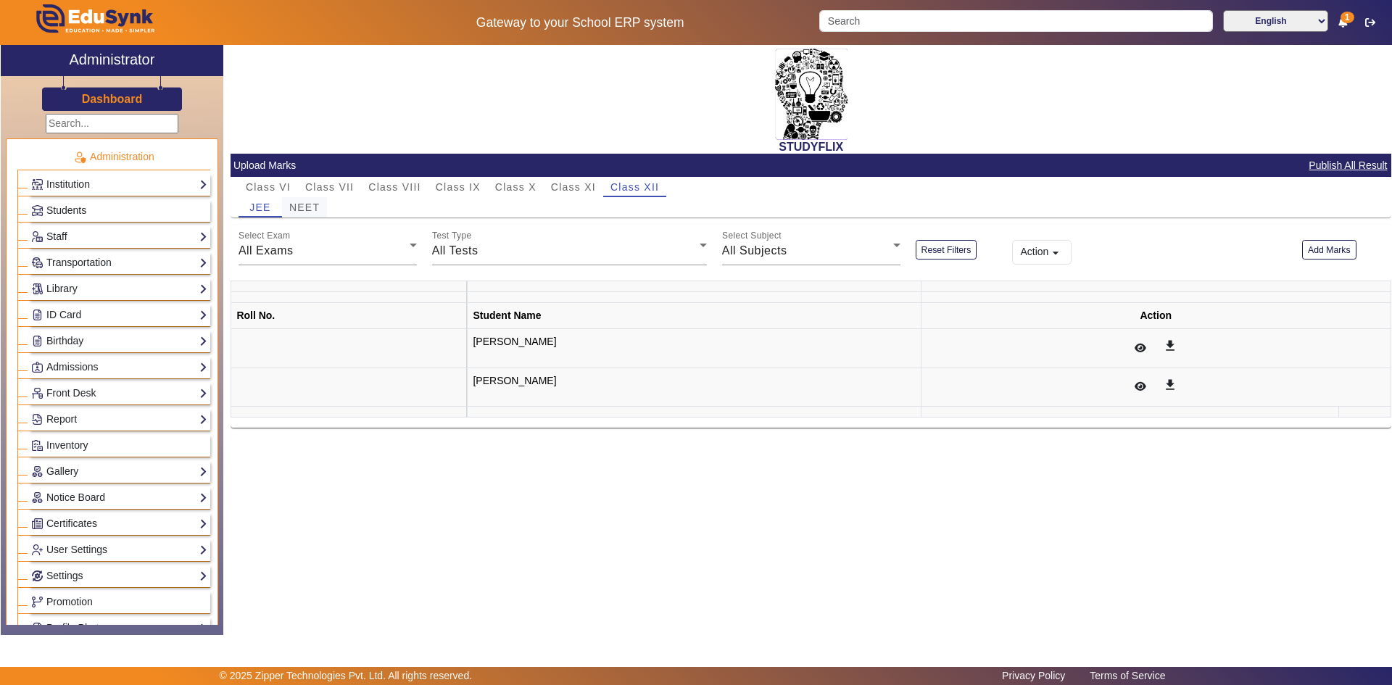
click at [298, 207] on span "NEET" at bounding box center [304, 207] width 30 height 10
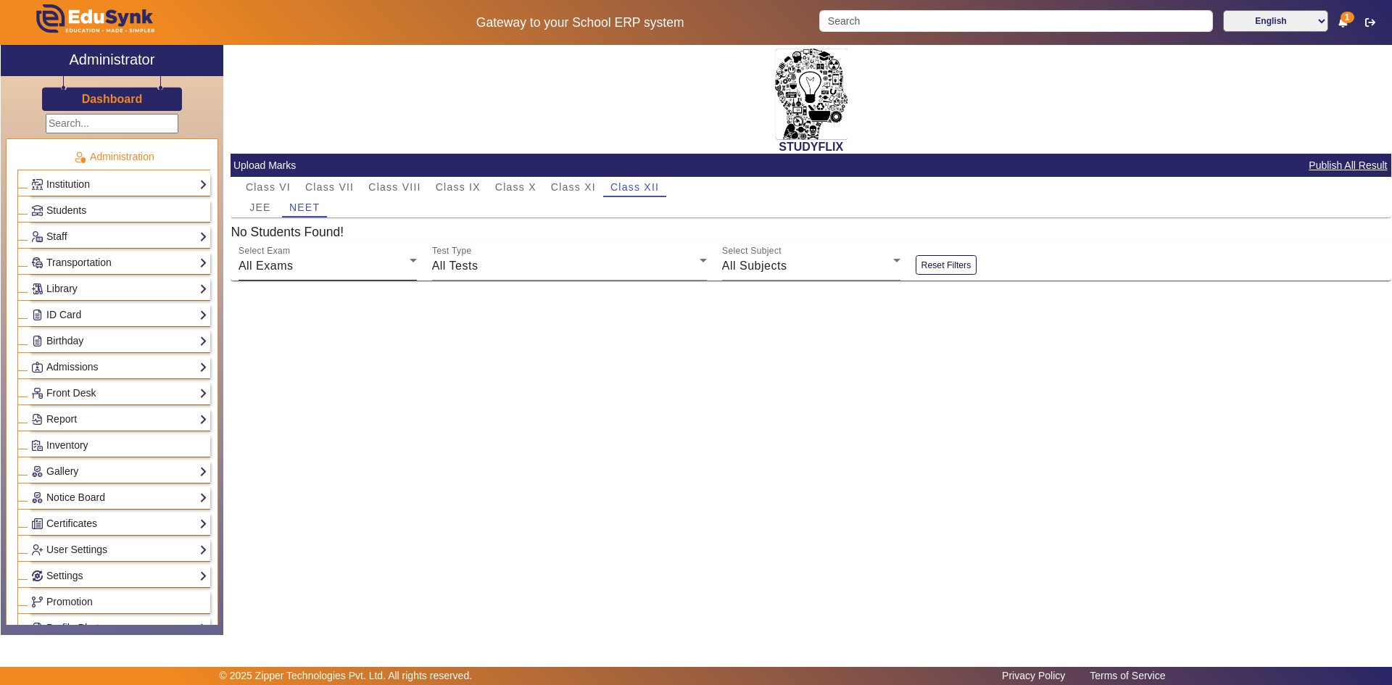
click at [363, 273] on div "All Exams" at bounding box center [324, 265] width 171 height 17
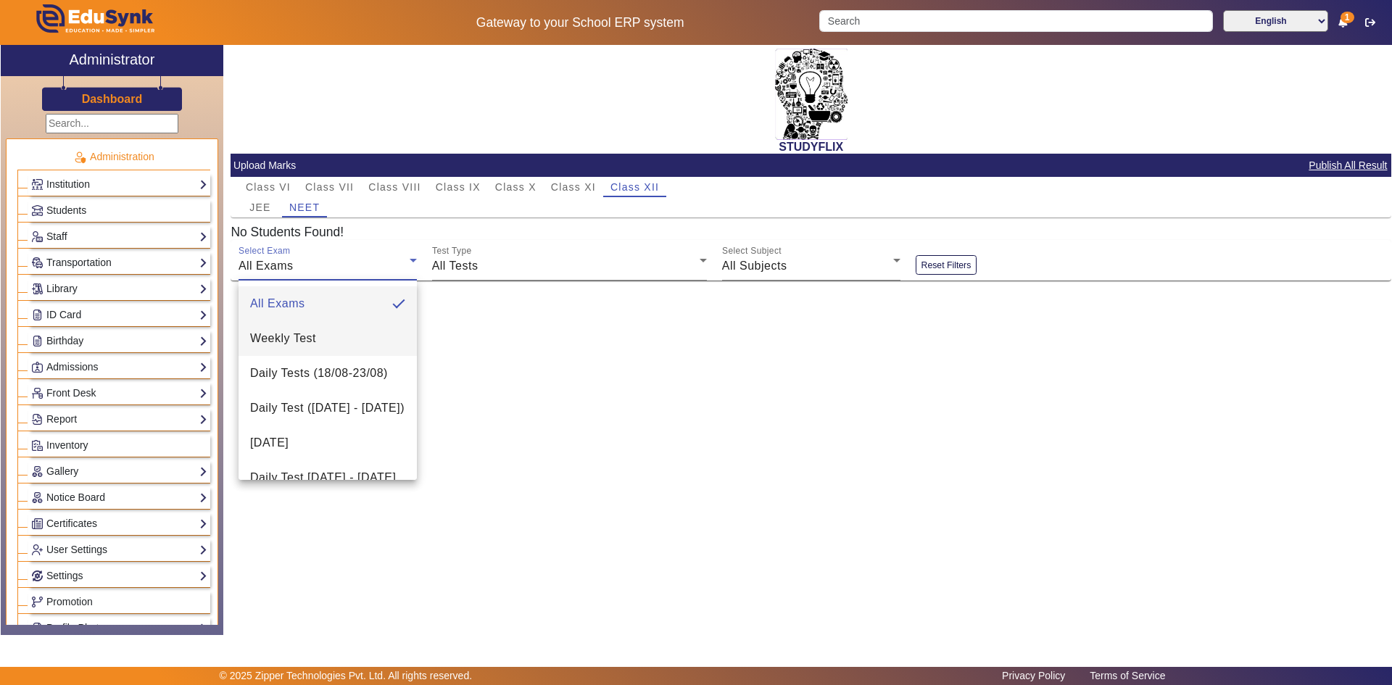
click at [334, 336] on mat-option "Weekly Test" at bounding box center [328, 338] width 178 height 35
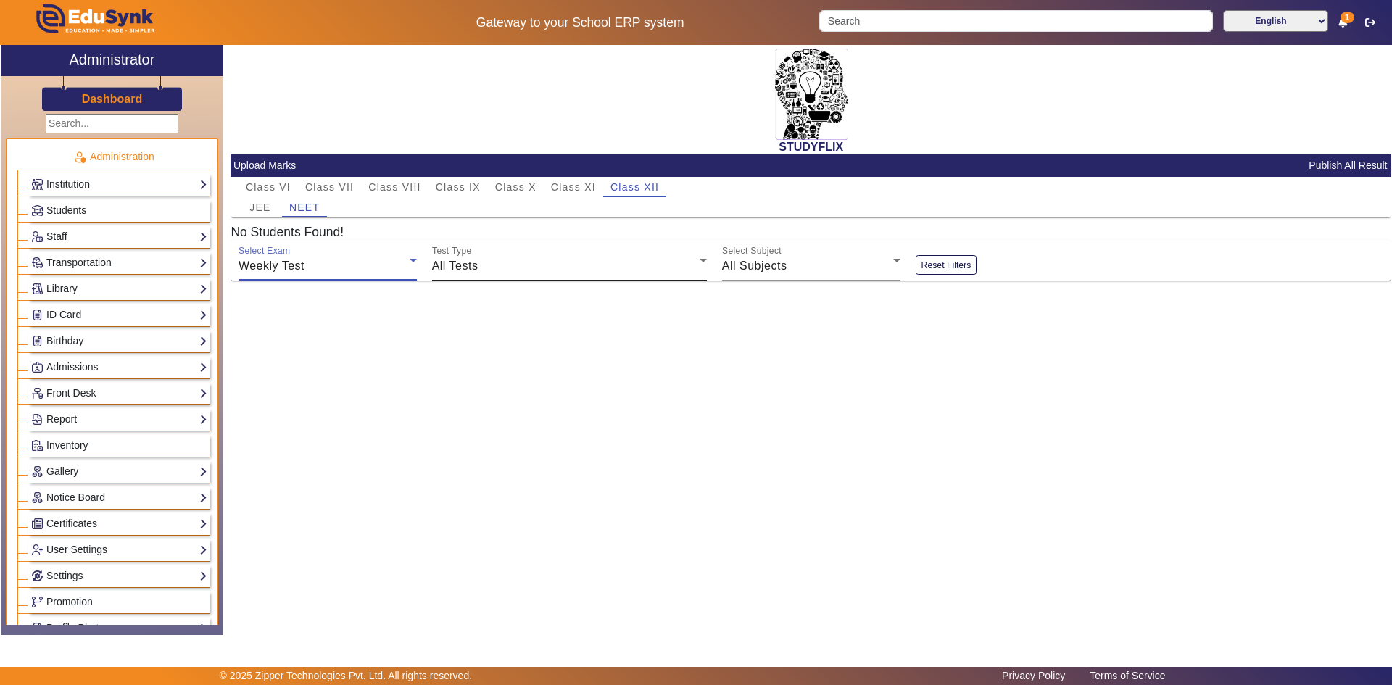
click at [480, 276] on div "Test Type All Tests" at bounding box center [569, 260] width 275 height 41
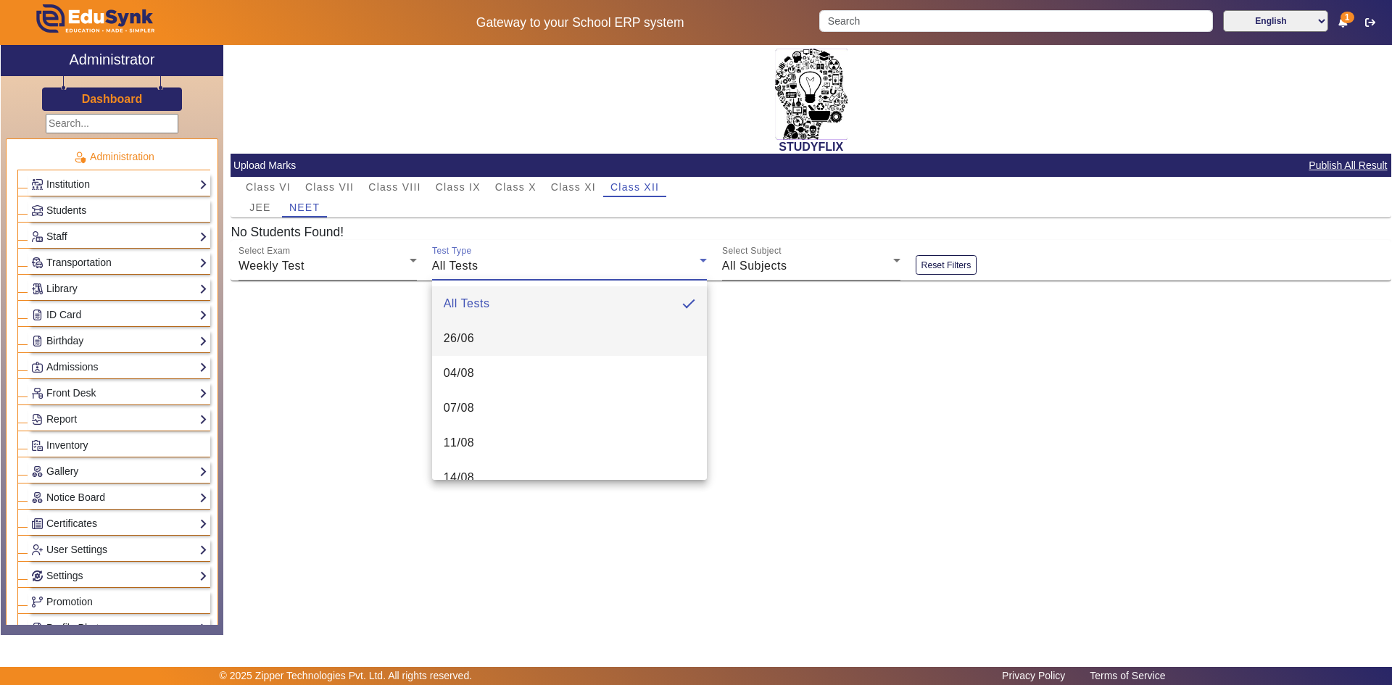
click at [455, 340] on span "26/06" at bounding box center [459, 338] width 31 height 17
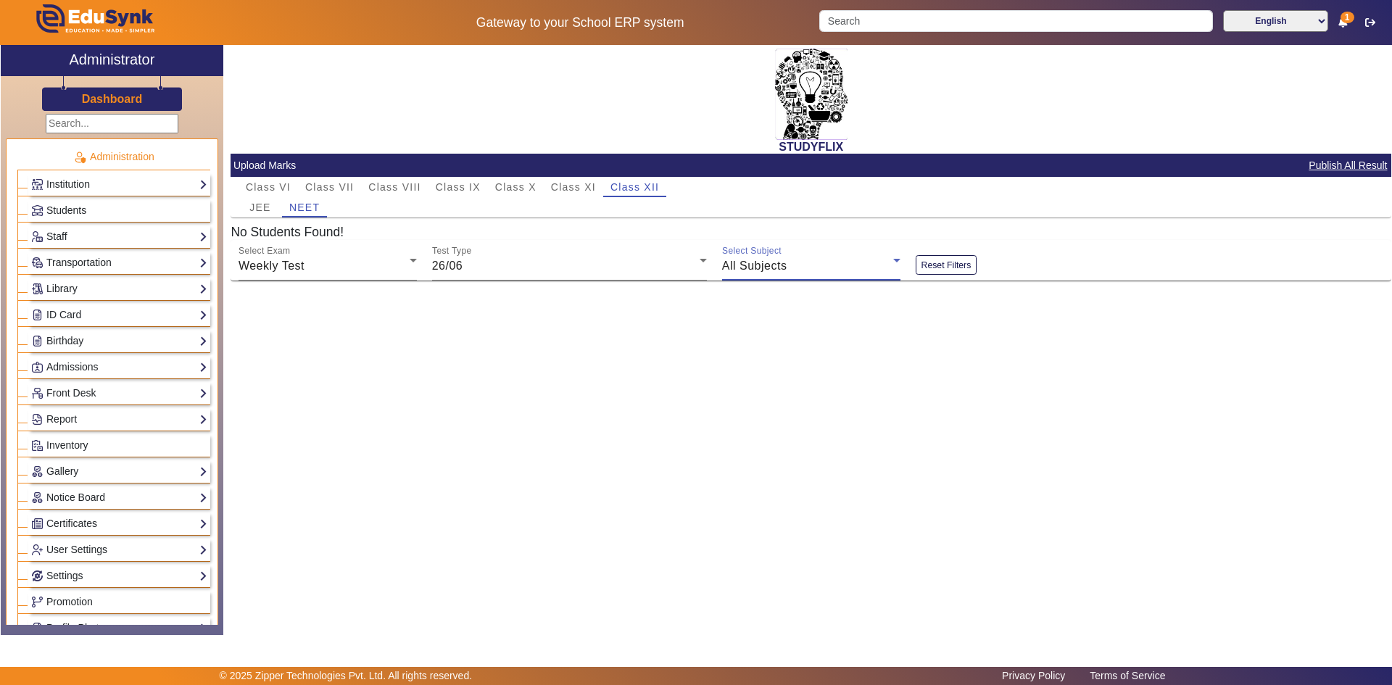
click at [740, 274] on div "All Subjects" at bounding box center [807, 265] width 171 height 17
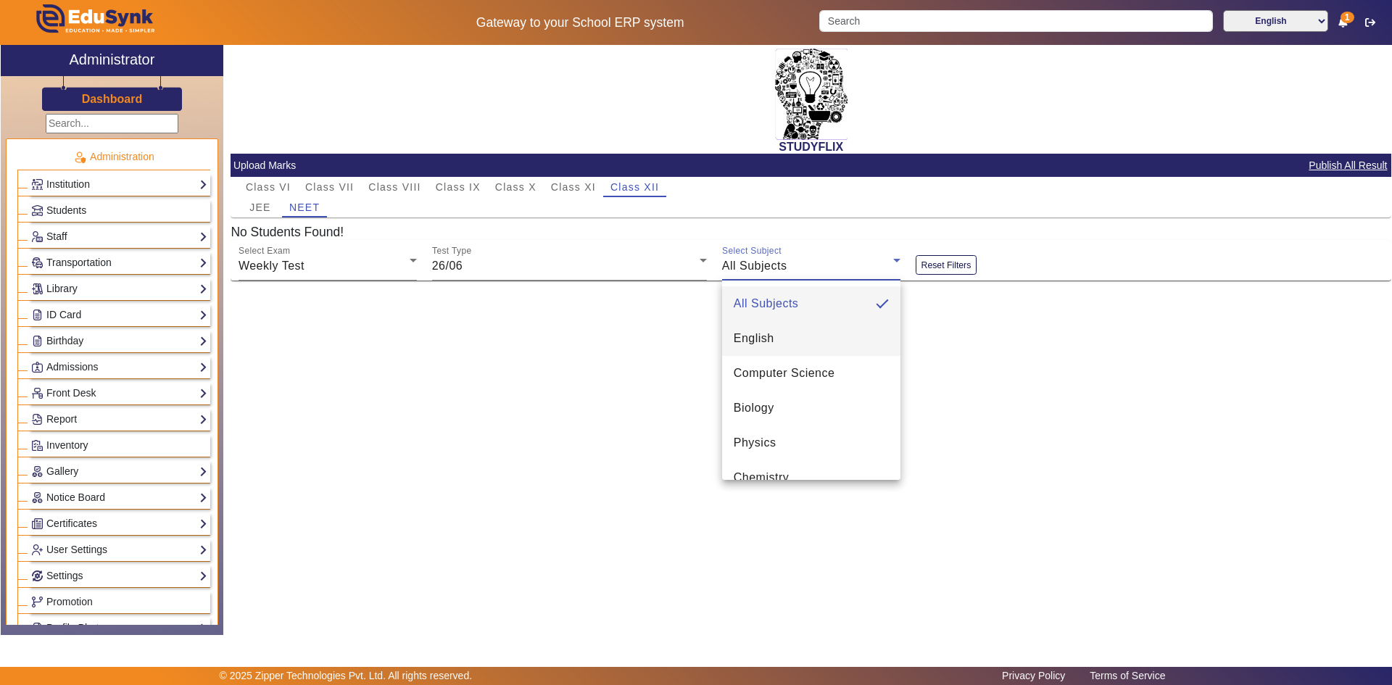
click at [750, 332] on span "English" at bounding box center [754, 338] width 41 height 17
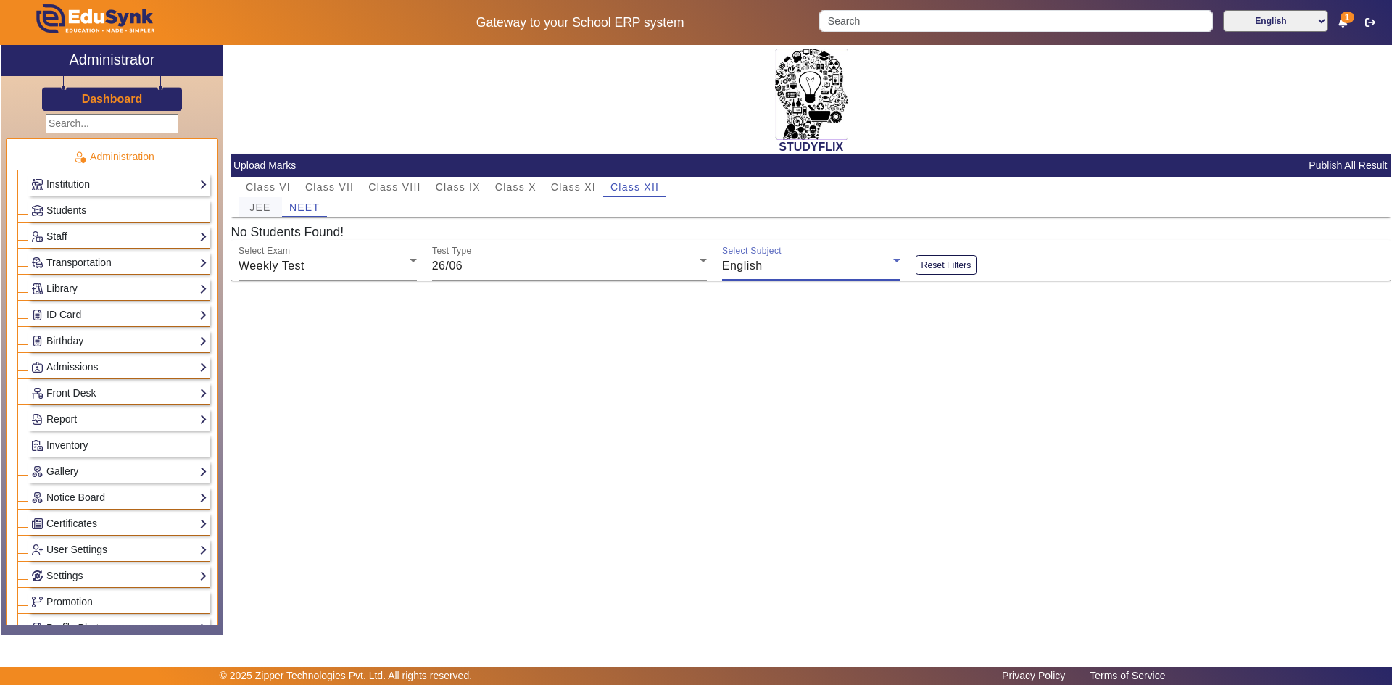
click at [269, 205] on span "JEE" at bounding box center [259, 207] width 21 height 10
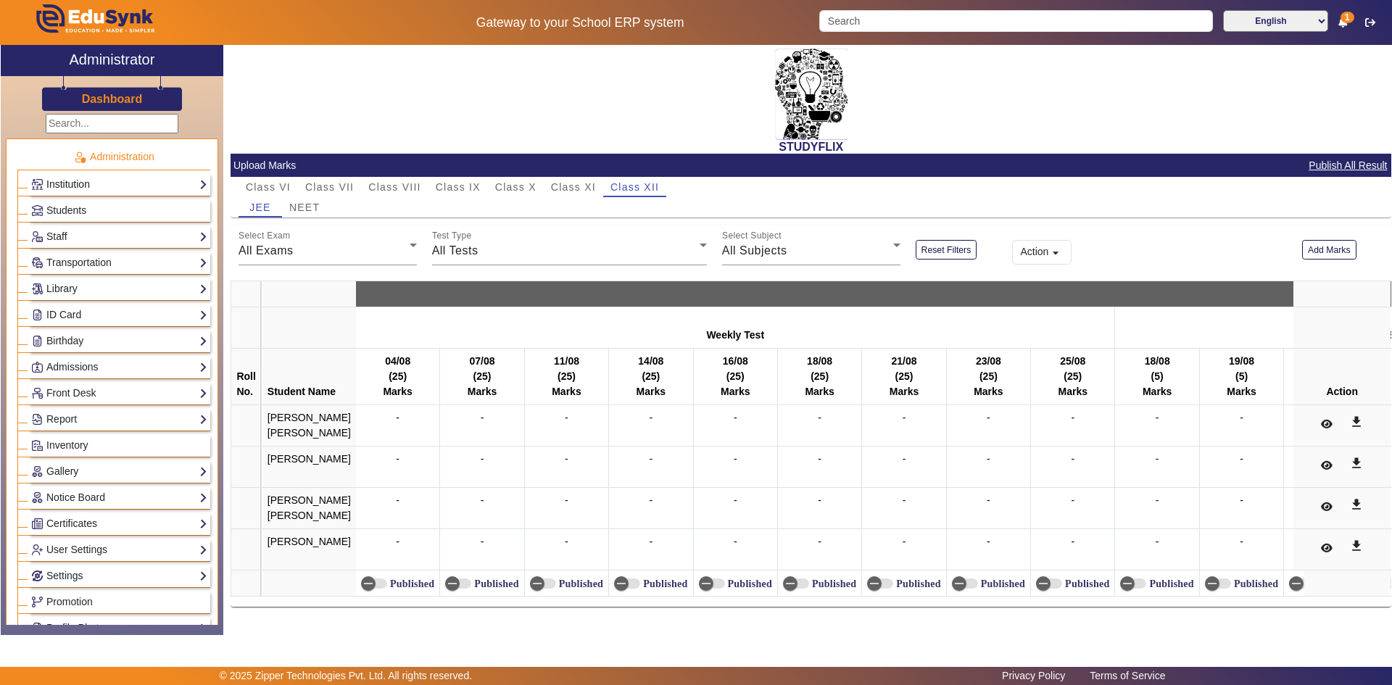
click at [120, 183] on link "Institution" at bounding box center [119, 184] width 176 height 17
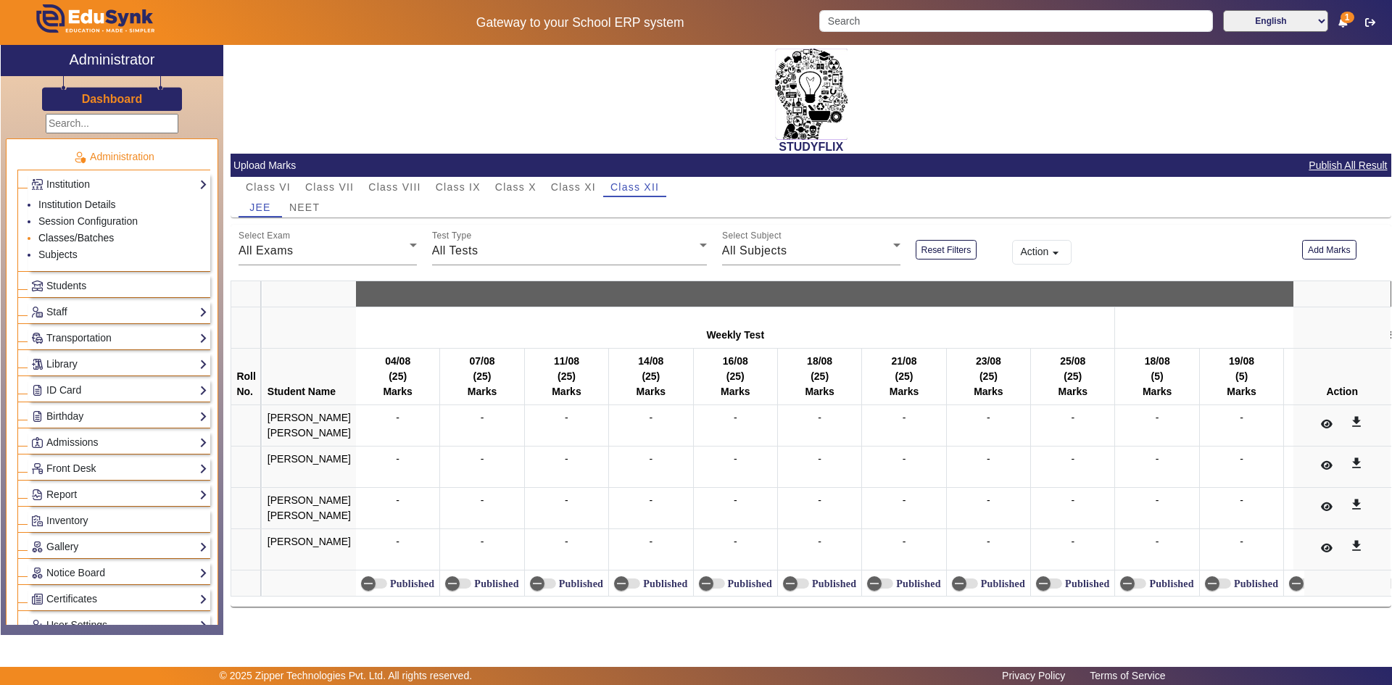
click at [79, 236] on link "Classes/Batches" at bounding box center [75, 238] width 75 height 12
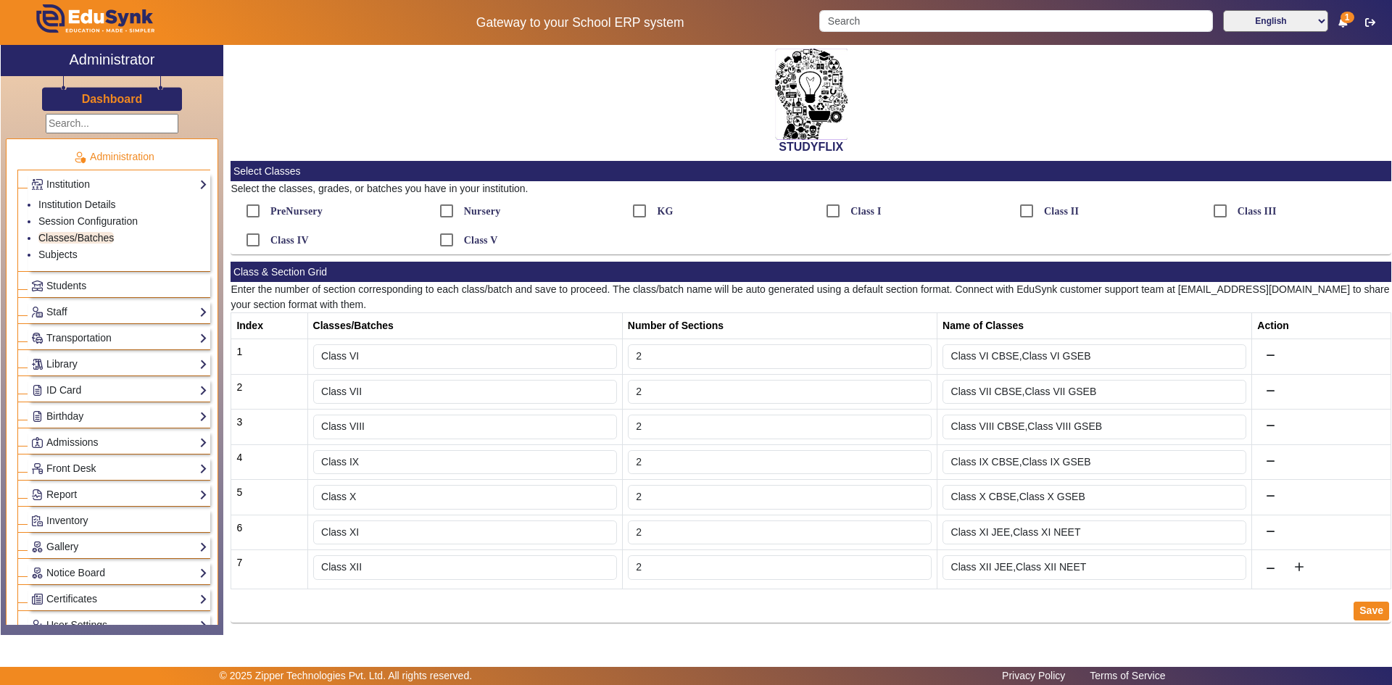
scroll to position [3, 0]
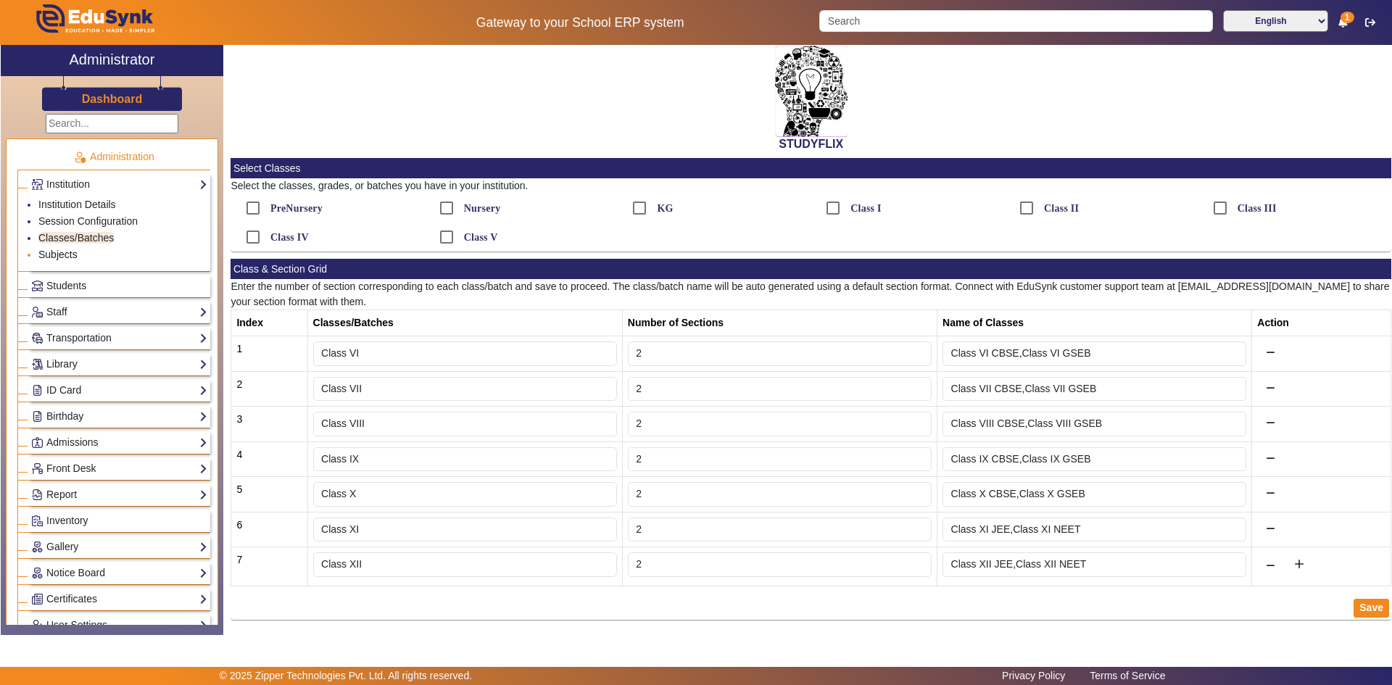
click at [70, 255] on link "Subjects" at bounding box center [57, 255] width 39 height 12
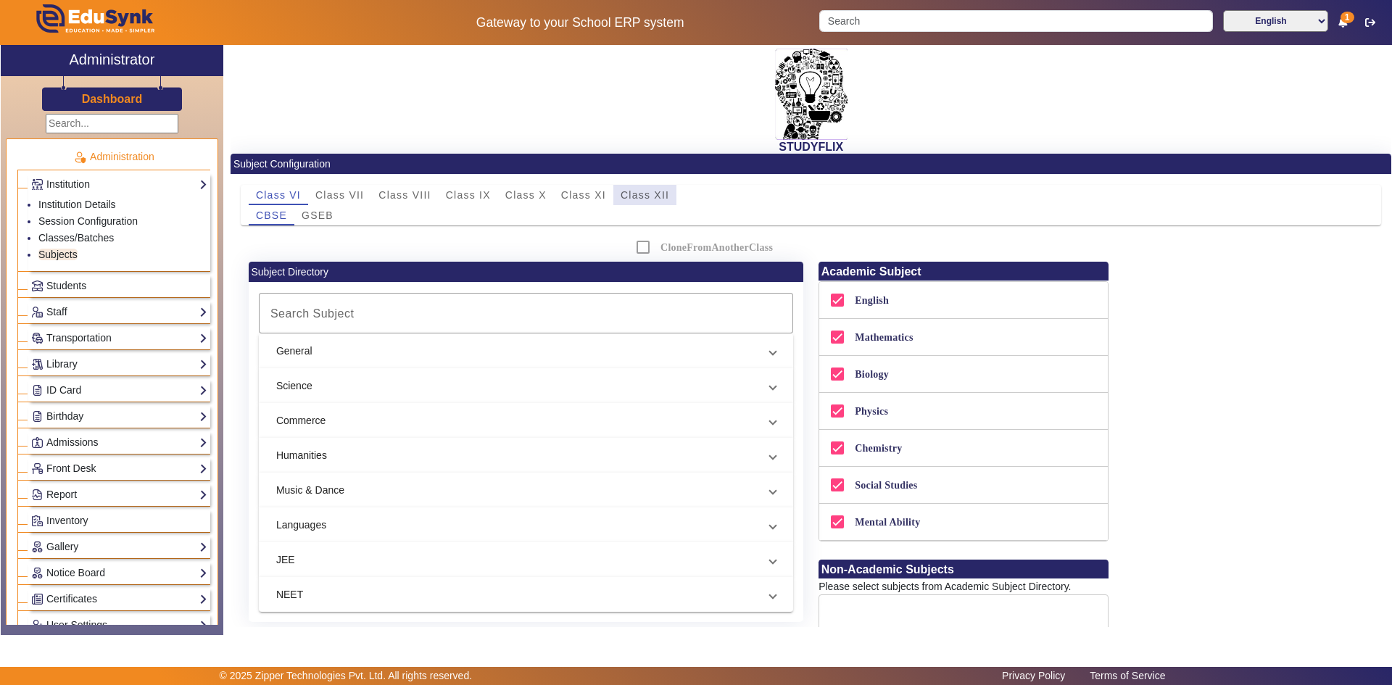
click at [652, 200] on span "Class XII" at bounding box center [645, 195] width 49 height 10
click at [327, 218] on span "NEET" at bounding box center [314, 215] width 30 height 10
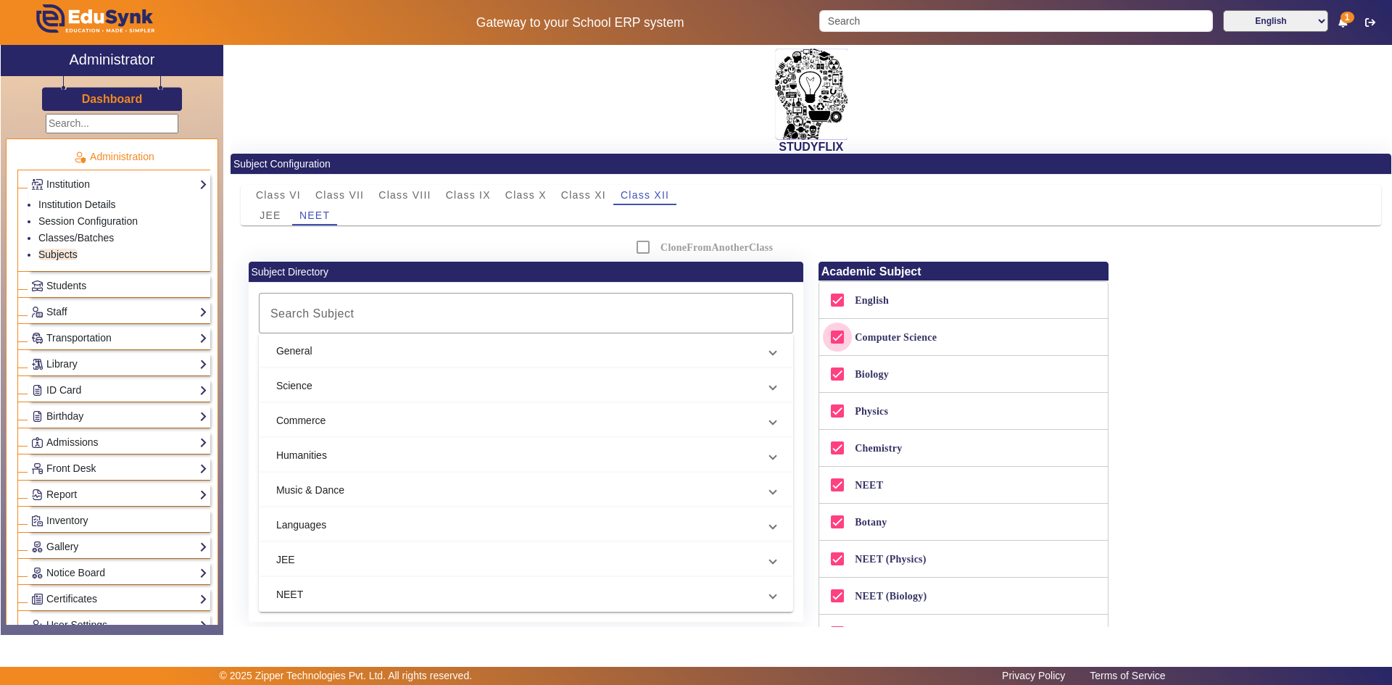
click at [835, 338] on input "Computer Science" at bounding box center [837, 337] width 29 height 29
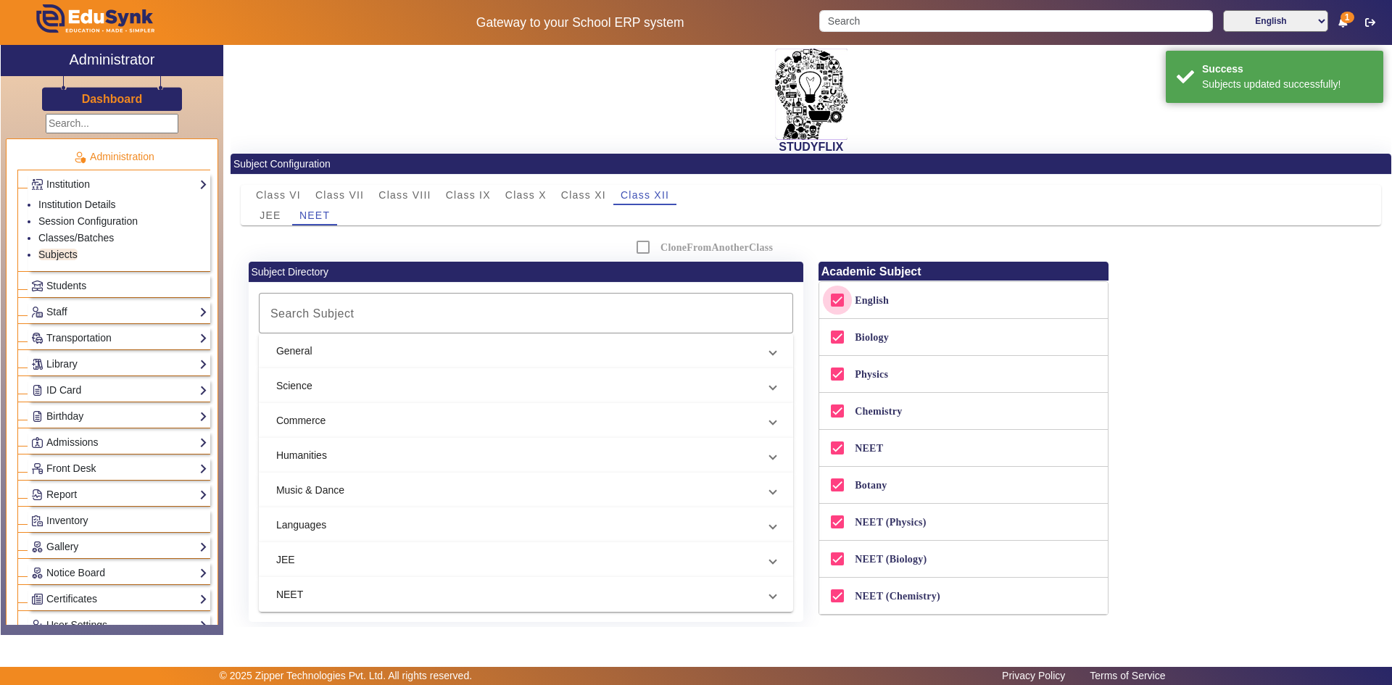
click at [835, 300] on input "English" at bounding box center [837, 300] width 29 height 29
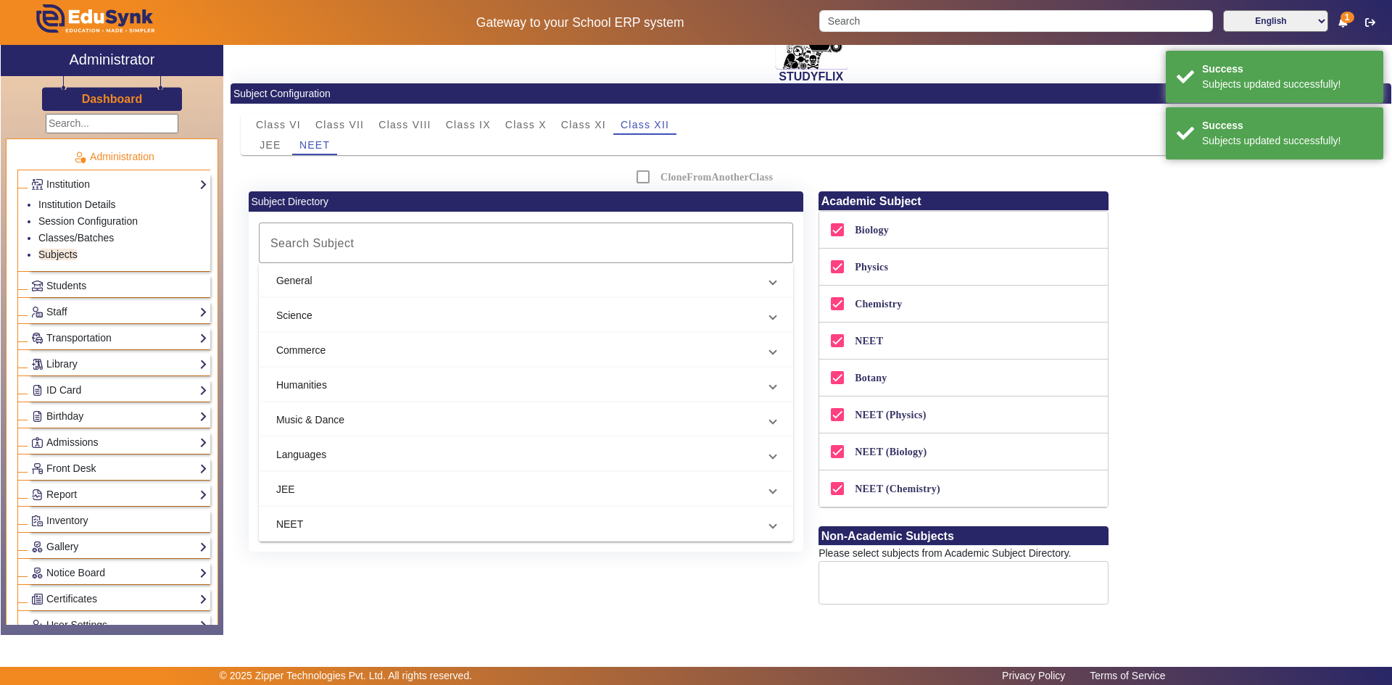
scroll to position [139, 0]
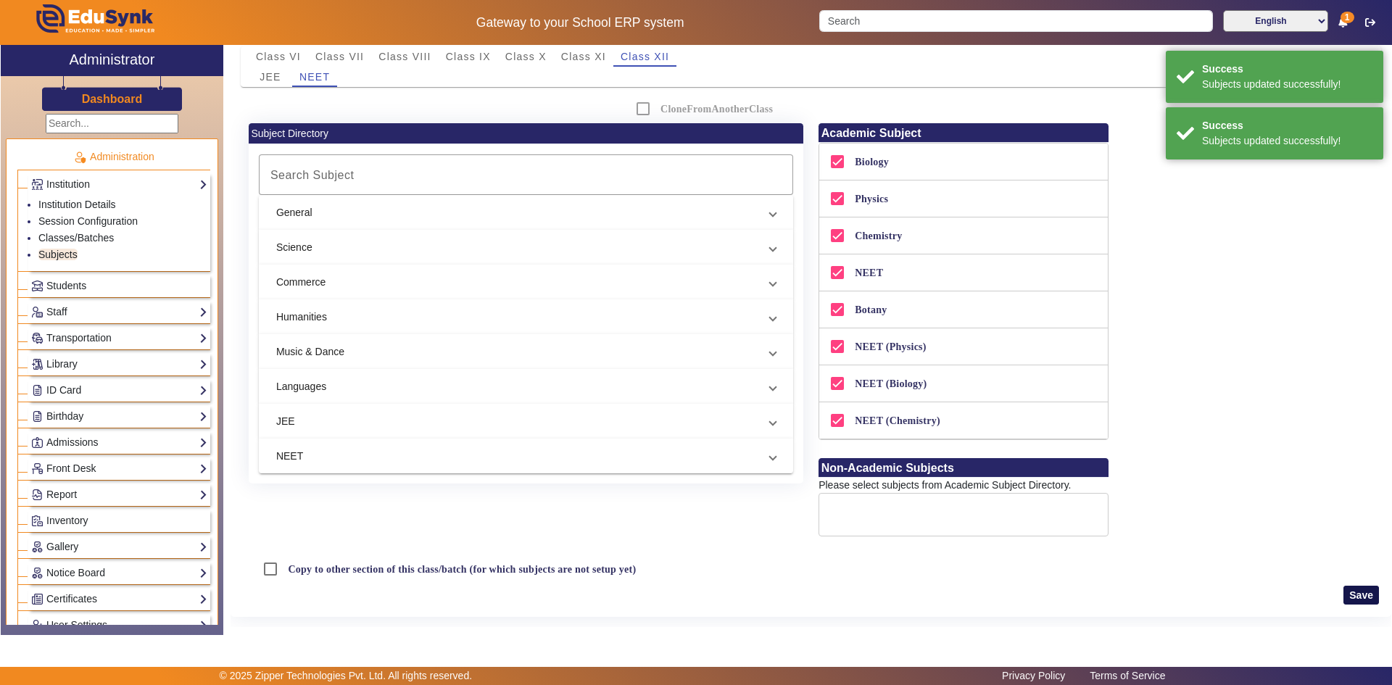
click at [1356, 598] on button "Save" at bounding box center [1362, 595] width 36 height 19
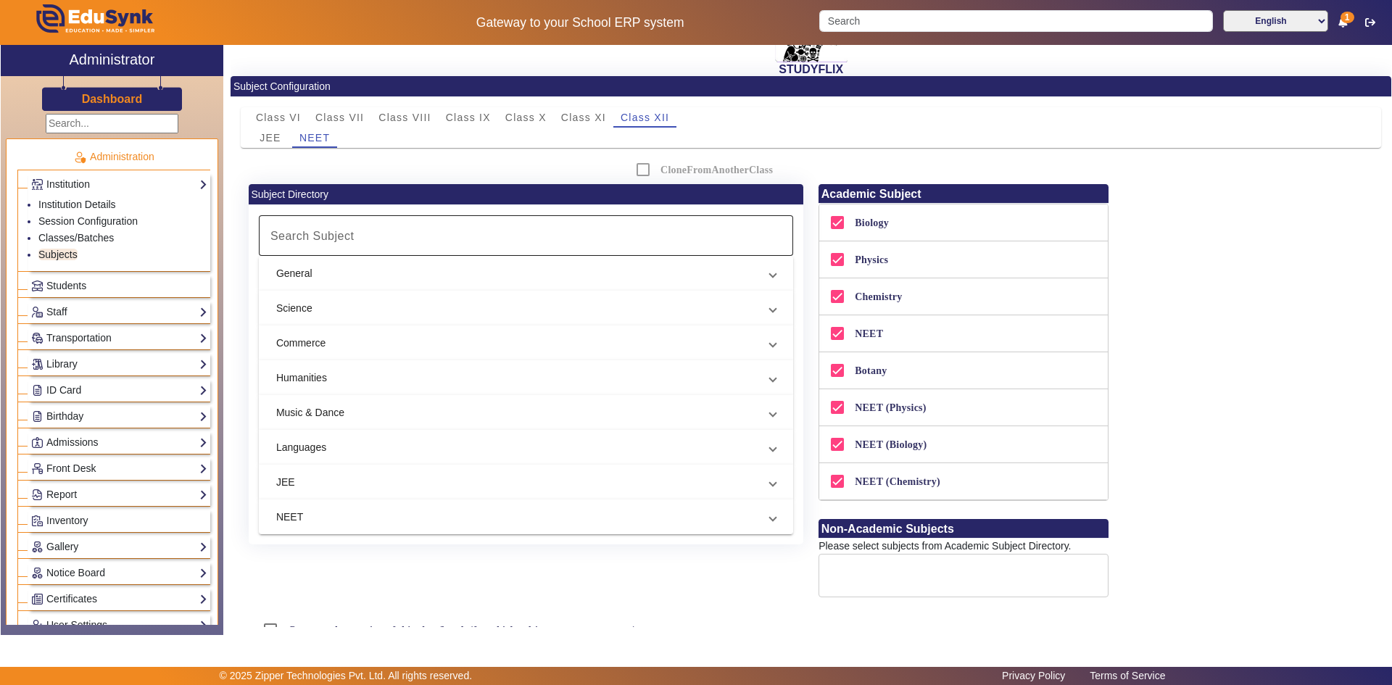
scroll to position [0, 0]
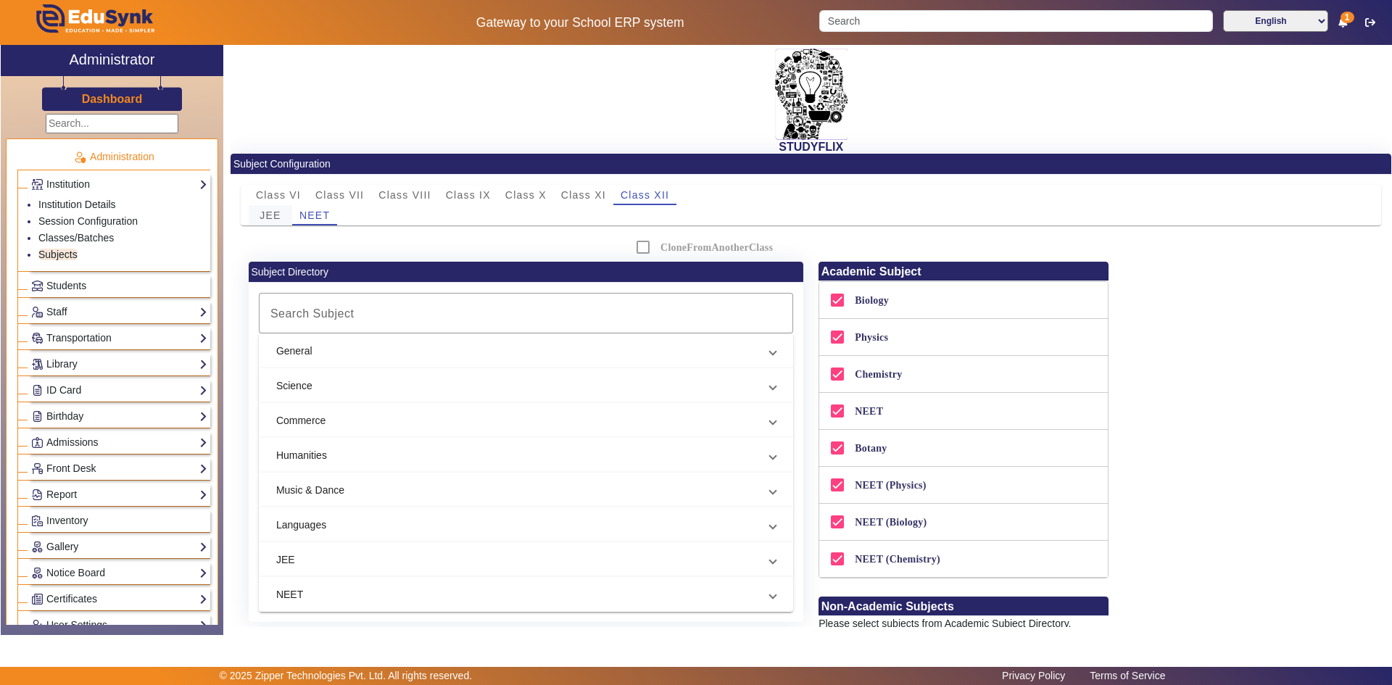
click at [277, 212] on span "JEE" at bounding box center [270, 215] width 21 height 10
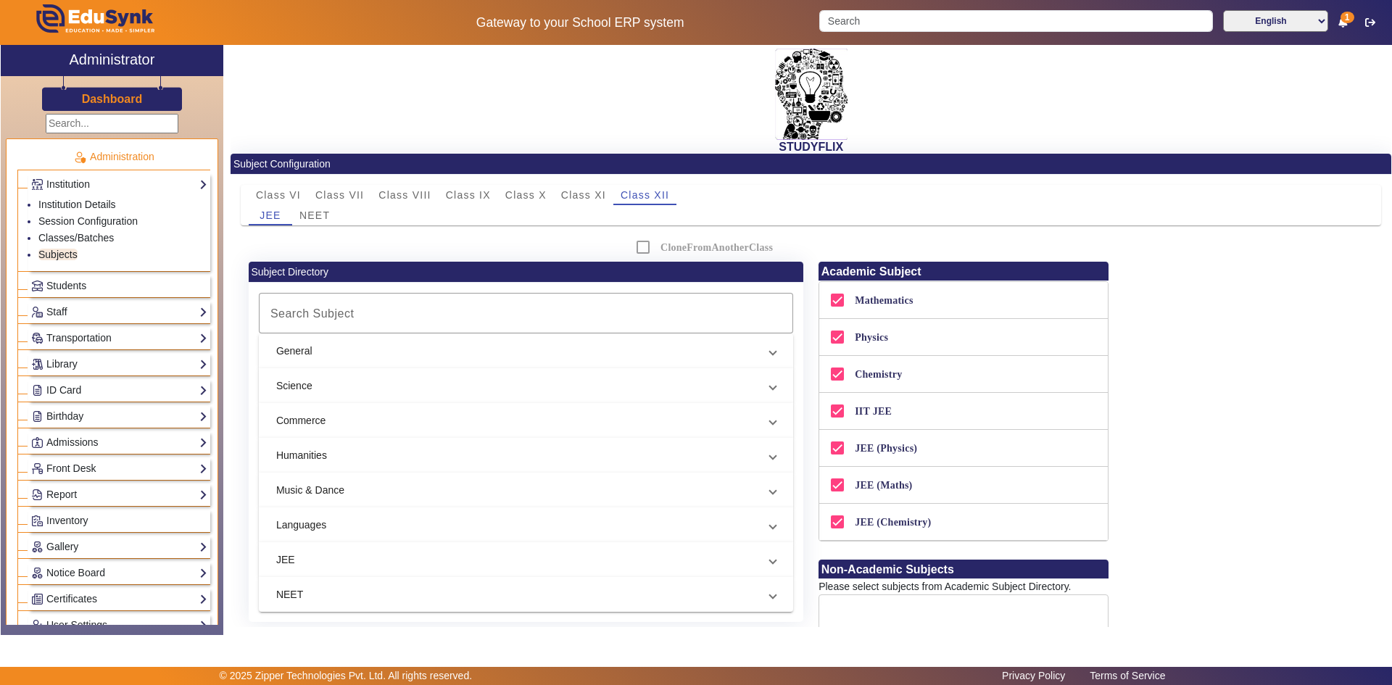
scroll to position [102, 0]
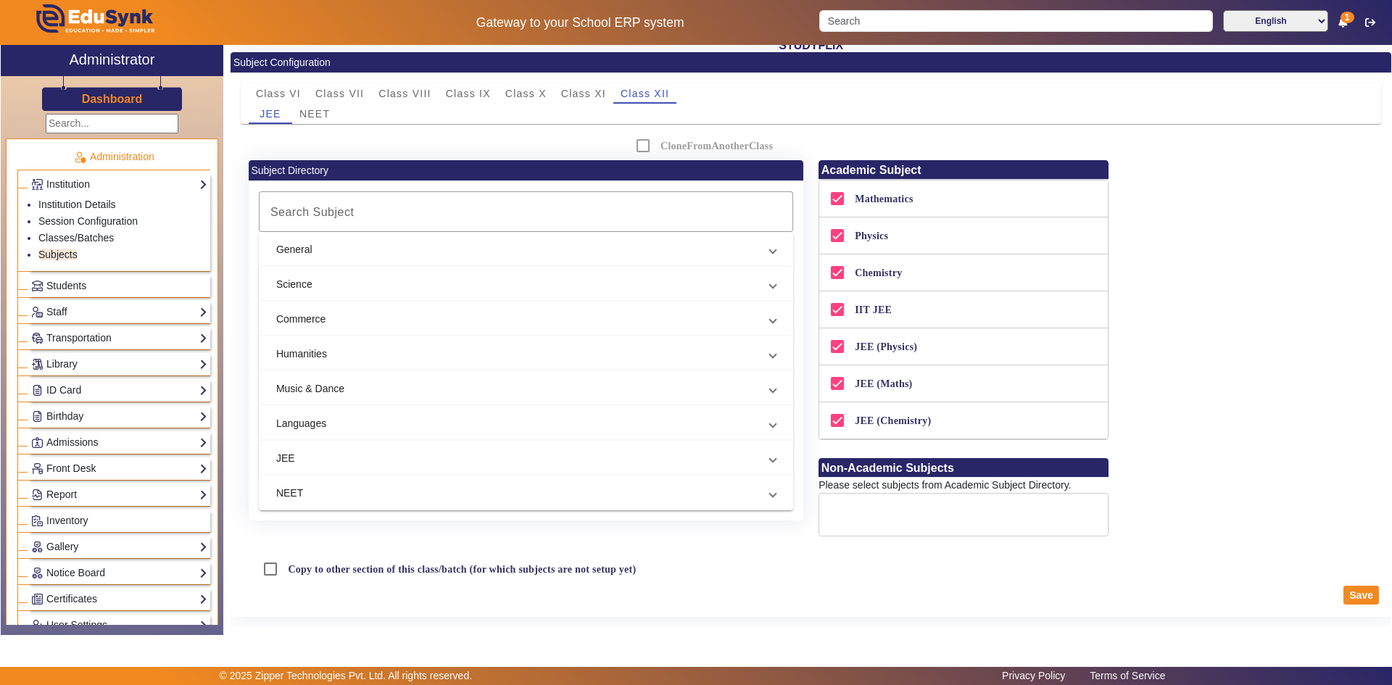
click at [1186, 359] on div "Academic Subject Mathematics Physics Chemistry IIT JEE JEE (Physics) JEE (Maths…" at bounding box center [1096, 357] width 570 height 394
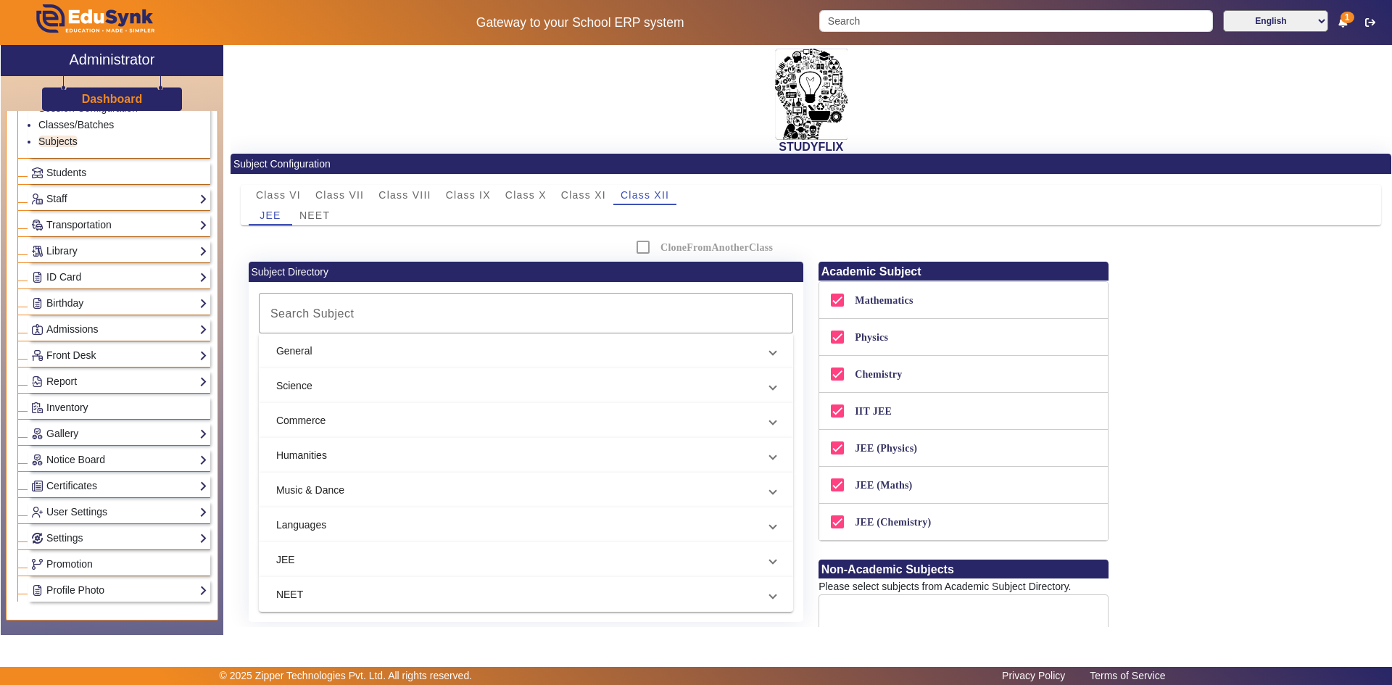
scroll to position [0, 0]
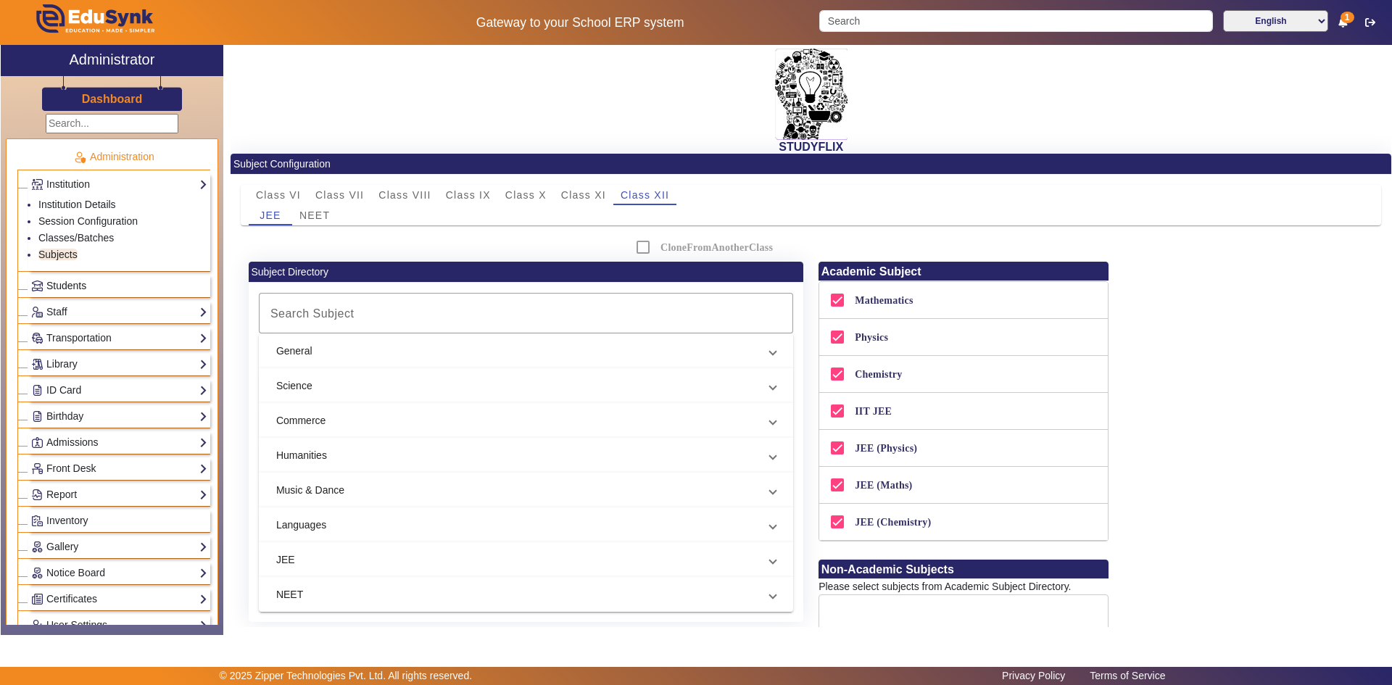
click at [58, 278] on link "Students" at bounding box center [119, 286] width 176 height 17
